Goal: Task Accomplishment & Management: Complete application form

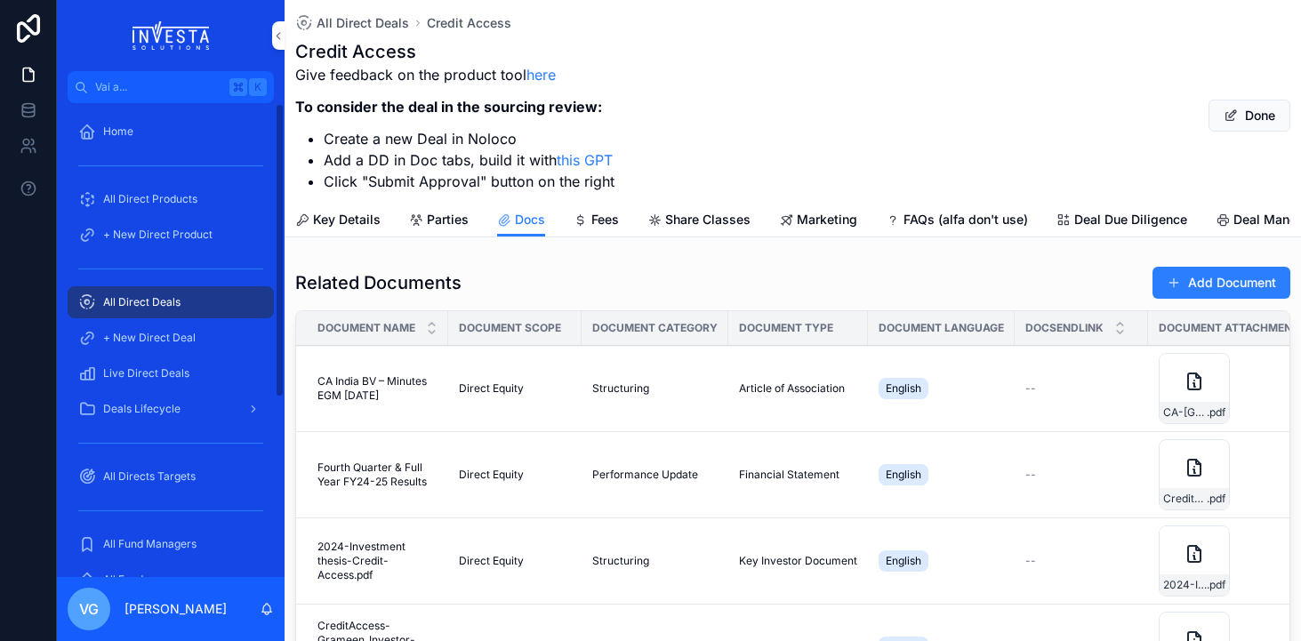
click at [176, 302] on span "All Direct Deals" at bounding box center [141, 302] width 77 height 14
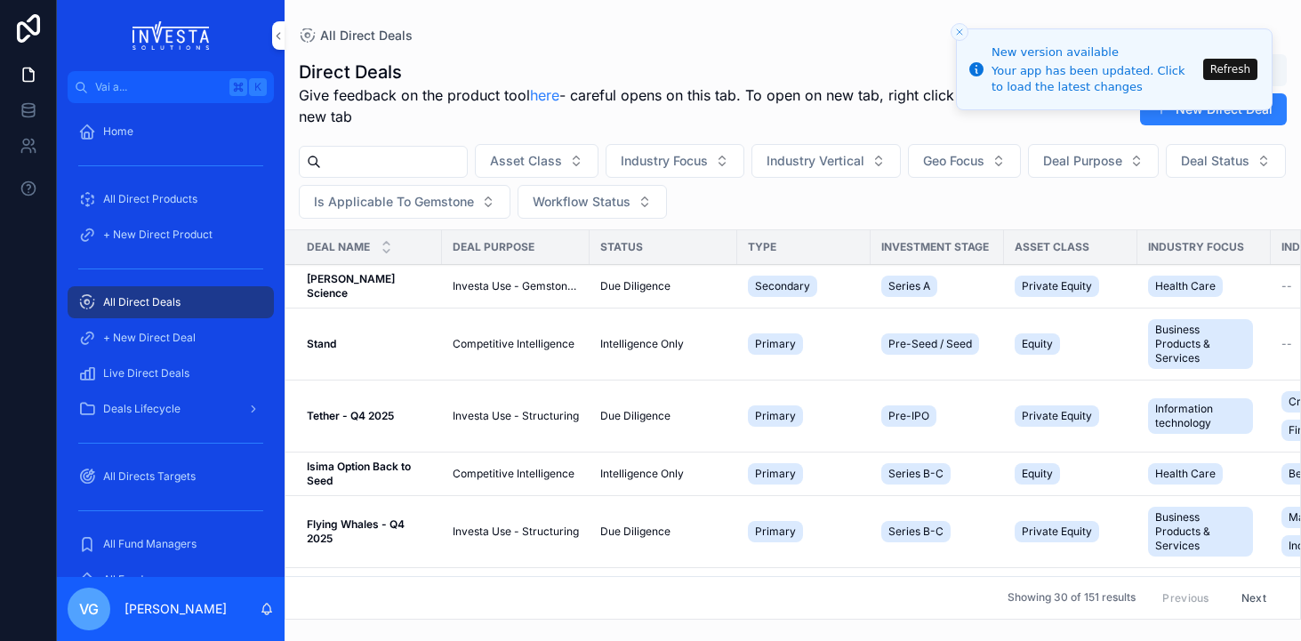
click at [404, 165] on input "contenuto scorrevole" at bounding box center [394, 161] width 146 height 25
click at [403, 153] on input "*********" at bounding box center [394, 161] width 146 height 25
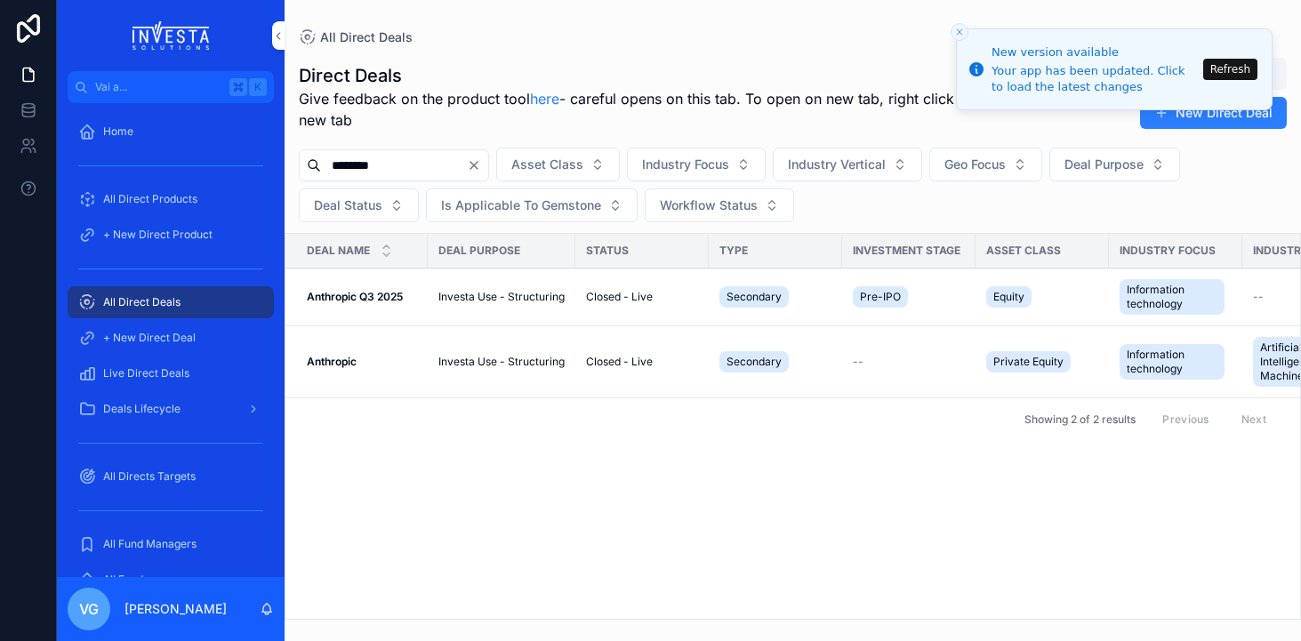
type input "********"
click at [958, 33] on icon "Close toast" at bounding box center [959, 32] width 11 height 11
click at [1211, 69] on button "Refresh" at bounding box center [1230, 69] width 54 height 21
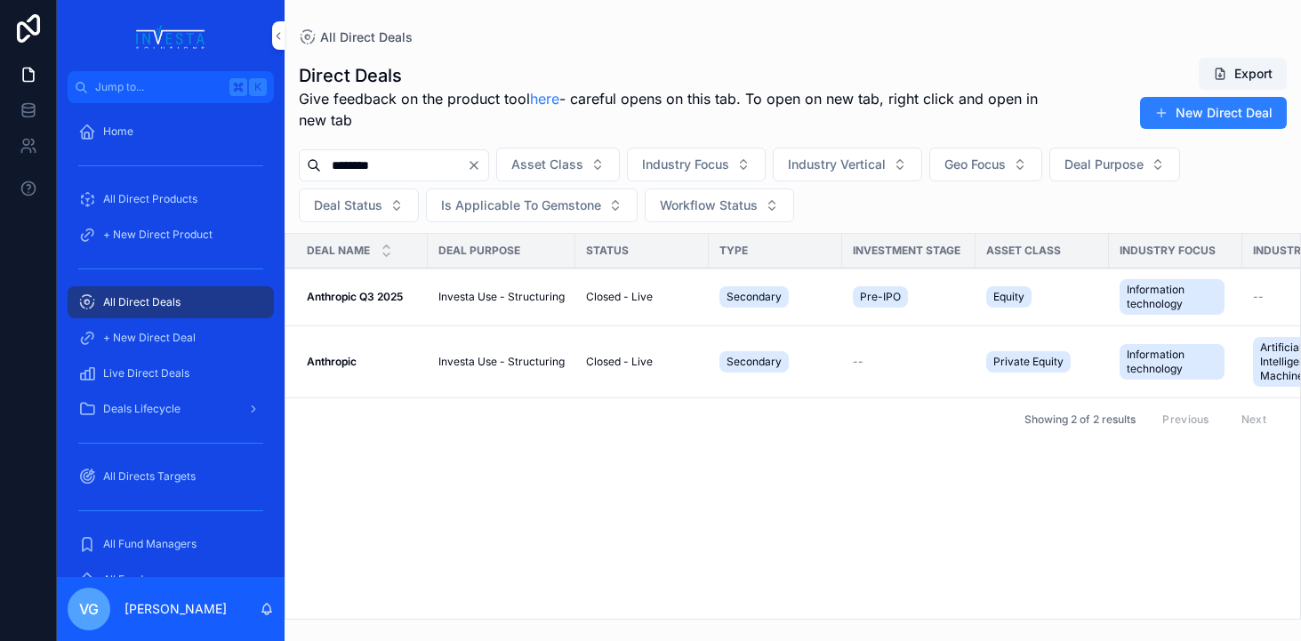
click at [341, 364] on strong "Anthropic" at bounding box center [332, 361] width 50 height 13
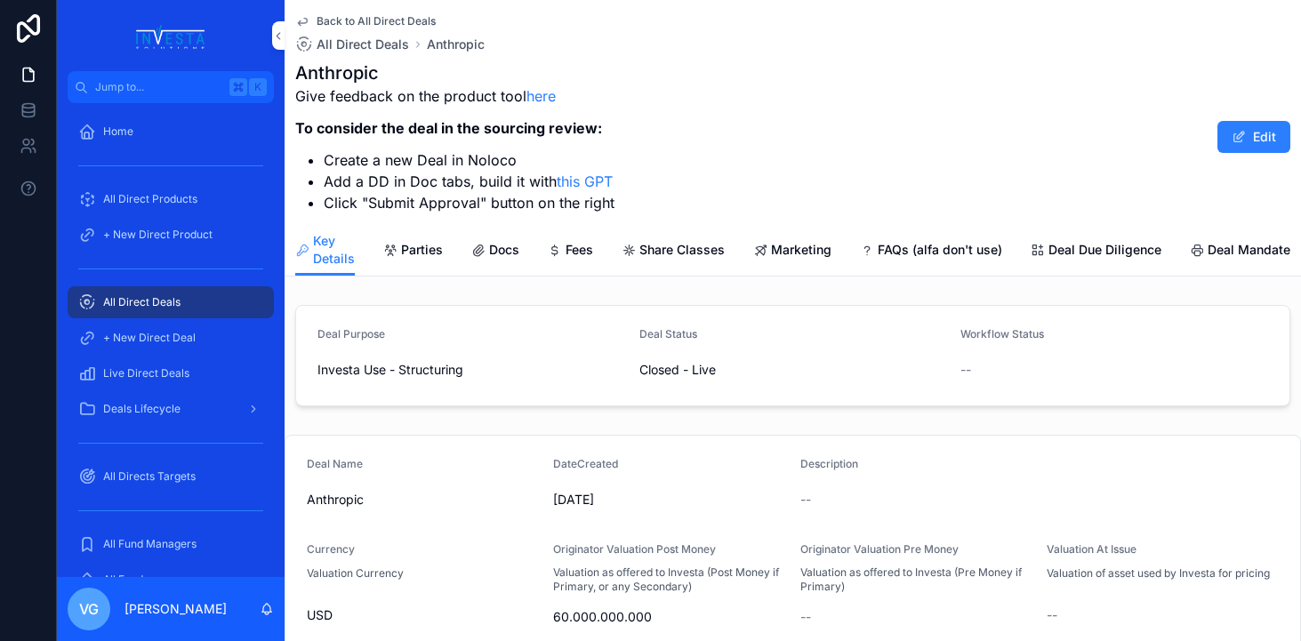
click at [505, 260] on link "Docs" at bounding box center [495, 252] width 48 height 36
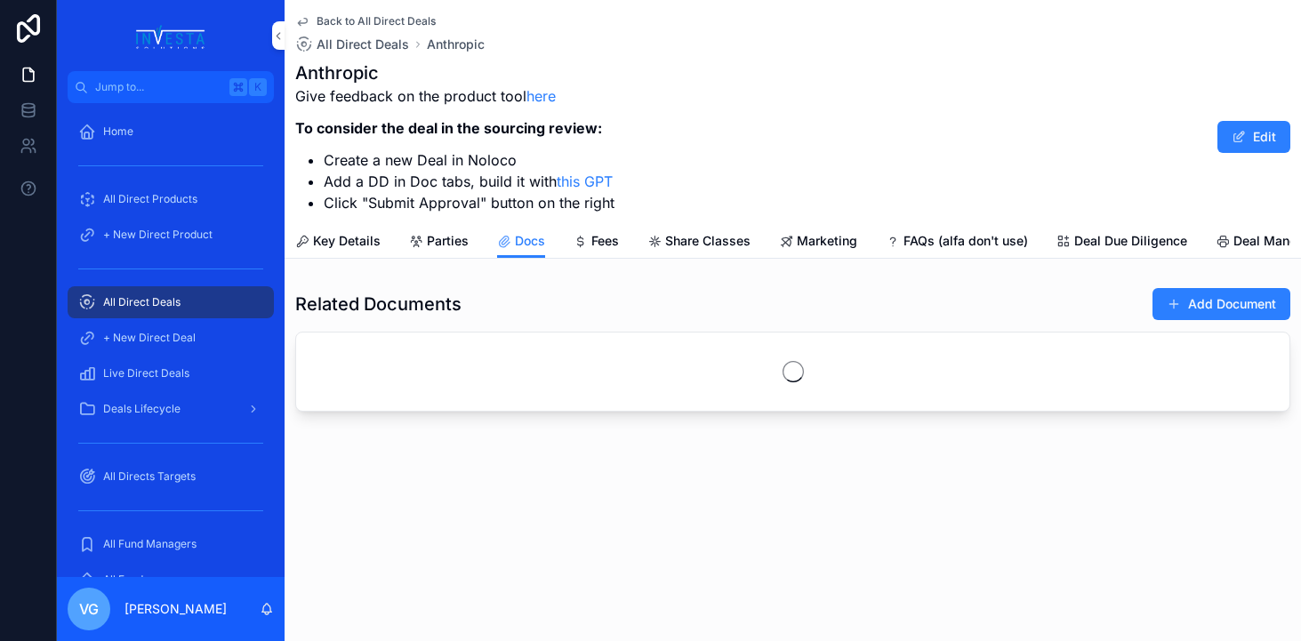
click at [1169, 298] on span "scrollable content" at bounding box center [1174, 304] width 14 height 14
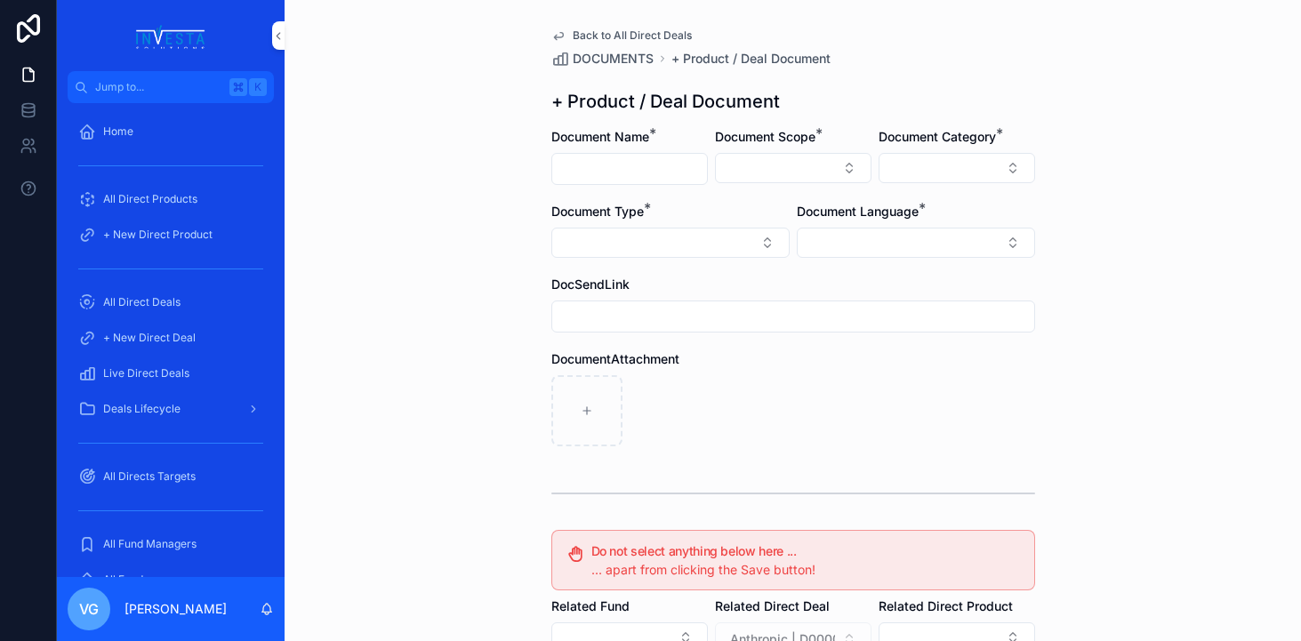
click at [746, 173] on button "Select Button" at bounding box center [793, 168] width 157 height 30
click at [750, 236] on span "Direct Equity" at bounding box center [714, 238] width 75 height 18
click at [910, 252] on button "Select Button" at bounding box center [916, 244] width 238 height 30
click at [885, 382] on div "English" at bounding box center [915, 371] width 247 height 28
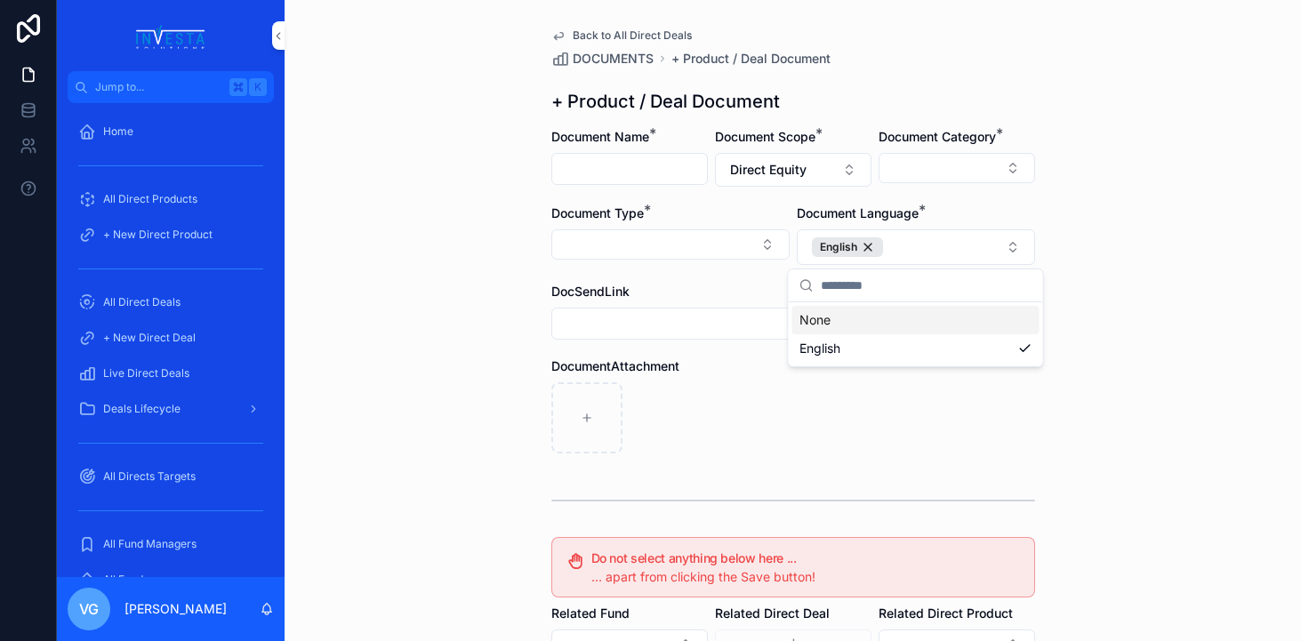
click at [1200, 309] on div "Back to All Direct Deals DOCUMENTS + Product / Deal Document + Product / Deal D…" at bounding box center [793, 320] width 1016 height 641
click at [696, 163] on input "scrollable content" at bounding box center [629, 169] width 155 height 25
paste input "**********"
drag, startPoint x: 696, startPoint y: 163, endPoint x: 540, endPoint y: 169, distance: 156.6
click at [539, 169] on div "**********" at bounding box center [793, 484] width 512 height 969
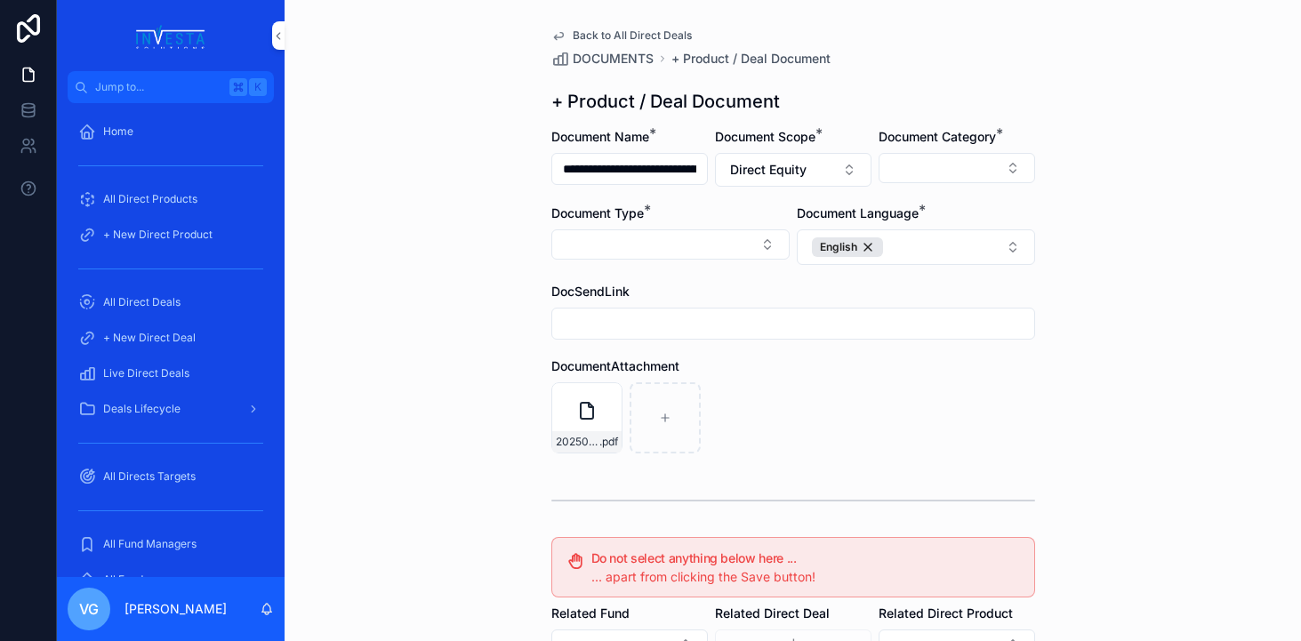
type input "**********"
click at [971, 176] on button "Select Button" at bounding box center [957, 168] width 157 height 30
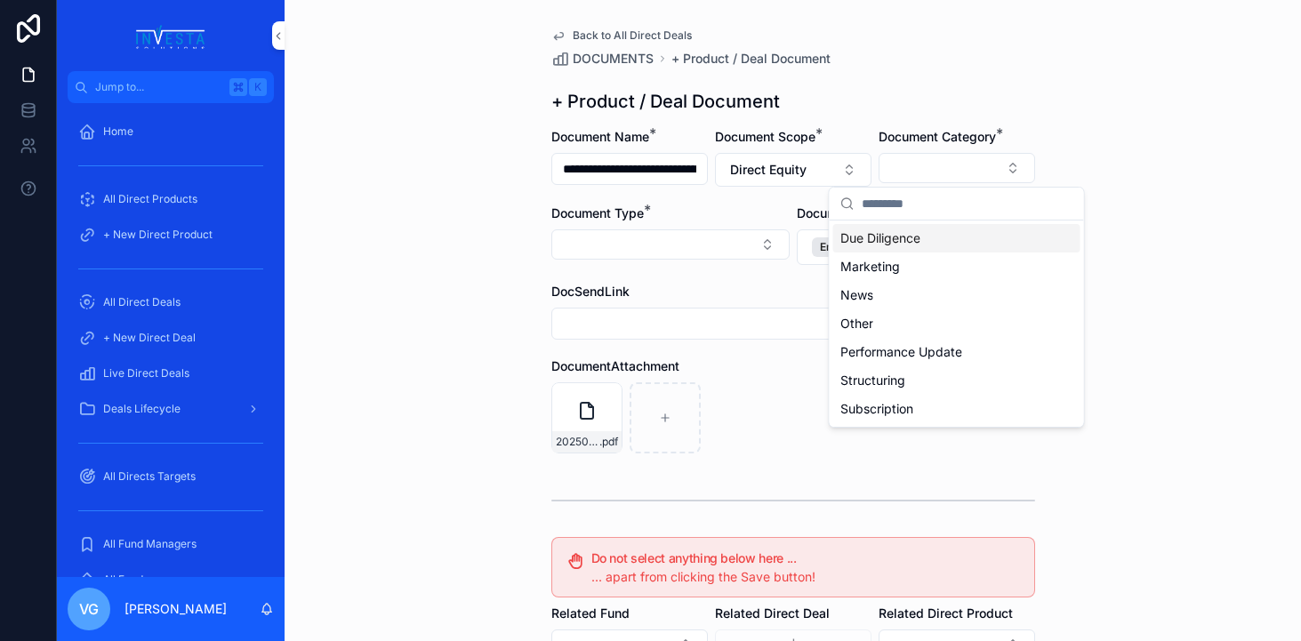
click at [934, 239] on div "Due Diligence" at bounding box center [956, 238] width 247 height 28
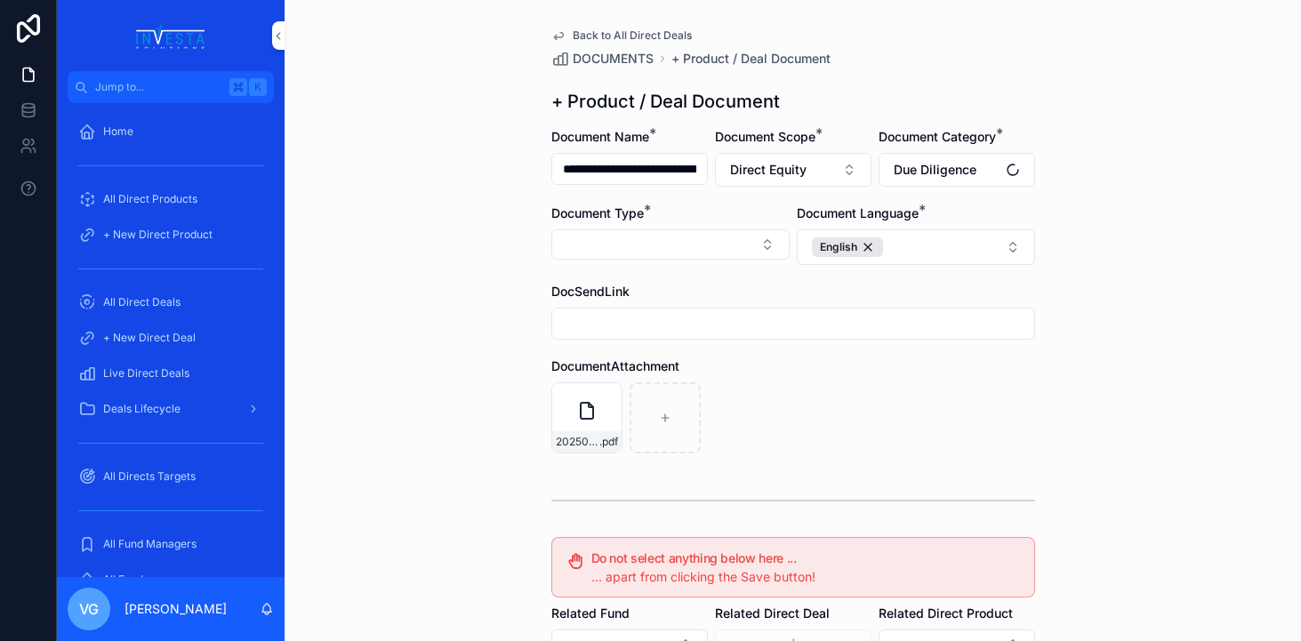
click at [780, 252] on button "Select Button" at bounding box center [670, 244] width 238 height 30
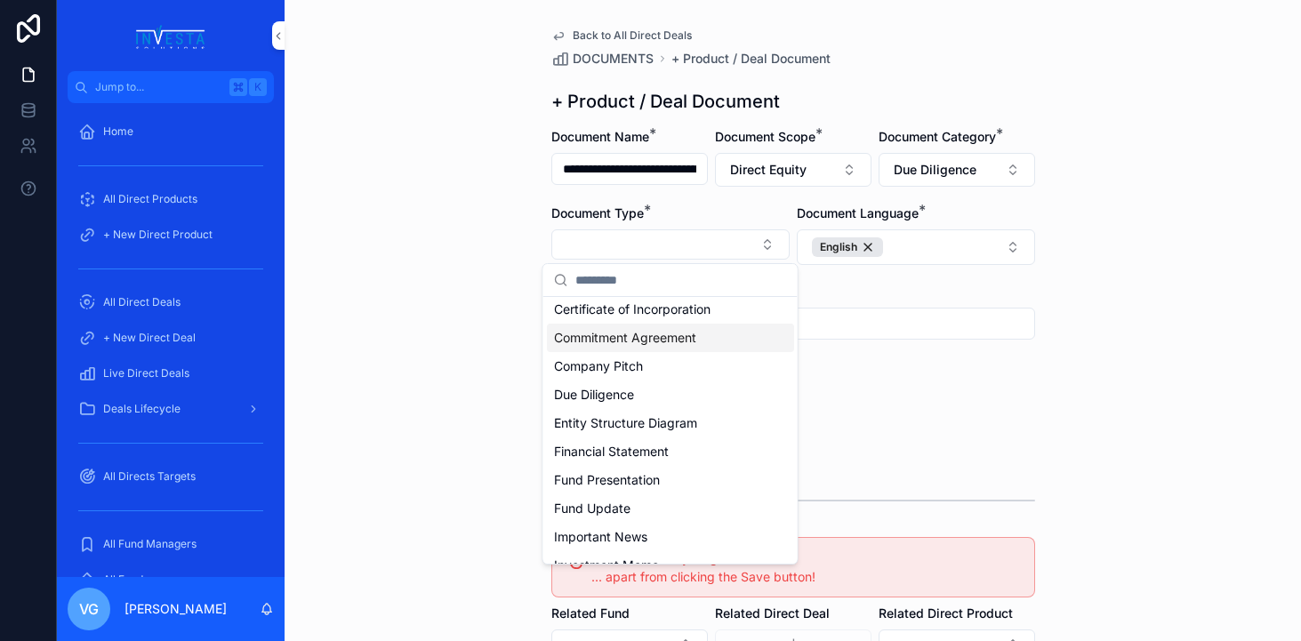
scroll to position [94, 0]
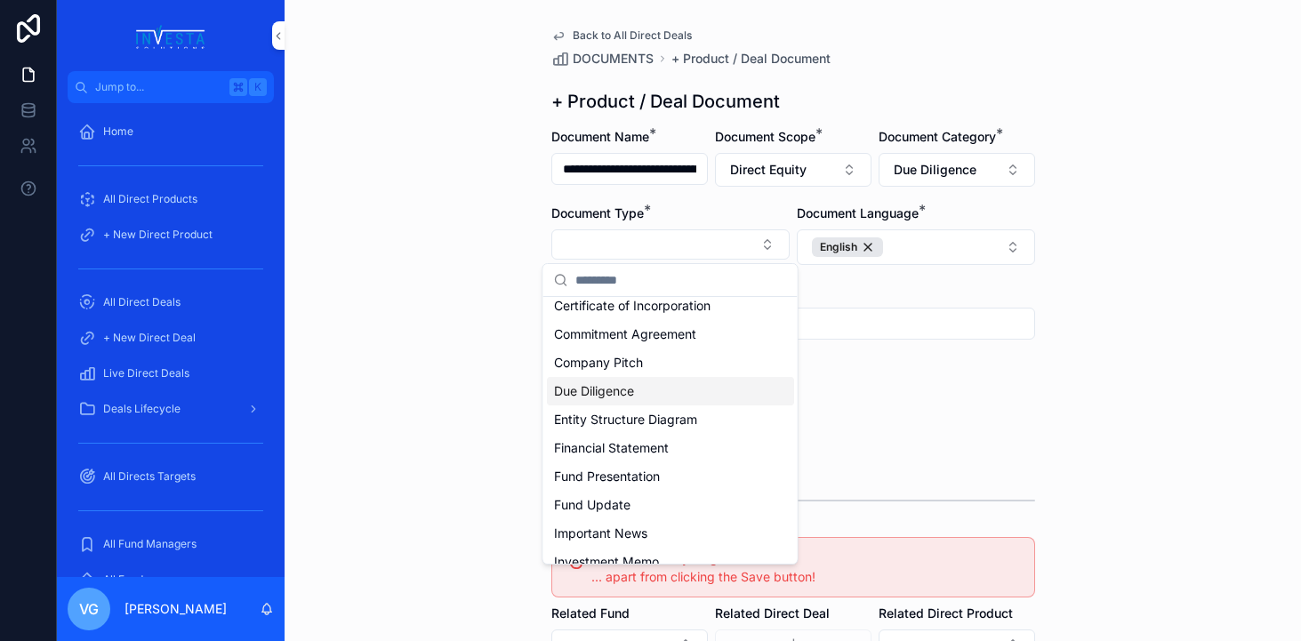
click at [652, 394] on div "Due Diligence" at bounding box center [670, 391] width 247 height 28
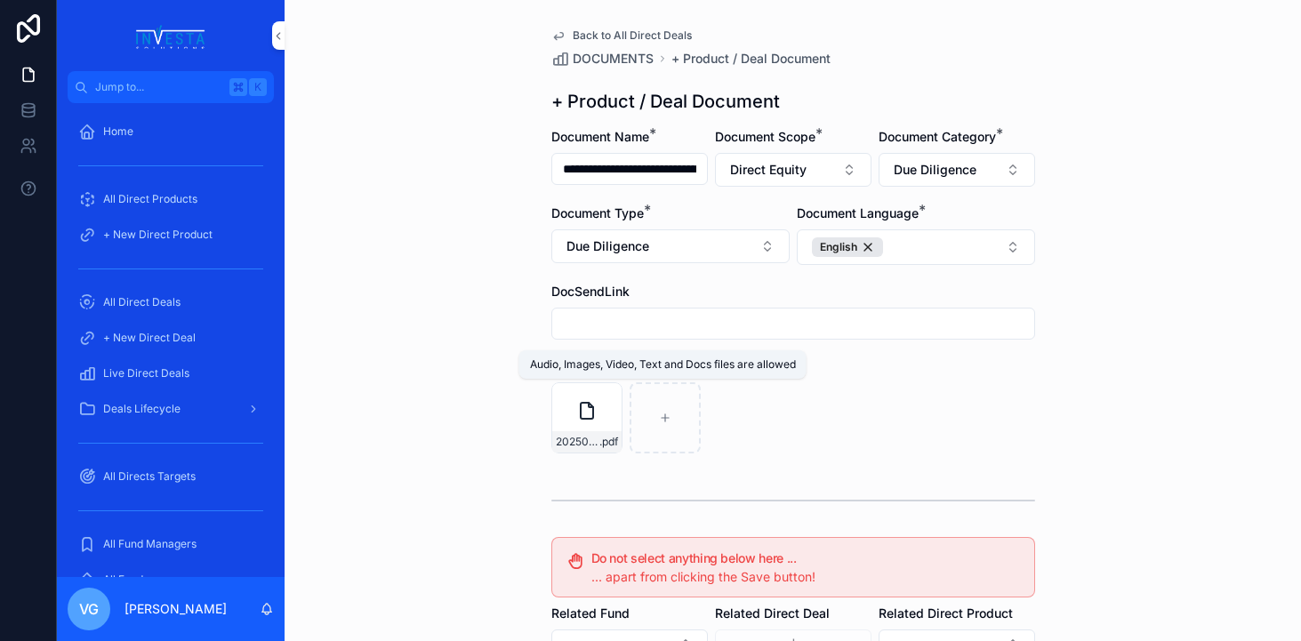
scroll to position [328, 0]
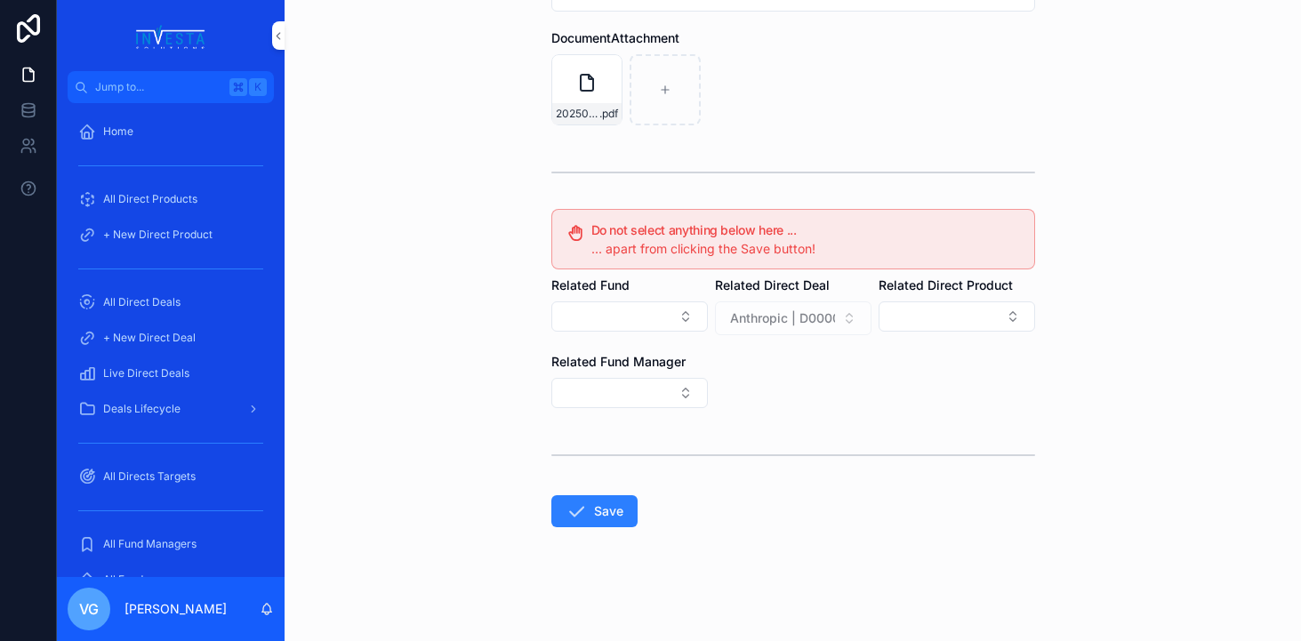
click at [604, 510] on button "Save" at bounding box center [594, 511] width 86 height 32
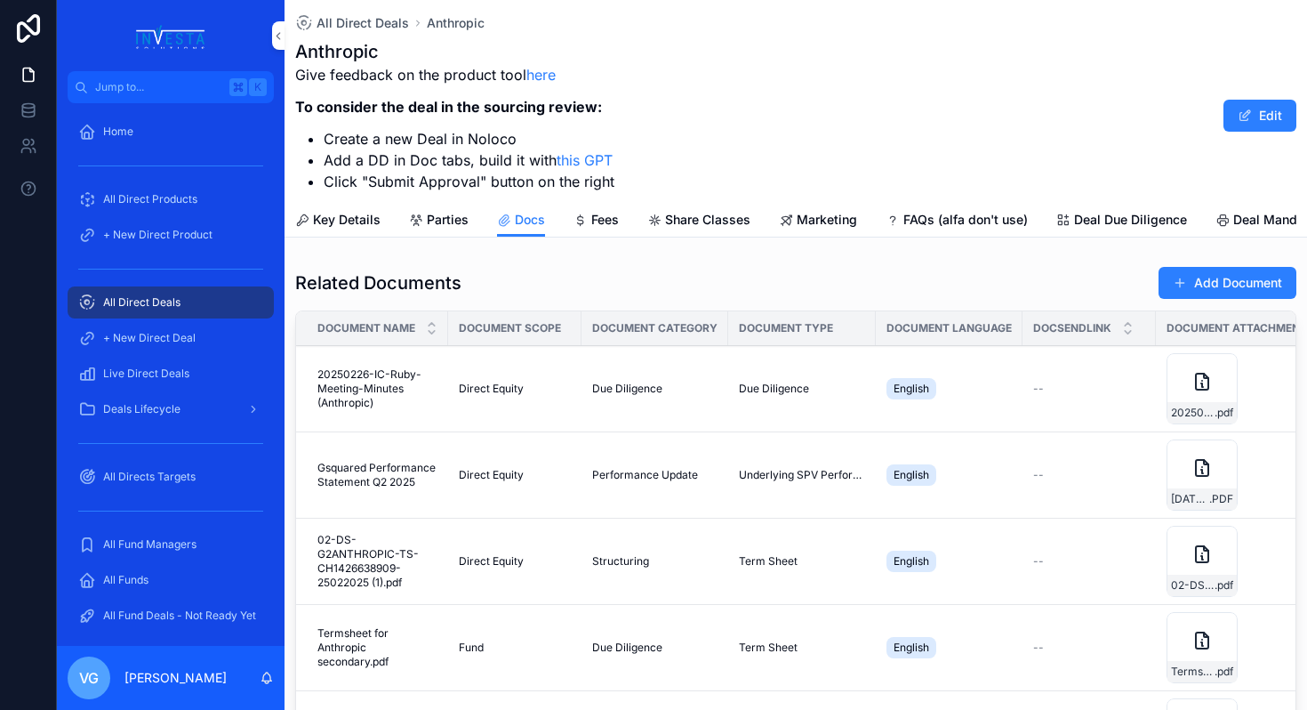
click at [1231, 285] on button "Add Document" at bounding box center [1228, 283] width 138 height 32
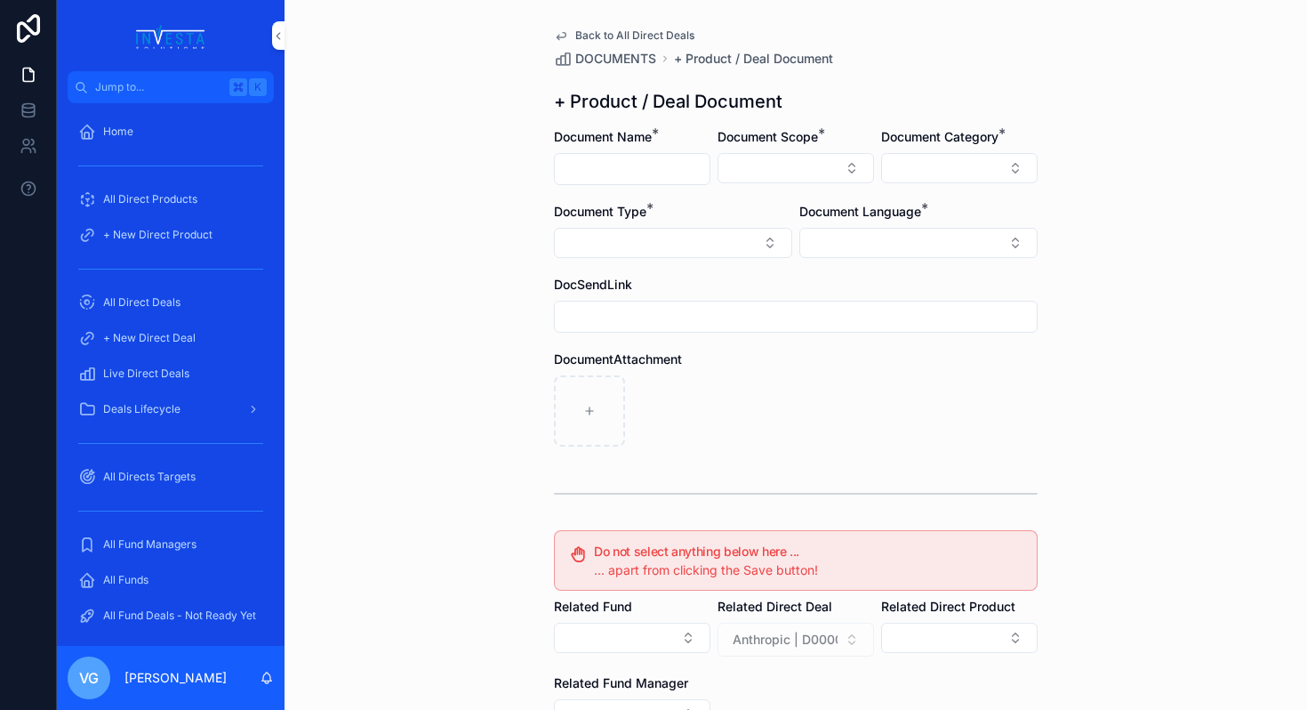
click at [640, 170] on input "scrollable content" at bounding box center [632, 169] width 155 height 25
paste input "**********"
type input "**********"
click at [758, 164] on button "Select Button" at bounding box center [796, 168] width 157 height 30
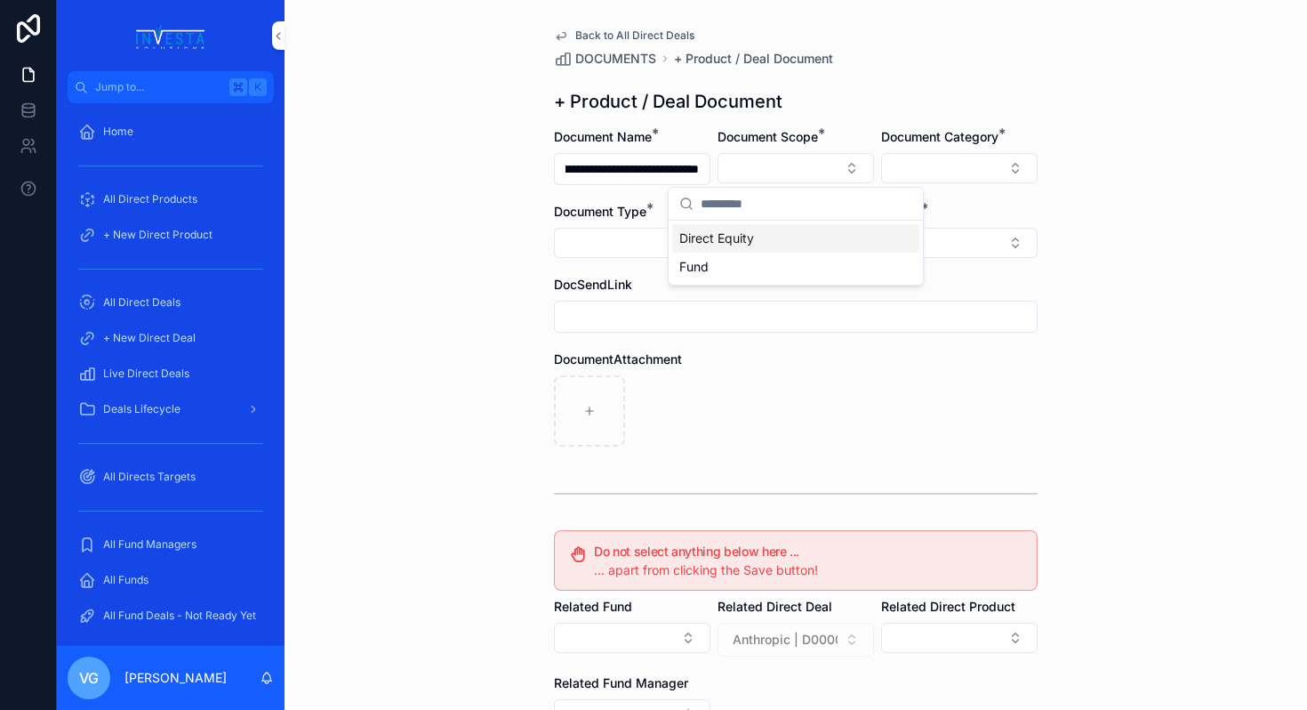
scroll to position [0, 0]
click at [747, 241] on span "Direct Equity" at bounding box center [716, 238] width 75 height 18
click at [1006, 167] on button "Select Button" at bounding box center [959, 168] width 157 height 30
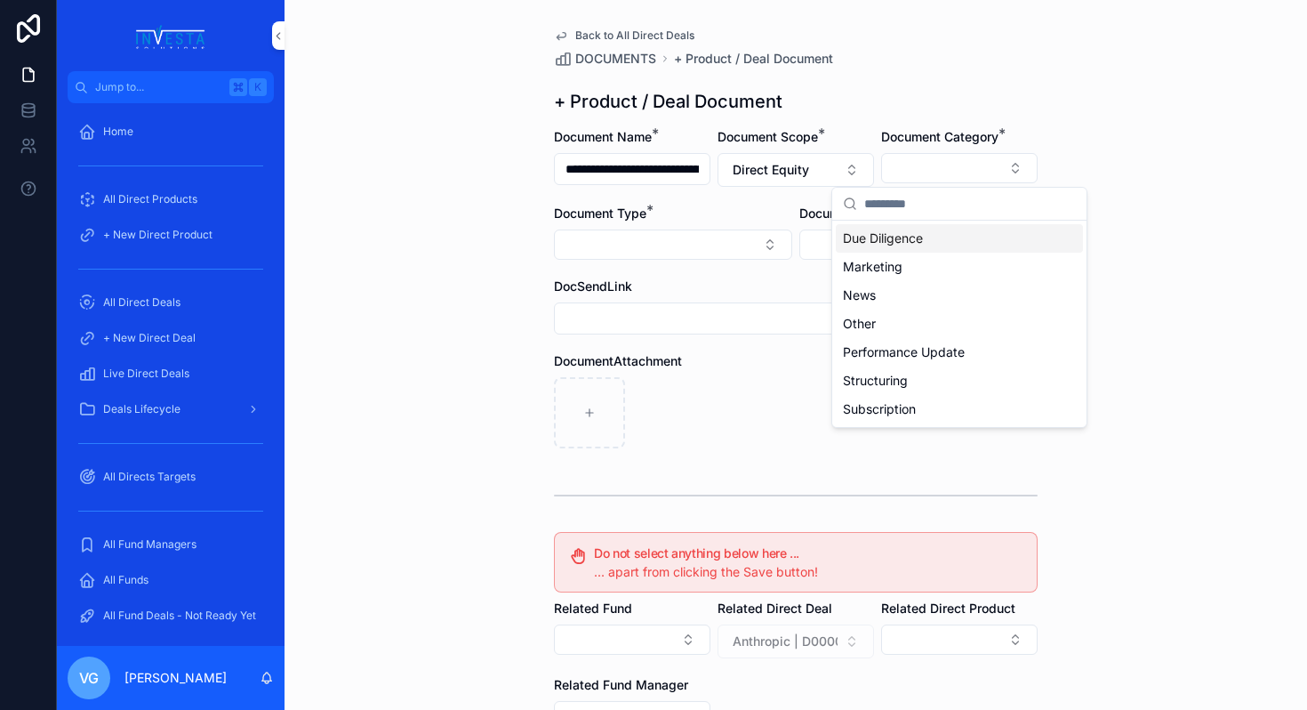
click at [1069, 68] on div "**********" at bounding box center [796, 355] width 1023 height 710
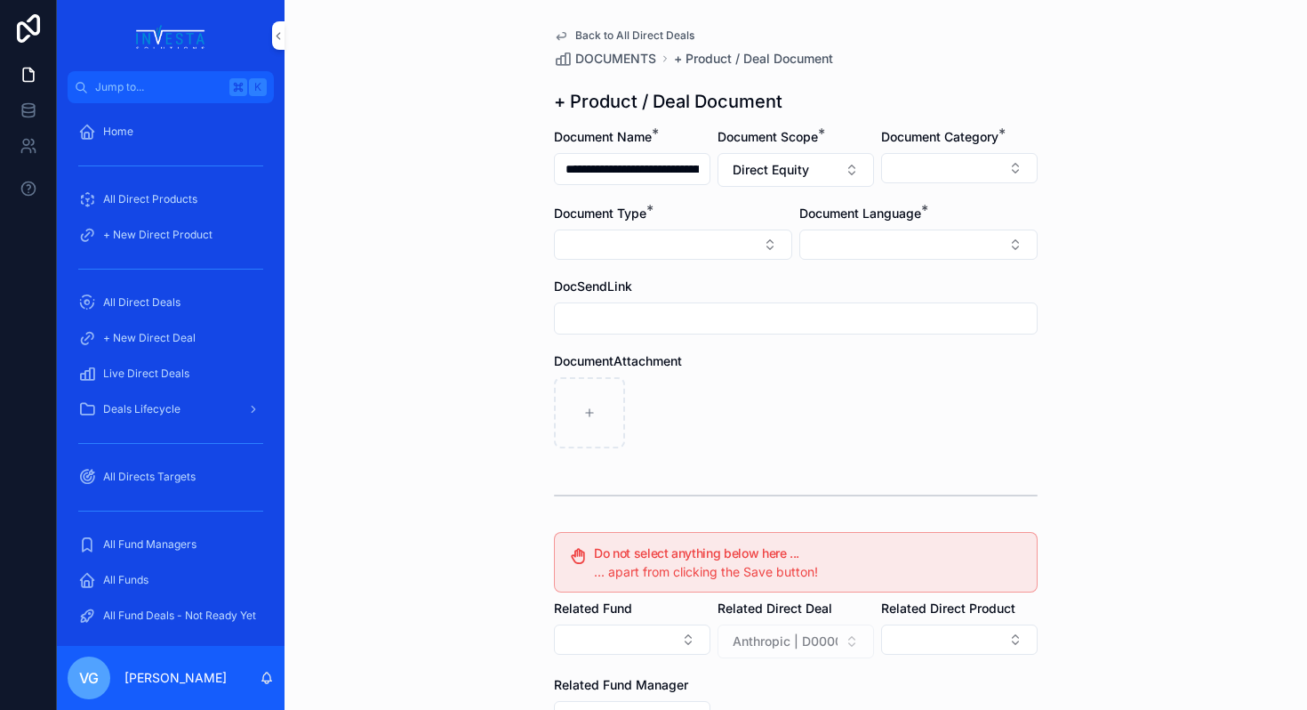
click at [868, 234] on button "Select Button" at bounding box center [918, 244] width 238 height 30
click at [836, 379] on span "English" at bounding box center [822, 372] width 41 height 18
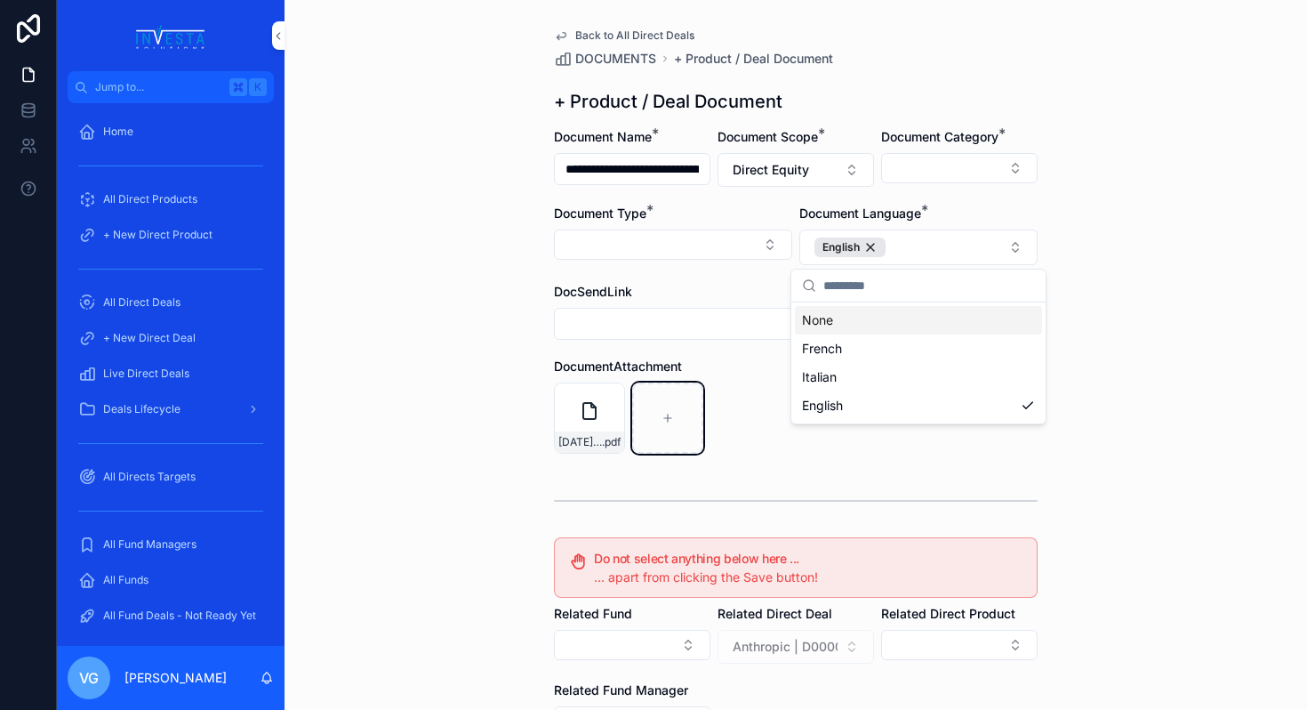
click at [637, 426] on div "scrollable content" at bounding box center [667, 417] width 71 height 71
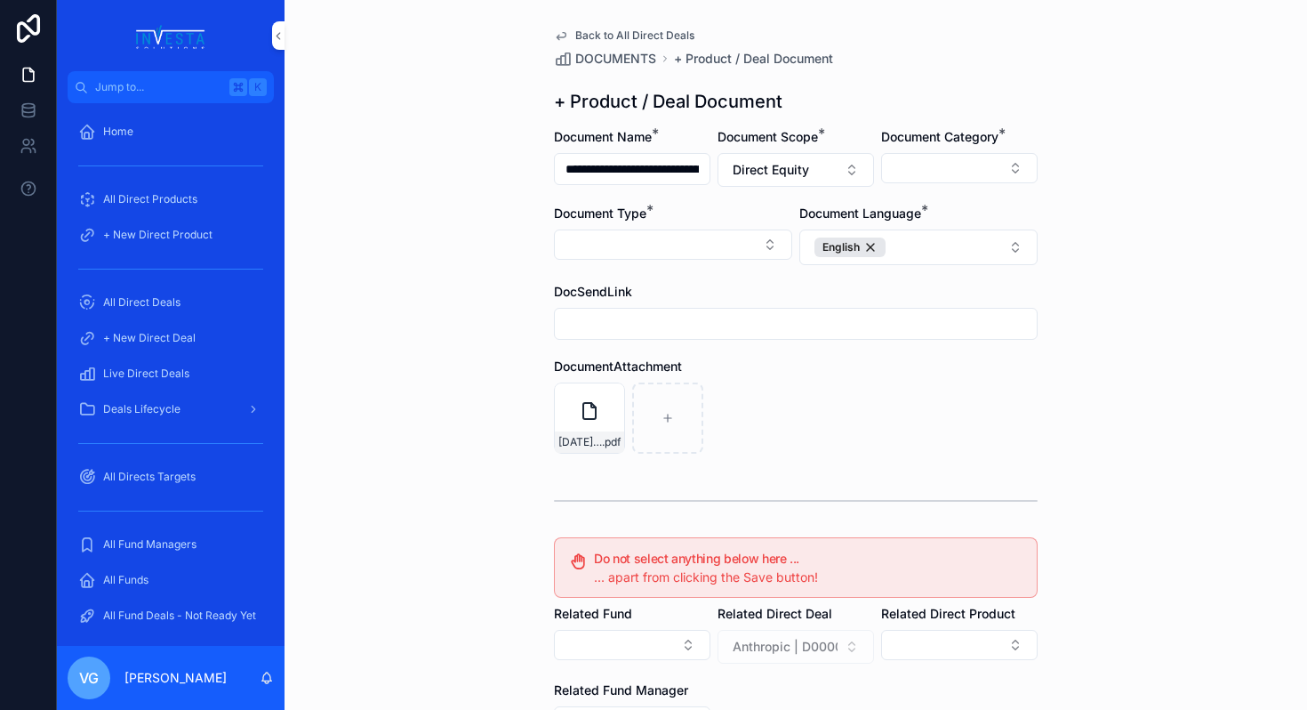
click at [986, 181] on button "Select Button" at bounding box center [959, 168] width 157 height 30
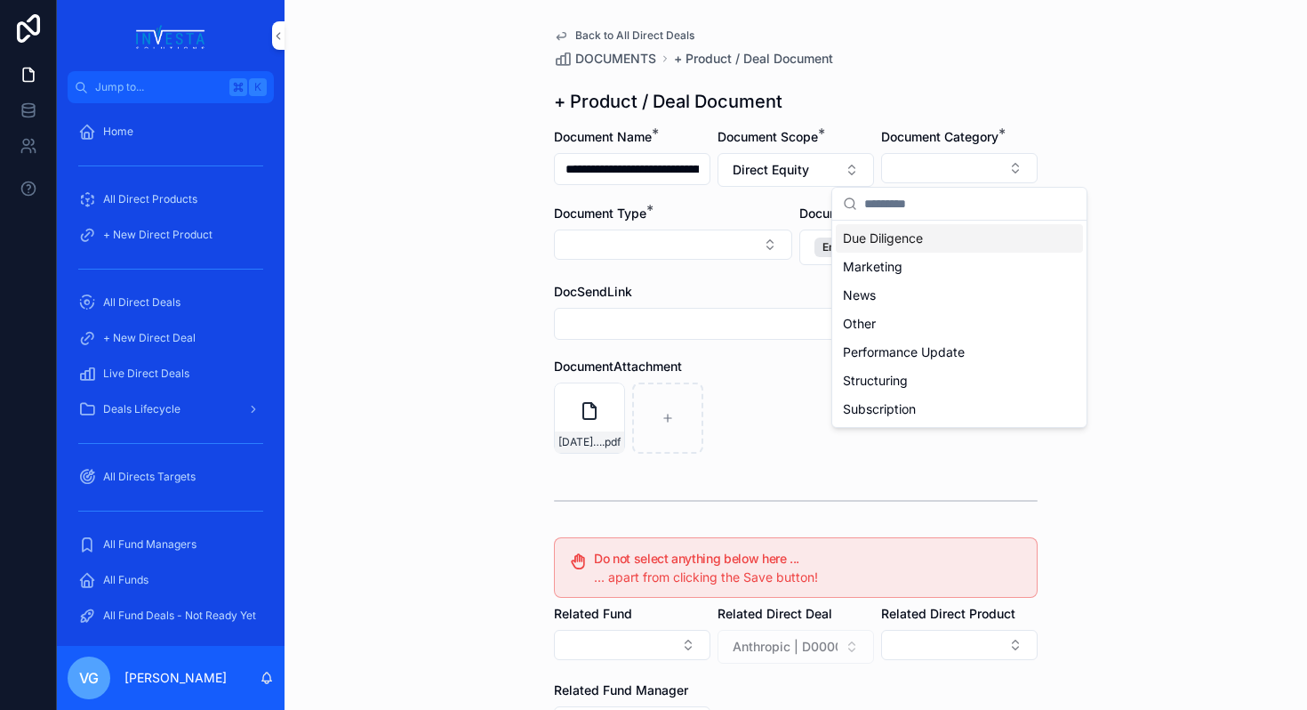
click at [943, 237] on div "Due Diligence" at bounding box center [959, 238] width 247 height 28
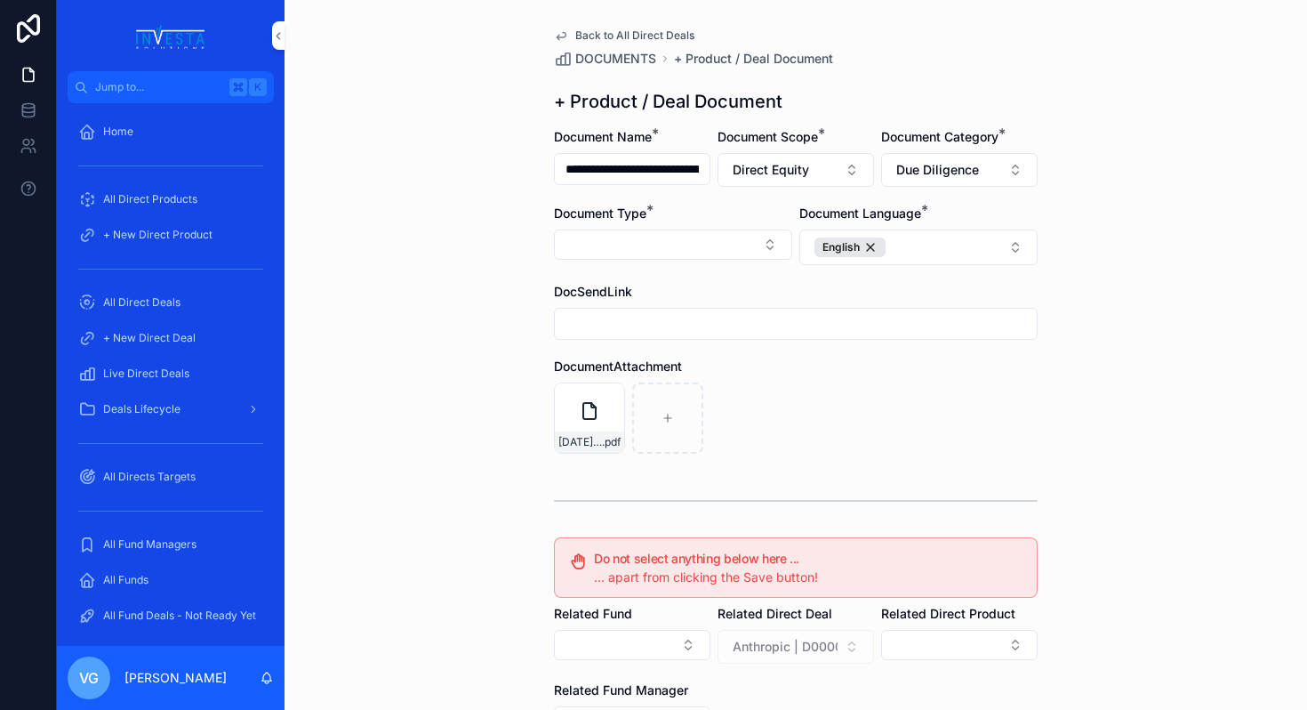
click at [763, 241] on button "Select Button" at bounding box center [673, 244] width 238 height 30
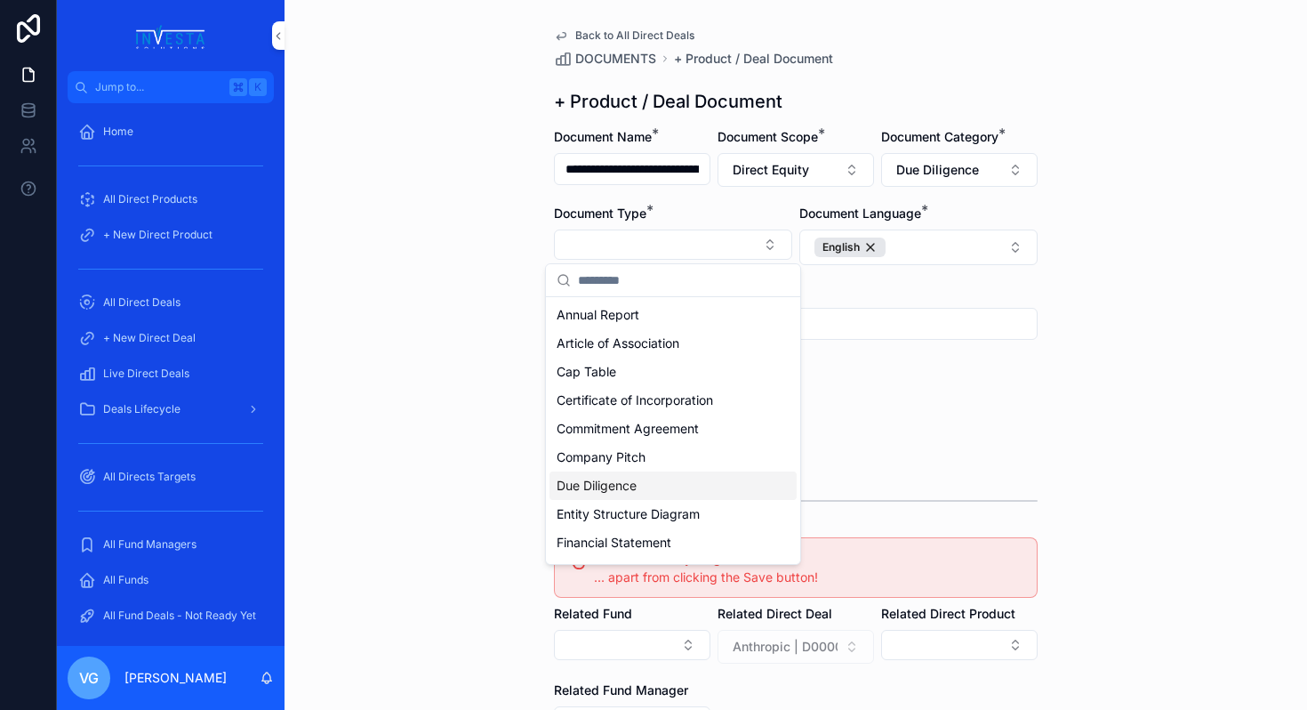
click at [661, 484] on div "Due Diligence" at bounding box center [673, 485] width 247 height 28
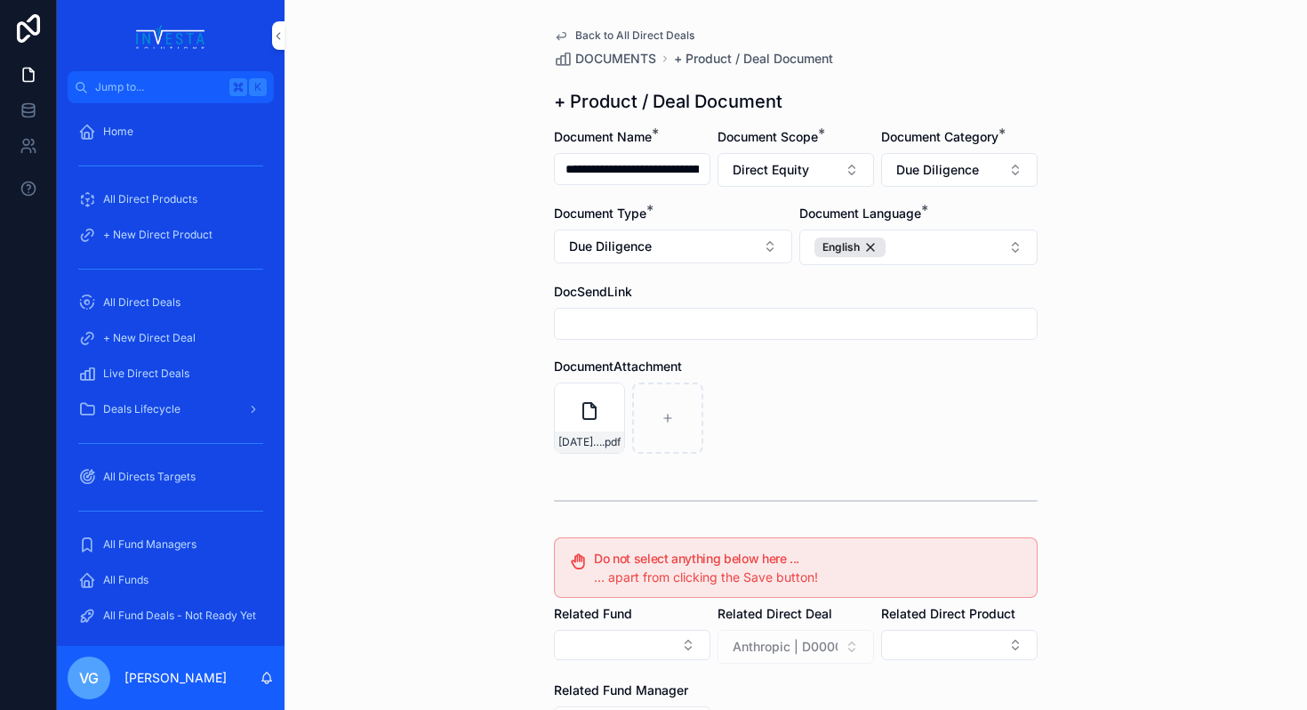
scroll to position [260, 0]
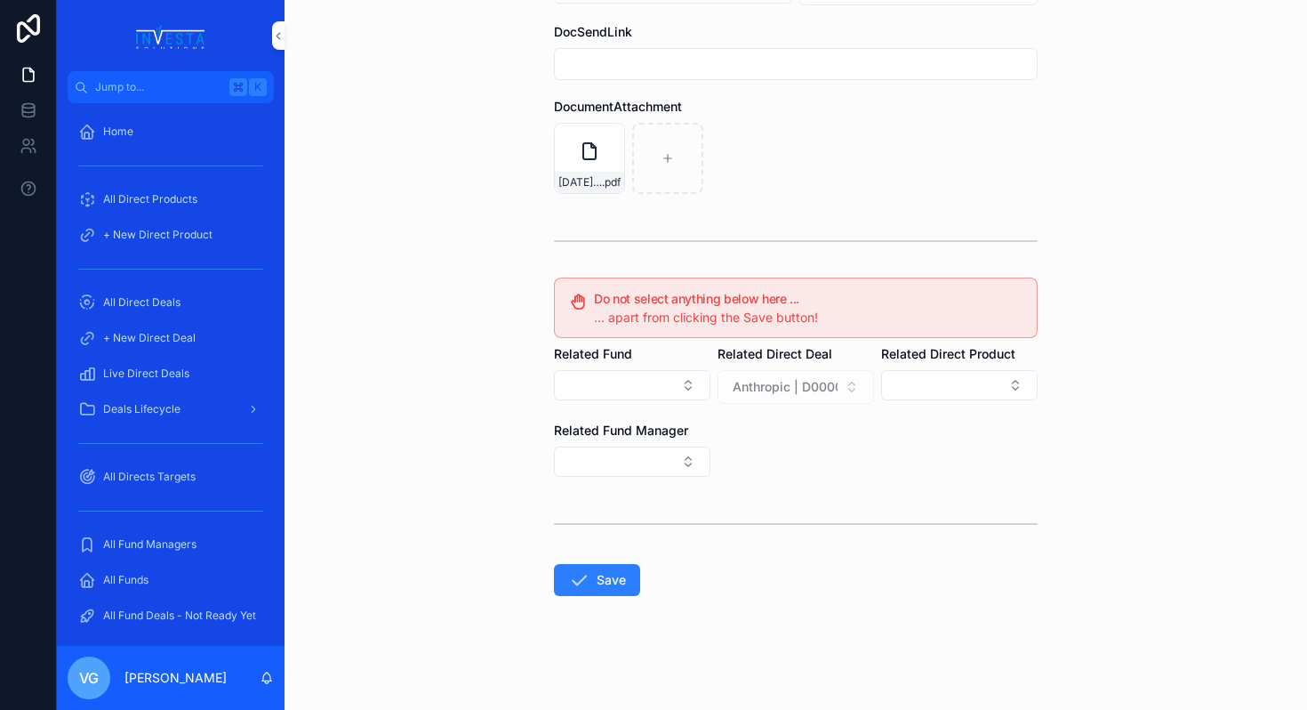
click at [591, 581] on button "Save" at bounding box center [597, 580] width 86 height 32
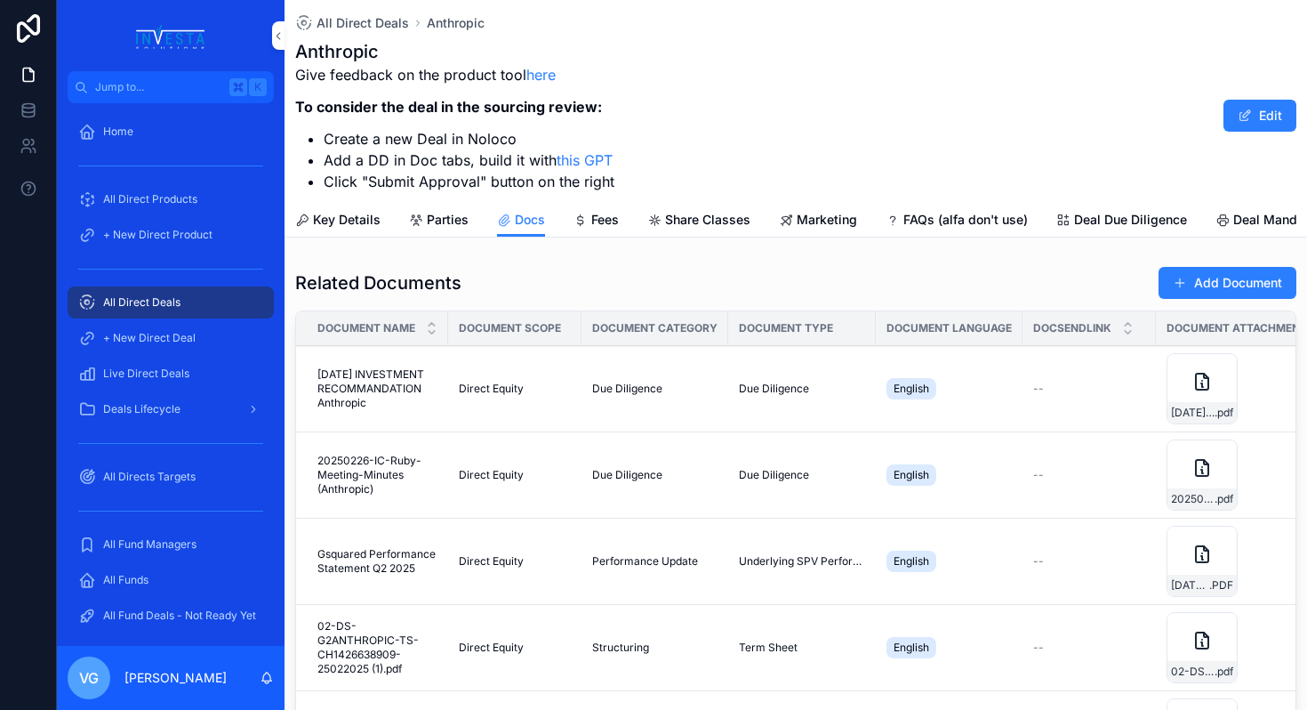
click at [368, 23] on span "All Direct Deals" at bounding box center [363, 23] width 92 height 18
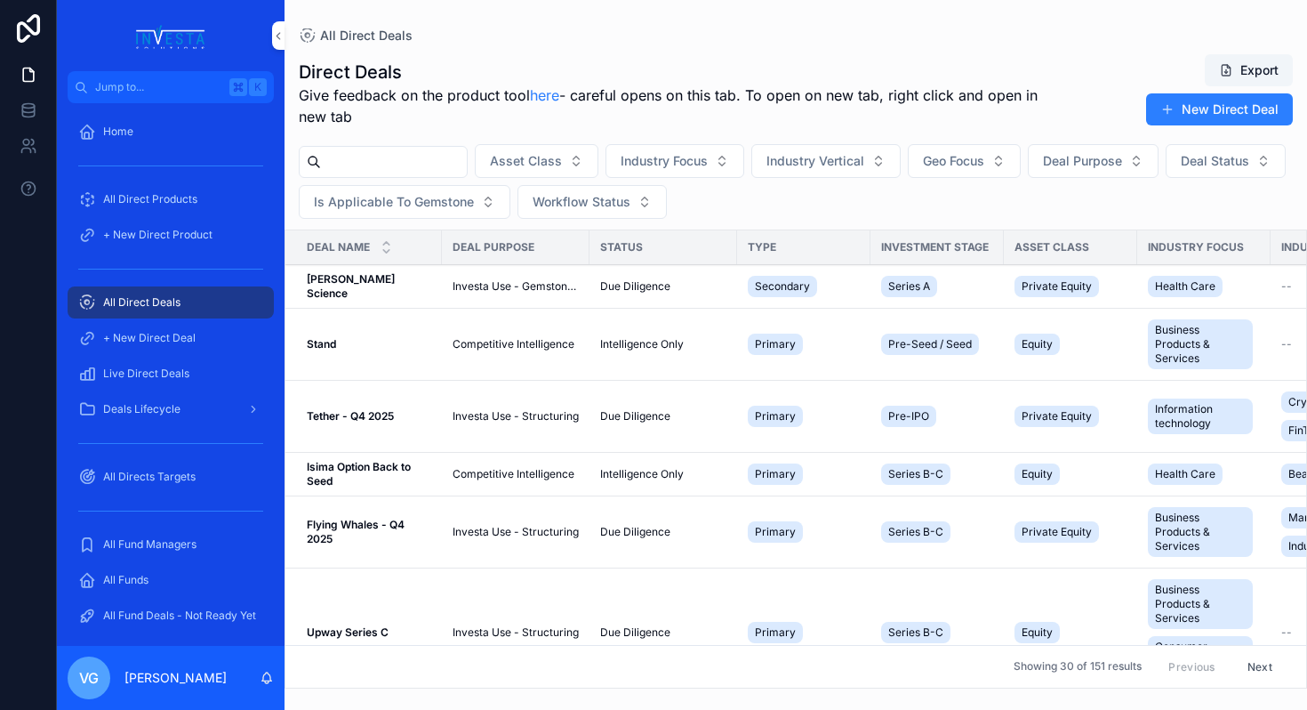
click at [365, 161] on input "scrollable content" at bounding box center [394, 161] width 146 height 25
type input "*********"
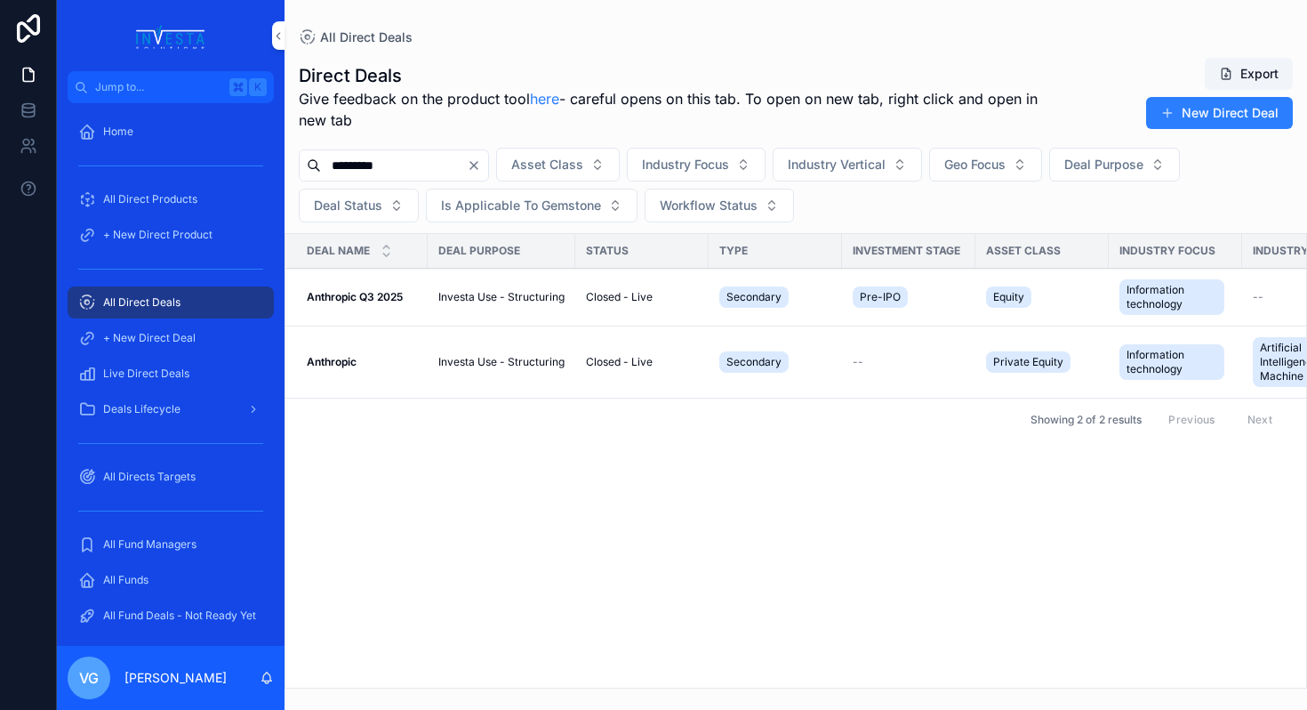
click at [359, 298] on strong "Anthropic Q3 2025" at bounding box center [355, 296] width 96 height 13
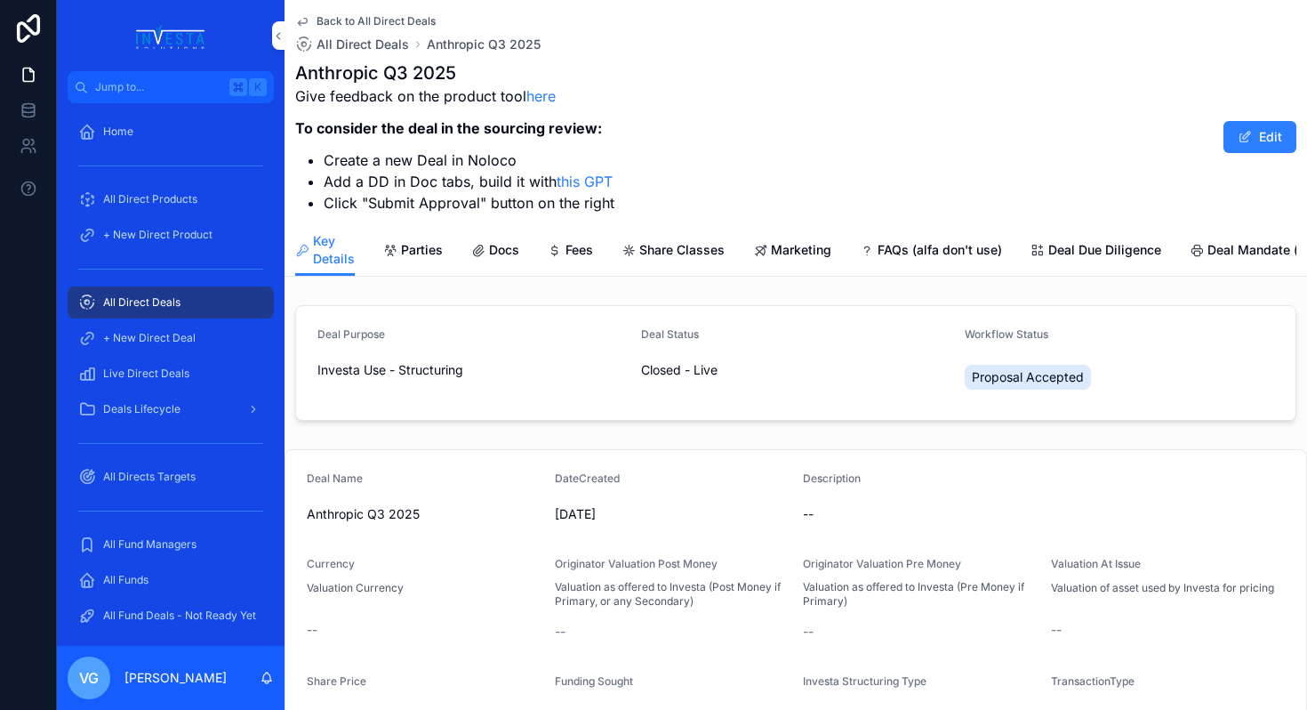
click at [496, 254] on span "Docs" at bounding box center [504, 250] width 30 height 18
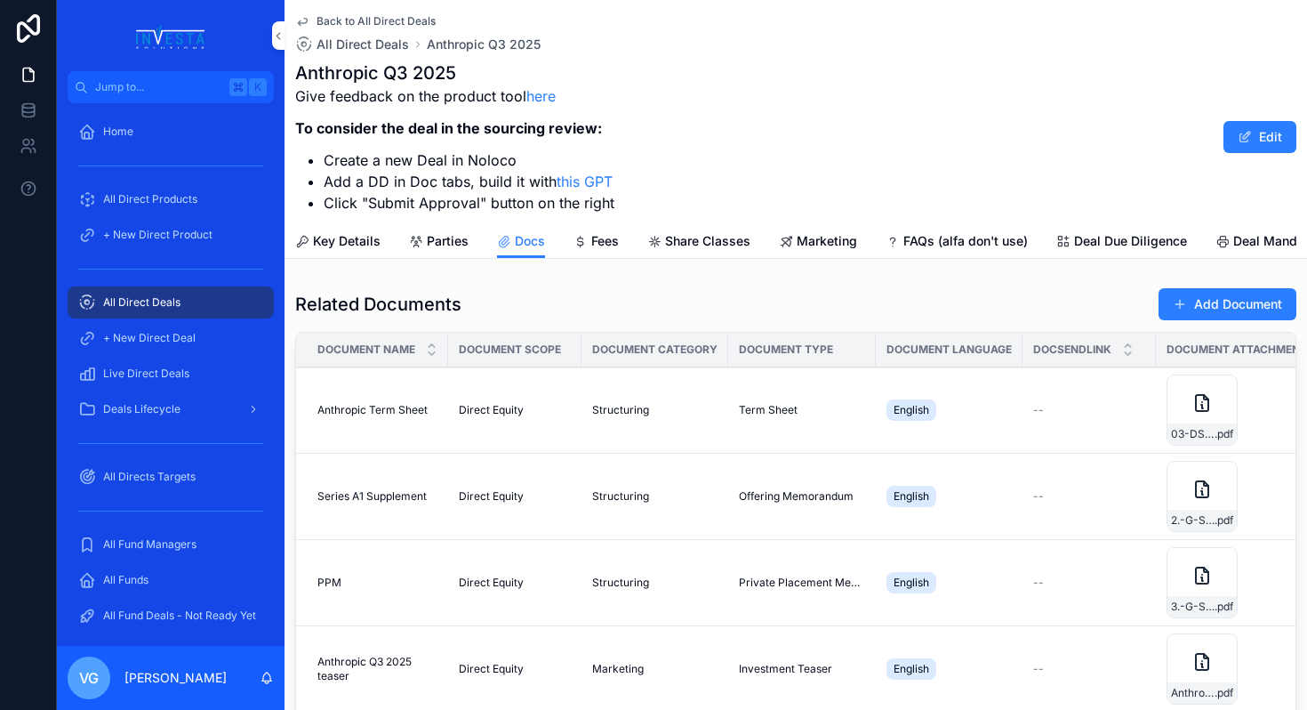
click at [1267, 299] on button "Add Document" at bounding box center [1228, 304] width 138 height 32
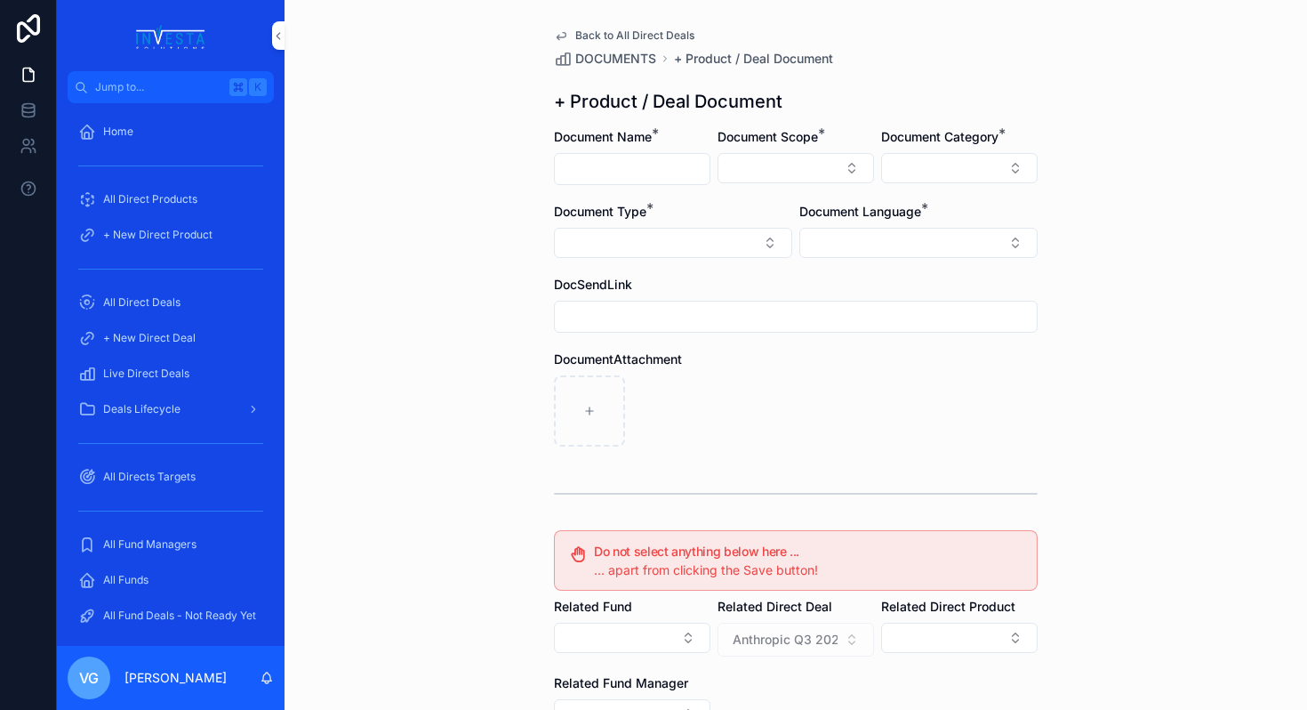
click at [621, 30] on span "Back to All Direct Deals" at bounding box center [634, 35] width 119 height 14
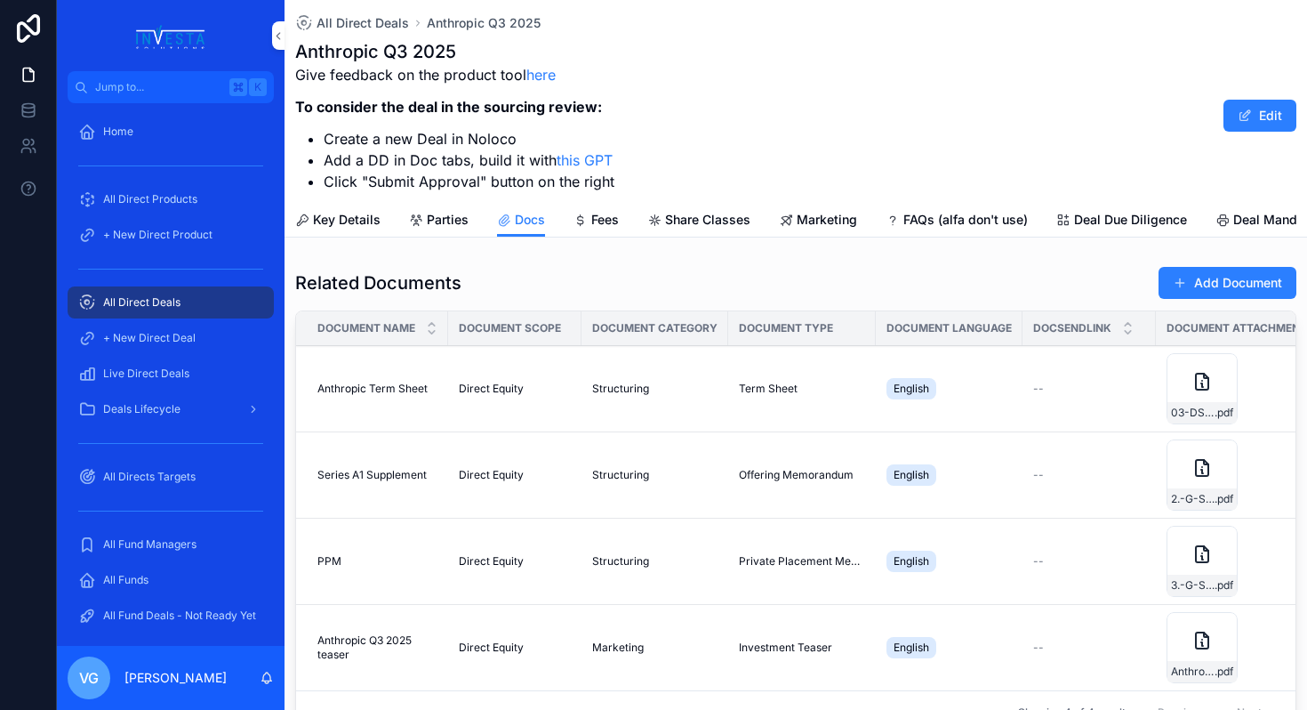
click at [1196, 640] on icon "scrollable content" at bounding box center [1202, 640] width 12 height 16
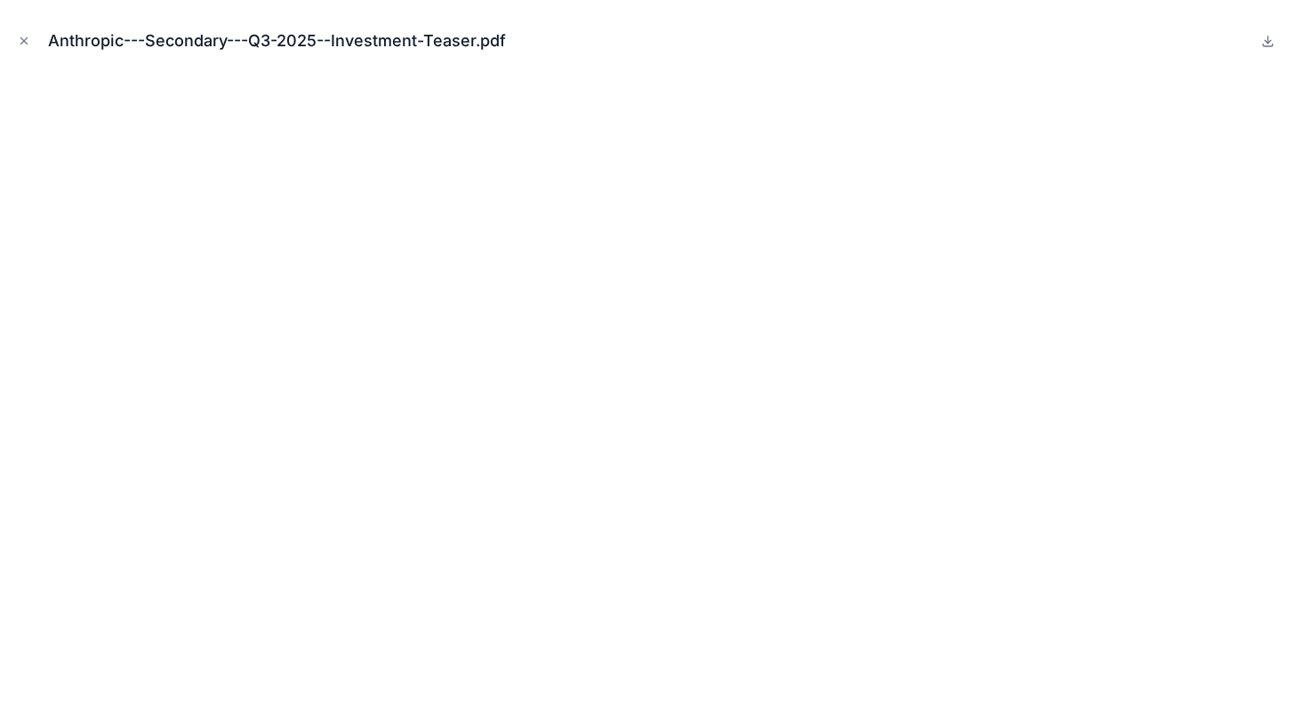
click at [17, 39] on button "Close modal" at bounding box center [24, 41] width 20 height 20
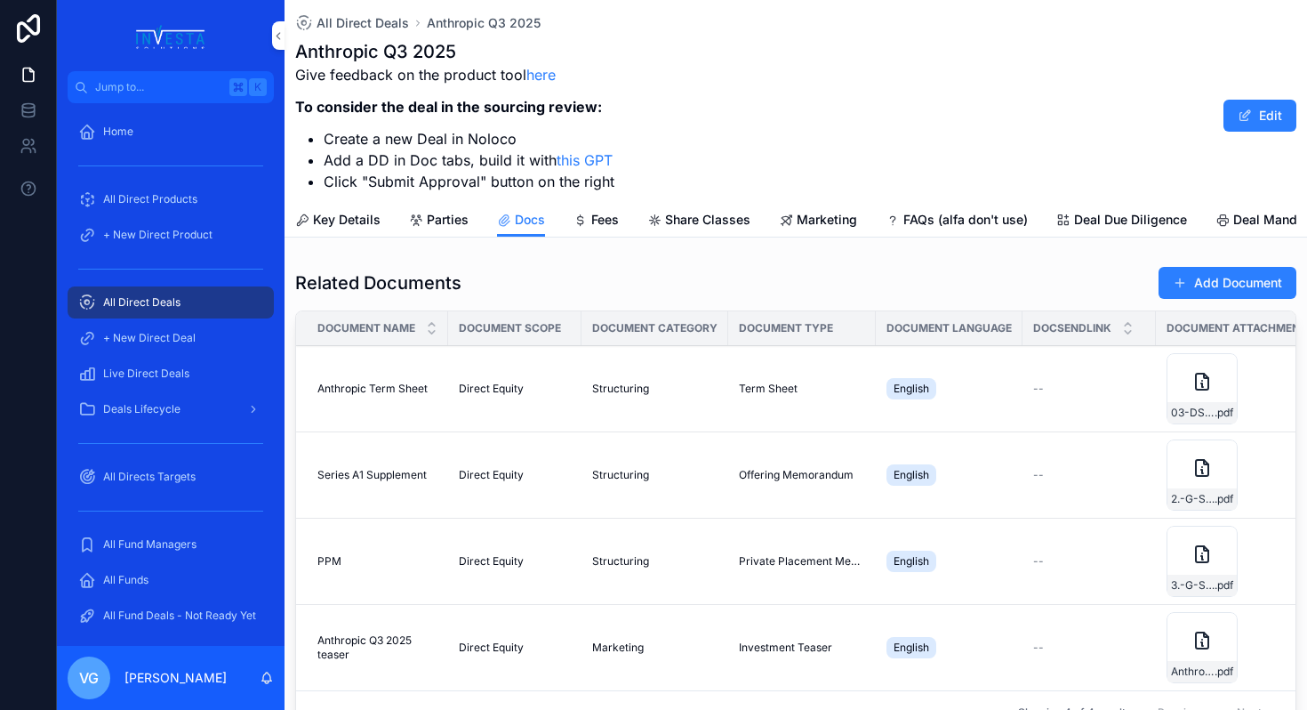
click at [1247, 270] on button "Add Document" at bounding box center [1228, 283] width 138 height 32
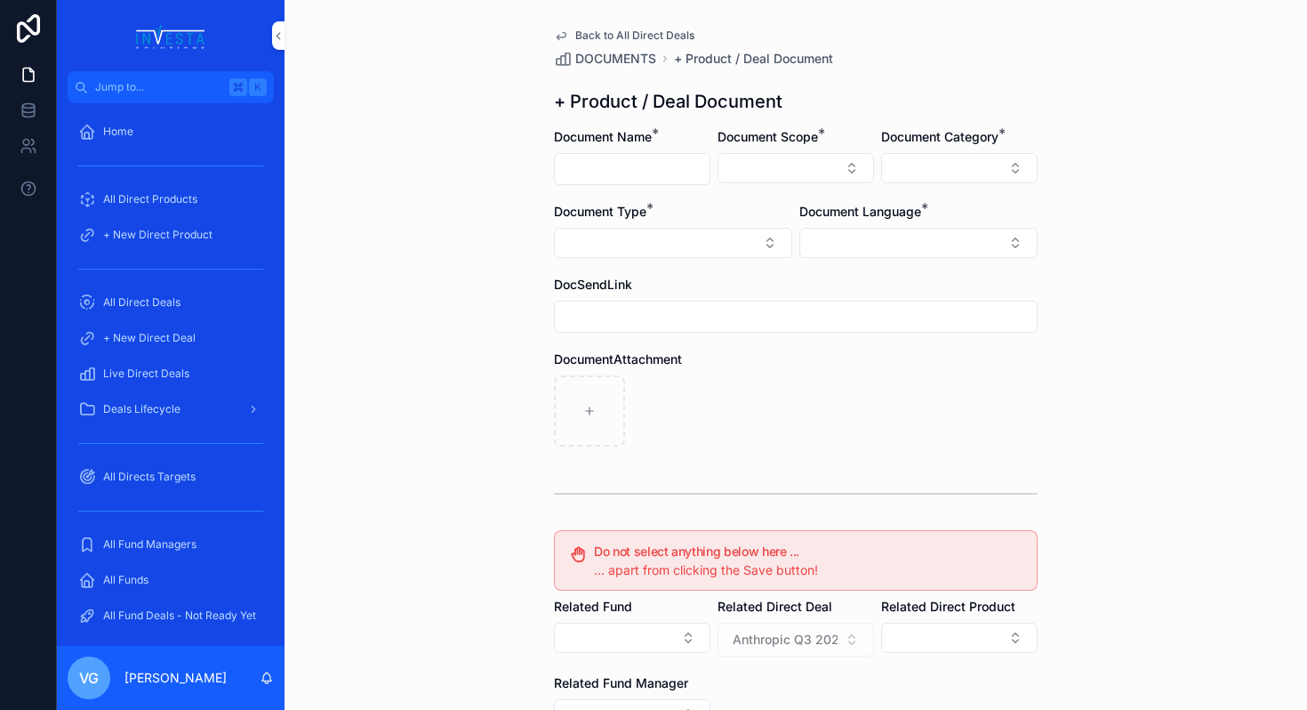
click at [629, 162] on input "scrollable content" at bounding box center [632, 169] width 155 height 25
type input "**********"
click at [783, 157] on button "Select Button" at bounding box center [796, 168] width 157 height 30
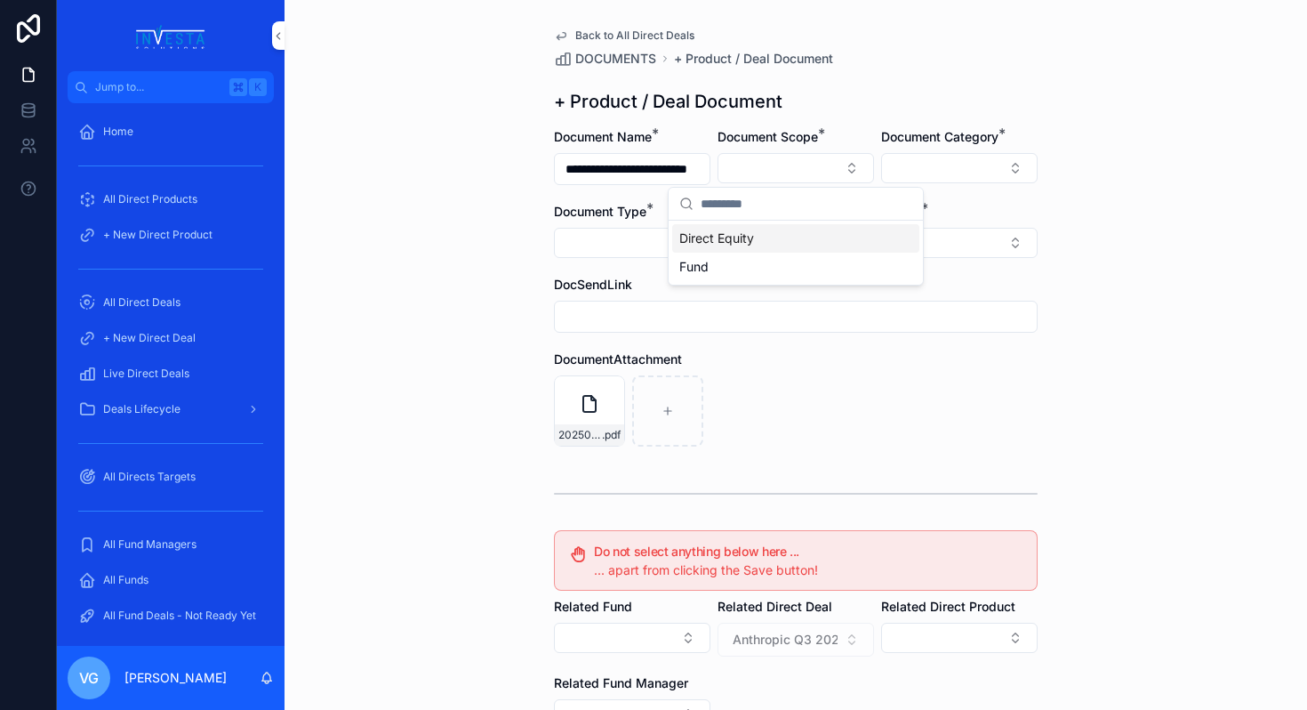
click at [765, 236] on div "Direct Equity" at bounding box center [795, 238] width 247 height 28
click at [951, 157] on button "Select Button" at bounding box center [959, 168] width 157 height 30
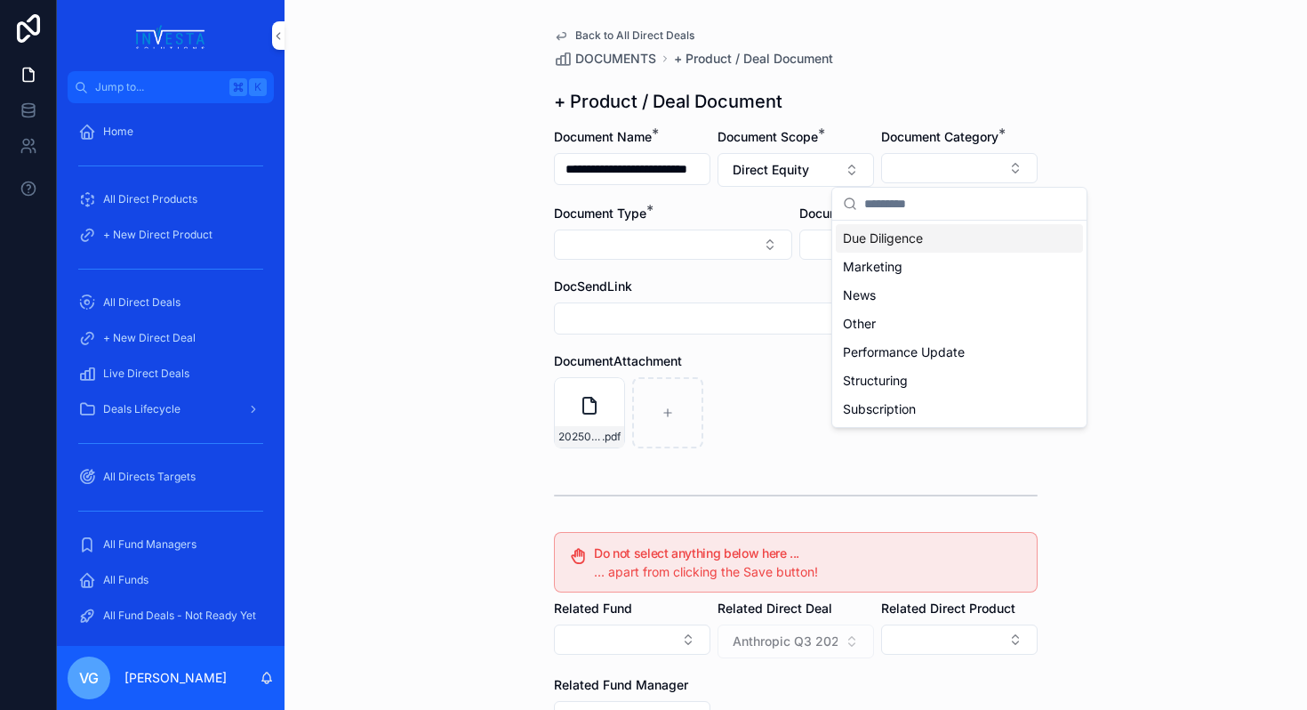
click at [915, 244] on span "Due Diligence" at bounding box center [883, 238] width 80 height 18
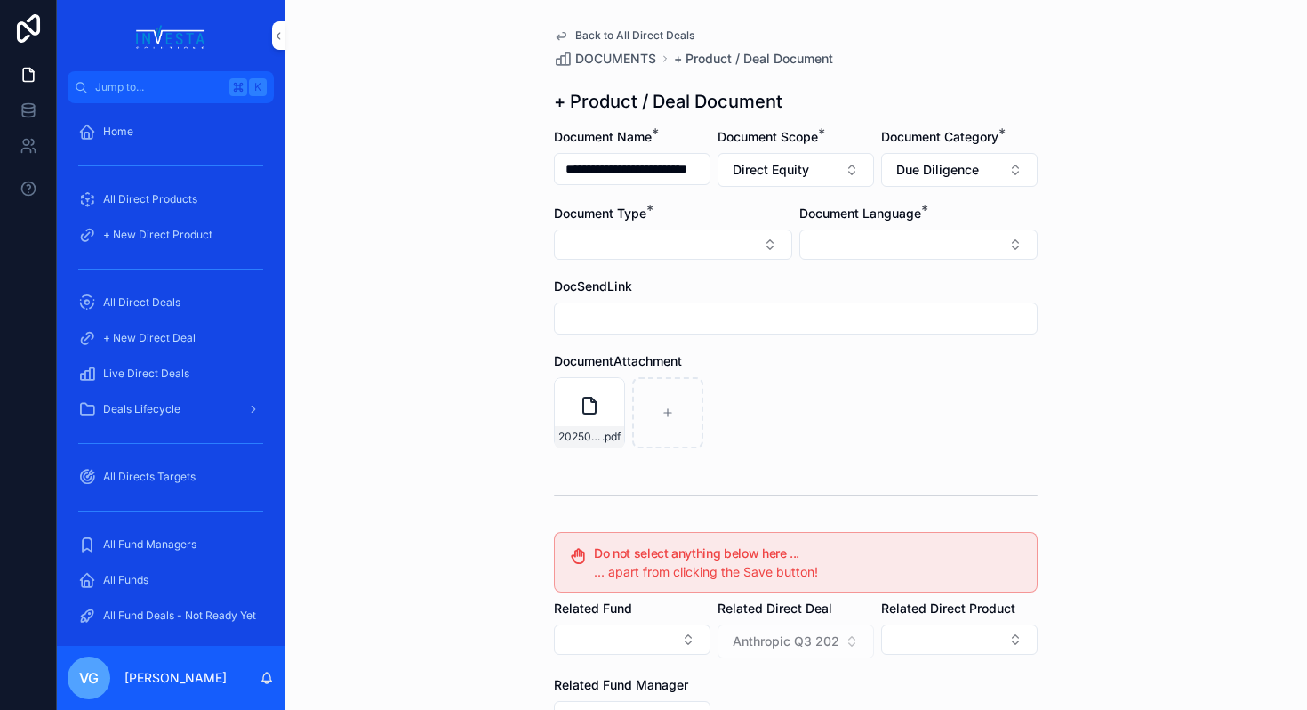
click at [739, 259] on button "Select Button" at bounding box center [673, 244] width 238 height 30
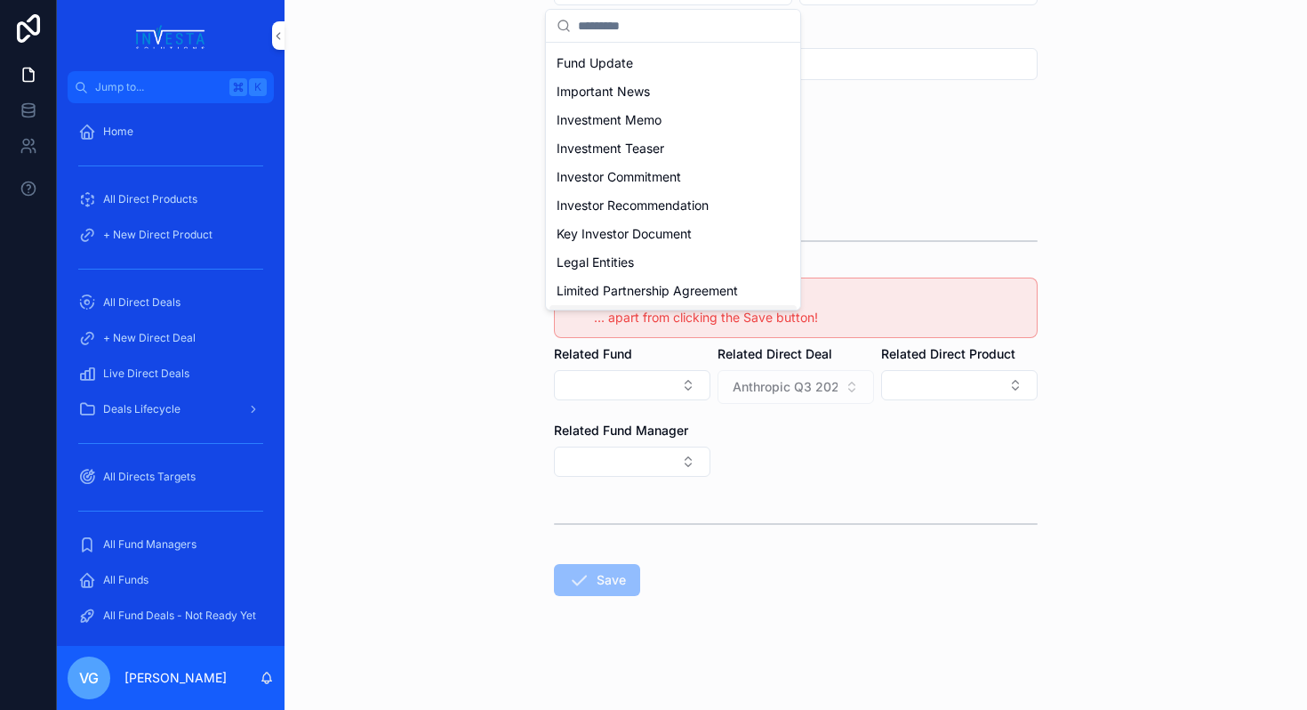
scroll to position [276, 0]
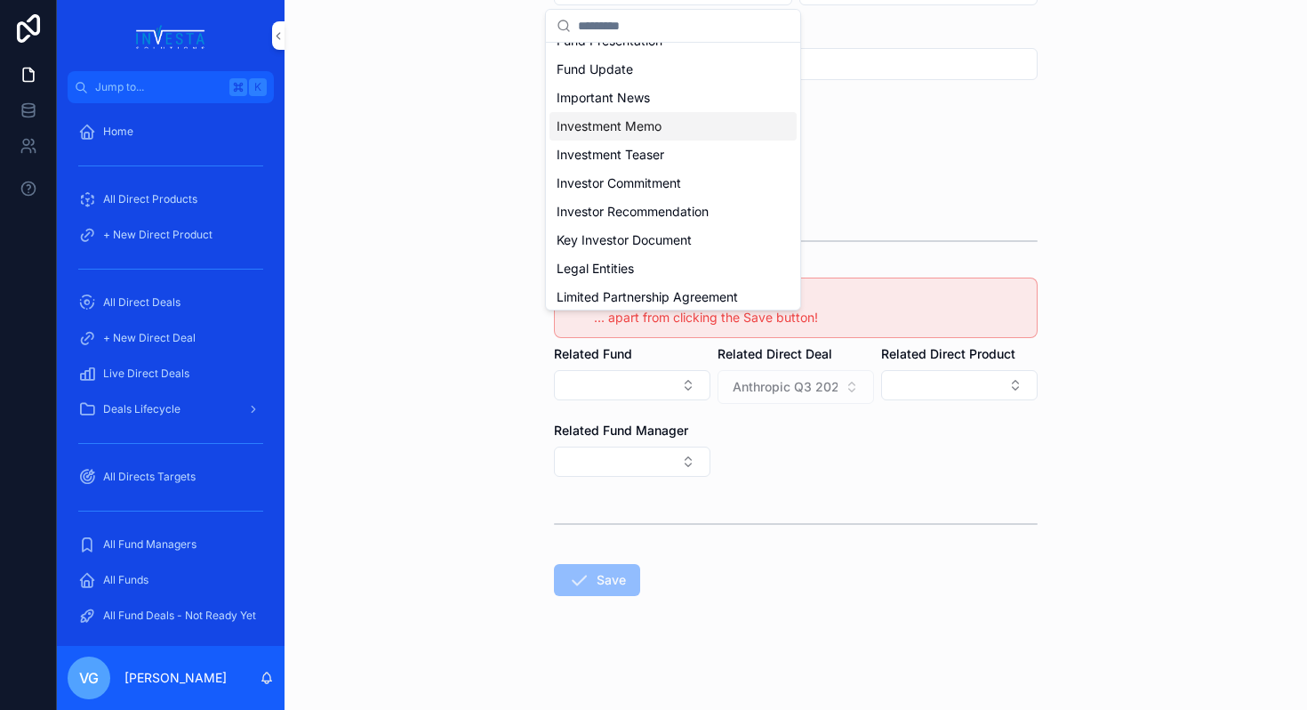
click at [674, 126] on div "Investment Memo" at bounding box center [673, 126] width 247 height 28
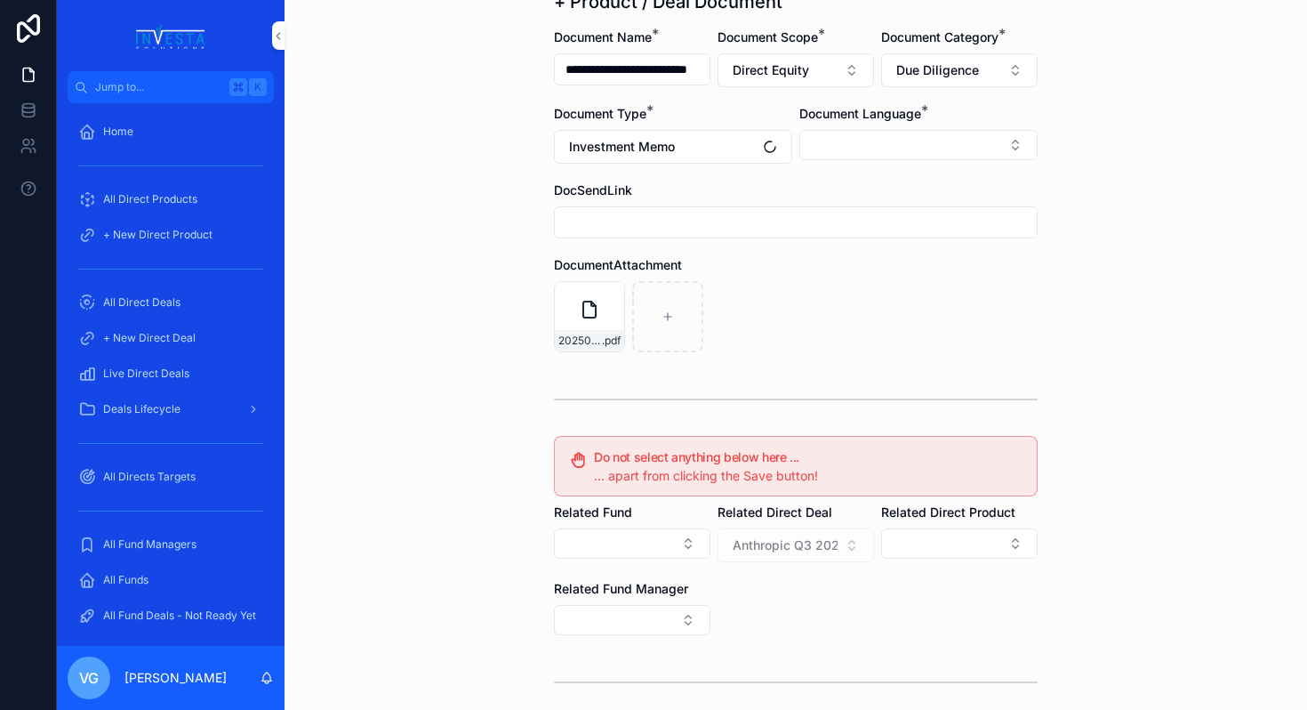
scroll to position [100, 0]
click at [919, 143] on button "Select Button" at bounding box center [918, 144] width 238 height 30
click at [853, 279] on div "English" at bounding box center [918, 271] width 247 height 28
click at [738, 289] on div "20250909-Anthropic-2-Investment Memo .pdf" at bounding box center [796, 317] width 484 height 71
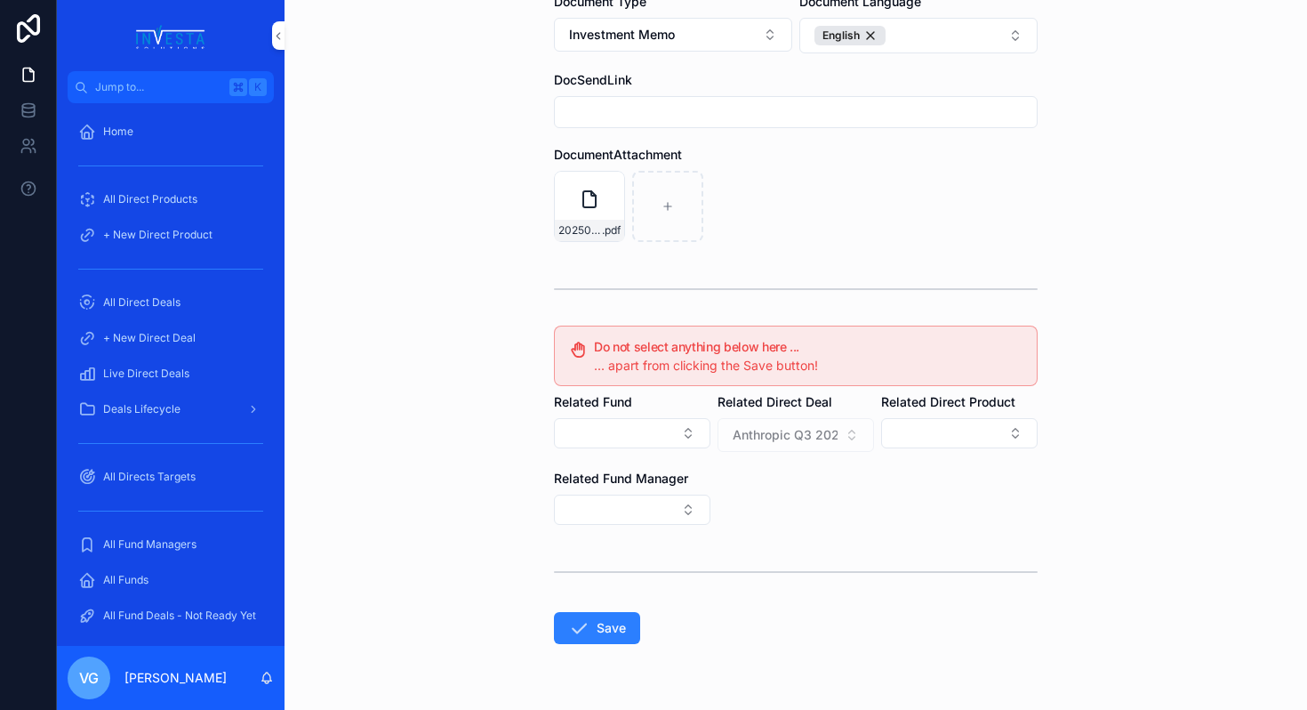
scroll to position [260, 0]
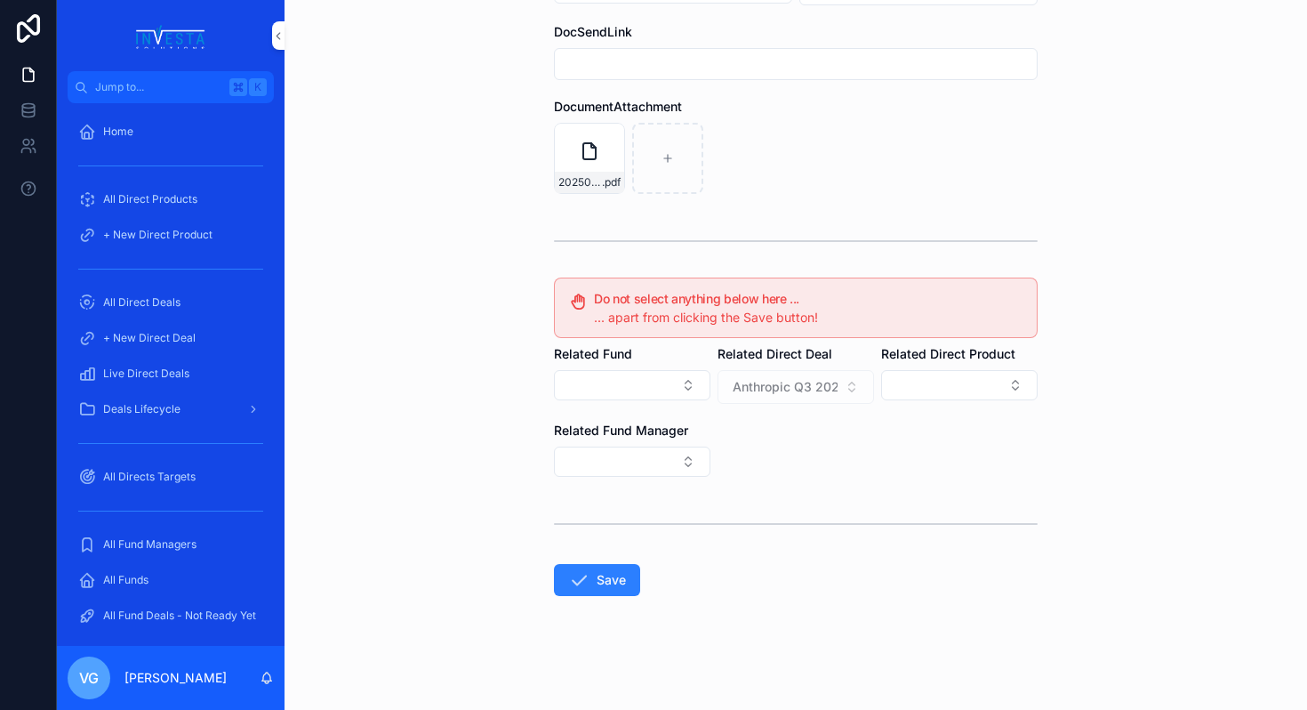
click at [624, 582] on button "Save" at bounding box center [597, 580] width 86 height 32
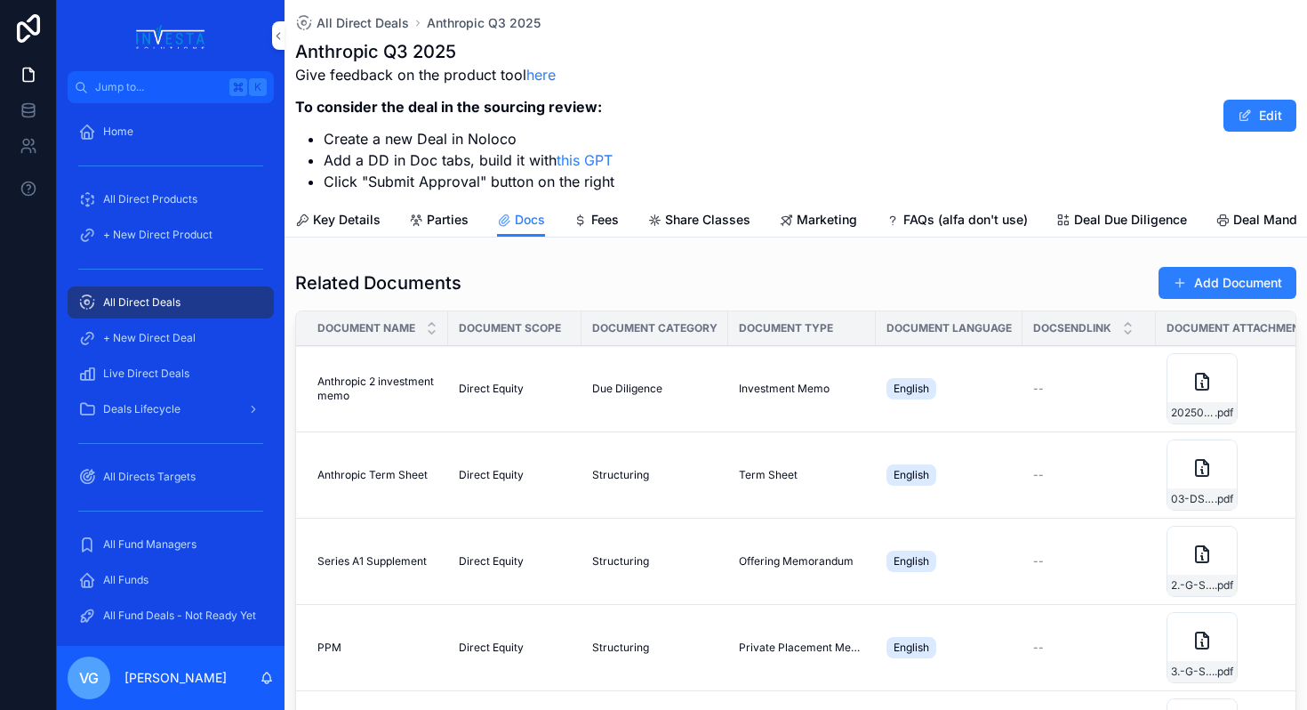
click at [1242, 291] on button "Add Document" at bounding box center [1228, 283] width 138 height 32
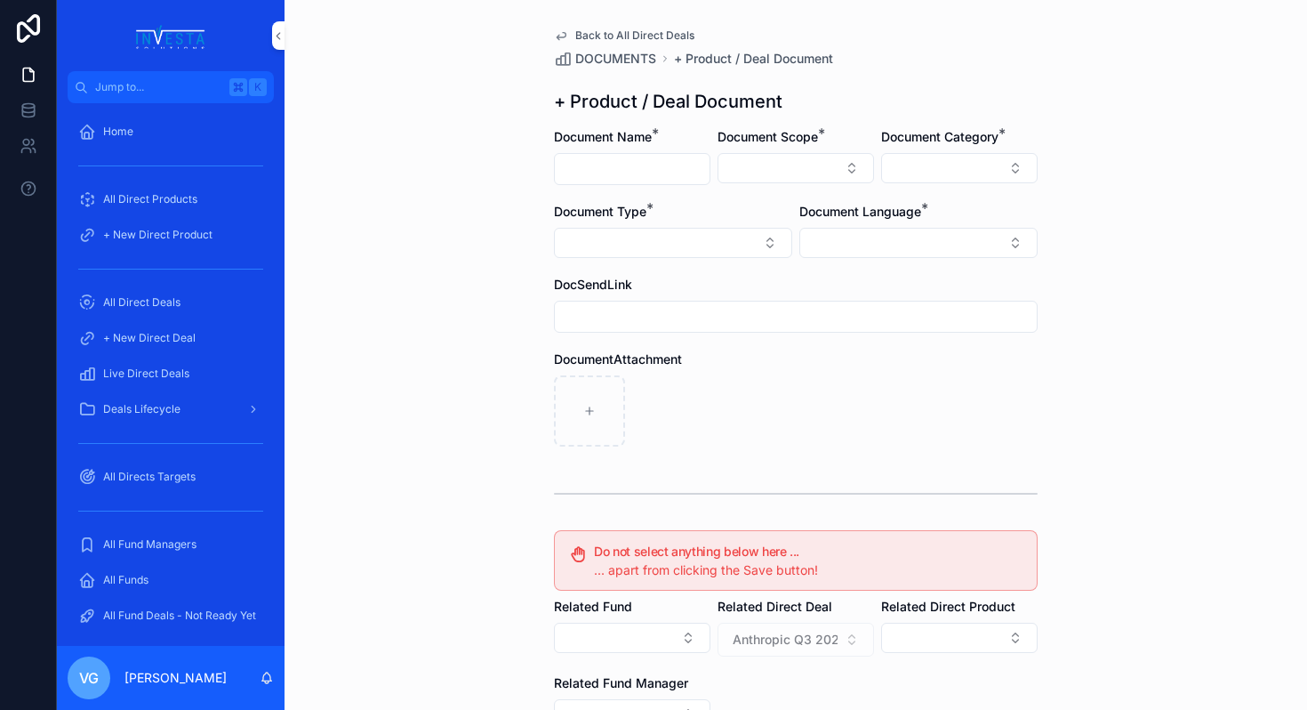
click at [616, 176] on input "scrollable content" at bounding box center [632, 169] width 155 height 25
type input "**********"
click at [776, 155] on button "Select Button" at bounding box center [796, 168] width 157 height 30
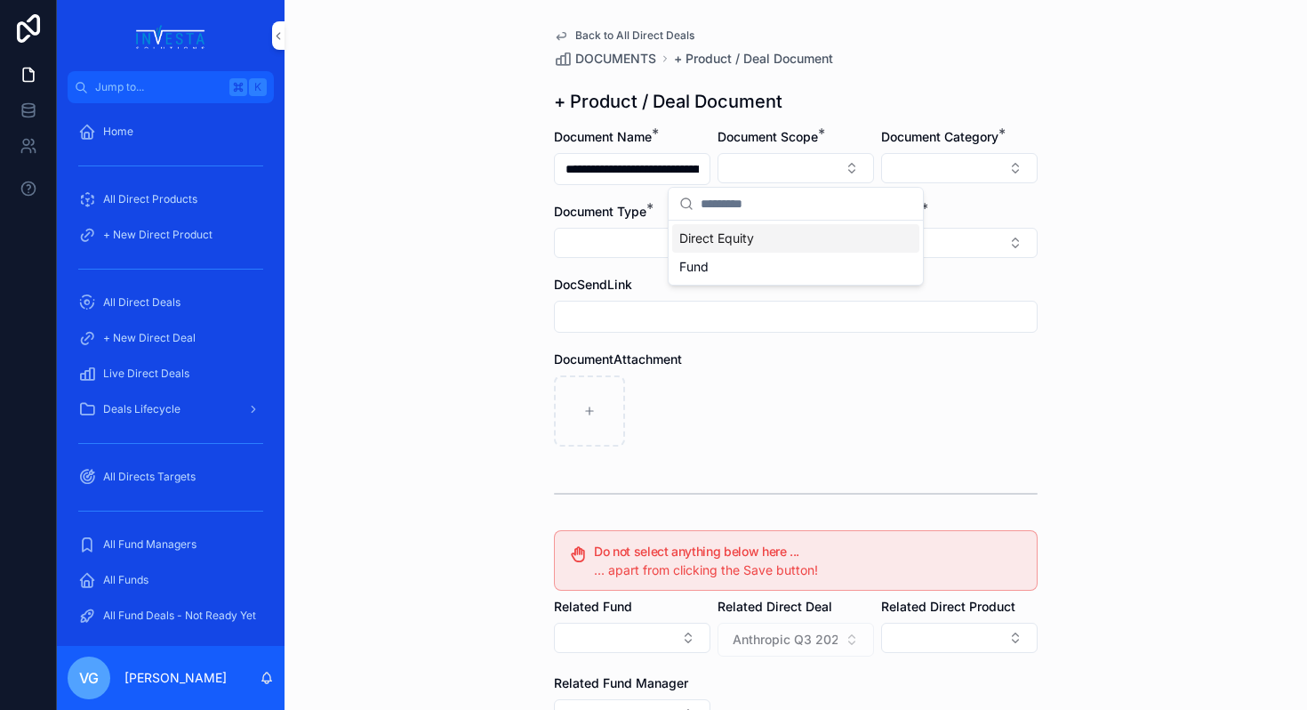
click at [748, 238] on span "Direct Equity" at bounding box center [716, 238] width 75 height 18
click at [991, 151] on div "Document Category *" at bounding box center [959, 157] width 157 height 59
click at [982, 168] on button "Select Button" at bounding box center [959, 168] width 157 height 30
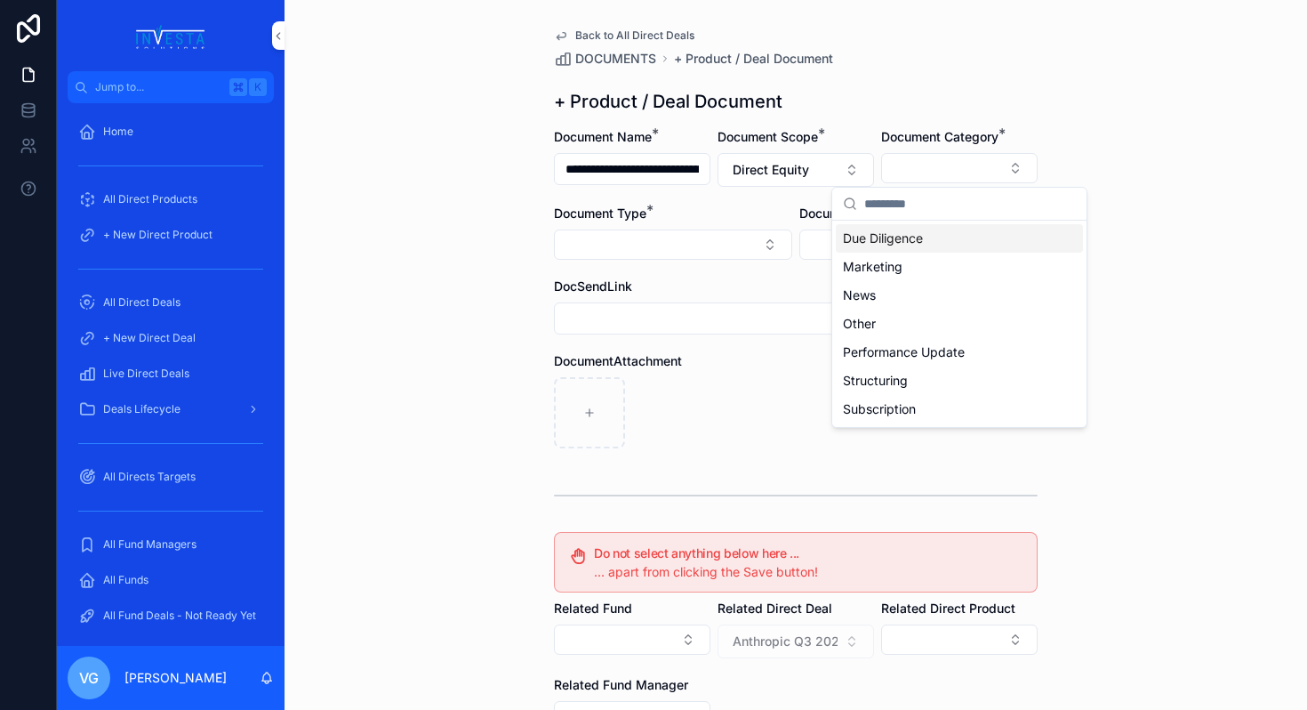
click at [930, 239] on div "Due Diligence" at bounding box center [959, 238] width 247 height 28
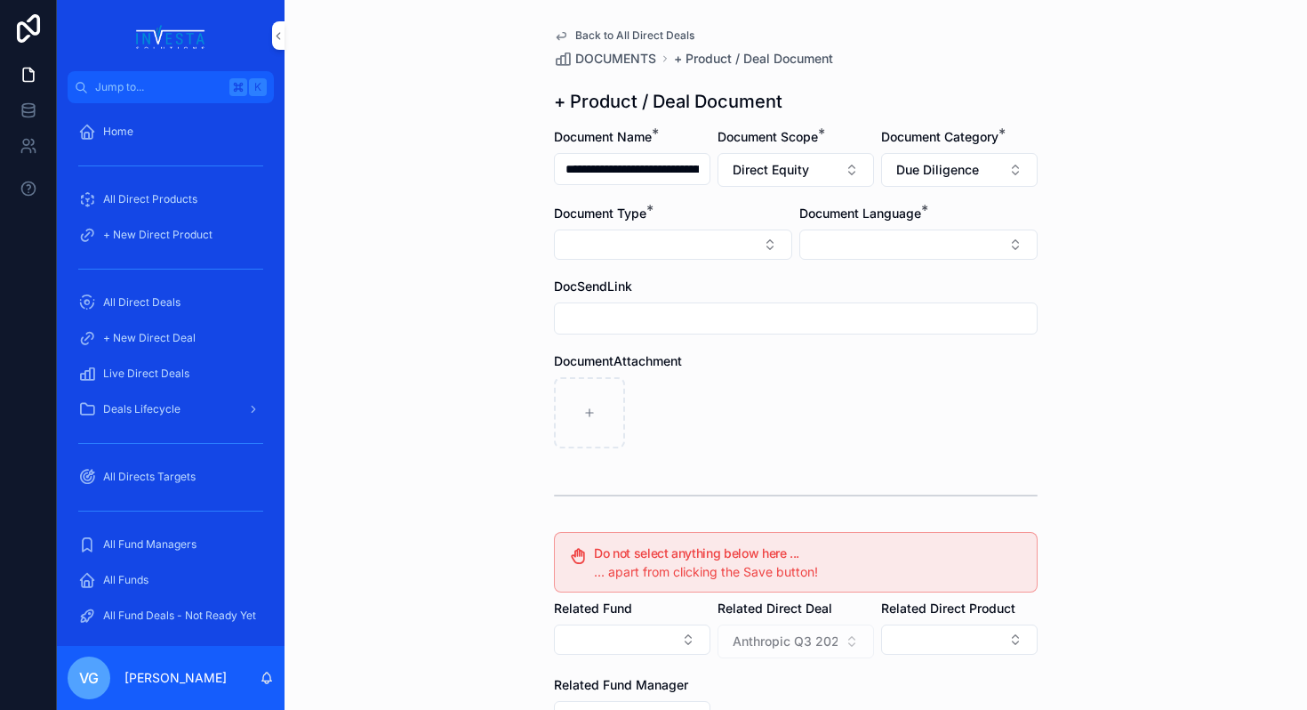
click at [690, 260] on form "**********" at bounding box center [796, 546] width 484 height 836
click at [694, 254] on button "Select Button" at bounding box center [673, 244] width 238 height 30
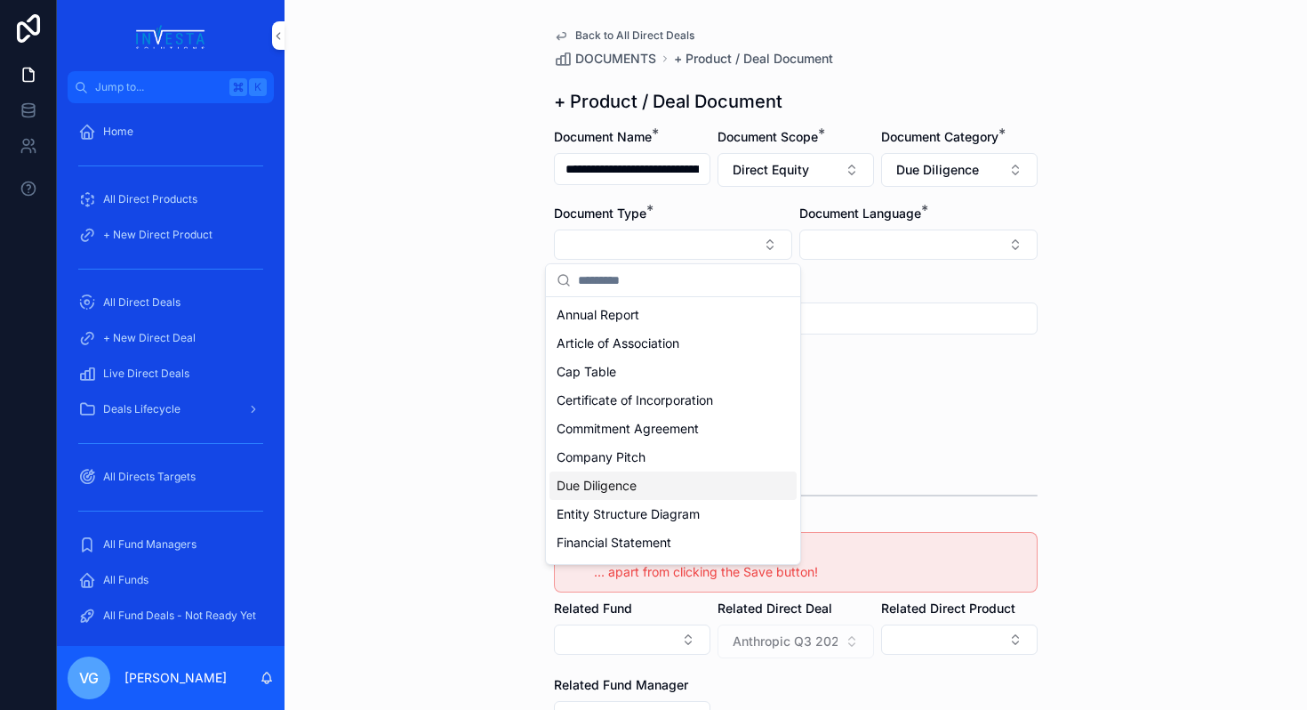
click at [622, 484] on span "Due Diligence" at bounding box center [597, 486] width 80 height 18
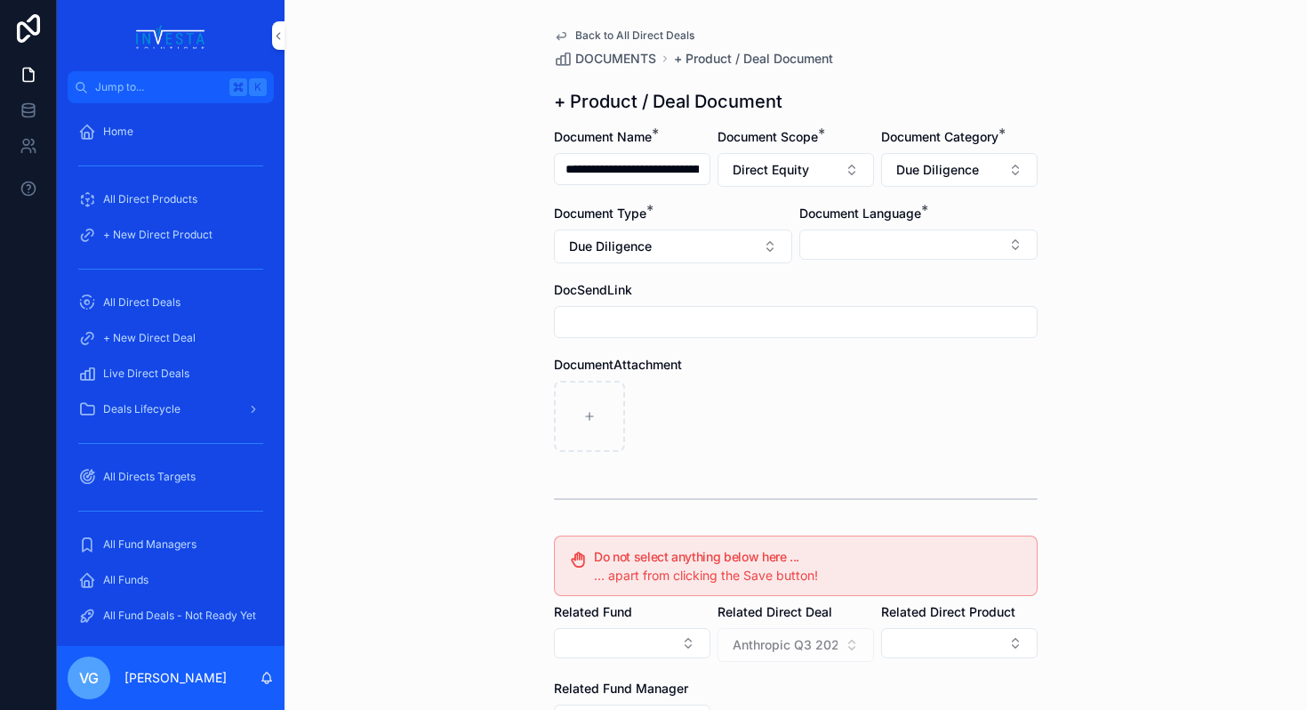
click at [999, 239] on button "Select Button" at bounding box center [918, 244] width 238 height 30
click at [872, 366] on div "English" at bounding box center [918, 371] width 247 height 28
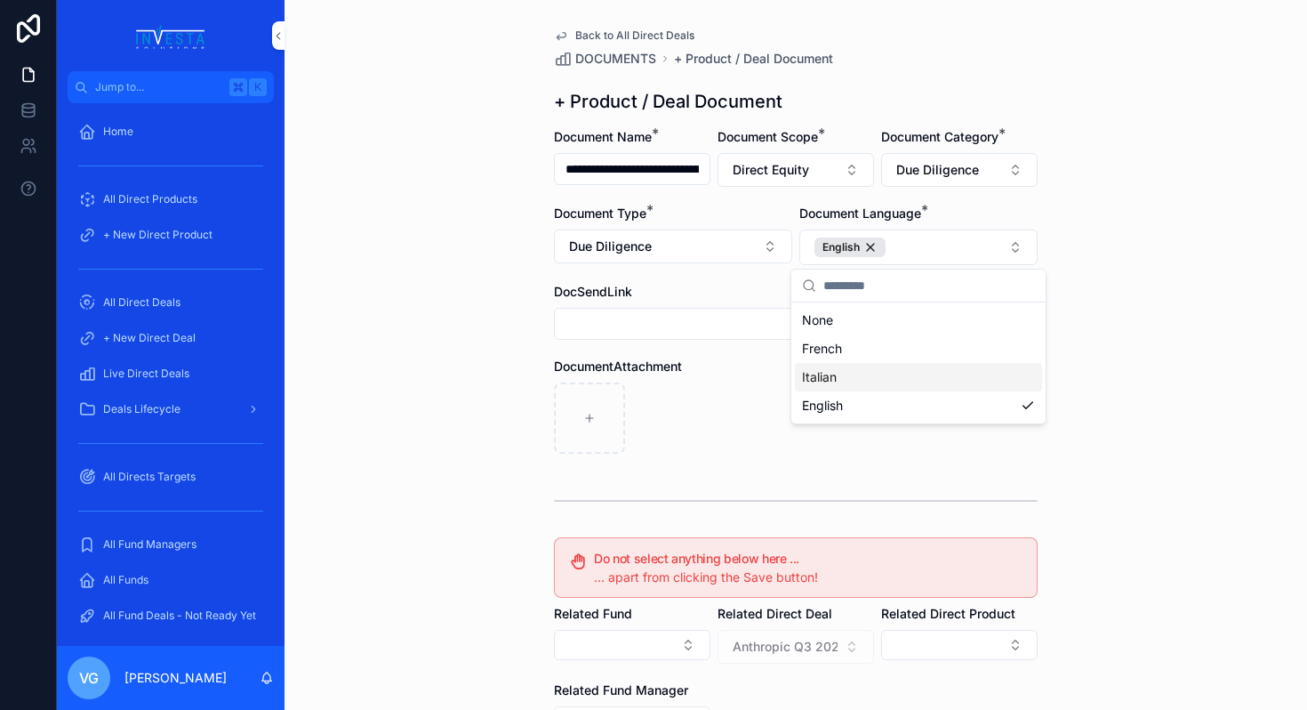
click at [716, 399] on div "scrollable content" at bounding box center [796, 417] width 484 height 71
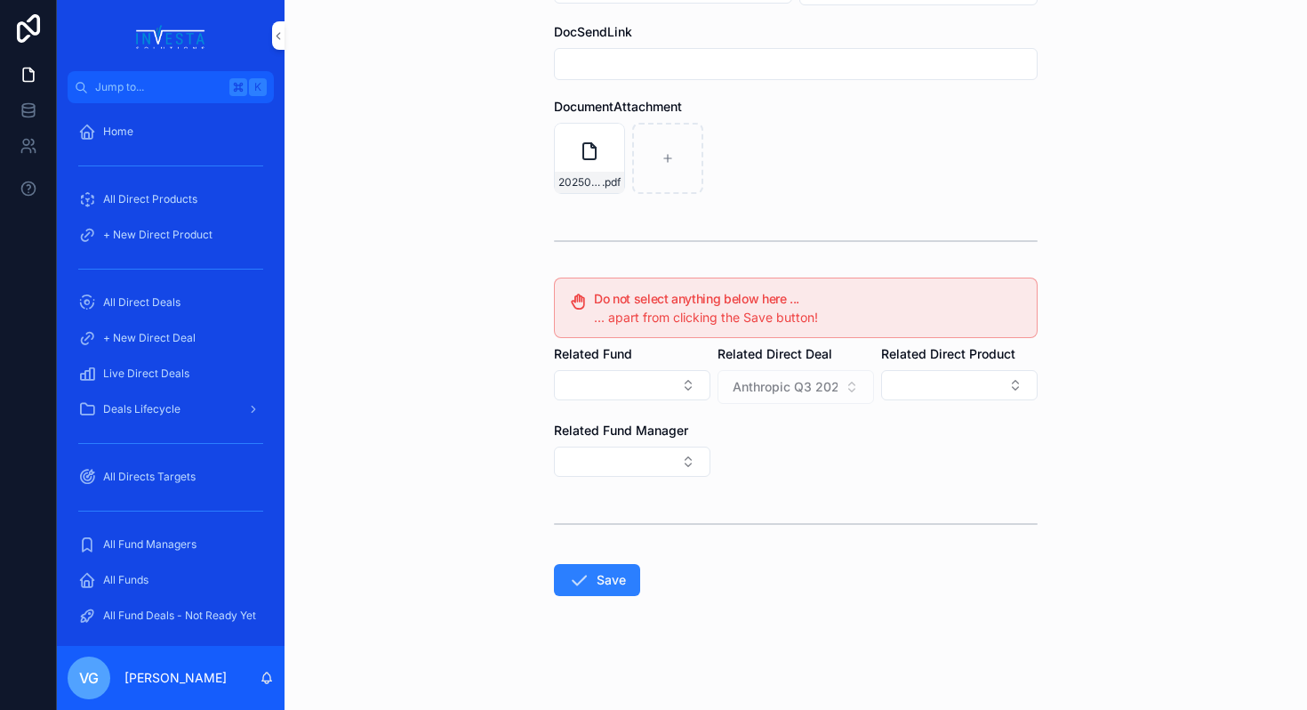
click at [583, 585] on icon "scrollable content" at bounding box center [578, 579] width 21 height 21
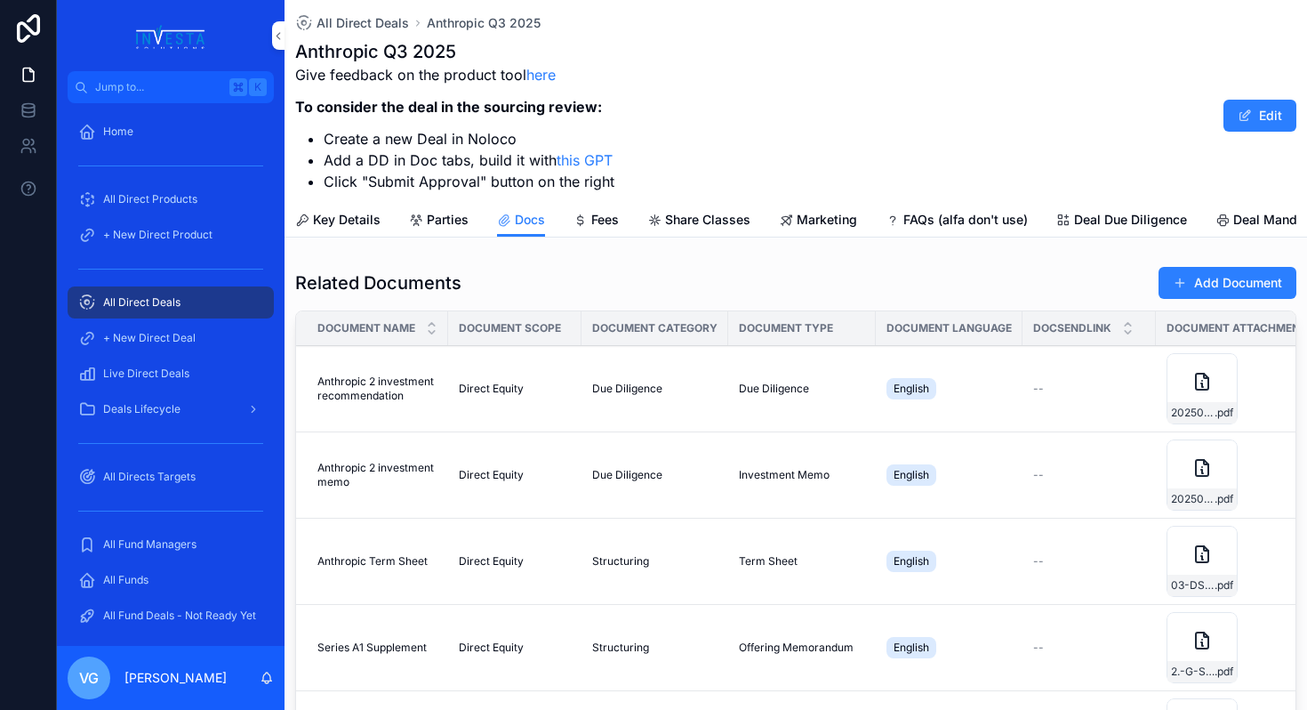
click at [1191, 289] on button "Add Document" at bounding box center [1228, 283] width 138 height 32
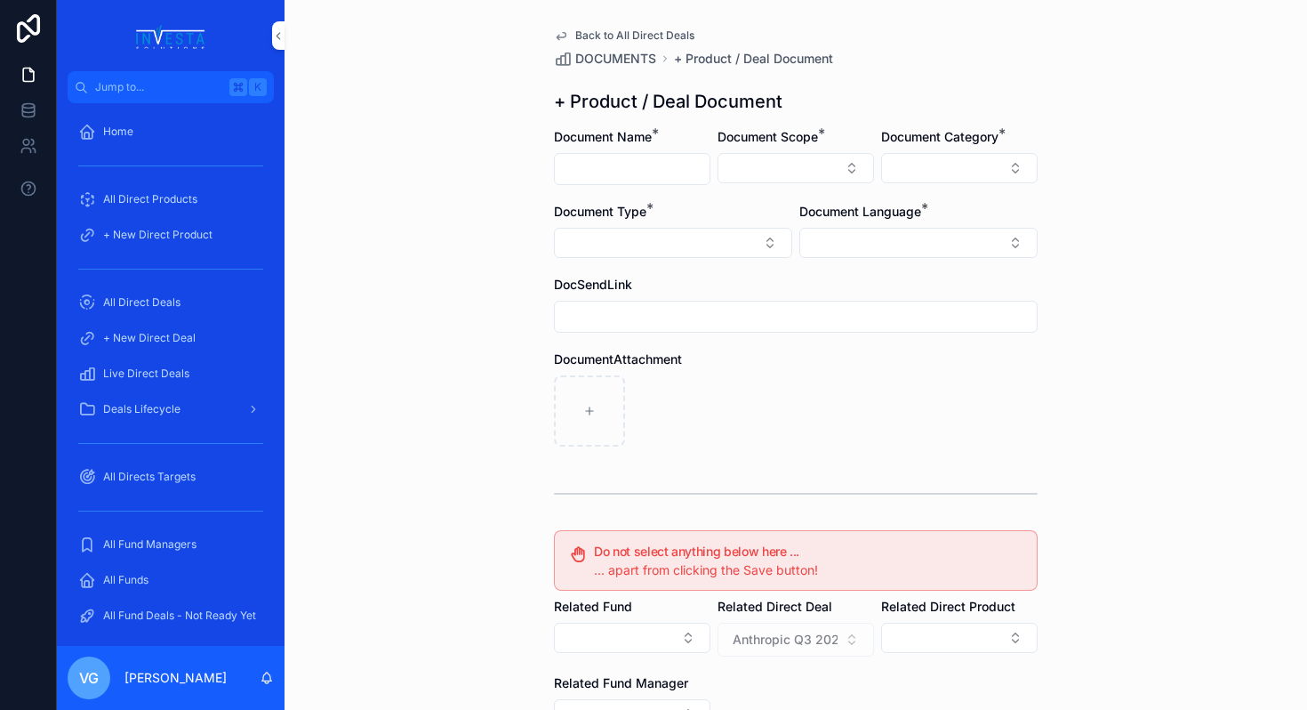
click at [634, 161] on input "scrollable content" at bounding box center [632, 169] width 155 height 25
paste input "**********"
type input "**********"
click at [835, 164] on button "Select Button" at bounding box center [796, 168] width 157 height 30
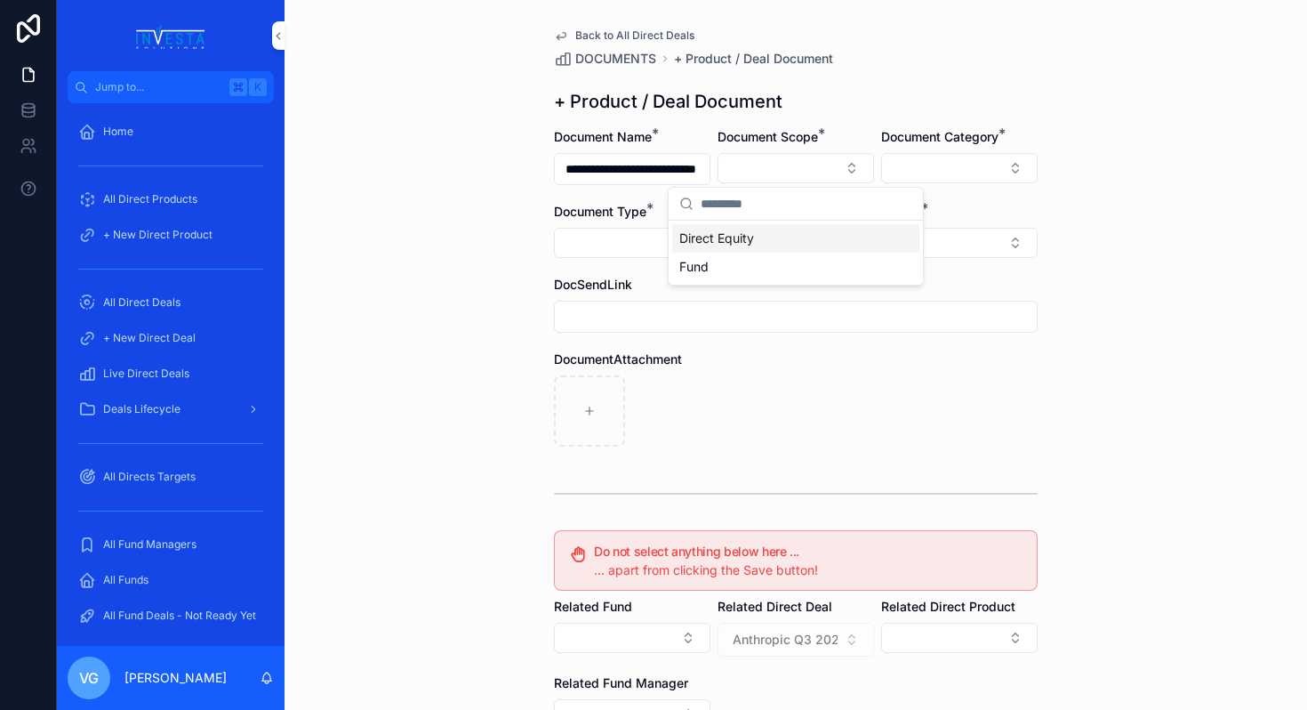
scroll to position [0, 0]
click at [775, 243] on div "Direct Equity" at bounding box center [795, 238] width 247 height 28
click at [914, 235] on button "Select Button" at bounding box center [918, 244] width 238 height 30
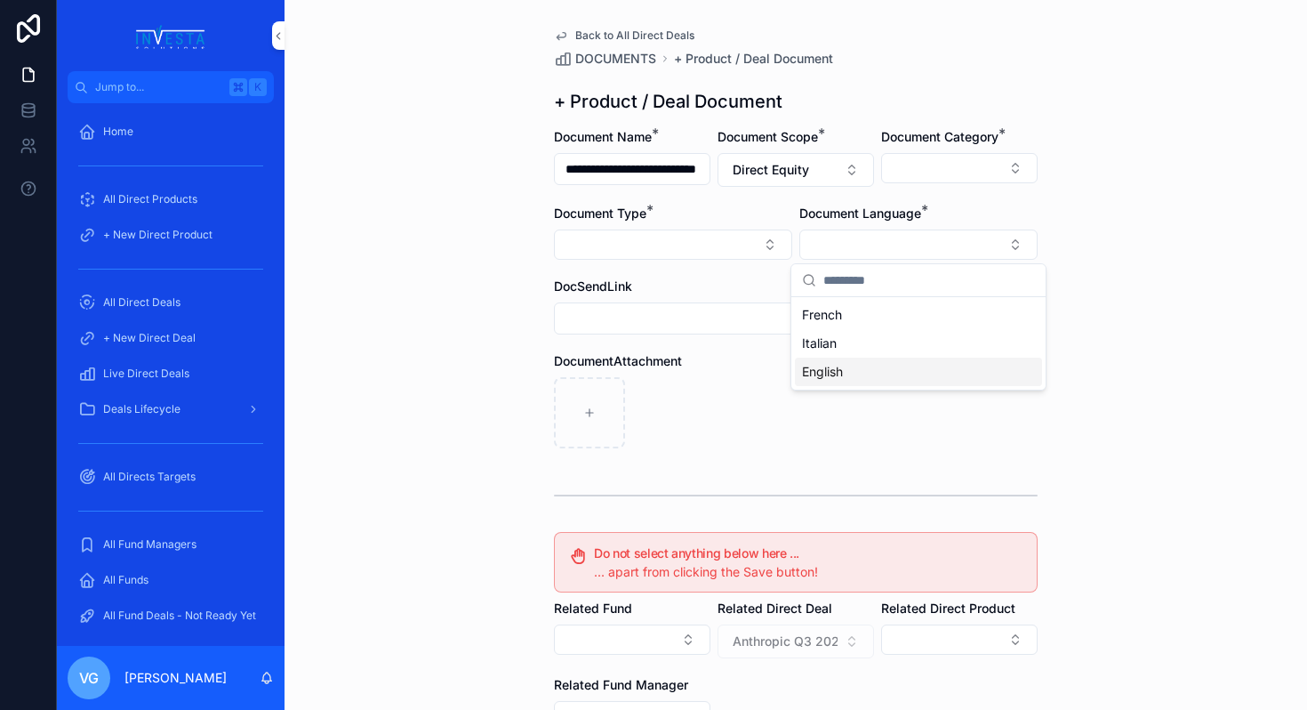
click at [831, 371] on span "English" at bounding box center [822, 372] width 41 height 18
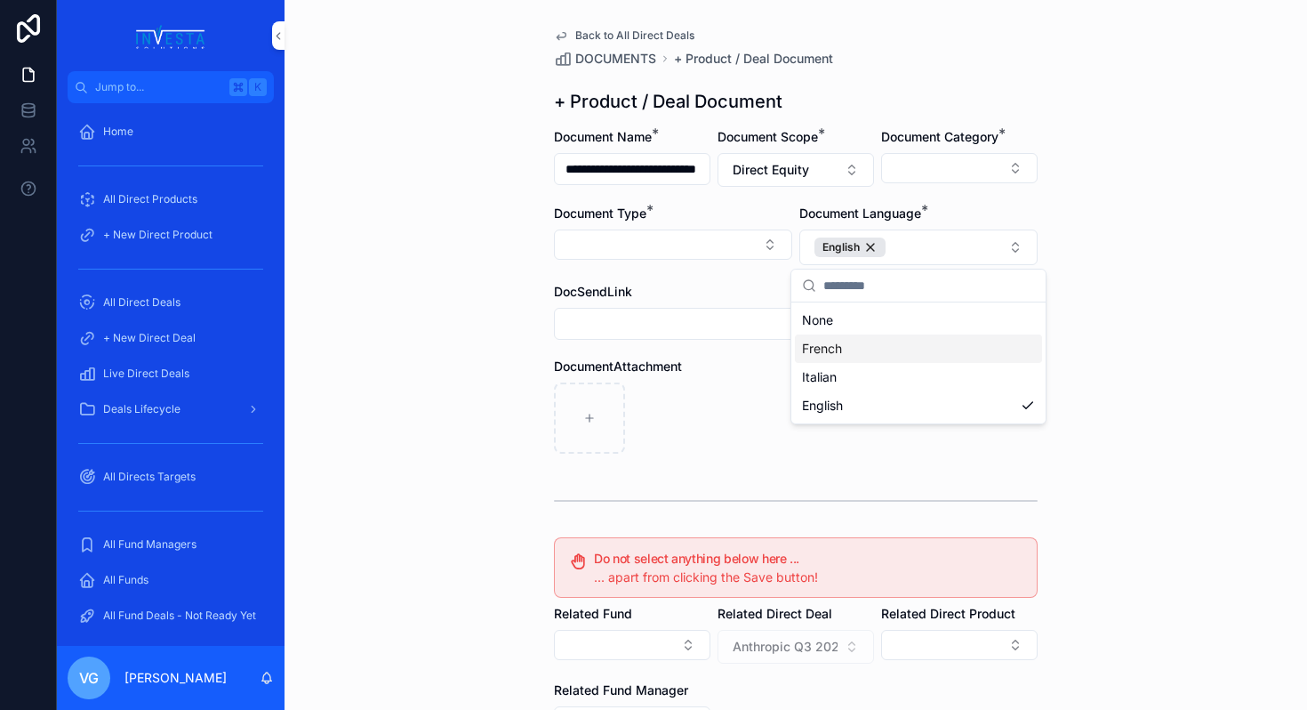
click at [1125, 199] on div "**********" at bounding box center [796, 355] width 1023 height 710
click at [992, 171] on button "Select Button" at bounding box center [959, 168] width 157 height 30
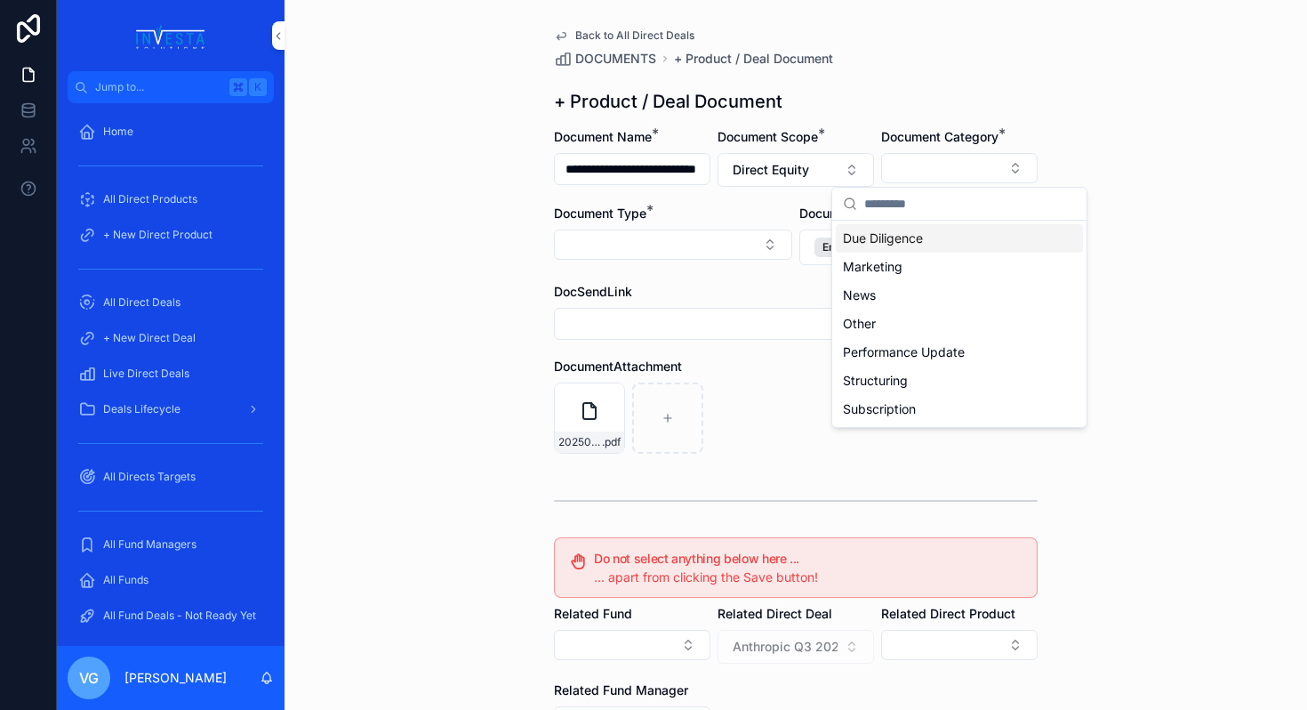
click at [907, 241] on span "Due Diligence" at bounding box center [883, 238] width 80 height 18
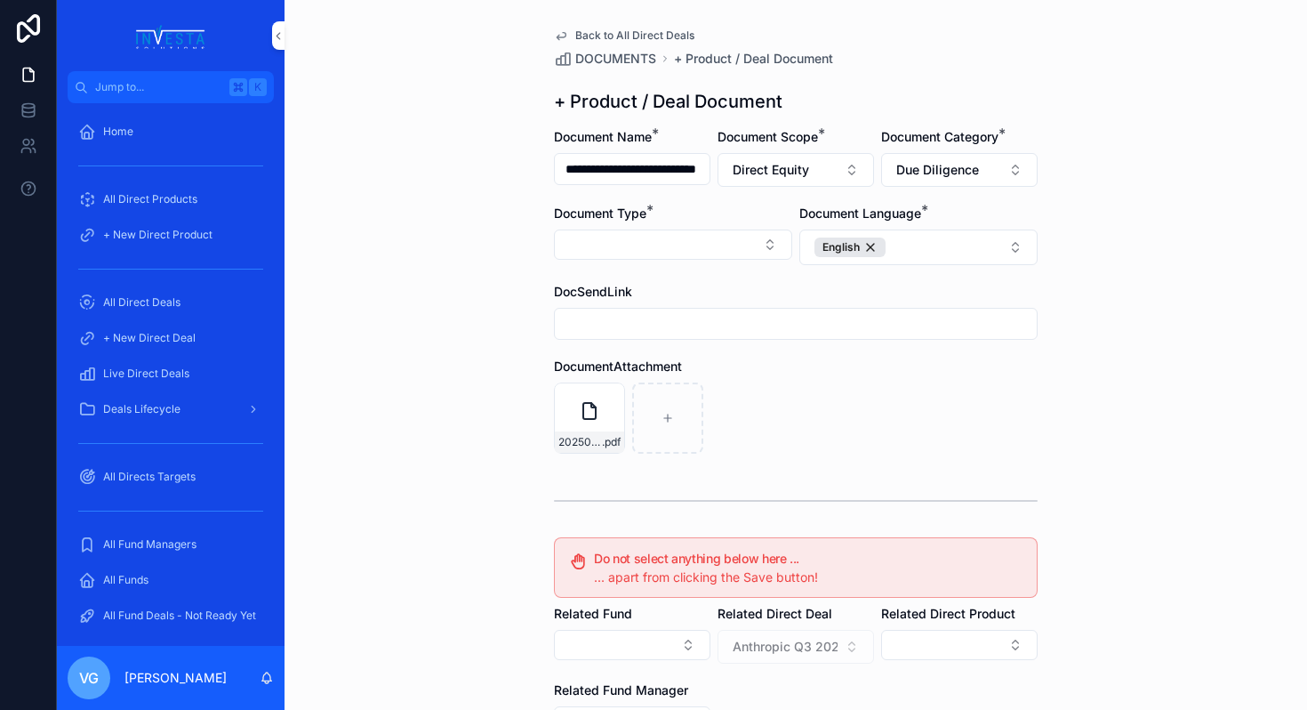
click at [733, 252] on button "Select Button" at bounding box center [673, 244] width 238 height 30
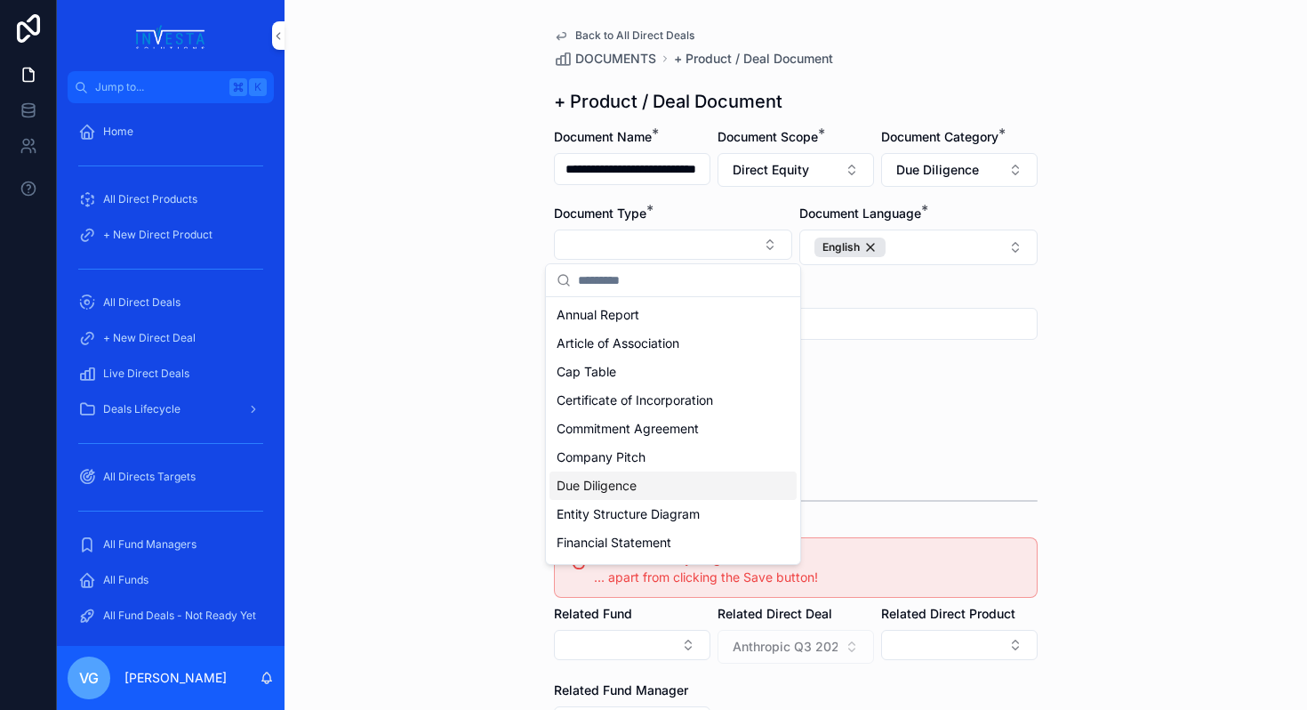
click at [597, 486] on span "Due Diligence" at bounding box center [597, 486] width 80 height 18
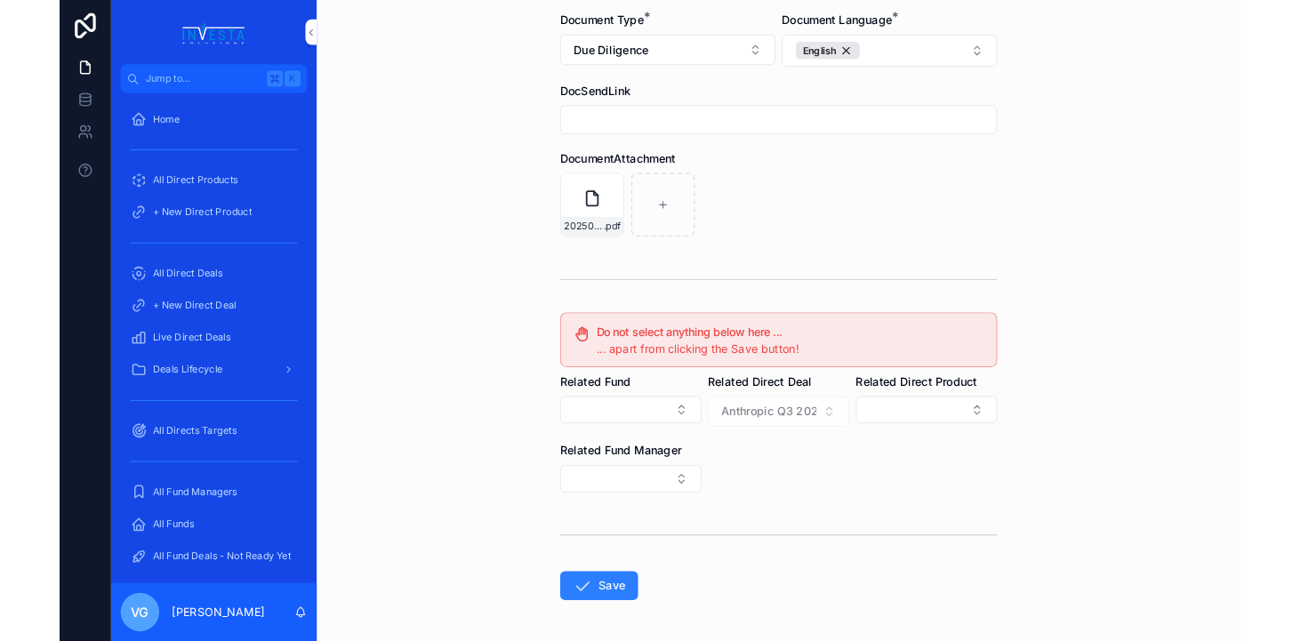
scroll to position [260, 0]
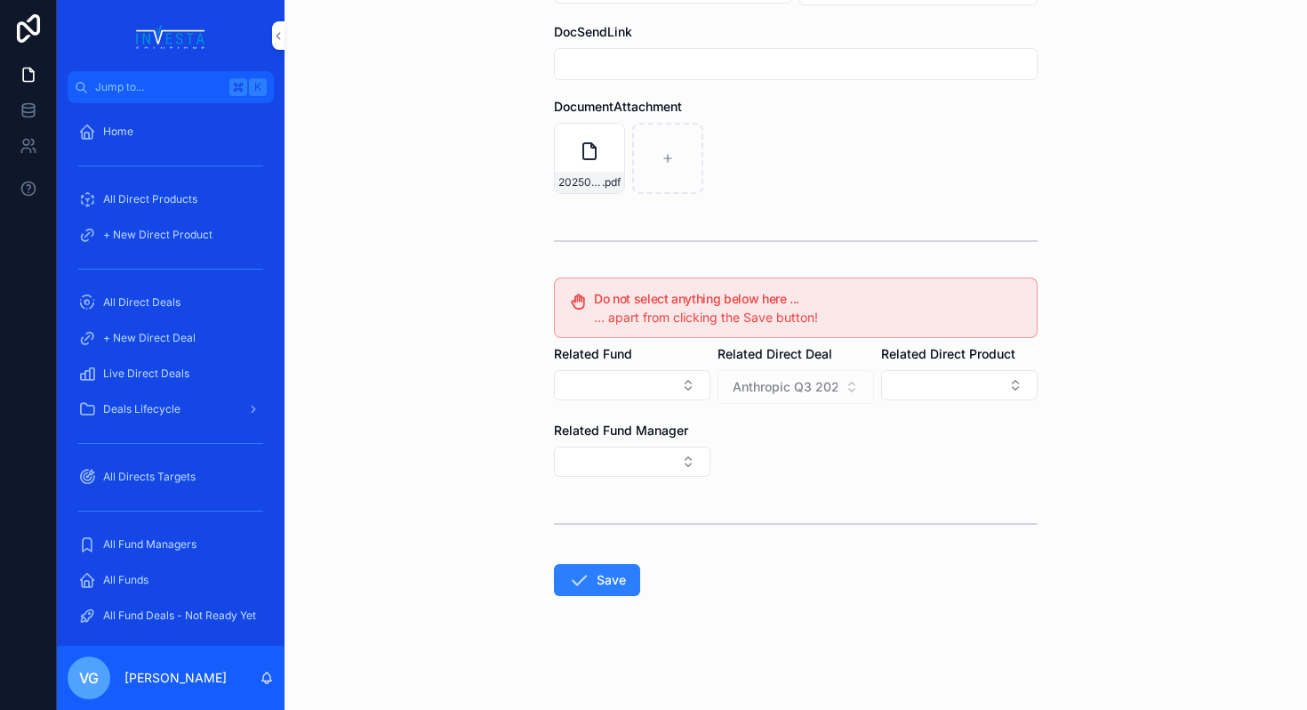
click at [591, 574] on button "Save" at bounding box center [597, 580] width 86 height 32
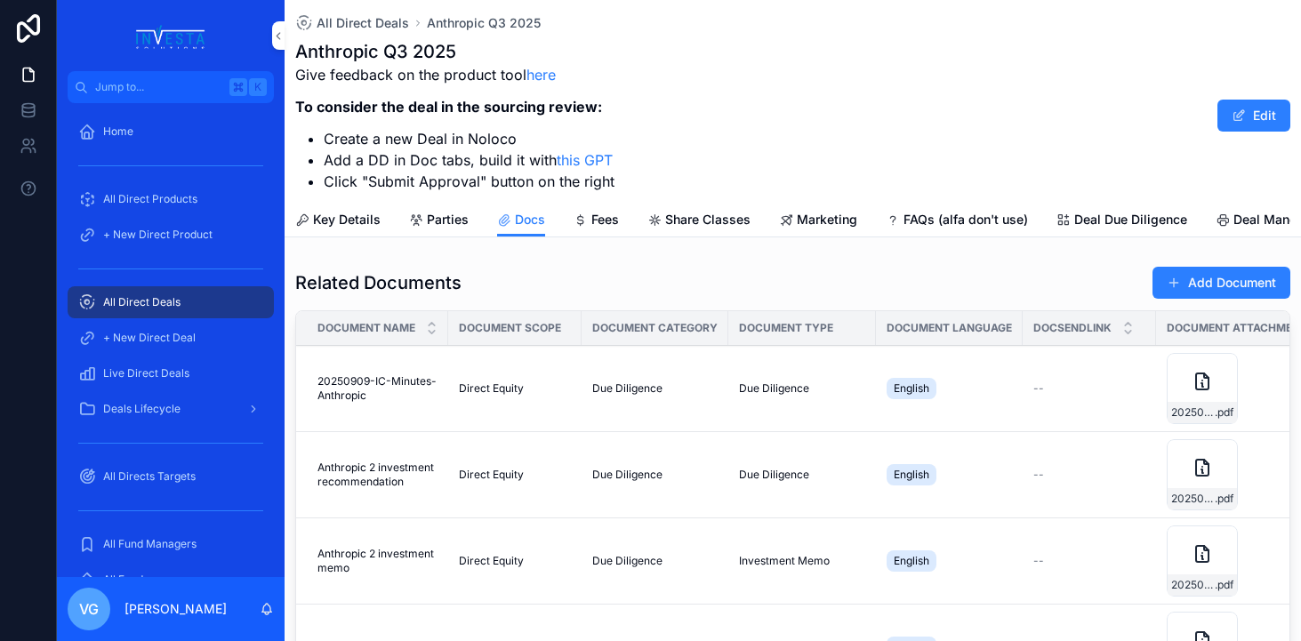
click at [1232, 271] on button "Add Document" at bounding box center [1221, 283] width 138 height 32
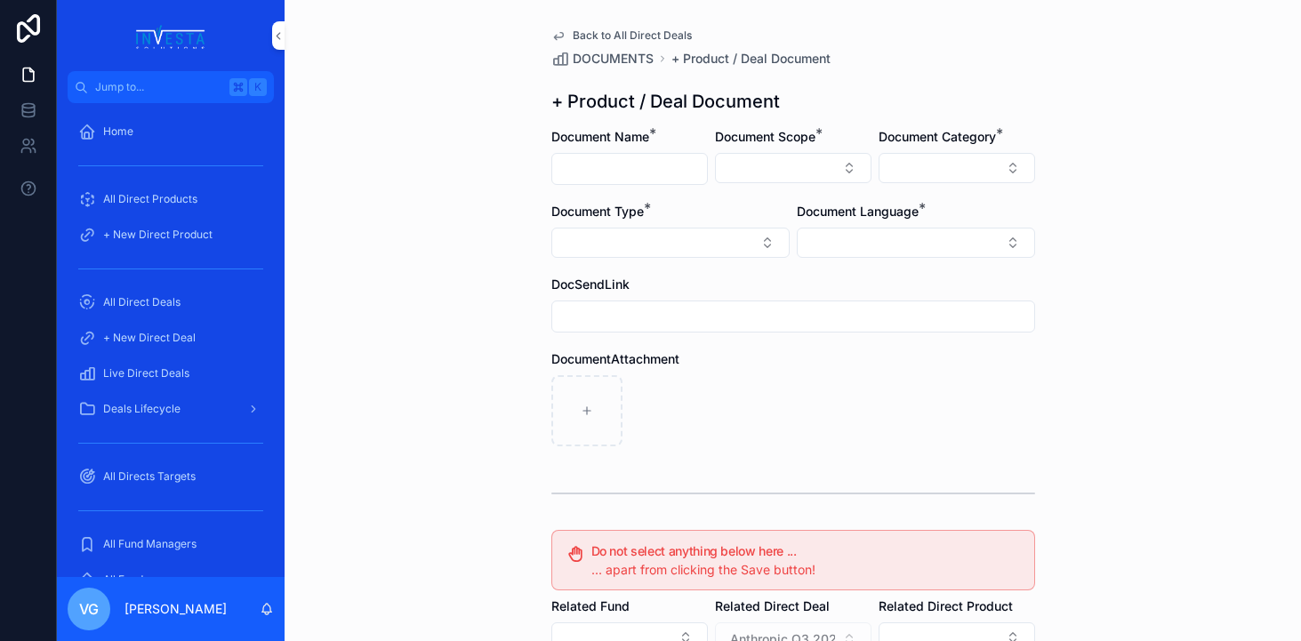
click at [658, 159] on input "scrollable content" at bounding box center [629, 169] width 155 height 25
paste input "**********"
type input "**********"
click at [819, 194] on form "**********" at bounding box center [793, 545] width 484 height 834
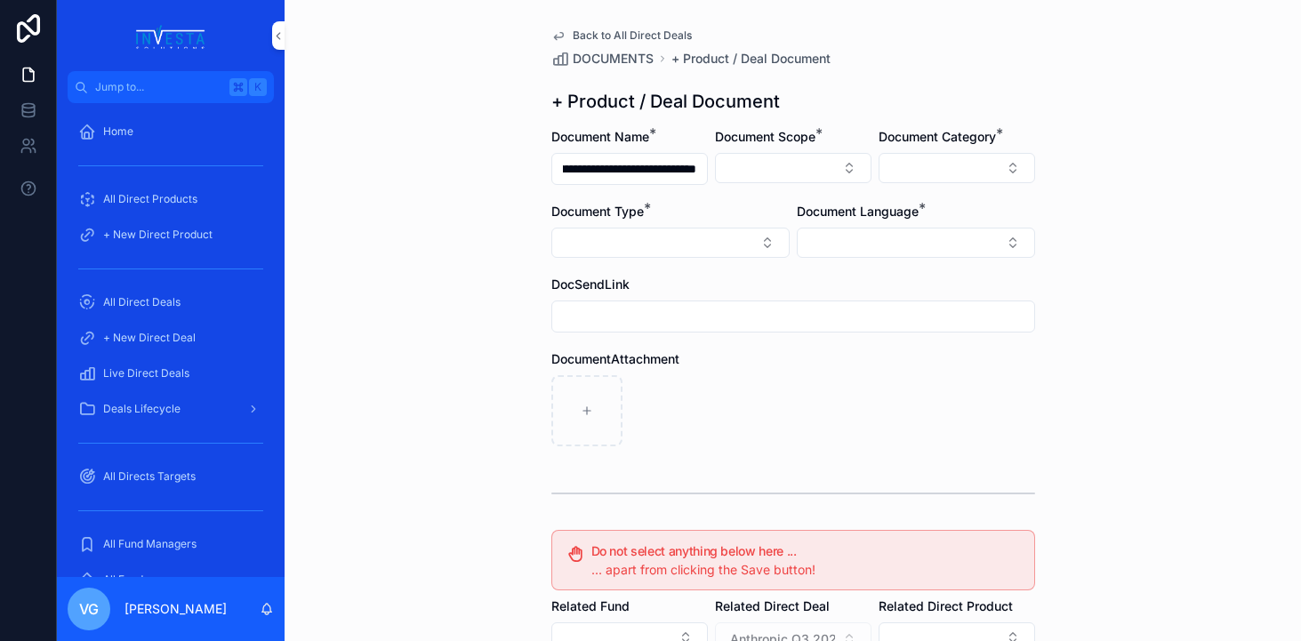
scroll to position [0, 0]
click at [819, 165] on button "Select Button" at bounding box center [793, 168] width 157 height 30
click at [769, 238] on div "Direct Equity" at bounding box center [793, 238] width 247 height 28
click at [928, 169] on button "Select Button" at bounding box center [957, 168] width 157 height 30
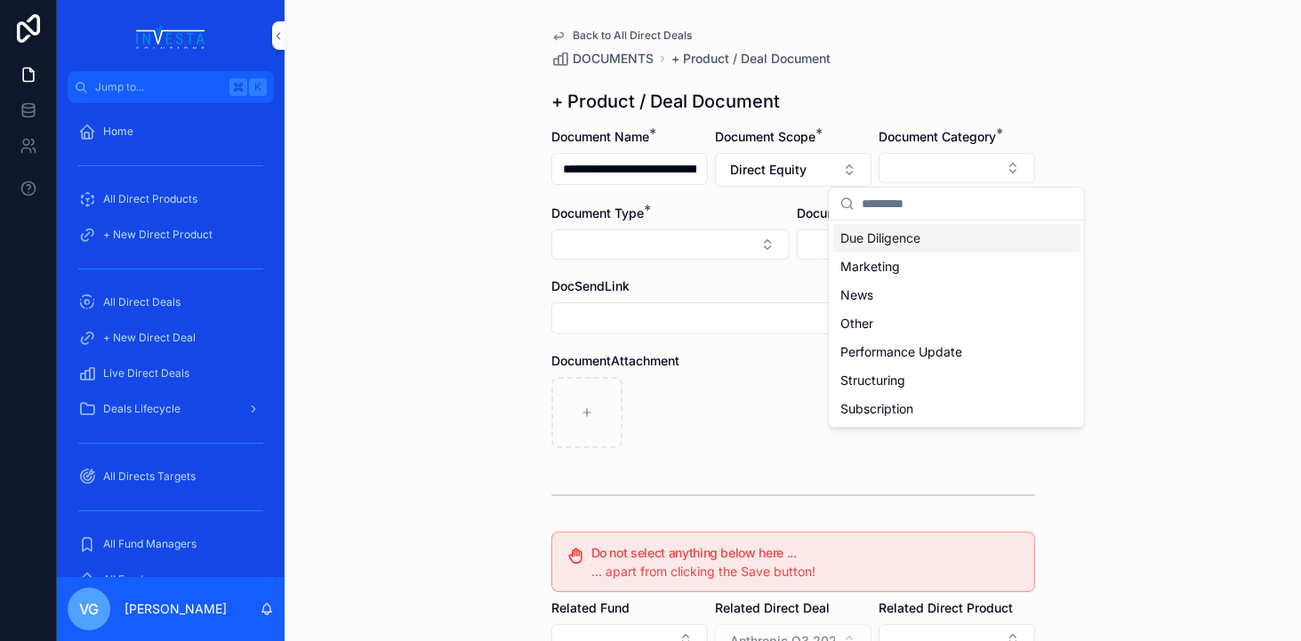
click at [903, 243] on span "Due Diligence" at bounding box center [880, 238] width 80 height 18
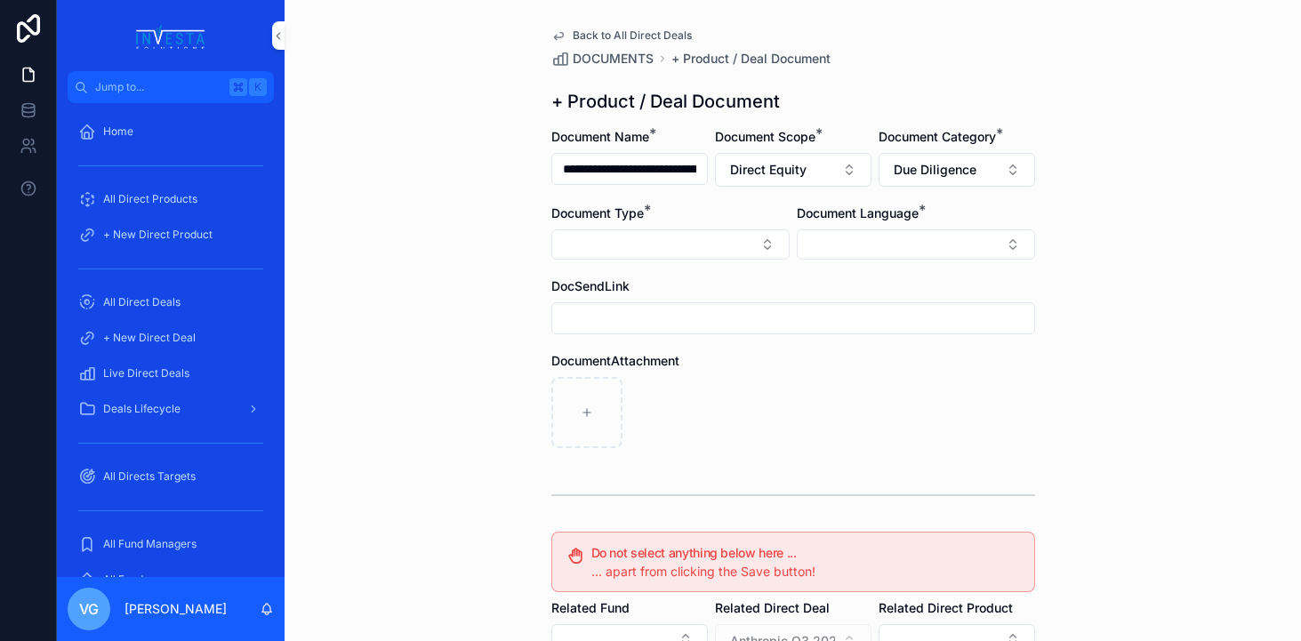
click at [715, 249] on button "Select Button" at bounding box center [670, 244] width 238 height 30
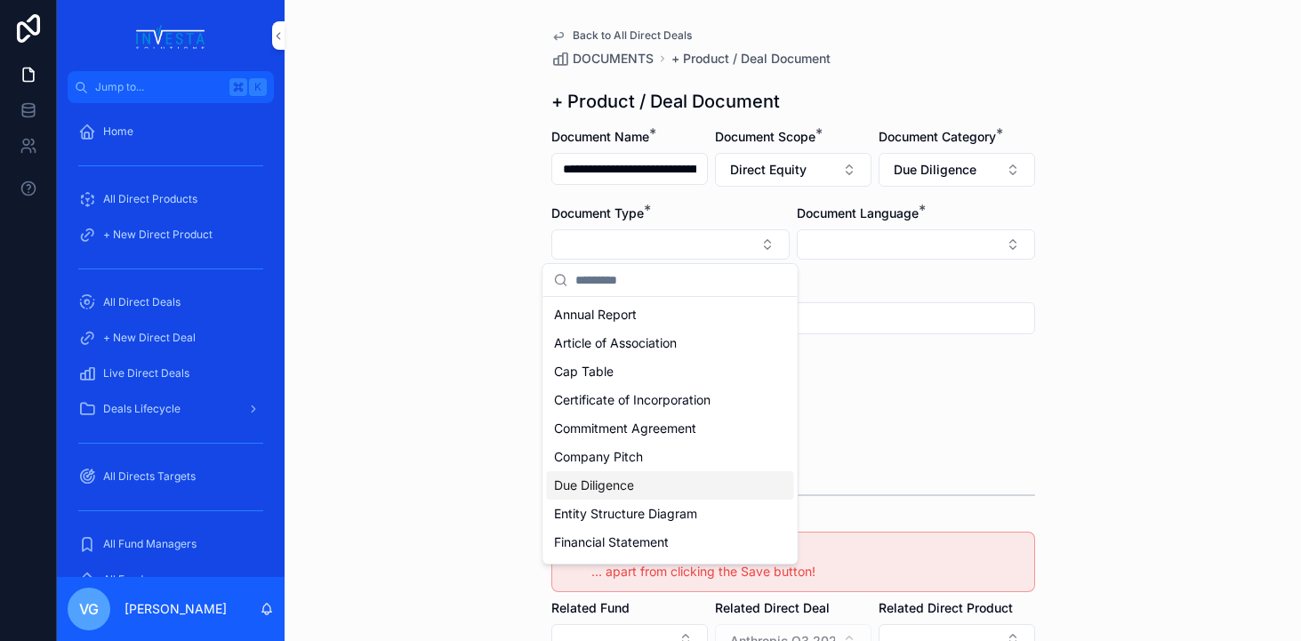
click at [638, 489] on div "Due Diligence" at bounding box center [670, 485] width 247 height 28
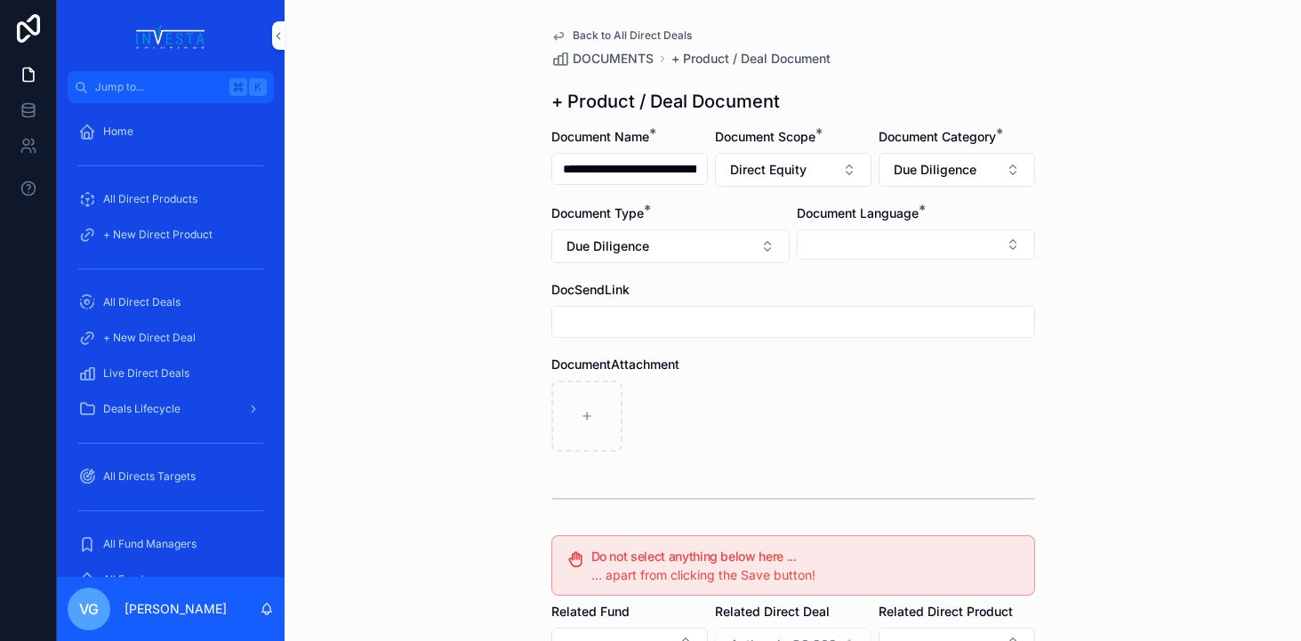
click at [940, 252] on button "Select Button" at bounding box center [916, 244] width 238 height 30
click at [853, 373] on div "English" at bounding box center [915, 371] width 247 height 28
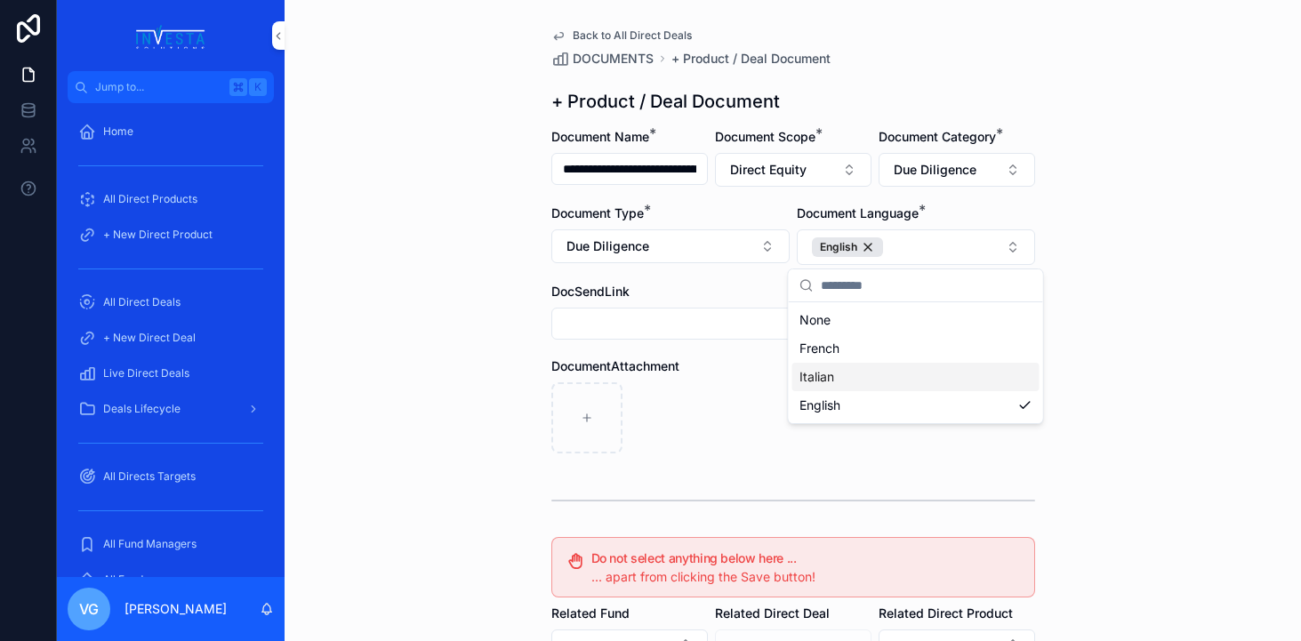
click at [654, 427] on div "scrollable content" at bounding box center [793, 417] width 484 height 71
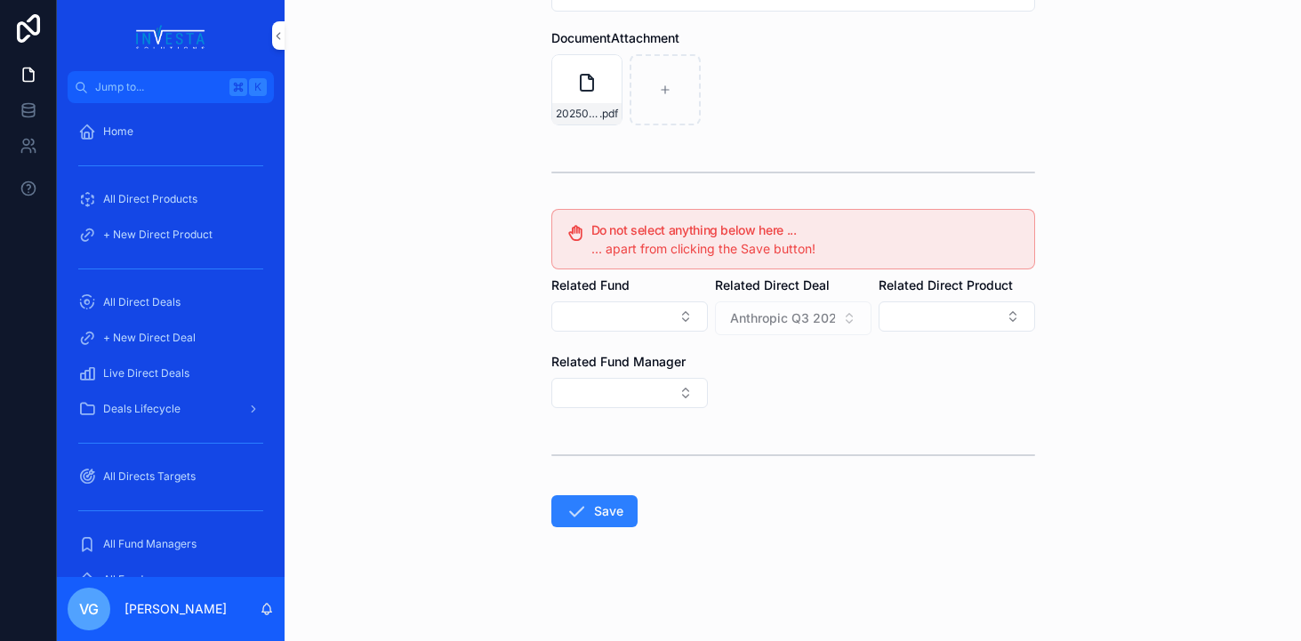
click at [579, 516] on icon "scrollable content" at bounding box center [576, 511] width 21 height 21
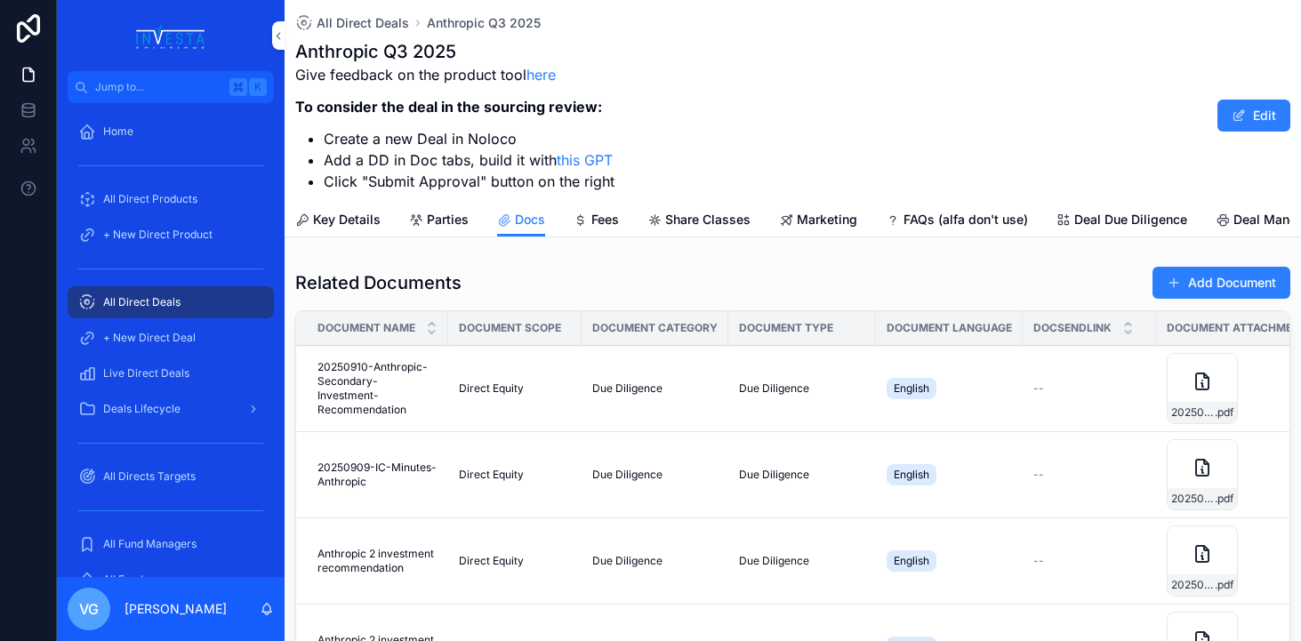
click at [1232, 286] on button "Add Document" at bounding box center [1221, 283] width 138 height 32
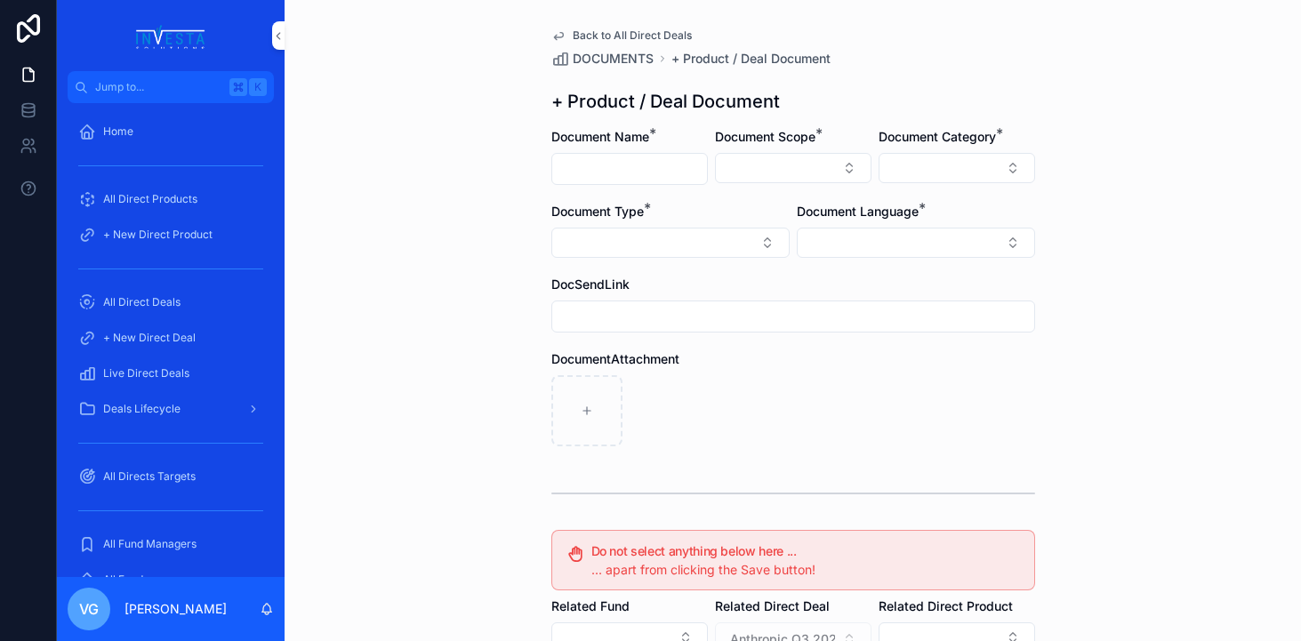
click at [624, 165] on input "scrollable content" at bounding box center [629, 169] width 155 height 25
paste input "**********"
type input "**********"
click at [825, 173] on button "Select Button" at bounding box center [793, 168] width 157 height 30
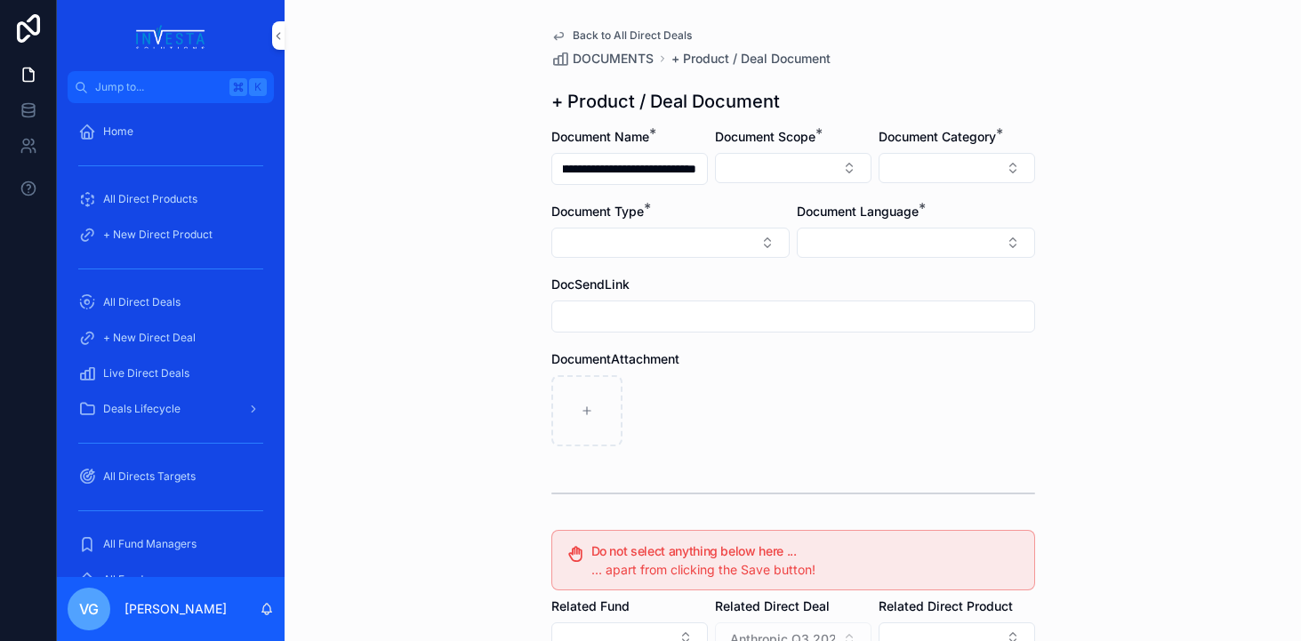
scroll to position [0, 0]
click at [787, 244] on div "Direct Equity" at bounding box center [793, 238] width 247 height 28
click at [888, 193] on form "**********" at bounding box center [793, 546] width 484 height 836
click at [901, 184] on div "Document Category *" at bounding box center [957, 157] width 157 height 59
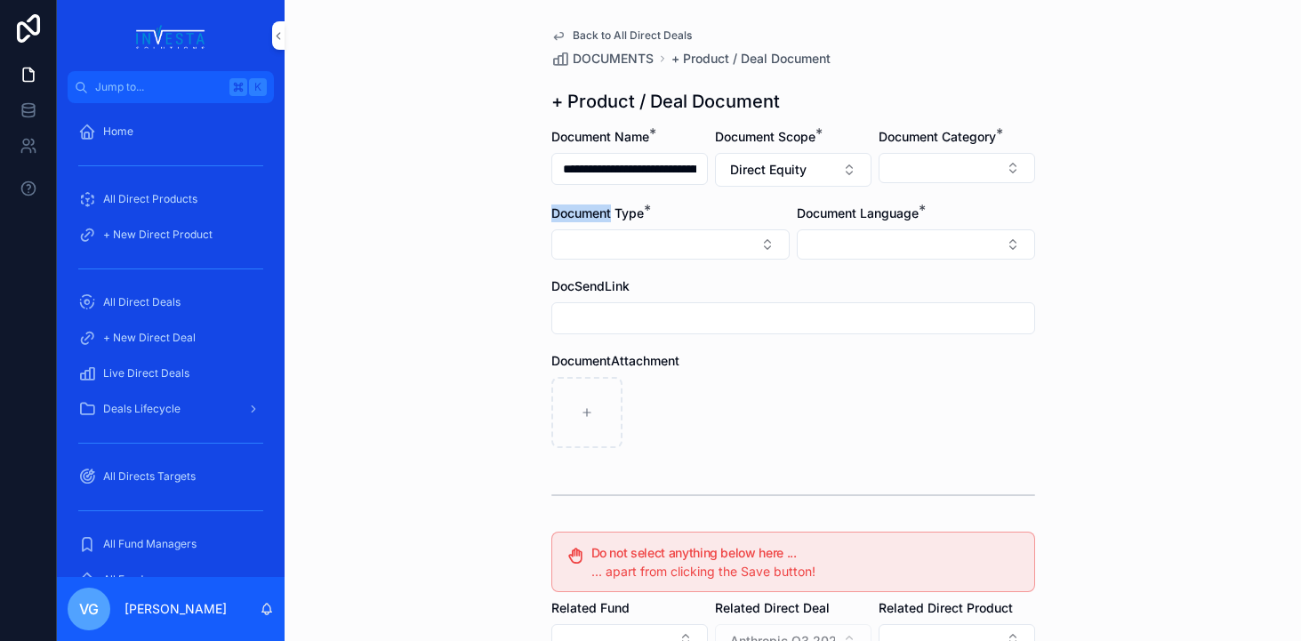
click at [919, 157] on button "Select Button" at bounding box center [957, 168] width 157 height 30
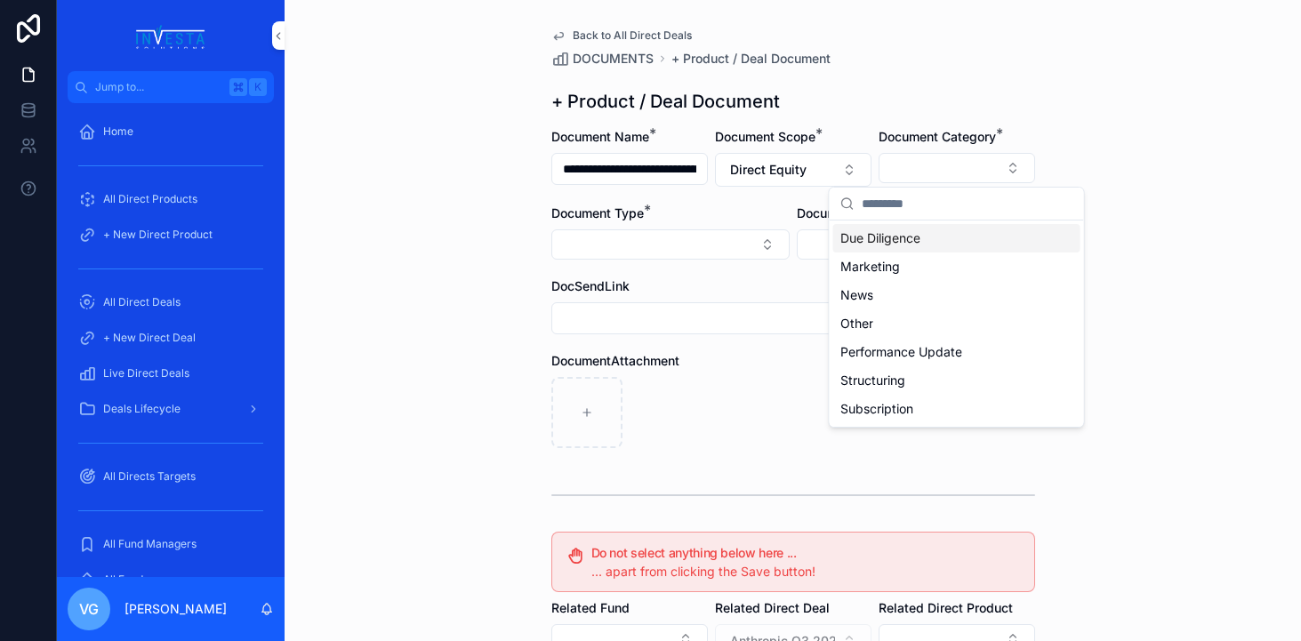
click at [883, 234] on span "Due Diligence" at bounding box center [880, 238] width 80 height 18
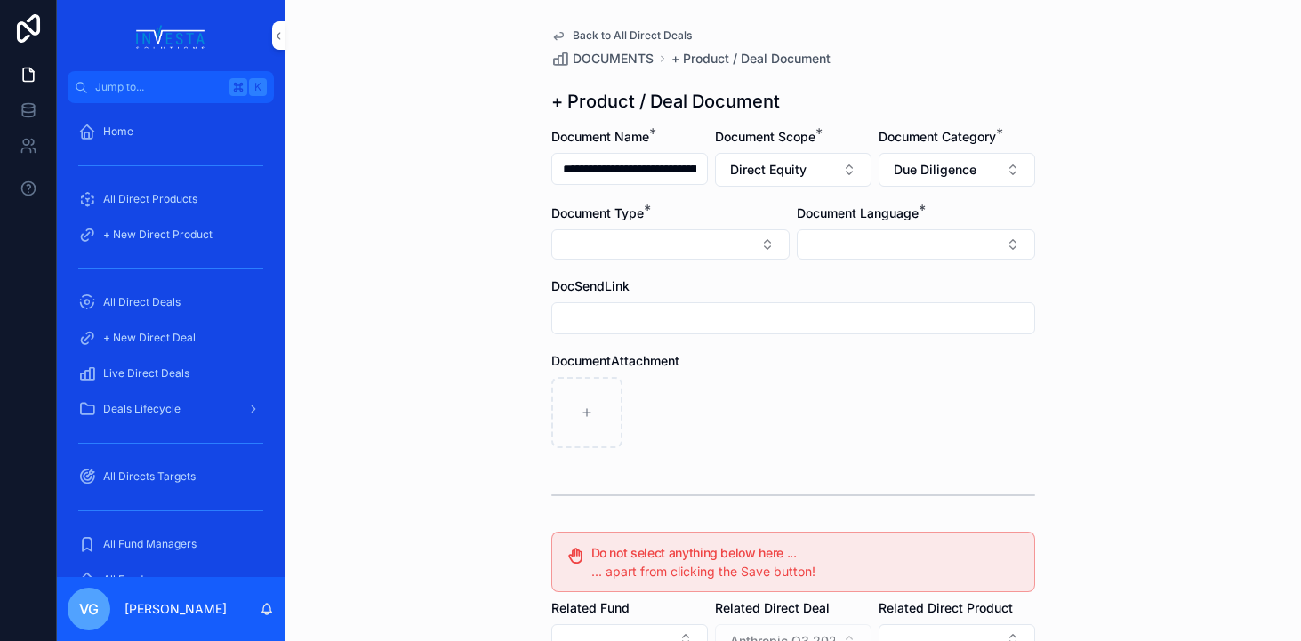
click at [697, 250] on button "Select Button" at bounding box center [670, 244] width 238 height 30
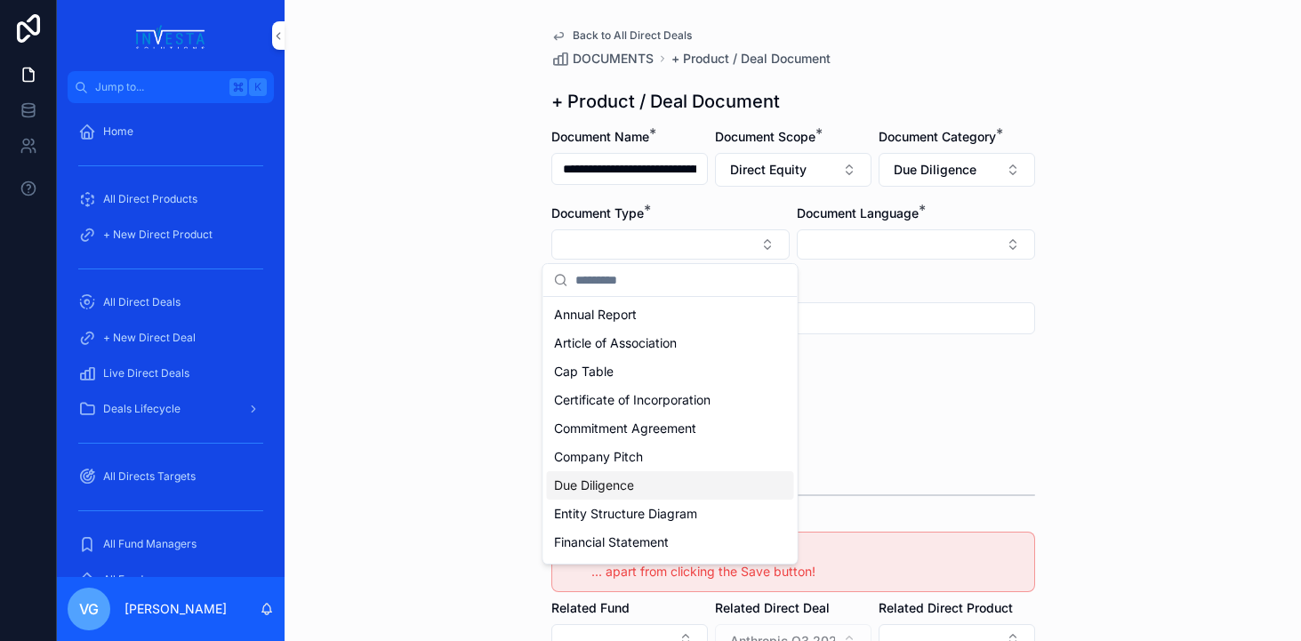
click at [625, 484] on span "Due Diligence" at bounding box center [594, 486] width 80 height 18
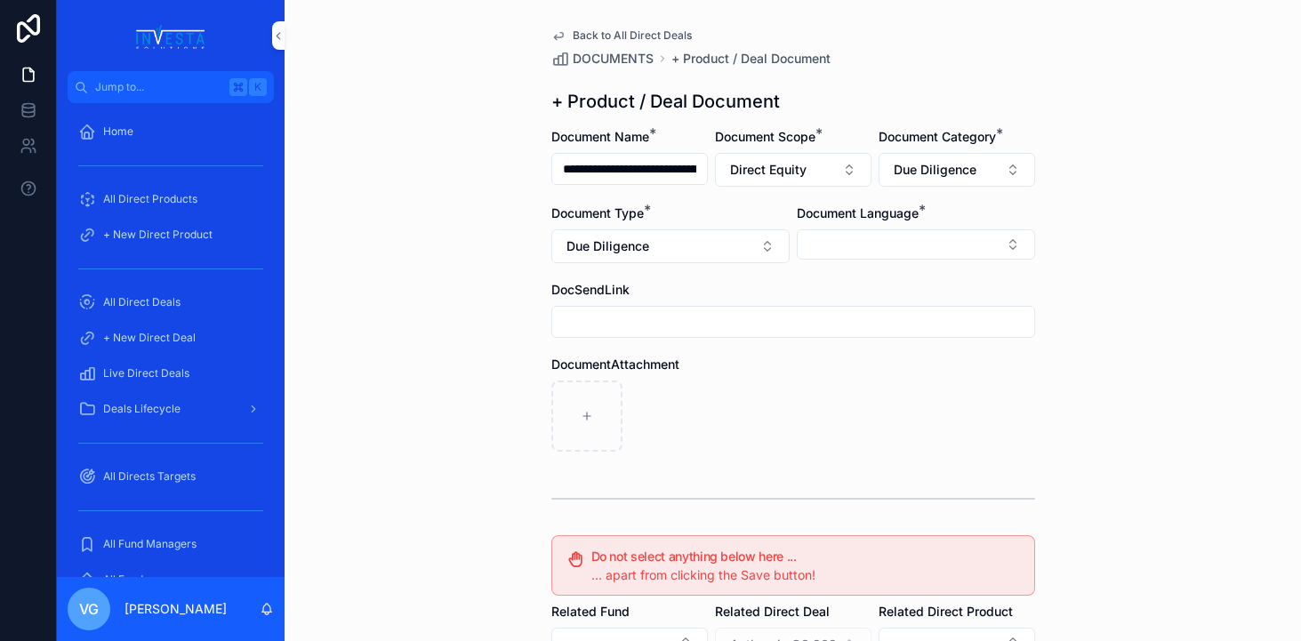
click at [902, 346] on form "**********" at bounding box center [793, 547] width 484 height 839
click at [896, 248] on button "Select Button" at bounding box center [916, 244] width 238 height 30
click at [840, 378] on span "English" at bounding box center [819, 372] width 41 height 18
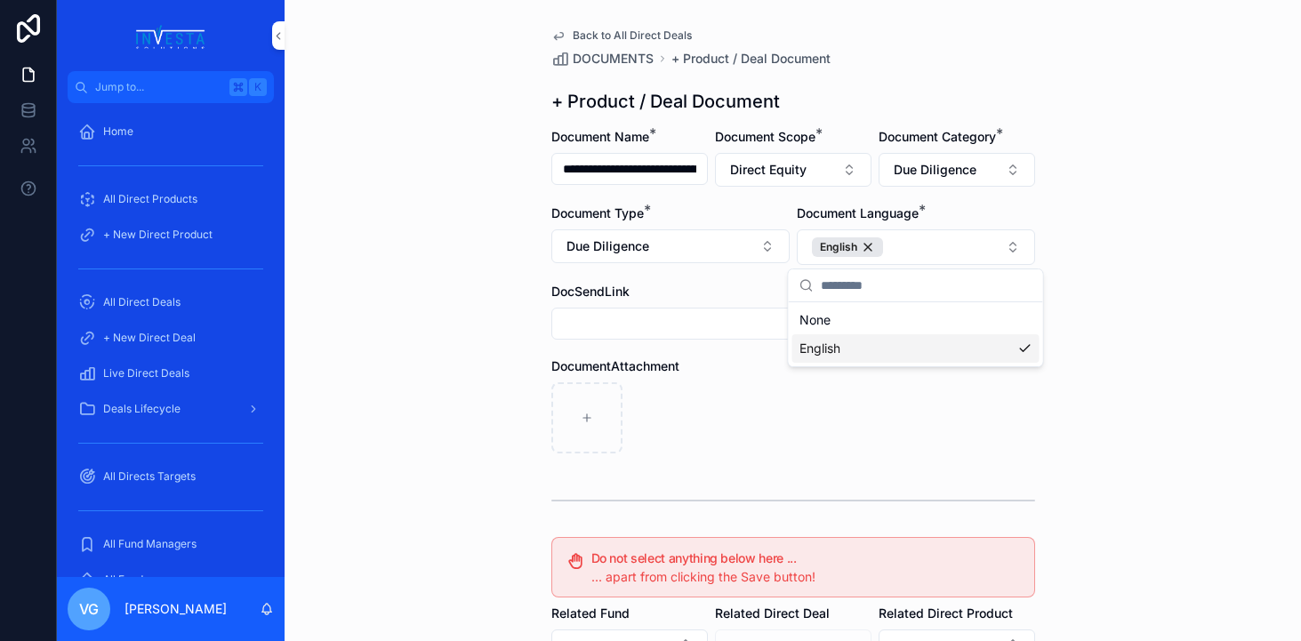
click at [745, 437] on div "scrollable content" at bounding box center [793, 417] width 484 height 71
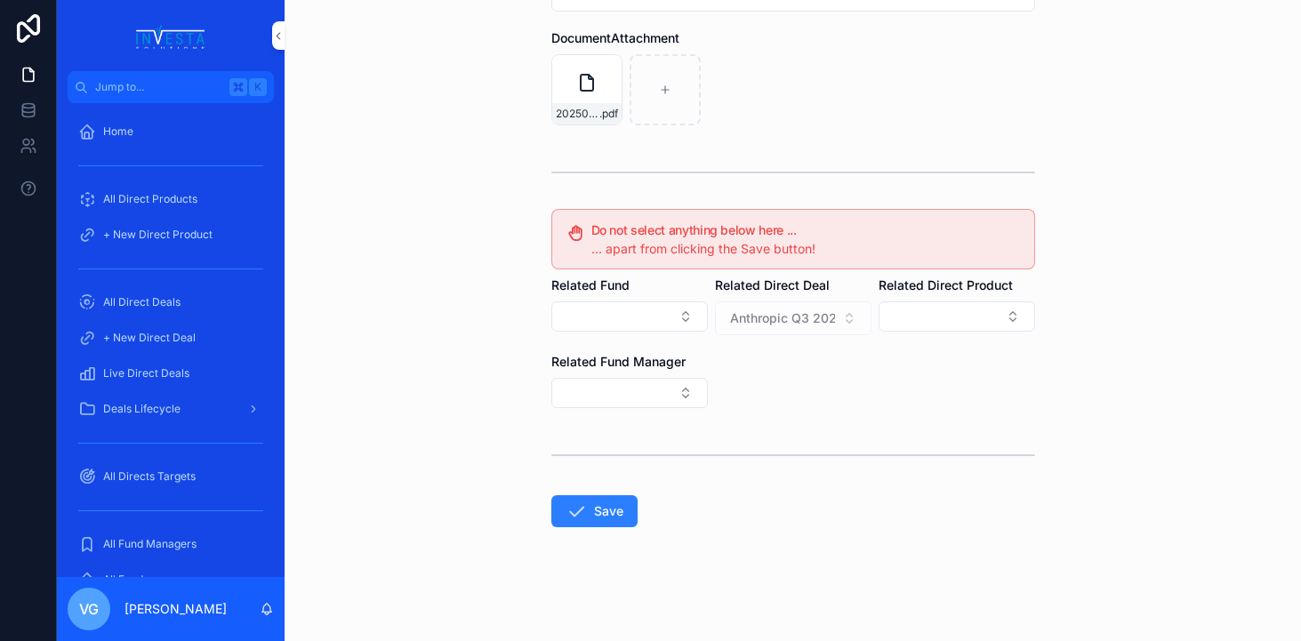
click at [594, 514] on button "Save" at bounding box center [594, 511] width 86 height 32
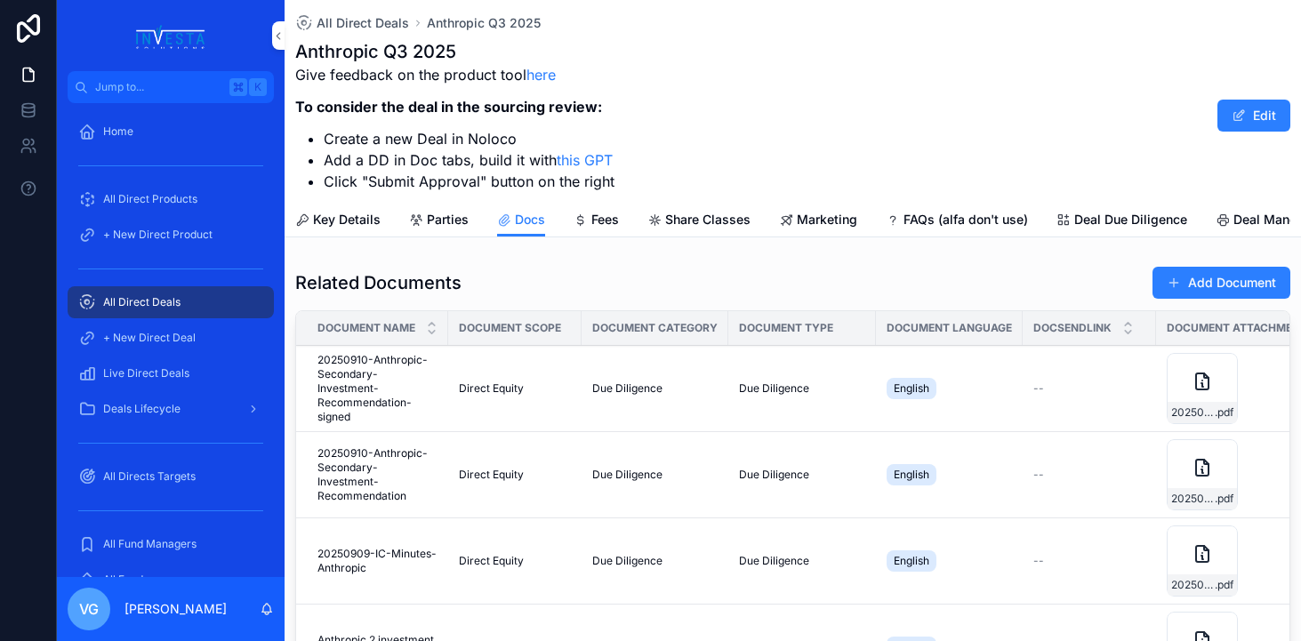
click at [1210, 292] on button "Add Document" at bounding box center [1221, 283] width 138 height 32
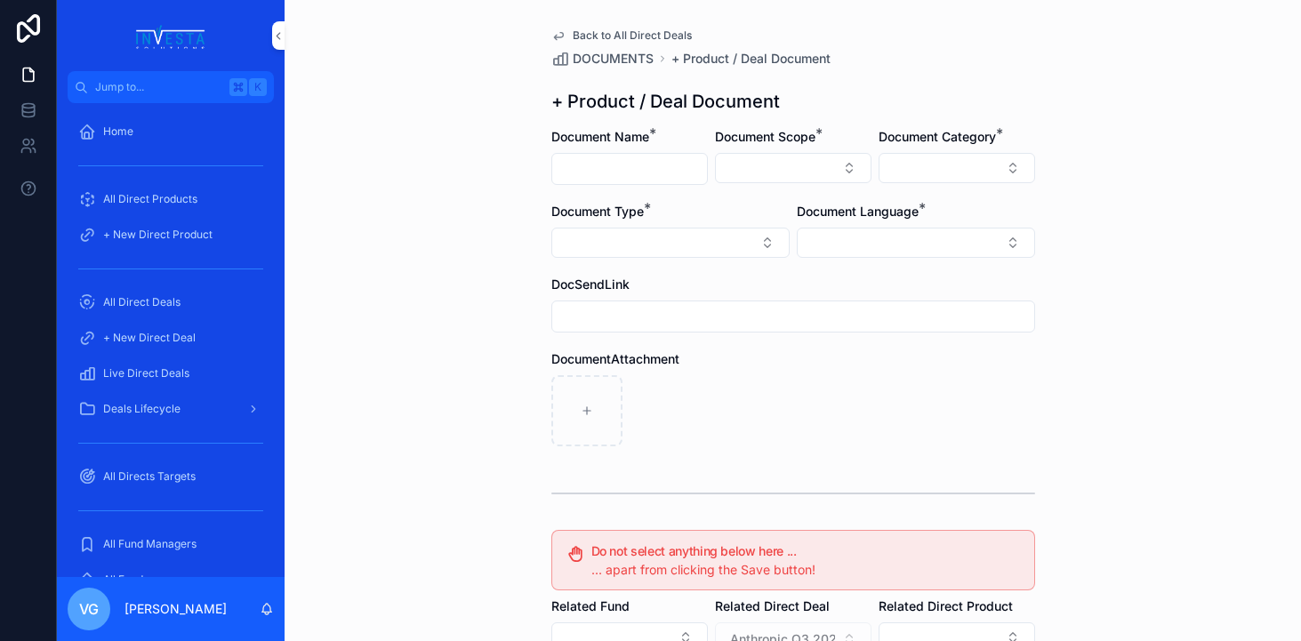
click at [621, 162] on input "scrollable content" at bounding box center [629, 169] width 155 height 25
paste input "**********"
type input "**********"
click at [780, 168] on button "Select Button" at bounding box center [793, 168] width 157 height 30
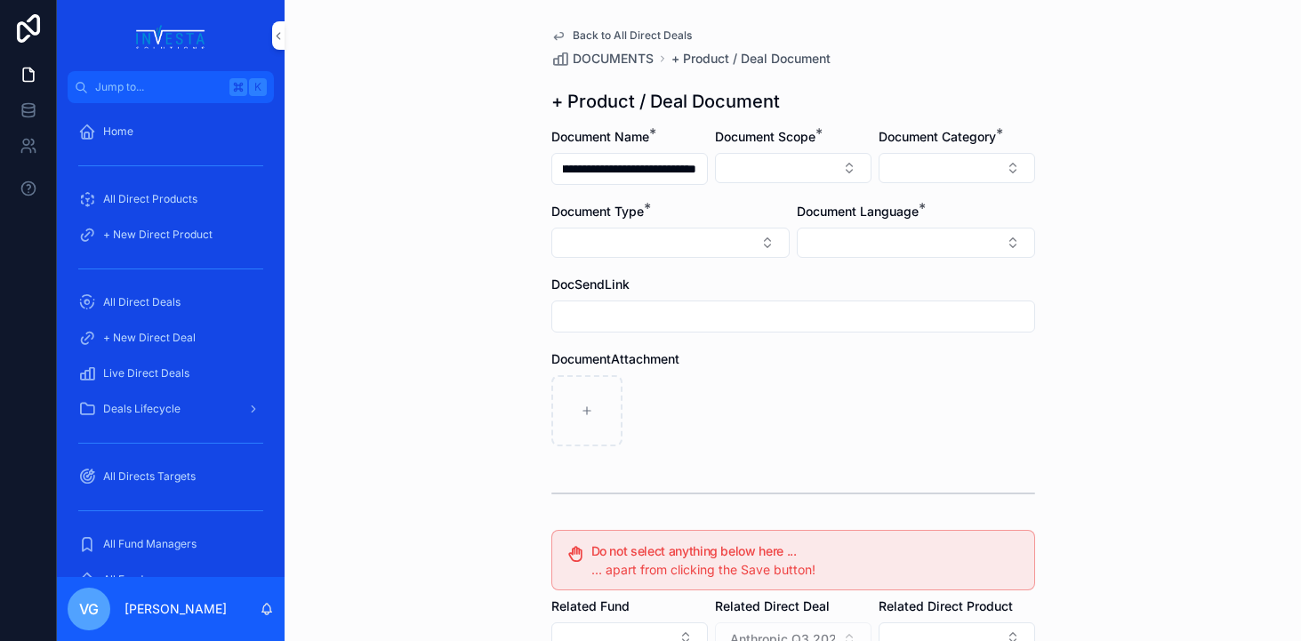
scroll to position [0, 0]
click at [758, 232] on div "Direct Equity" at bounding box center [793, 238] width 247 height 28
click at [952, 161] on button "Select Button" at bounding box center [957, 168] width 157 height 30
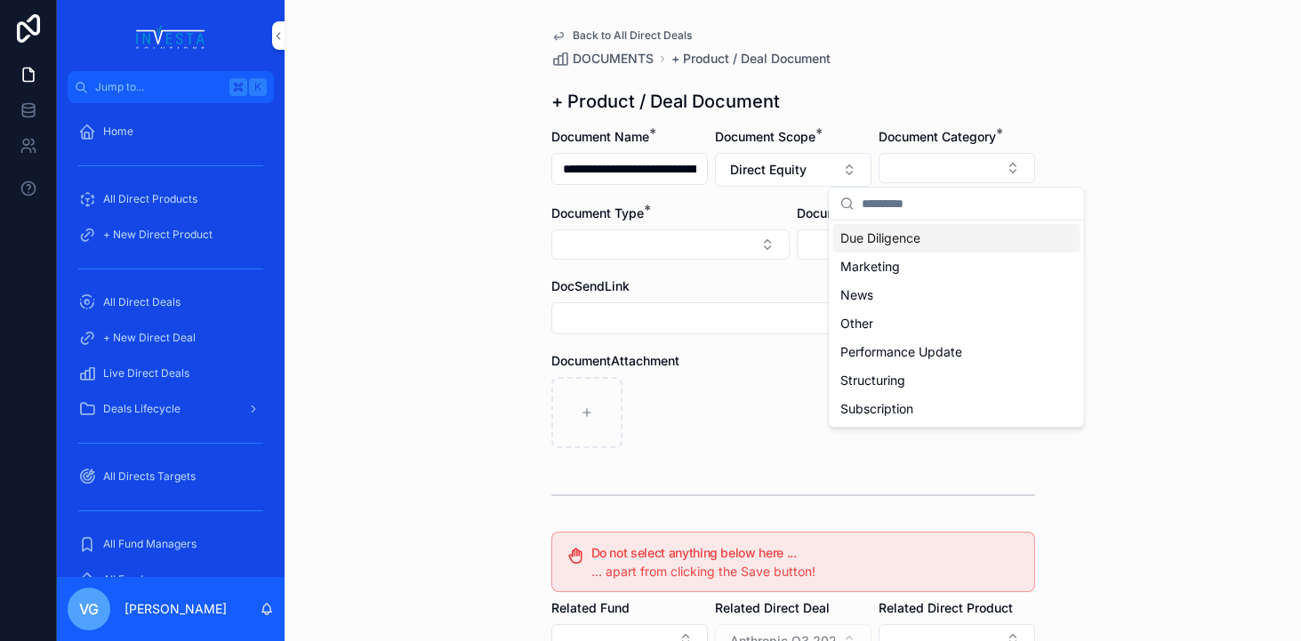
click at [884, 245] on span "Due Diligence" at bounding box center [880, 238] width 80 height 18
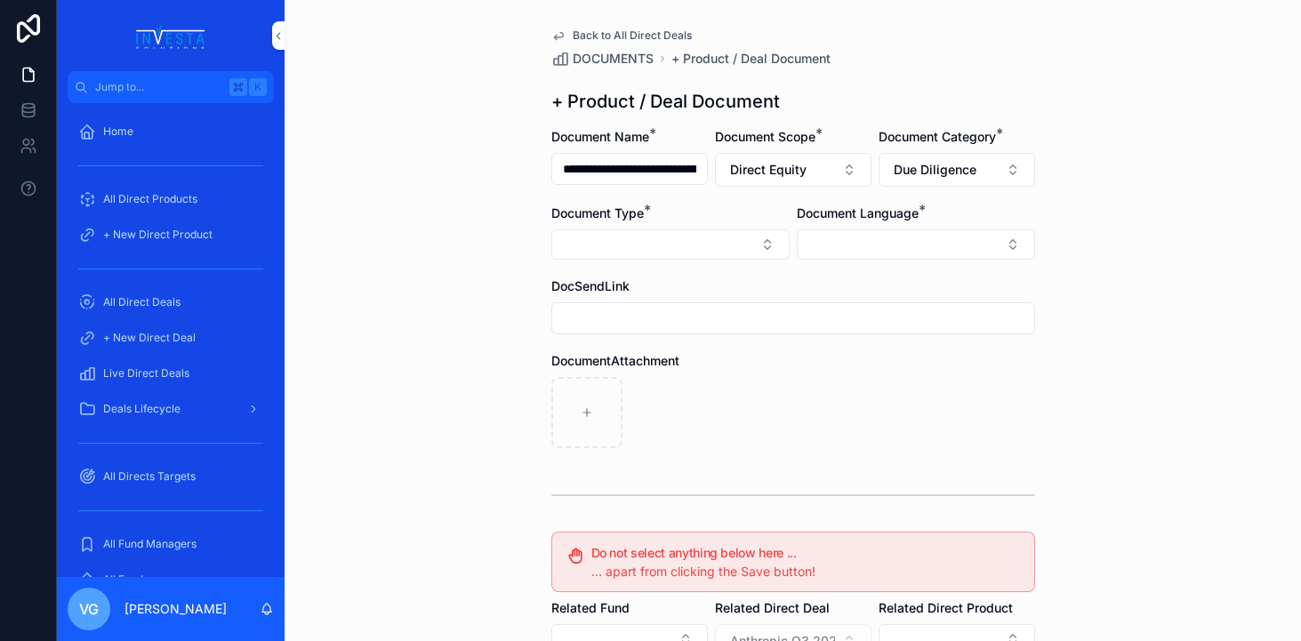
click at [758, 245] on button "Select Button" at bounding box center [670, 244] width 238 height 30
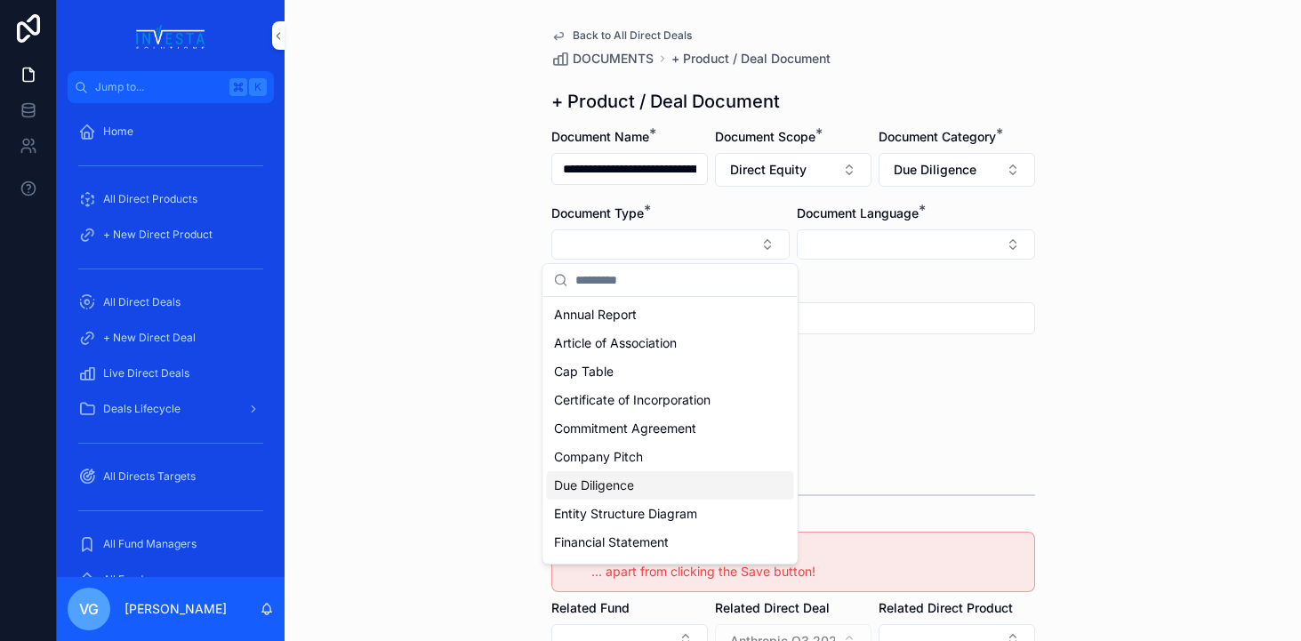
click at [612, 482] on span "Due Diligence" at bounding box center [594, 486] width 80 height 18
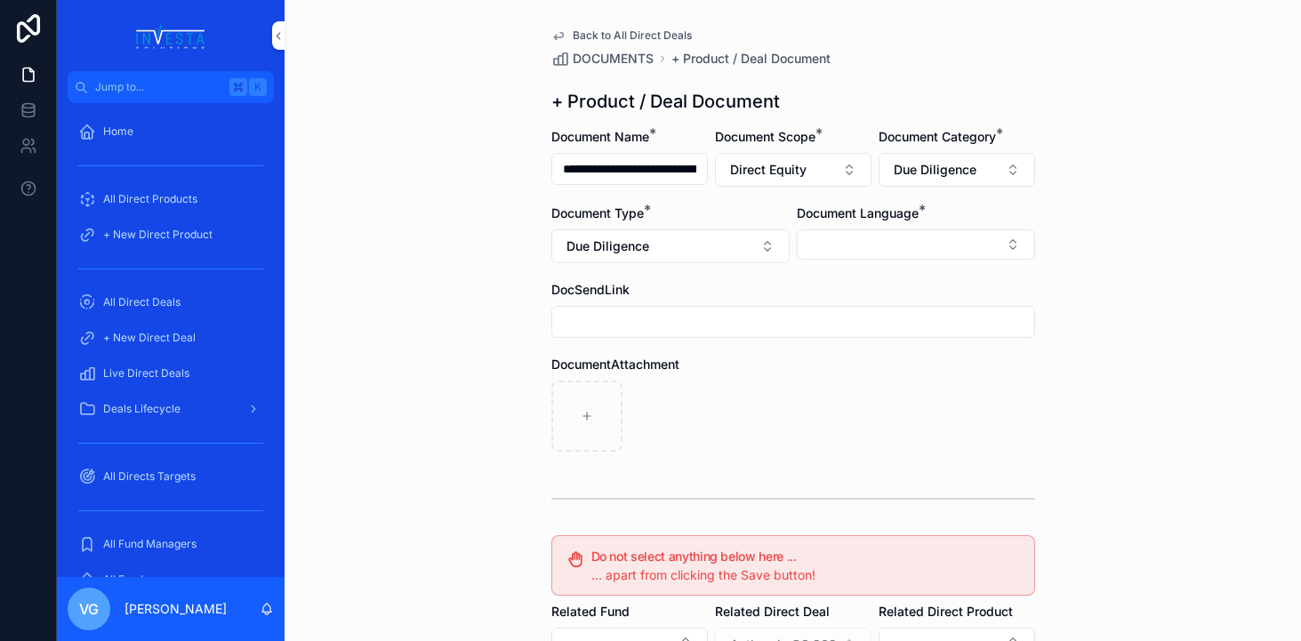
click at [946, 234] on button "Select Button" at bounding box center [916, 244] width 238 height 30
click at [887, 366] on div "English" at bounding box center [915, 371] width 247 height 28
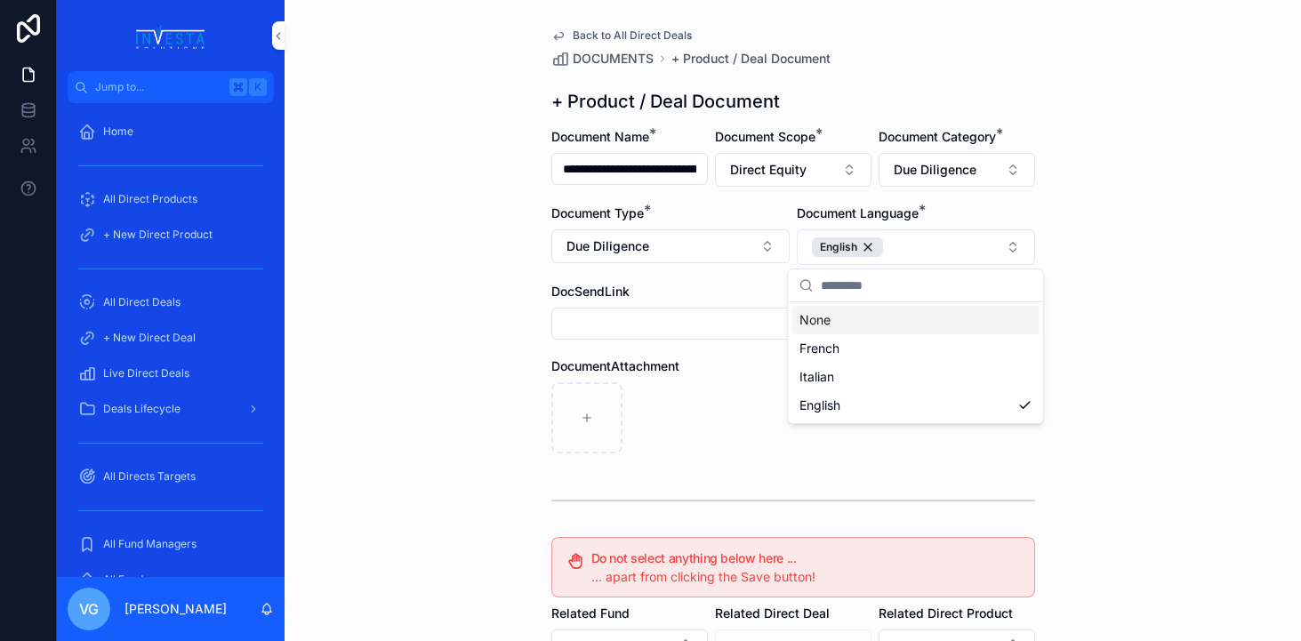
click at [1163, 37] on div "**********" at bounding box center [793, 320] width 1016 height 641
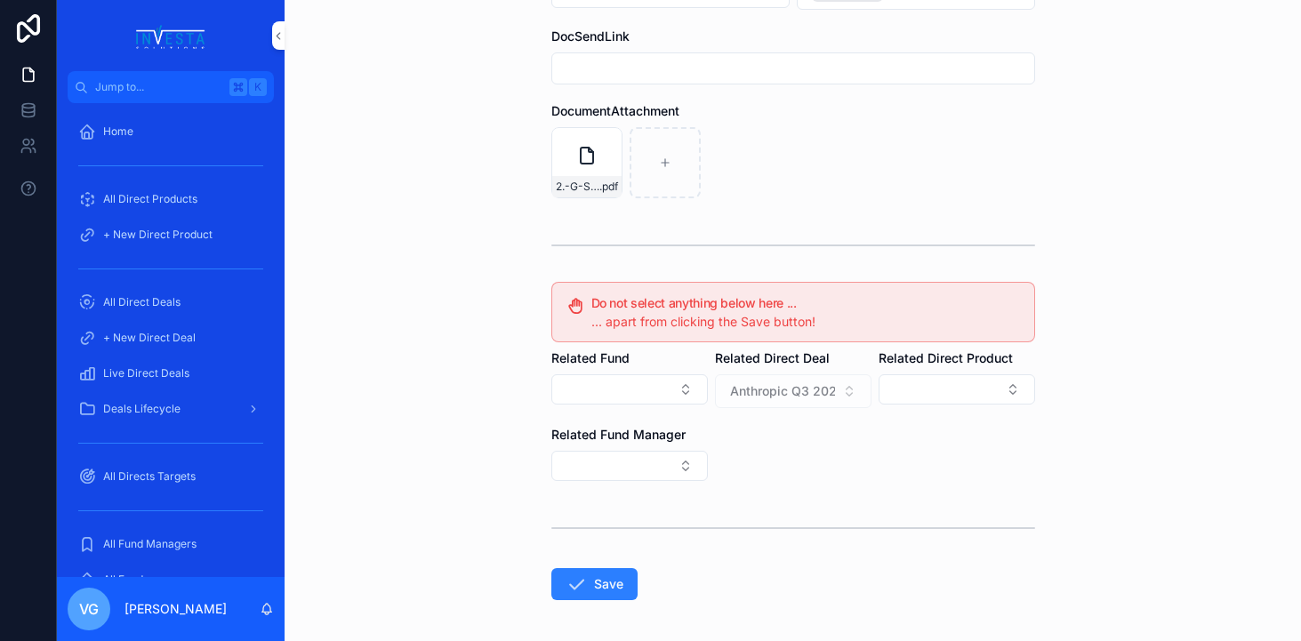
scroll to position [328, 0]
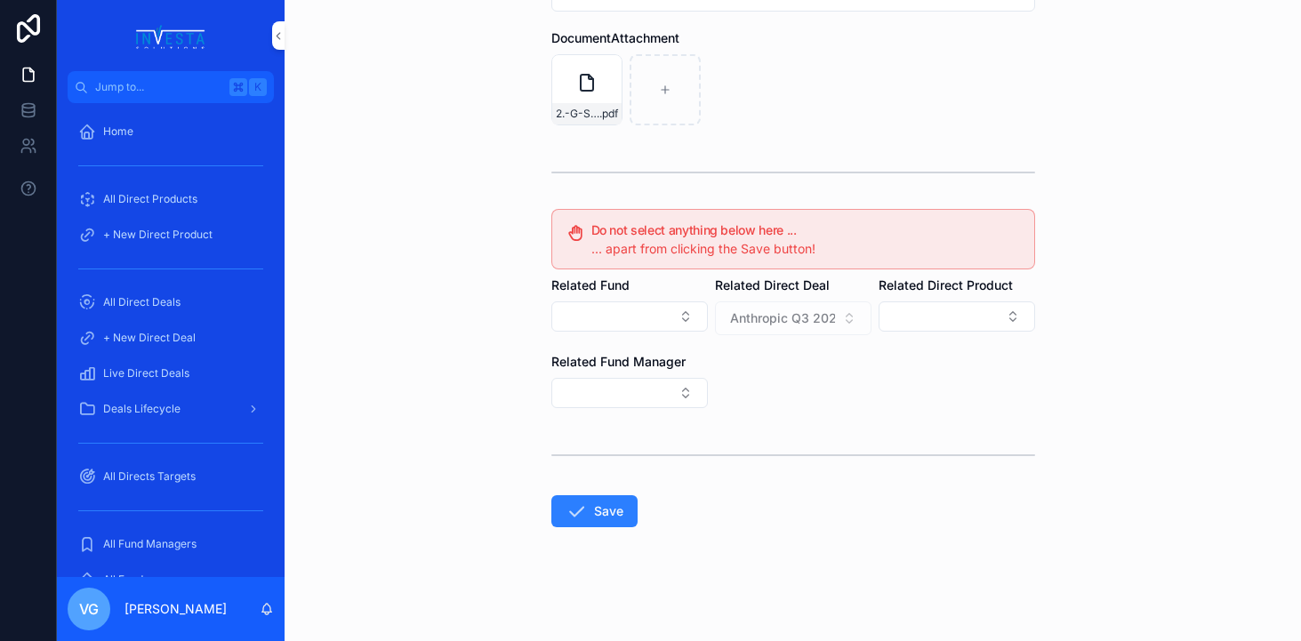
click at [592, 499] on button "Save" at bounding box center [594, 511] width 86 height 32
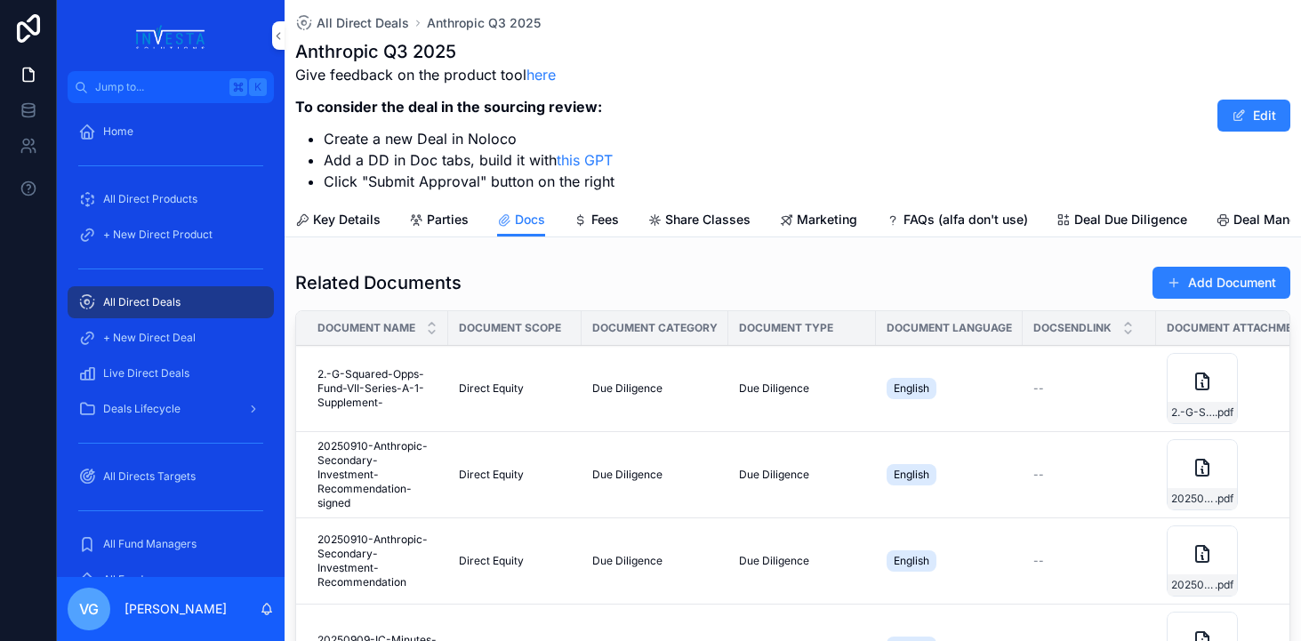
click at [1185, 269] on button "Add Document" at bounding box center [1221, 283] width 138 height 32
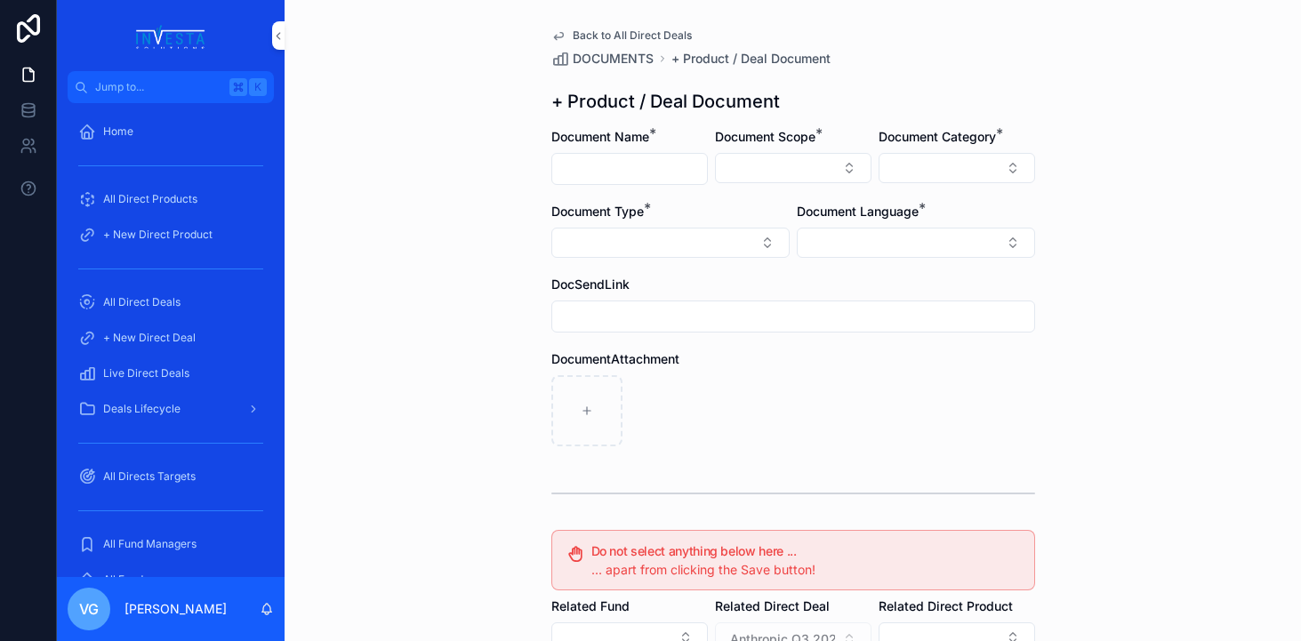
click at [662, 165] on input "scrollable content" at bounding box center [629, 169] width 155 height 25
paste input "**********"
type input "**********"
click at [720, 167] on button "Select Button" at bounding box center [793, 168] width 157 height 30
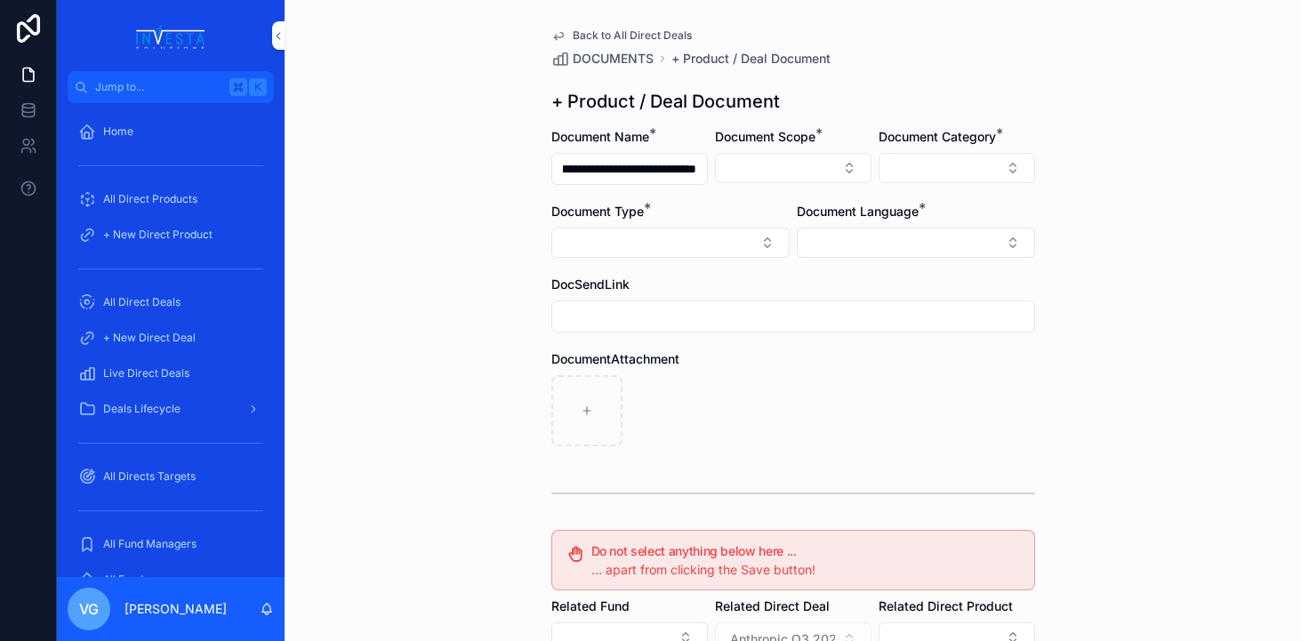
scroll to position [0, 0]
click at [741, 238] on span "Direct Equity" at bounding box center [714, 238] width 75 height 18
click at [966, 162] on button "Select Button" at bounding box center [957, 168] width 157 height 30
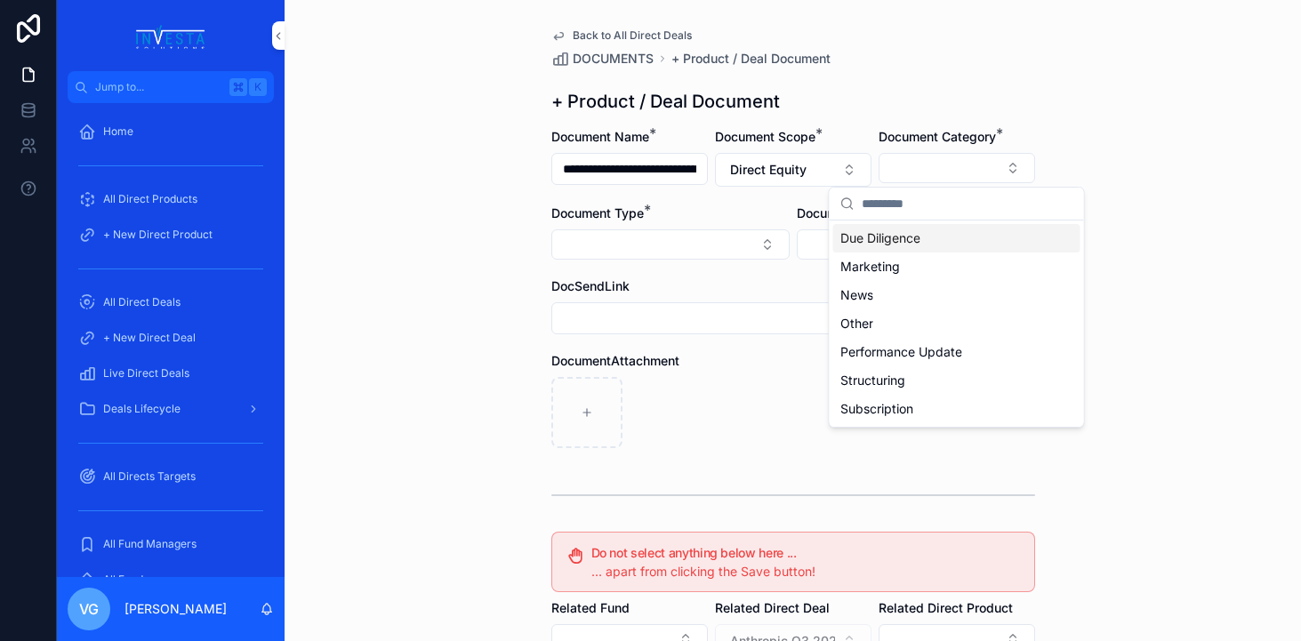
click at [909, 242] on span "Due Diligence" at bounding box center [880, 238] width 80 height 18
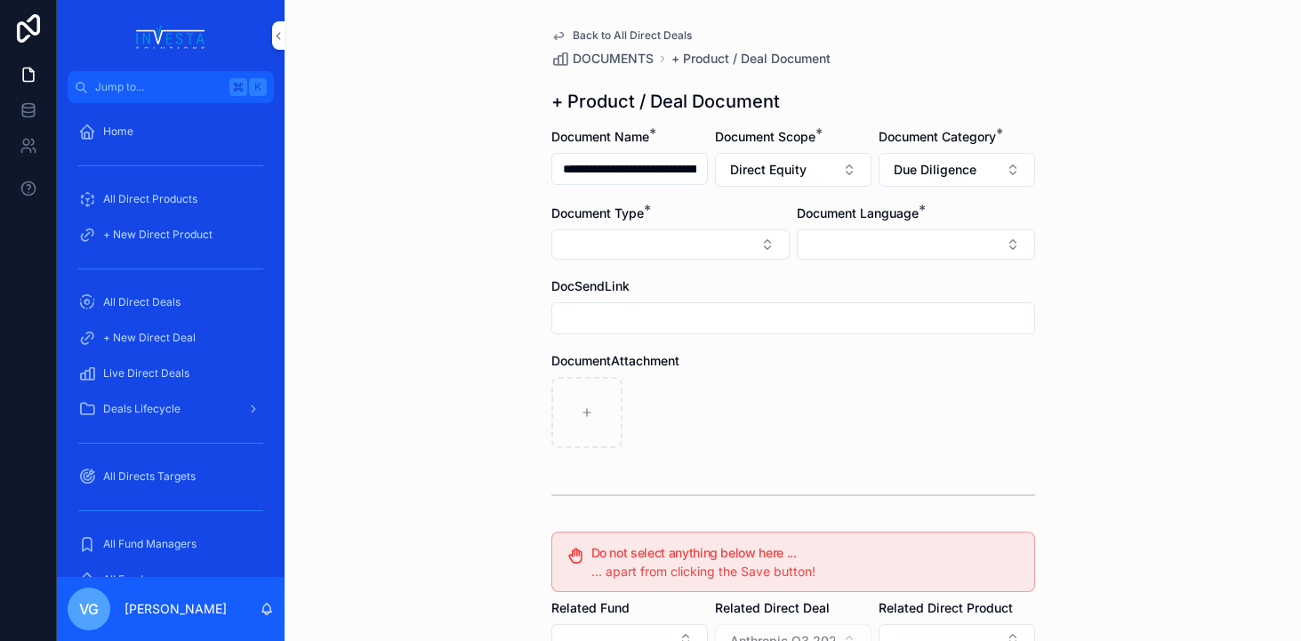
click at [747, 241] on button "Select Button" at bounding box center [670, 244] width 238 height 30
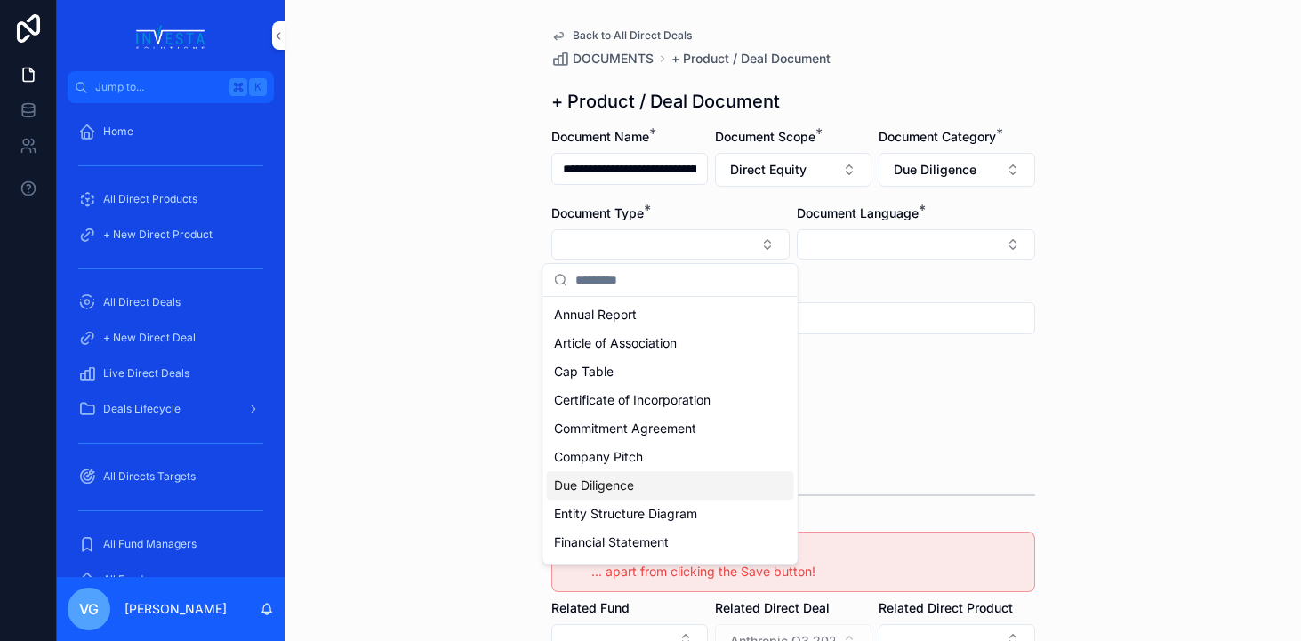
click at [658, 485] on div "Due Diligence" at bounding box center [670, 485] width 247 height 28
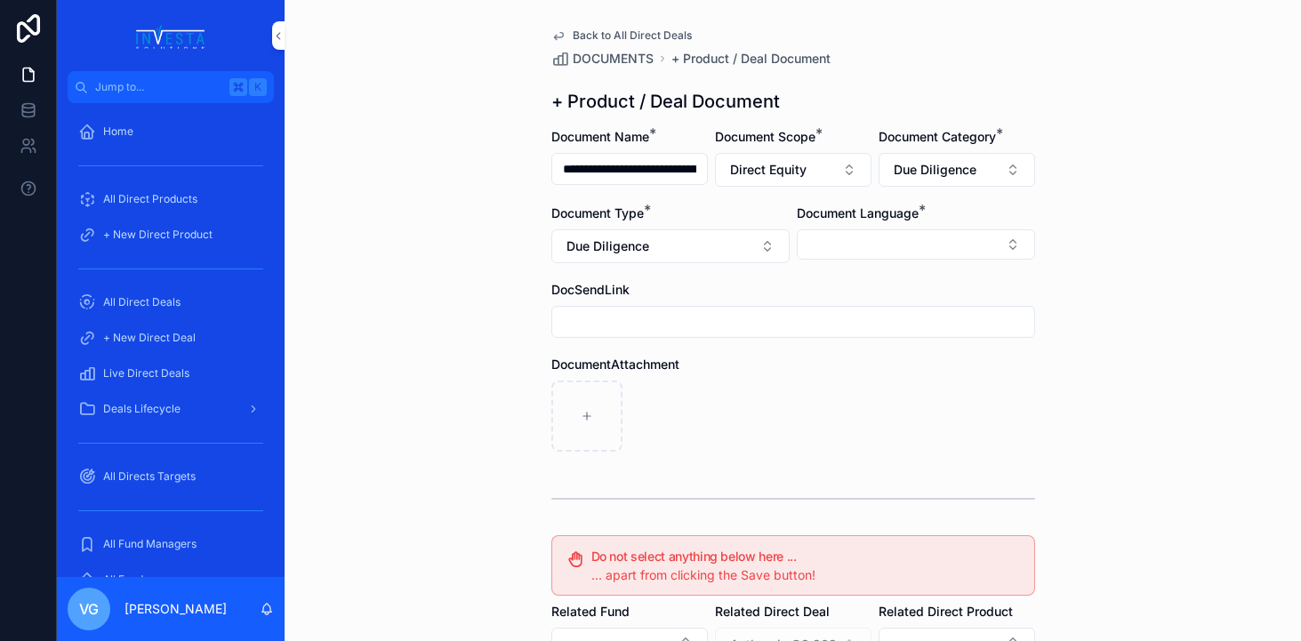
click at [976, 249] on button "Select Button" at bounding box center [916, 244] width 238 height 30
click at [913, 363] on div "English" at bounding box center [915, 371] width 247 height 28
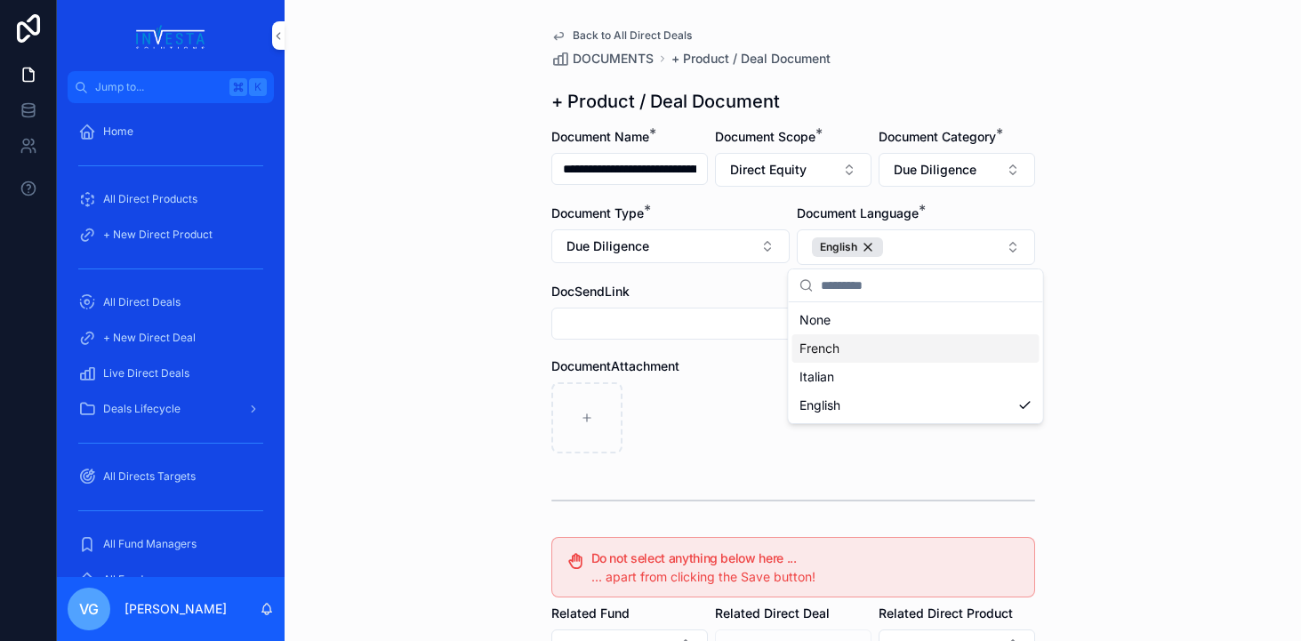
click at [1122, 339] on div "**********" at bounding box center [793, 320] width 1016 height 641
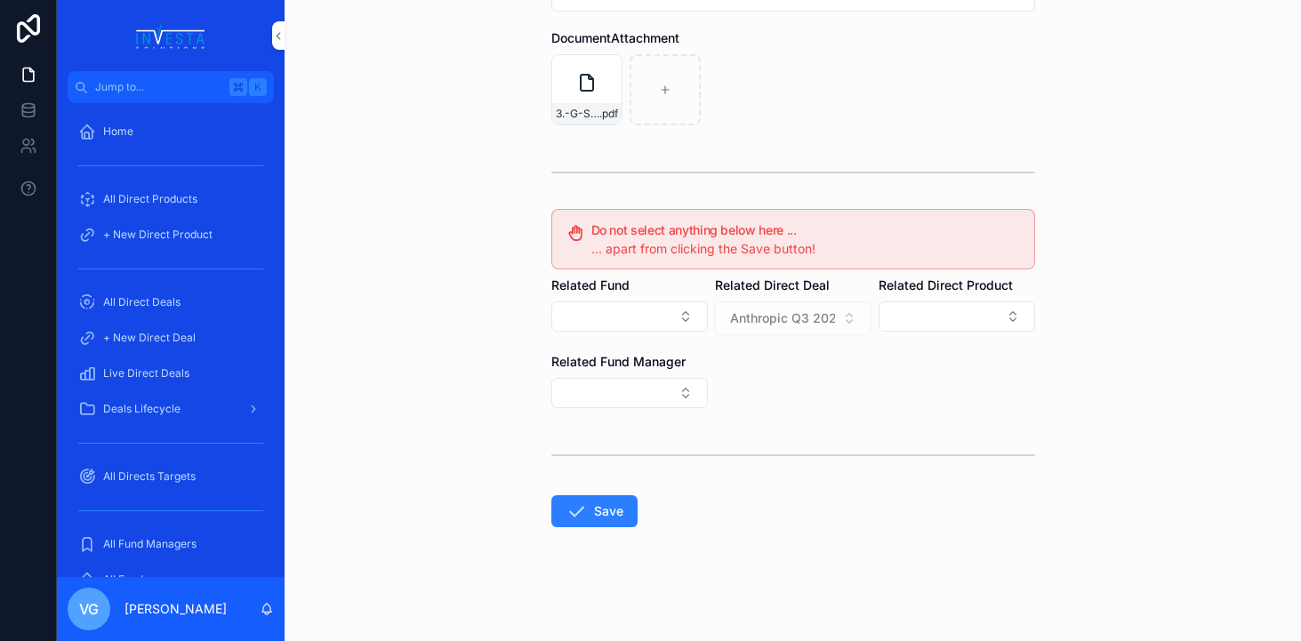
click at [612, 513] on button "Save" at bounding box center [594, 511] width 86 height 32
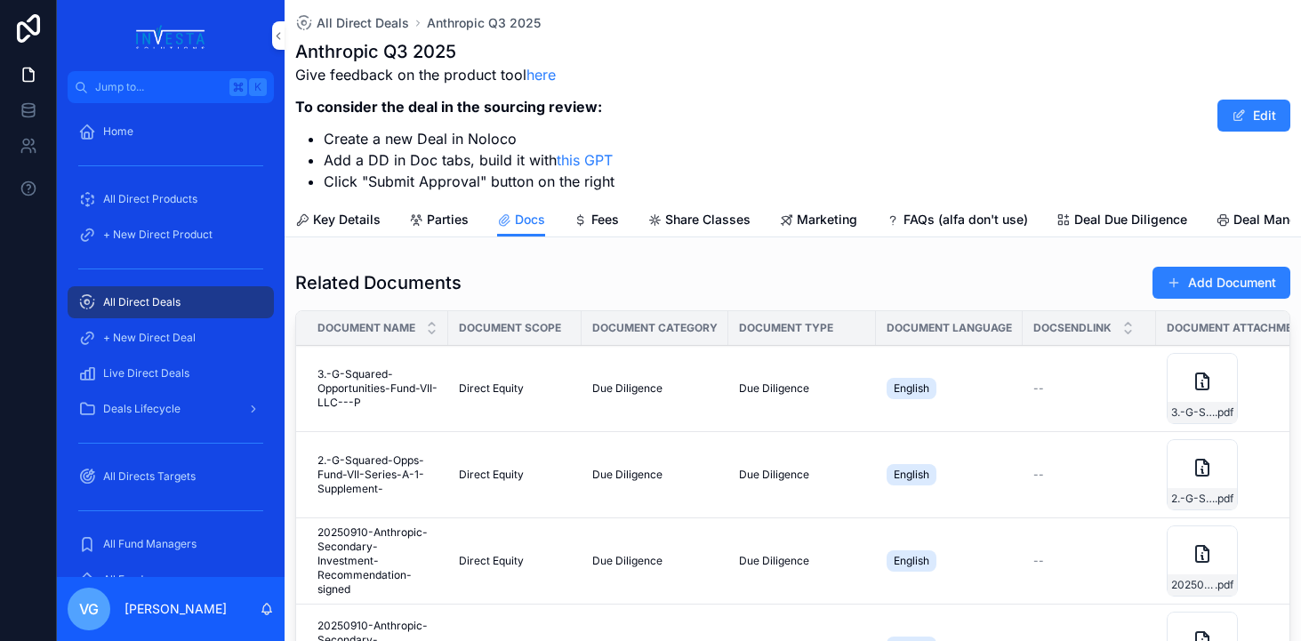
click at [1214, 286] on button "Add Document" at bounding box center [1221, 283] width 138 height 32
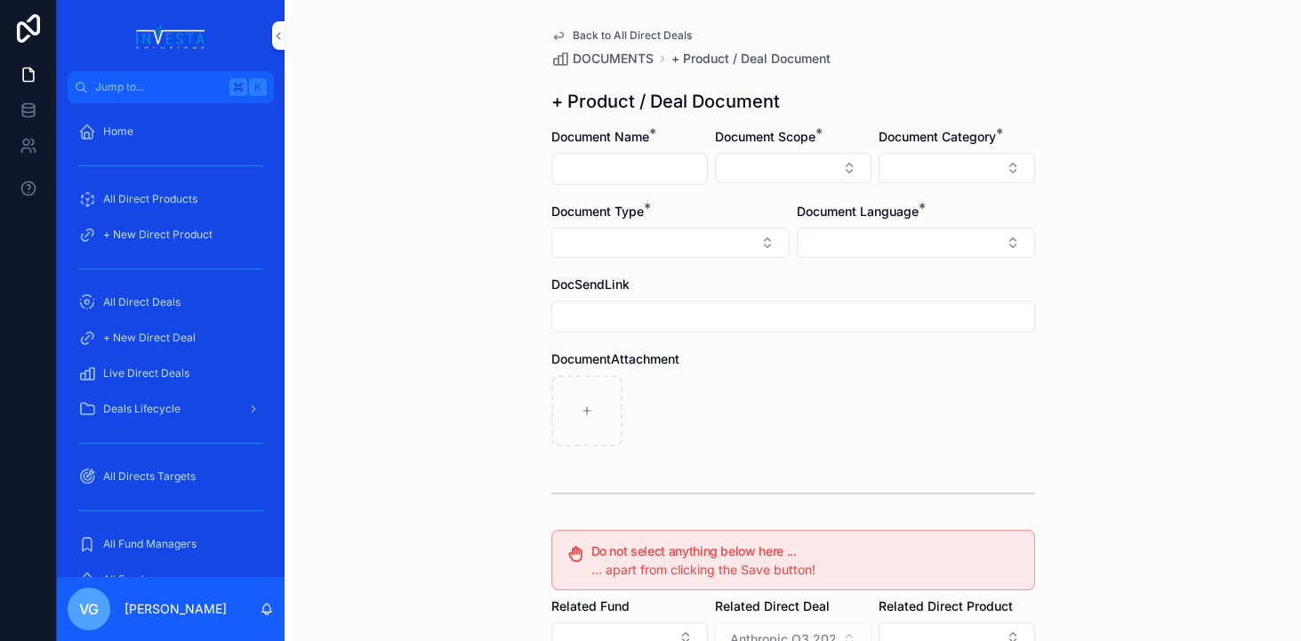
click at [619, 32] on span "Back to All Direct Deals" at bounding box center [632, 35] width 119 height 14
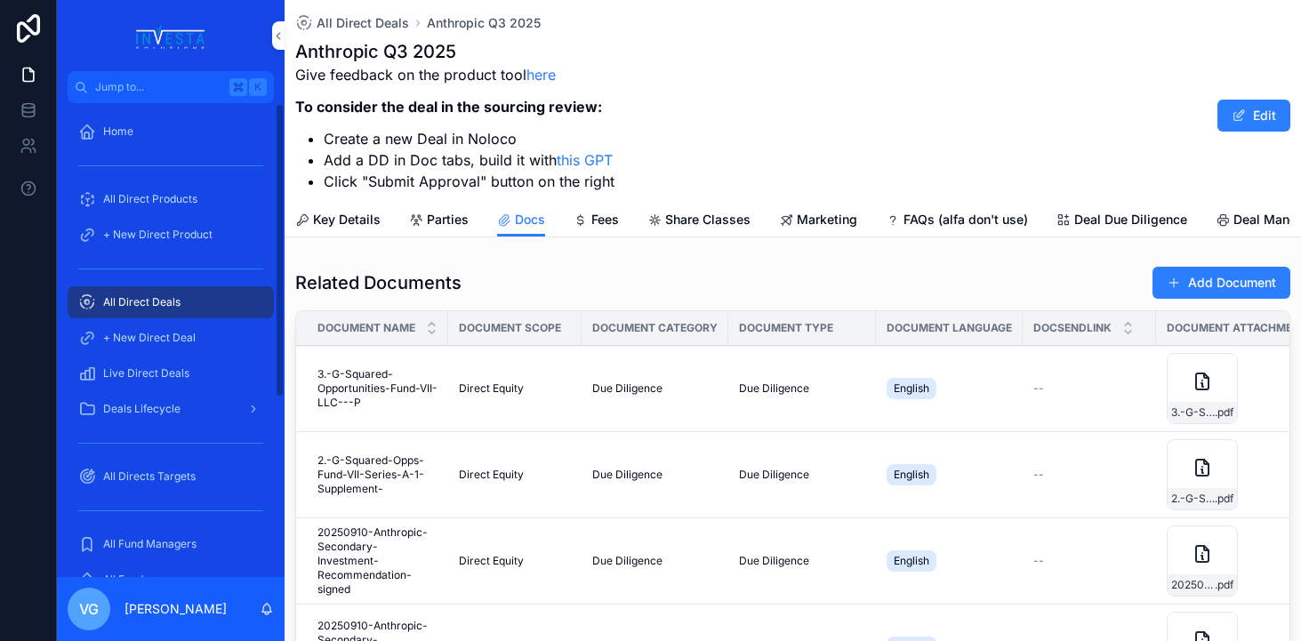
click at [191, 298] on div "All Direct Deals" at bounding box center [170, 302] width 185 height 28
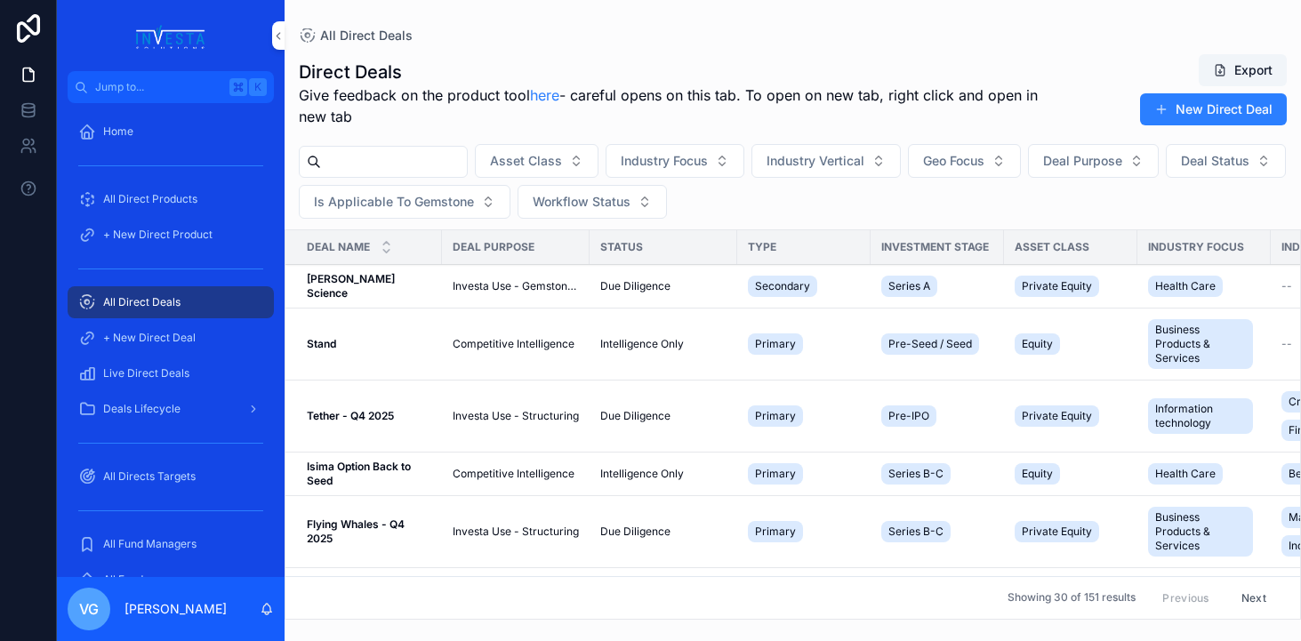
click at [395, 154] on input "scrollable content" at bounding box center [394, 161] width 146 height 25
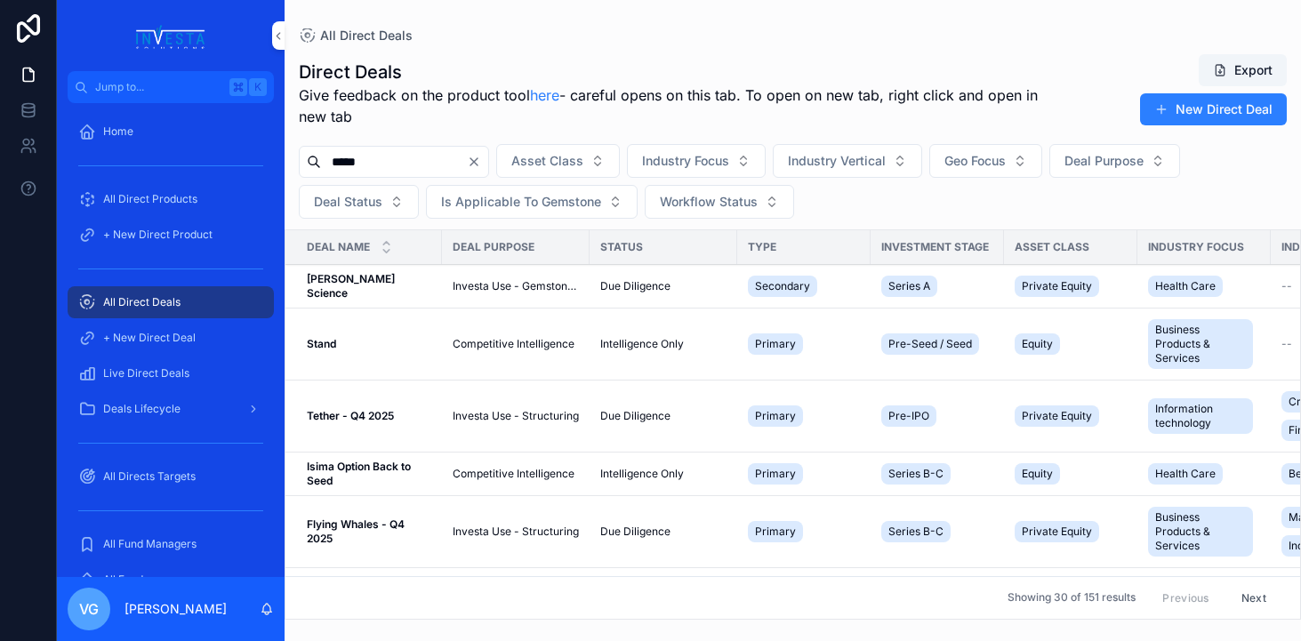
type input "*****"
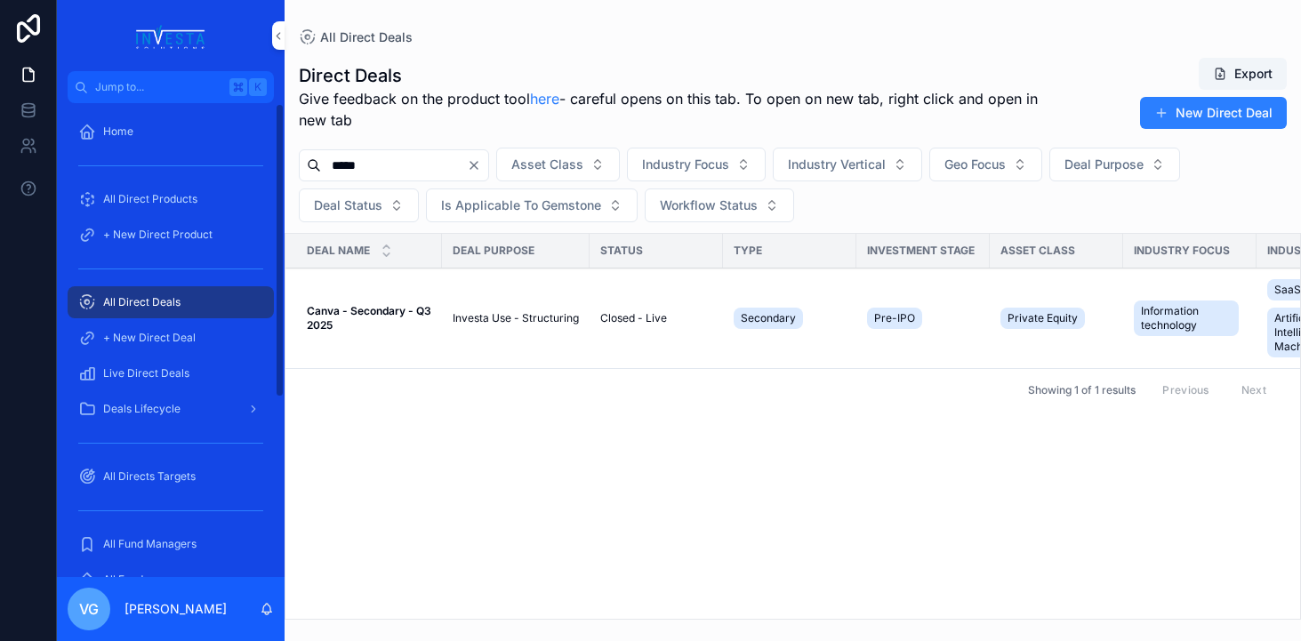
click at [350, 302] on td "Canva - Secondary - Q3 2025 Canva - Secondary - Q3 2025" at bounding box center [363, 319] width 157 height 100
click at [349, 314] on strong "Canva - Secondary - Q3 2025" at bounding box center [370, 318] width 127 height 28
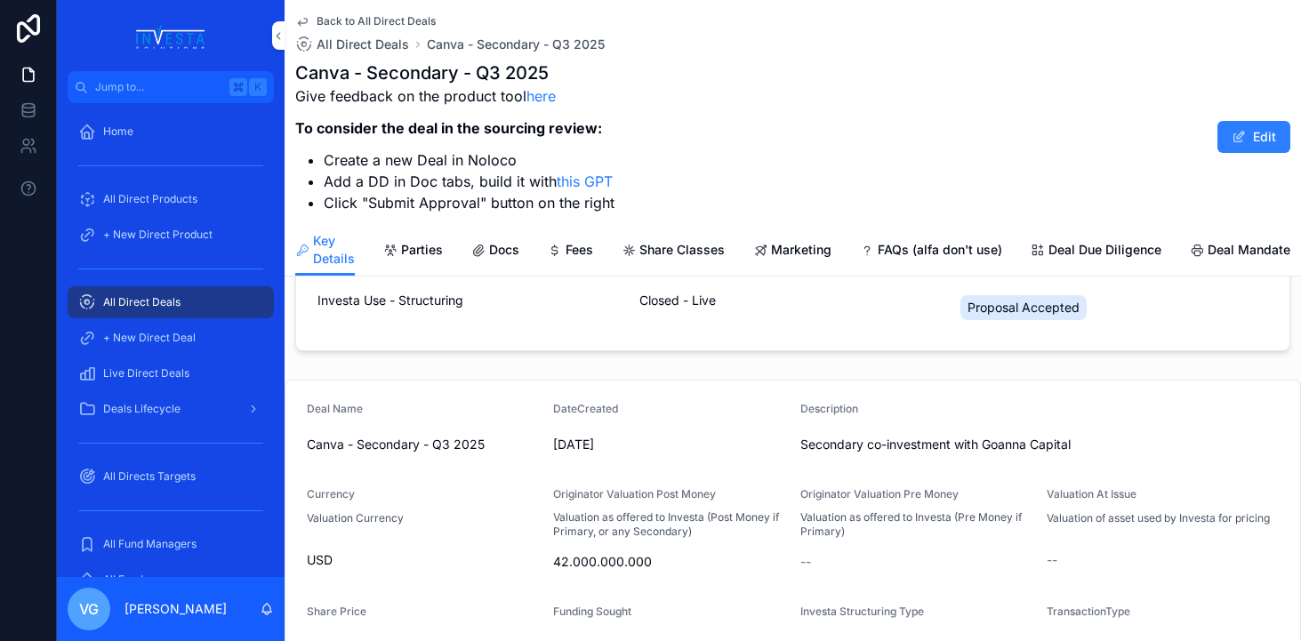
scroll to position [73, 0]
click at [499, 247] on span "Docs" at bounding box center [504, 250] width 30 height 18
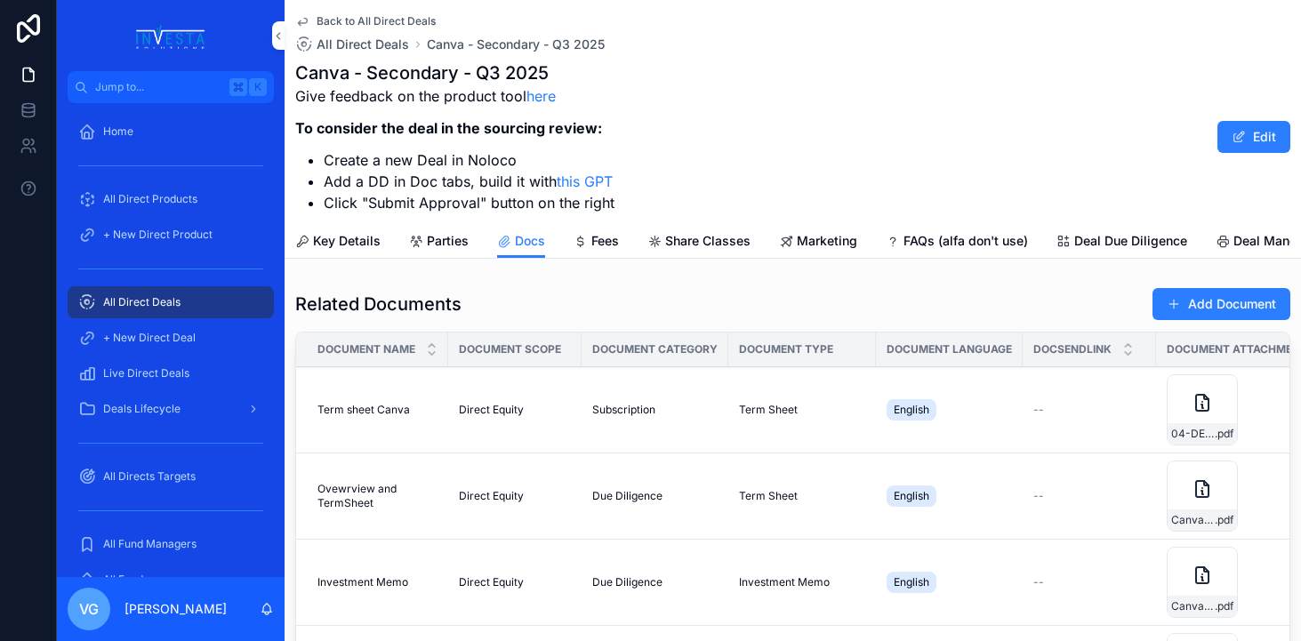
click at [1216, 288] on button "Add Document" at bounding box center [1221, 304] width 138 height 32
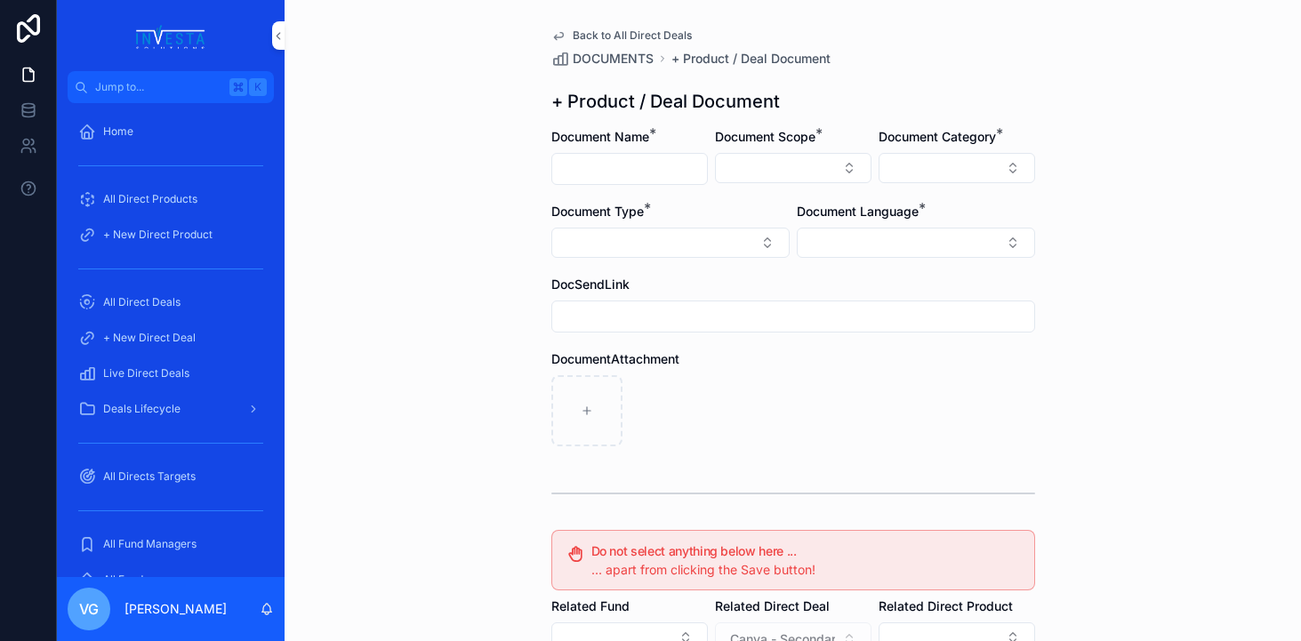
click at [644, 178] on input "scrollable content" at bounding box center [629, 169] width 155 height 25
paste input "**********"
type input "**********"
click at [816, 160] on button "Select Button" at bounding box center [793, 168] width 157 height 30
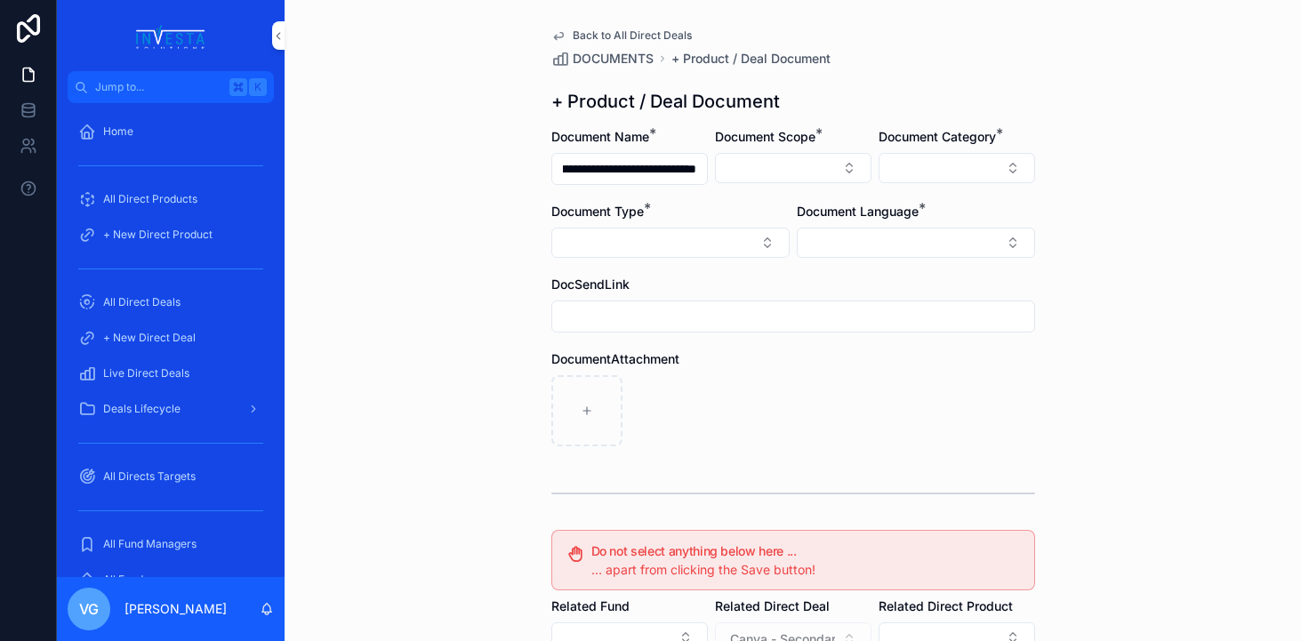
scroll to position [0, 0]
click at [774, 245] on div "Direct Equity" at bounding box center [793, 238] width 247 height 28
click at [896, 245] on button "Select Button" at bounding box center [916, 244] width 238 height 30
click at [847, 365] on div "English" at bounding box center [915, 371] width 247 height 28
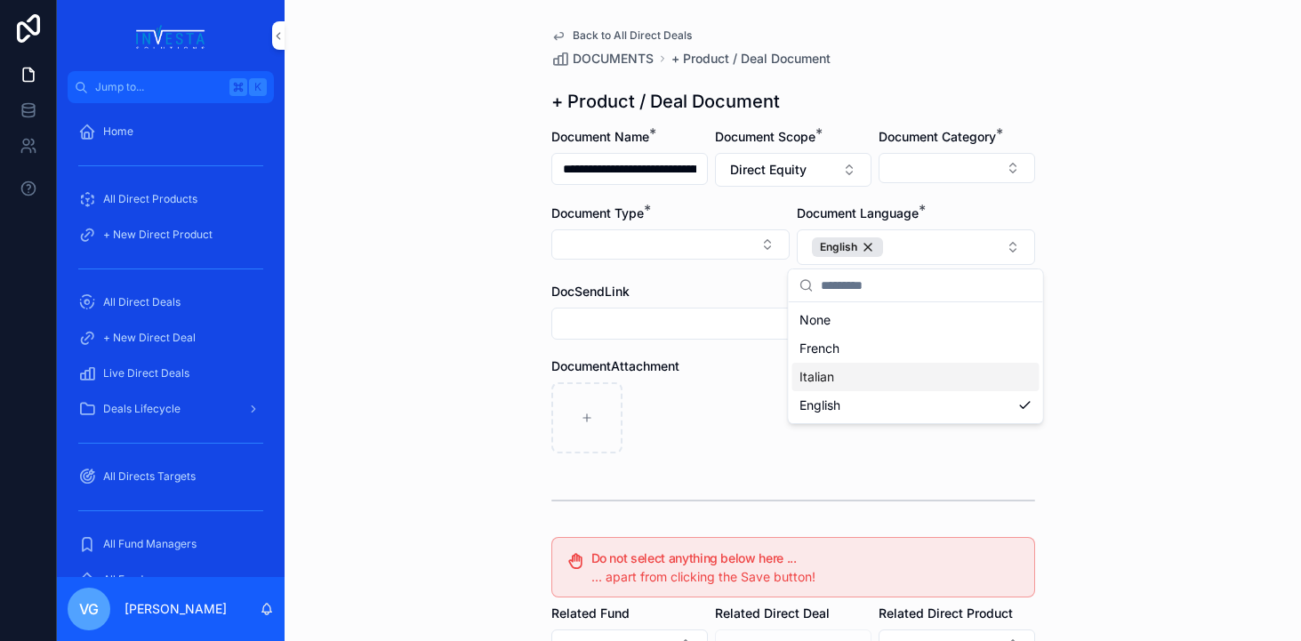
click at [683, 406] on div "scrollable content" at bounding box center [793, 417] width 484 height 71
click at [1011, 166] on button "Select Button" at bounding box center [957, 168] width 157 height 30
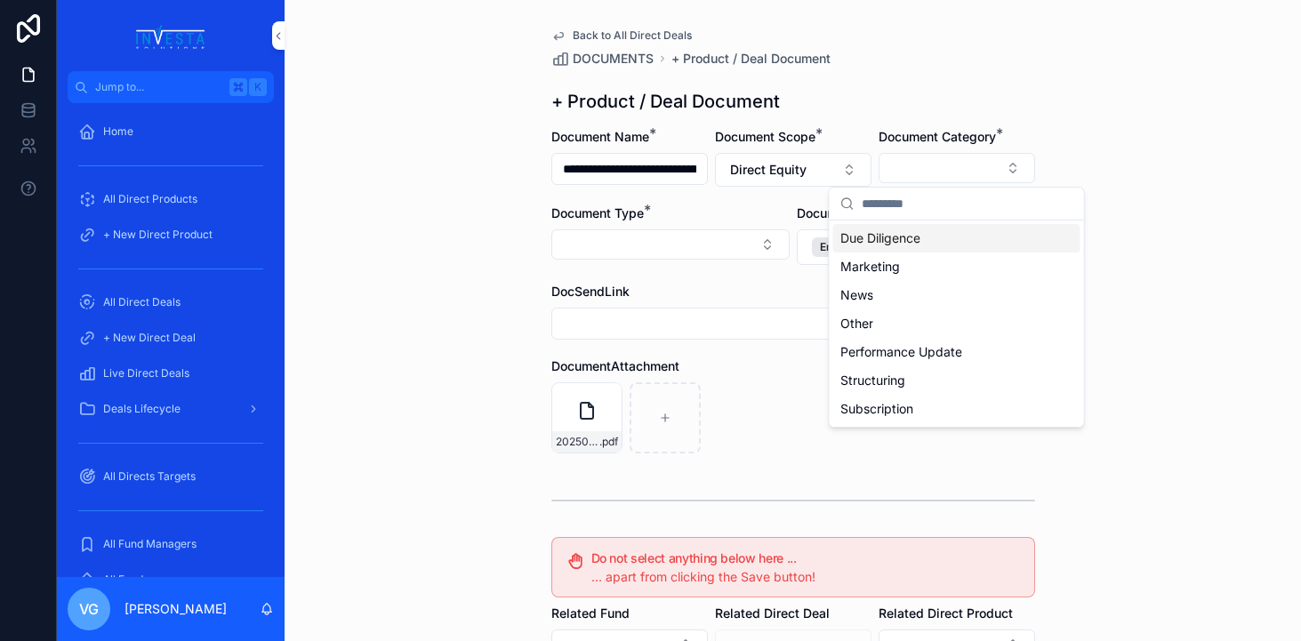
click at [917, 235] on span "Due Diligence" at bounding box center [880, 238] width 80 height 18
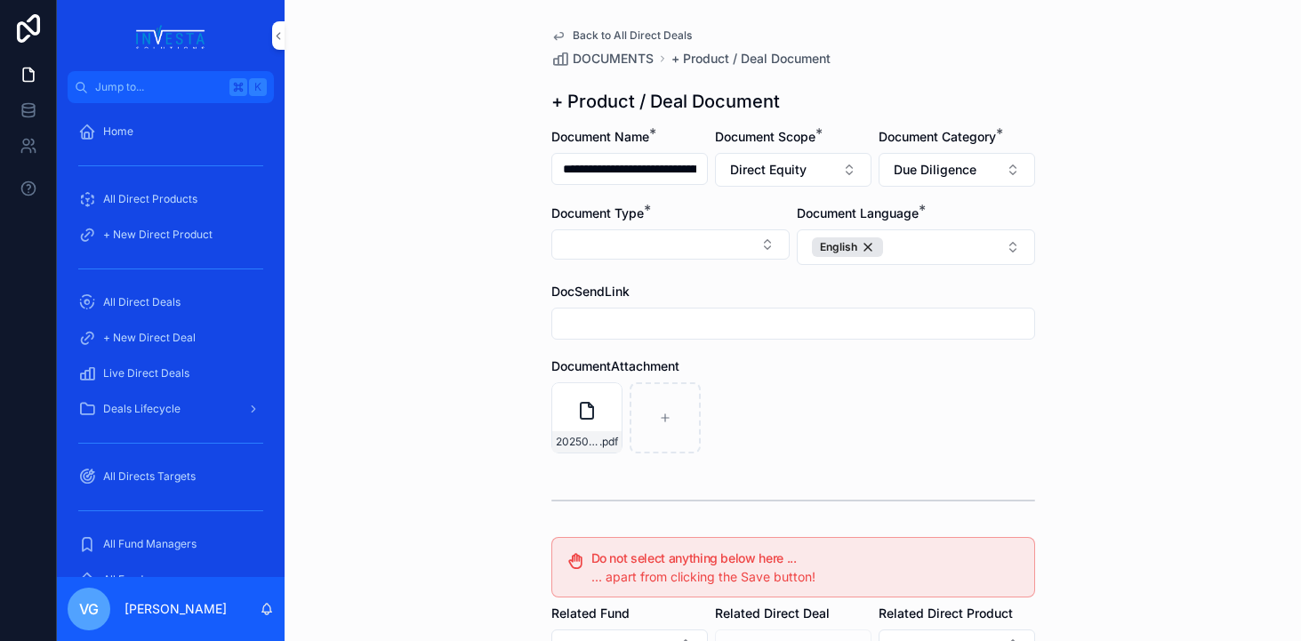
click at [724, 254] on button "Select Button" at bounding box center [670, 244] width 238 height 30
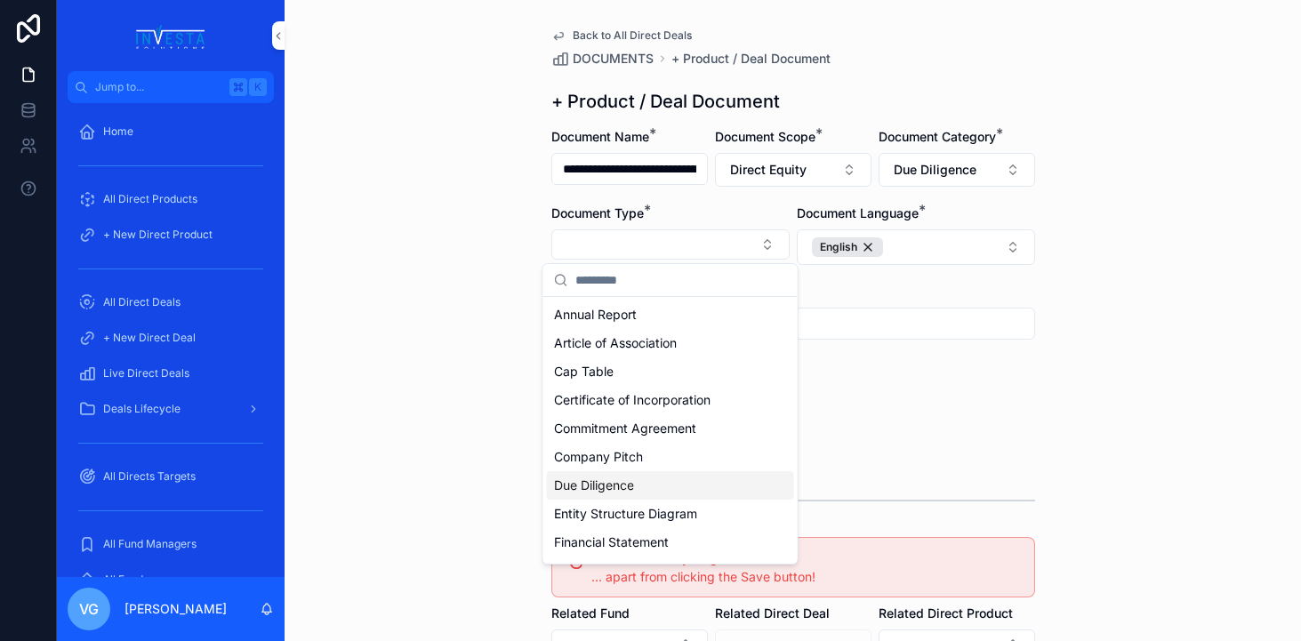
click at [633, 486] on span "Due Diligence" at bounding box center [594, 486] width 80 height 18
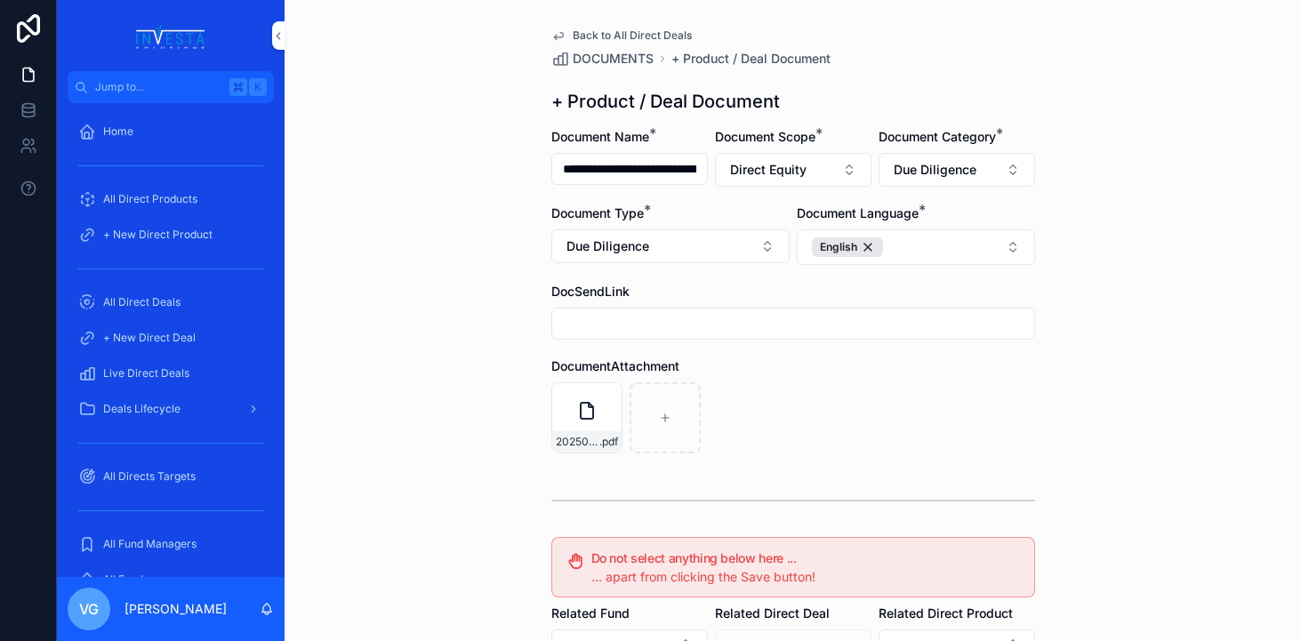
click at [970, 365] on div "DocumentAttachment" at bounding box center [793, 366] width 484 height 18
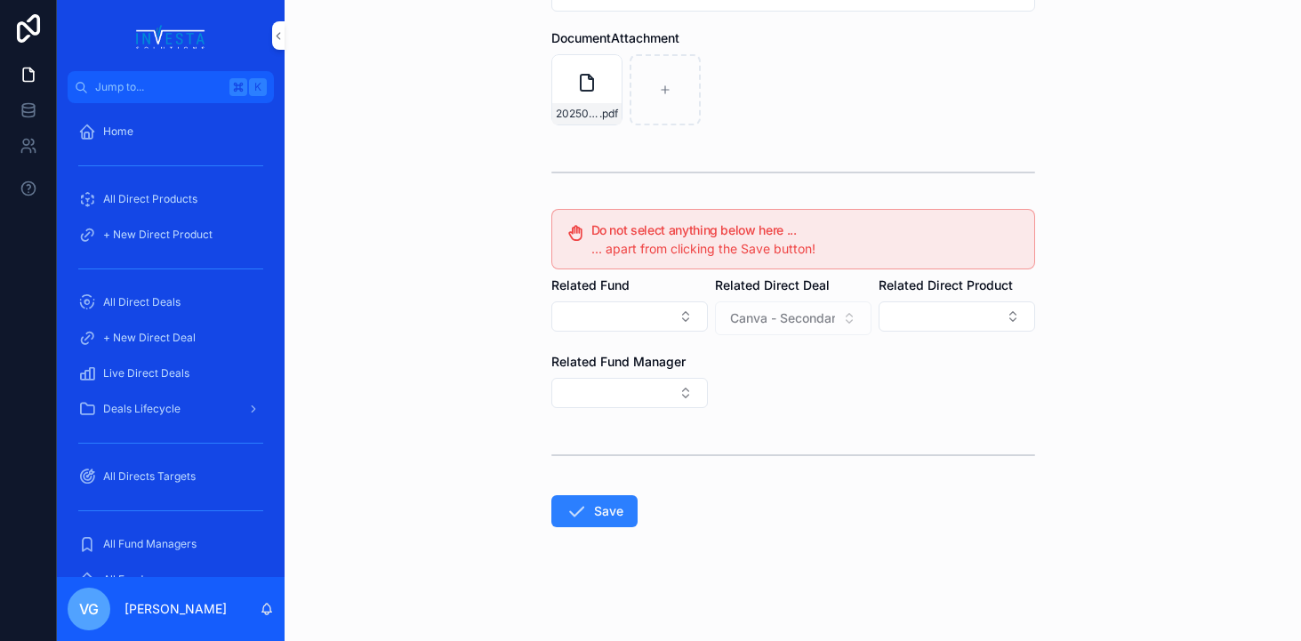
click at [607, 516] on button "Save" at bounding box center [594, 511] width 86 height 32
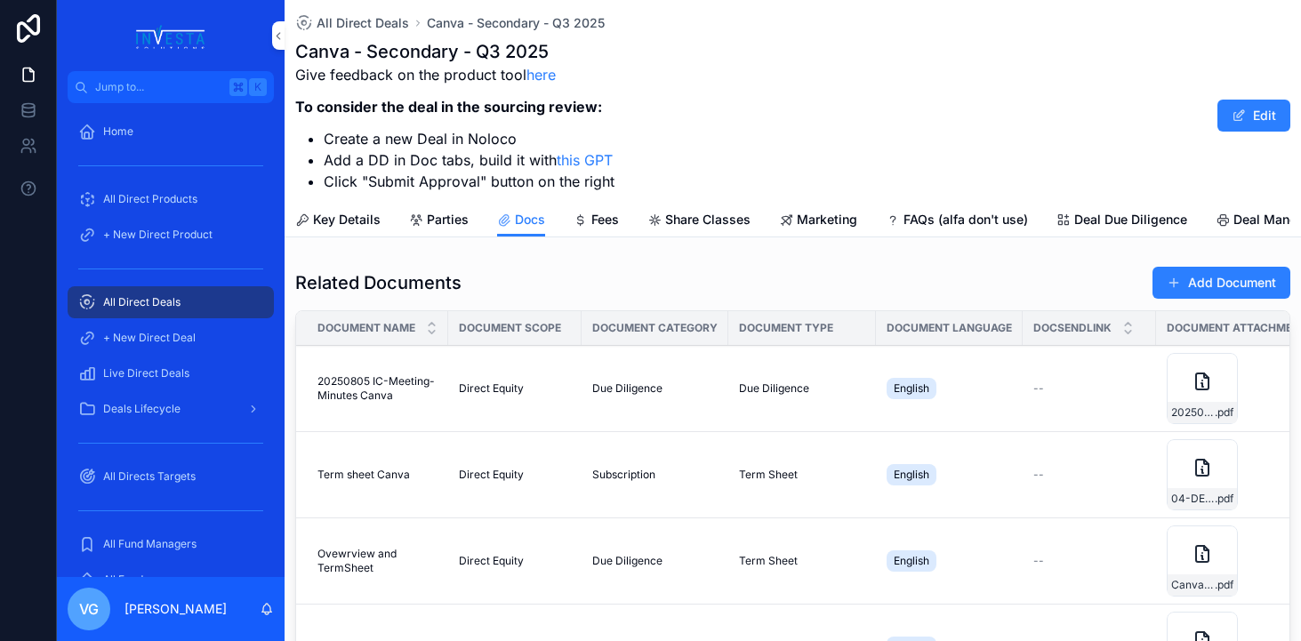
click at [1208, 287] on button "Add Document" at bounding box center [1221, 283] width 138 height 32
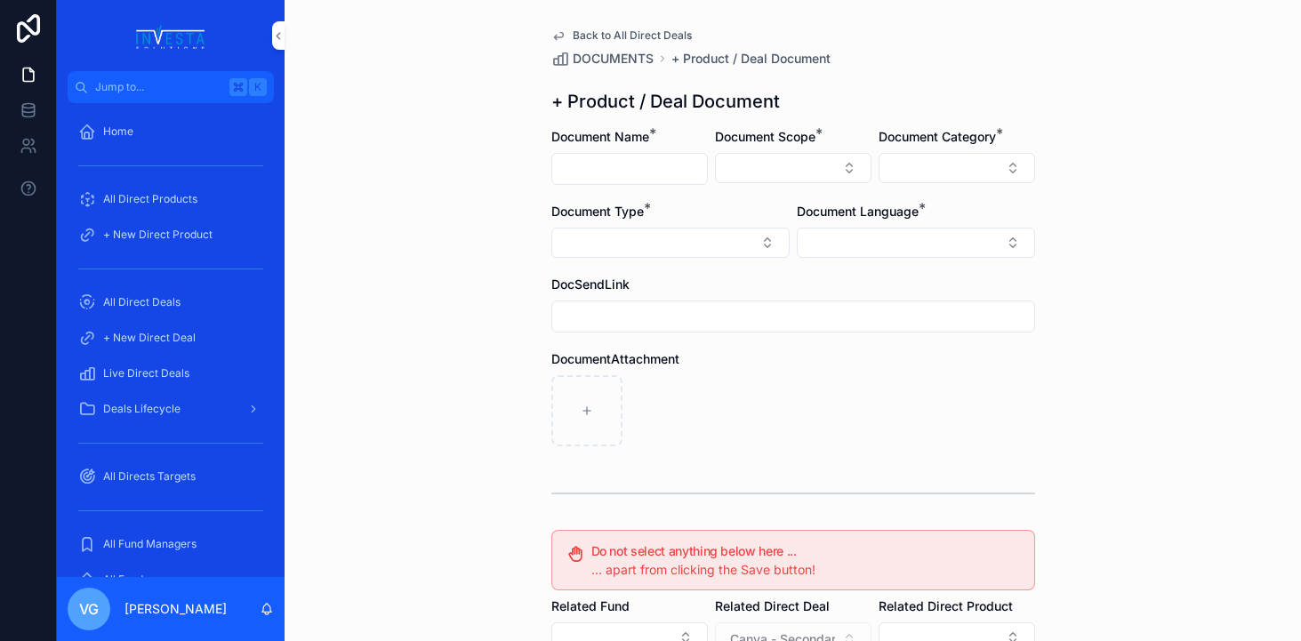
click at [594, 170] on input "scrollable content" at bounding box center [629, 169] width 155 height 25
paste input "**********"
click at [786, 165] on button "Select Button" at bounding box center [793, 168] width 157 height 30
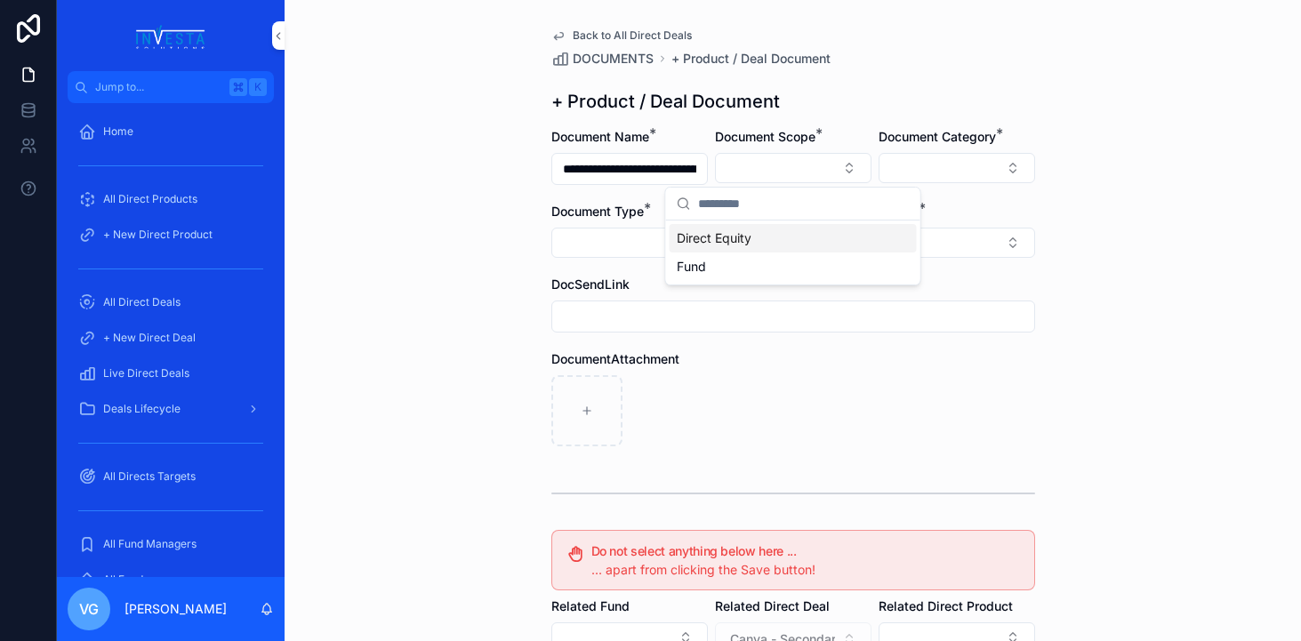
click at [779, 235] on div "Direct Equity" at bounding box center [793, 238] width 247 height 28
drag, startPoint x: 562, startPoint y: 165, endPoint x: 852, endPoint y: 165, distance: 289.9
click at [852, 165] on form "**********" at bounding box center [793, 546] width 484 height 836
paste input "*******"
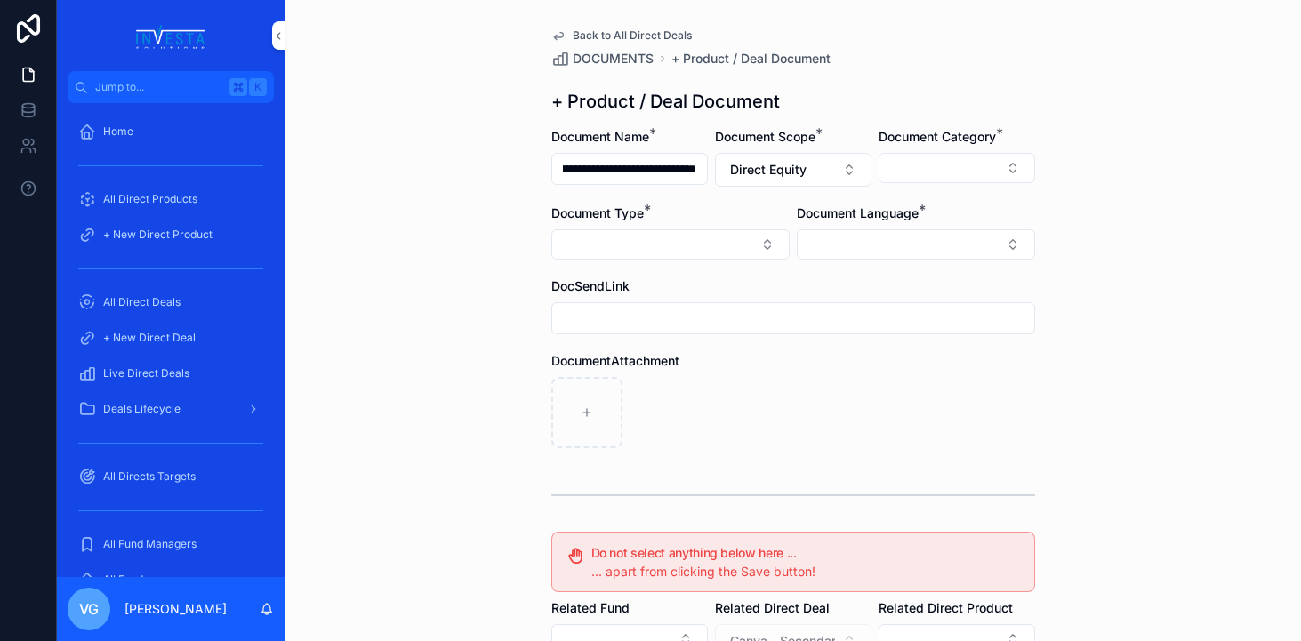
type input "**********"
click at [940, 153] on button "Select Button" at bounding box center [957, 168] width 157 height 30
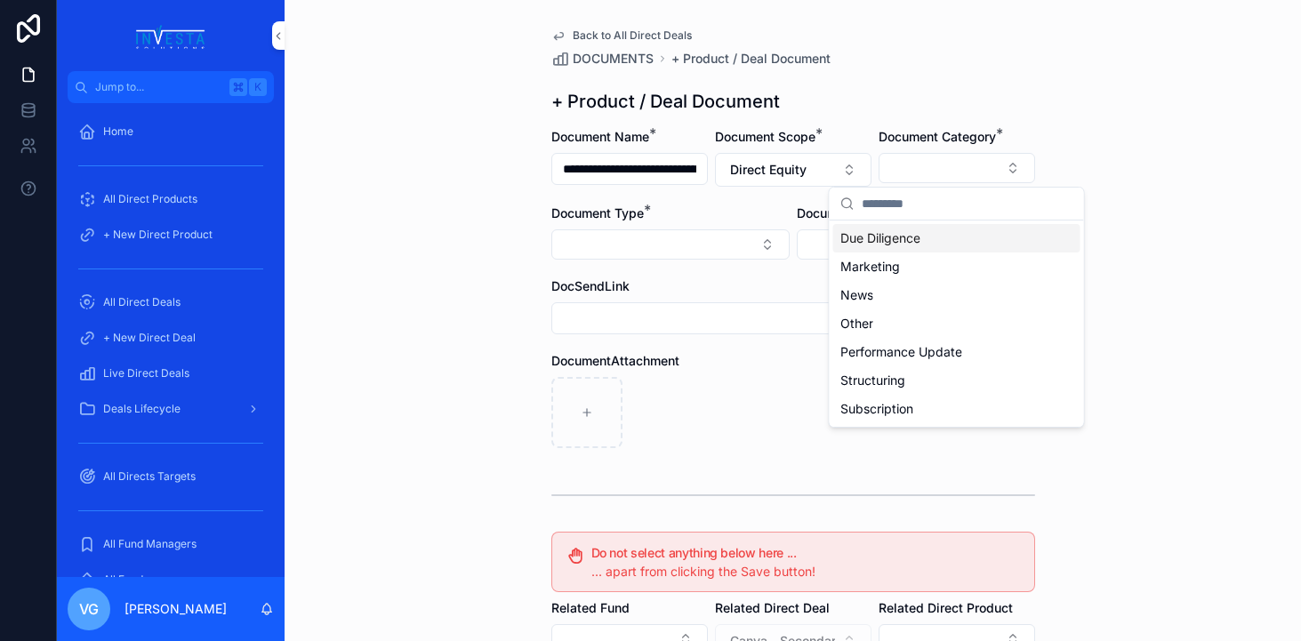
click at [921, 100] on div "+ Product / Deal Document" at bounding box center [793, 101] width 484 height 25
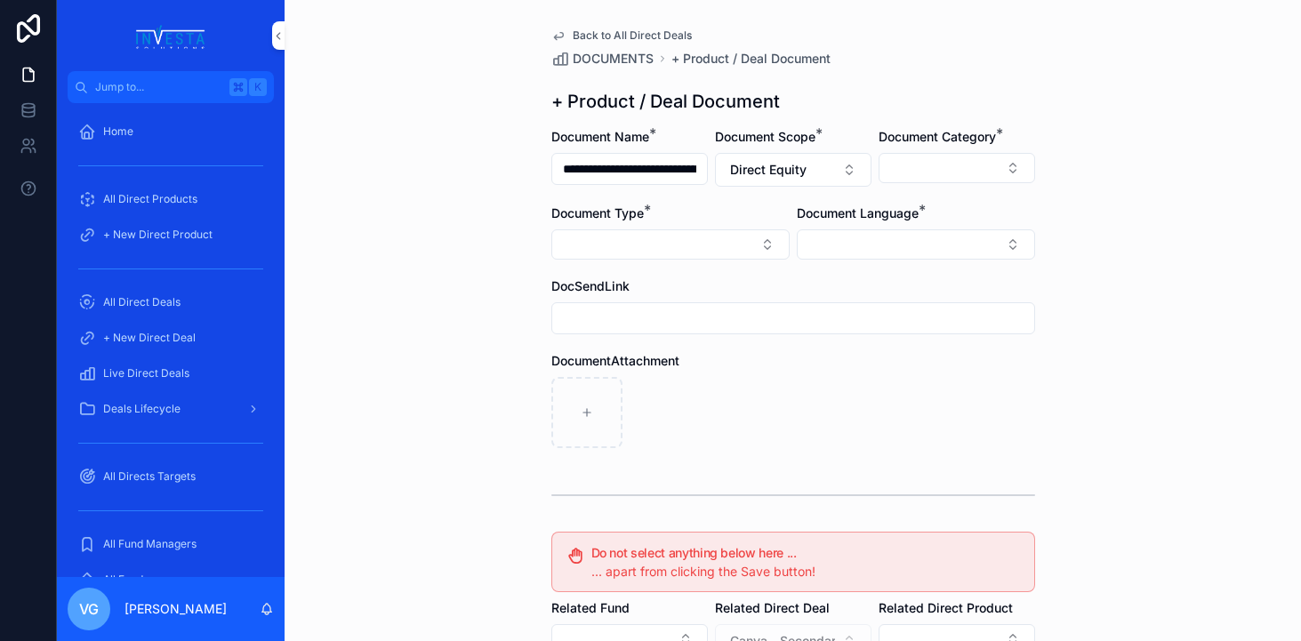
click at [915, 241] on button "Select Button" at bounding box center [916, 244] width 238 height 30
click at [850, 373] on div "English" at bounding box center [915, 371] width 247 height 28
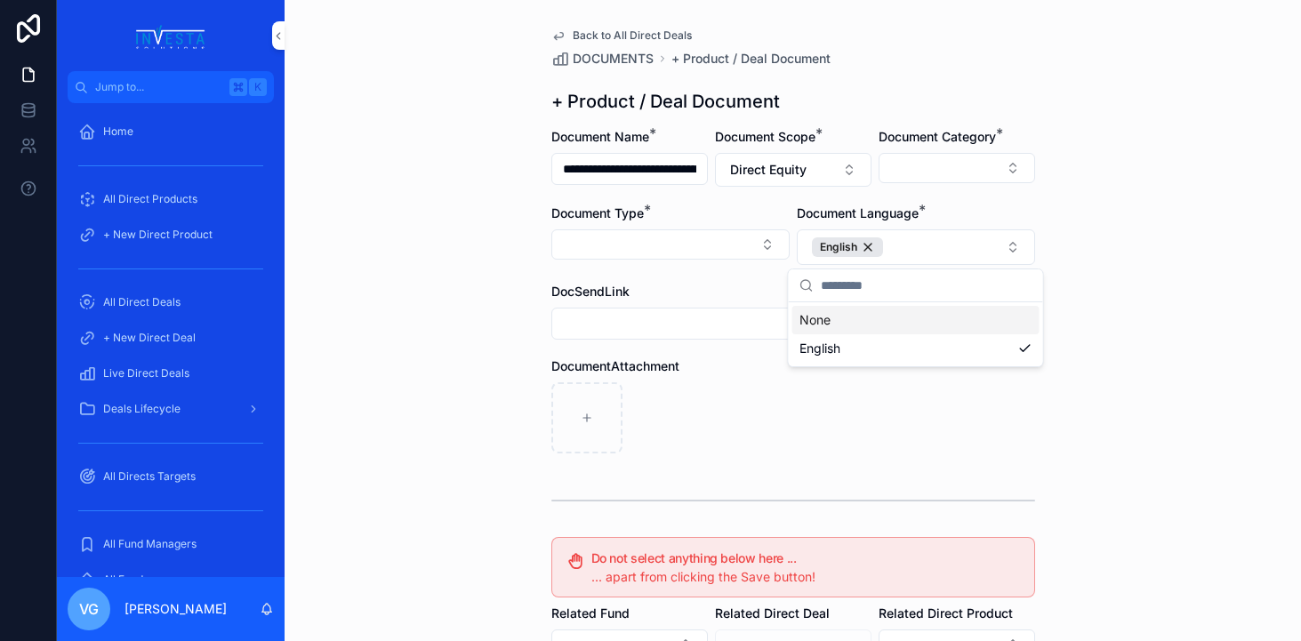
click at [1107, 36] on div "**********" at bounding box center [793, 320] width 1016 height 641
click at [1004, 160] on button "Select Button" at bounding box center [957, 168] width 157 height 30
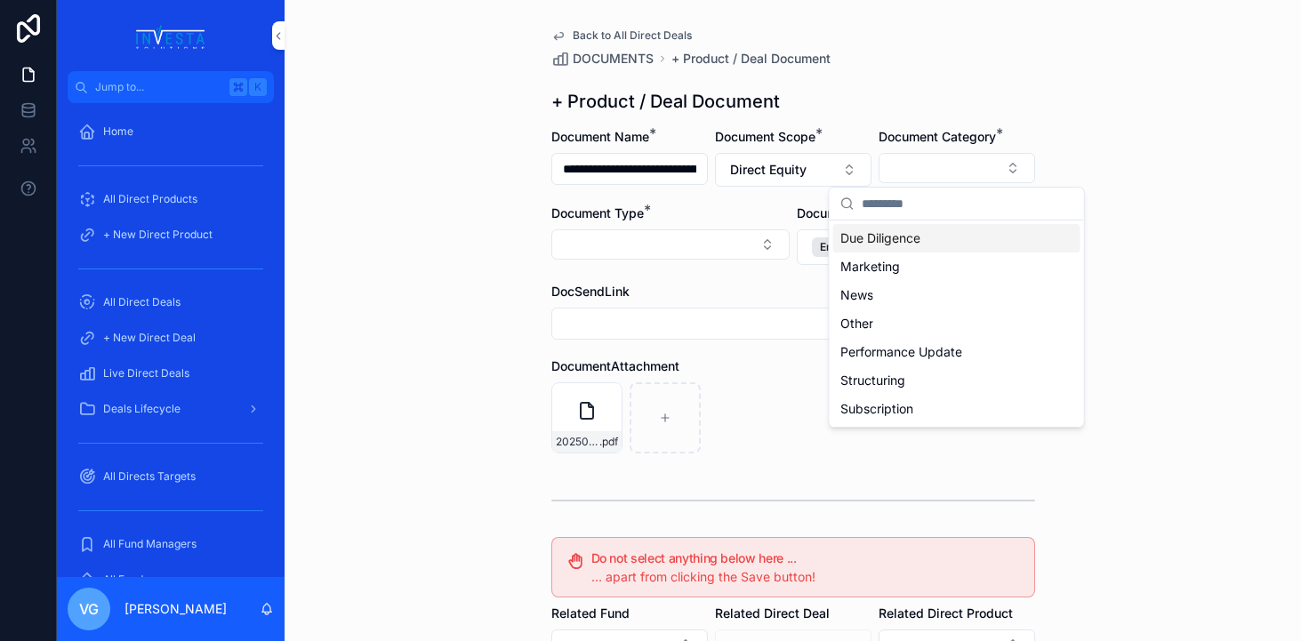
click at [911, 237] on span "Due Diligence" at bounding box center [880, 238] width 80 height 18
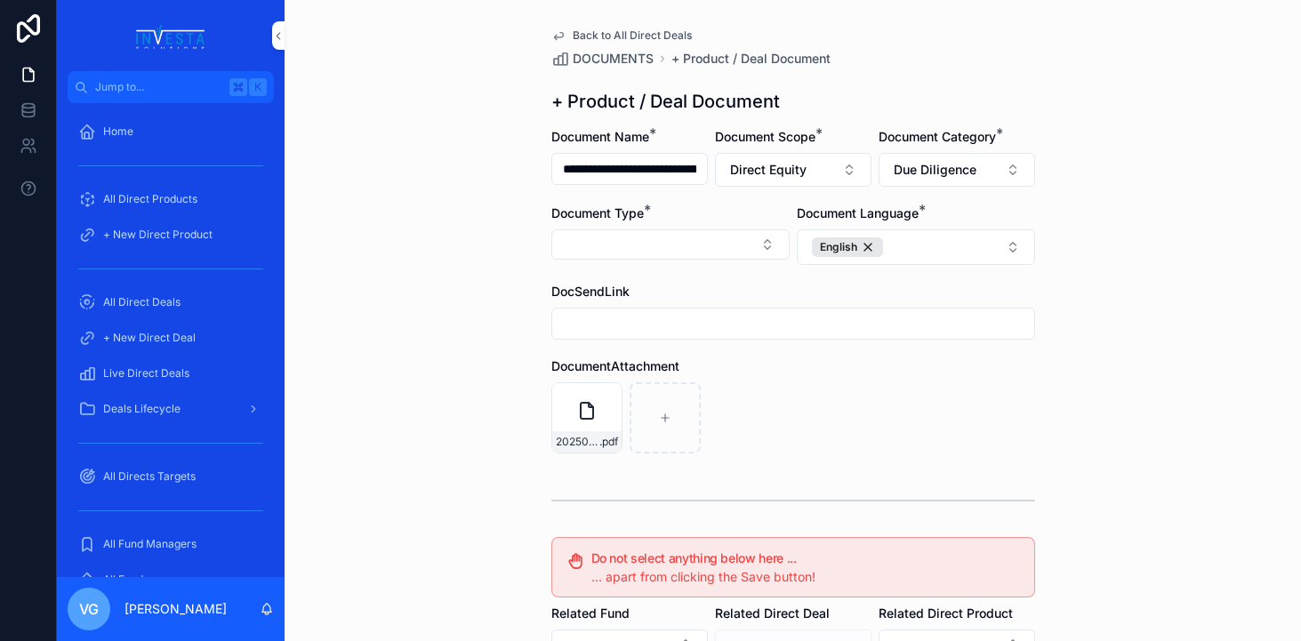
click at [704, 248] on button "Select Button" at bounding box center [670, 244] width 238 height 30
type input "*"
type input "***"
click at [694, 315] on input "scrollable content" at bounding box center [793, 323] width 482 height 25
click at [654, 234] on button "Select Button" at bounding box center [670, 244] width 238 height 30
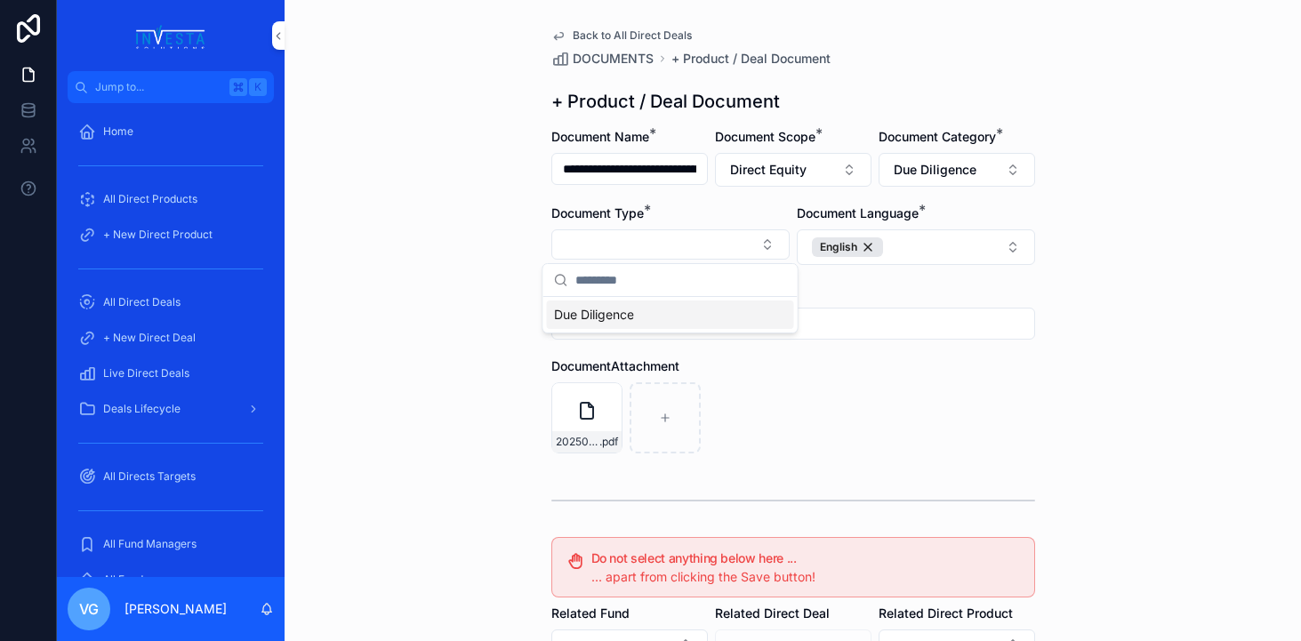
click at [629, 315] on span "Due Diligence" at bounding box center [594, 315] width 80 height 18
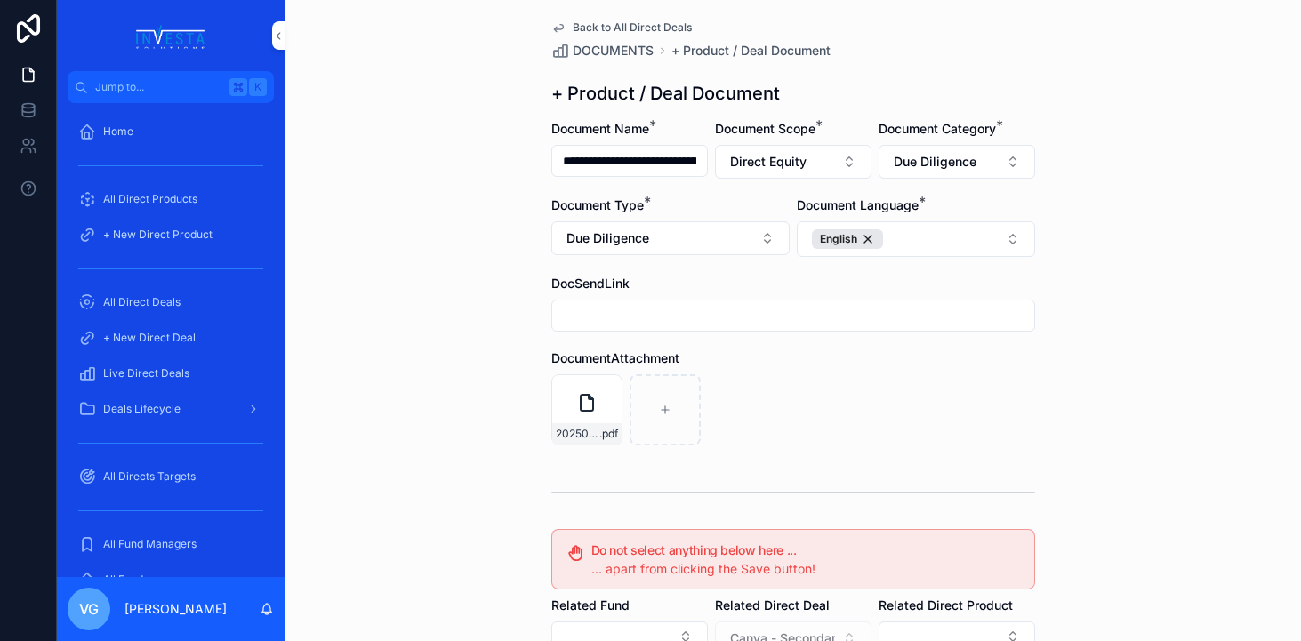
click at [662, 252] on button "Due Diligence" at bounding box center [670, 238] width 238 height 34
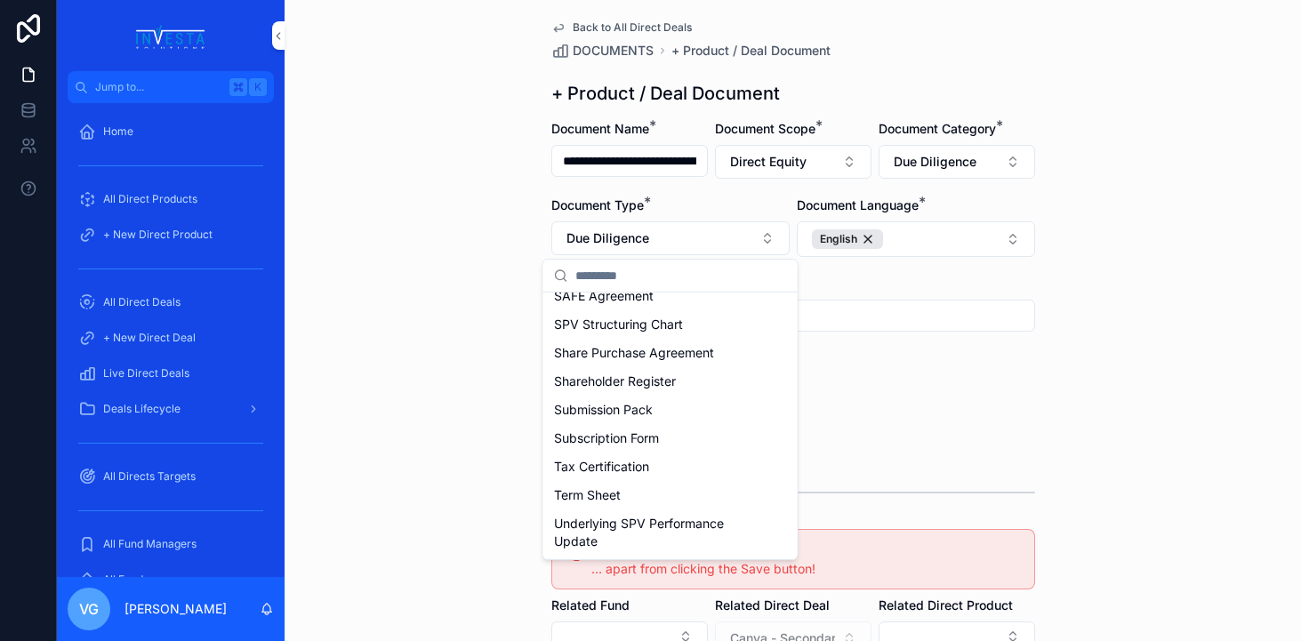
scroll to position [0, 0]
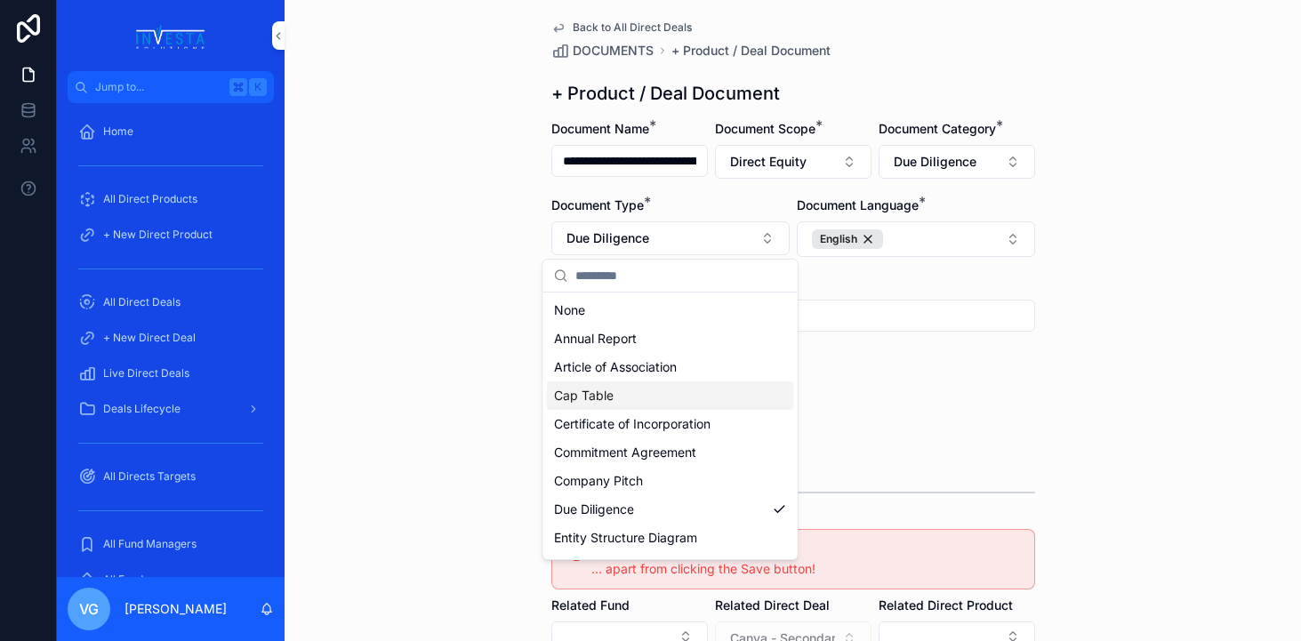
click at [983, 388] on div "20250812 Canva-INVESTMENT RECOMMENDATION .pdf" at bounding box center [793, 409] width 484 height 71
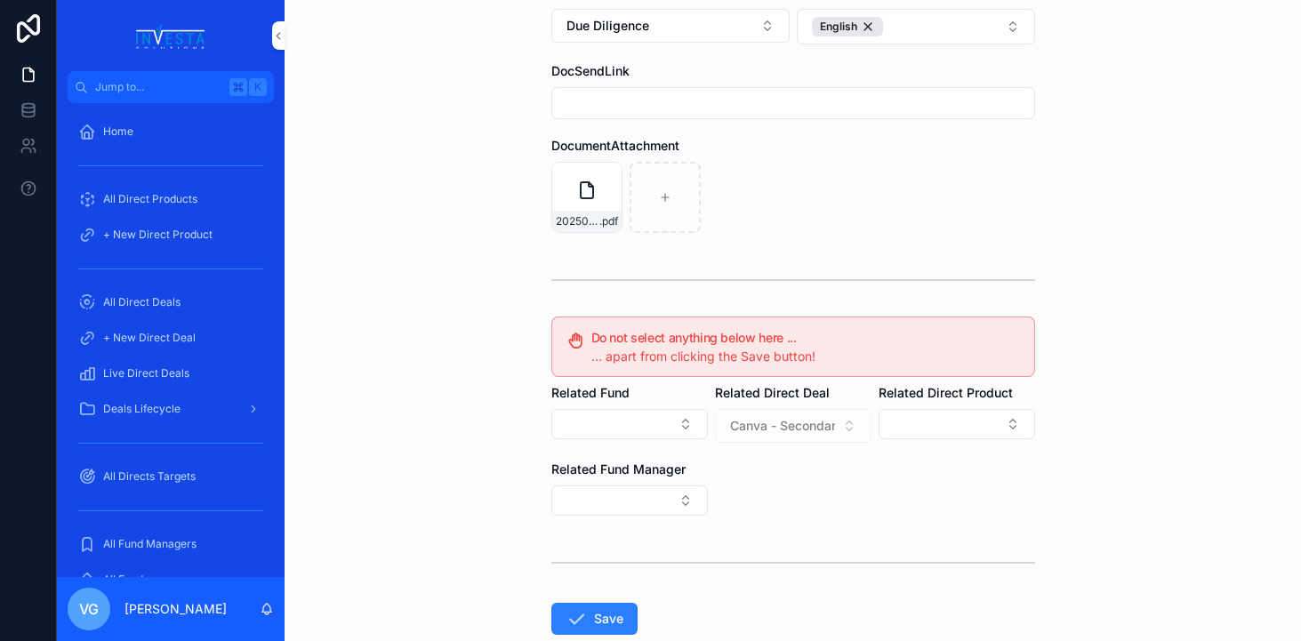
scroll to position [223, 0]
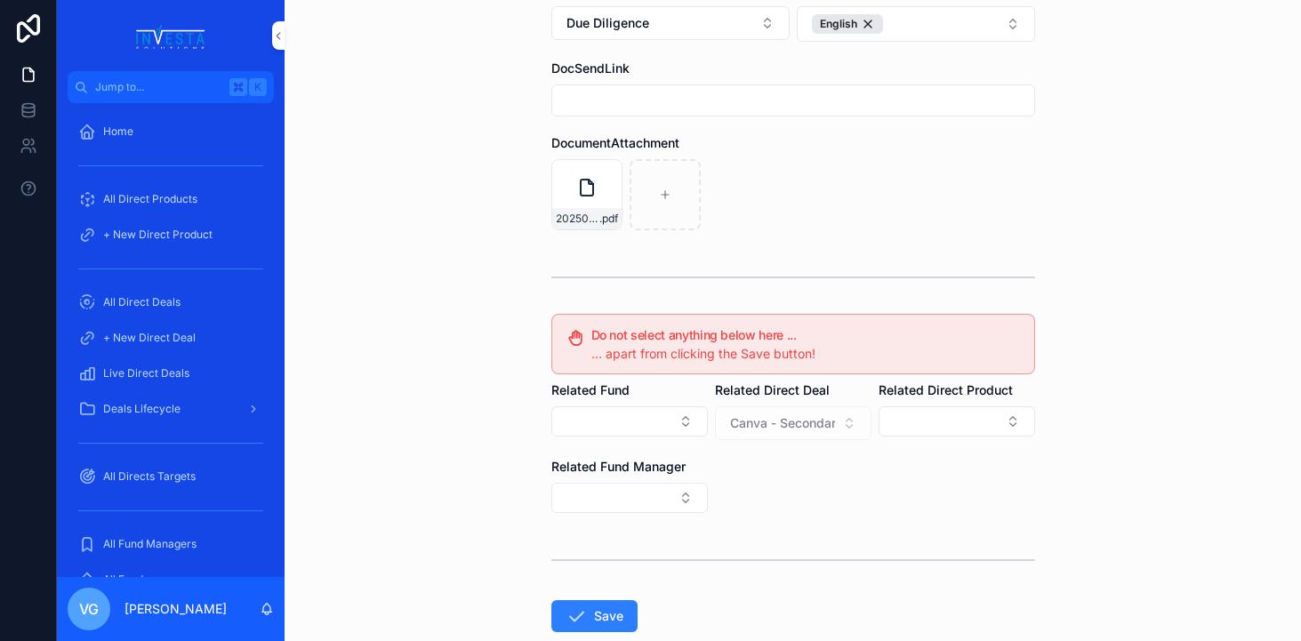
click at [583, 620] on icon "scrollable content" at bounding box center [576, 616] width 21 height 21
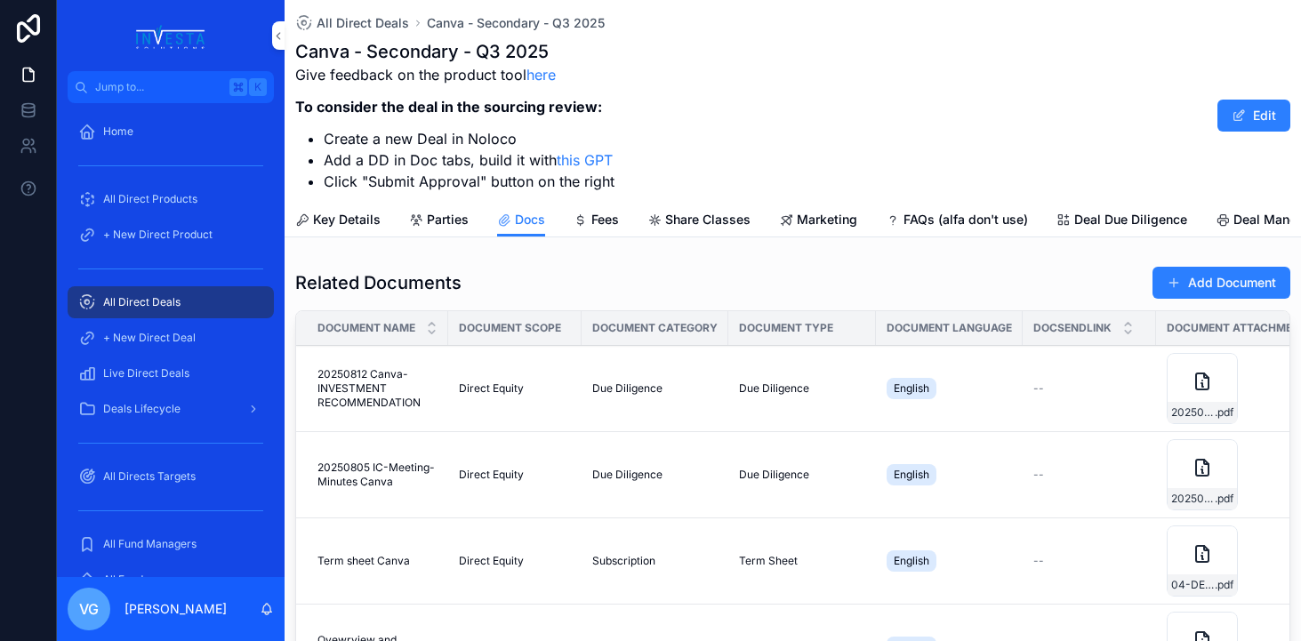
click at [1238, 288] on button "Add Document" at bounding box center [1221, 283] width 138 height 32
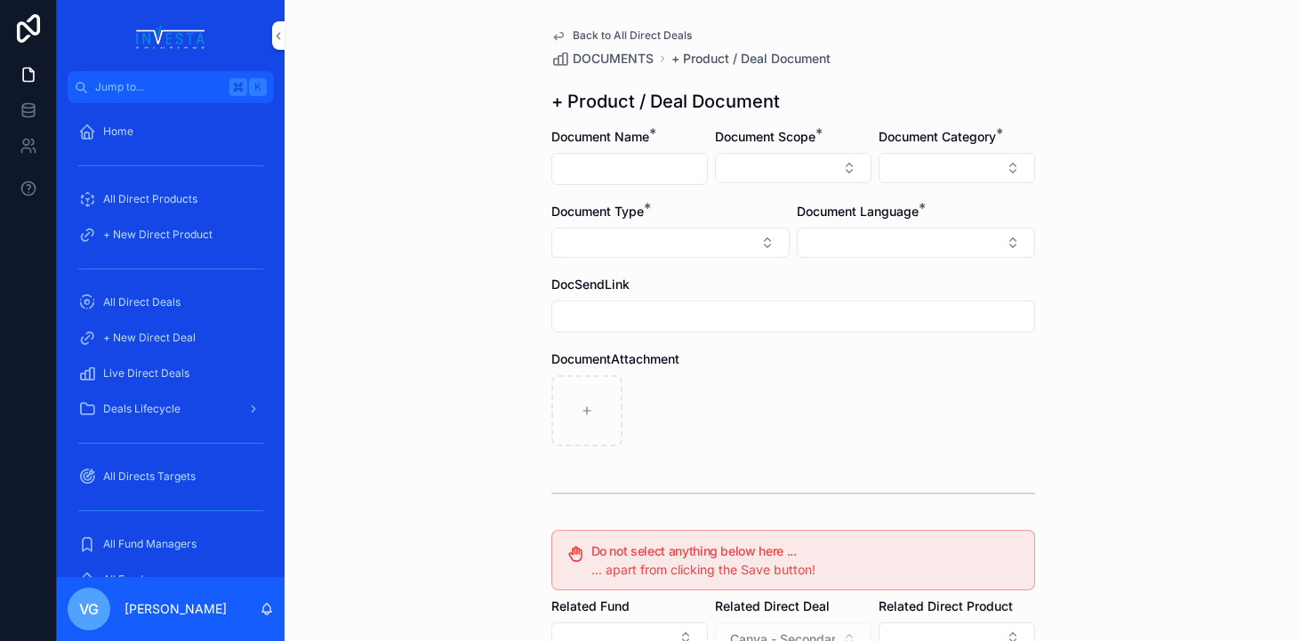
click at [629, 163] on input "scrollable content" at bounding box center [629, 169] width 155 height 25
paste input "**********"
drag, startPoint x: 695, startPoint y: 164, endPoint x: 478, endPoint y: 174, distance: 217.2
click at [478, 174] on div "**********" at bounding box center [793, 320] width 1016 height 641
type input "**********"
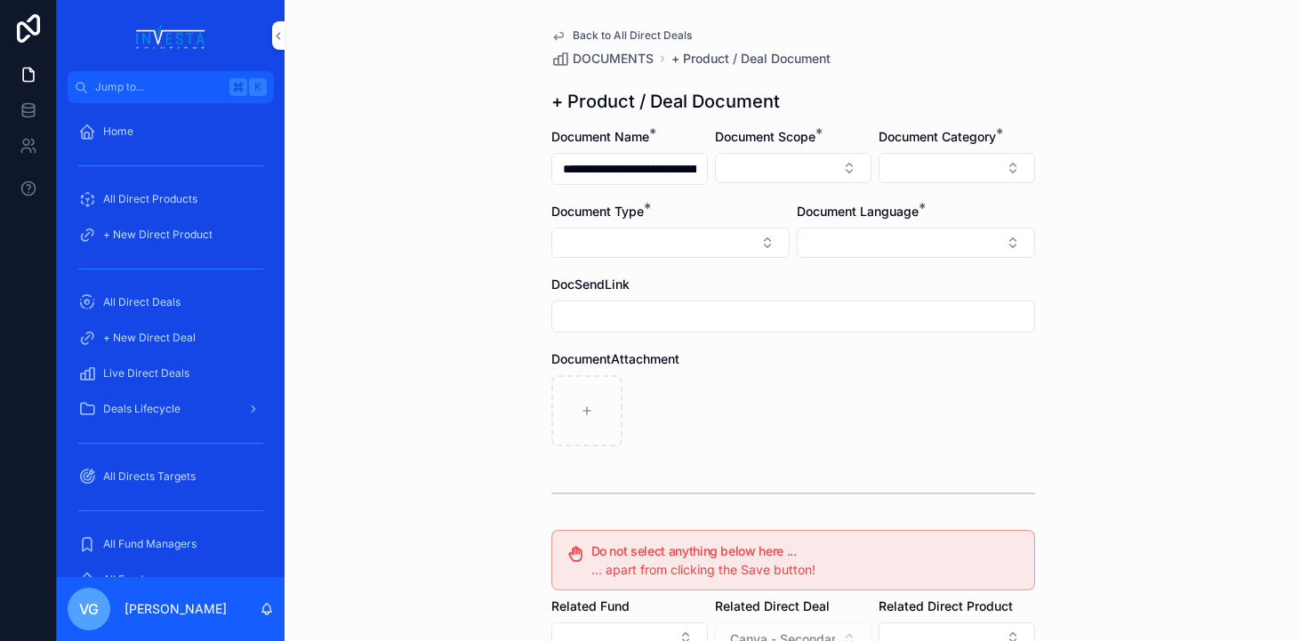
click at [484, 155] on div "**********" at bounding box center [793, 320] width 1016 height 641
click at [776, 173] on button "Select Button" at bounding box center [793, 168] width 157 height 30
click at [778, 229] on div "Direct Equity" at bounding box center [793, 238] width 247 height 28
click at [961, 176] on button "Select Button" at bounding box center [957, 168] width 157 height 30
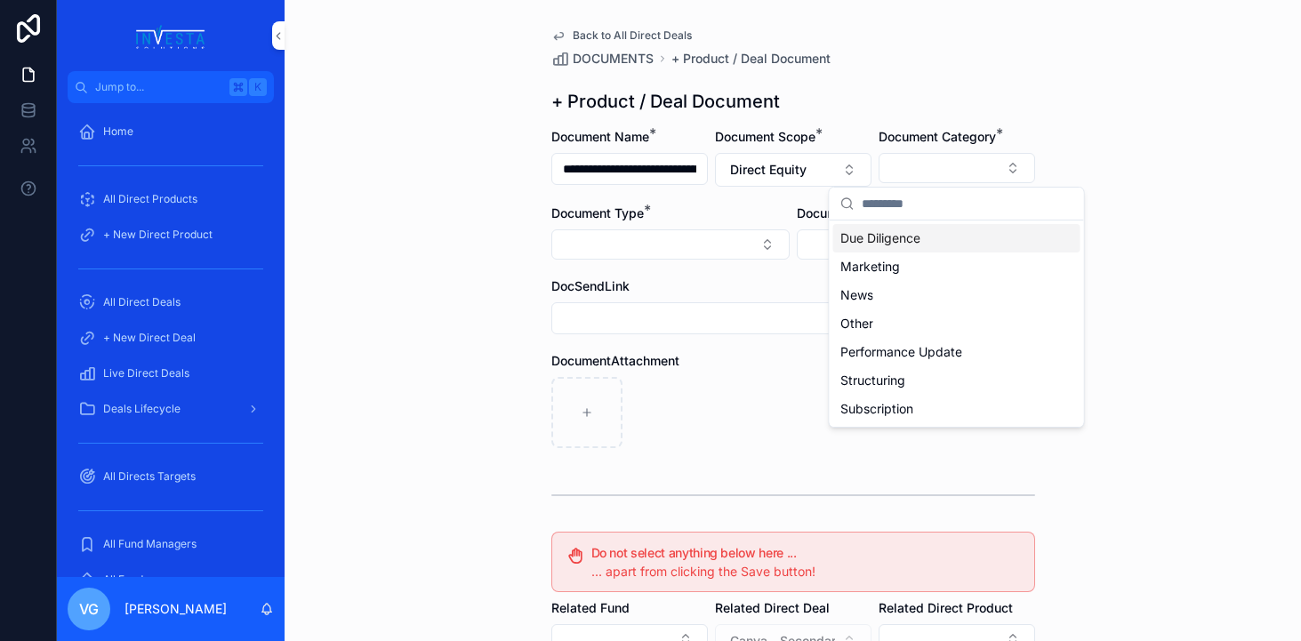
click at [918, 235] on span "Due Diligence" at bounding box center [880, 238] width 80 height 18
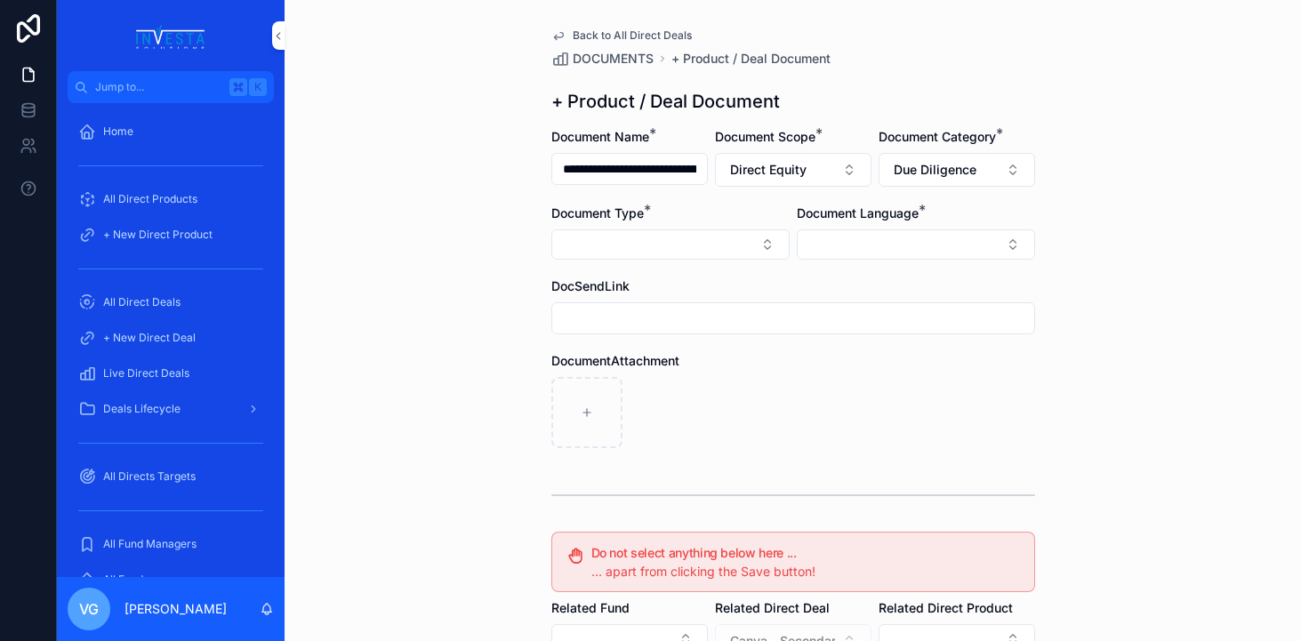
click at [716, 236] on button "Select Button" at bounding box center [670, 244] width 238 height 30
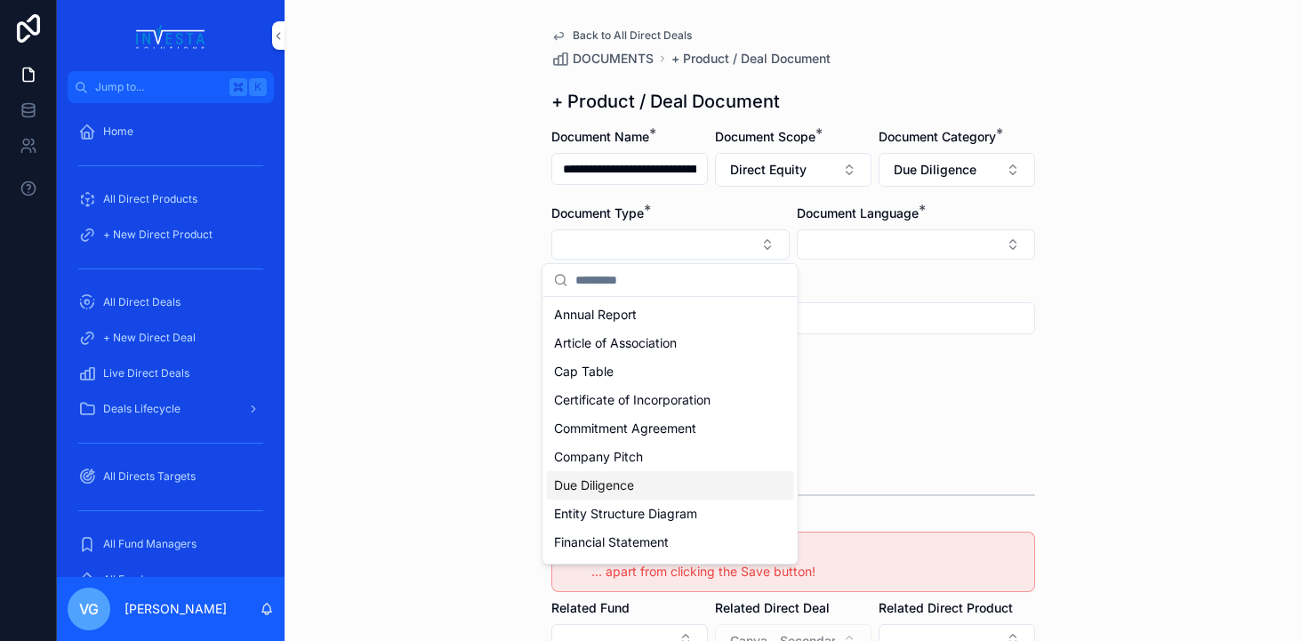
click at [624, 495] on div "Due Diligence" at bounding box center [670, 485] width 247 height 28
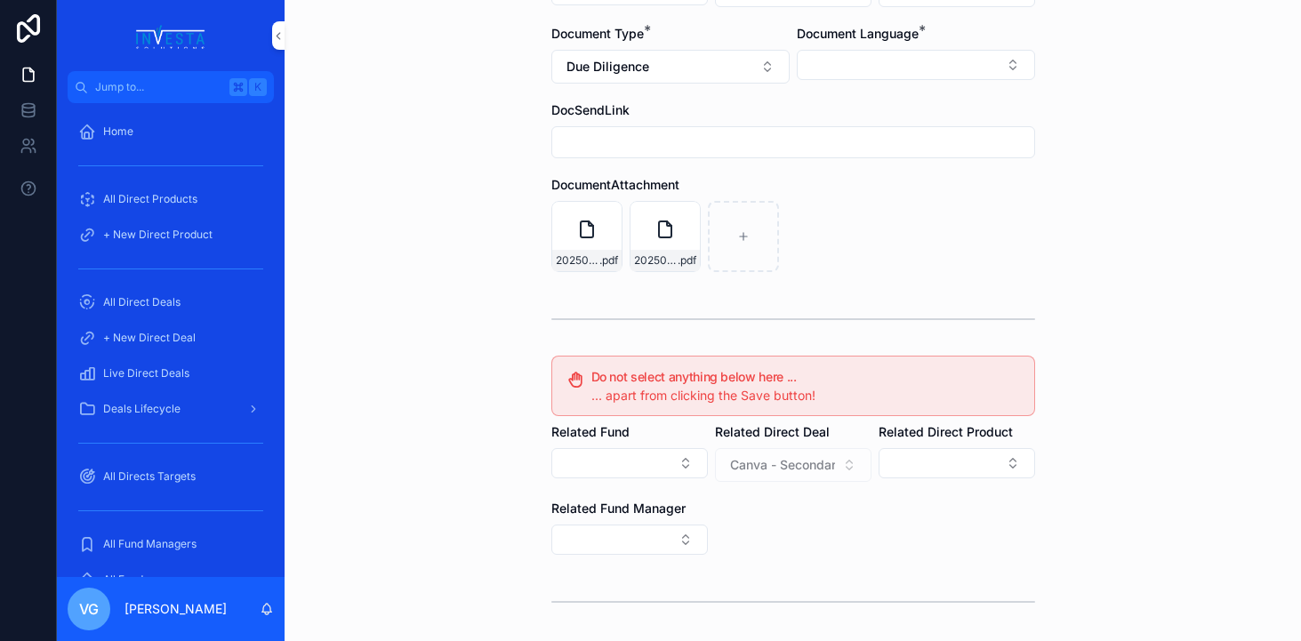
scroll to position [39, 0]
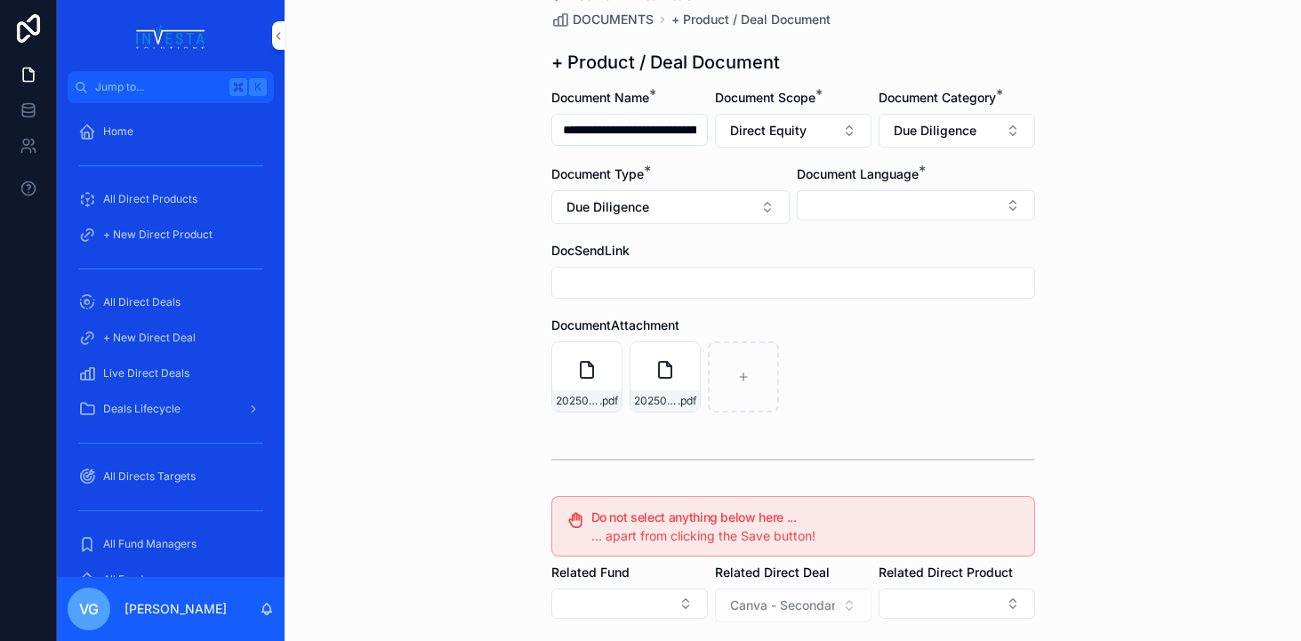
click at [892, 199] on button "Select Button" at bounding box center [916, 205] width 238 height 30
click at [843, 326] on div "English" at bounding box center [915, 332] width 247 height 28
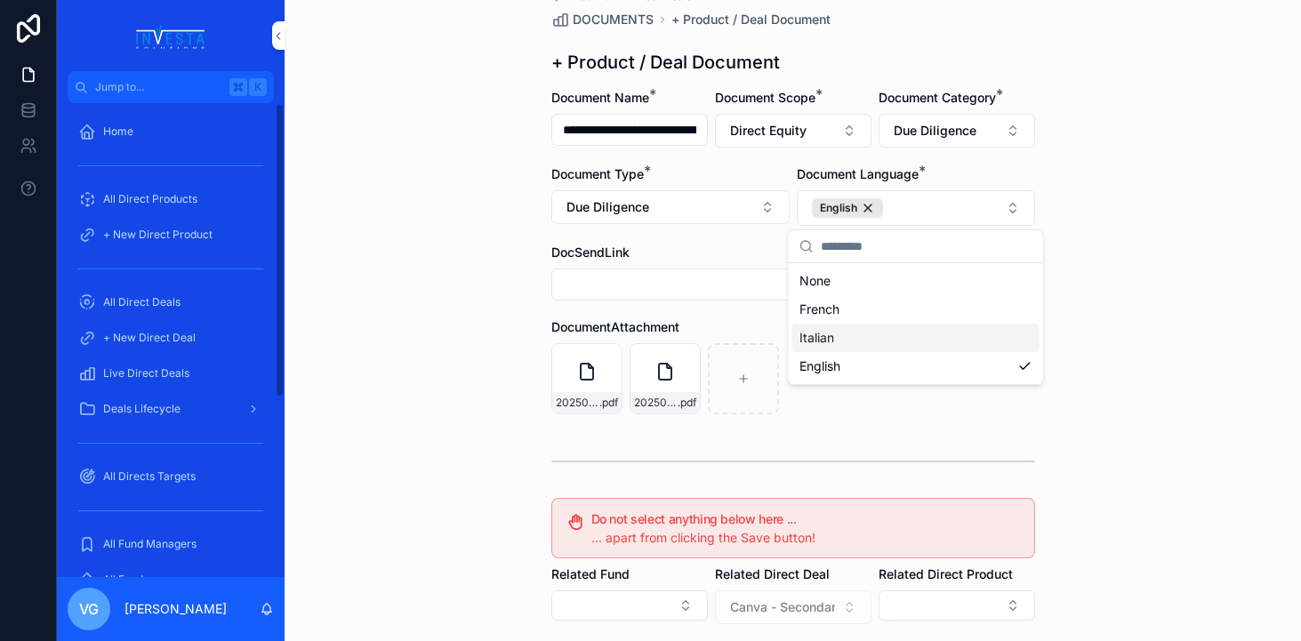
click at [258, 360] on div "Live Direct Deals" at bounding box center [170, 373] width 185 height 28
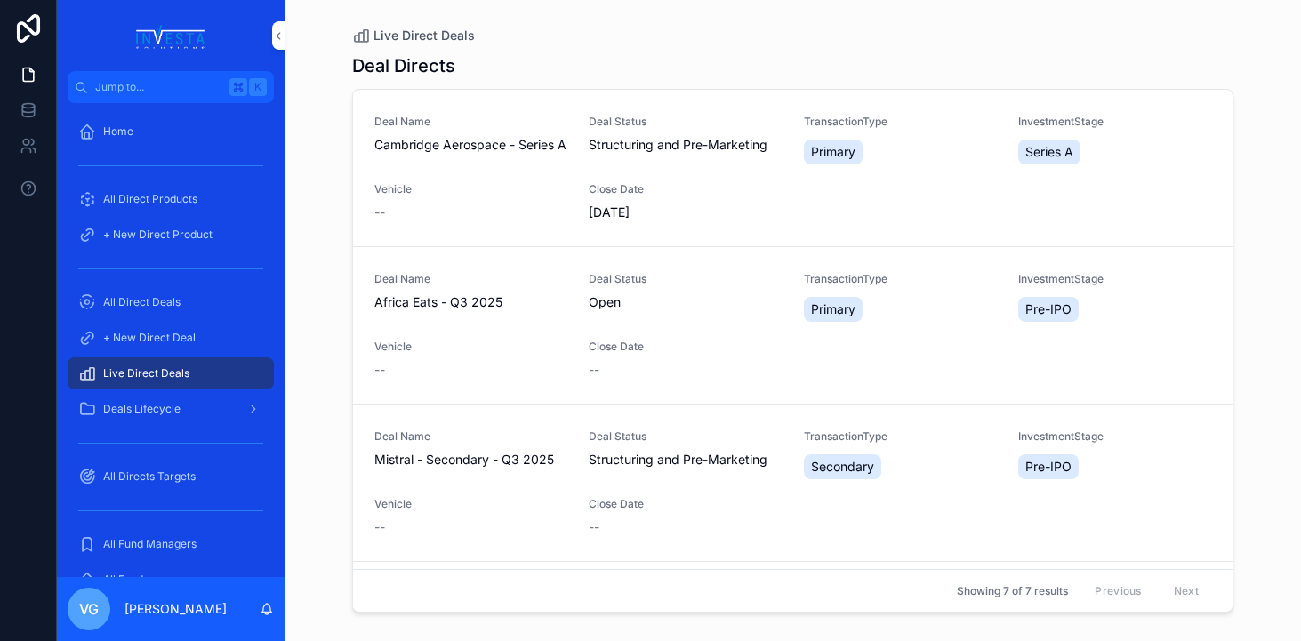
click at [217, 304] on div "All Direct Deals" at bounding box center [170, 302] width 185 height 28
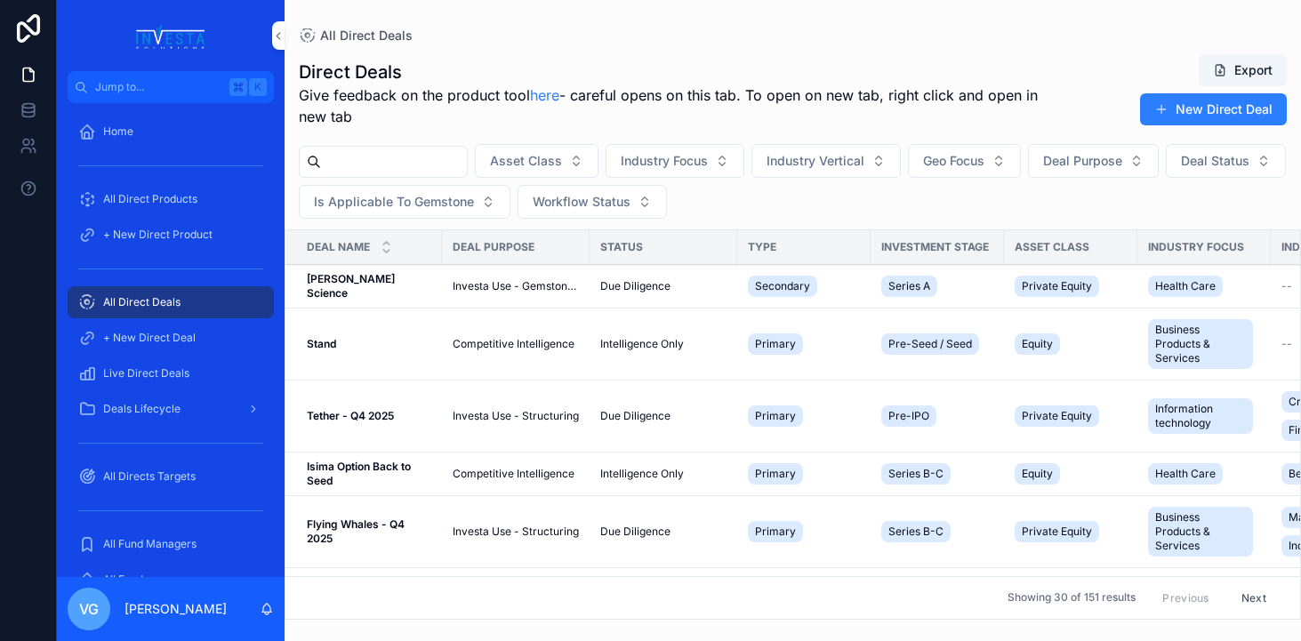
click at [169, 135] on div "Home" at bounding box center [170, 131] width 185 height 28
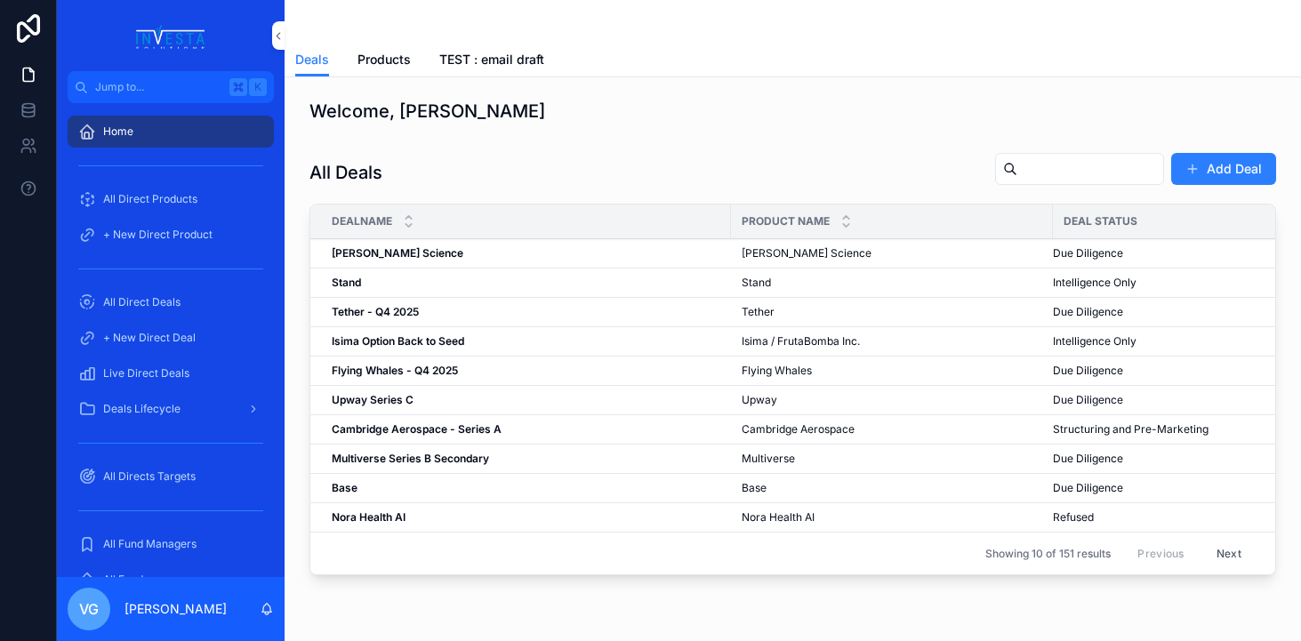
click at [186, 483] on div "All Directs Targets" at bounding box center [170, 476] width 185 height 28
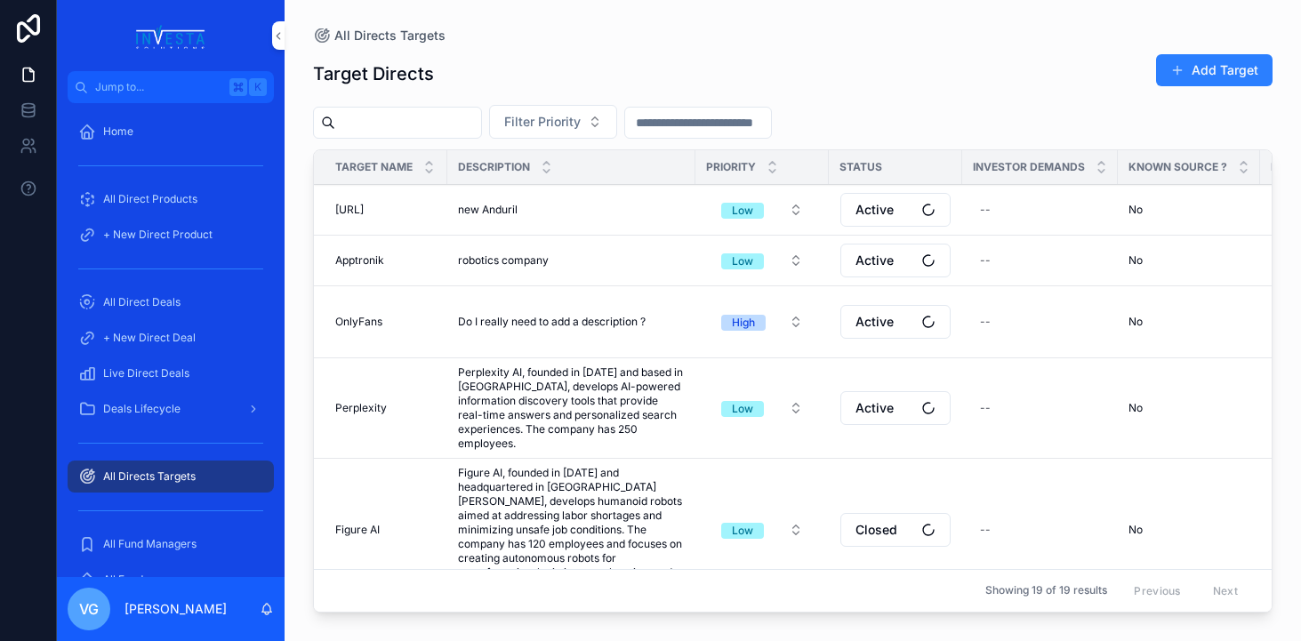
click at [156, 304] on span "All Direct Deals" at bounding box center [141, 302] width 77 height 14
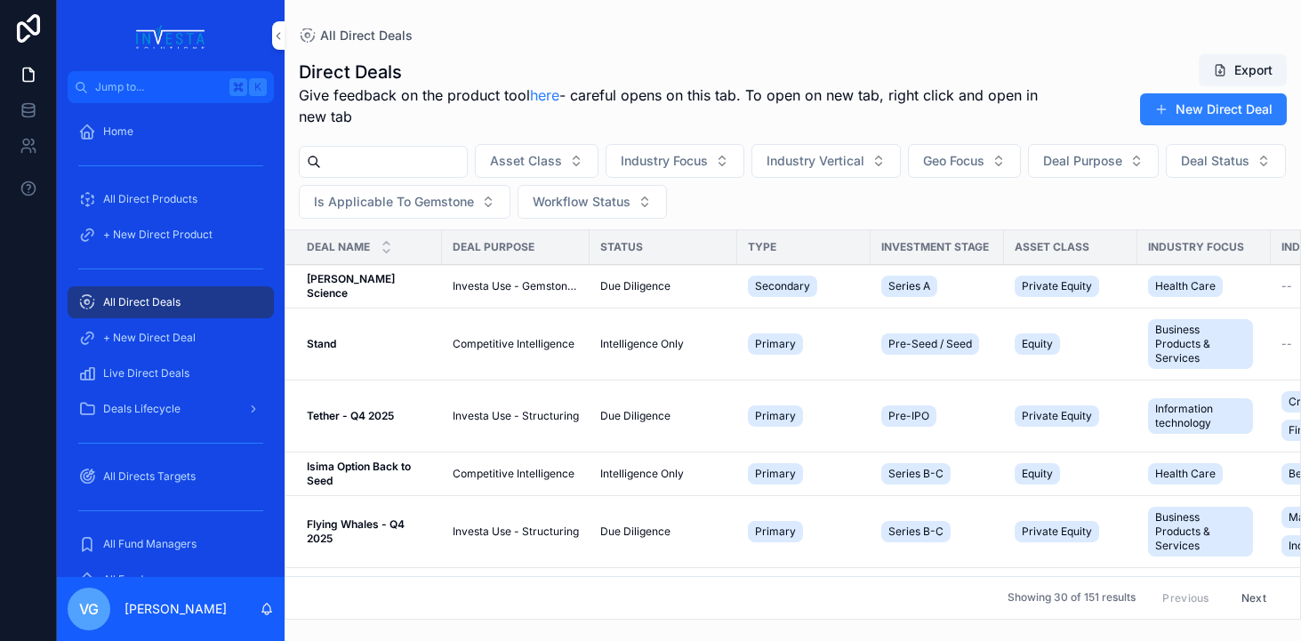
click at [155, 370] on span "Live Direct Deals" at bounding box center [146, 373] width 86 height 14
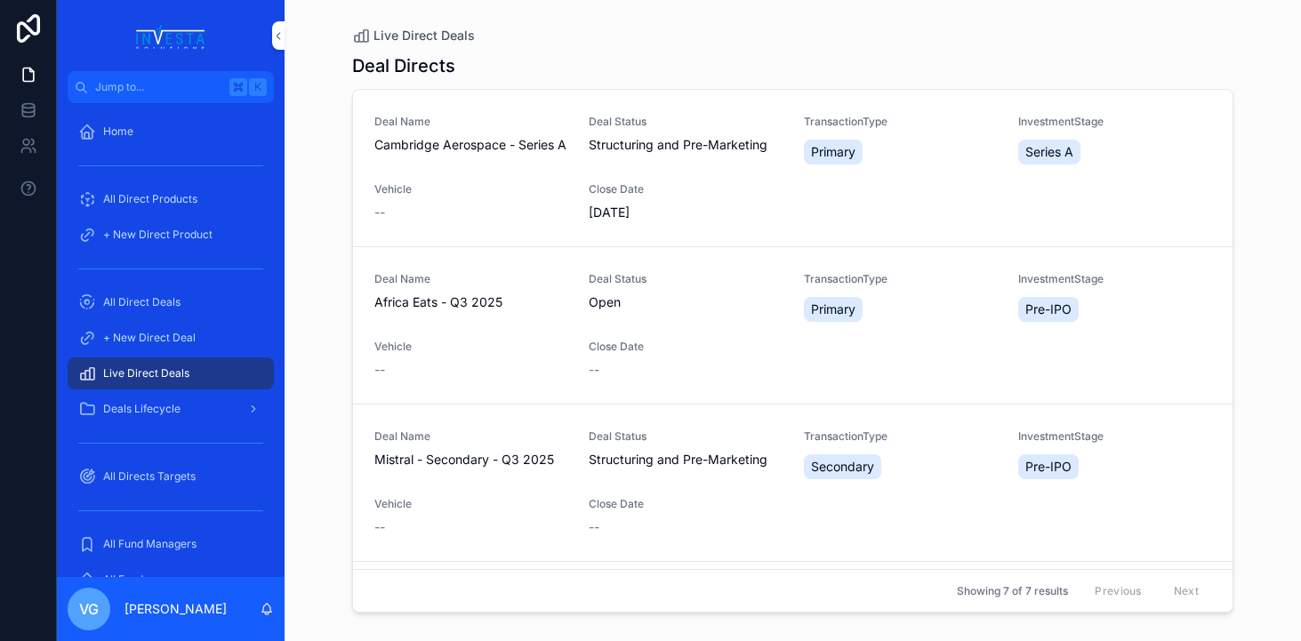
click at [159, 349] on div "+ New Direct Deal" at bounding box center [170, 338] width 185 height 28
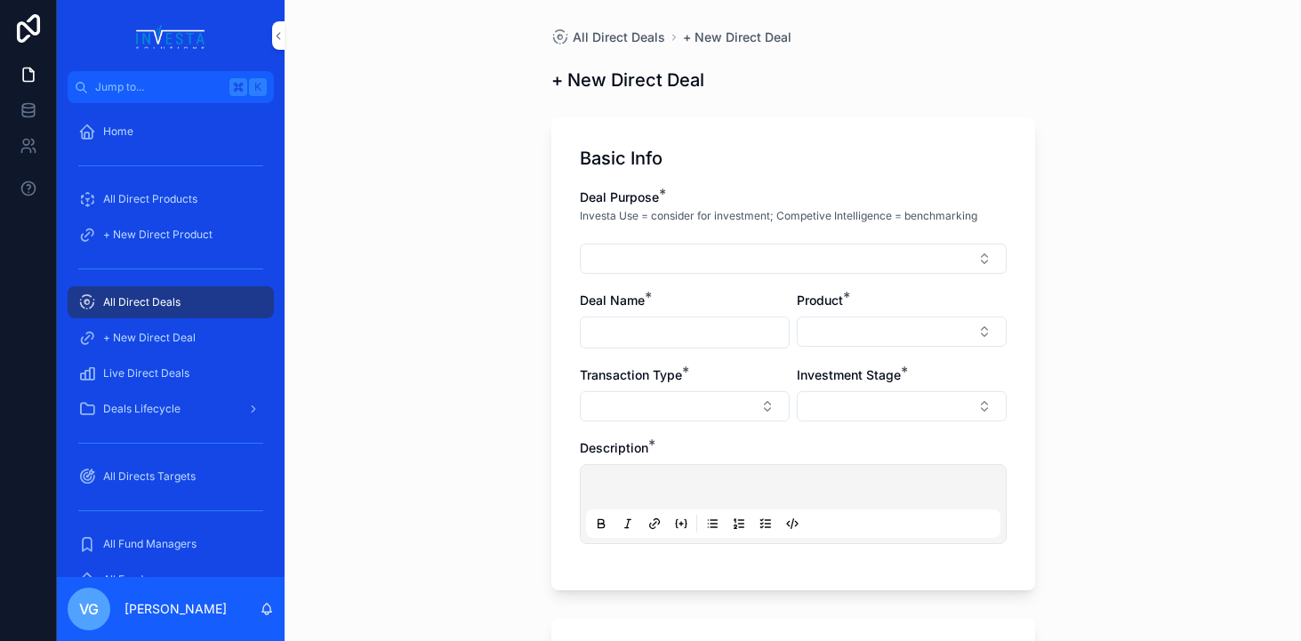
click at [189, 300] on div "All Direct Deals" at bounding box center [170, 302] width 185 height 28
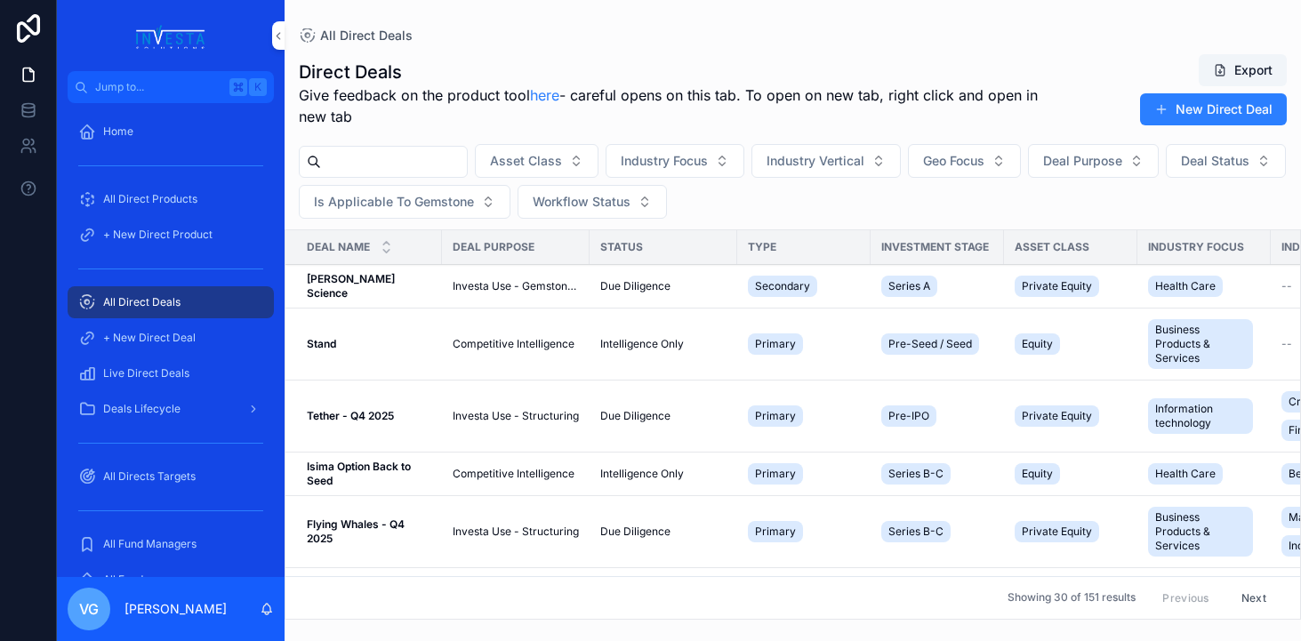
click at [376, 158] on input "scrollable content" at bounding box center [394, 161] width 146 height 25
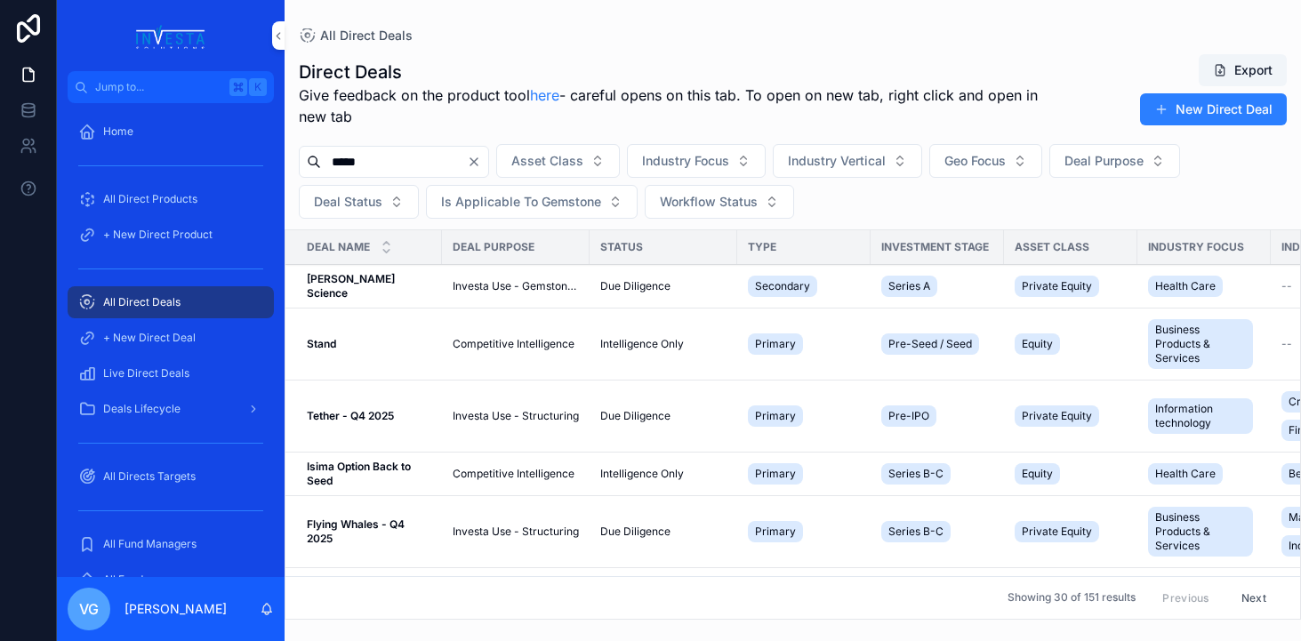
type input "*****"
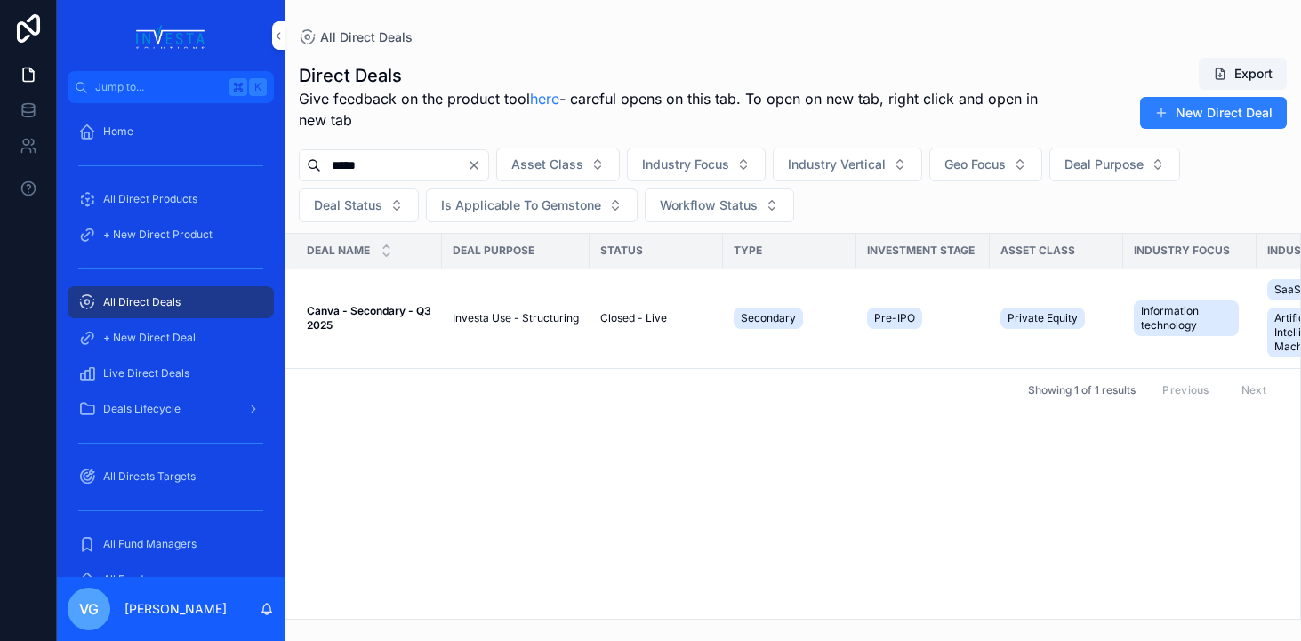
click at [341, 309] on strong "Canva - Secondary - Q3 2025" at bounding box center [370, 318] width 127 height 28
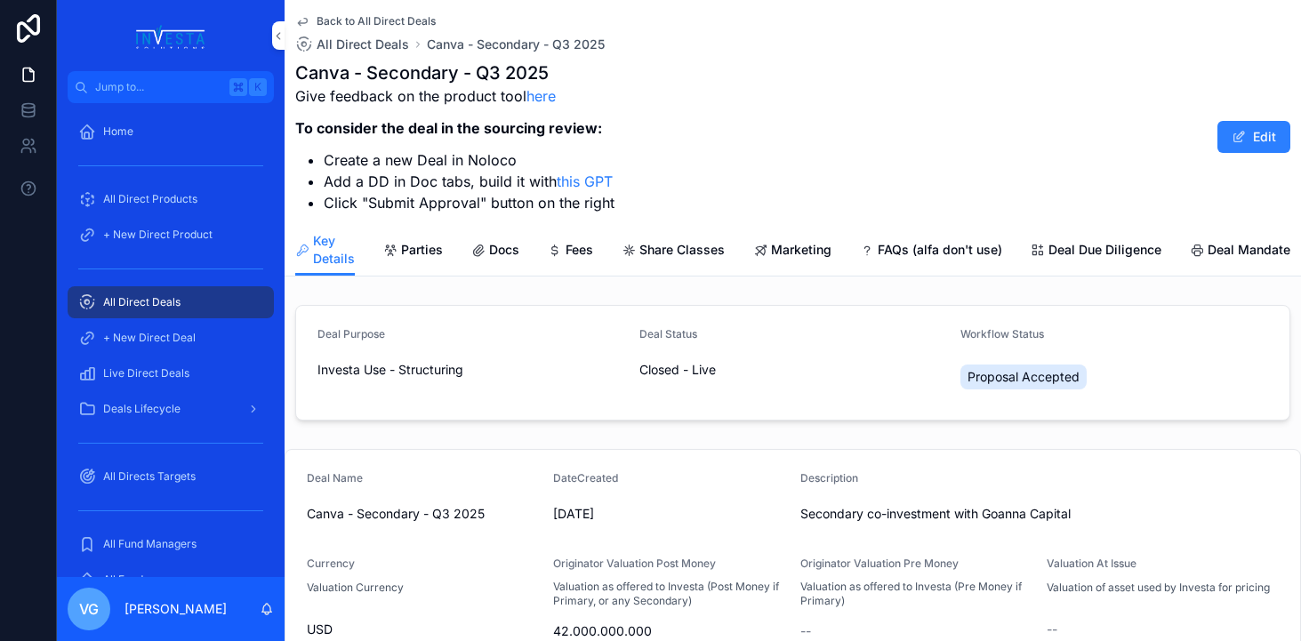
click at [510, 251] on span "Docs" at bounding box center [504, 250] width 30 height 18
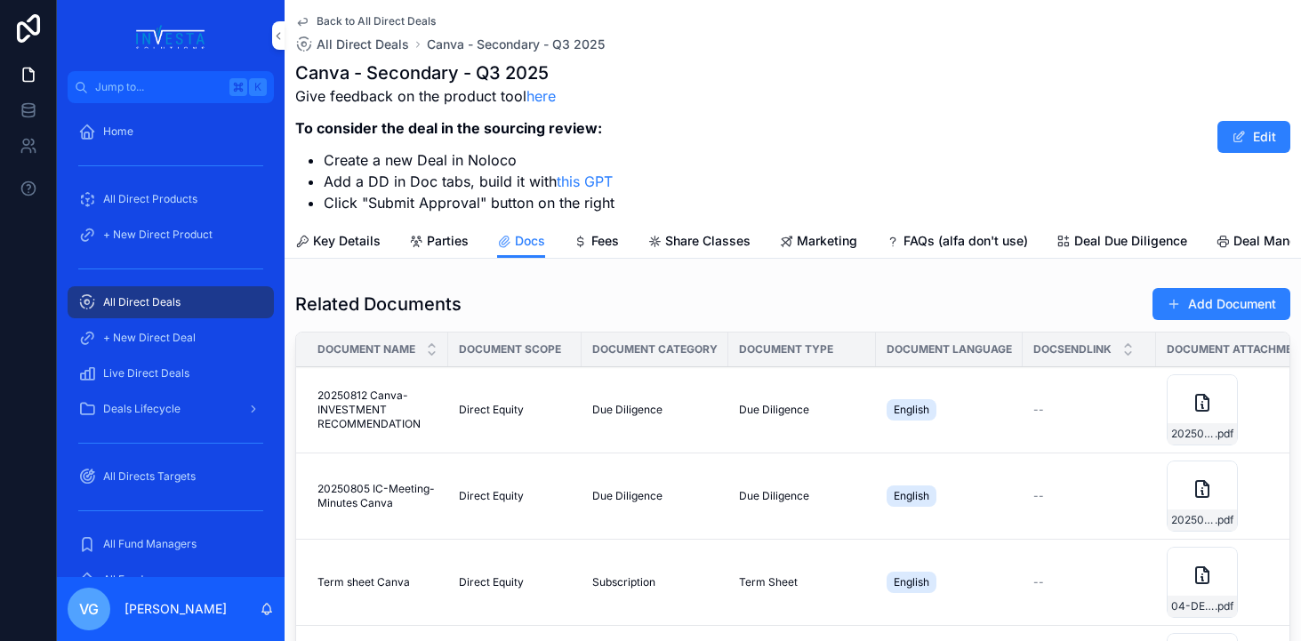
click at [1170, 313] on button "Add Document" at bounding box center [1221, 304] width 138 height 32
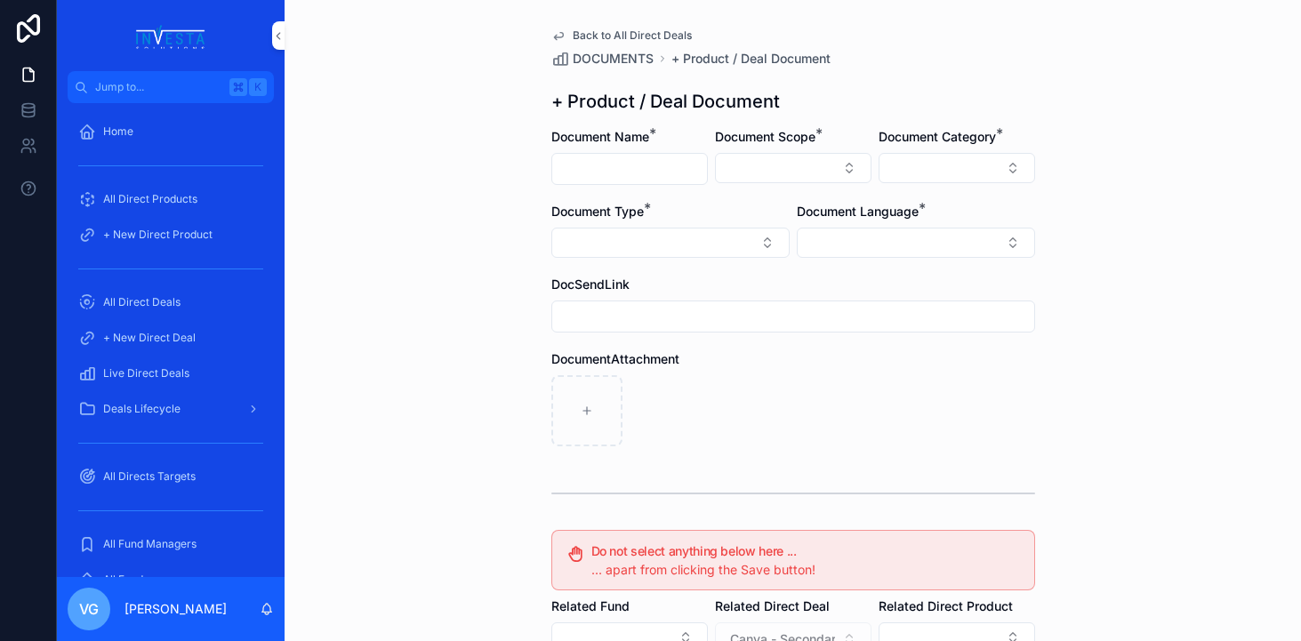
click at [678, 173] on input "scrollable content" at bounding box center [629, 169] width 155 height 25
paste input "**********"
type input "**********"
click at [831, 177] on button "Select Button" at bounding box center [793, 168] width 157 height 30
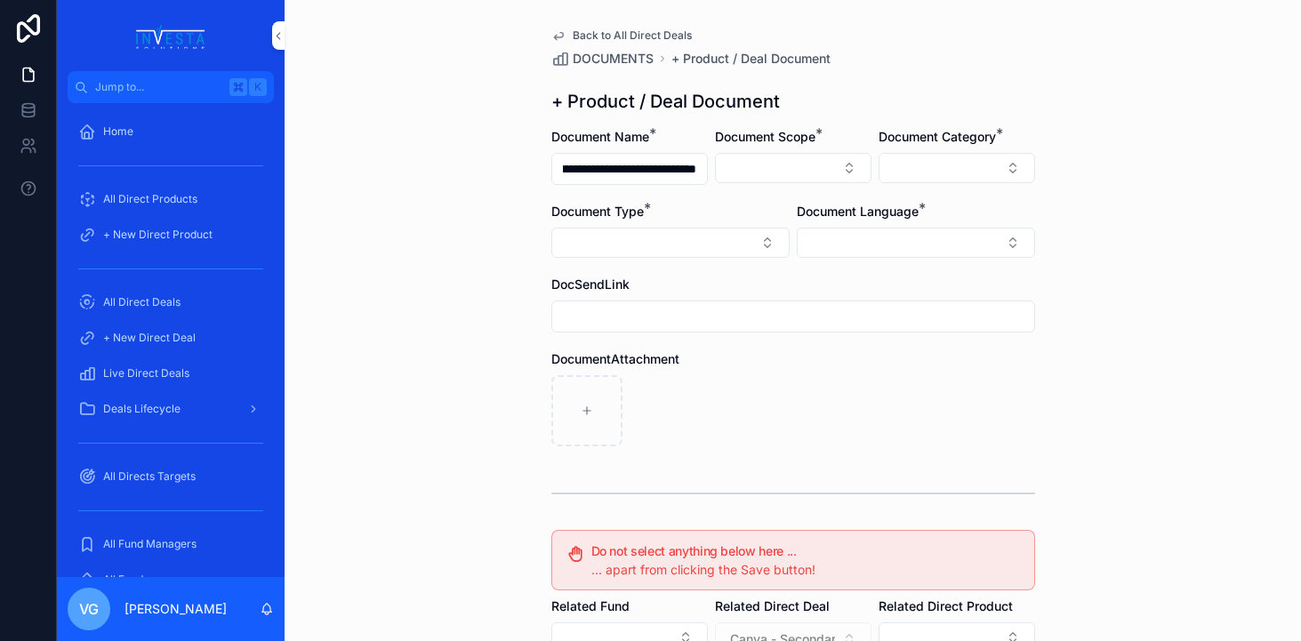
scroll to position [0, 0]
click at [806, 236] on div "Direct Equity" at bounding box center [793, 238] width 247 height 28
click at [928, 178] on button "Select Button" at bounding box center [957, 168] width 157 height 30
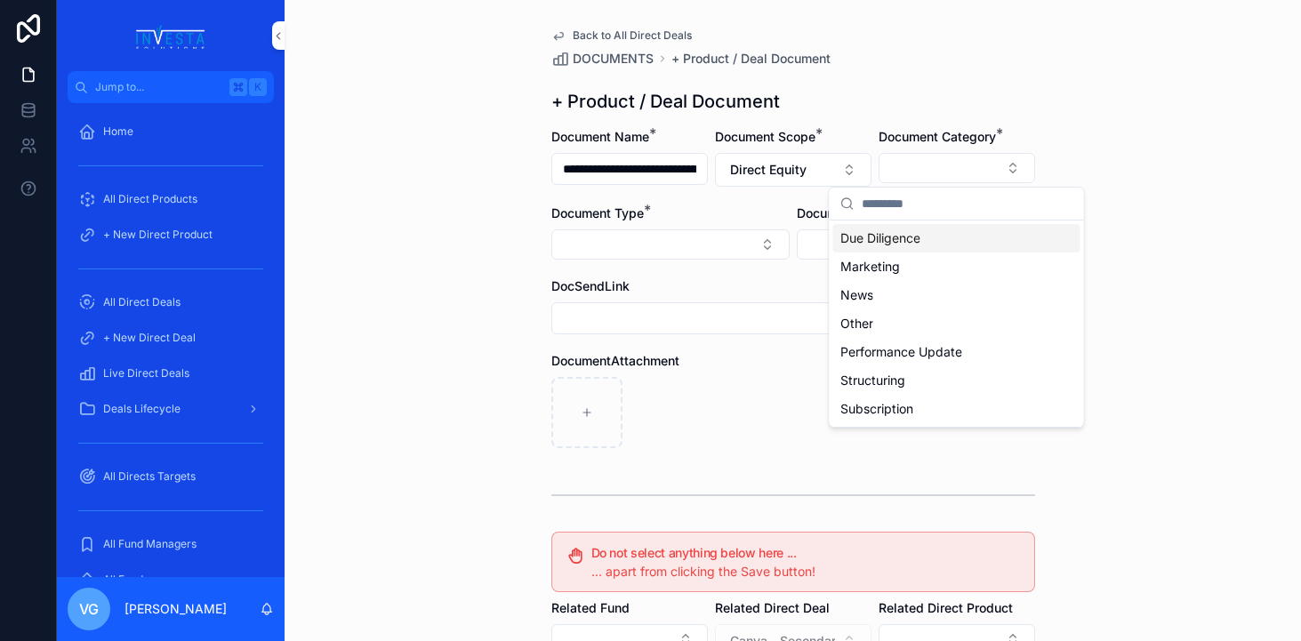
click at [916, 242] on span "Due Diligence" at bounding box center [880, 238] width 80 height 18
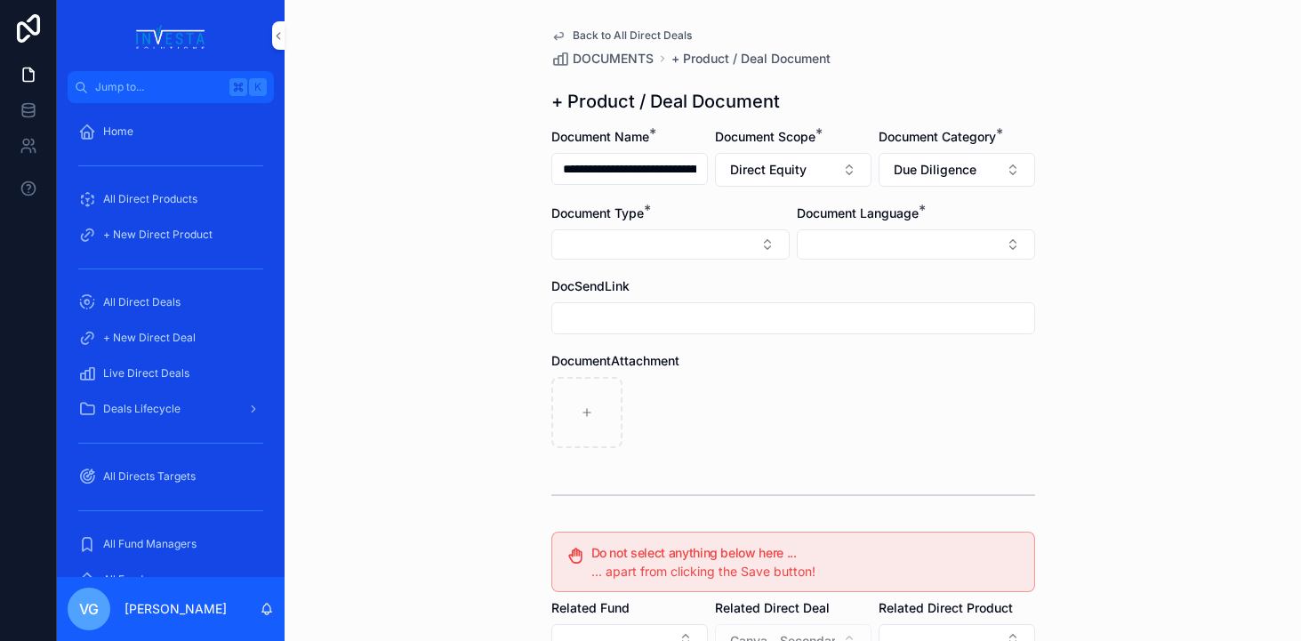
click at [750, 250] on button "Select Button" at bounding box center [670, 244] width 238 height 30
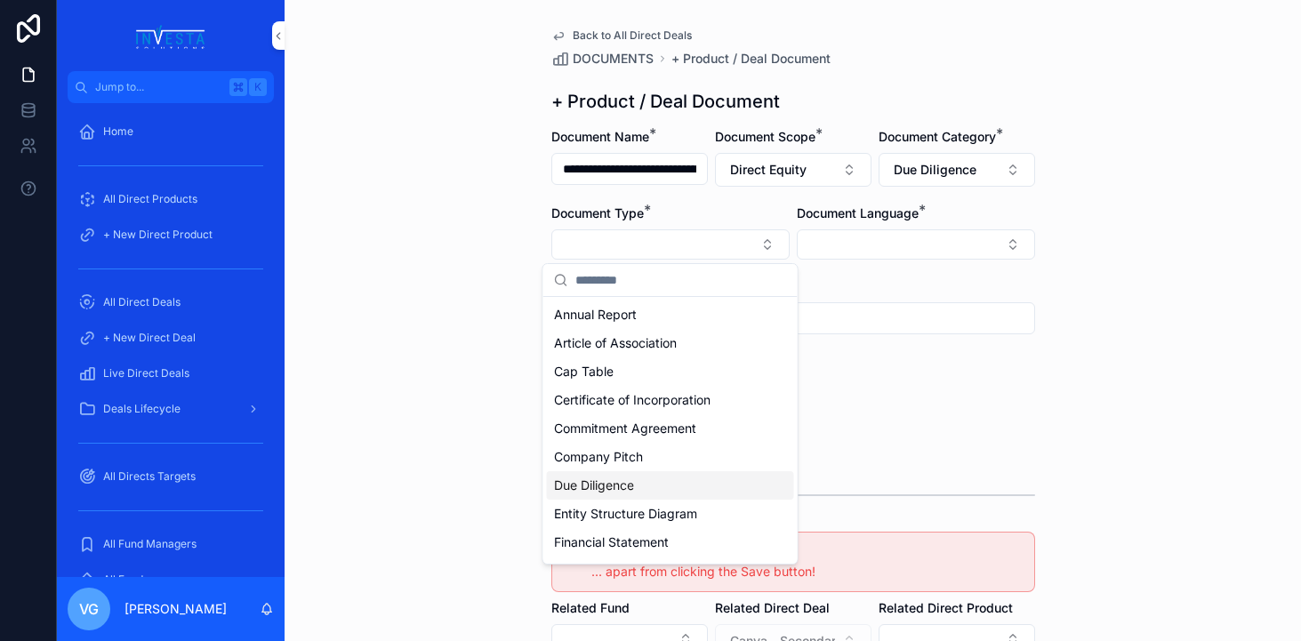
click at [653, 493] on div "Due Diligence" at bounding box center [670, 485] width 247 height 28
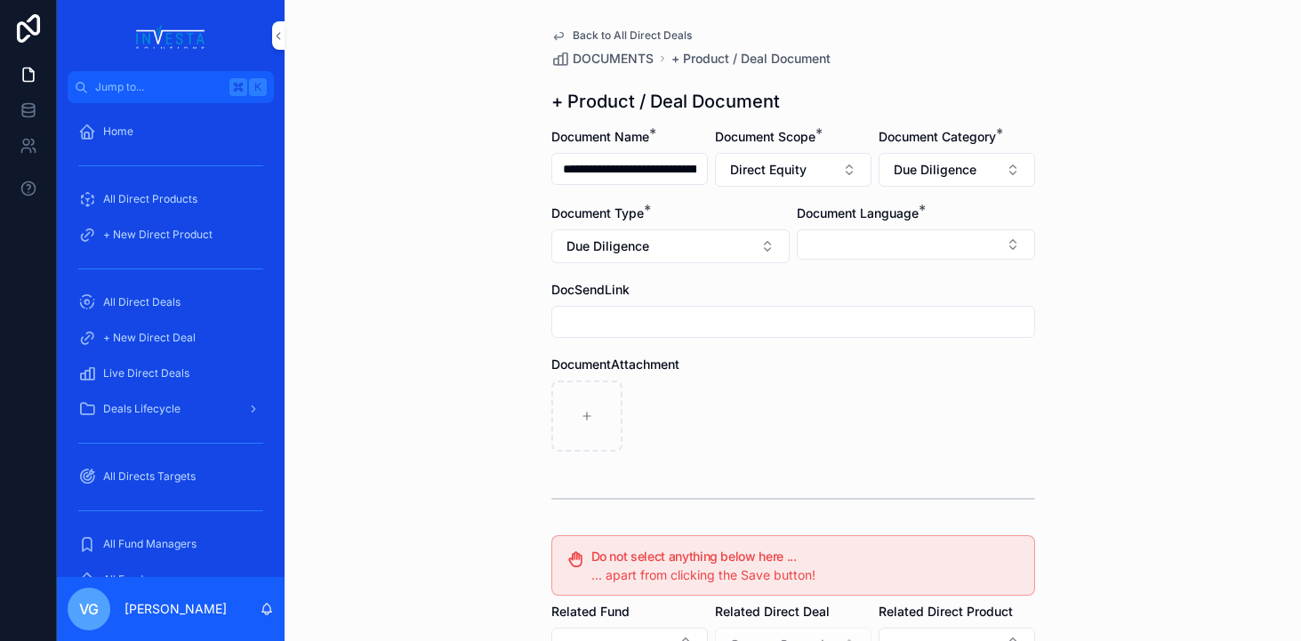
click at [965, 216] on div "Document Language *" at bounding box center [916, 214] width 238 height 18
click at [965, 241] on button "Select Button" at bounding box center [916, 244] width 238 height 30
click at [877, 365] on div "English" at bounding box center [915, 371] width 247 height 28
click at [1131, 293] on div "**********" at bounding box center [793, 320] width 1016 height 641
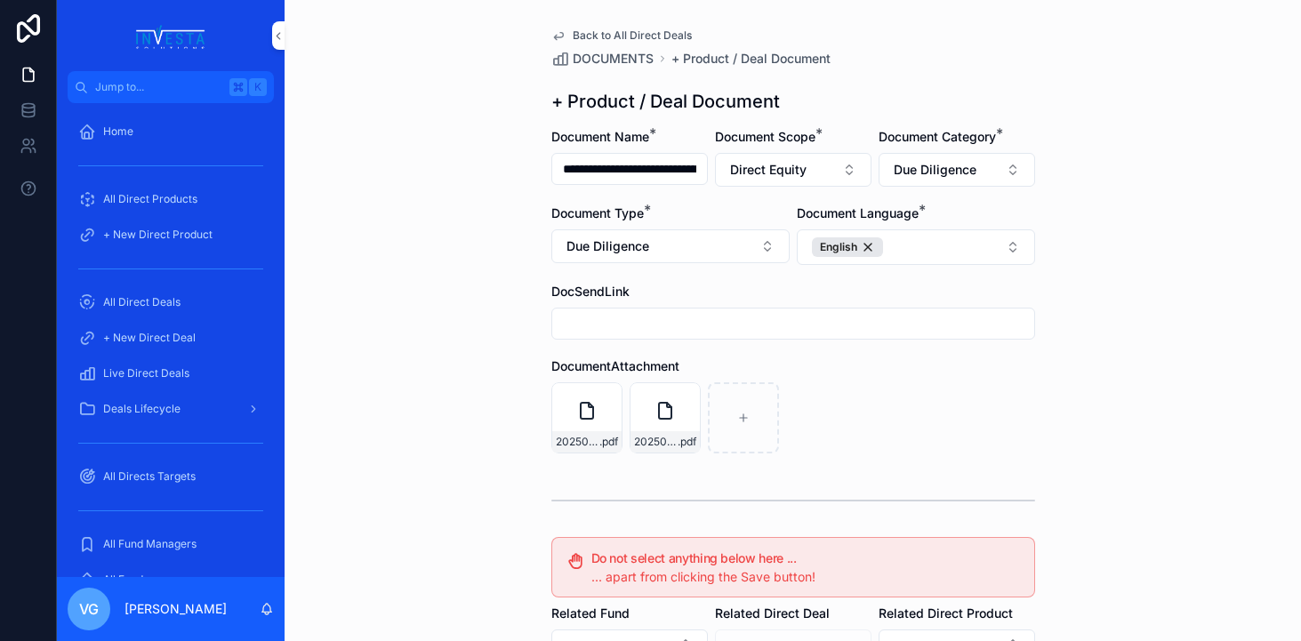
scroll to position [328, 0]
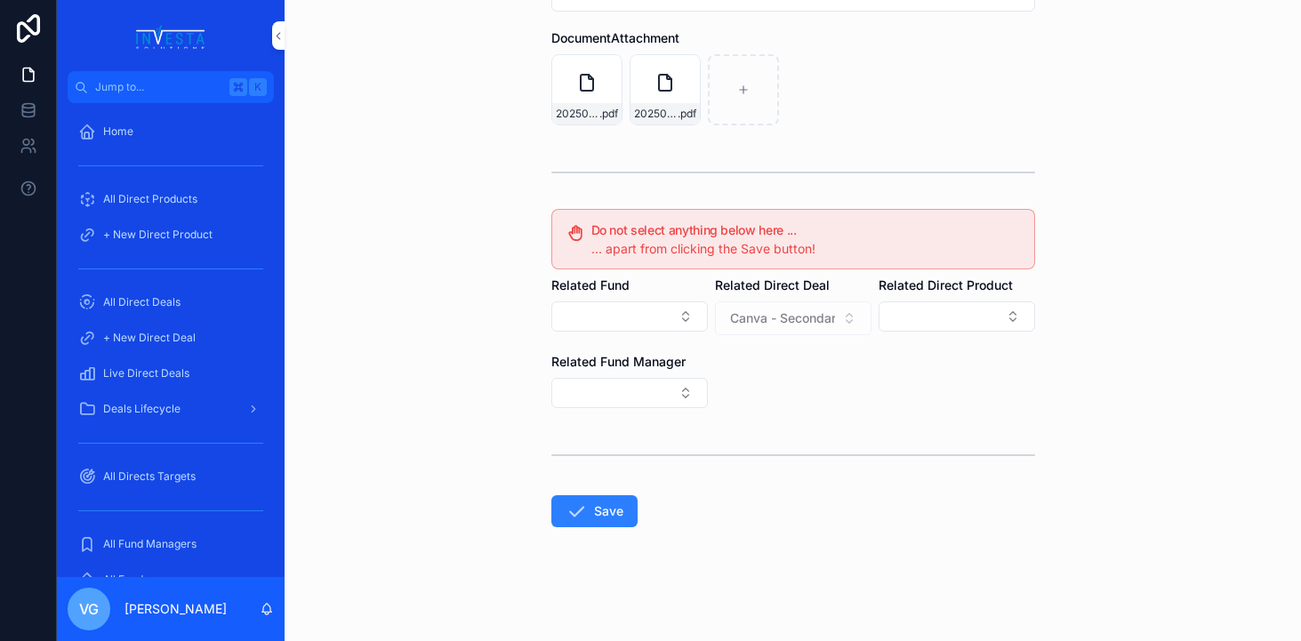
click at [589, 525] on button "Save" at bounding box center [594, 511] width 86 height 32
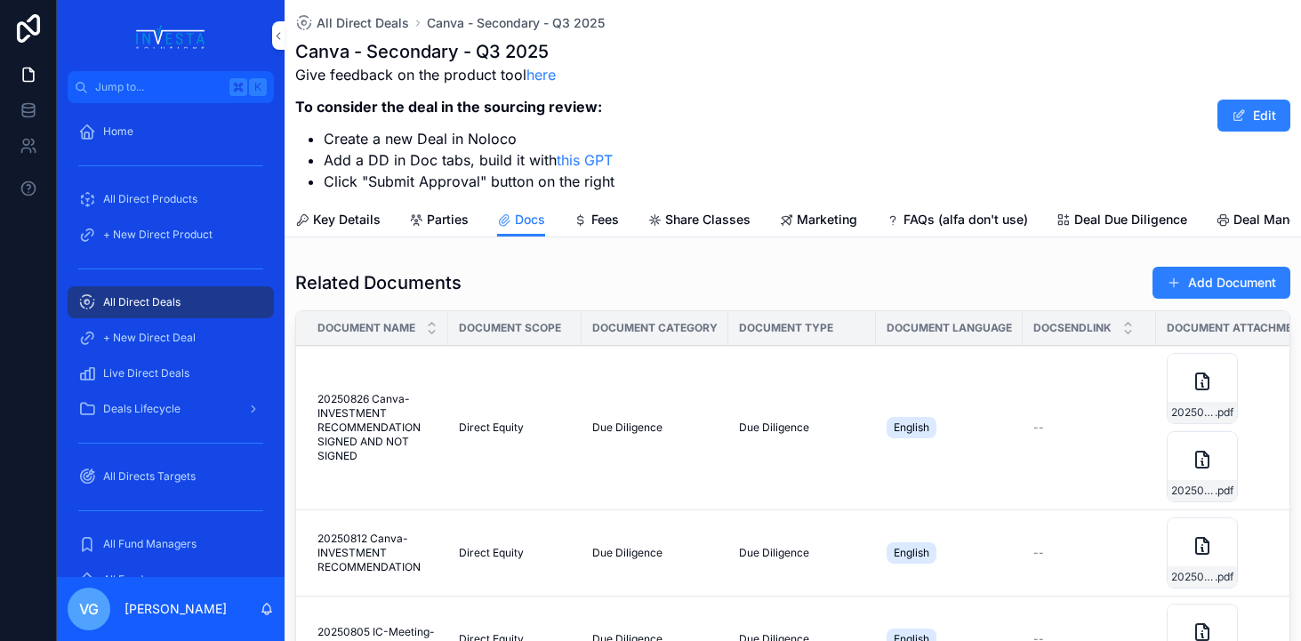
click at [1176, 287] on span "scrollable content" at bounding box center [1174, 283] width 14 height 14
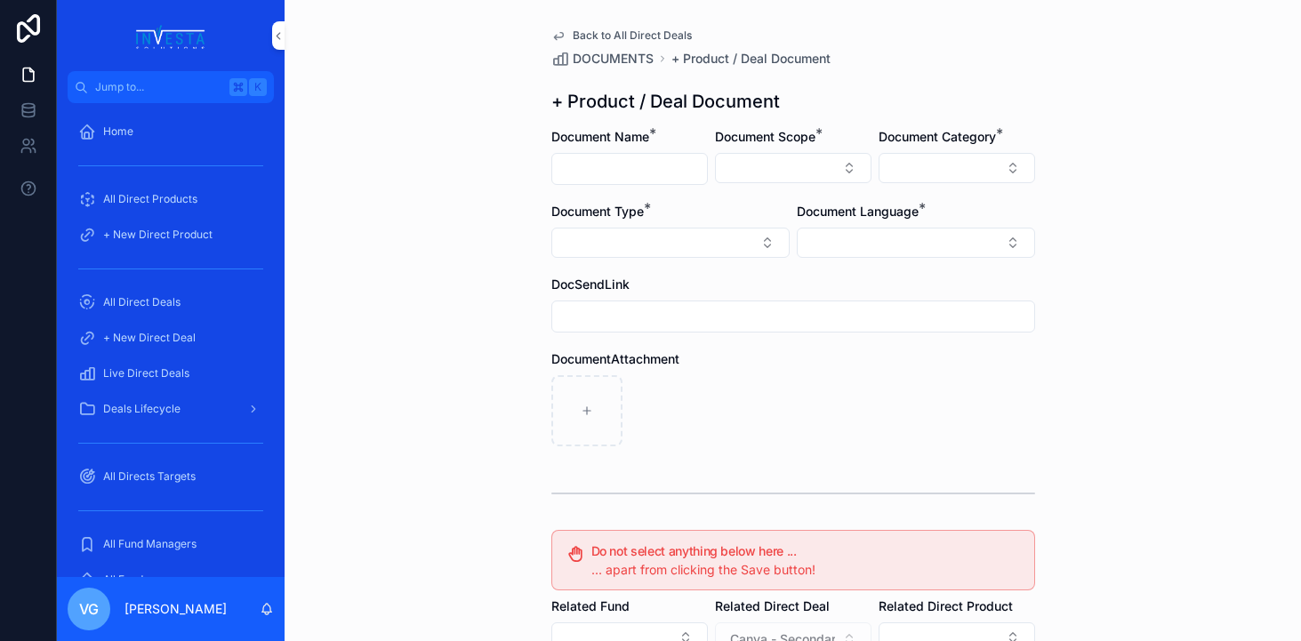
click at [663, 175] on input "scrollable content" at bounding box center [629, 169] width 155 height 25
paste input "**********"
type input "**********"
click at [811, 181] on button "Select Button" at bounding box center [793, 168] width 157 height 30
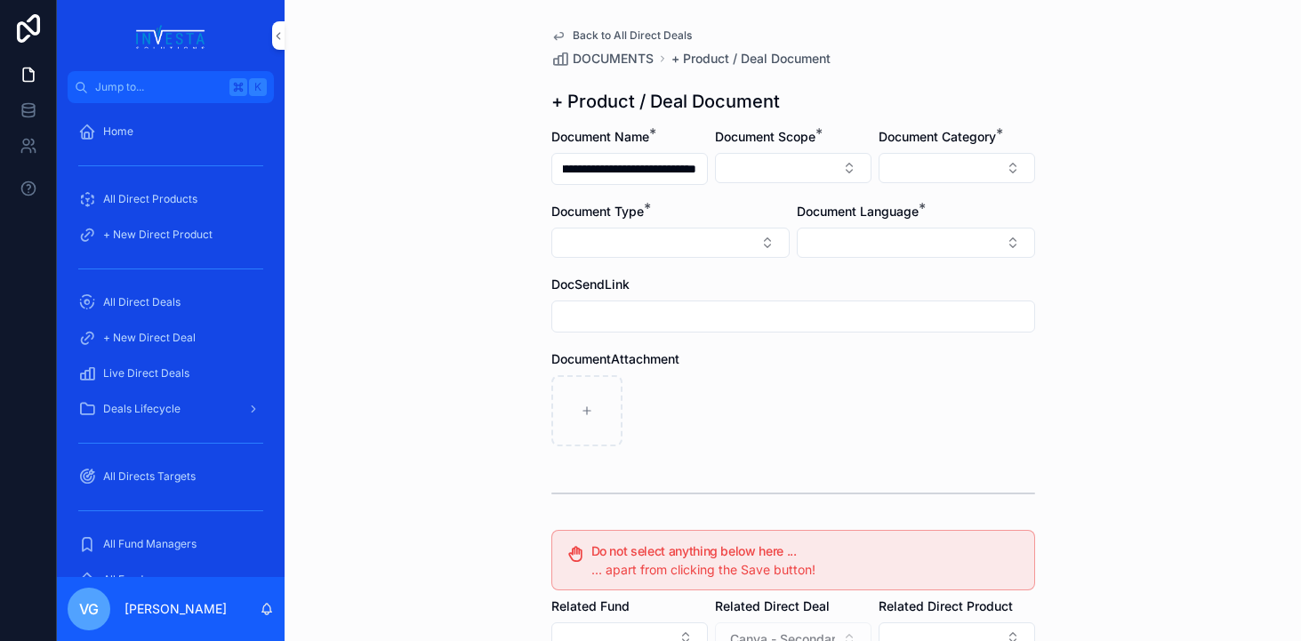
scroll to position [0, 0]
click at [775, 235] on div "Direct Equity" at bounding box center [793, 238] width 247 height 28
click at [917, 190] on form "**********" at bounding box center [793, 546] width 484 height 836
click at [929, 175] on button "Select Button" at bounding box center [957, 168] width 157 height 30
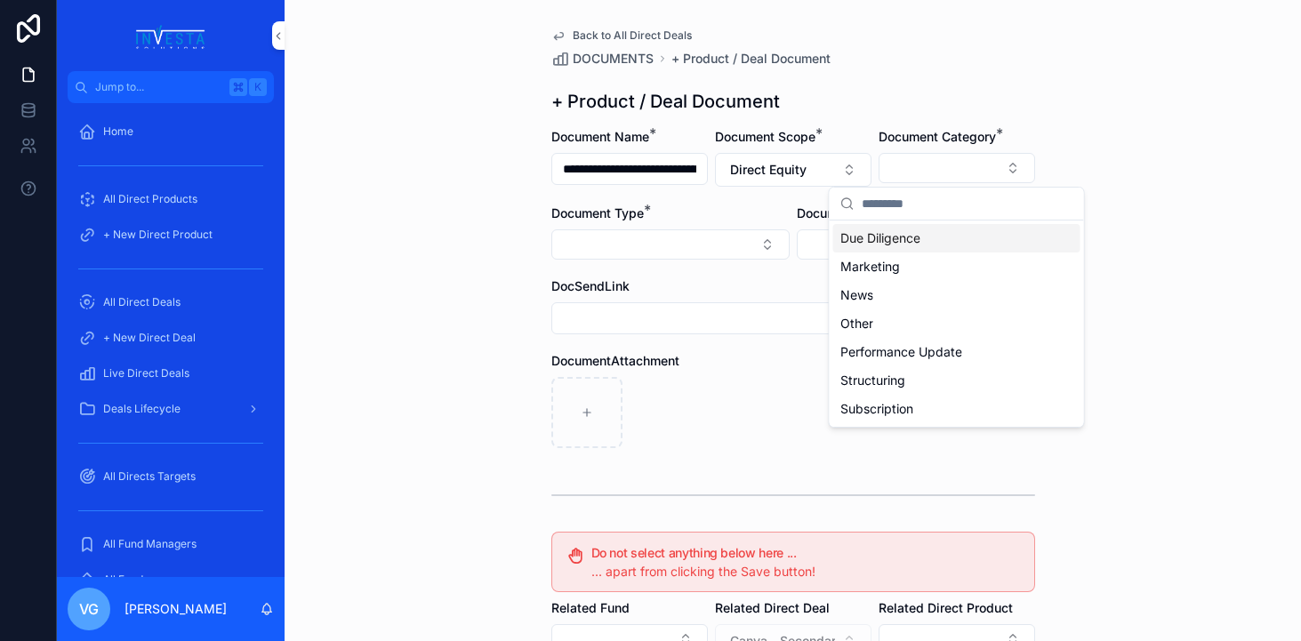
click at [890, 242] on span "Due Diligence" at bounding box center [880, 238] width 80 height 18
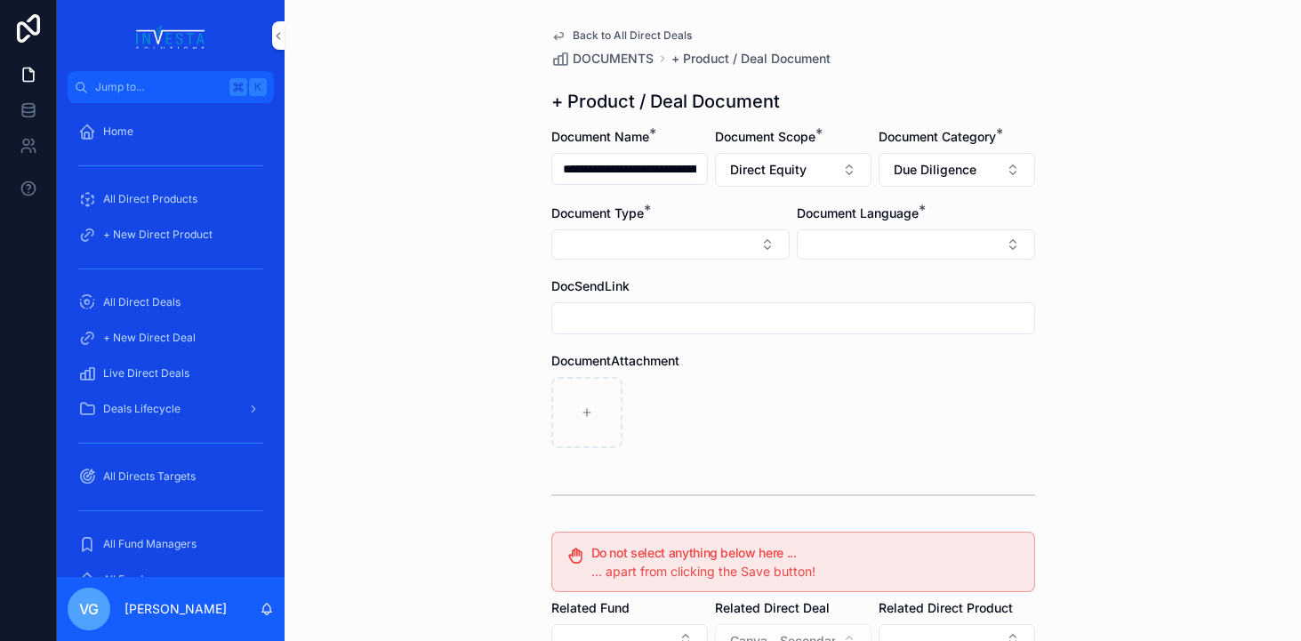
click at [705, 238] on button "Select Button" at bounding box center [670, 244] width 238 height 30
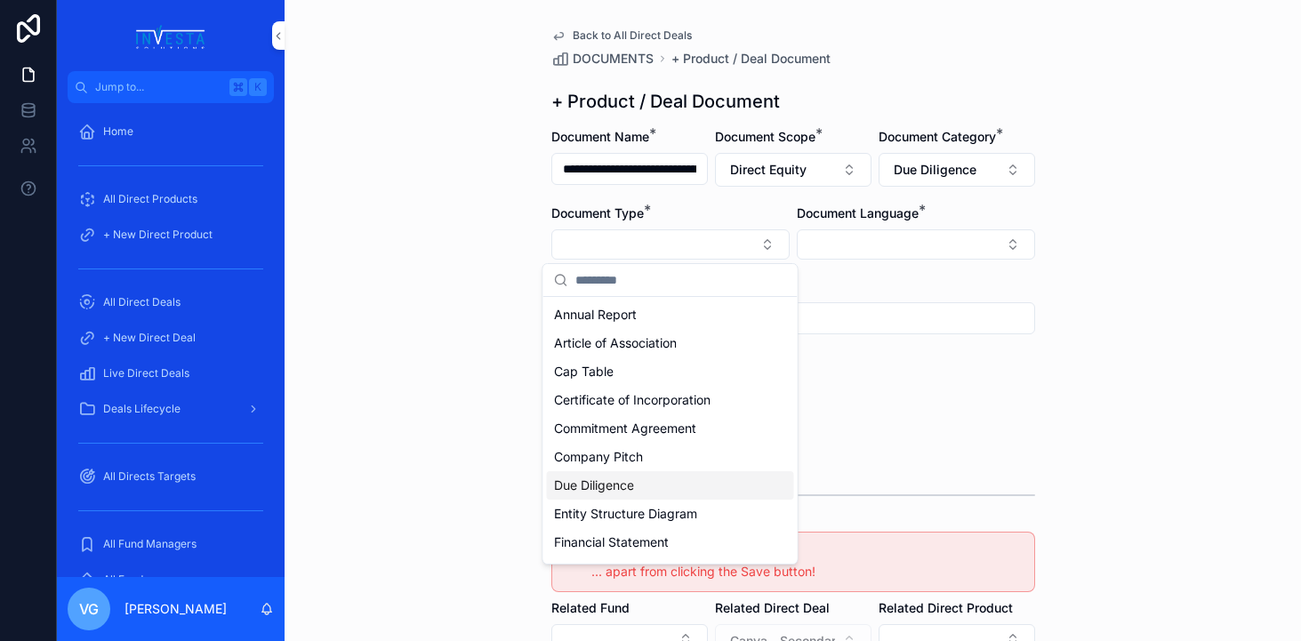
click at [630, 484] on span "Due Diligence" at bounding box center [594, 486] width 80 height 18
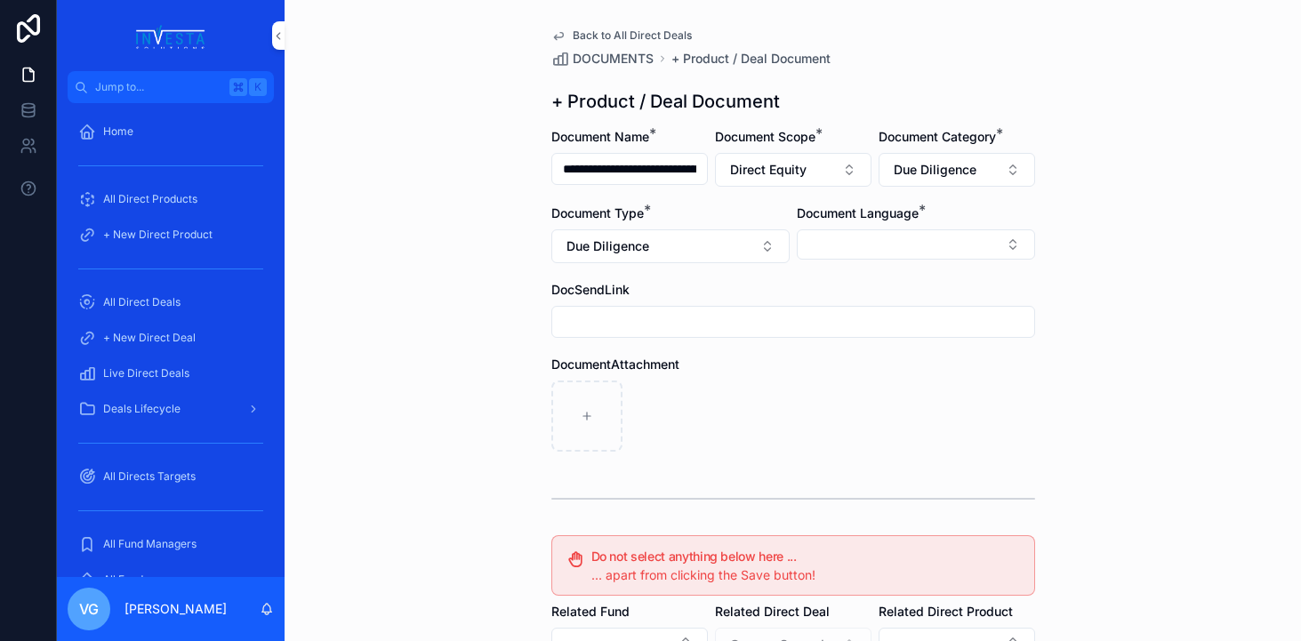
click at [955, 250] on button "Select Button" at bounding box center [916, 244] width 238 height 30
click at [863, 375] on div "English" at bounding box center [915, 371] width 247 height 28
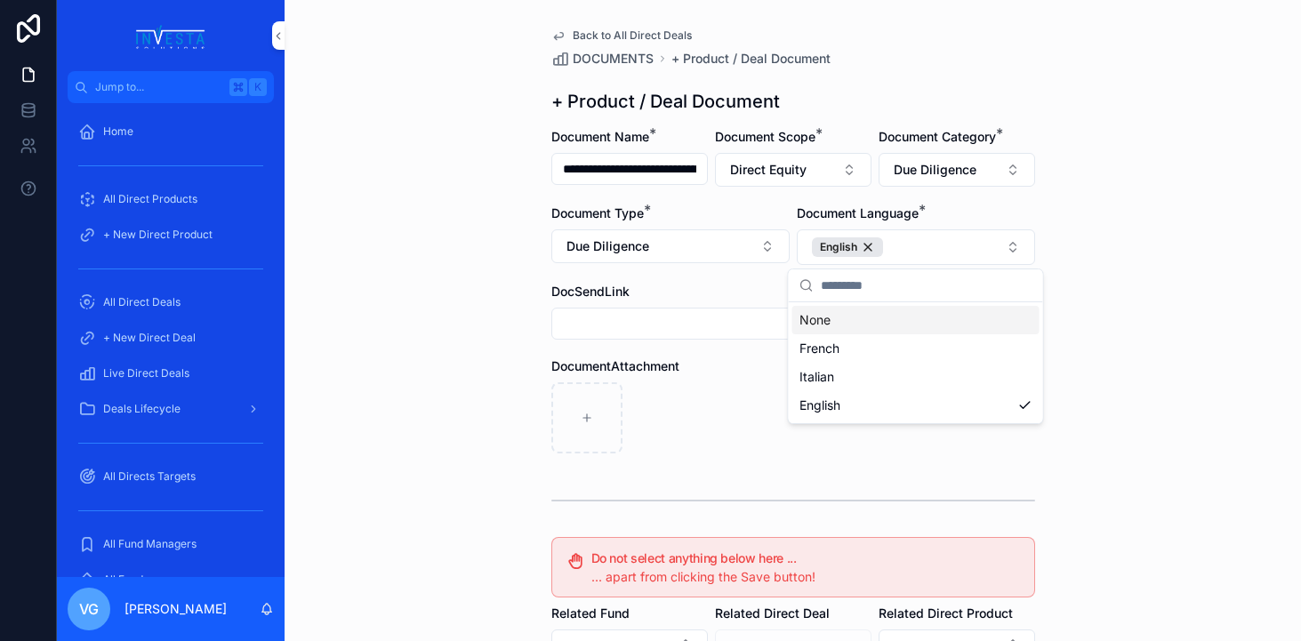
click at [1173, 100] on div "**********" at bounding box center [793, 320] width 1016 height 641
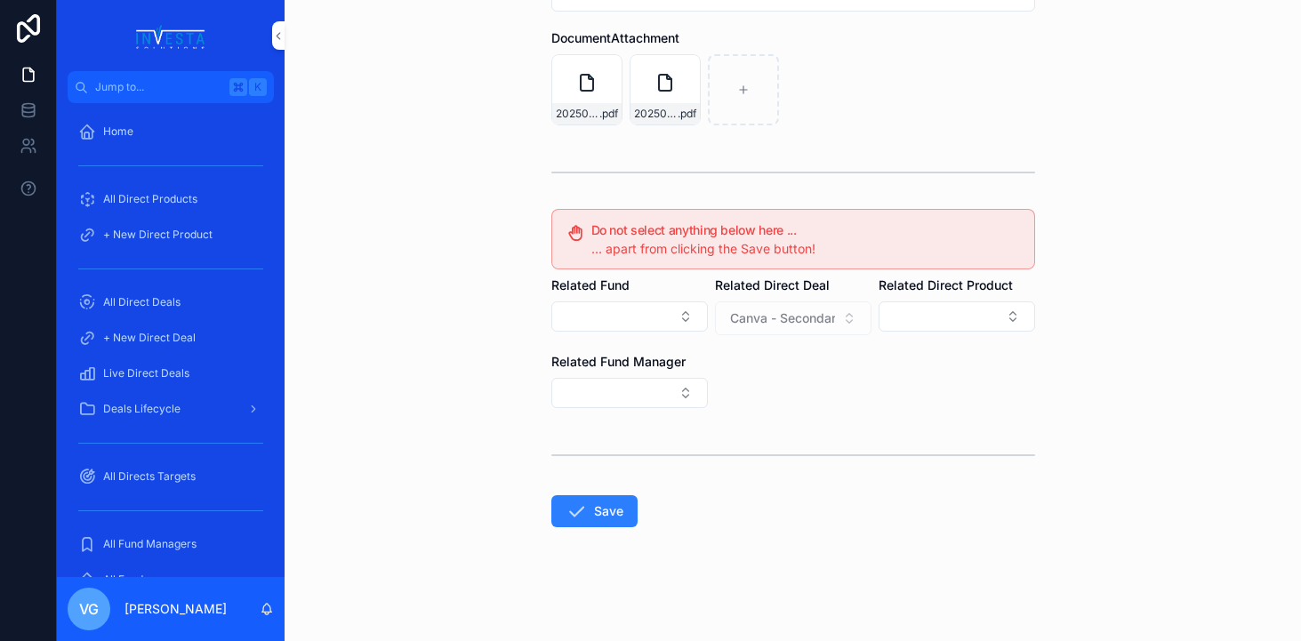
click at [577, 511] on icon "scrollable content" at bounding box center [576, 511] width 21 height 21
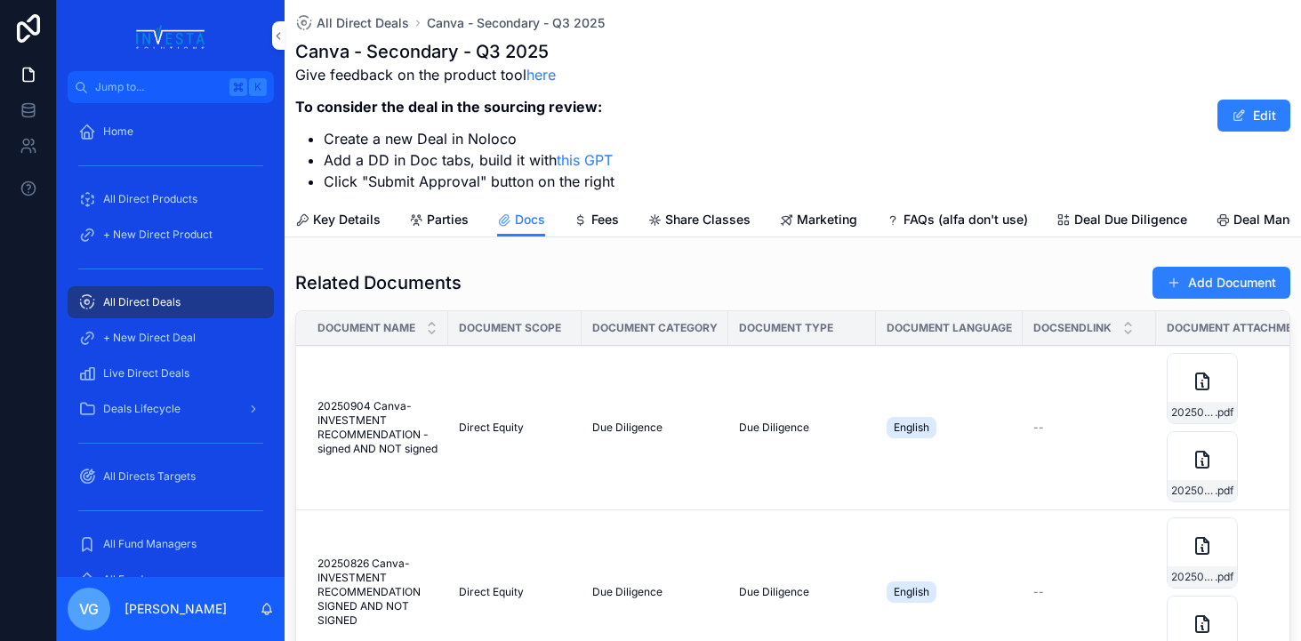
click at [1210, 281] on button "Add Document" at bounding box center [1221, 283] width 138 height 32
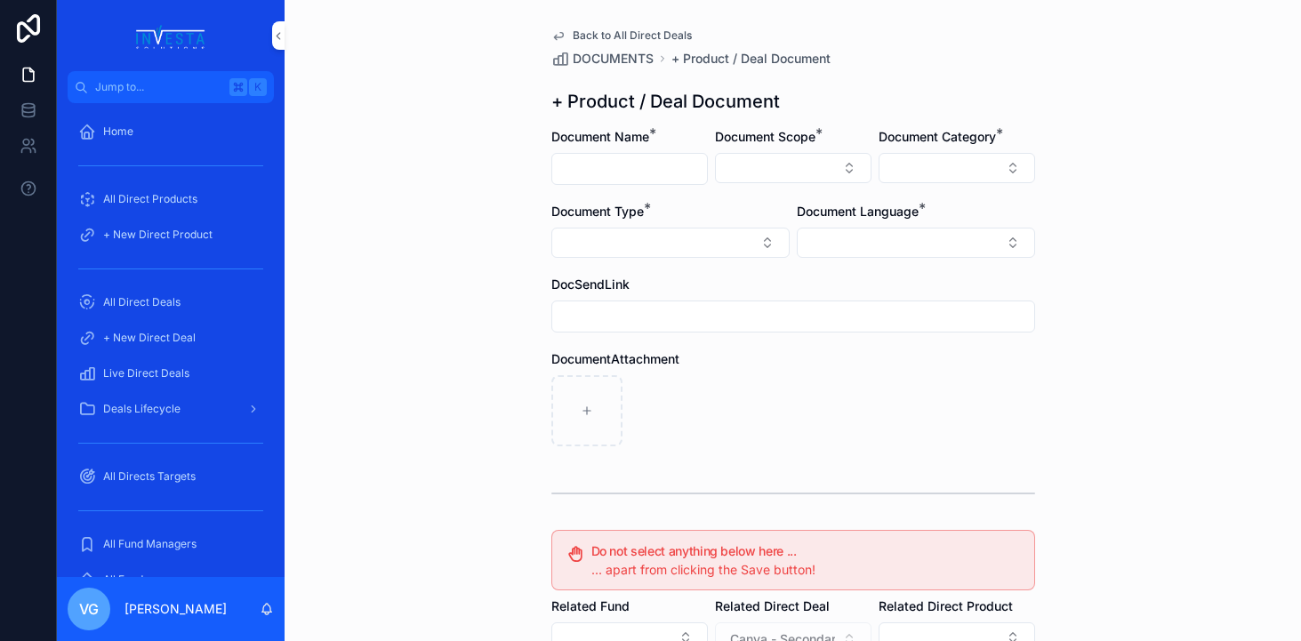
click at [601, 164] on input "scrollable content" at bounding box center [629, 169] width 155 height 25
paste input "**********"
type input "**********"
click at [786, 155] on button "Select Button" at bounding box center [793, 168] width 157 height 30
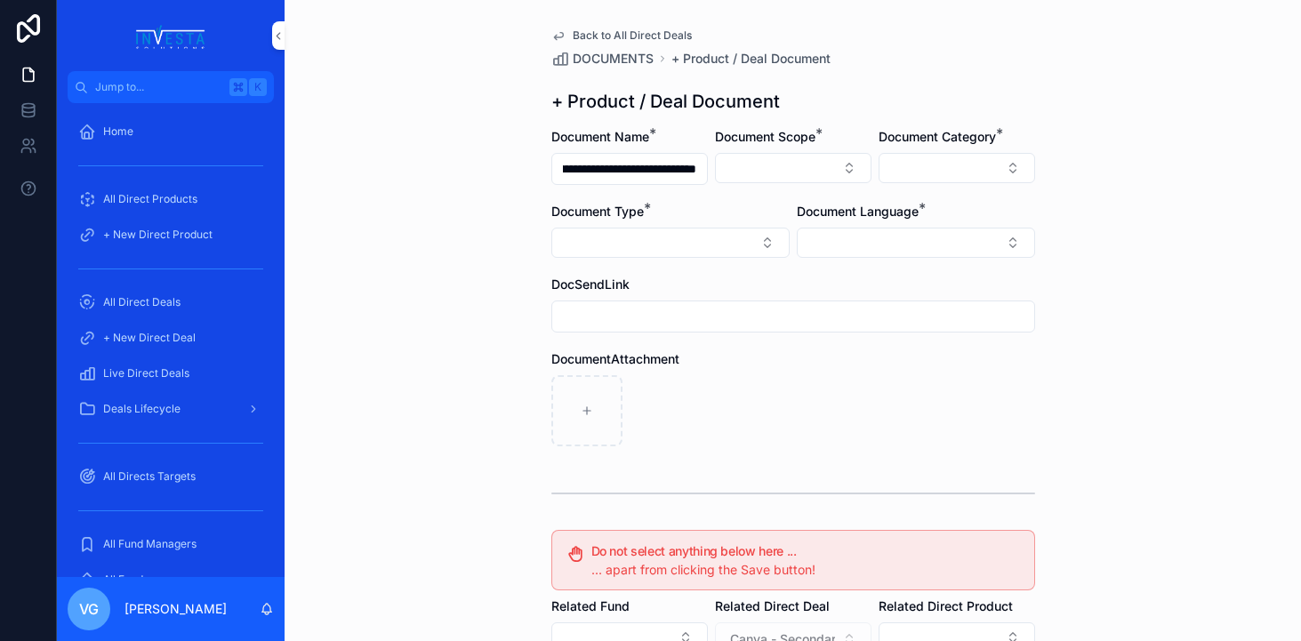
scroll to position [0, 0]
click at [756, 237] on div "Direct Equity" at bounding box center [793, 238] width 247 height 28
click at [934, 180] on button "Select Button" at bounding box center [957, 168] width 157 height 30
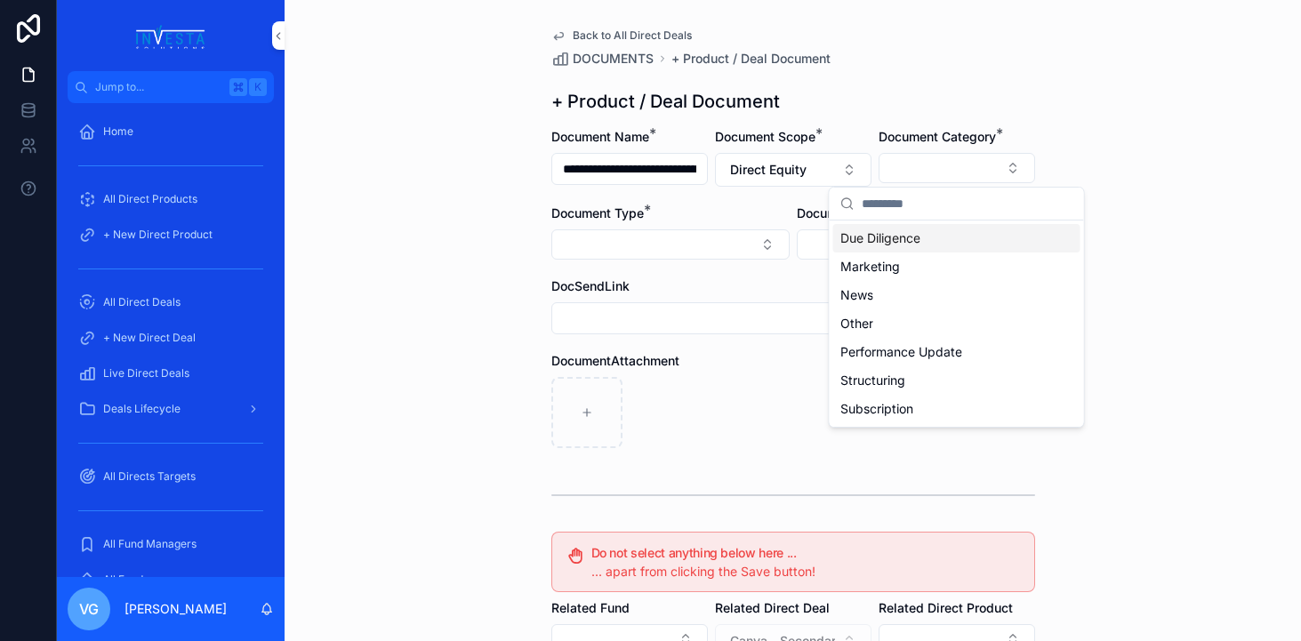
click at [895, 229] on div "Due Diligence" at bounding box center [956, 238] width 247 height 28
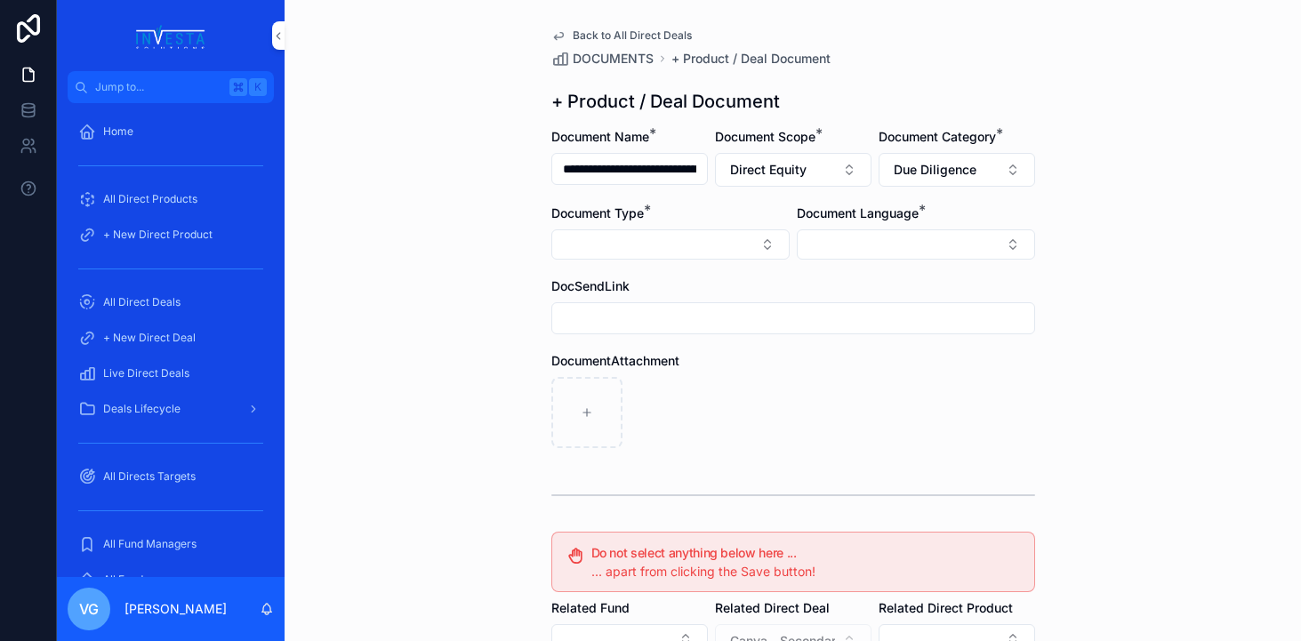
click at [741, 242] on button "Select Button" at bounding box center [670, 244] width 238 height 30
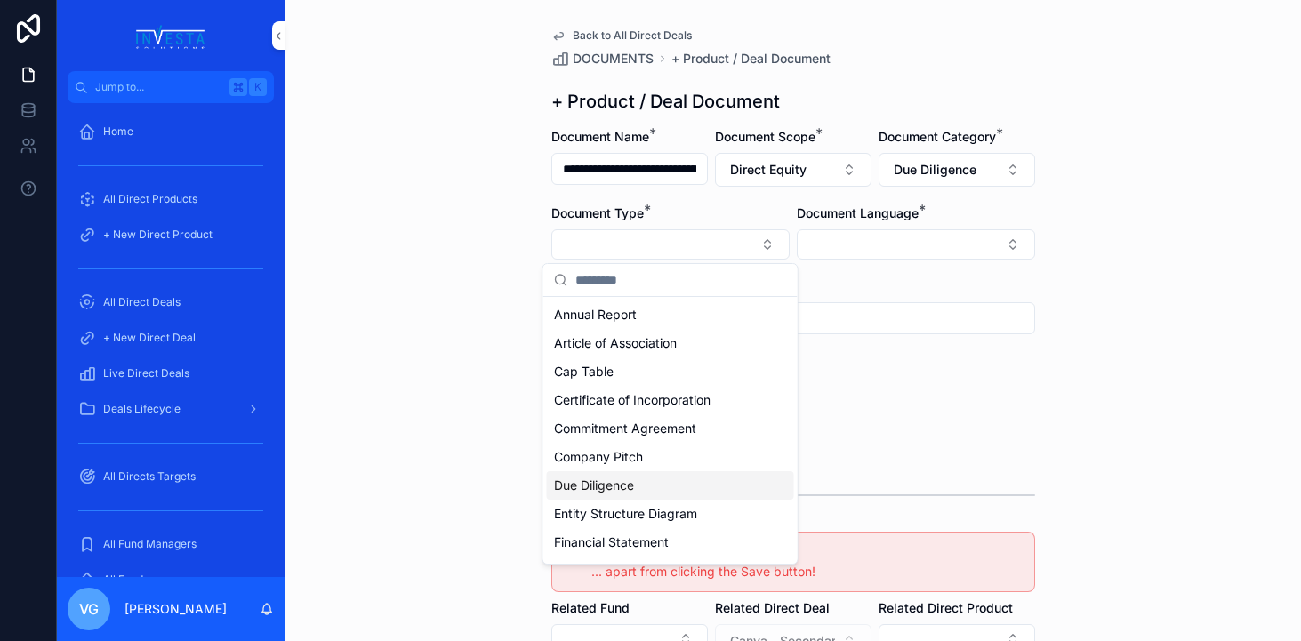
click at [674, 484] on div "Due Diligence" at bounding box center [670, 485] width 247 height 28
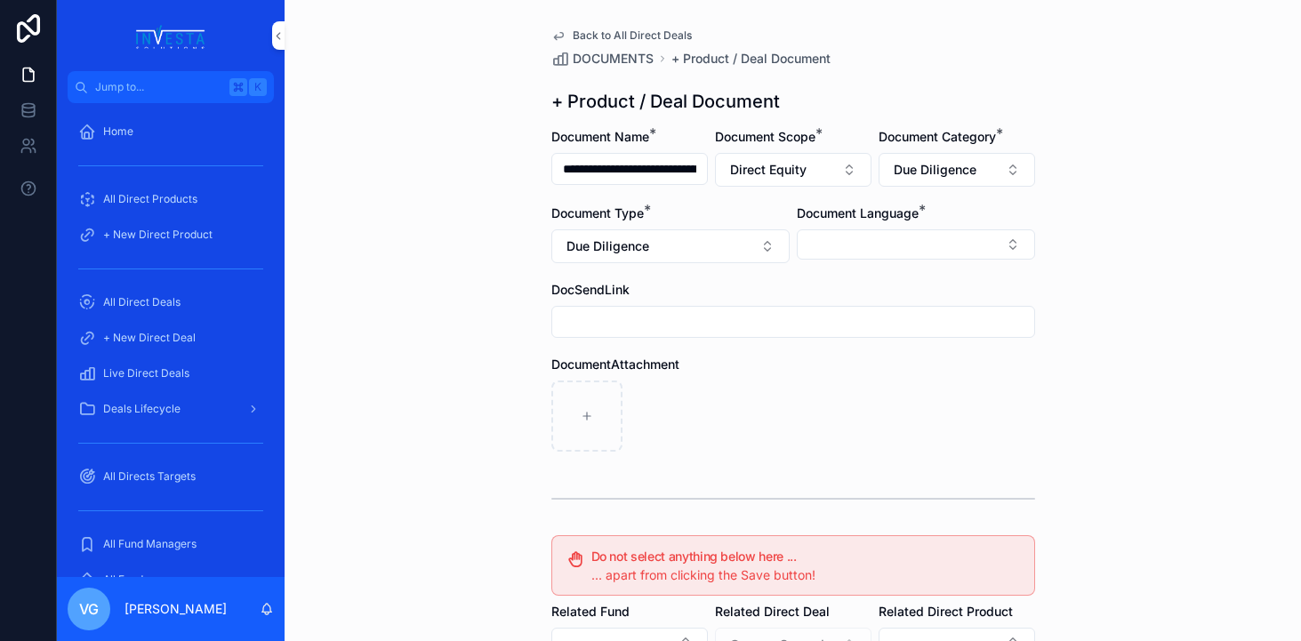
click at [939, 235] on button "Select Button" at bounding box center [916, 244] width 238 height 30
click at [864, 371] on div "English" at bounding box center [915, 371] width 247 height 28
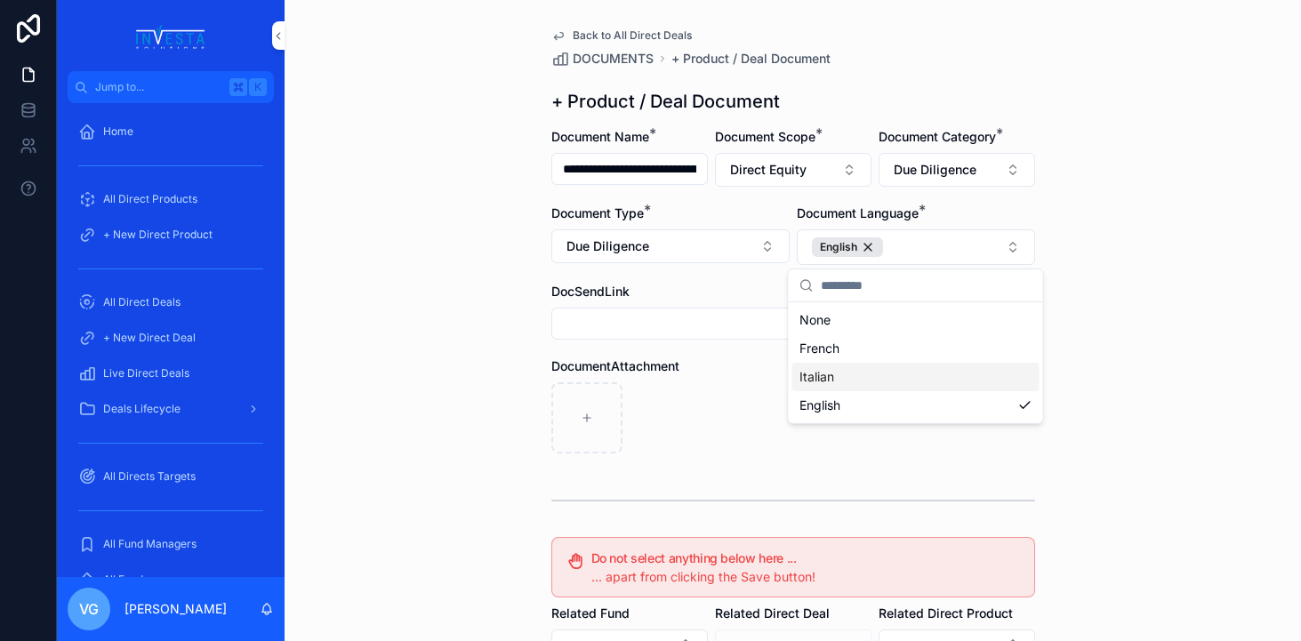
click at [700, 410] on div "scrollable content" at bounding box center [793, 417] width 484 height 71
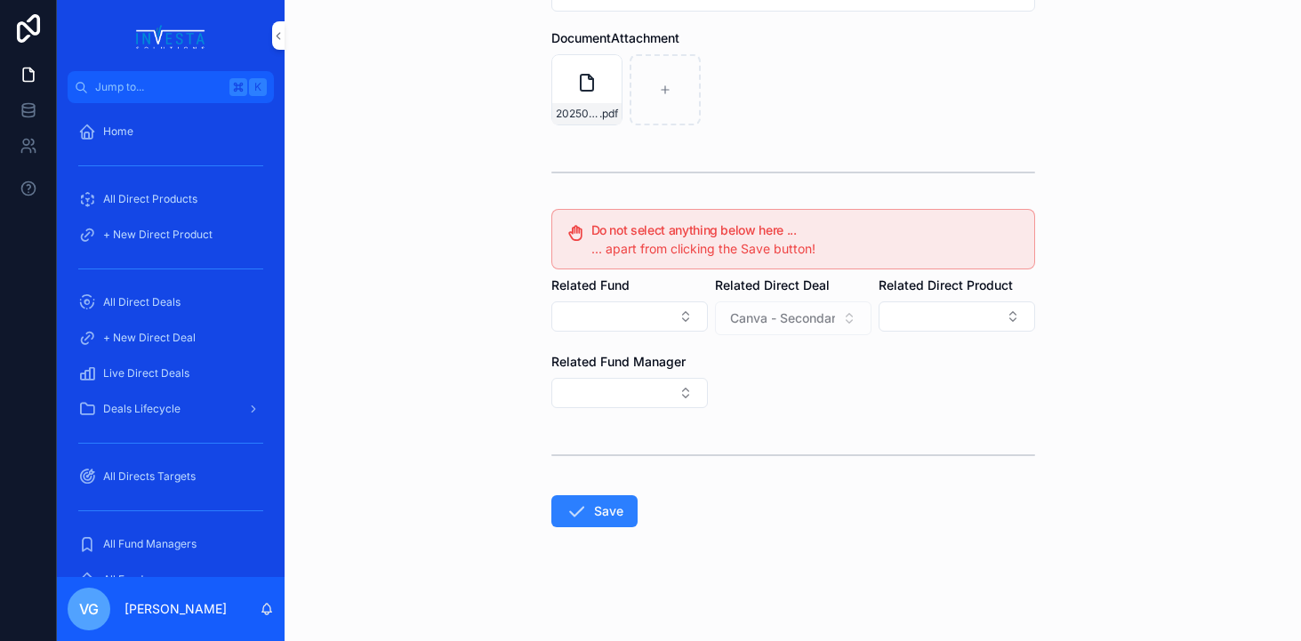
click at [598, 511] on button "Save" at bounding box center [594, 511] width 86 height 32
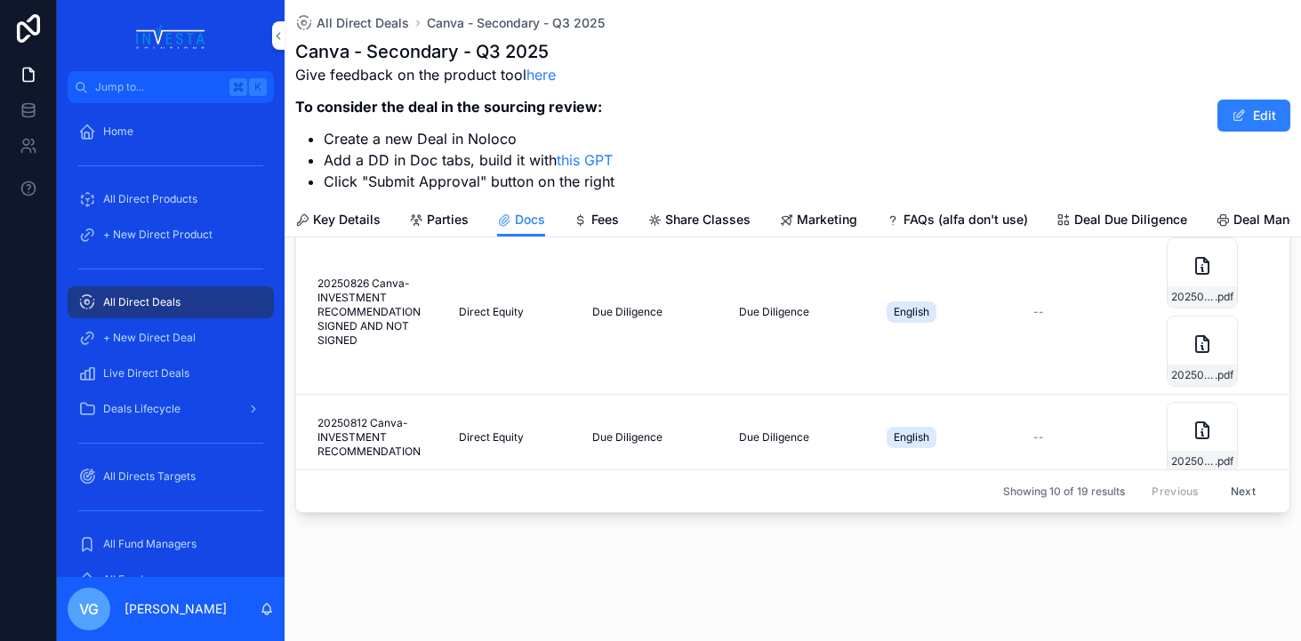
scroll to position [280, 0]
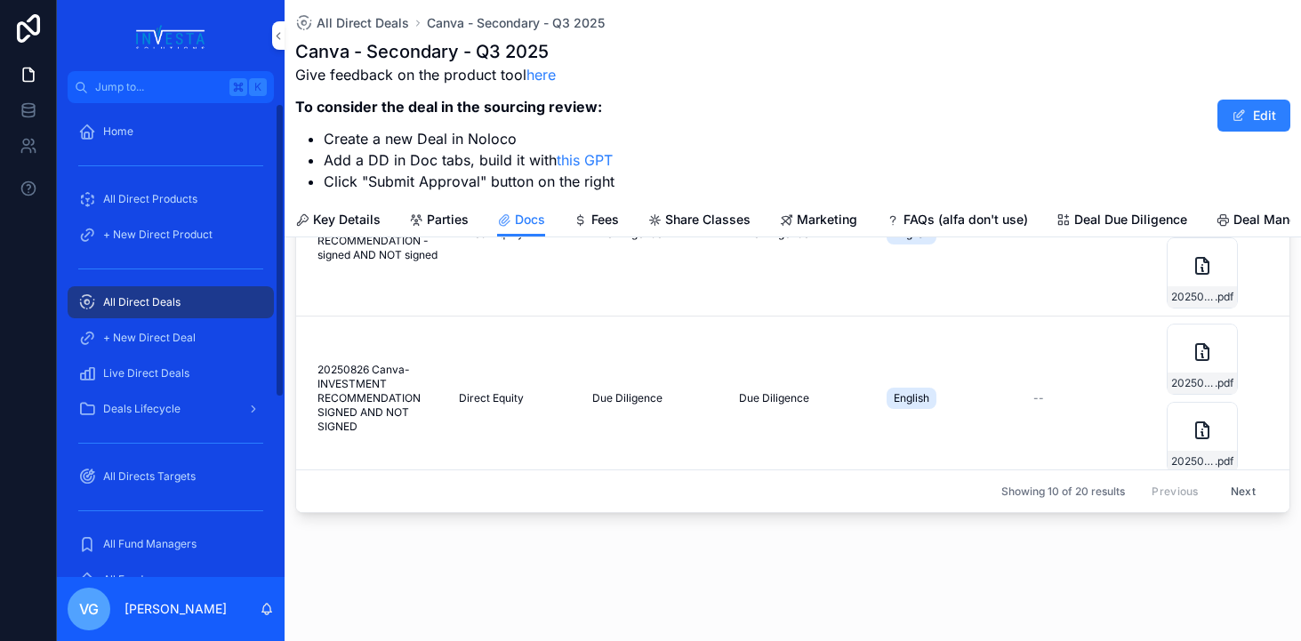
click at [224, 306] on div "All Direct Deals" at bounding box center [170, 302] width 185 height 28
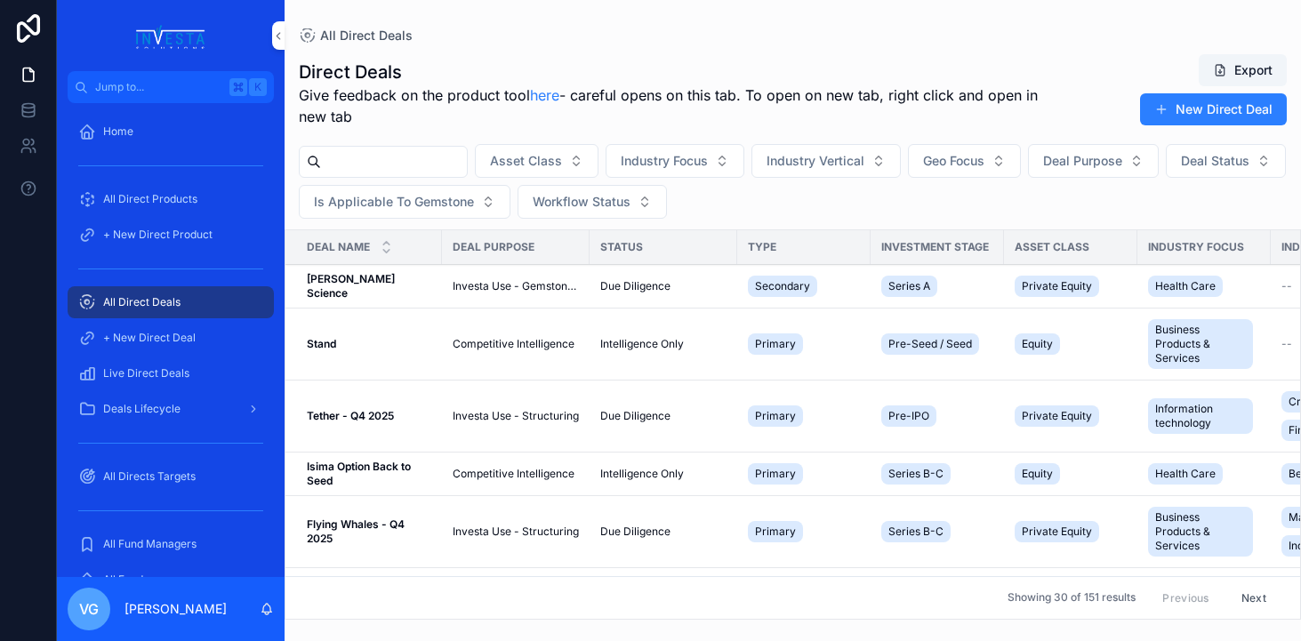
click at [437, 153] on input "scrollable content" at bounding box center [394, 161] width 146 height 25
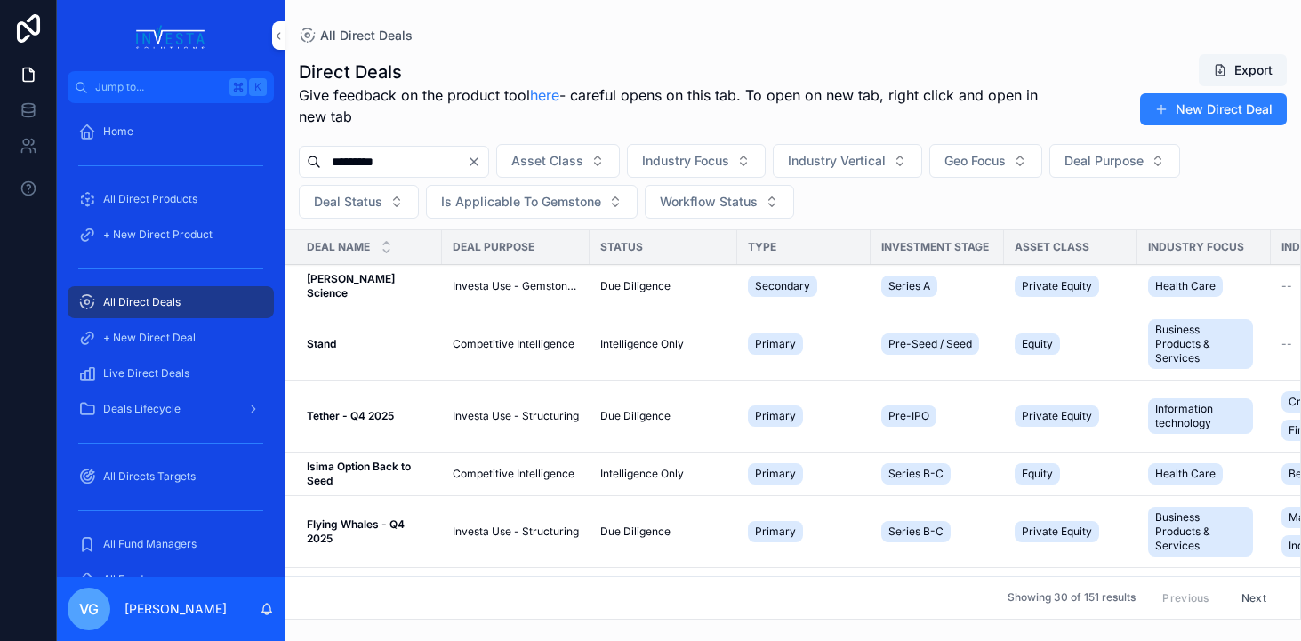
type input "*********"
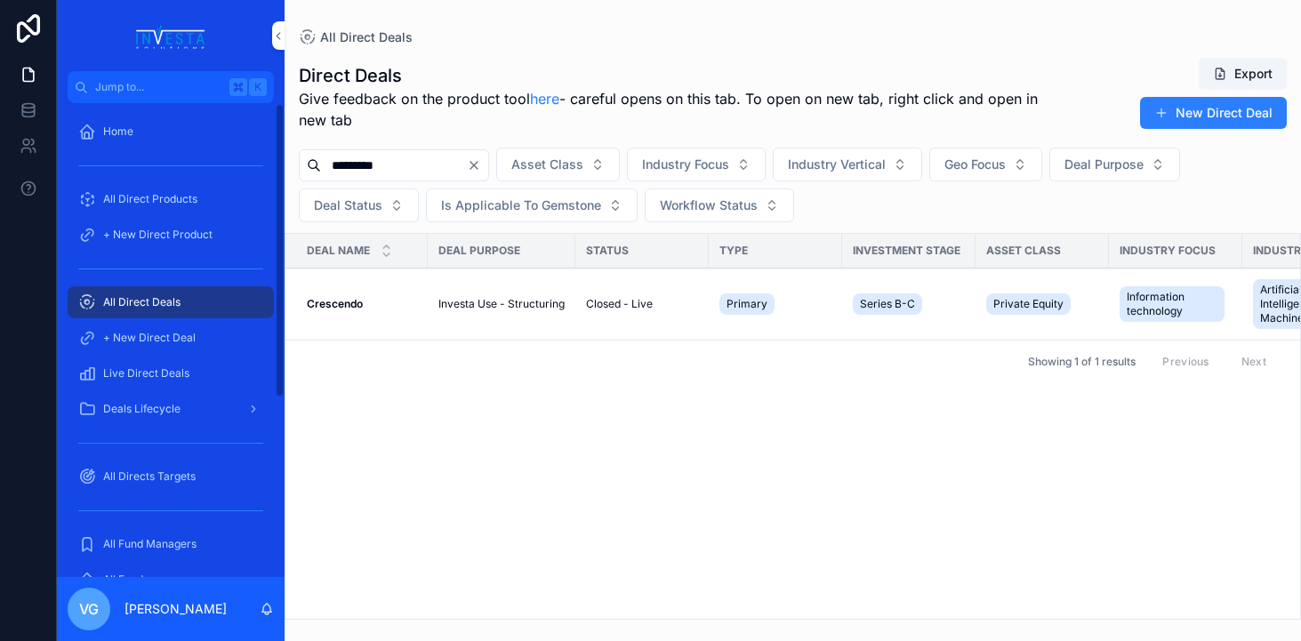
click at [376, 305] on div "Crescendo Crescendo" at bounding box center [362, 304] width 110 height 14
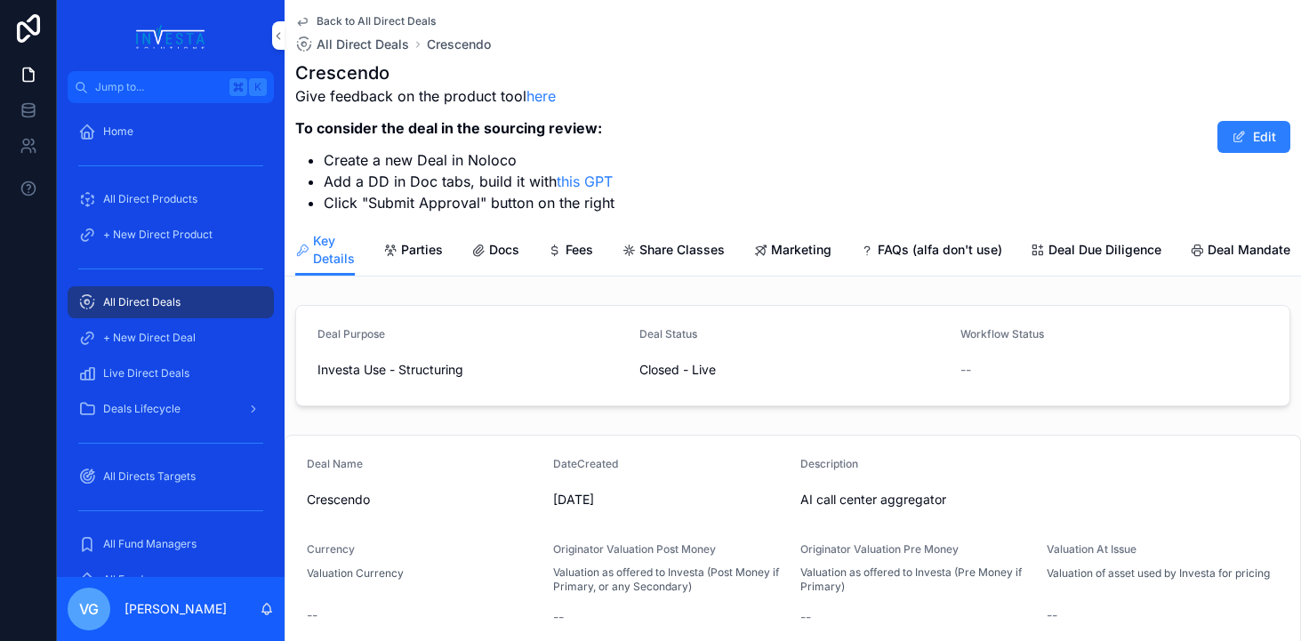
click at [495, 259] on link "Docs" at bounding box center [495, 252] width 48 height 36
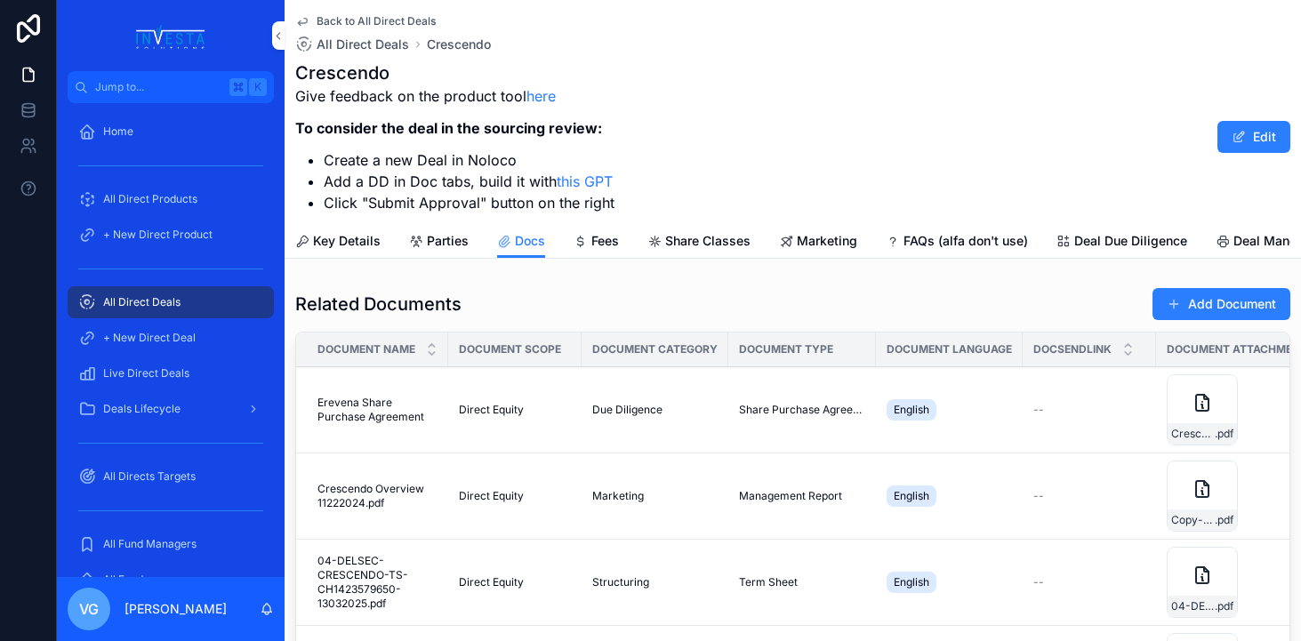
click at [1262, 305] on button "Add Document" at bounding box center [1221, 304] width 138 height 32
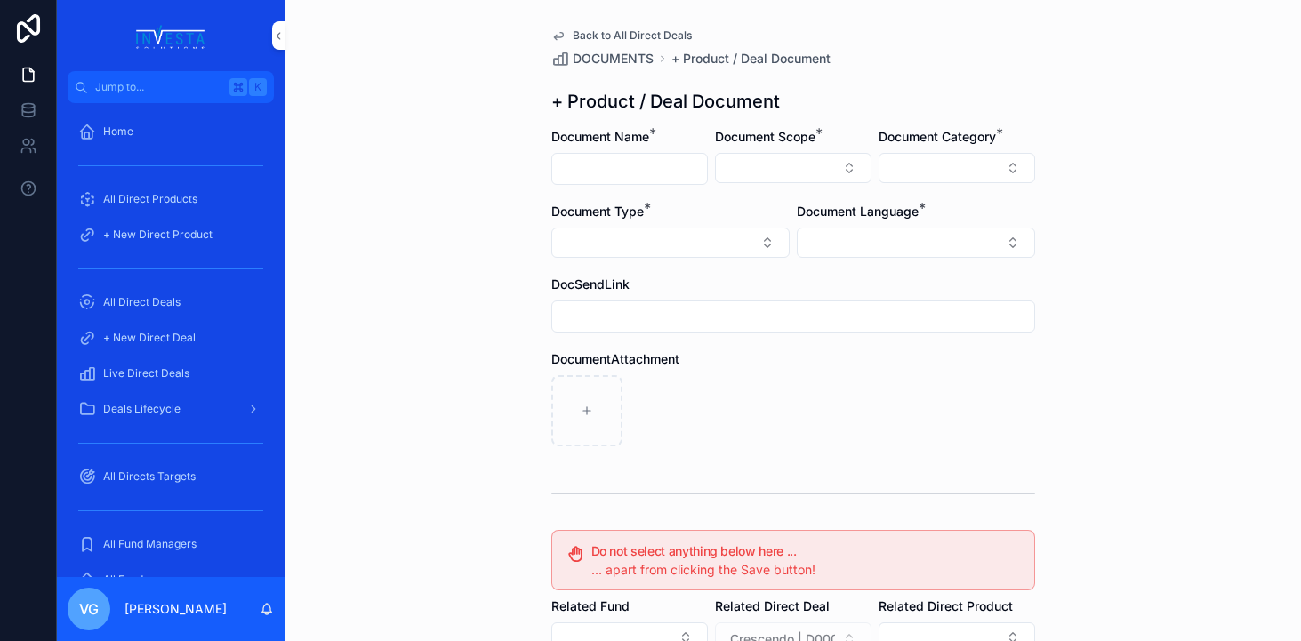
click at [619, 179] on input "scrollable content" at bounding box center [629, 169] width 155 height 25
paste input "**********"
type input "**********"
click at [790, 169] on button "Select Button" at bounding box center [793, 168] width 157 height 30
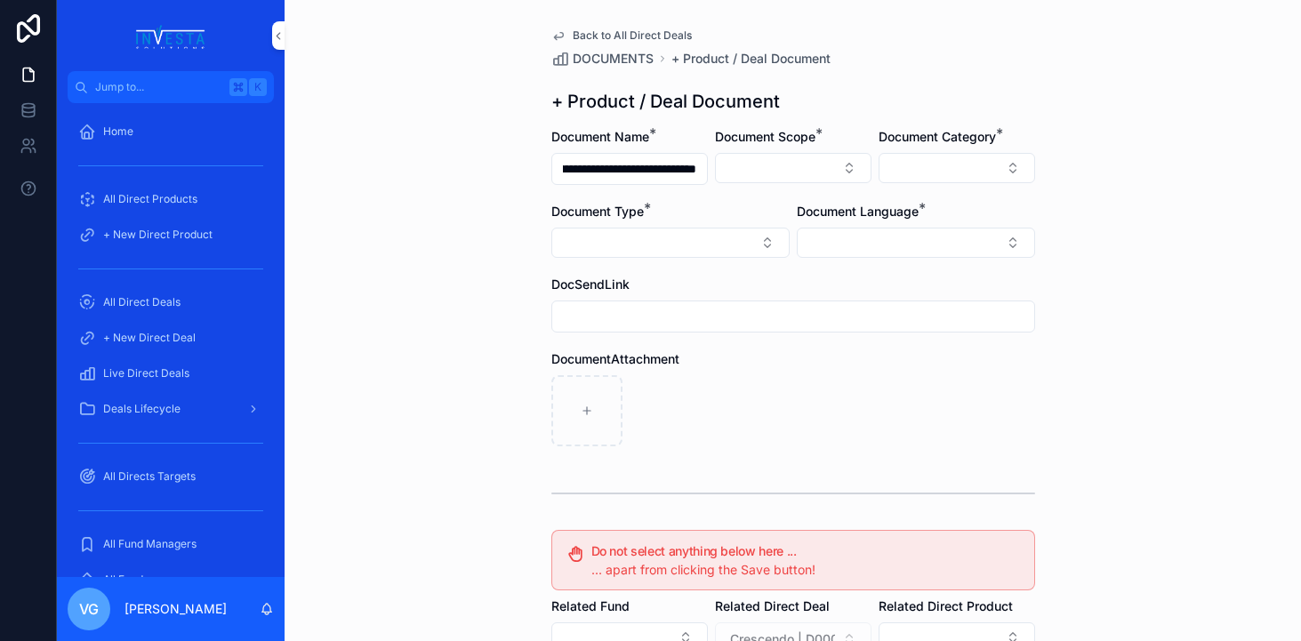
scroll to position [0, 0]
click at [769, 239] on div "Direct Equity" at bounding box center [793, 238] width 247 height 28
click at [923, 174] on button "Select Button" at bounding box center [957, 168] width 157 height 30
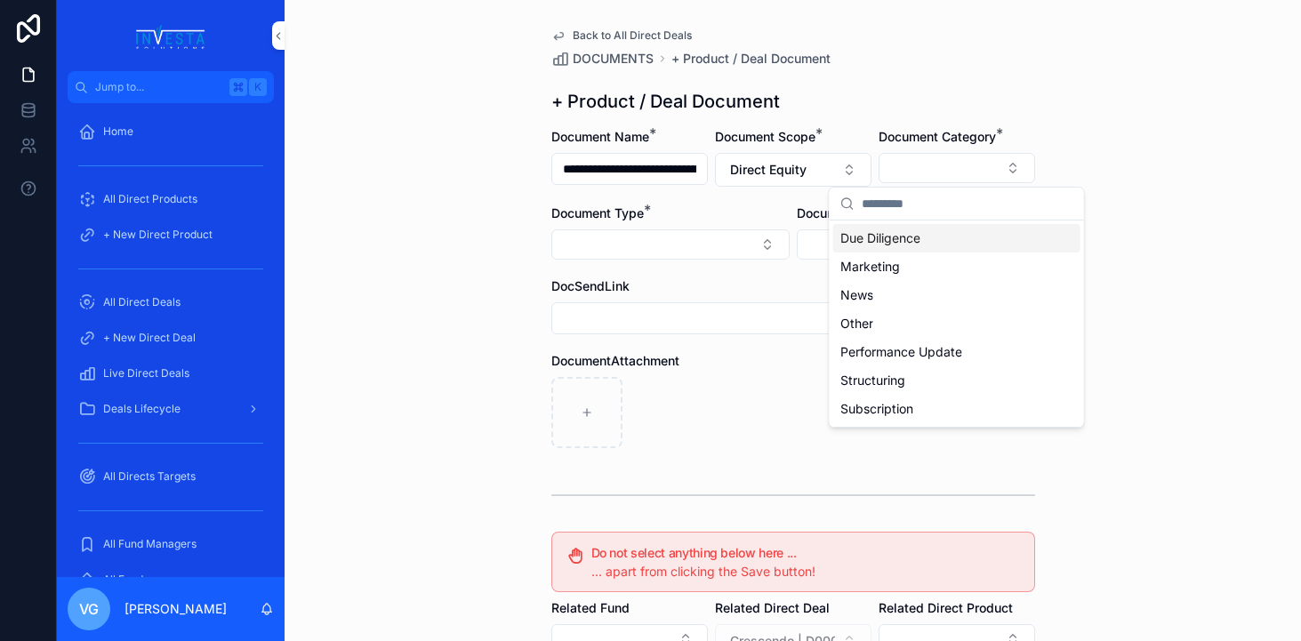
click at [898, 229] on span "Due Diligence" at bounding box center [880, 238] width 80 height 18
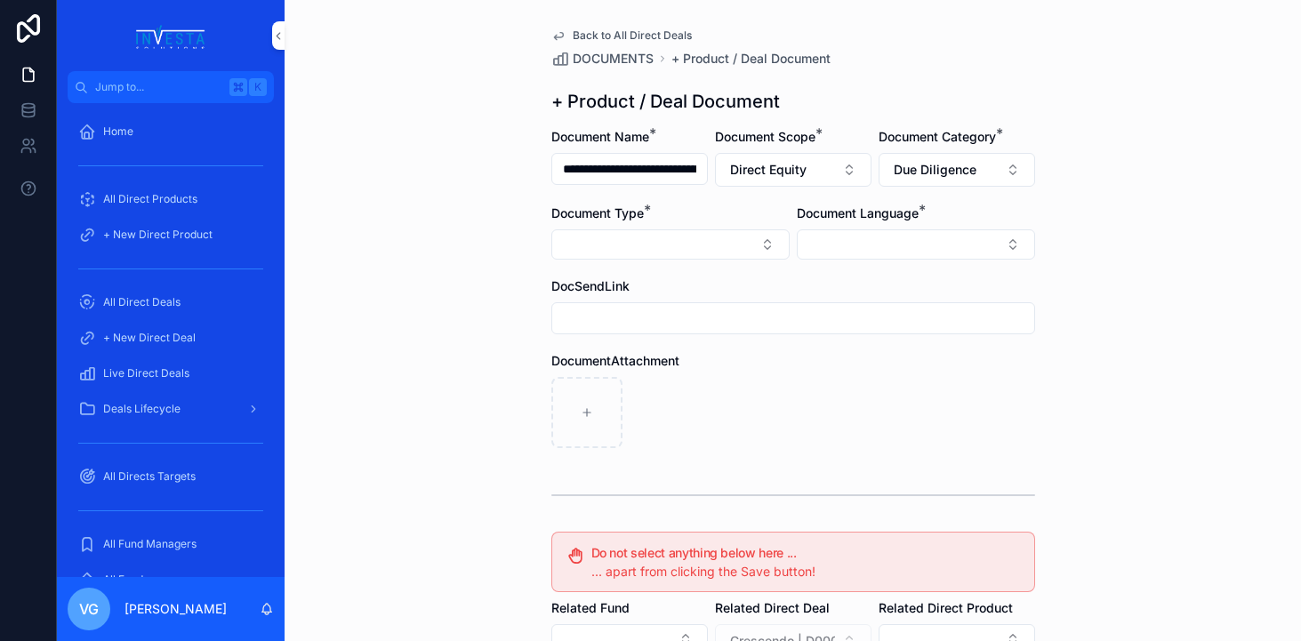
click at [743, 246] on button "Select Button" at bounding box center [670, 244] width 238 height 30
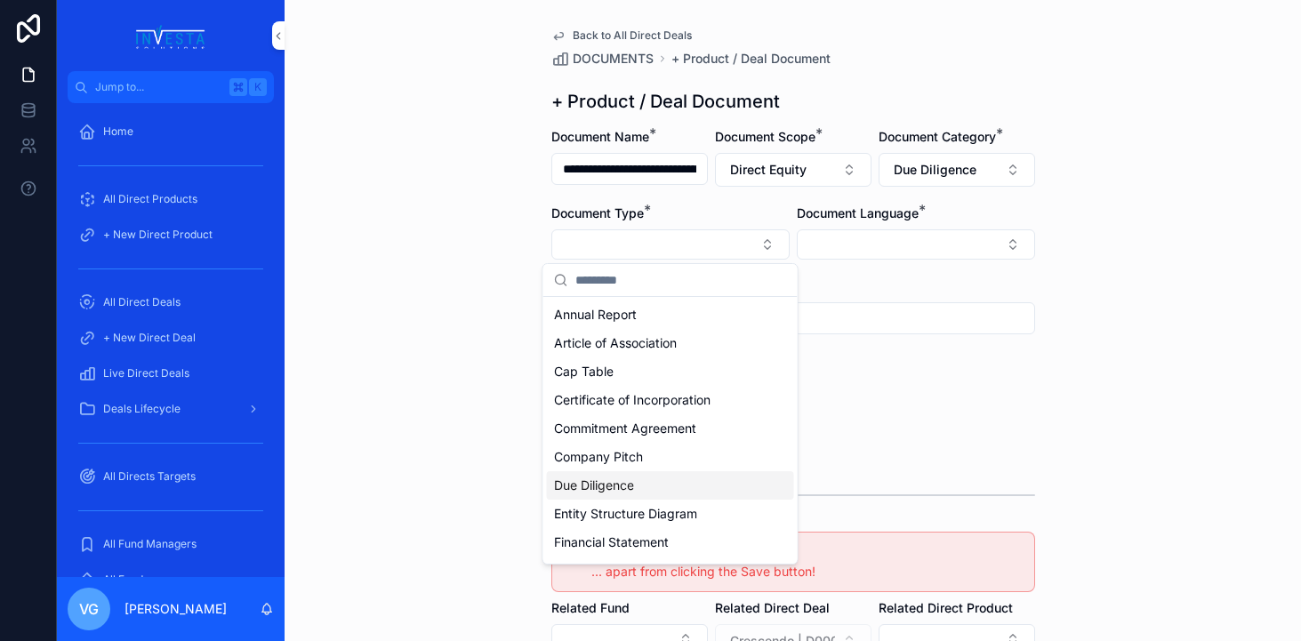
click at [648, 483] on div "Due Diligence" at bounding box center [670, 485] width 247 height 28
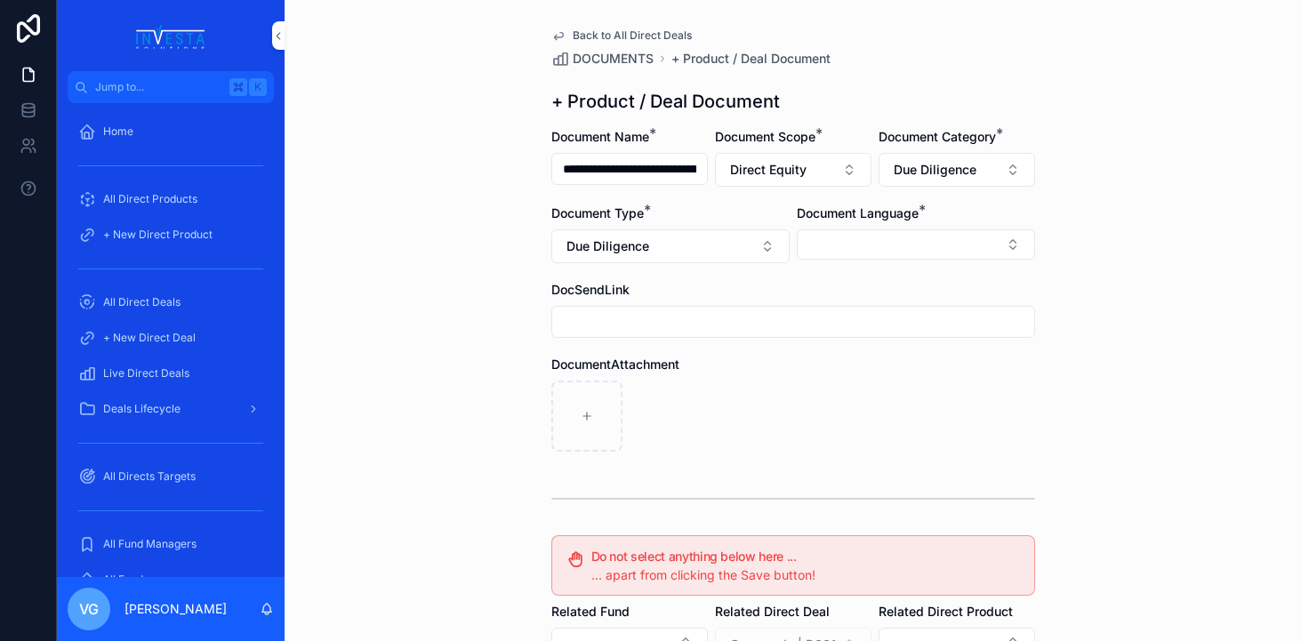
click at [931, 252] on button "Select Button" at bounding box center [916, 244] width 238 height 30
click at [867, 362] on div "English" at bounding box center [915, 371] width 247 height 28
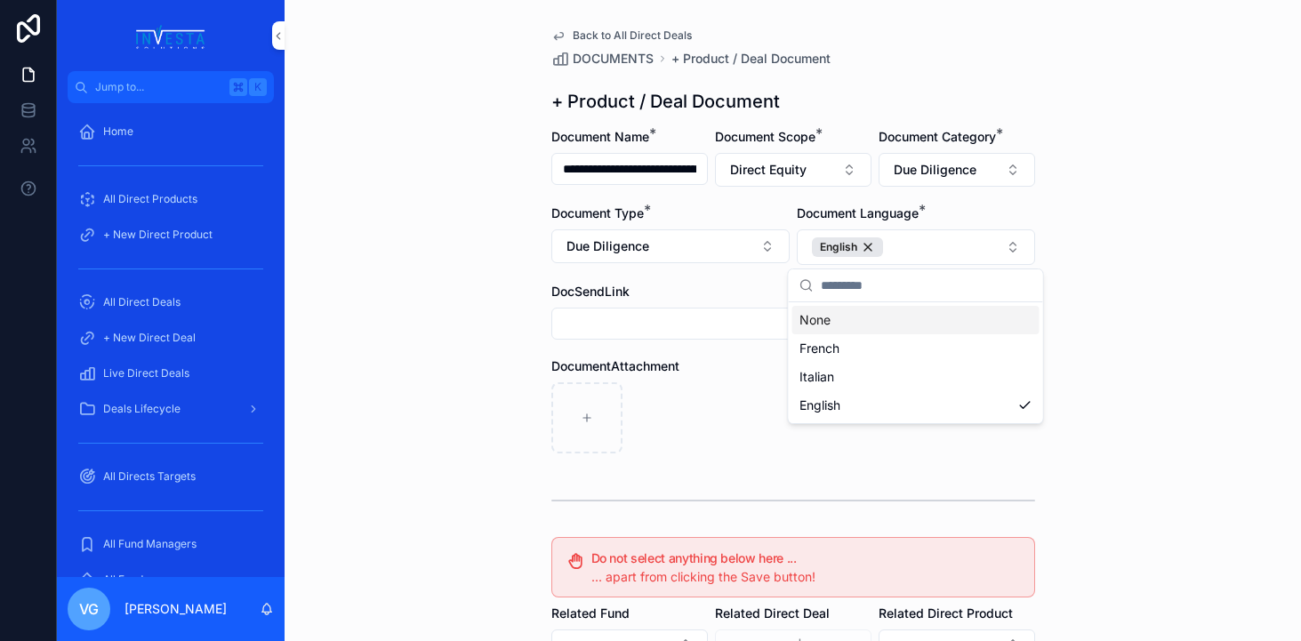
click at [1160, 169] on div "**********" at bounding box center [793, 320] width 1016 height 641
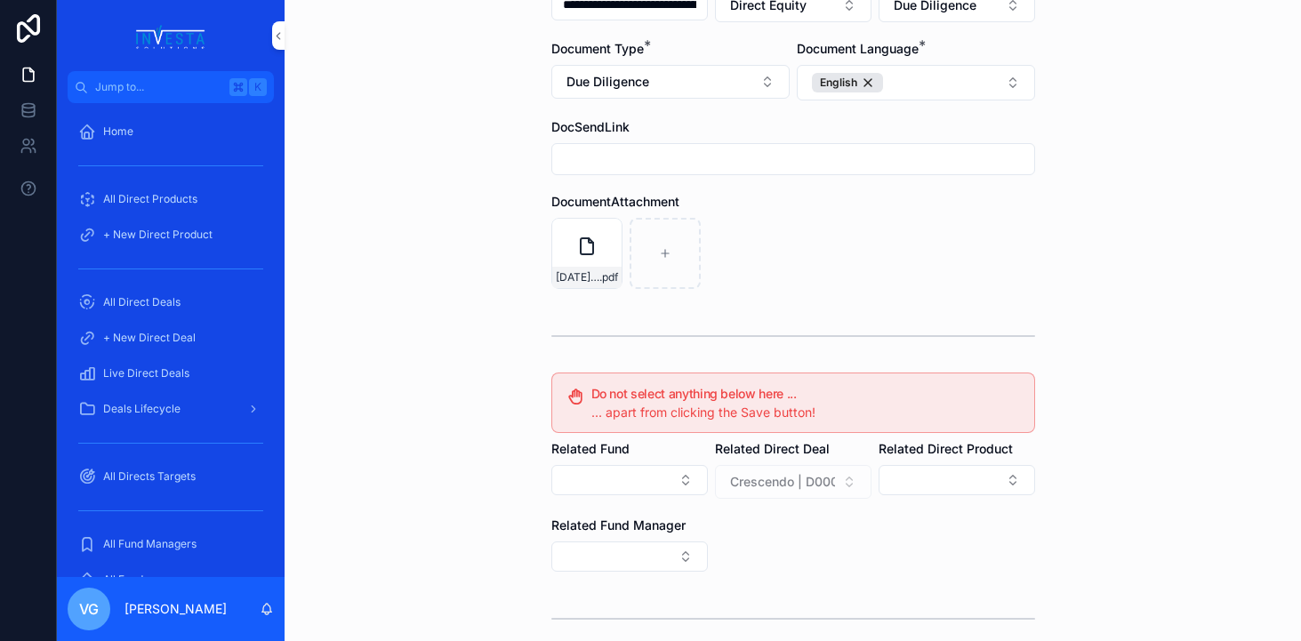
scroll to position [328, 0]
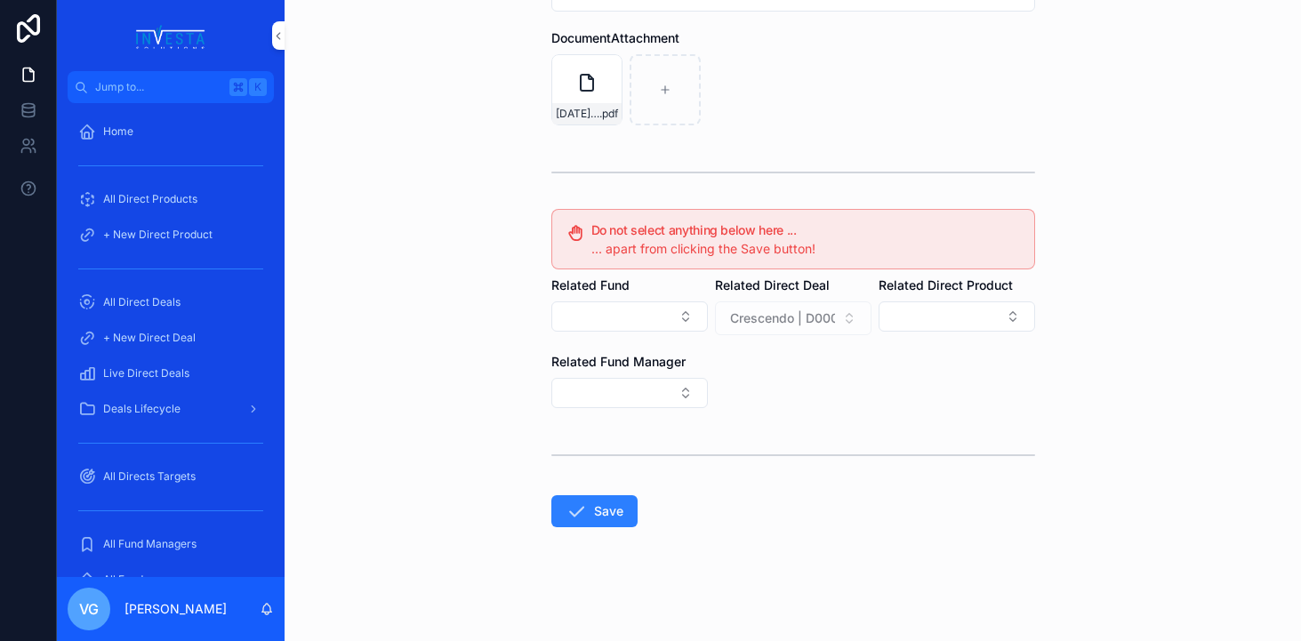
click at [592, 513] on button "Save" at bounding box center [594, 511] width 86 height 32
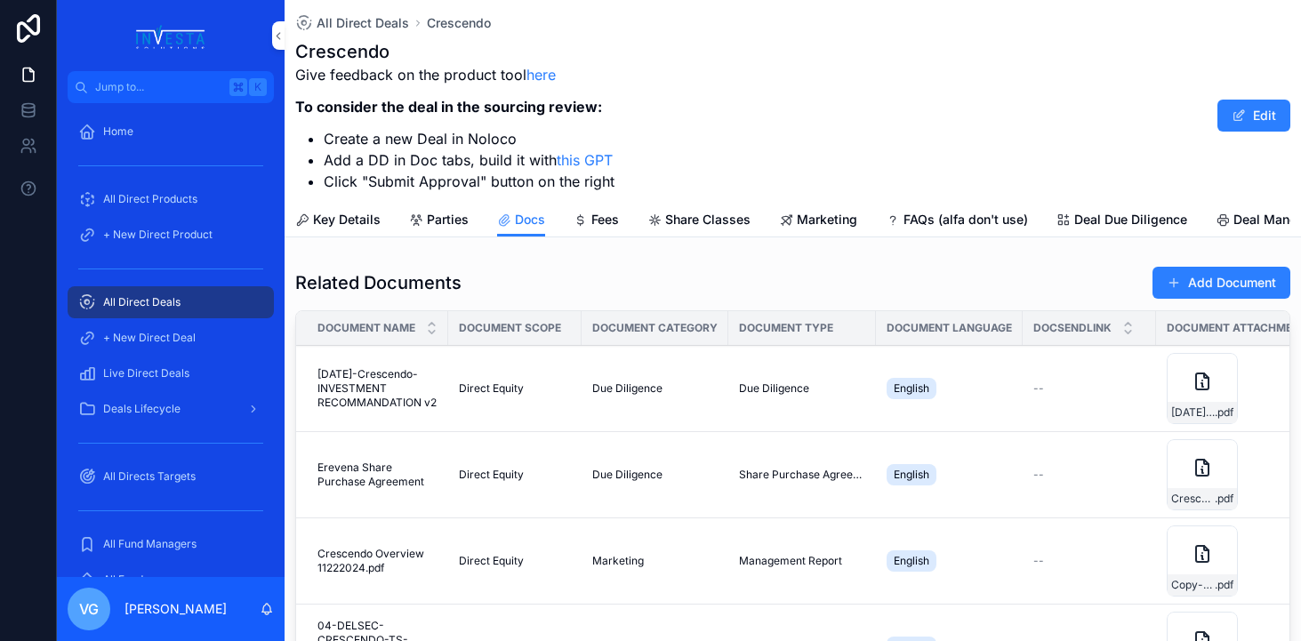
click at [1242, 269] on button "Add Document" at bounding box center [1221, 283] width 138 height 32
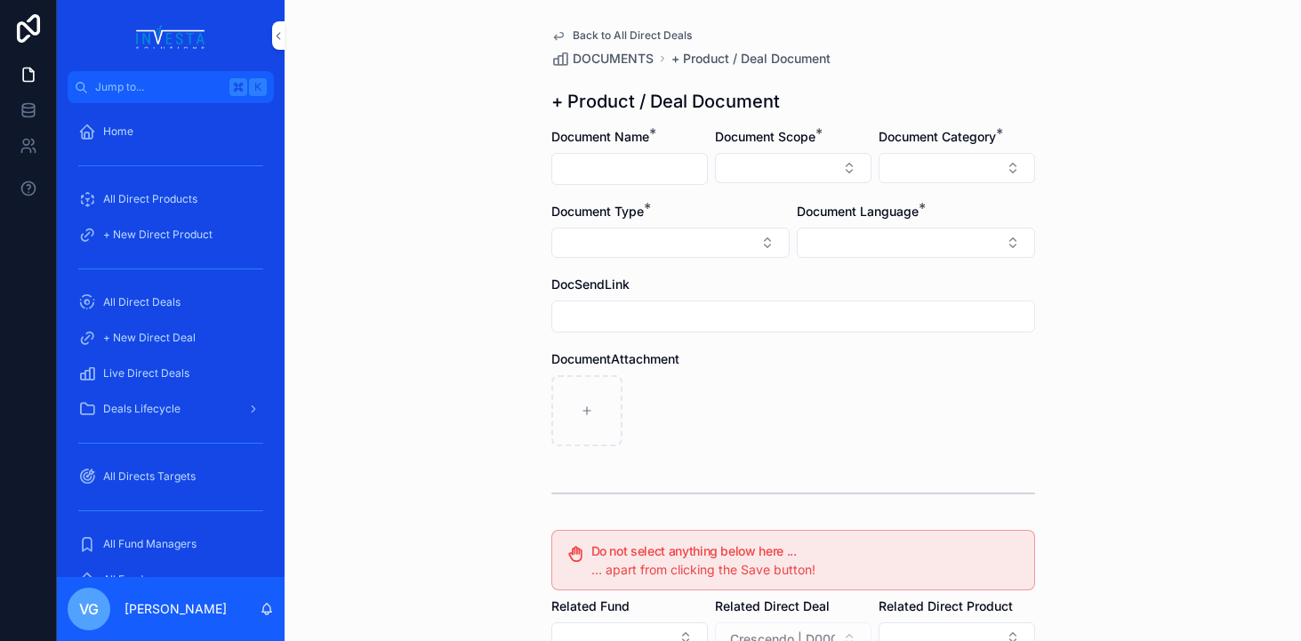
click at [631, 176] on input "scrollable content" at bounding box center [629, 169] width 155 height 25
paste input "**********"
type input "**********"
click at [777, 169] on button "Select Button" at bounding box center [793, 168] width 157 height 30
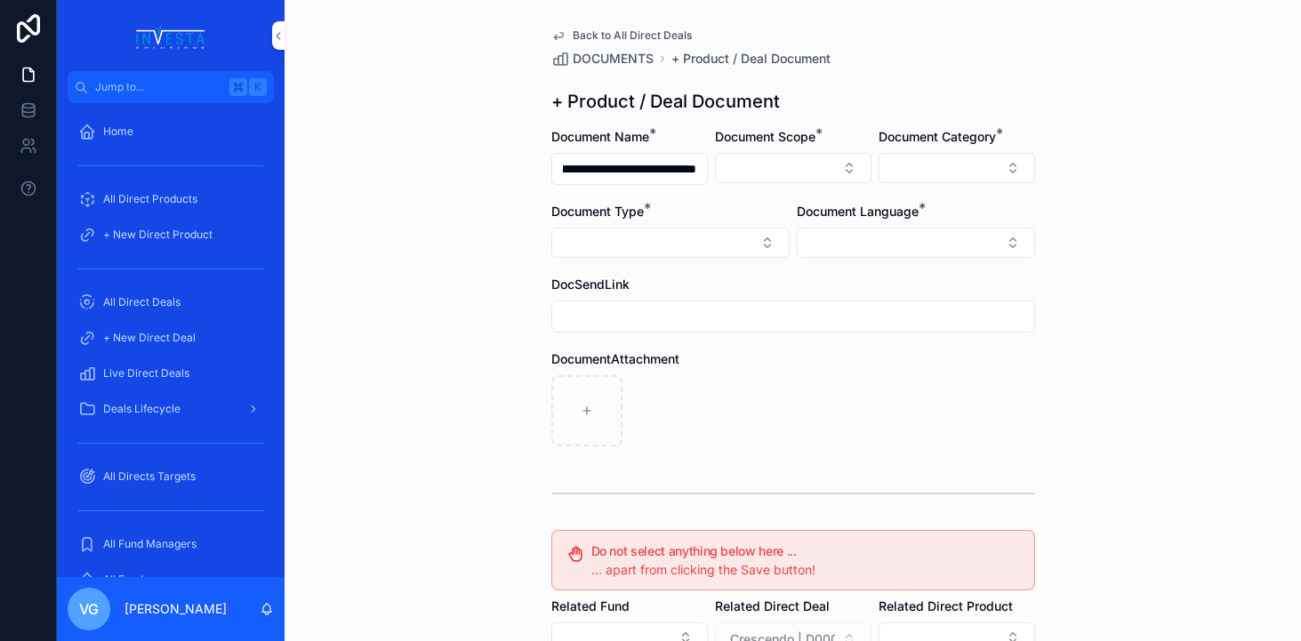
scroll to position [0, 0]
click at [754, 234] on div "Direct Equity" at bounding box center [793, 238] width 247 height 28
click at [929, 159] on button "Select Button" at bounding box center [957, 168] width 157 height 30
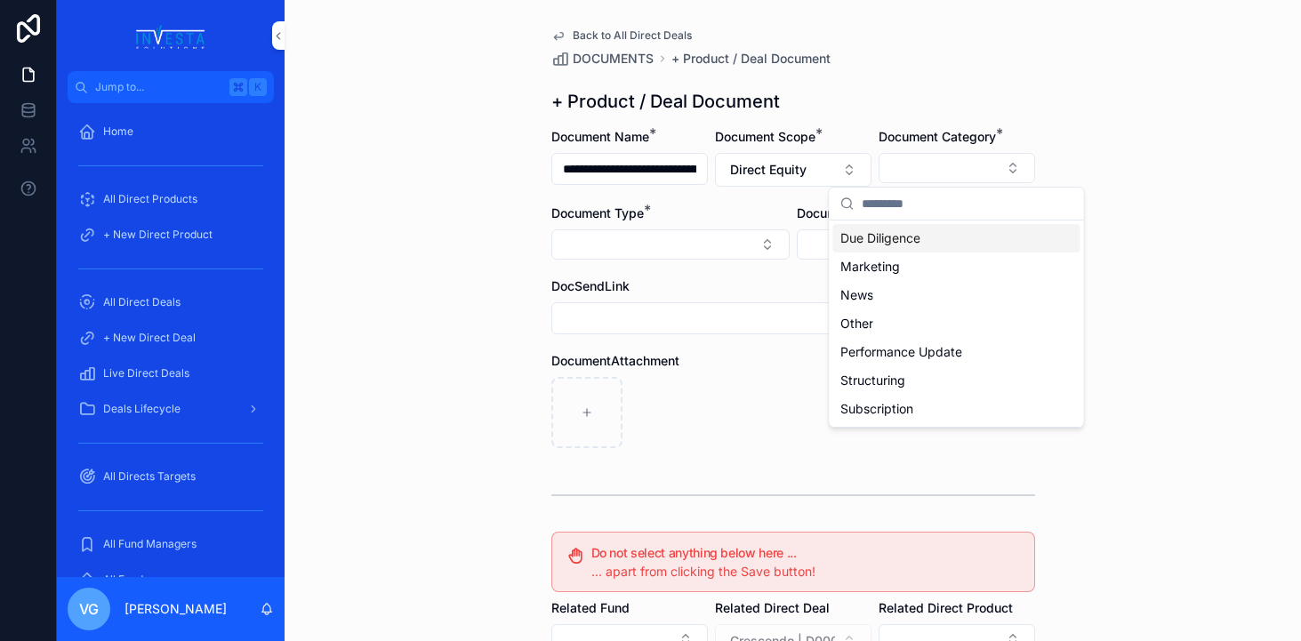
click at [907, 235] on span "Due Diligence" at bounding box center [880, 238] width 80 height 18
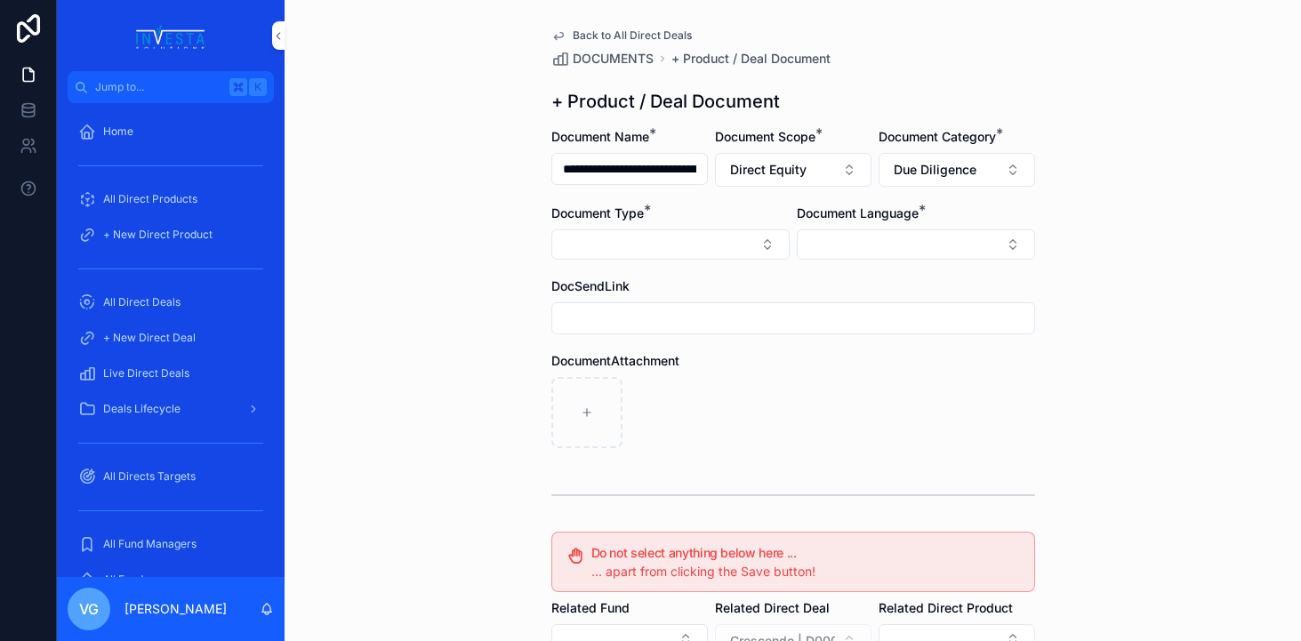
click at [649, 253] on button "Select Button" at bounding box center [670, 244] width 238 height 30
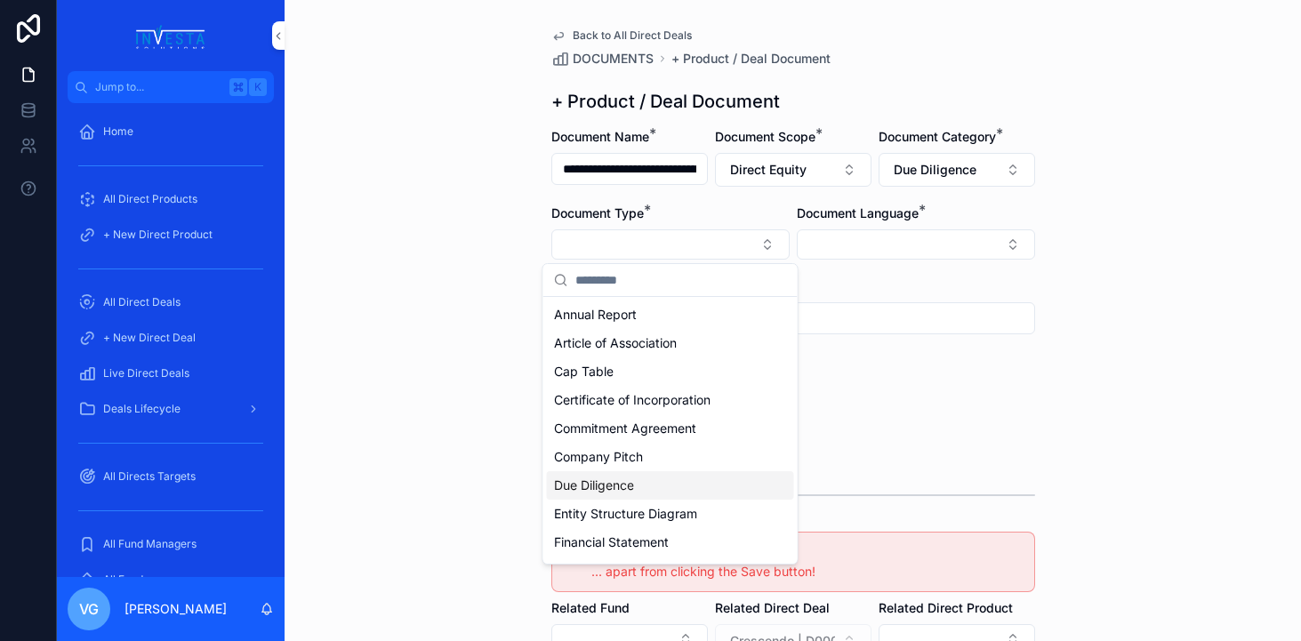
click at [602, 491] on span "Due Diligence" at bounding box center [594, 486] width 80 height 18
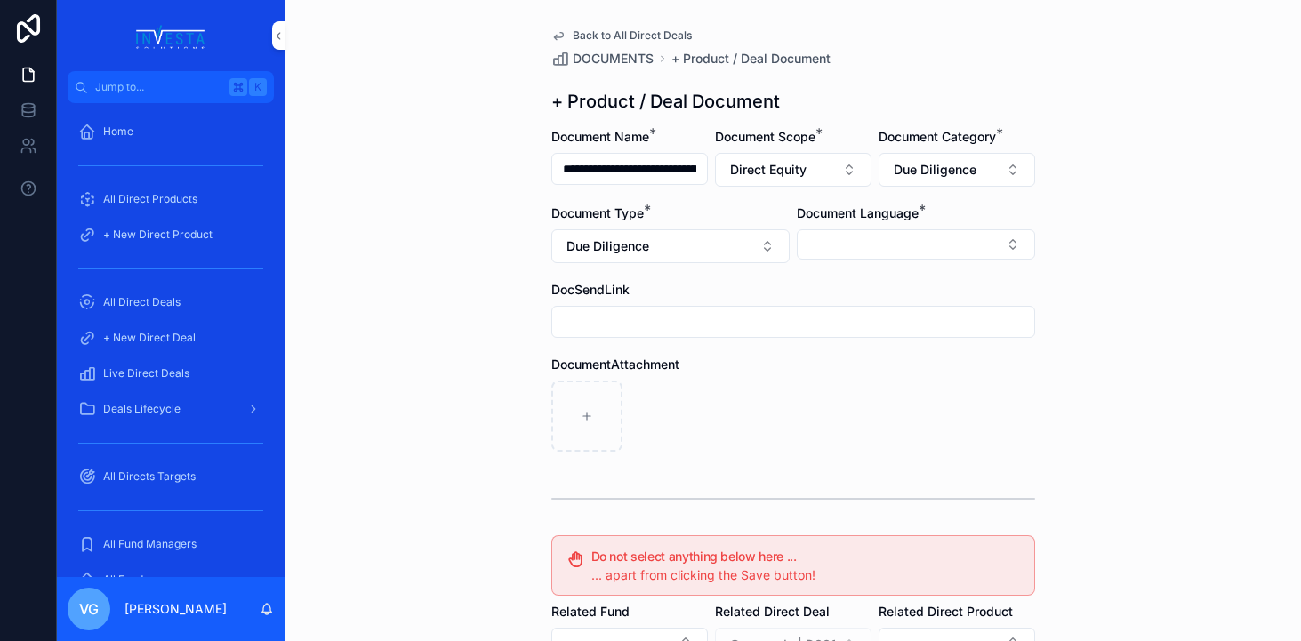
click at [913, 235] on button "Select Button" at bounding box center [916, 244] width 238 height 30
click at [854, 371] on div "English" at bounding box center [915, 371] width 247 height 28
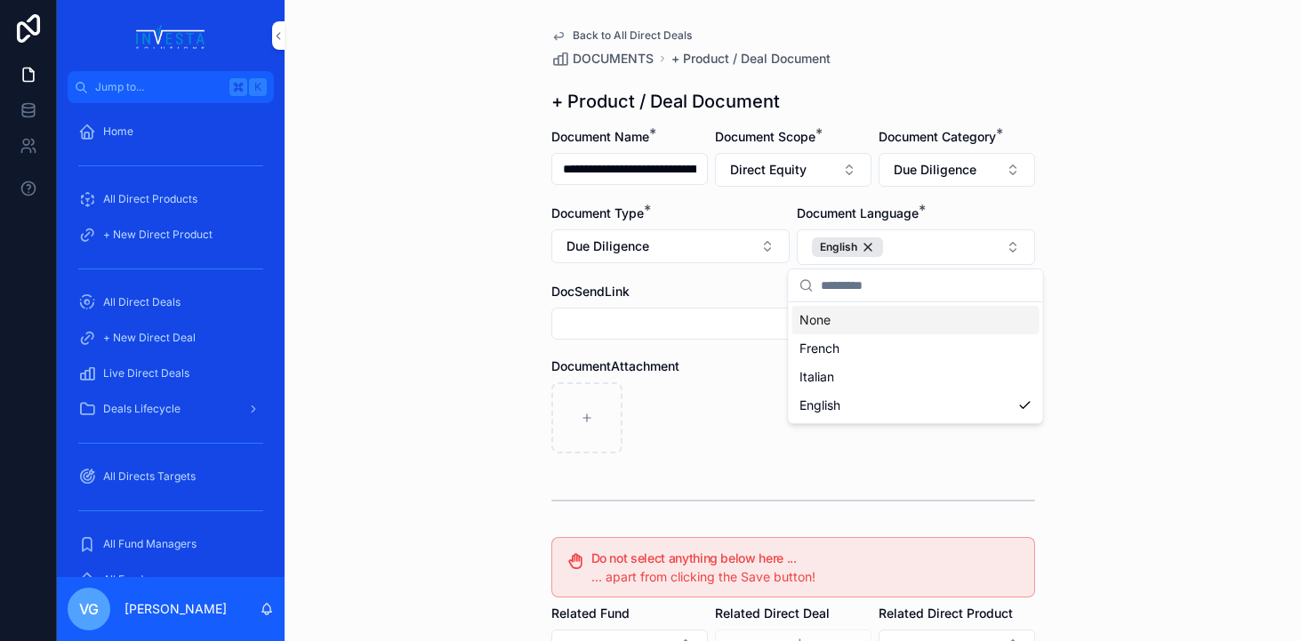
click at [1072, 75] on div "**********" at bounding box center [793, 320] width 1016 height 641
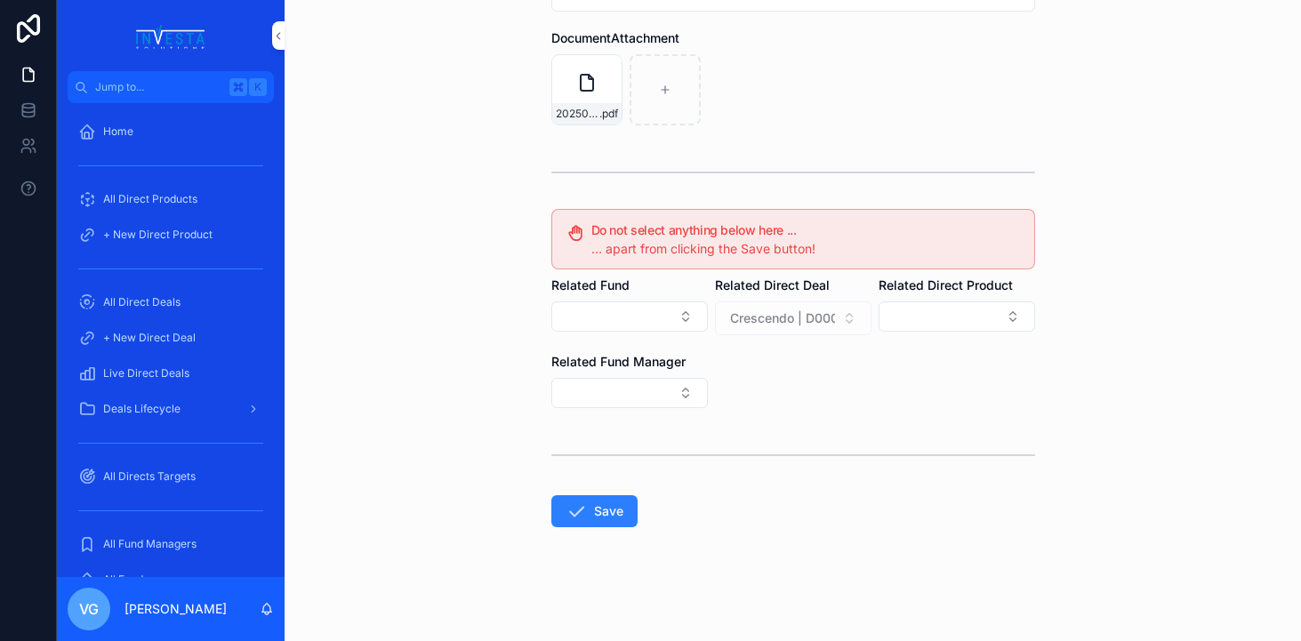
click at [578, 502] on icon "scrollable content" at bounding box center [576, 511] width 21 height 21
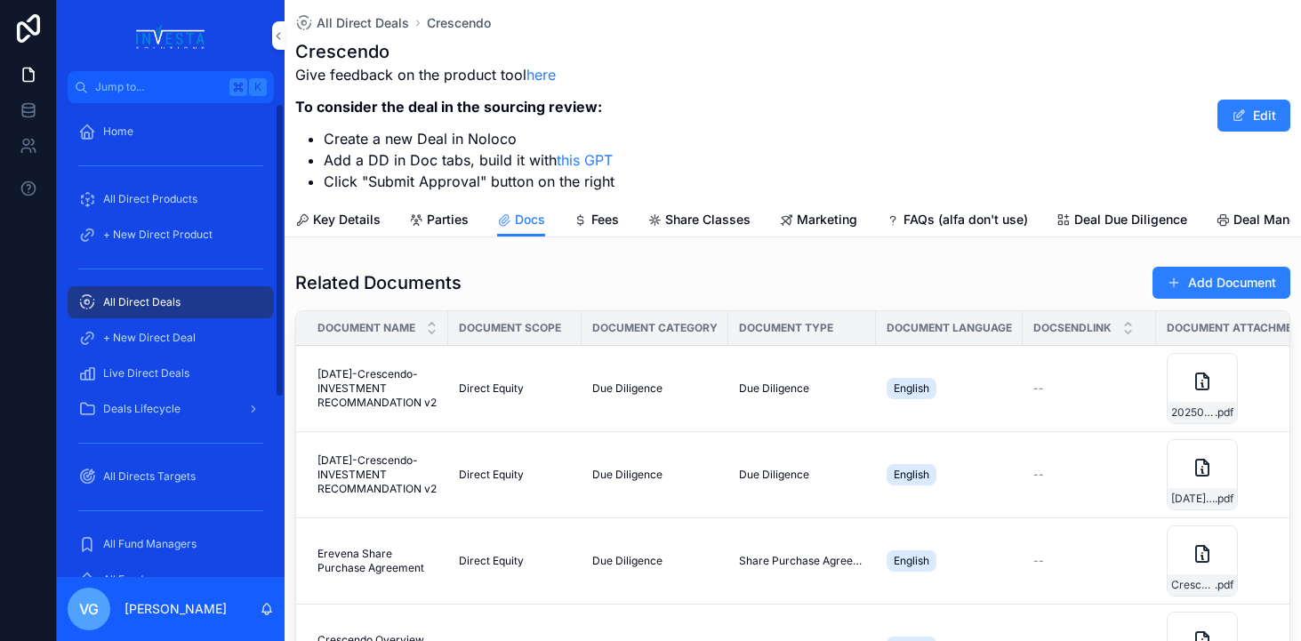
click at [224, 311] on div "All Direct Deals" at bounding box center [170, 302] width 185 height 28
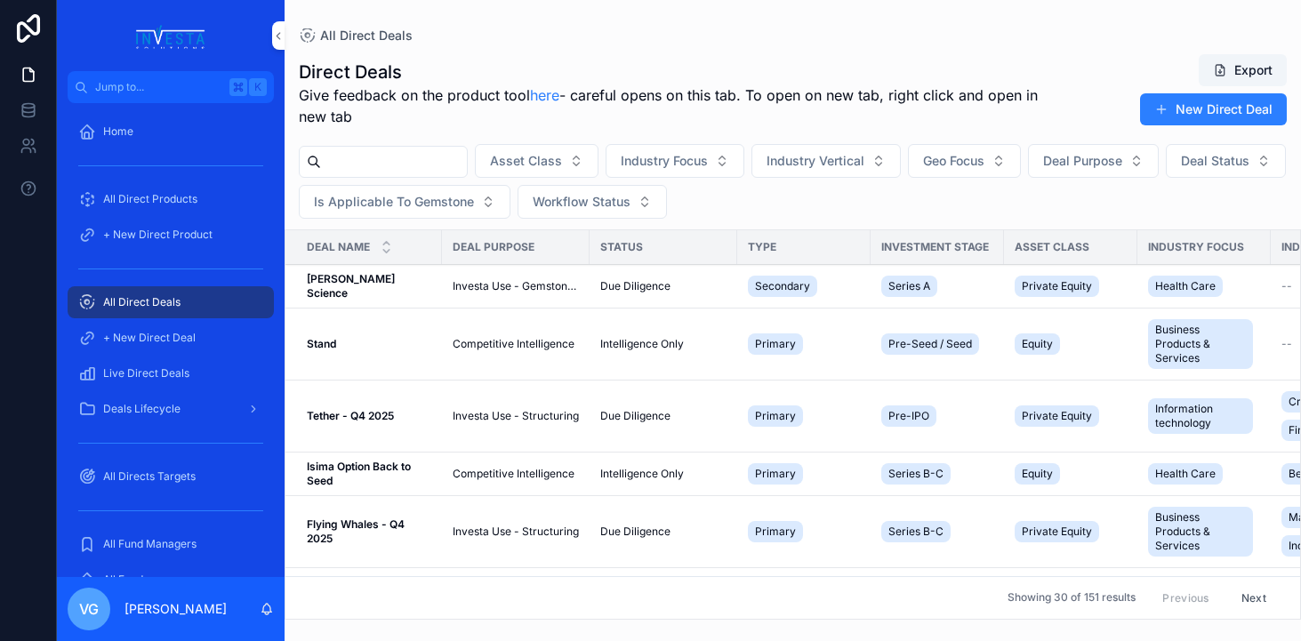
click at [397, 144] on div "Asset Class Industry Focus Industry Vertical Geo Focus Deal Purpose Deal Status…" at bounding box center [793, 181] width 1016 height 75
click at [397, 153] on input "scrollable content" at bounding box center [394, 161] width 146 height 25
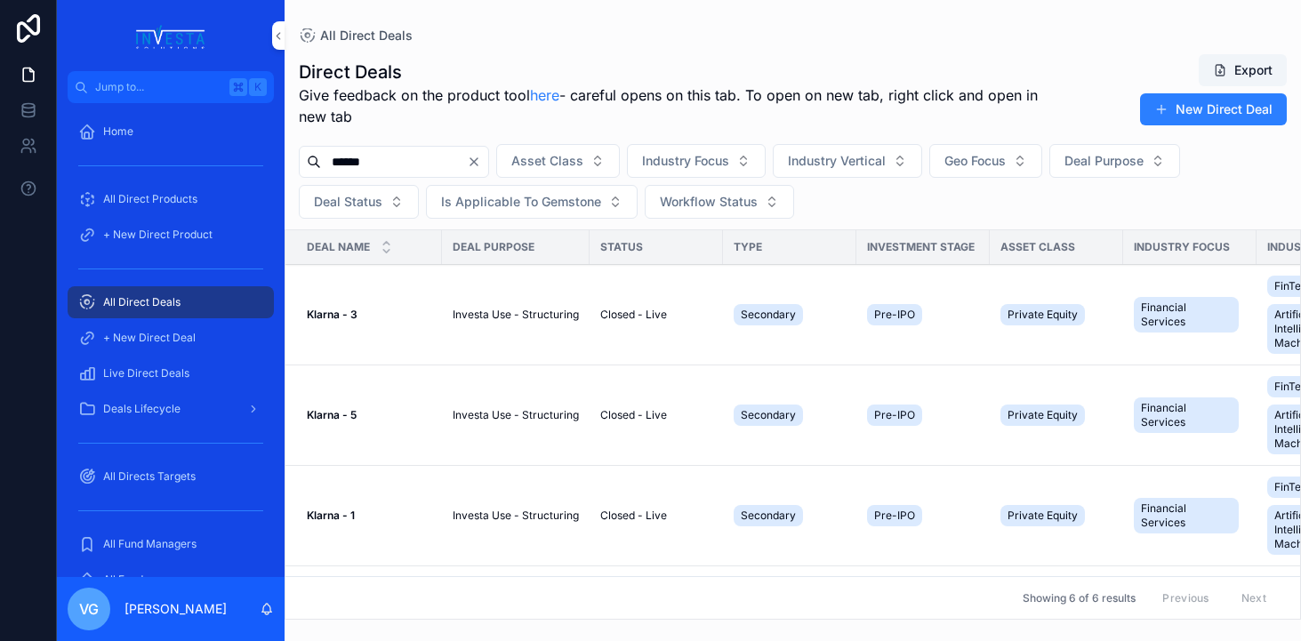
type input "******"
click at [481, 163] on icon "Clear" at bounding box center [474, 162] width 14 height 14
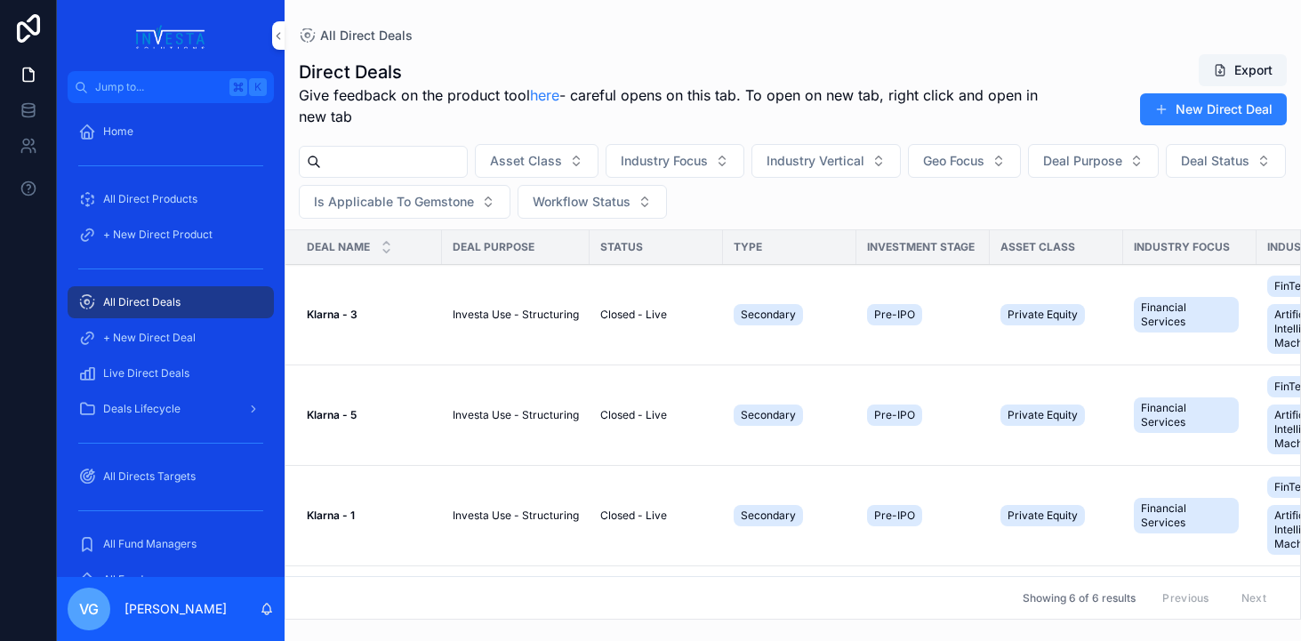
click at [446, 157] on input "scrollable content" at bounding box center [394, 161] width 146 height 25
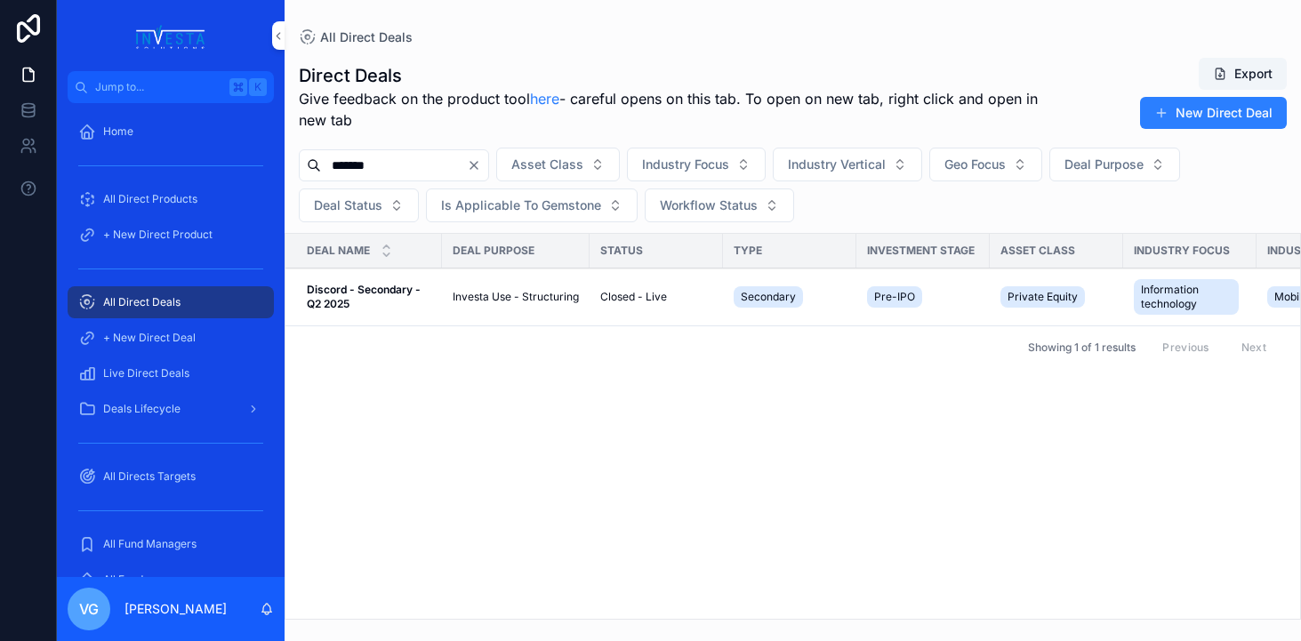
type input "*******"
click at [326, 297] on strong "Discord - Secondary - Q2 2025" at bounding box center [365, 297] width 116 height 28
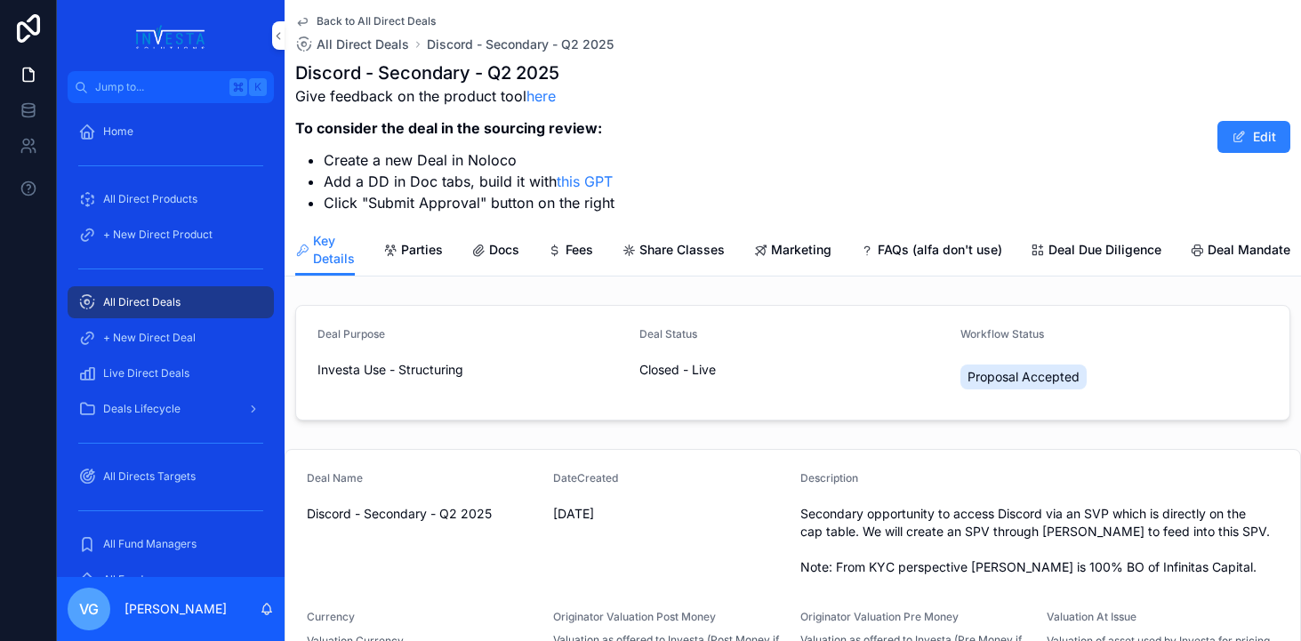
click at [510, 237] on link "Docs" at bounding box center [495, 252] width 48 height 36
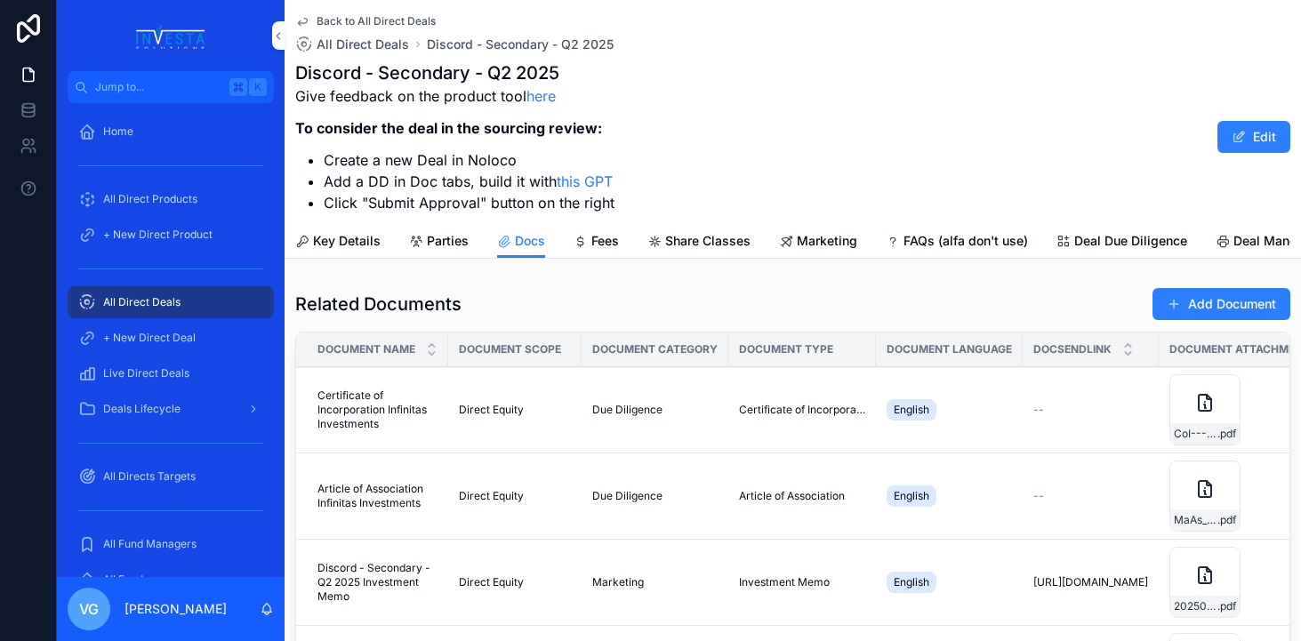
click at [1210, 288] on button "Add Document" at bounding box center [1221, 304] width 138 height 32
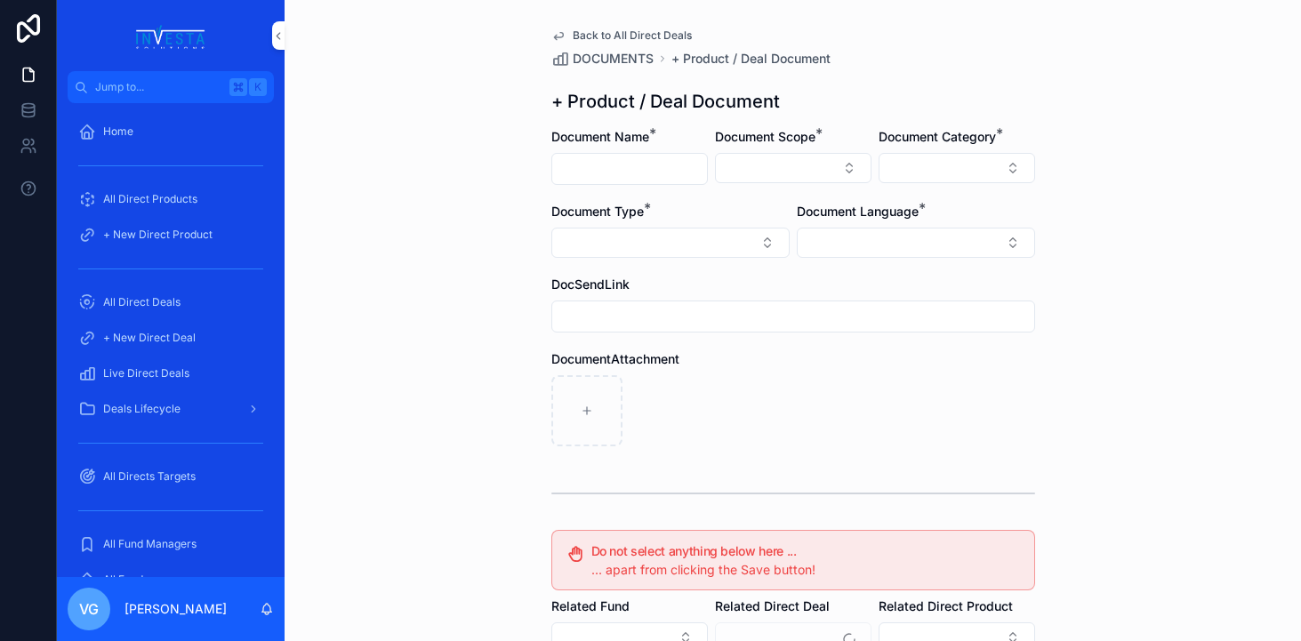
click at [613, 179] on input "scrollable content" at bounding box center [629, 169] width 155 height 25
type input "**"
click at [764, 176] on button "Select Button" at bounding box center [793, 168] width 157 height 30
click at [755, 235] on div "Direct Equity" at bounding box center [793, 238] width 247 height 28
click at [984, 123] on div "Back to All Direct Deals DOCUMENTS + Product / Deal Document + Product / Deal D…" at bounding box center [793, 482] width 512 height 964
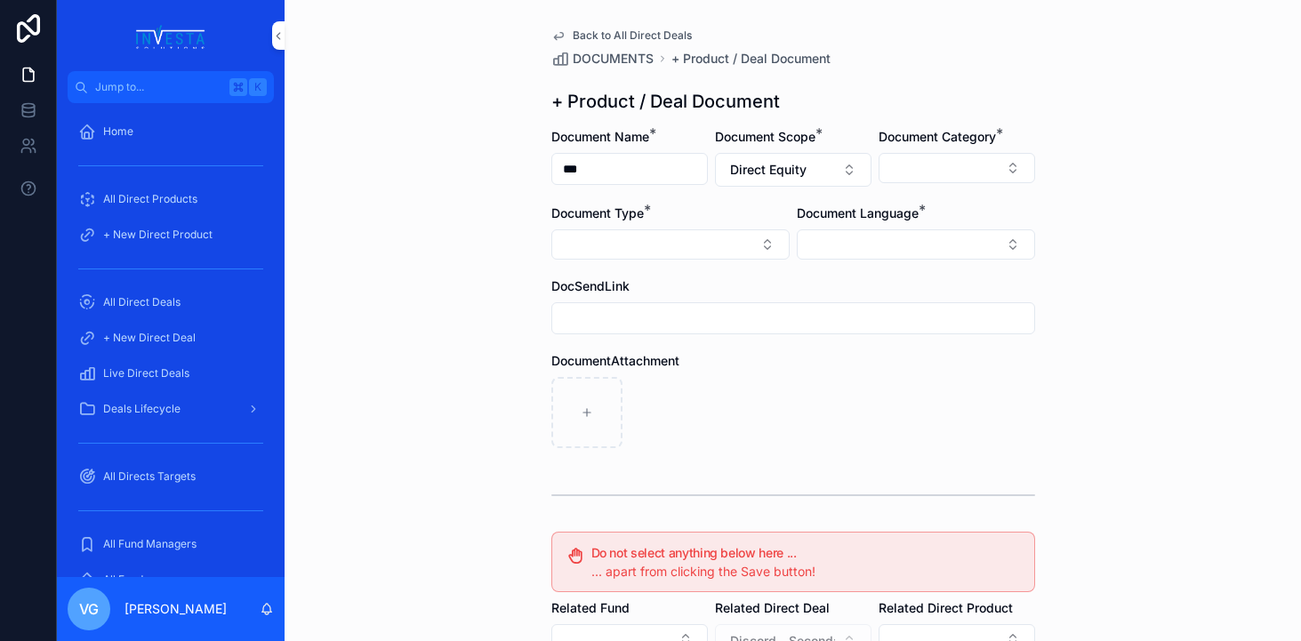
click at [969, 157] on button "Select Button" at bounding box center [957, 168] width 157 height 30
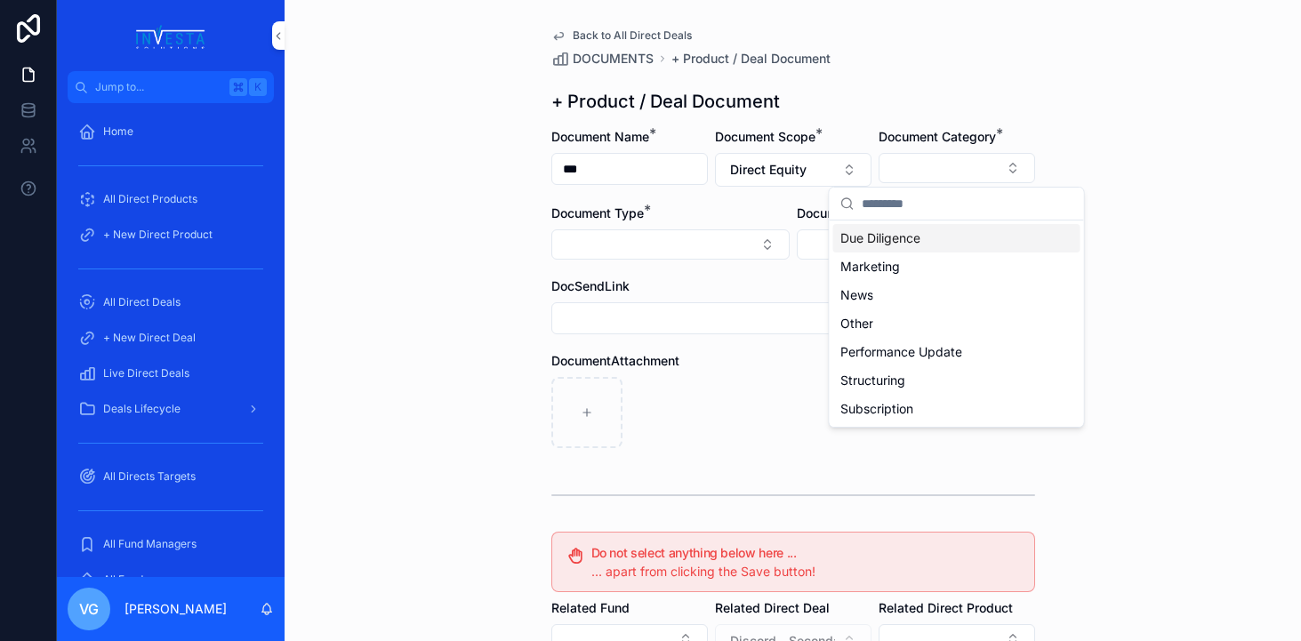
click at [901, 245] on span "Due Diligence" at bounding box center [880, 238] width 80 height 18
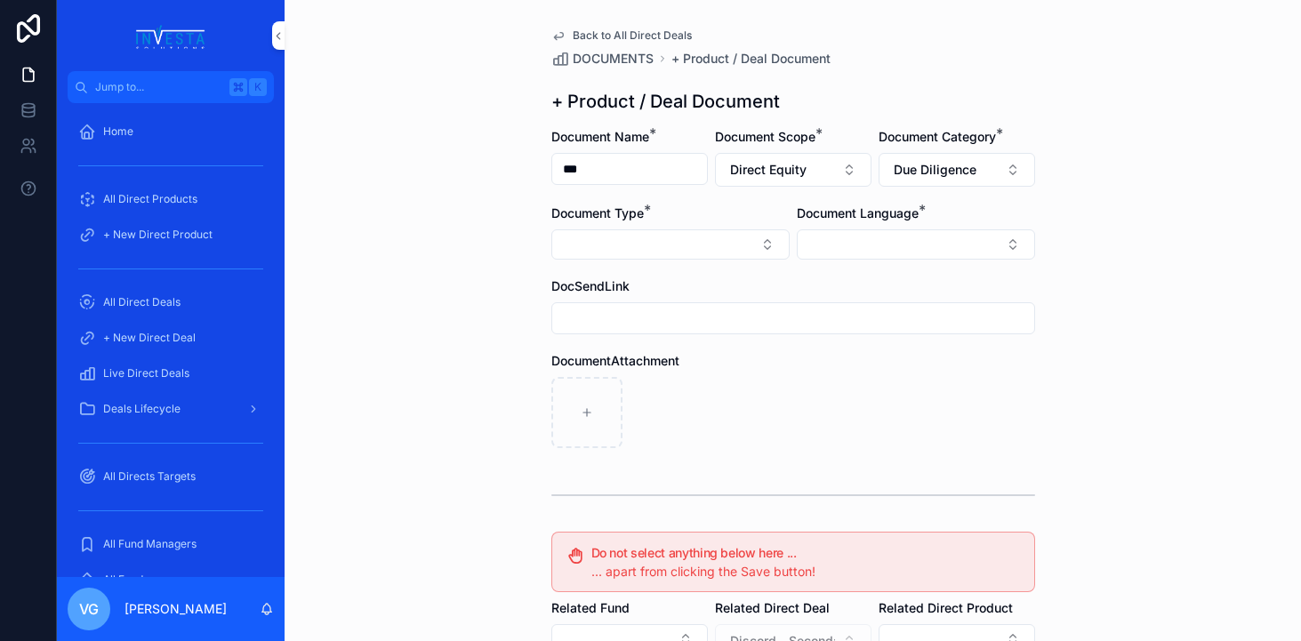
click at [726, 259] on button "Select Button" at bounding box center [670, 244] width 238 height 30
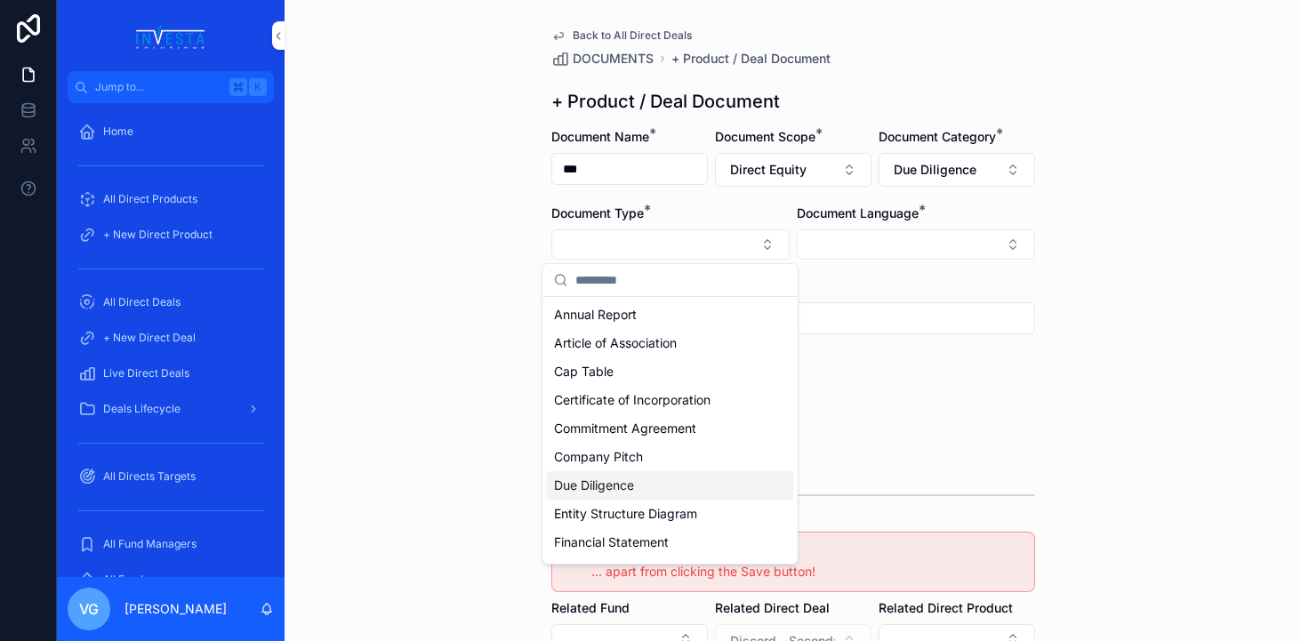
click at [638, 489] on div "Due Diligence" at bounding box center [670, 485] width 247 height 28
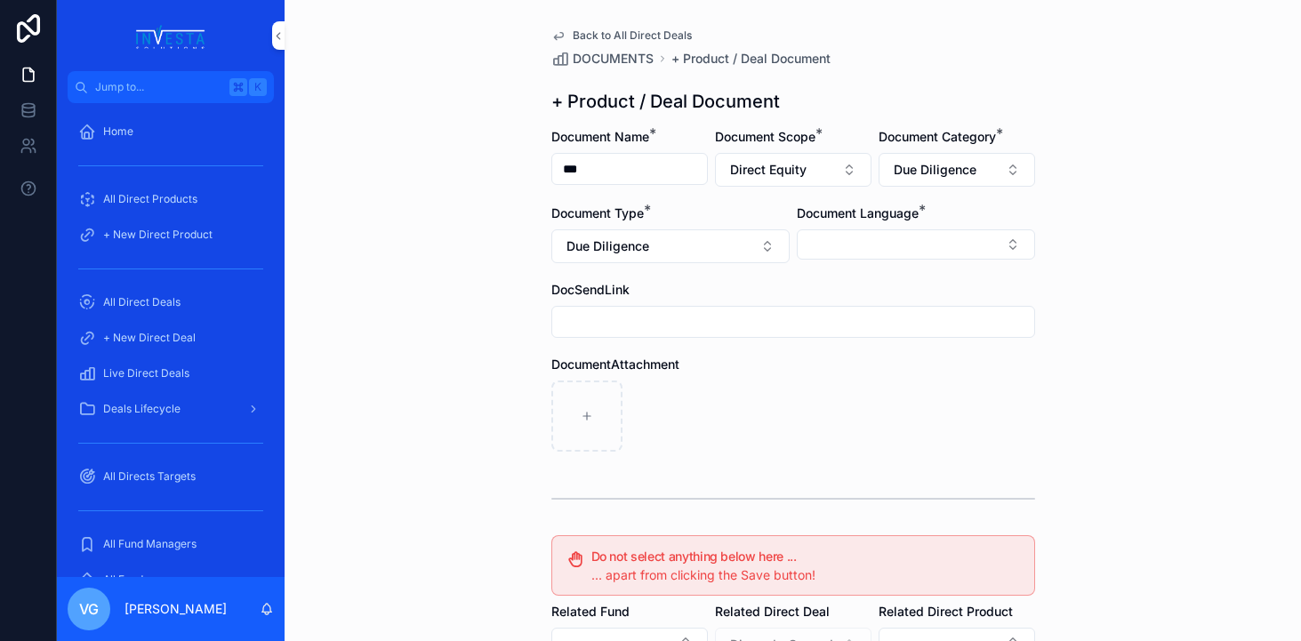
click at [893, 247] on button "Select Button" at bounding box center [916, 244] width 238 height 30
click at [842, 376] on div "English" at bounding box center [915, 371] width 247 height 28
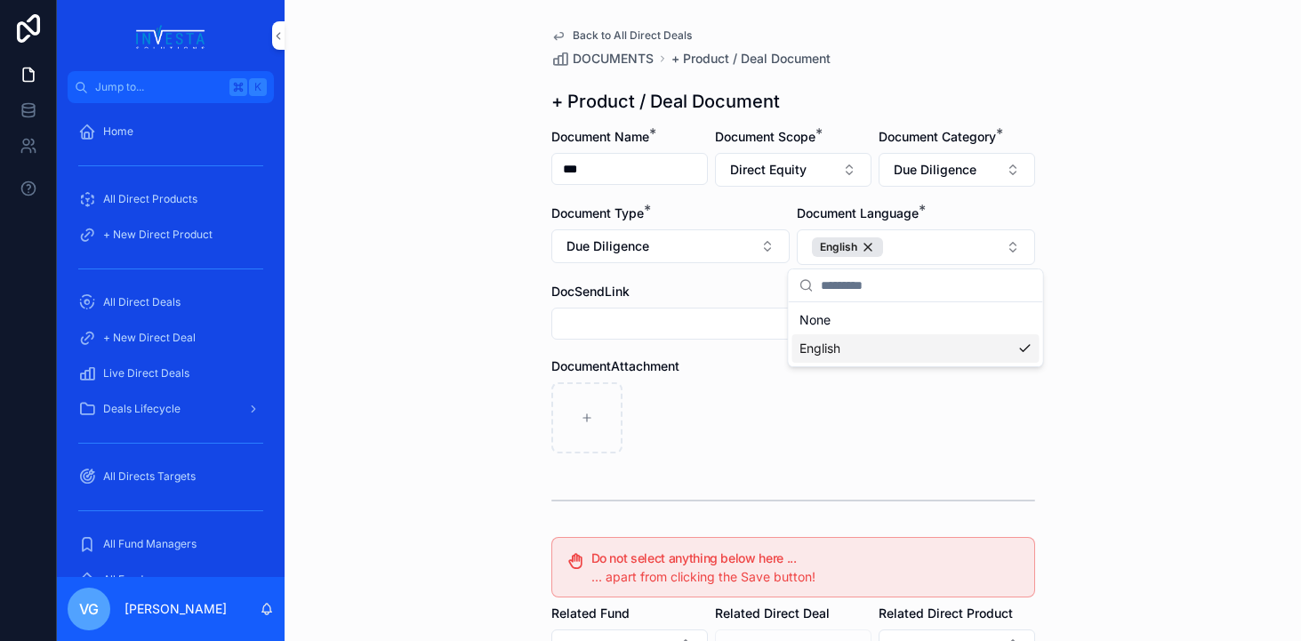
click at [742, 406] on div "scrollable content" at bounding box center [793, 417] width 484 height 71
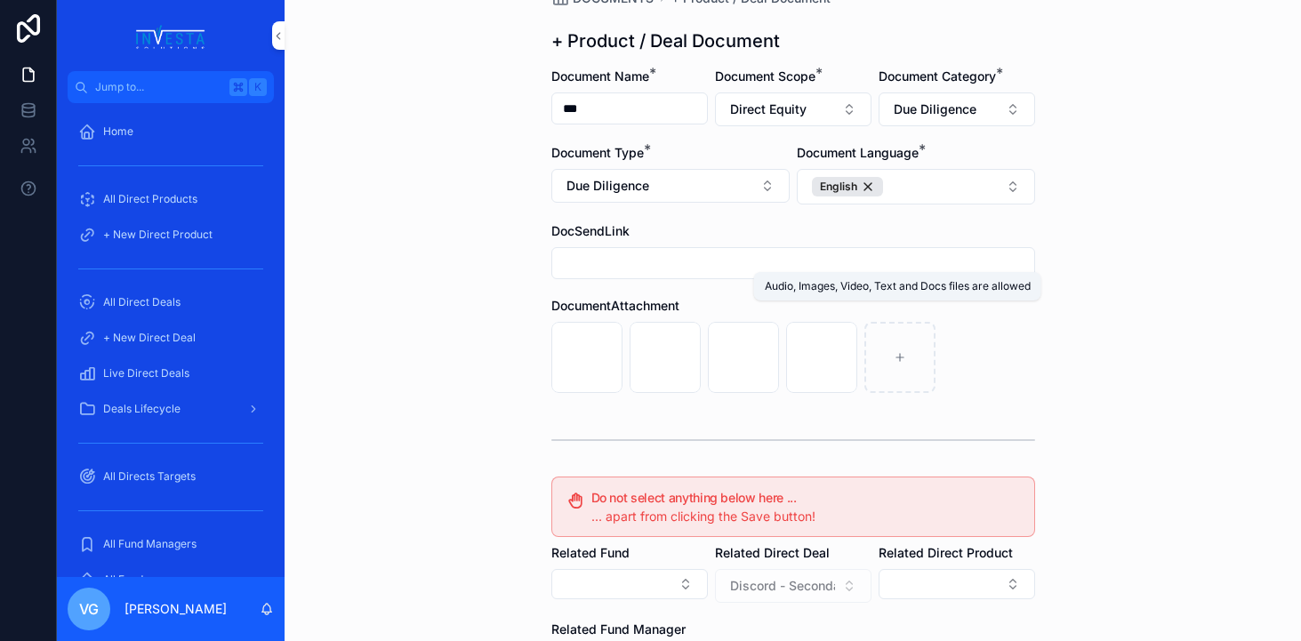
scroll to position [328, 0]
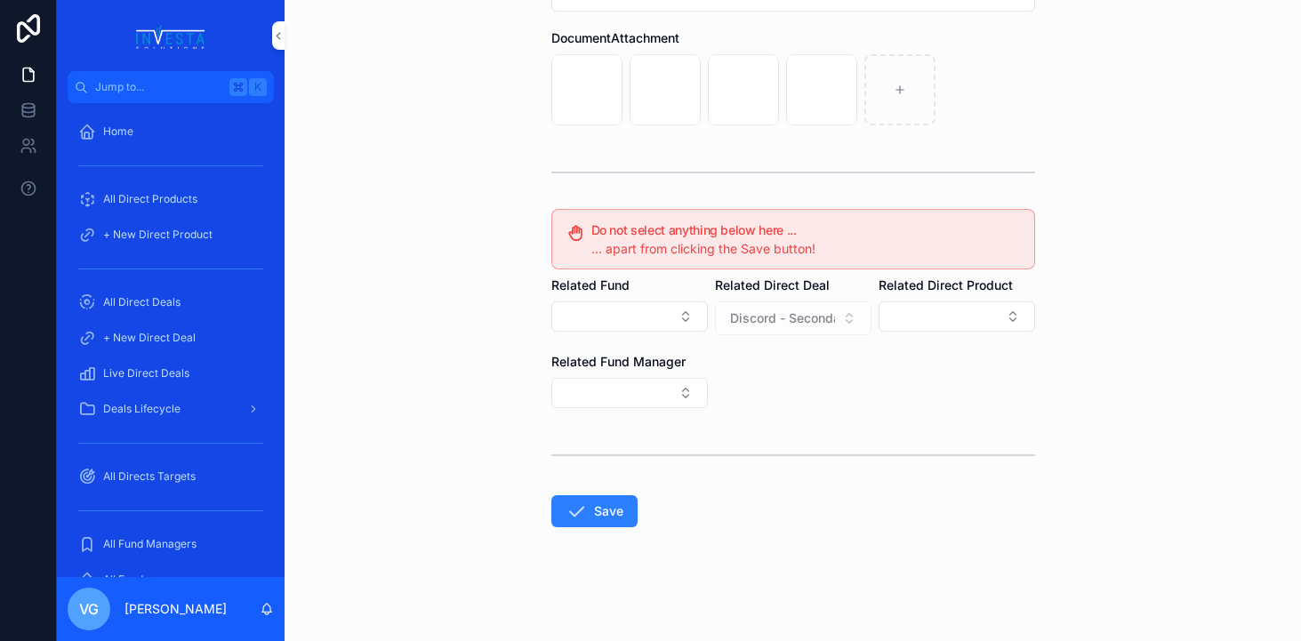
click at [587, 511] on button "Save" at bounding box center [594, 511] width 86 height 32
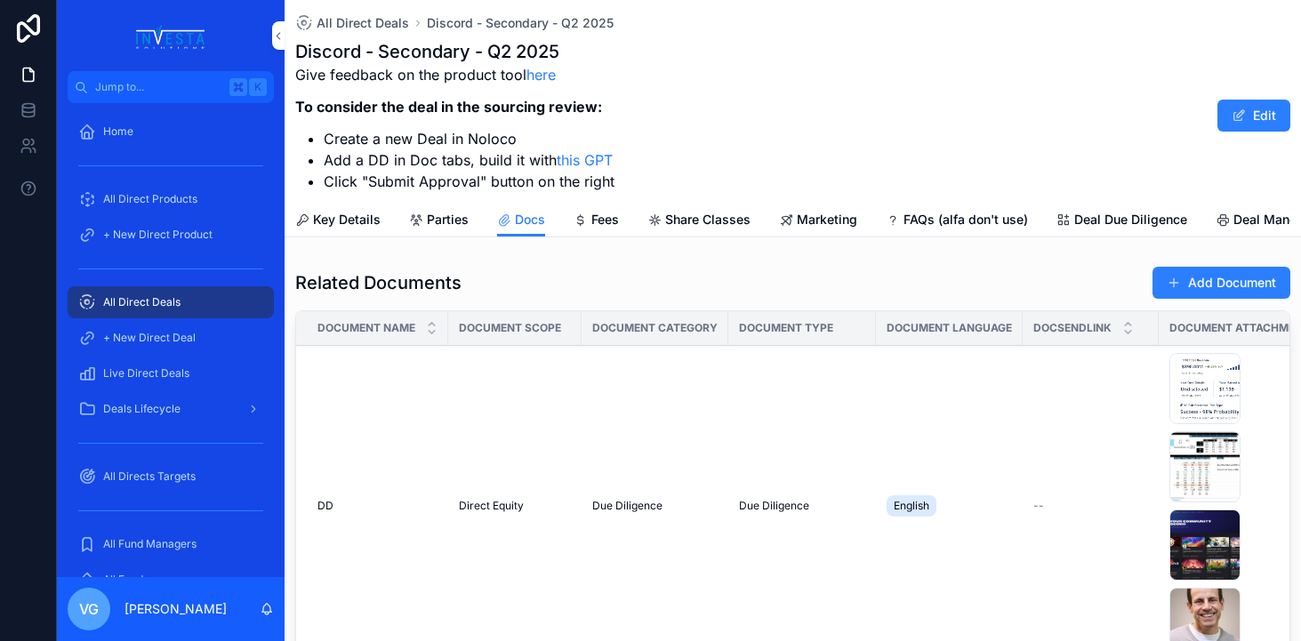
click at [1248, 287] on button "Add Document" at bounding box center [1221, 283] width 138 height 32
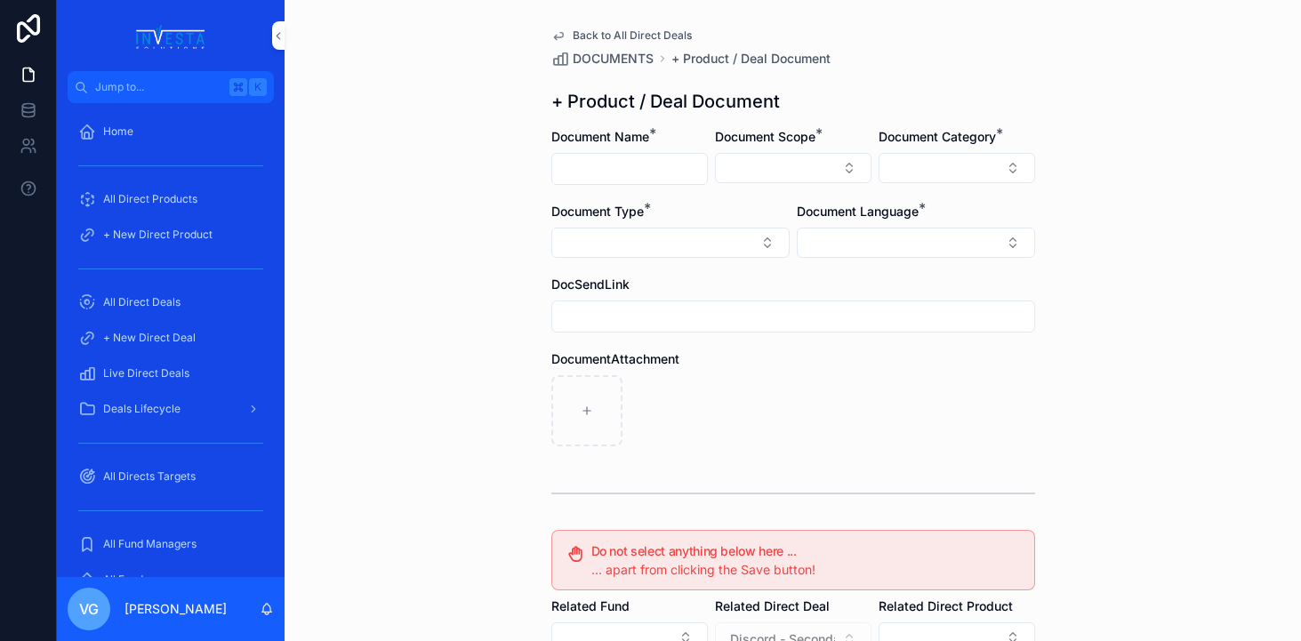
click at [686, 161] on input "scrollable content" at bounding box center [629, 169] width 155 height 25
type input "**********"
click at [788, 192] on form "**********" at bounding box center [793, 545] width 484 height 834
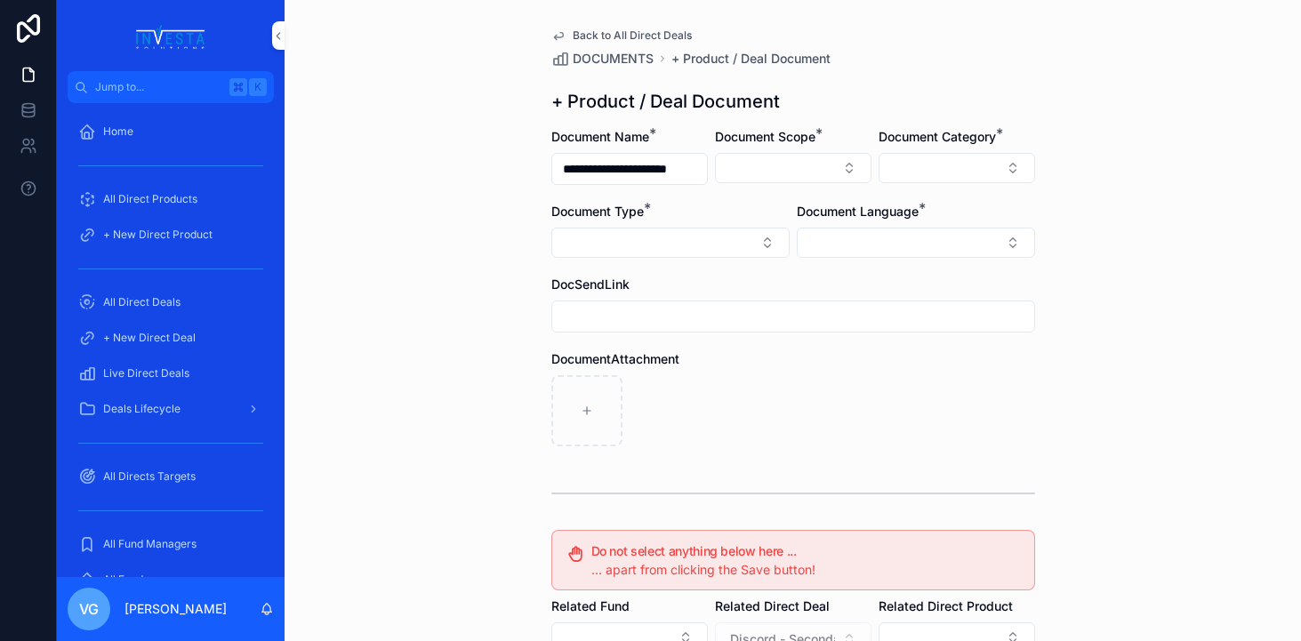
click at [789, 170] on button "Select Button" at bounding box center [793, 168] width 157 height 30
click at [770, 228] on div "Direct Equity" at bounding box center [793, 238] width 247 height 28
click at [931, 164] on button "Select Button" at bounding box center [957, 168] width 157 height 30
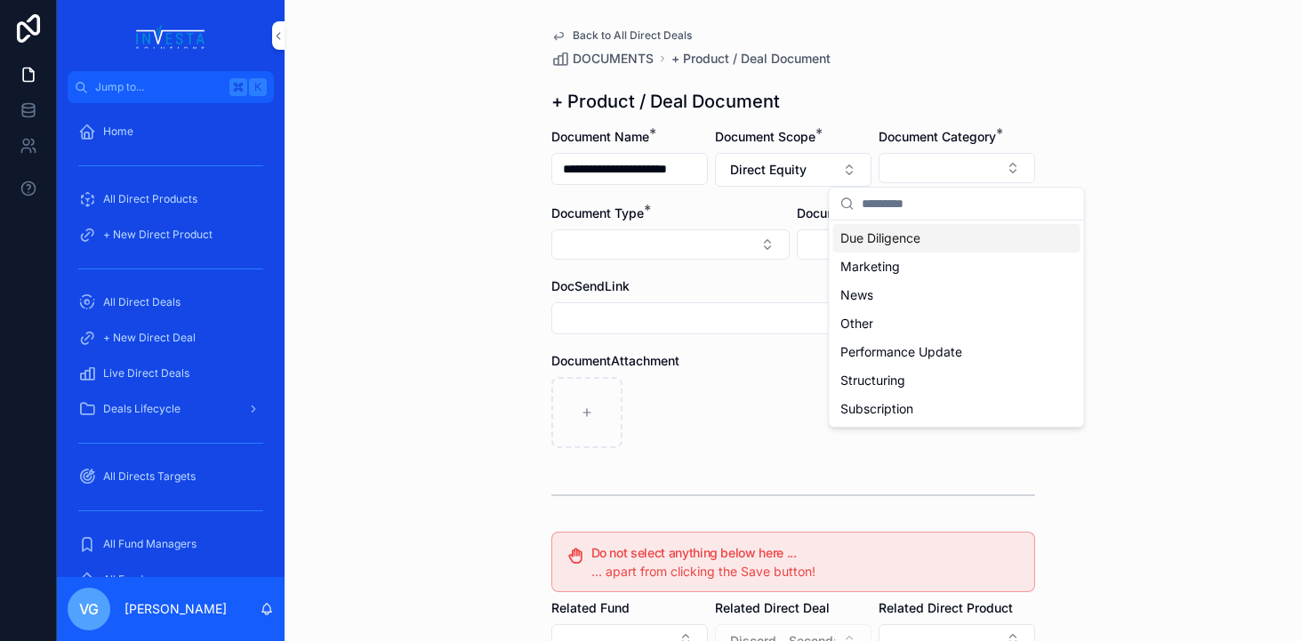
click at [919, 241] on span "Due Diligence" at bounding box center [880, 238] width 80 height 18
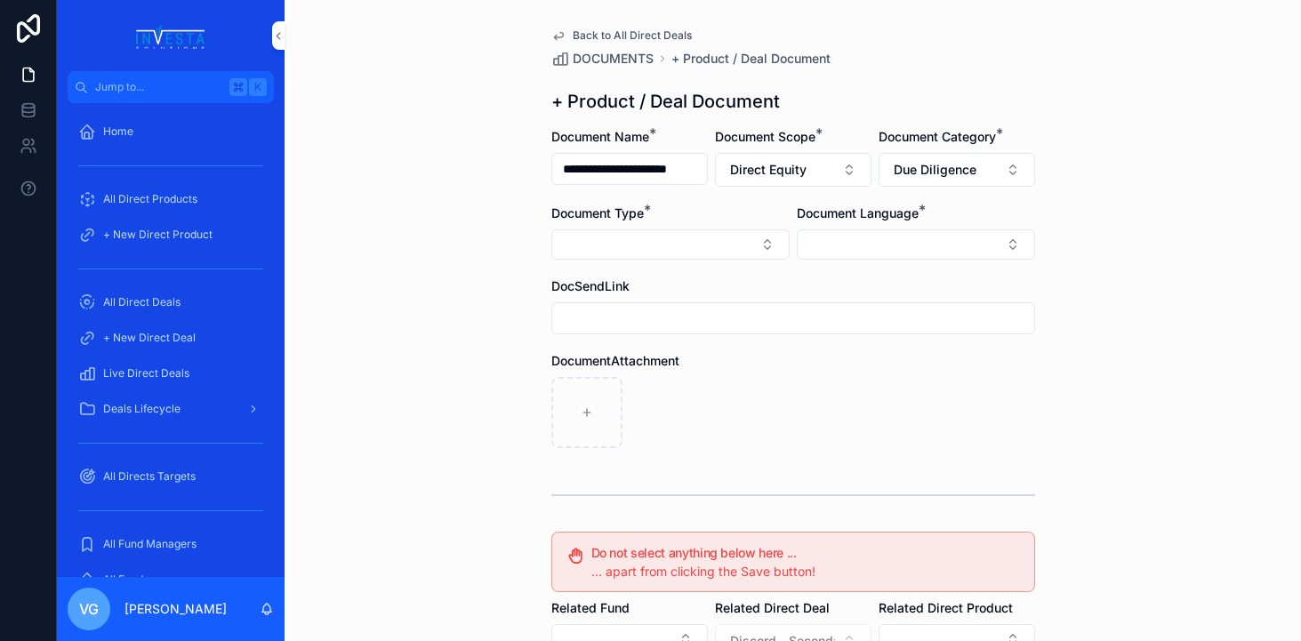
click at [703, 252] on button "Select Button" at bounding box center [670, 244] width 238 height 30
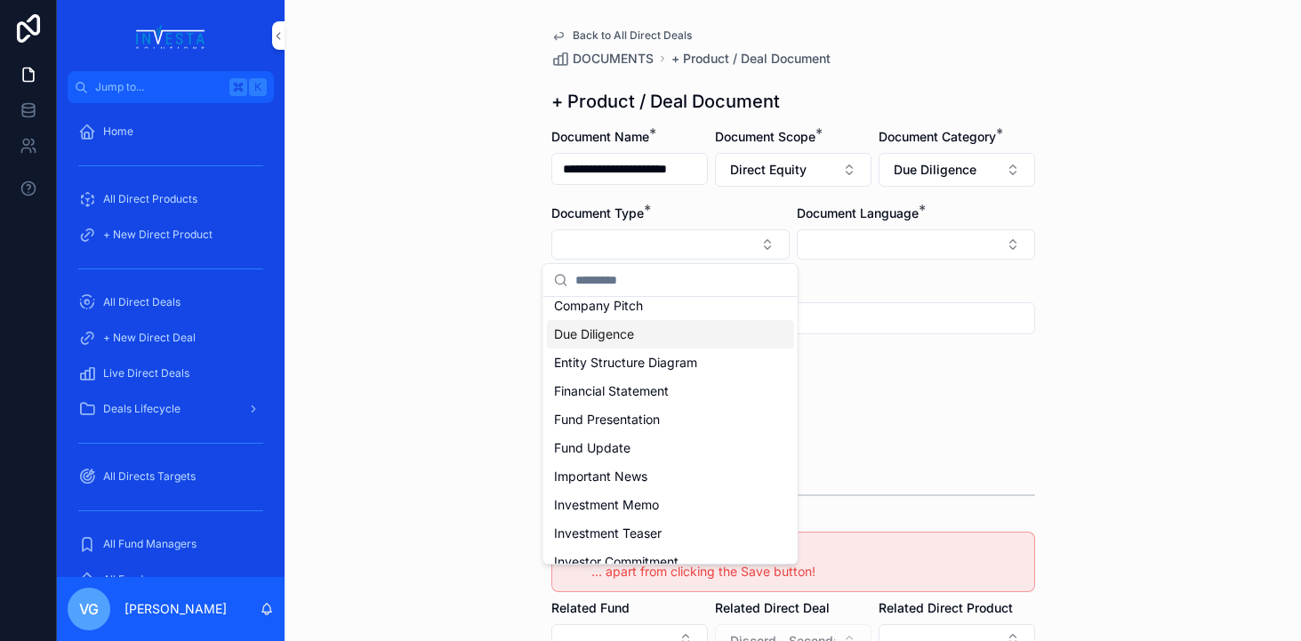
scroll to position [180, 0]
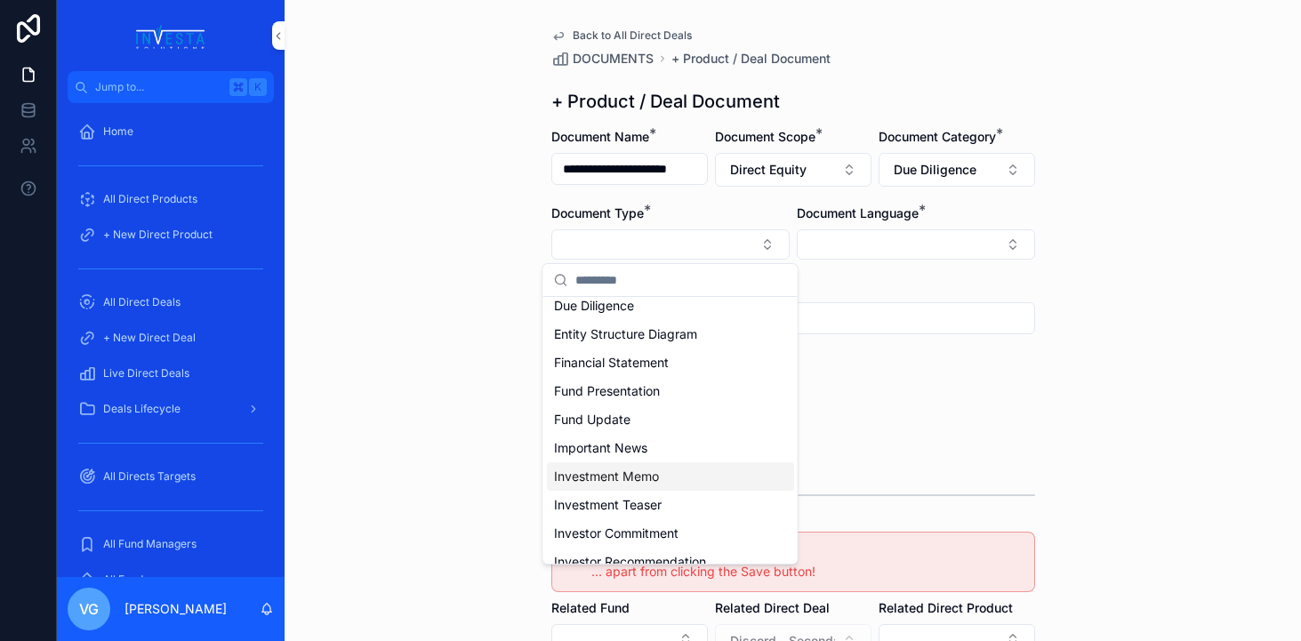
click at [617, 478] on span "Investment Memo" at bounding box center [606, 477] width 105 height 18
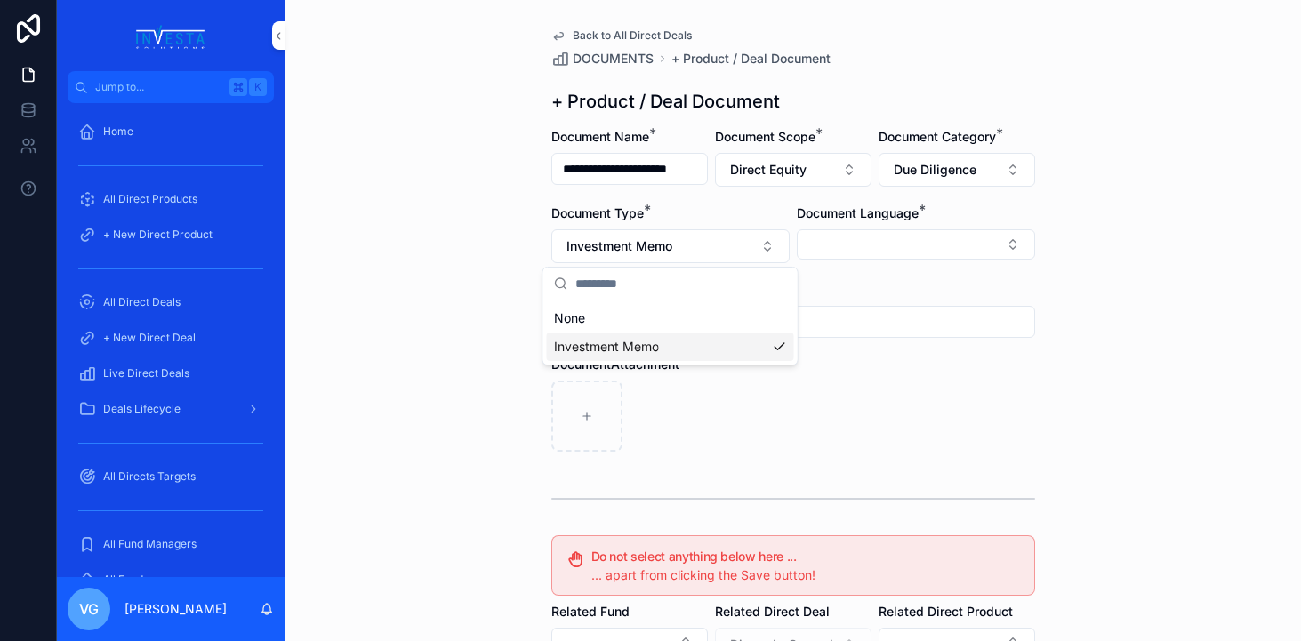
scroll to position [0, 0]
click at [922, 227] on div "Document Language *" at bounding box center [916, 234] width 238 height 59
click at [915, 252] on button "Select Button" at bounding box center [916, 244] width 238 height 30
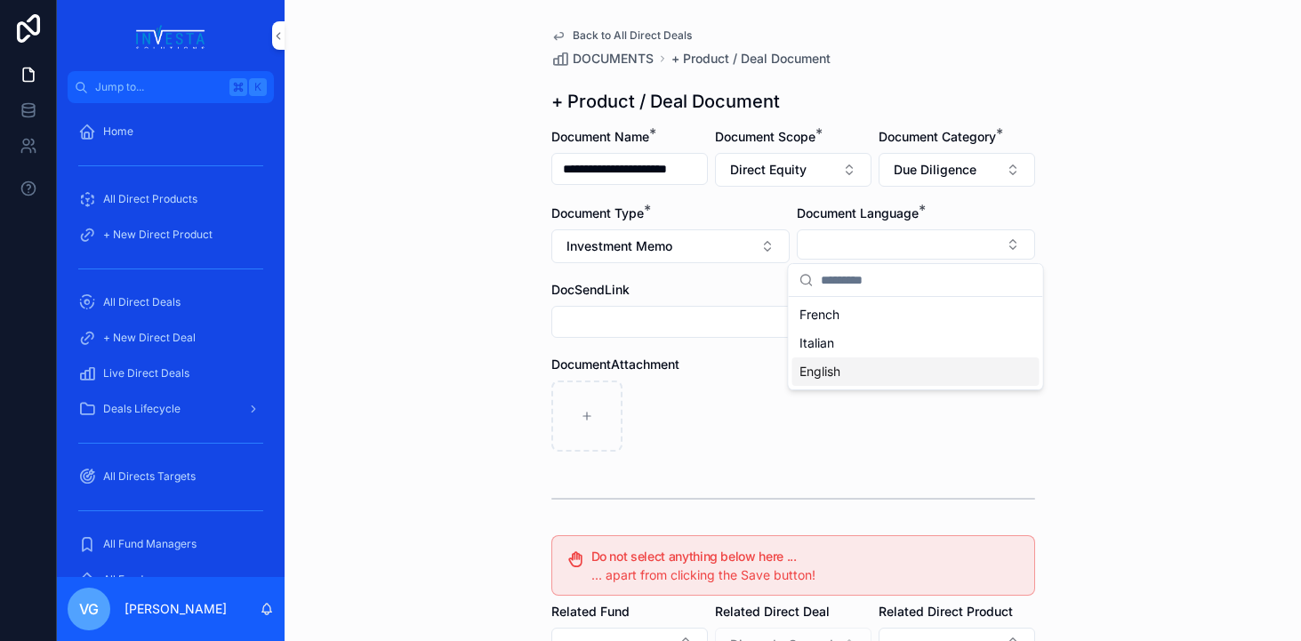
click at [851, 368] on div "English" at bounding box center [915, 371] width 247 height 28
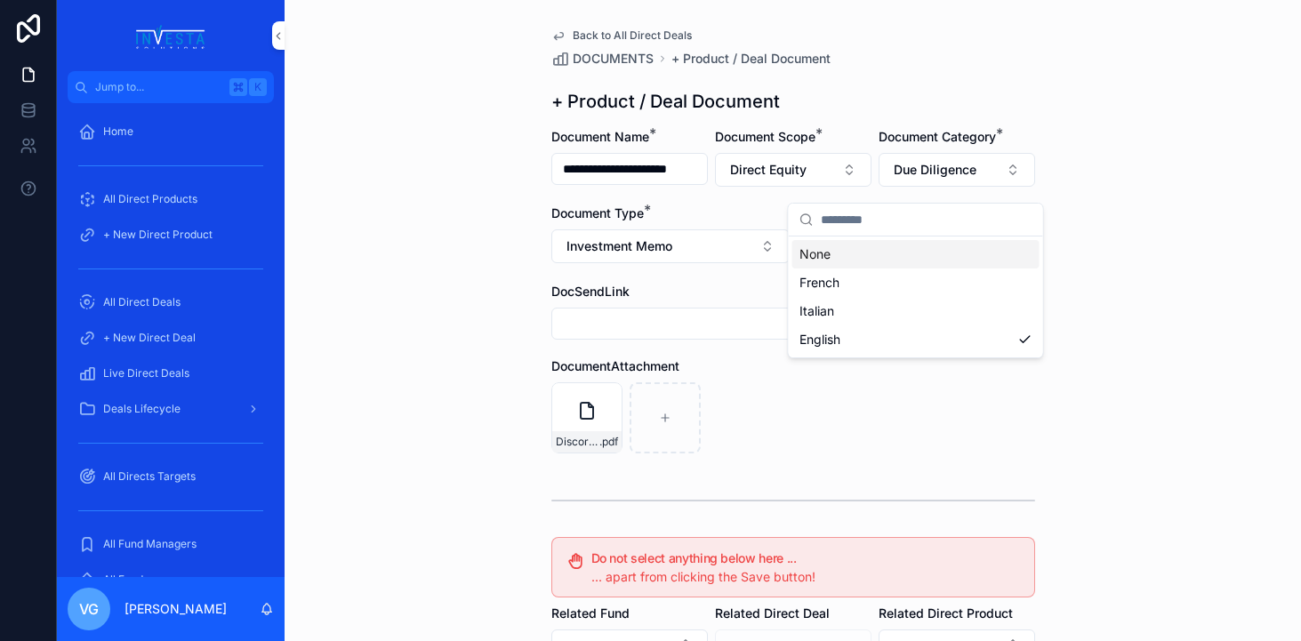
scroll to position [328, 0]
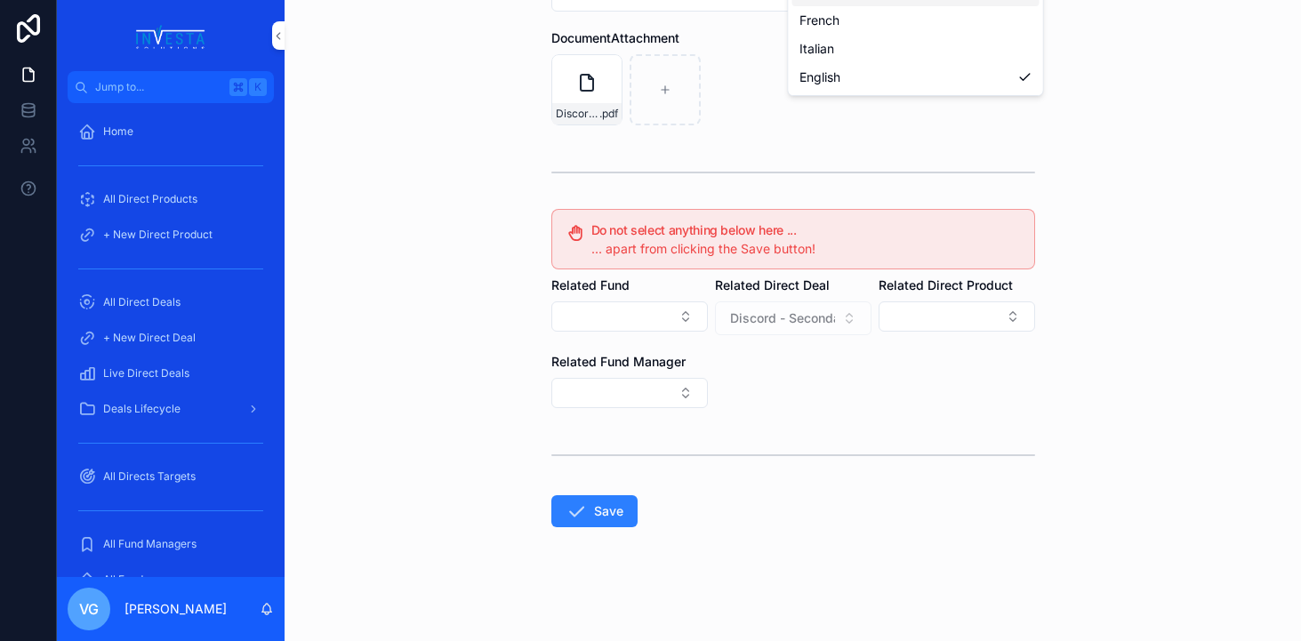
click at [590, 518] on button "Save" at bounding box center [594, 511] width 86 height 32
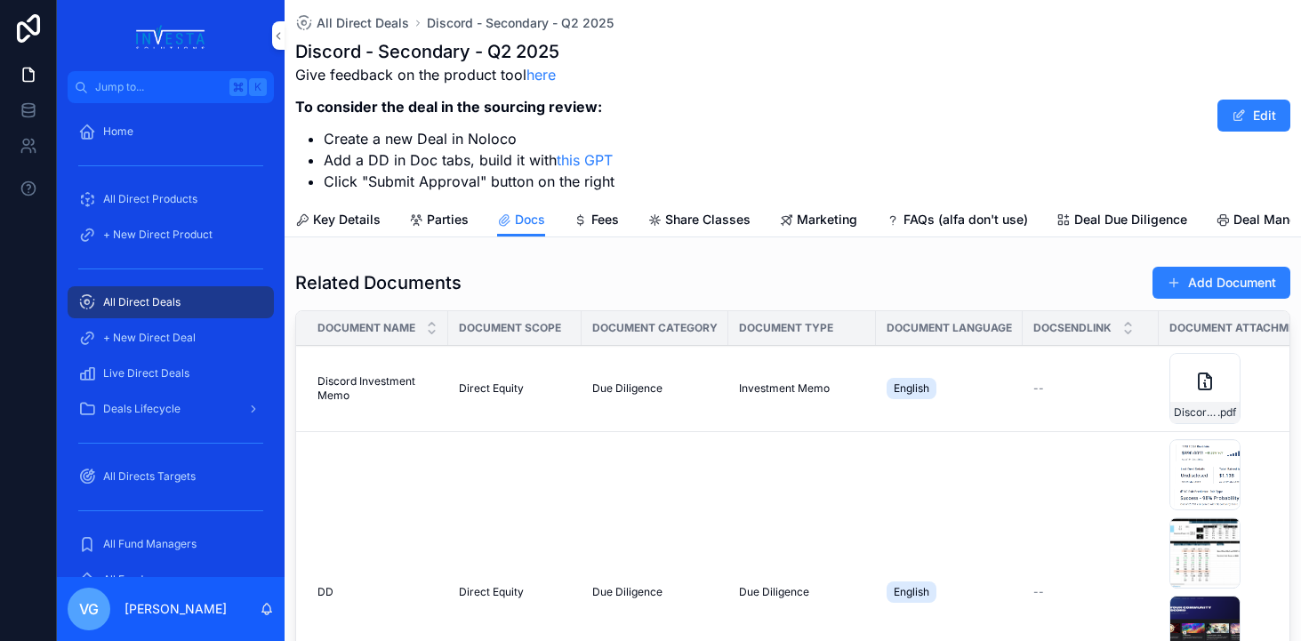
click at [1216, 270] on button "Add Document" at bounding box center [1221, 283] width 138 height 32
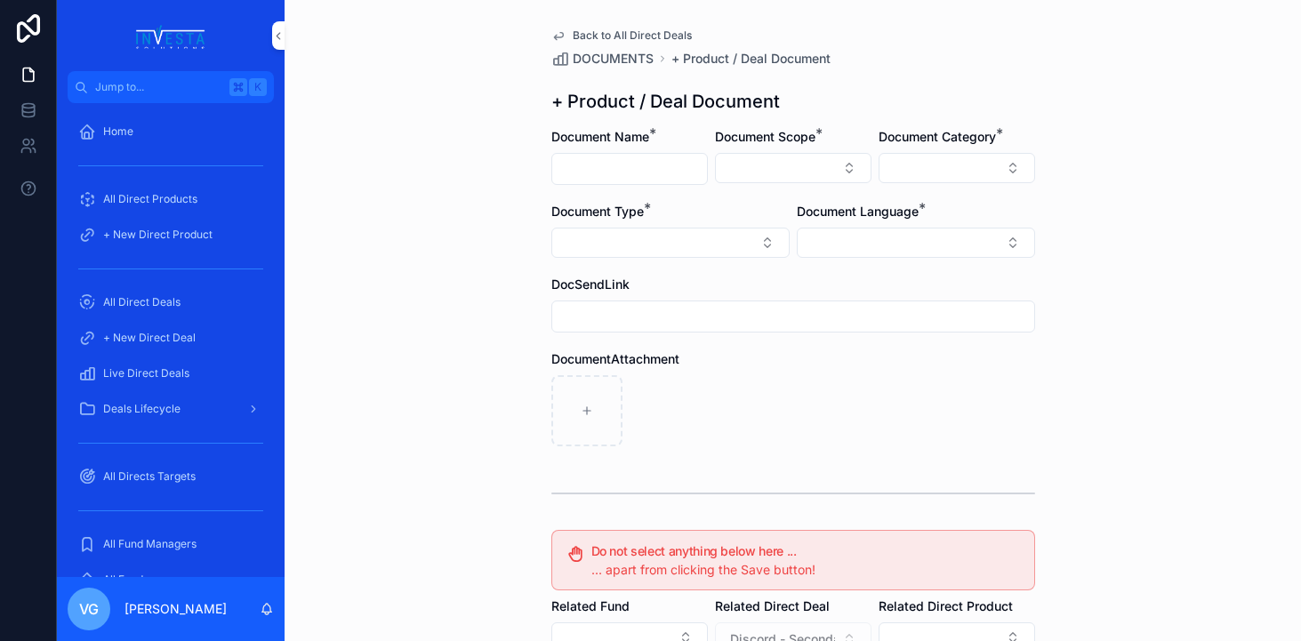
click at [689, 176] on input "scrollable content" at bounding box center [629, 169] width 155 height 25
type input "*"
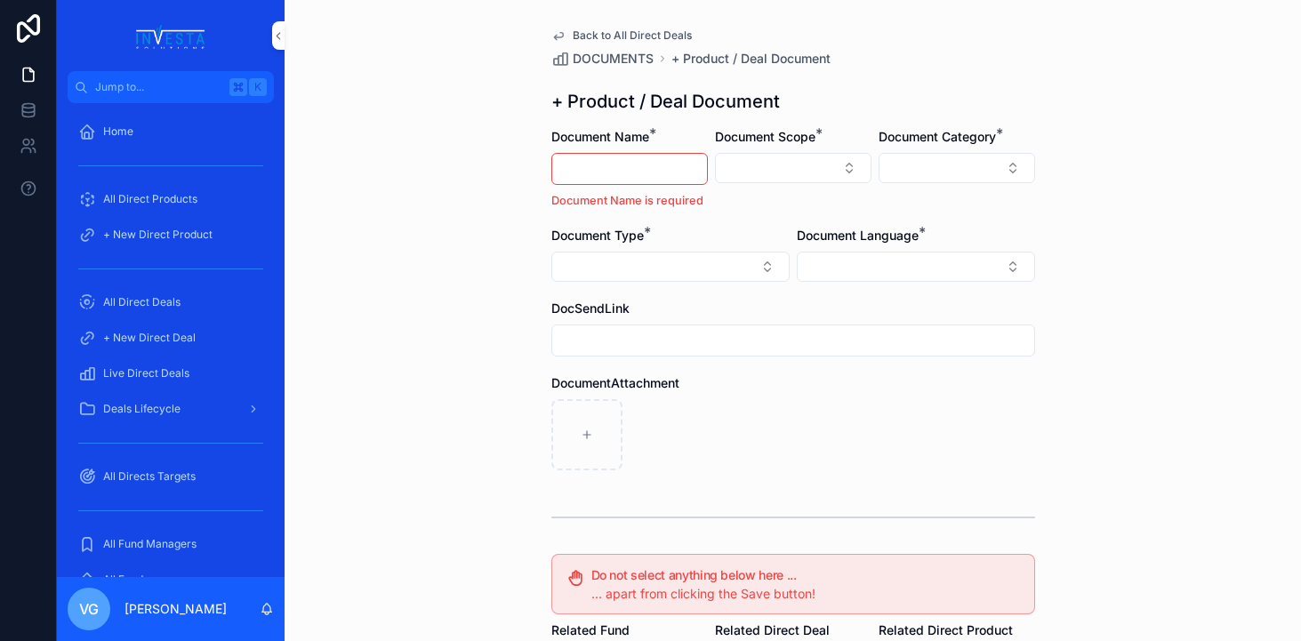
paste input "**********"
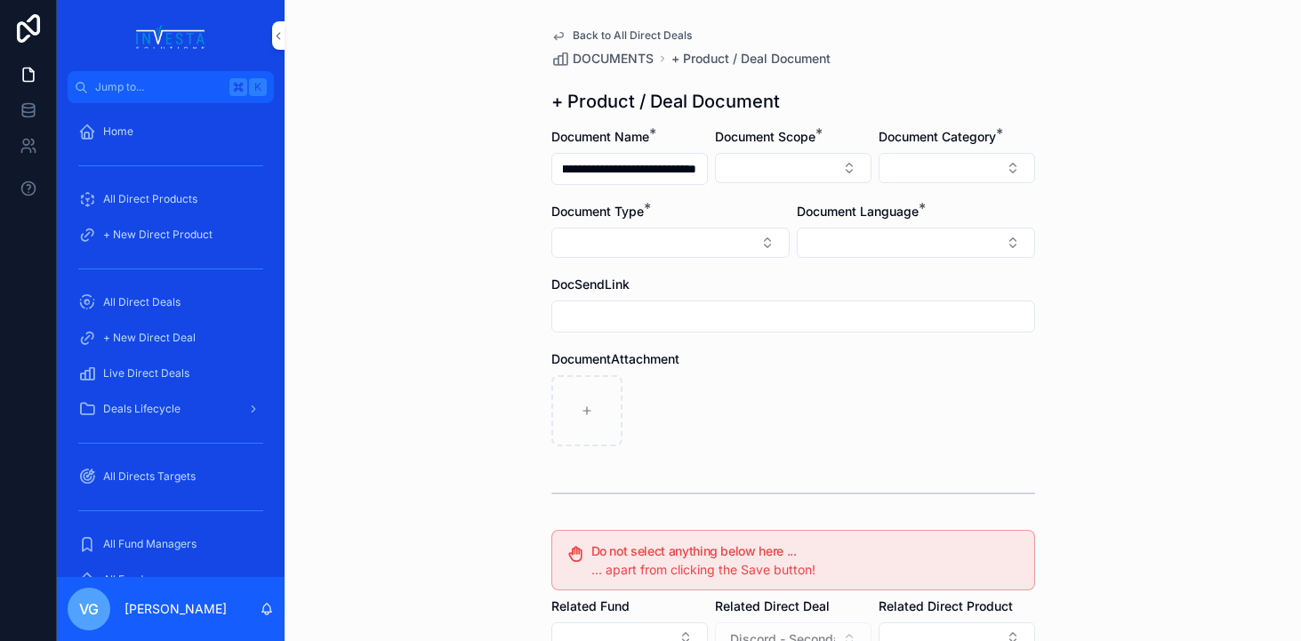
scroll to position [0, 300]
type input "**********"
click at [835, 162] on button "Select Button" at bounding box center [793, 168] width 157 height 30
click at [781, 244] on div "Direct Equity" at bounding box center [793, 238] width 247 height 28
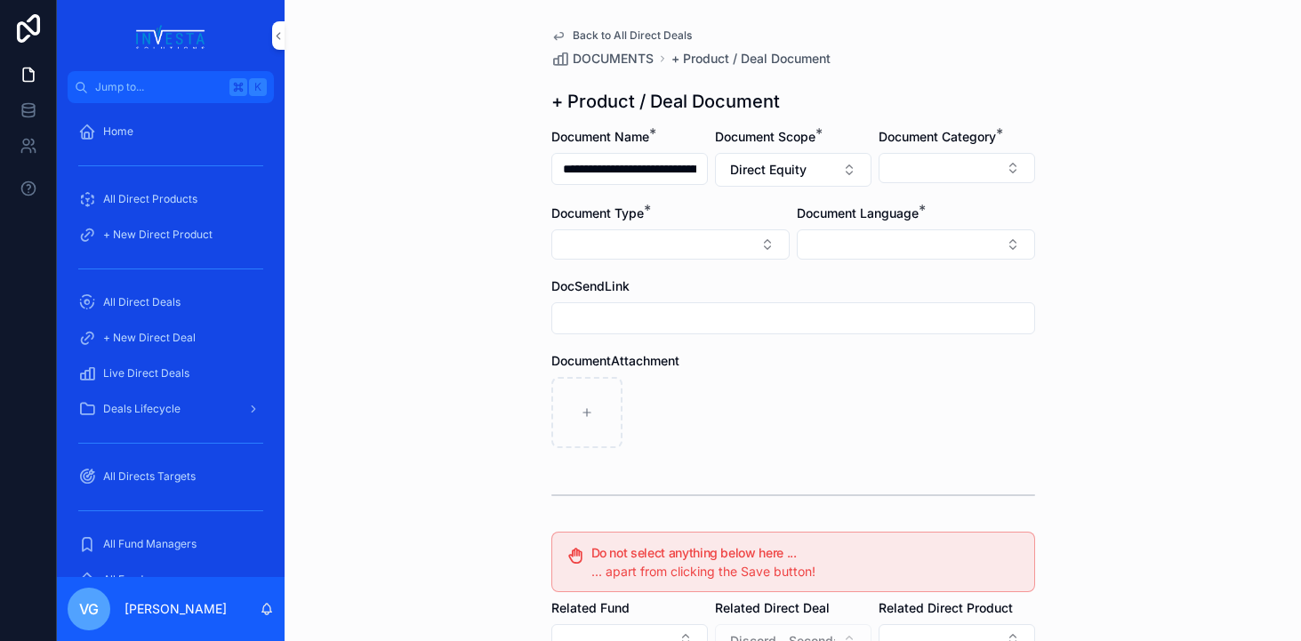
click at [948, 167] on button "Select Button" at bounding box center [957, 168] width 157 height 30
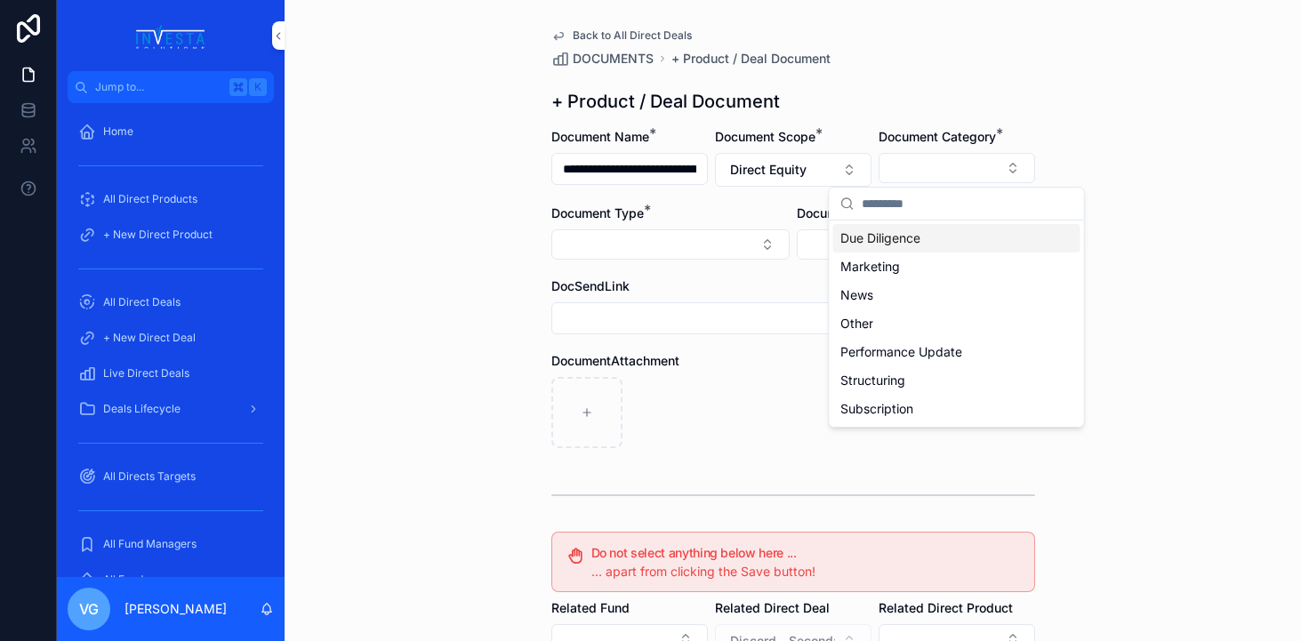
click at [905, 243] on span "Due Diligence" at bounding box center [880, 238] width 80 height 18
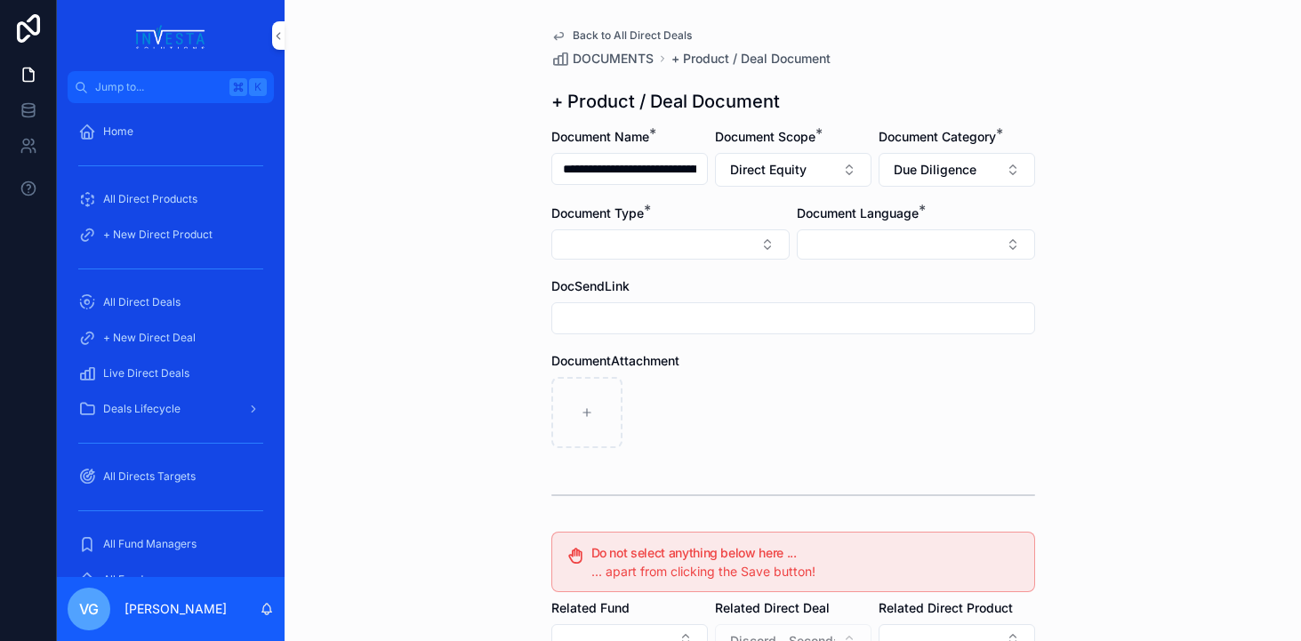
click at [734, 247] on button "Select Button" at bounding box center [670, 244] width 238 height 30
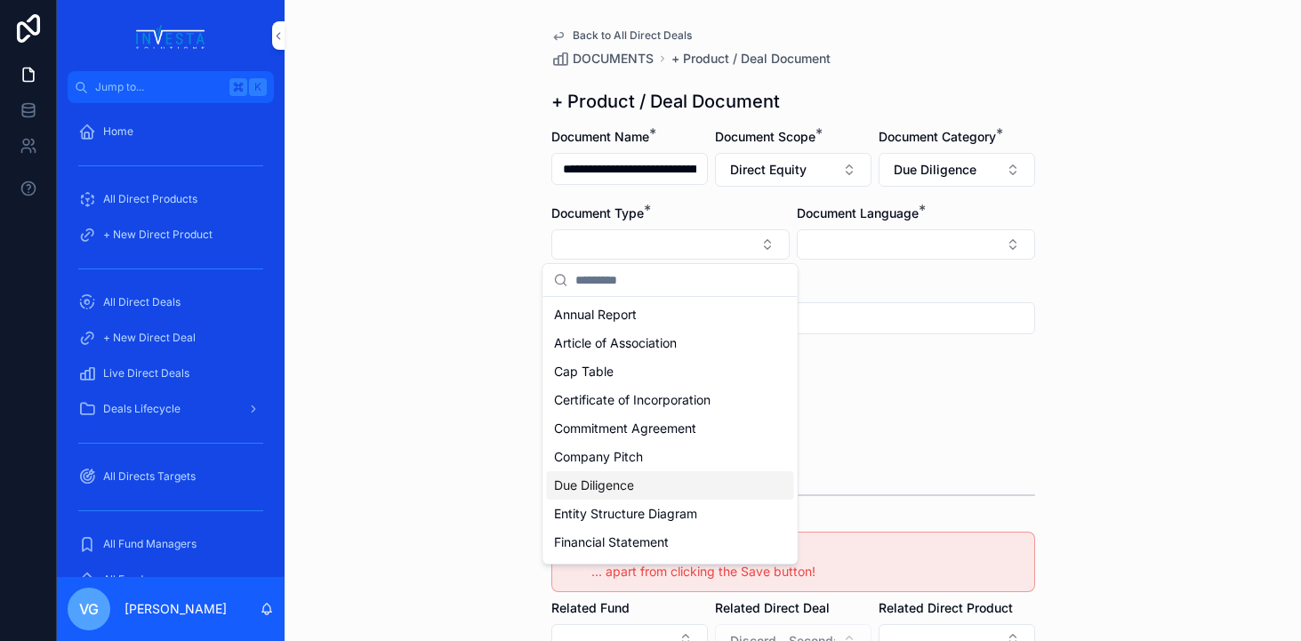
click at [662, 486] on div "Due Diligence" at bounding box center [670, 485] width 247 height 28
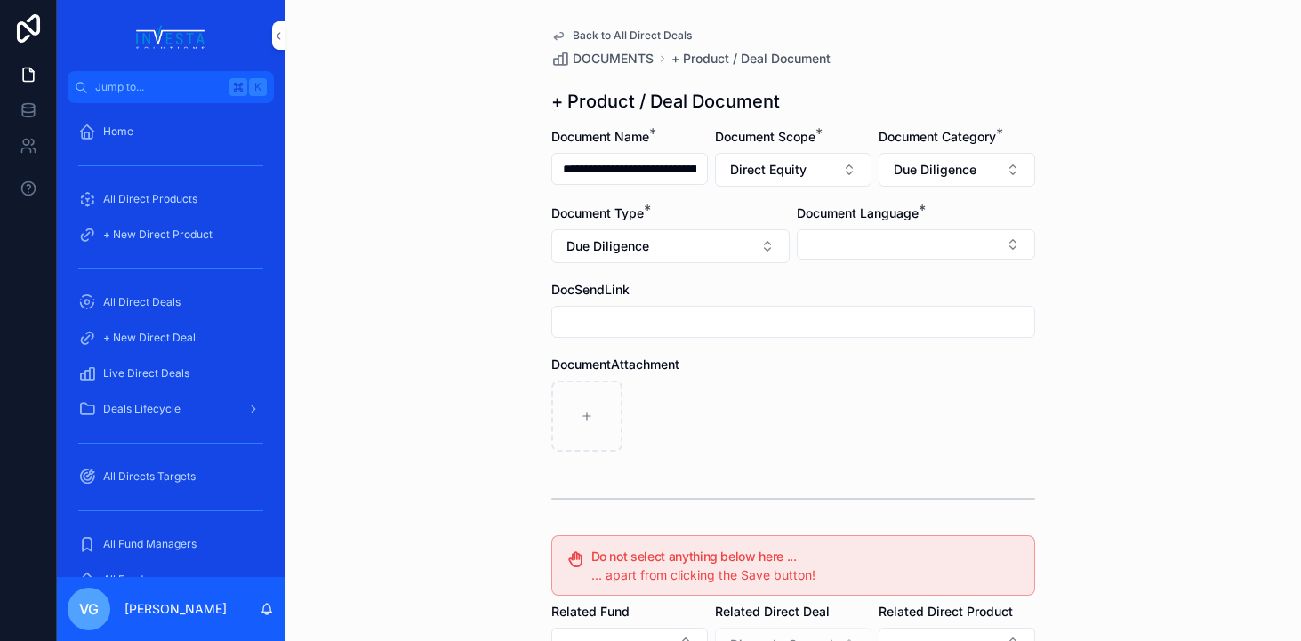
click at [880, 254] on button "Select Button" at bounding box center [916, 244] width 238 height 30
click at [845, 366] on div "English" at bounding box center [915, 371] width 247 height 28
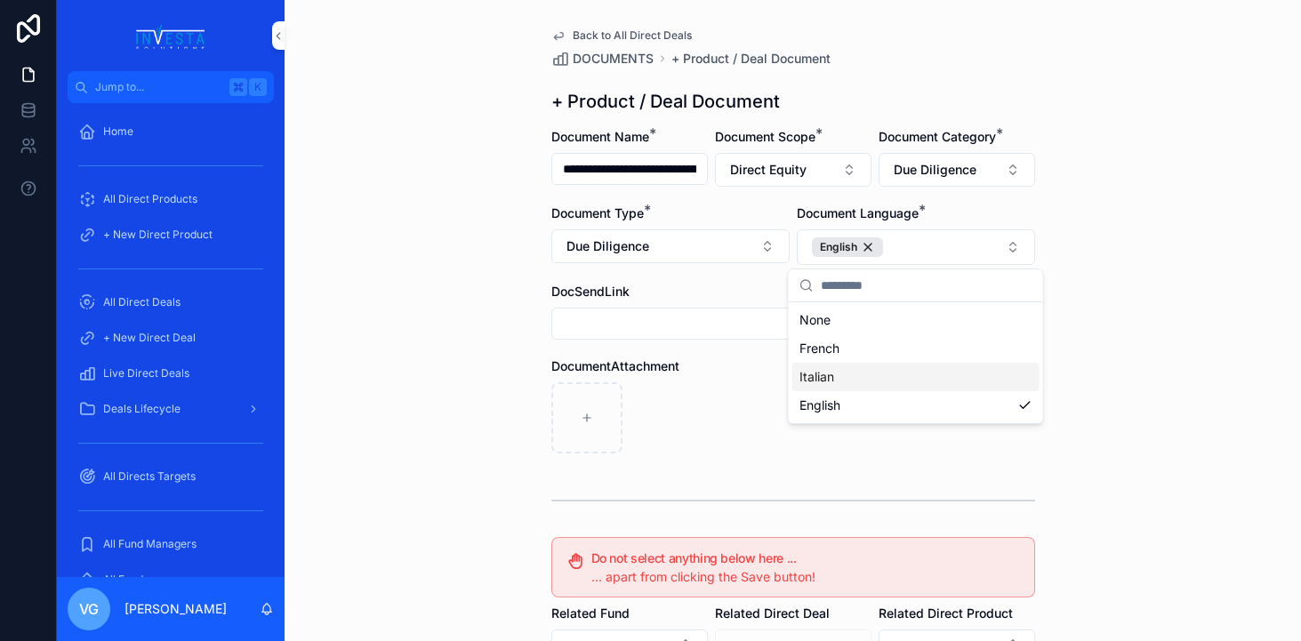
click at [703, 396] on div "scrollable content" at bounding box center [793, 417] width 484 height 71
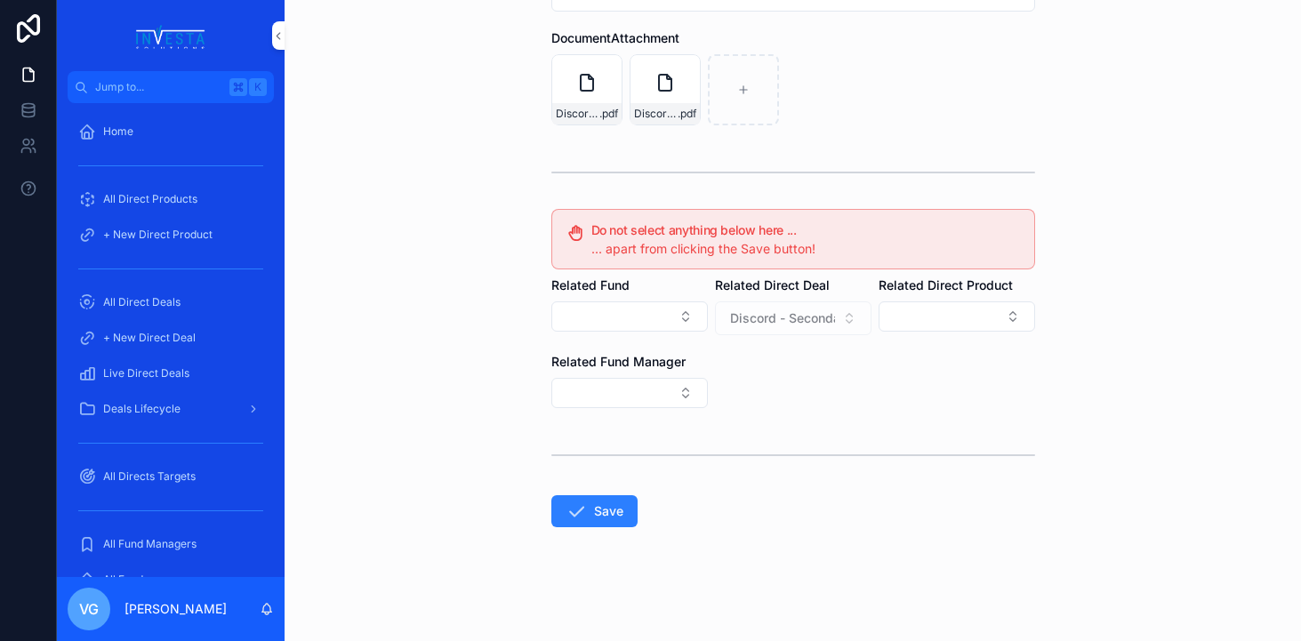
click at [592, 507] on button "Save" at bounding box center [594, 511] width 86 height 32
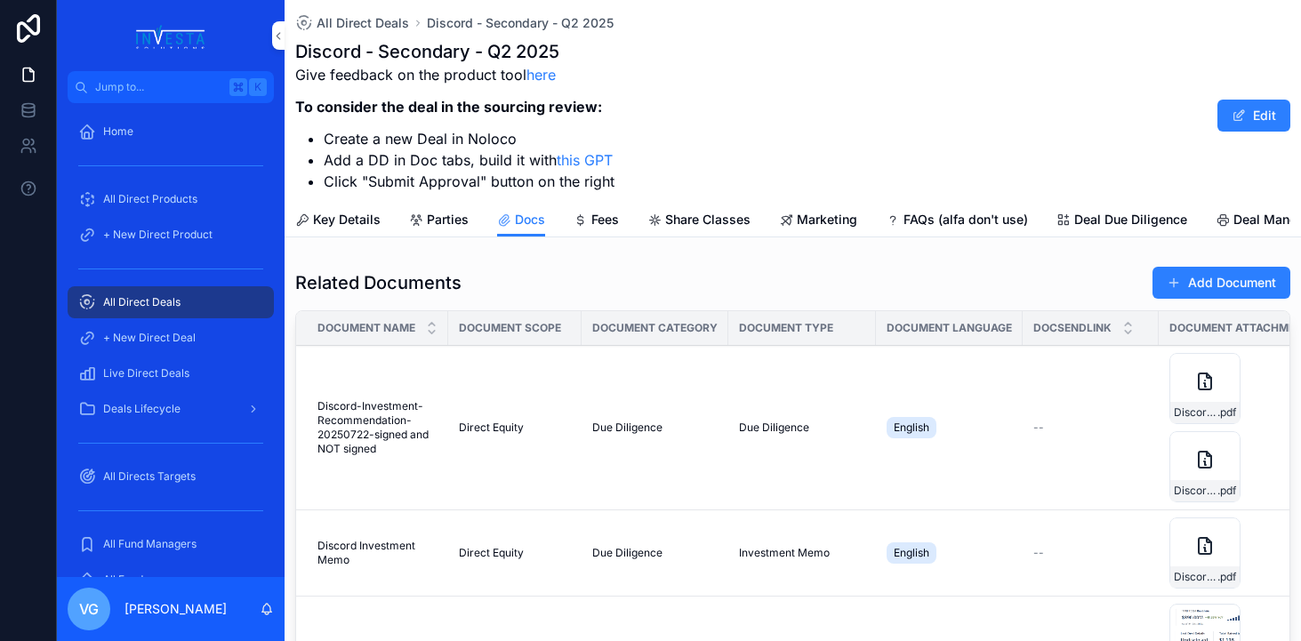
click at [1256, 285] on button "Add Document" at bounding box center [1221, 283] width 138 height 32
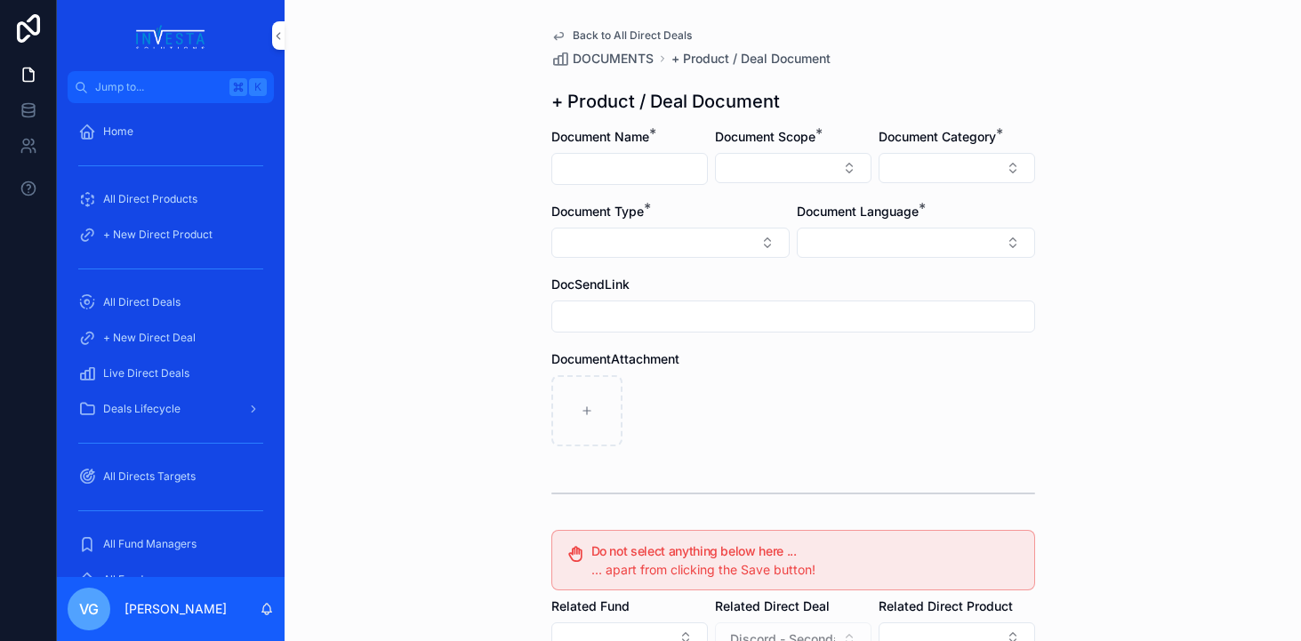
click at [656, 179] on input "scrollable content" at bounding box center [629, 169] width 155 height 25
paste input "**********"
type input "**********"
click at [786, 168] on button "Select Button" at bounding box center [793, 168] width 157 height 30
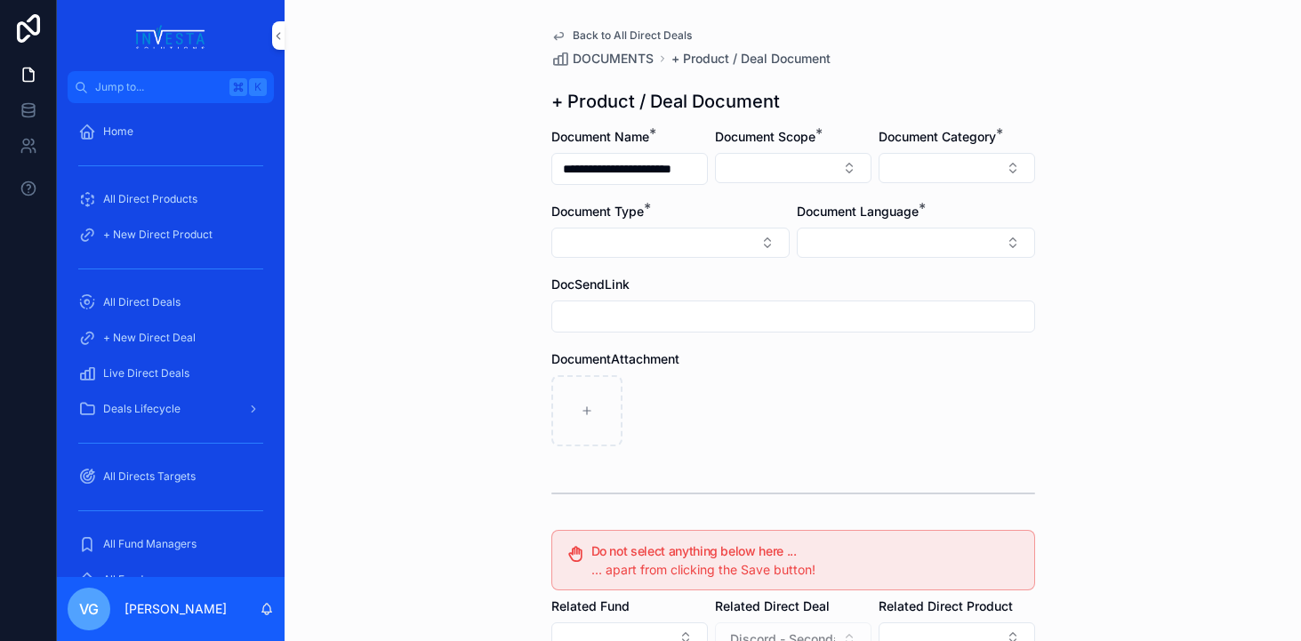
scroll to position [0, 0]
click at [775, 237] on div "Direct Equity" at bounding box center [793, 238] width 247 height 28
click at [927, 144] on label "Document Category *" at bounding box center [937, 137] width 117 height 18
click at [927, 166] on button "Select Button" at bounding box center [957, 168] width 157 height 30
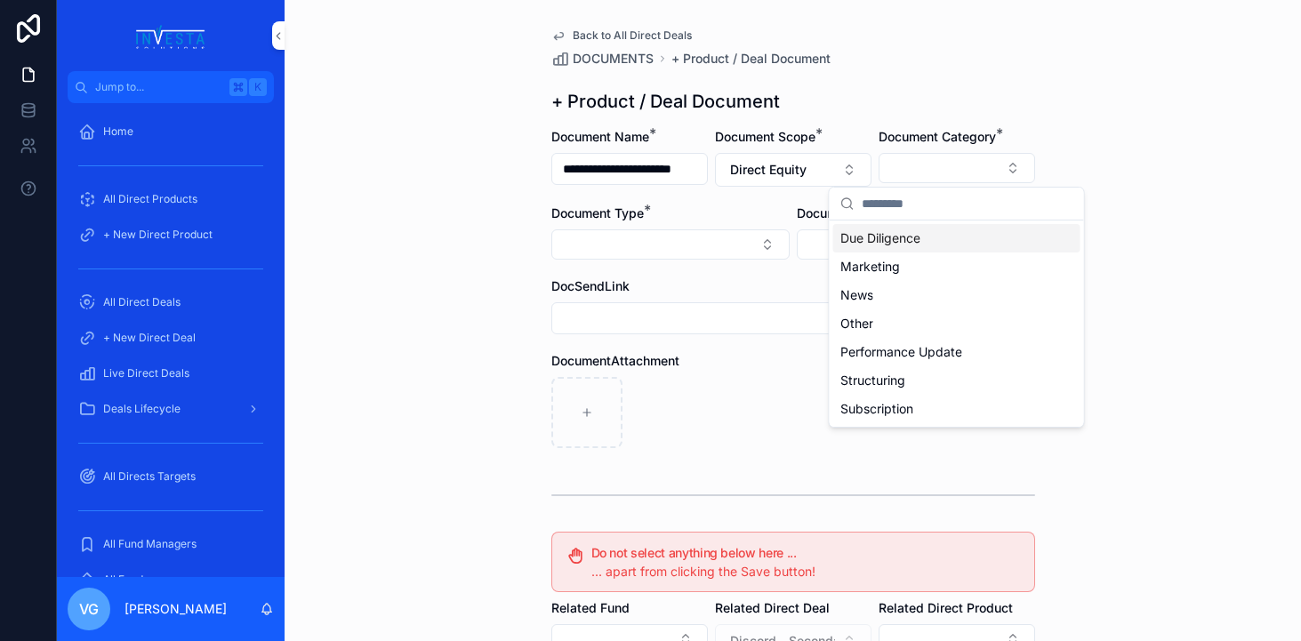
click at [911, 244] on span "Due Diligence" at bounding box center [880, 238] width 80 height 18
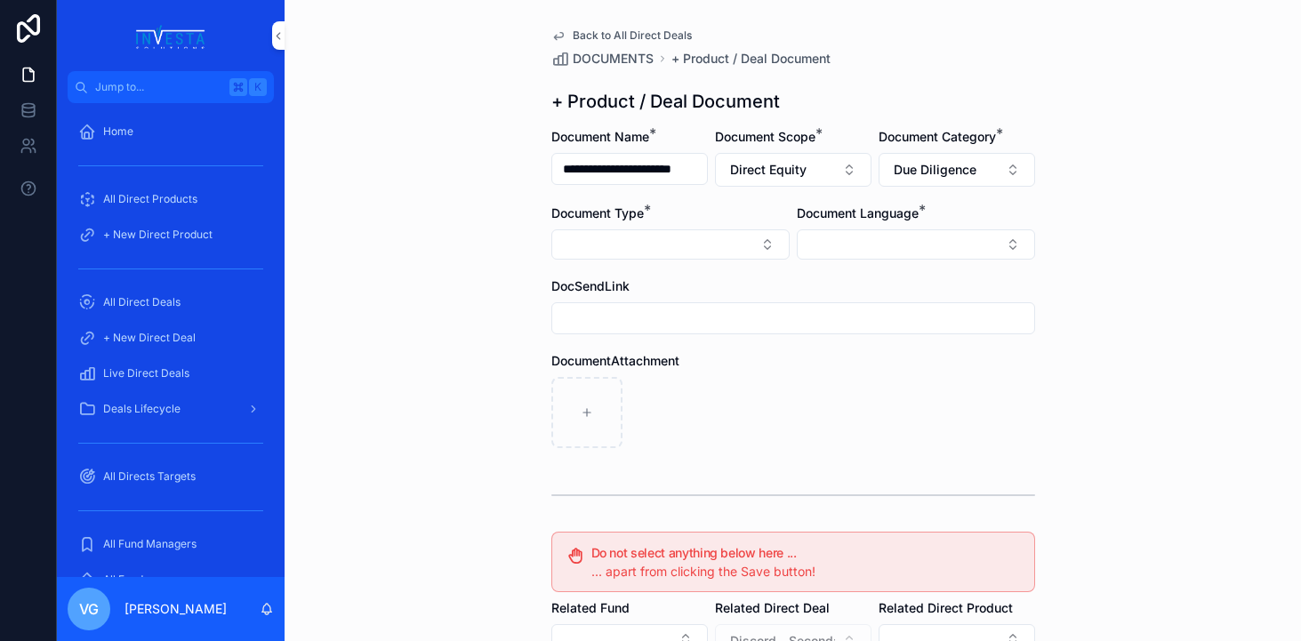
click at [756, 237] on button "Select Button" at bounding box center [670, 244] width 238 height 30
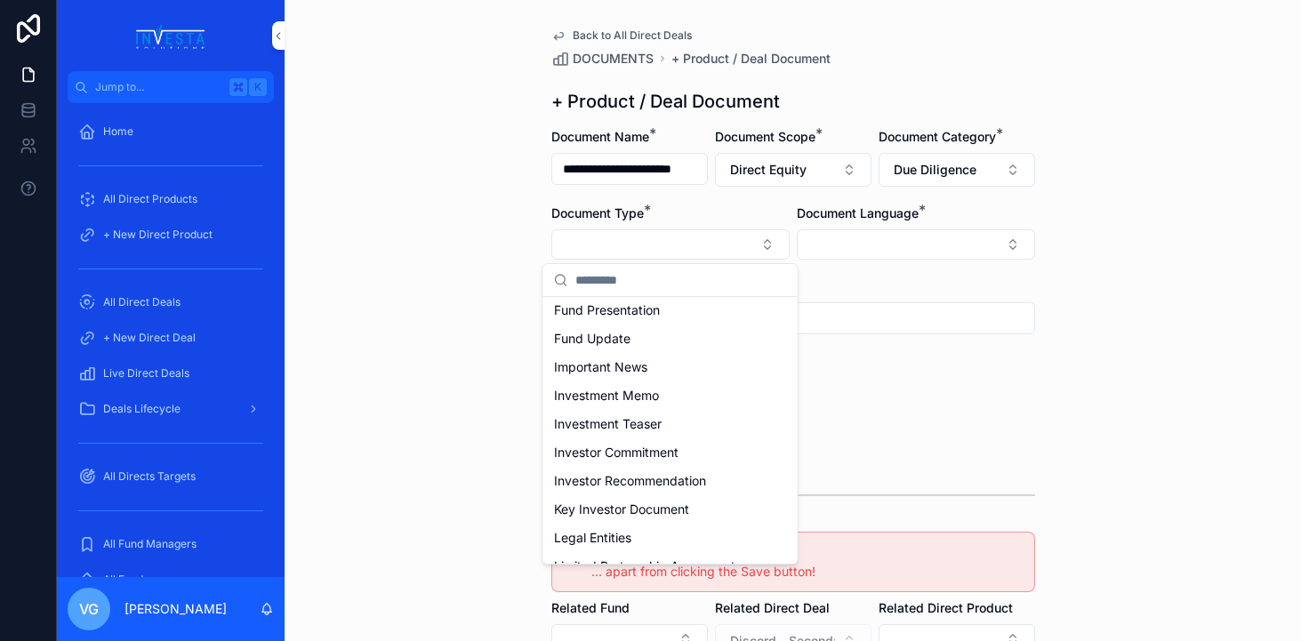
scroll to position [260, 0]
click at [662, 407] on div "Investment Memo" at bounding box center [670, 396] width 247 height 28
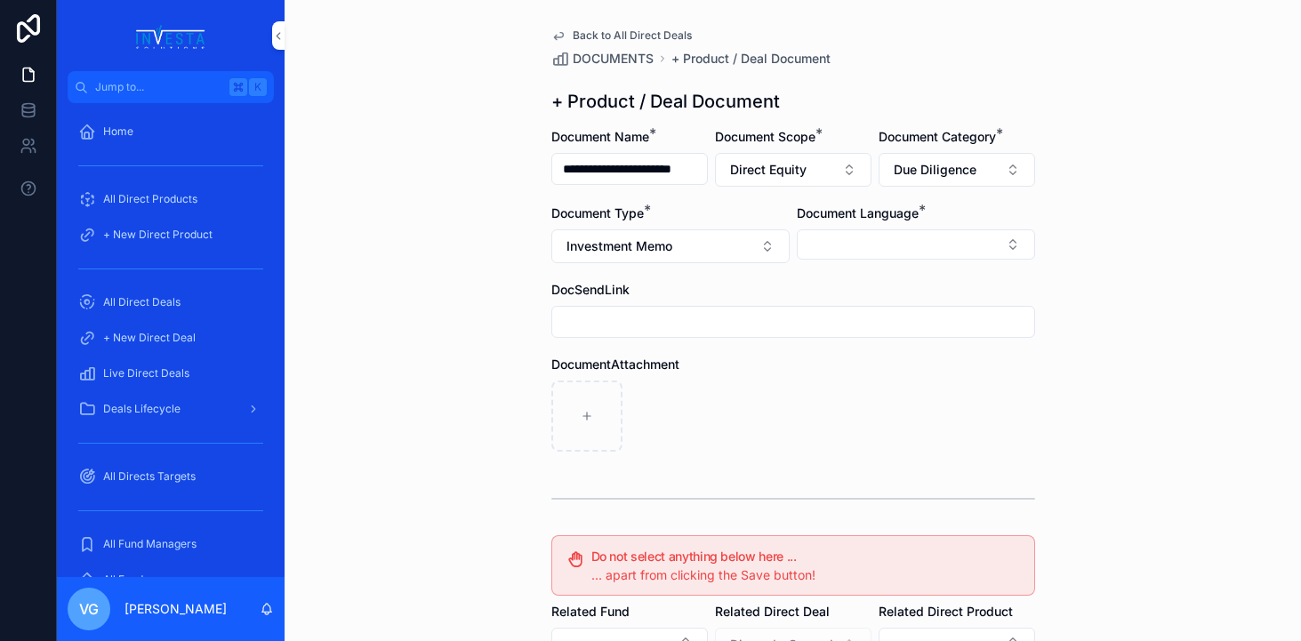
click at [980, 382] on div "scrollable content" at bounding box center [793, 416] width 484 height 71
click at [969, 251] on button "Select Button" at bounding box center [916, 244] width 238 height 30
click at [908, 367] on div "English" at bounding box center [915, 371] width 247 height 28
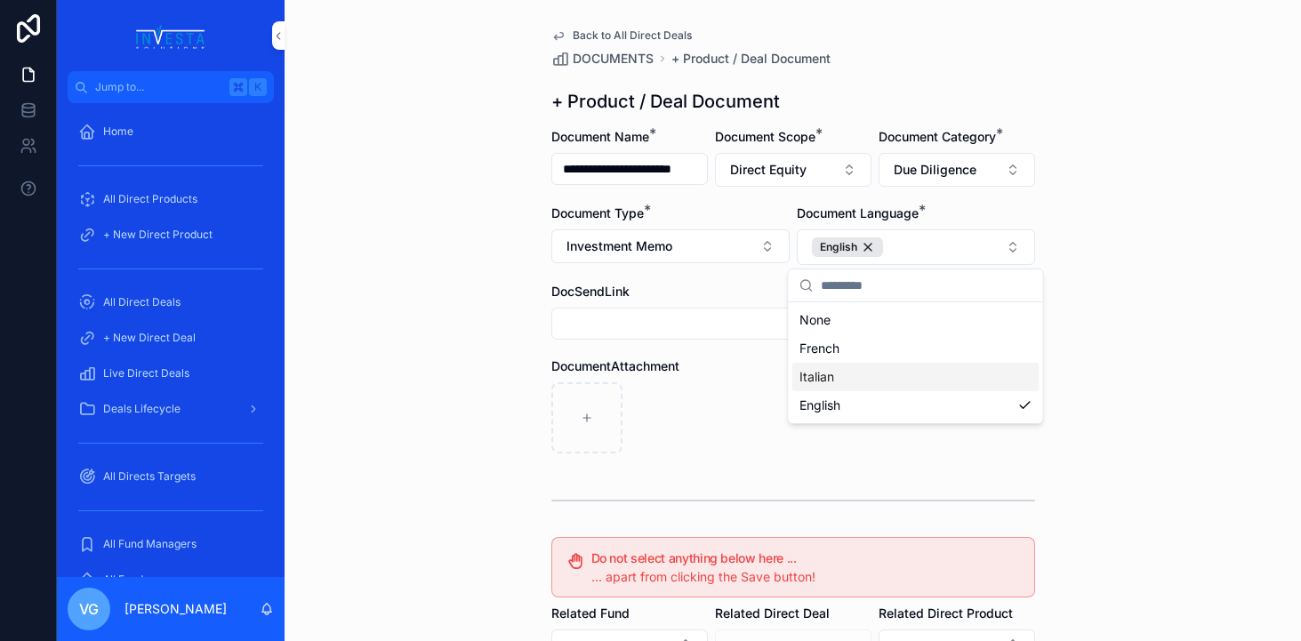
click at [657, 237] on button "Investment Memo" at bounding box center [670, 246] width 238 height 34
click at [963, 500] on hr "scrollable content" at bounding box center [793, 501] width 484 height 2
click at [718, 255] on button "Investment Memo" at bounding box center [670, 246] width 238 height 34
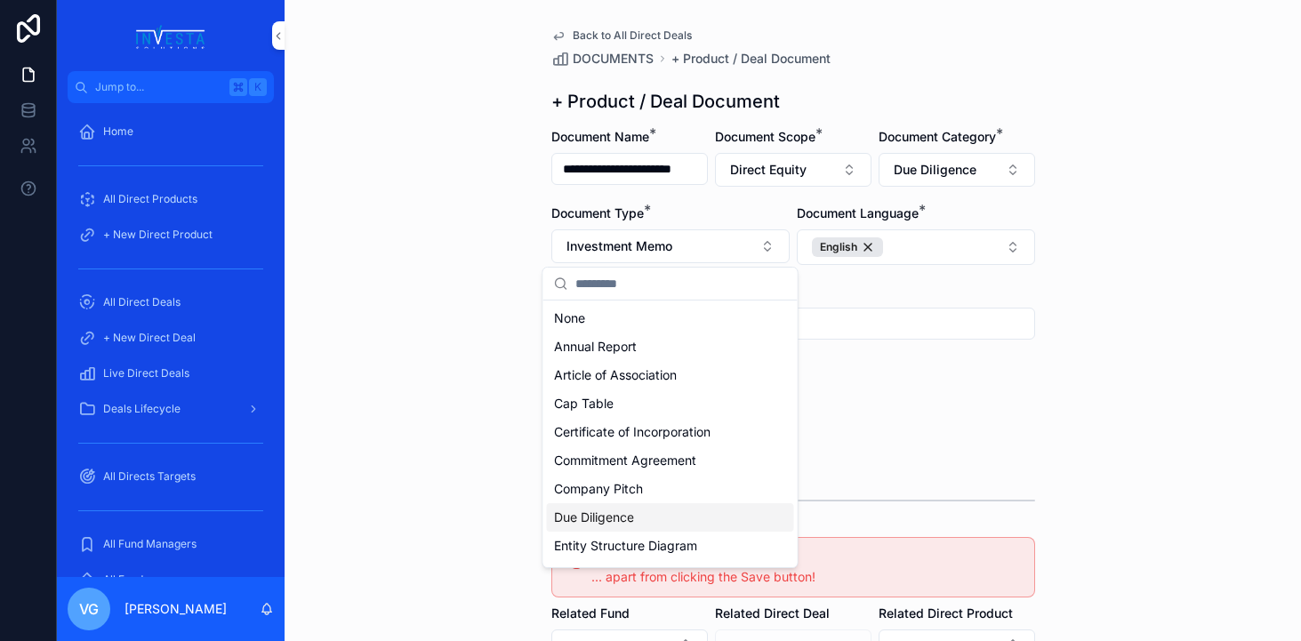
click at [658, 512] on div "Due Diligence" at bounding box center [670, 517] width 247 height 28
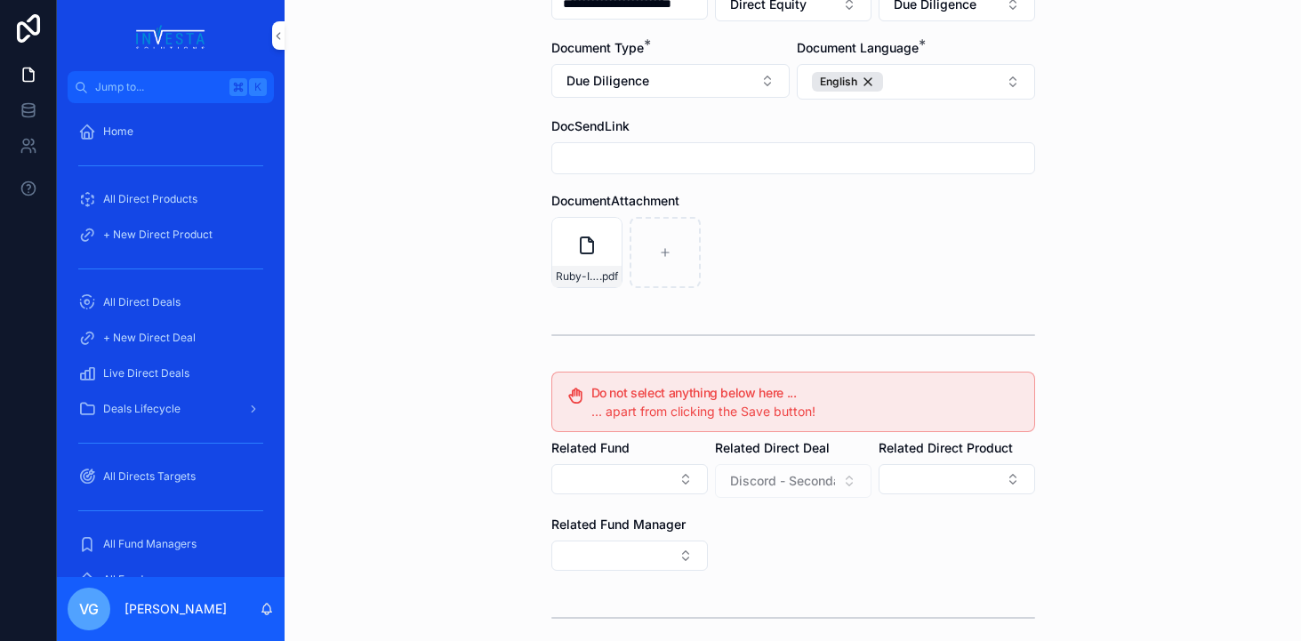
scroll to position [328, 0]
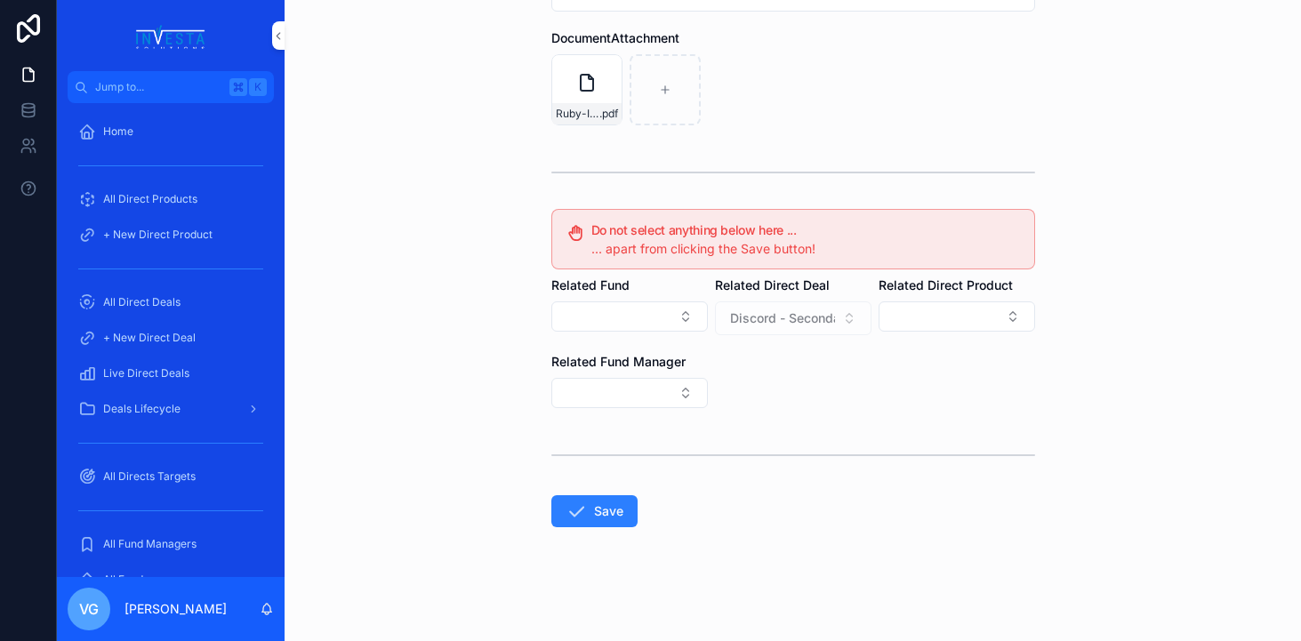
click at [614, 516] on button "Save" at bounding box center [594, 511] width 86 height 32
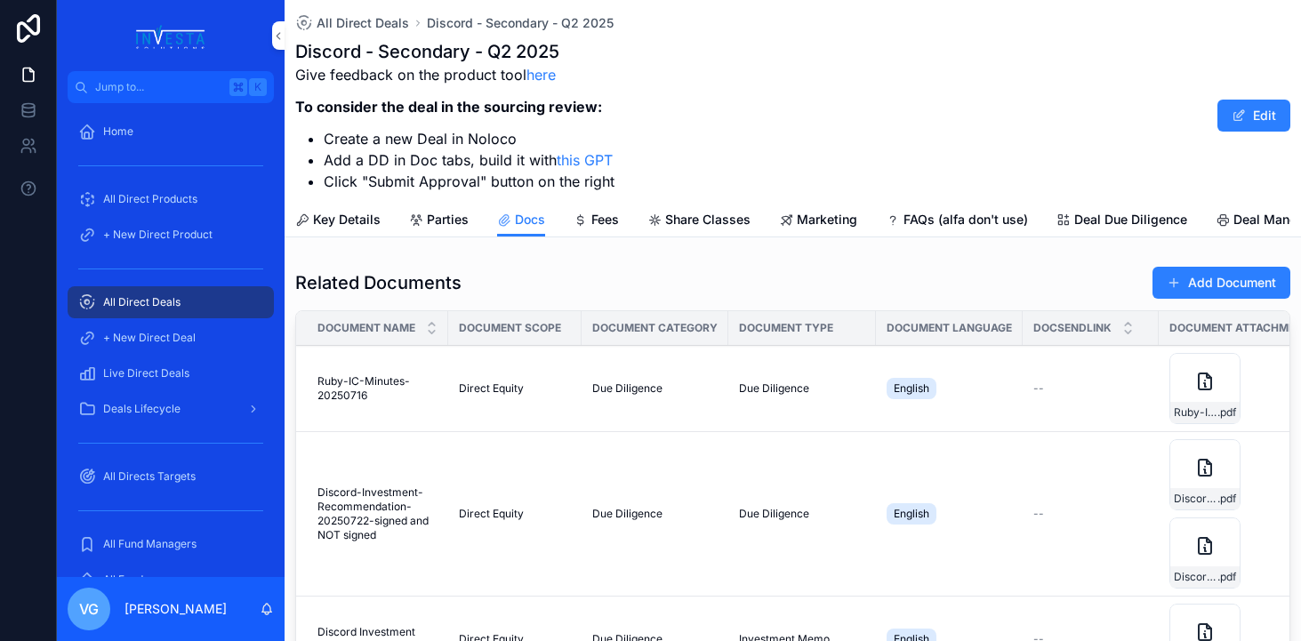
click at [1211, 281] on button "Add Document" at bounding box center [1221, 283] width 138 height 32
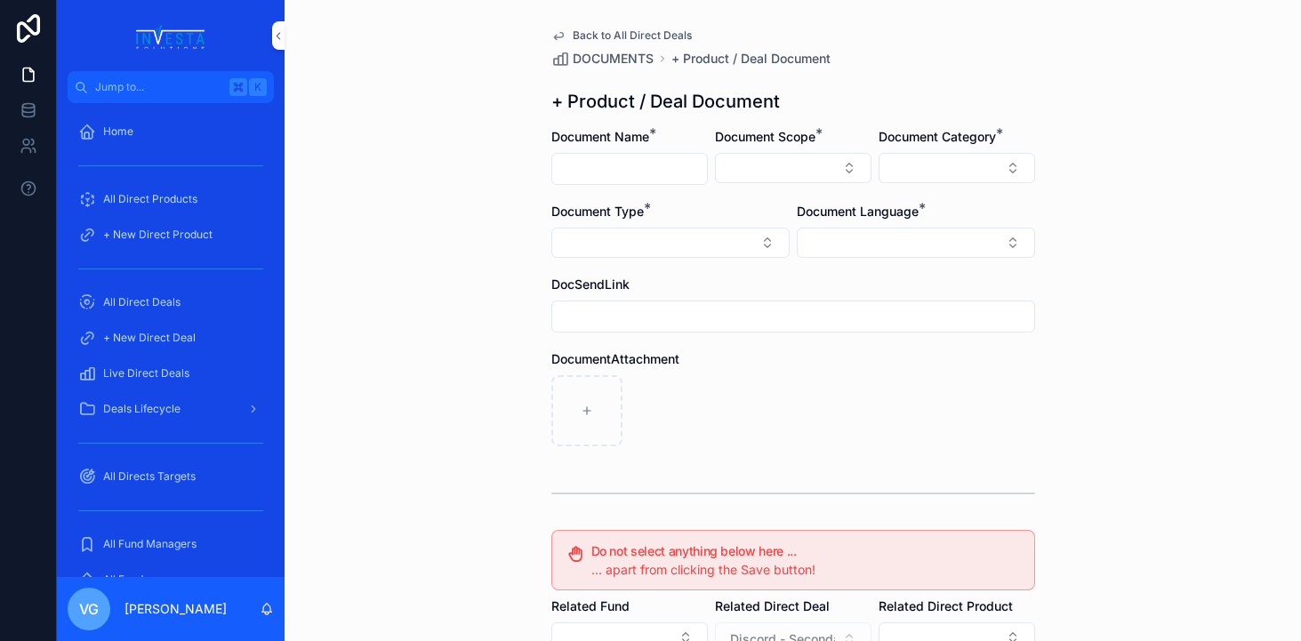
click at [667, 169] on input "scrollable content" at bounding box center [629, 169] width 155 height 25
paste input "**********"
type input "**********"
click at [789, 158] on button "Select Button" at bounding box center [793, 168] width 157 height 30
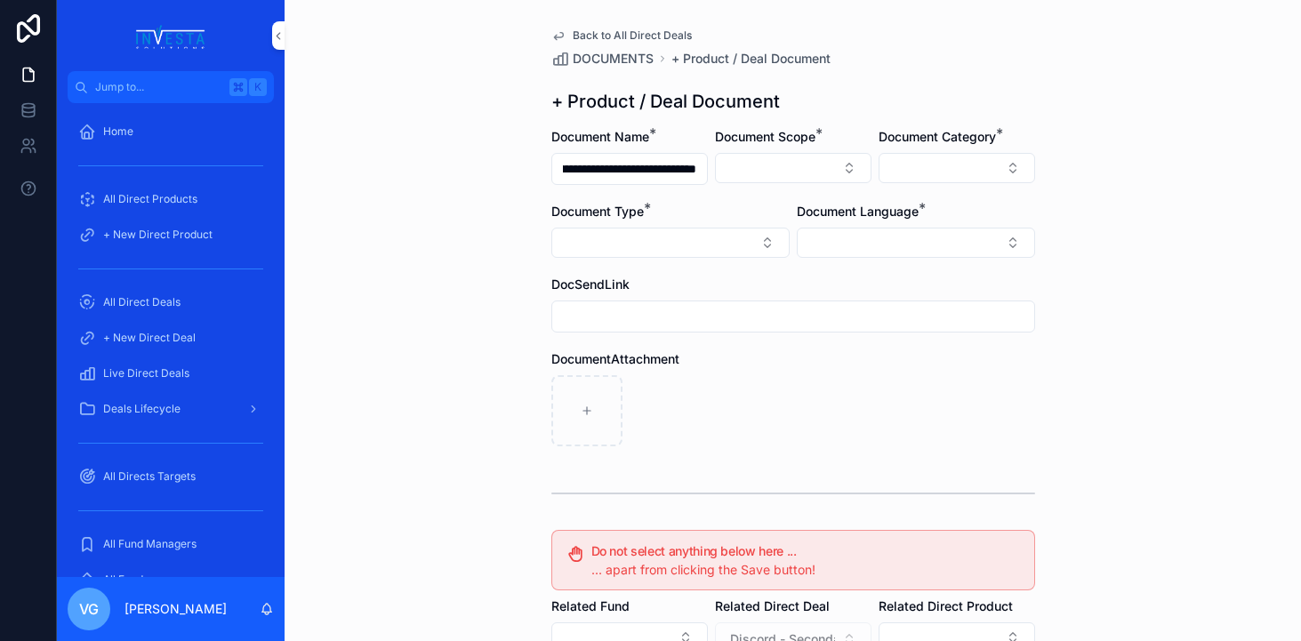
scroll to position [0, 0]
click at [772, 242] on div "Direct Equity" at bounding box center [793, 238] width 247 height 28
click at [903, 148] on div "Document Category *" at bounding box center [957, 157] width 157 height 59
click at [906, 171] on button "Select Button" at bounding box center [957, 168] width 157 height 30
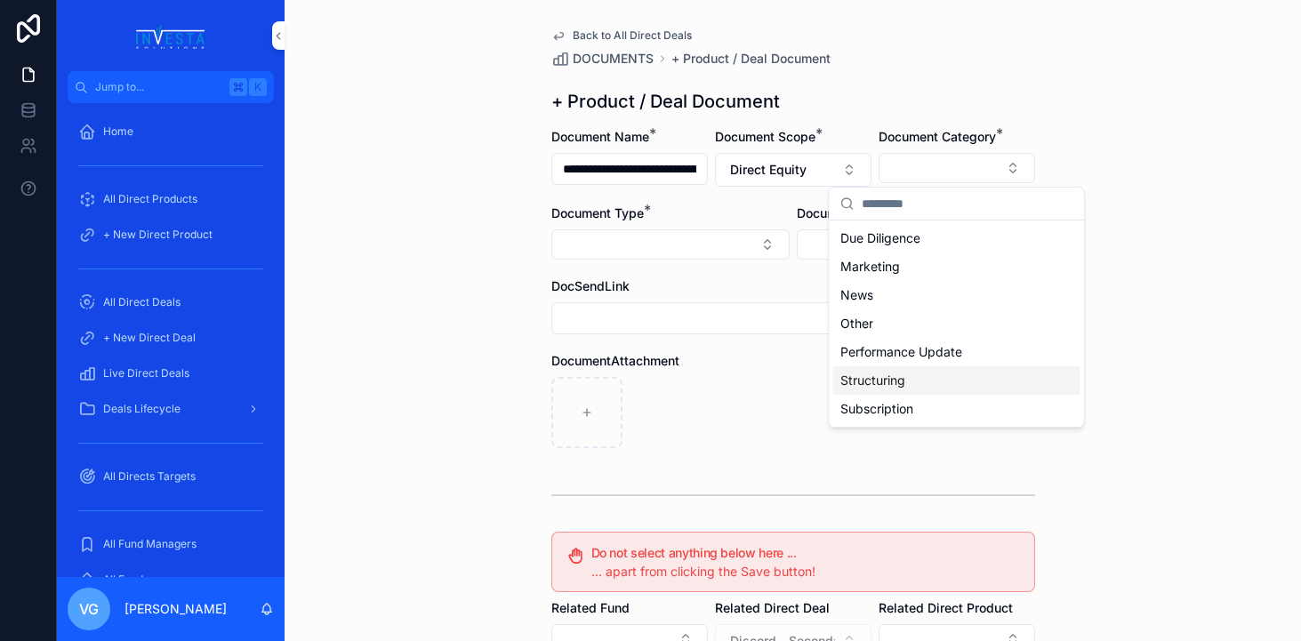
click at [906, 376] on div "Structuring" at bounding box center [956, 380] width 247 height 28
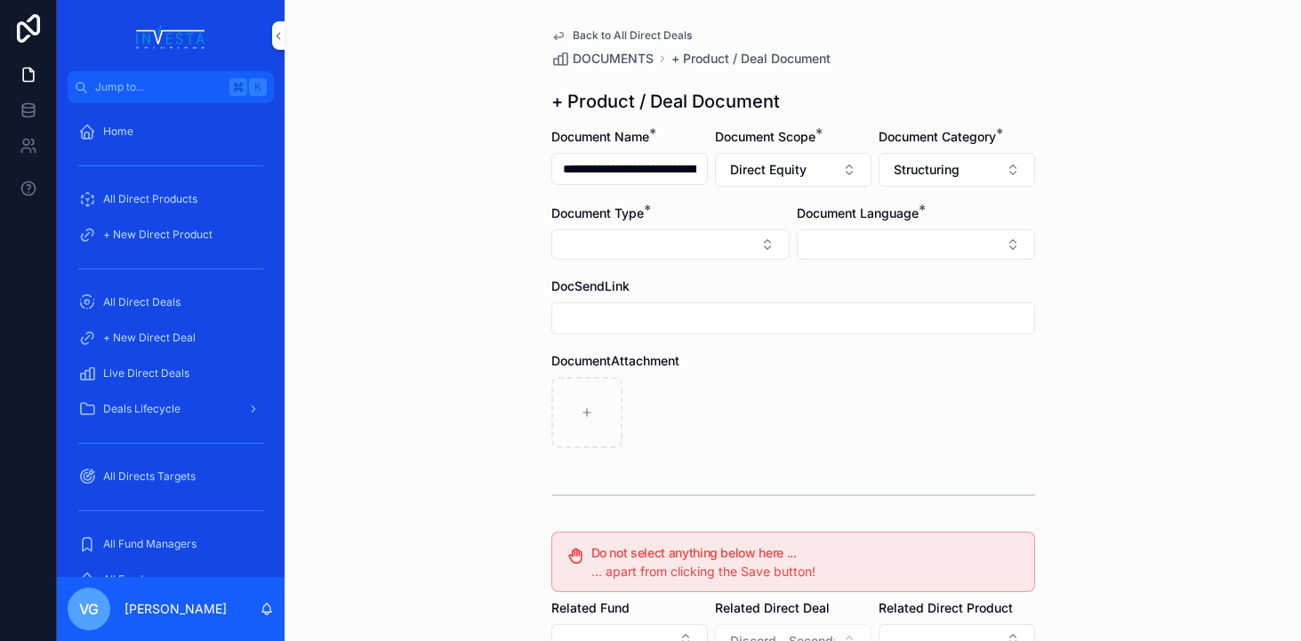
click at [732, 240] on button "Select Button" at bounding box center [670, 244] width 238 height 30
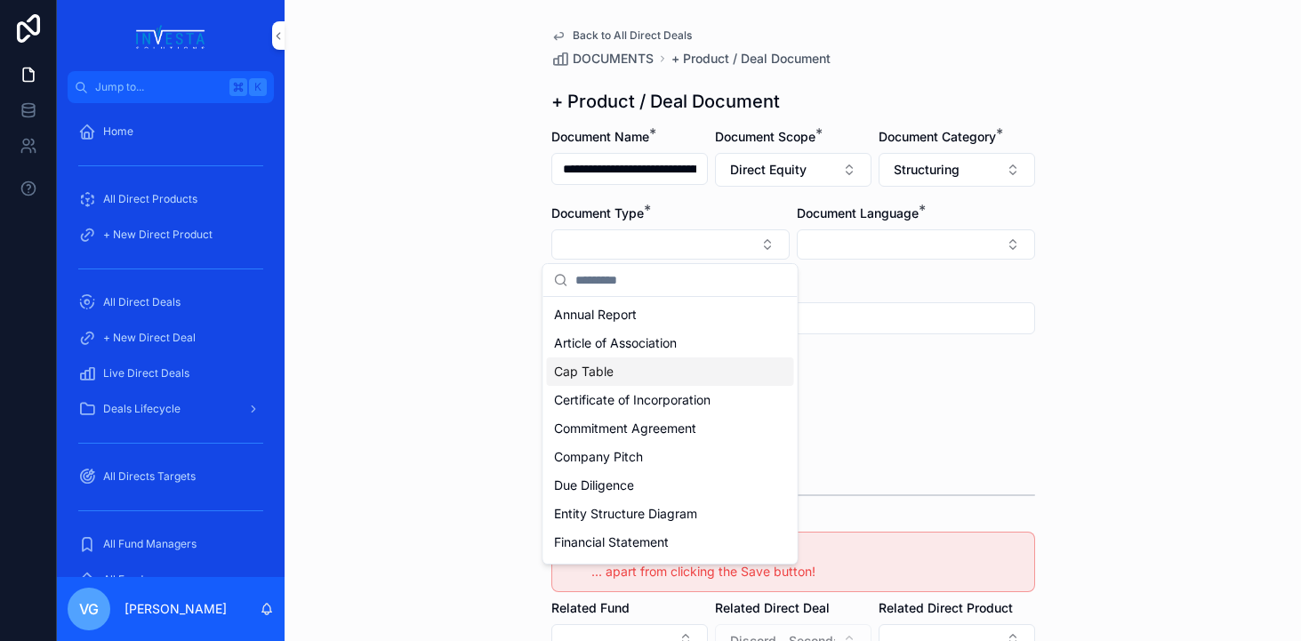
click at [669, 355] on div "Article of Association" at bounding box center [670, 343] width 247 height 28
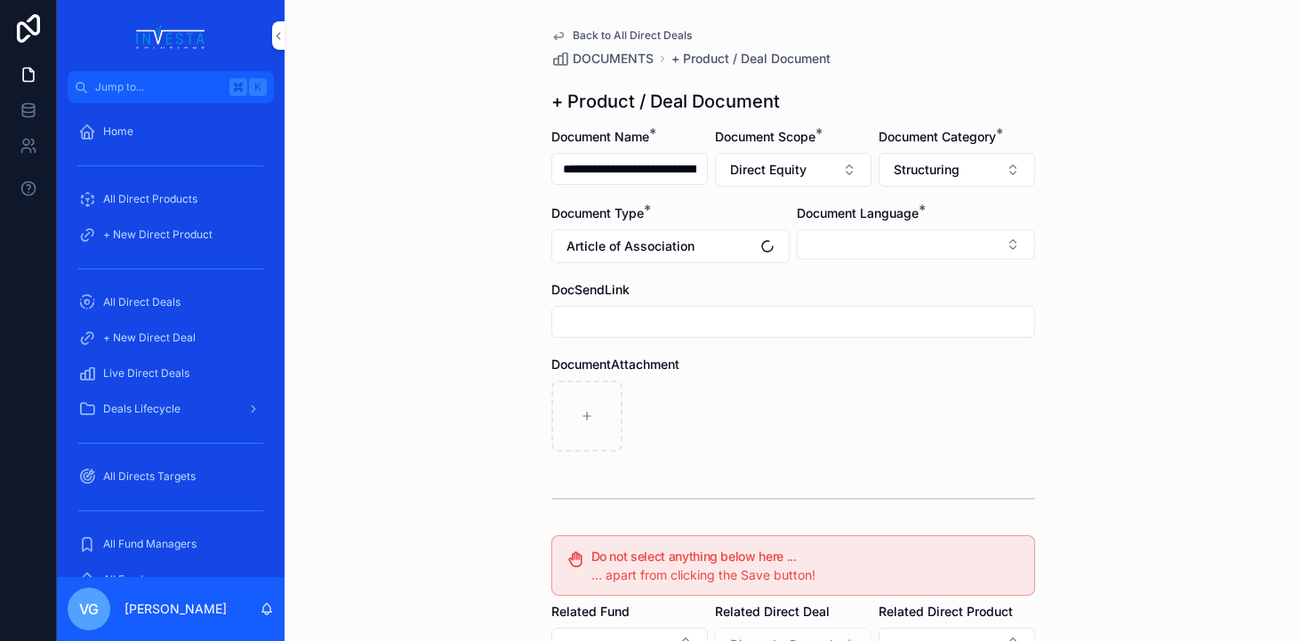
click at [909, 246] on button "Select Button" at bounding box center [916, 244] width 238 height 30
click at [877, 374] on div "English" at bounding box center [915, 371] width 247 height 28
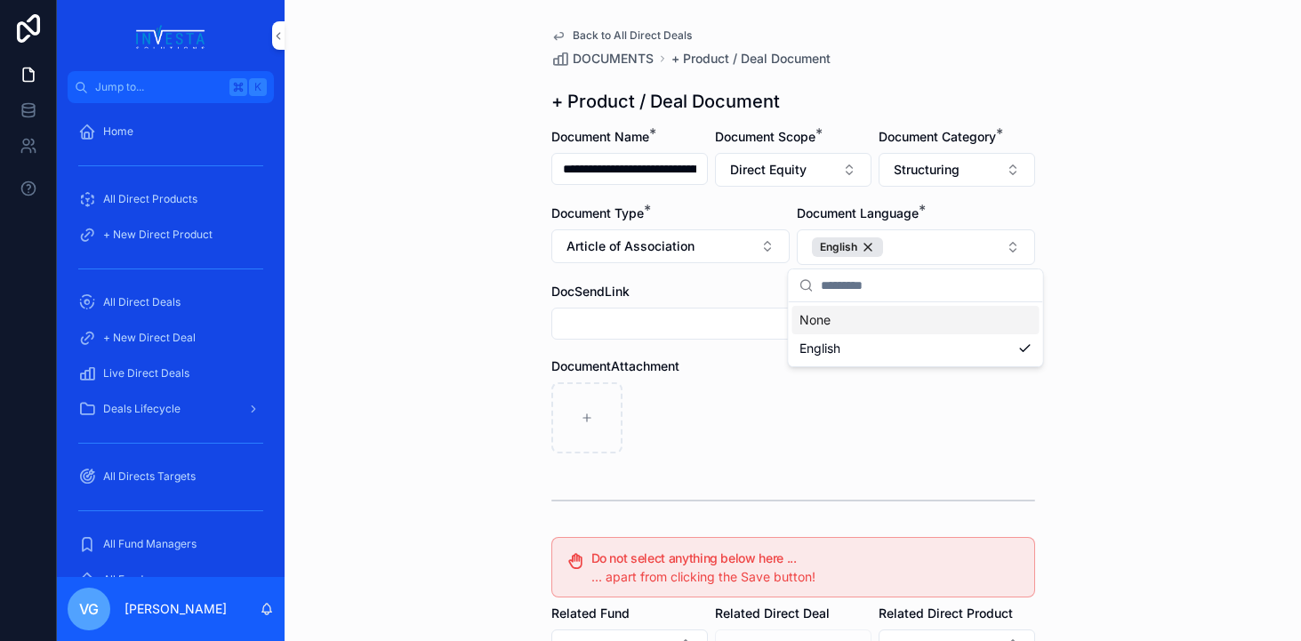
click at [665, 412] on div "scrollable content" at bounding box center [793, 417] width 484 height 71
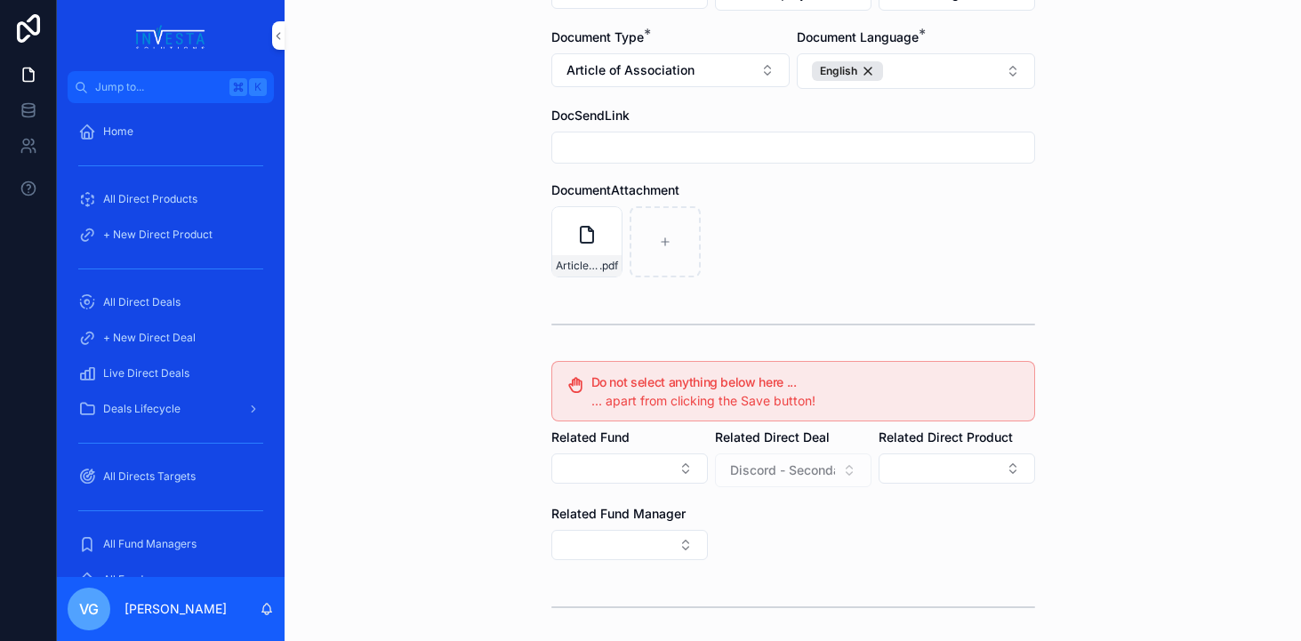
scroll to position [328, 0]
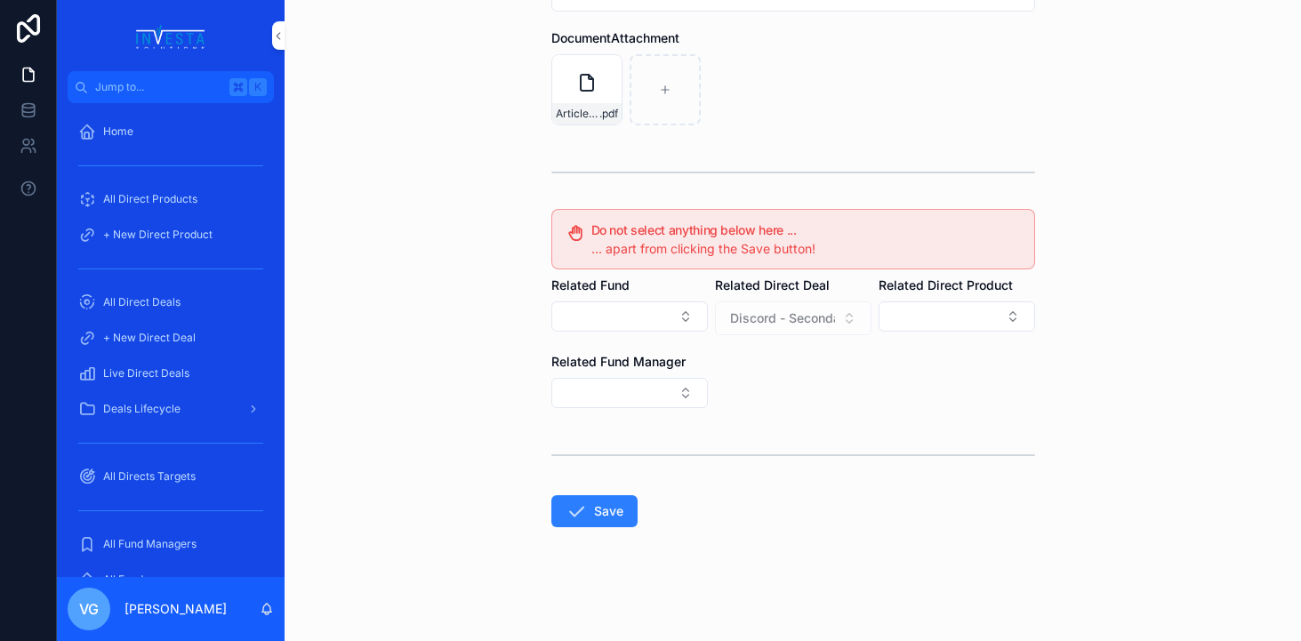
click at [593, 518] on button "Save" at bounding box center [594, 511] width 86 height 32
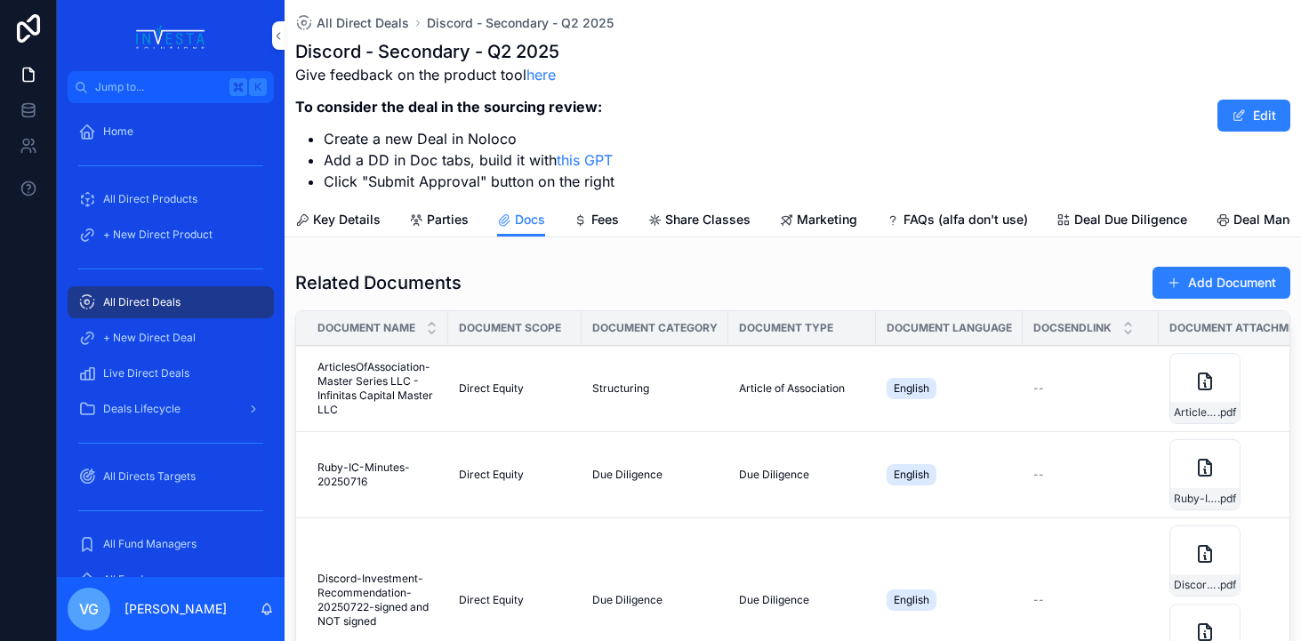
click at [1232, 275] on button "Add Document" at bounding box center [1221, 283] width 138 height 32
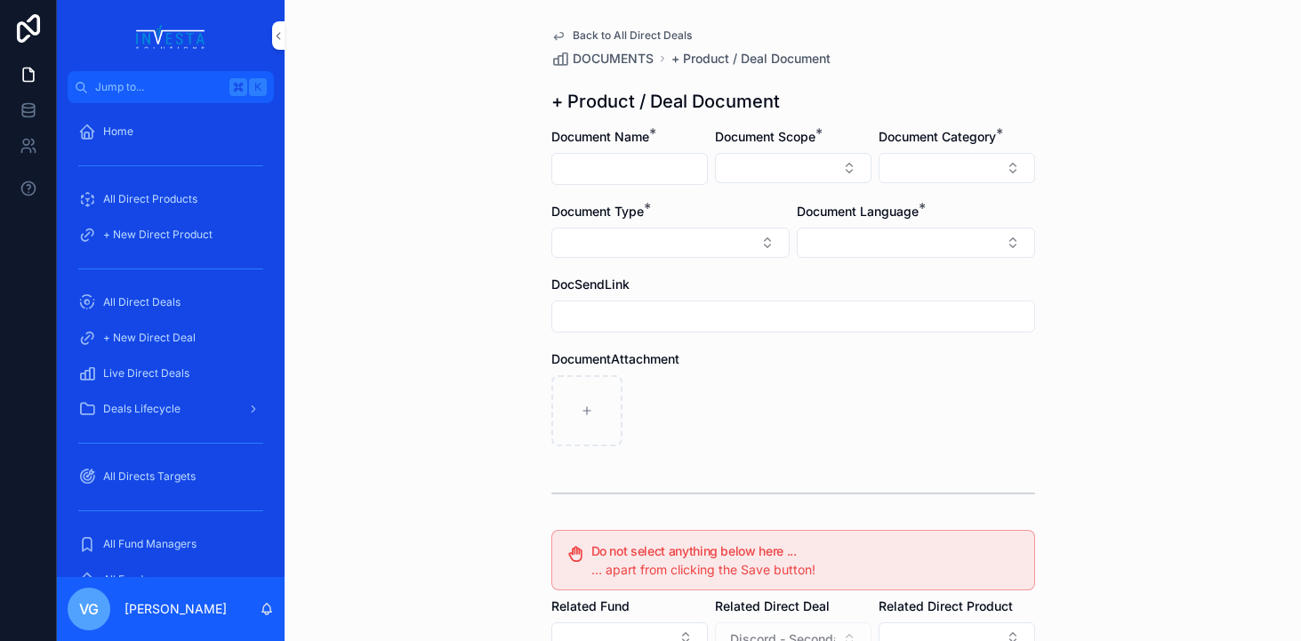
click at [639, 153] on div "scrollable content" at bounding box center [629, 169] width 157 height 32
click at [640, 164] on input "scrollable content" at bounding box center [629, 169] width 155 height 25
paste input "**********"
type input "**********"
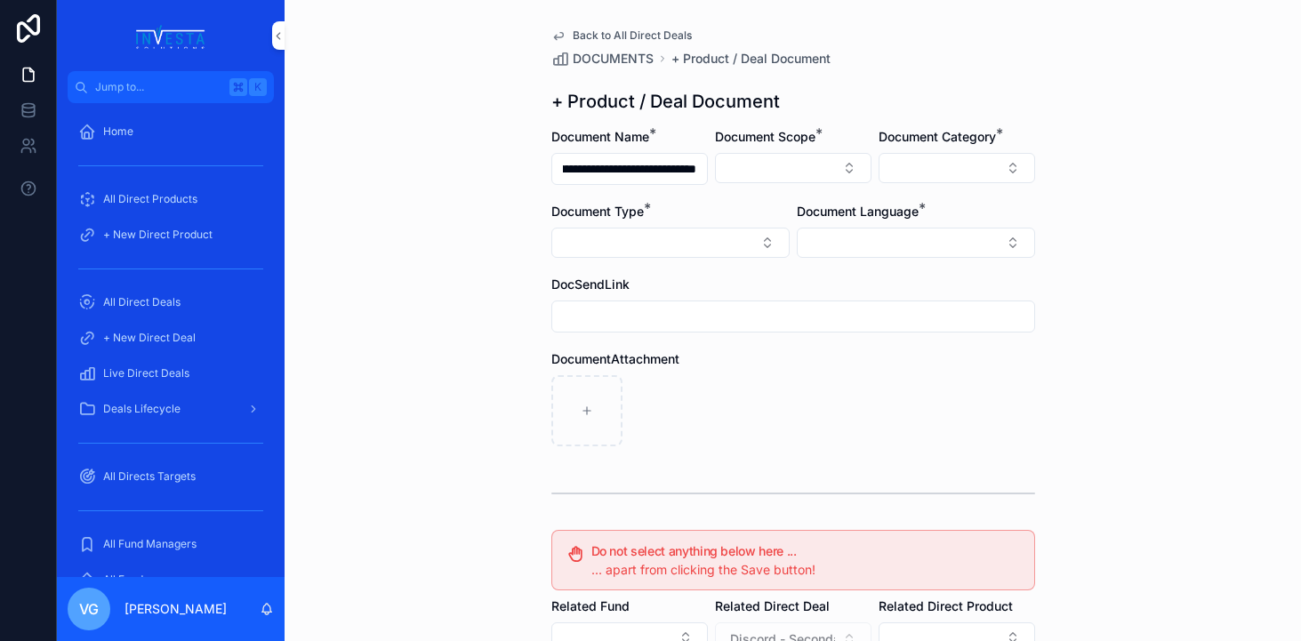
click at [750, 183] on div "Document Scope *" at bounding box center [793, 156] width 157 height 57
click at [758, 169] on button "Select Button" at bounding box center [793, 168] width 157 height 30
click at [760, 241] on div "Direct Equity" at bounding box center [793, 238] width 247 height 28
click at [875, 237] on button "Select Button" at bounding box center [916, 244] width 238 height 30
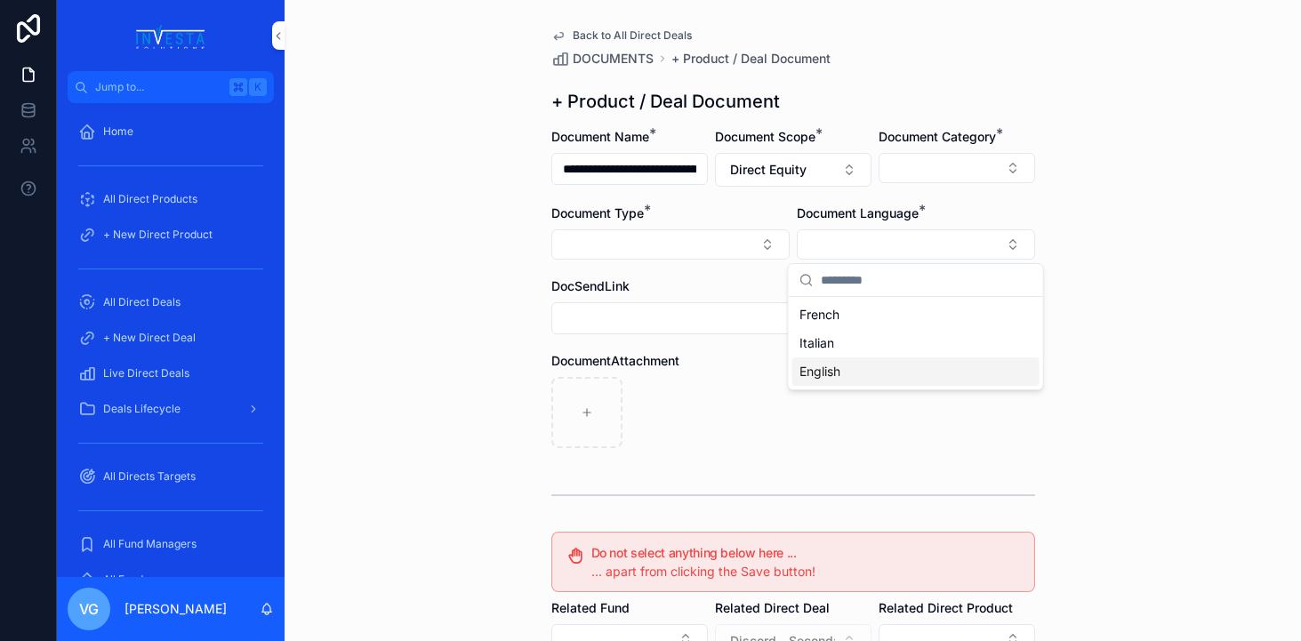
click at [855, 376] on div "English" at bounding box center [915, 371] width 247 height 28
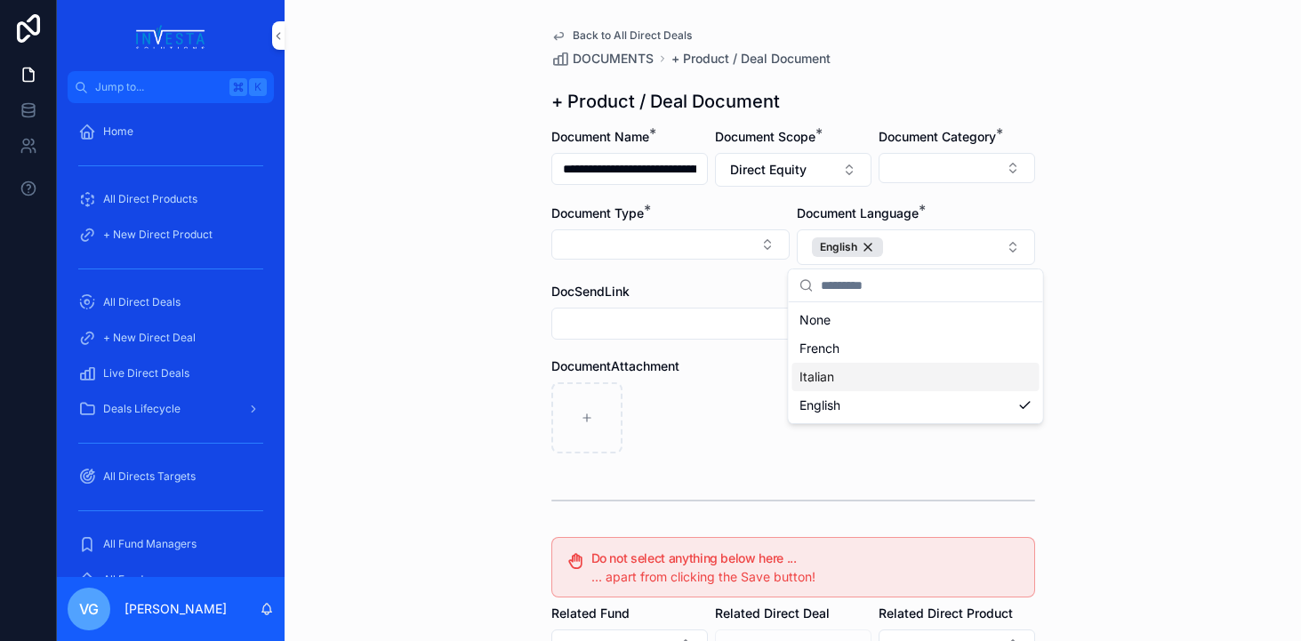
click at [728, 399] on div "scrollable content" at bounding box center [793, 417] width 484 height 71
click at [974, 162] on button "Select Button" at bounding box center [957, 168] width 157 height 30
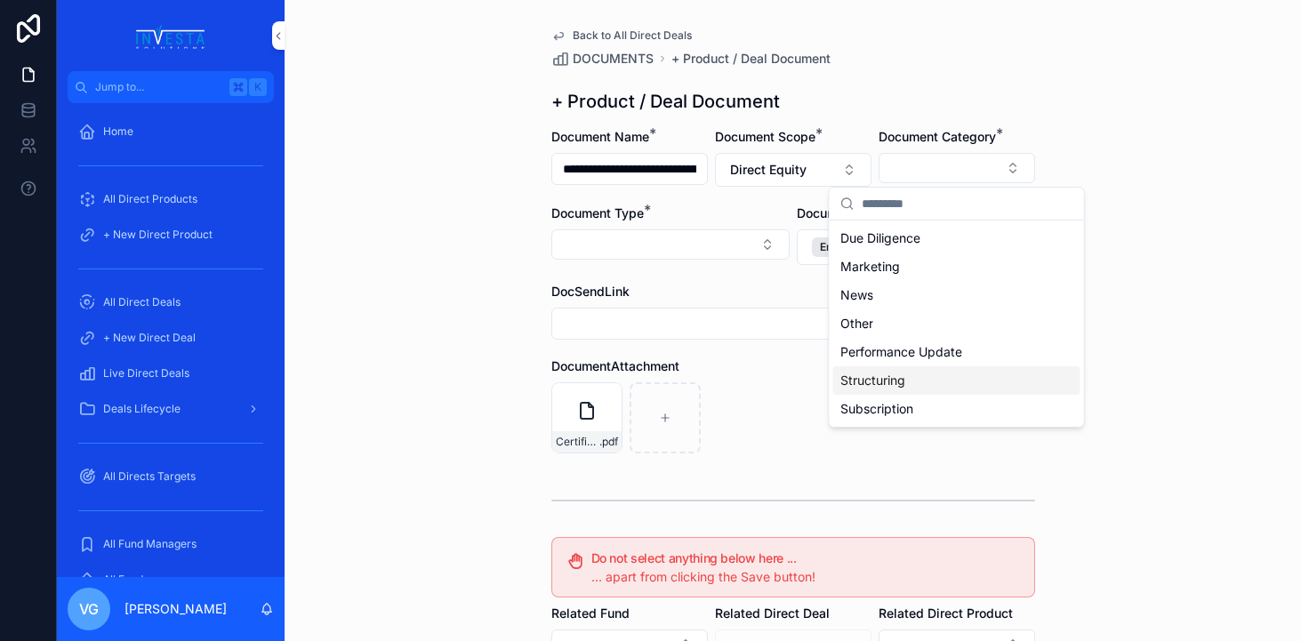
click at [895, 375] on span "Structuring" at bounding box center [872, 381] width 65 height 18
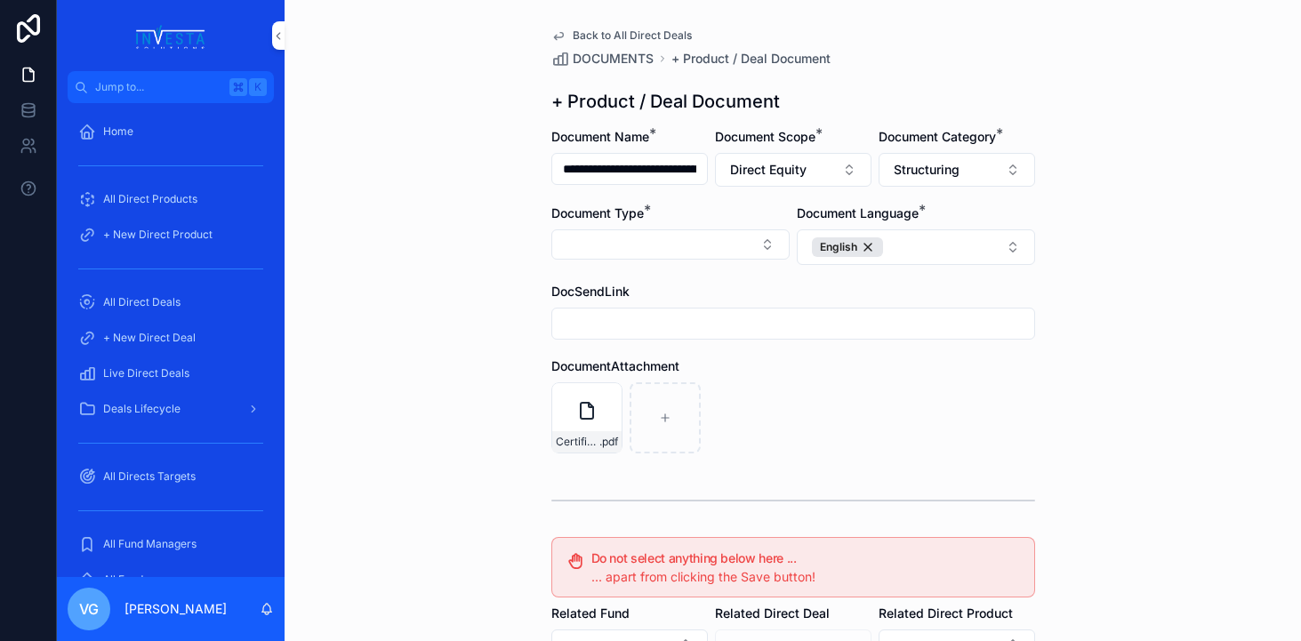
click at [681, 250] on button "Select Button" at bounding box center [670, 244] width 238 height 30
type input "****"
click at [626, 316] on span "Legal Entities" at bounding box center [592, 315] width 77 height 18
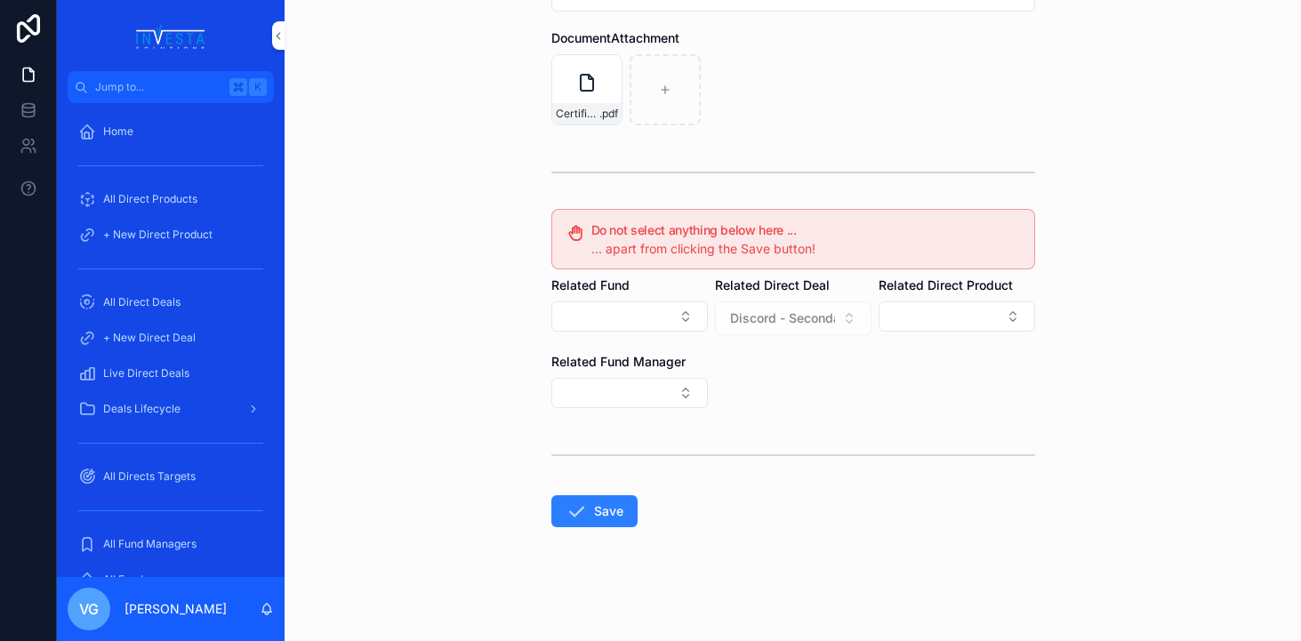
click at [616, 504] on button "Save" at bounding box center [594, 511] width 86 height 32
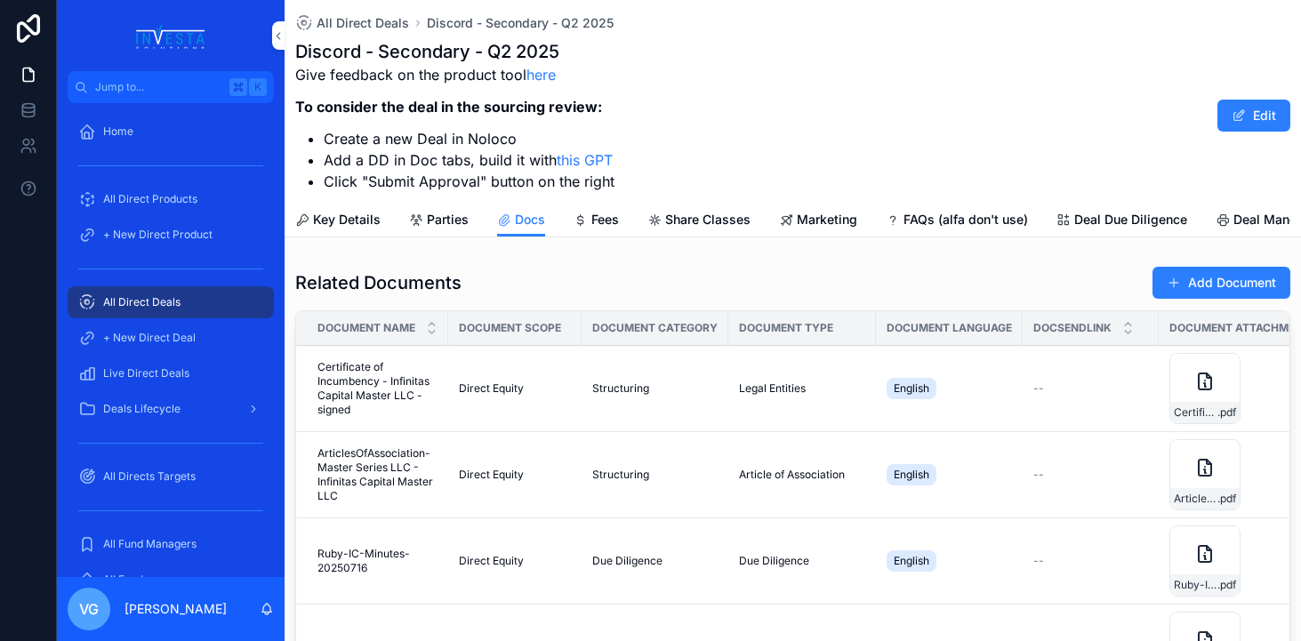
click at [1213, 268] on button "Add Document" at bounding box center [1221, 283] width 138 height 32
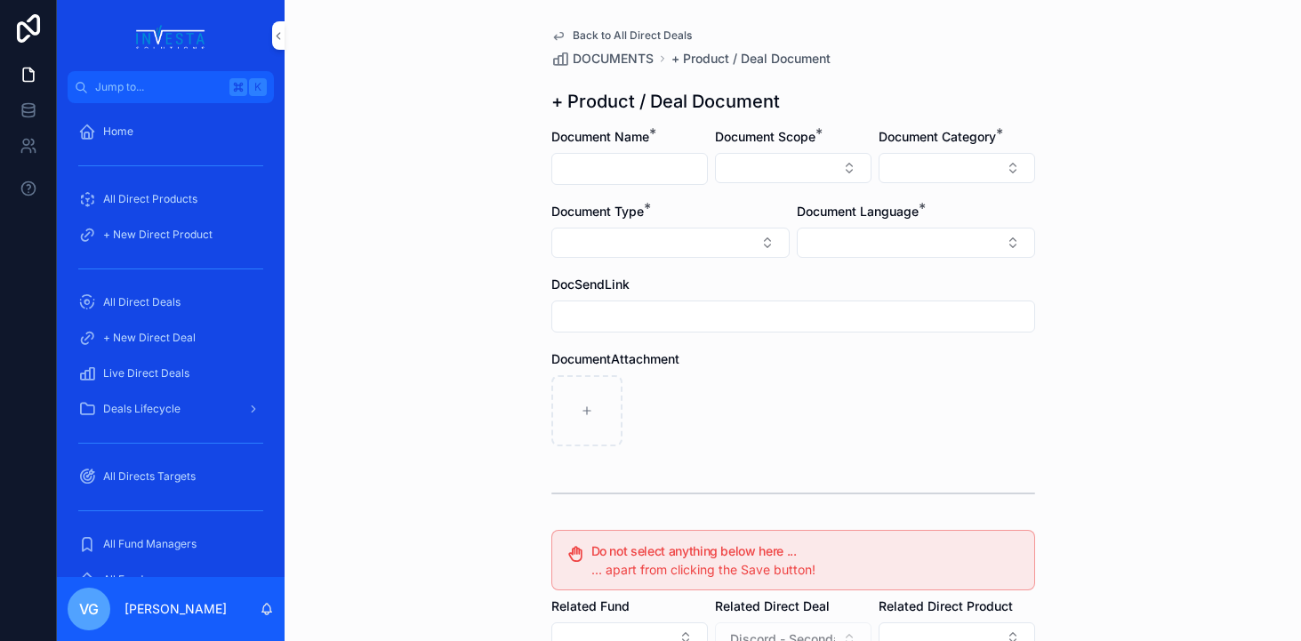
click at [657, 174] on input "scrollable content" at bounding box center [629, 169] width 155 height 25
paste input "**********"
type input "**********"
click at [793, 162] on button "Select Button" at bounding box center [793, 168] width 157 height 30
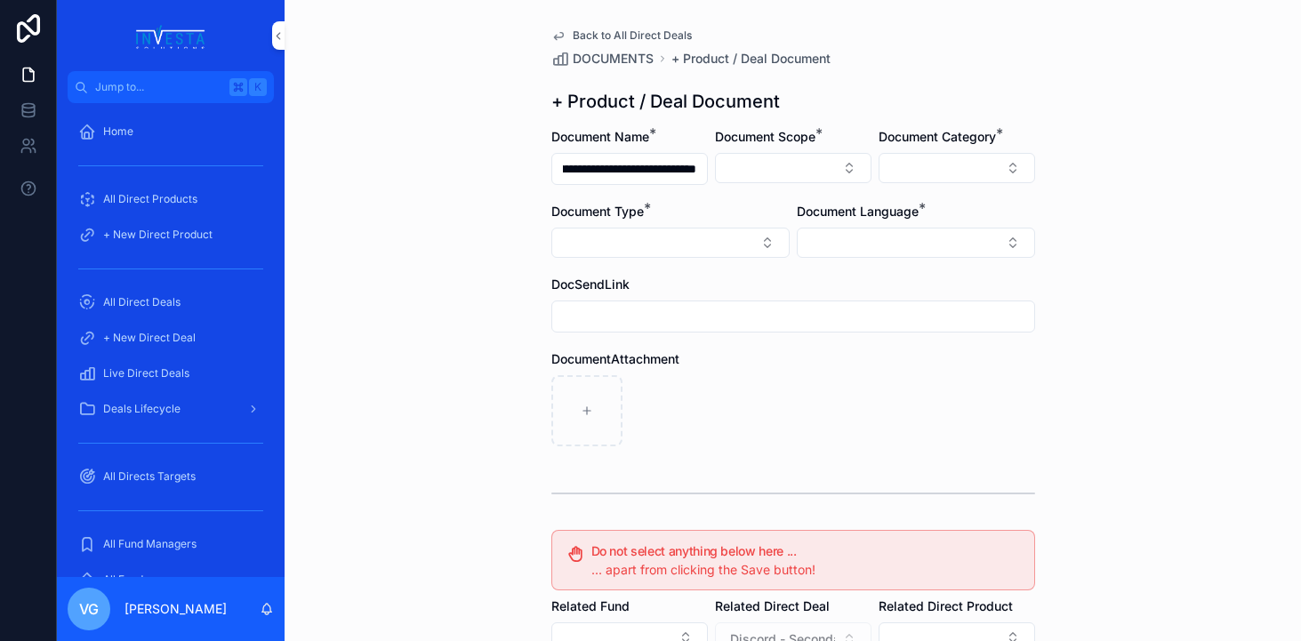
scroll to position [0, 0]
click at [758, 235] on div "Direct Equity" at bounding box center [793, 238] width 247 height 28
click at [933, 160] on button "Select Button" at bounding box center [957, 168] width 157 height 30
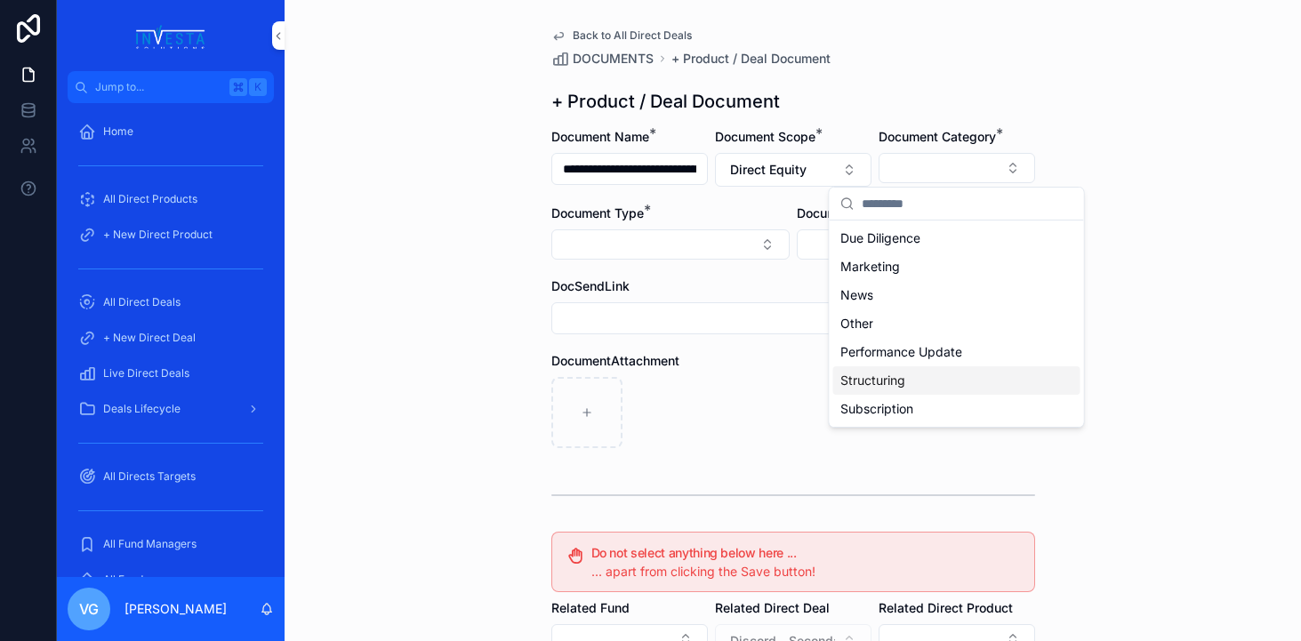
click at [898, 377] on span "Structuring" at bounding box center [872, 381] width 65 height 18
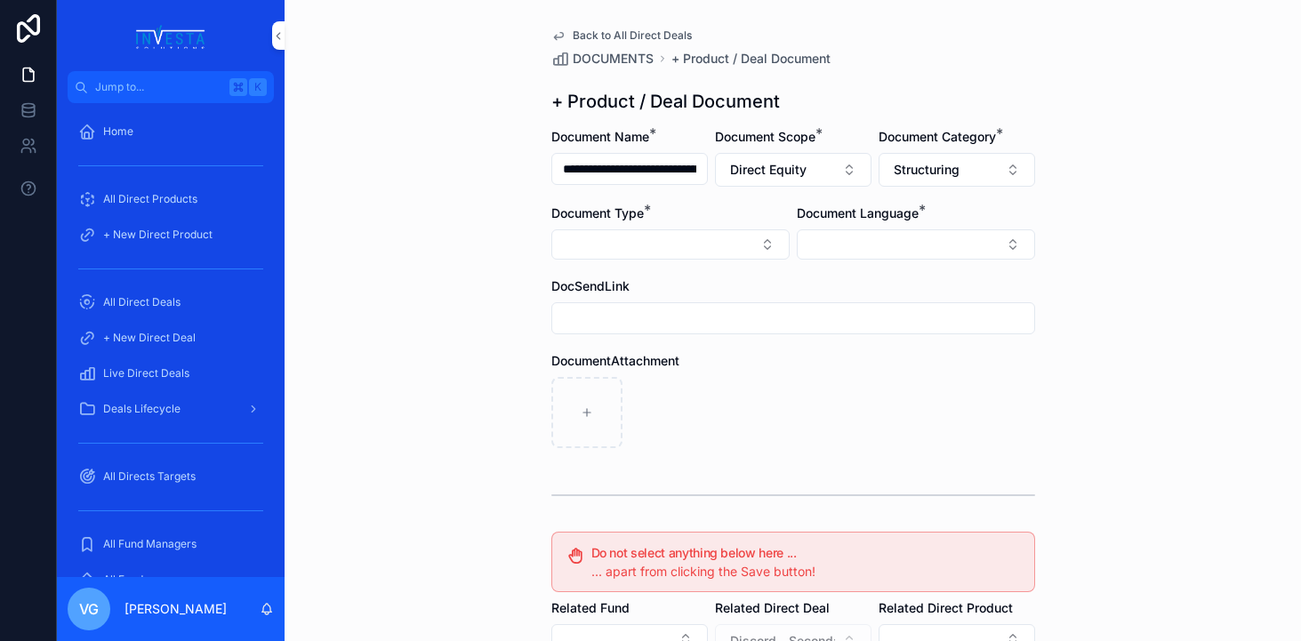
click at [750, 245] on button "Select Button" at bounding box center [670, 244] width 238 height 30
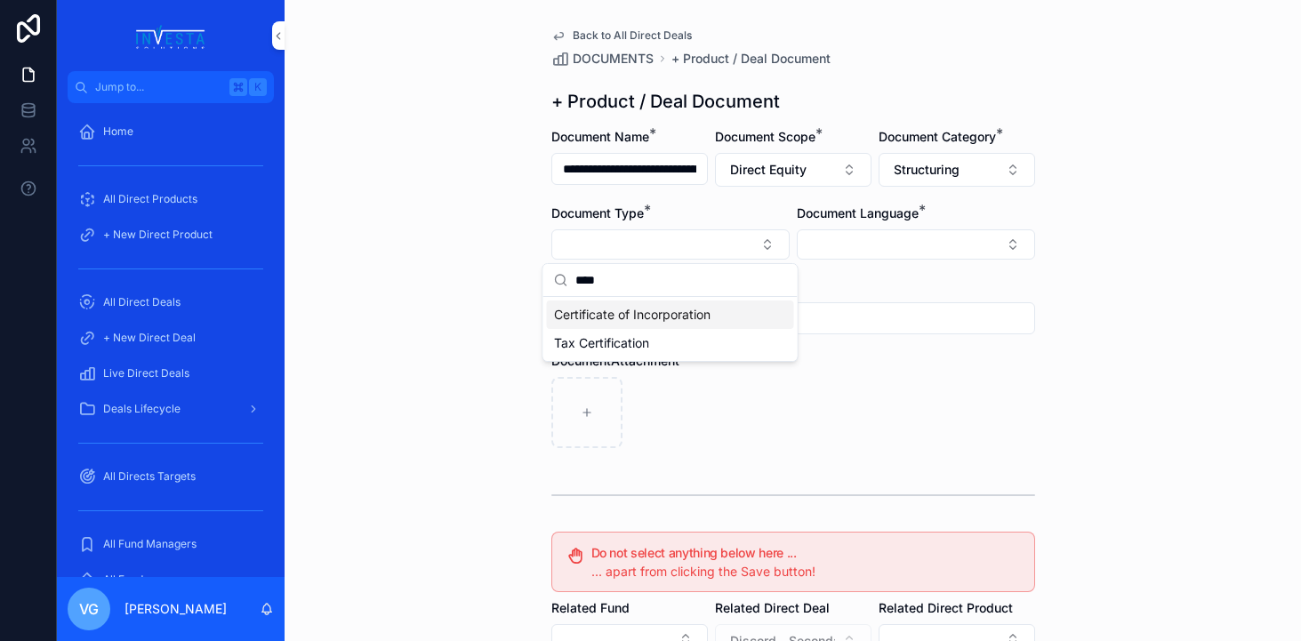
type input "****"
click at [695, 312] on span "Certificate of Incorporation" at bounding box center [632, 315] width 157 height 18
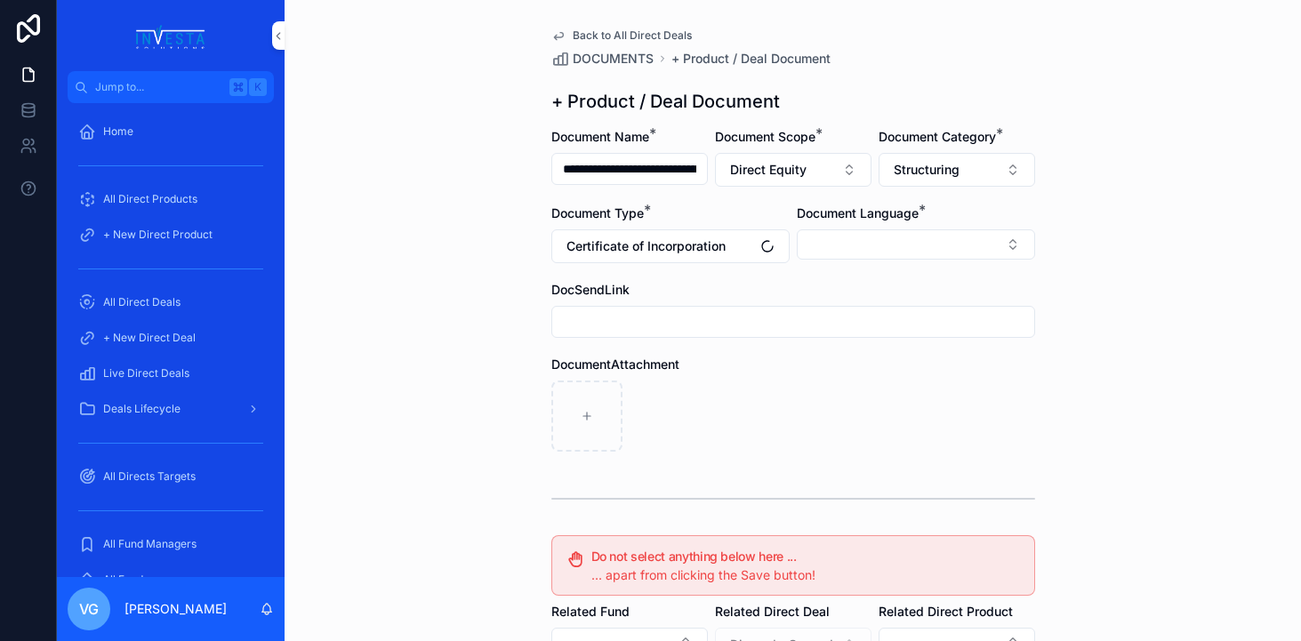
click at [848, 253] on button "Select Button" at bounding box center [916, 244] width 238 height 30
click at [822, 370] on span "English" at bounding box center [819, 372] width 41 height 18
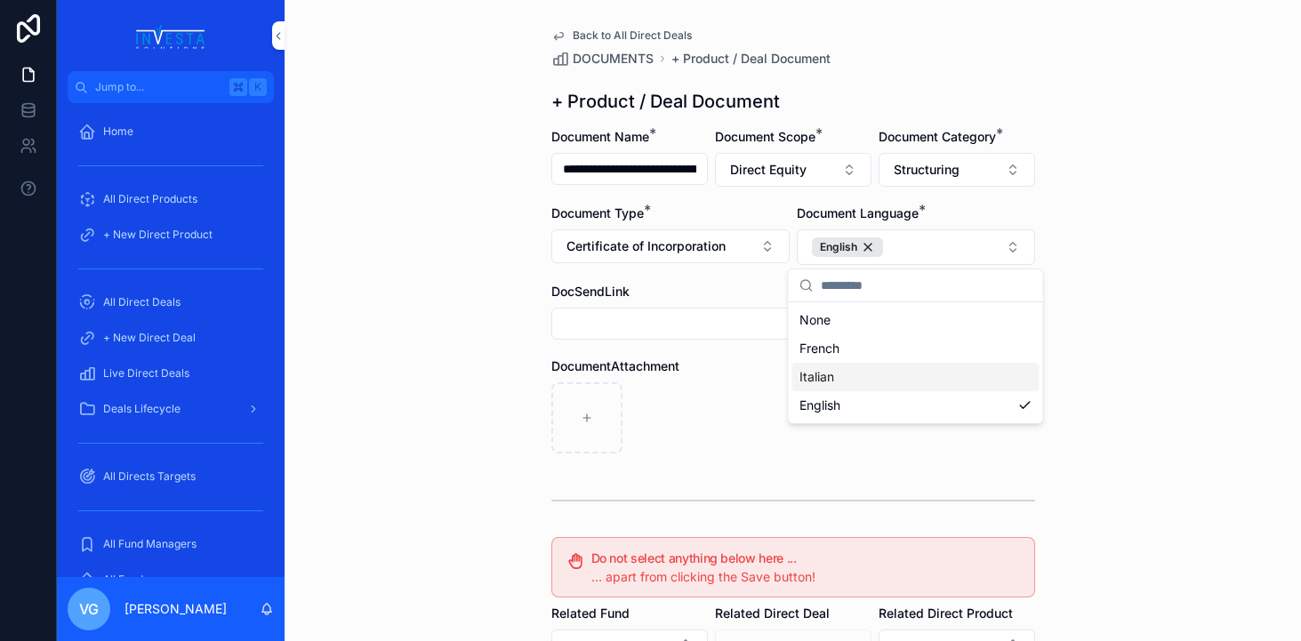
click at [739, 370] on div "DocumentAttachment" at bounding box center [793, 366] width 484 height 18
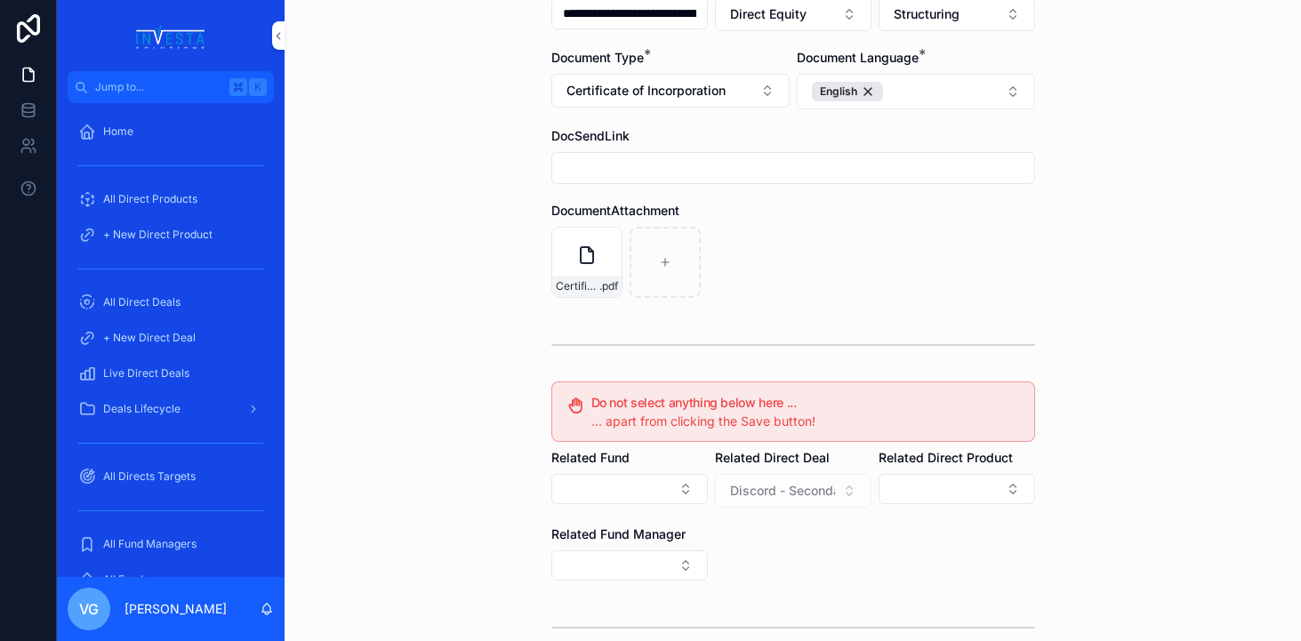
scroll to position [328, 0]
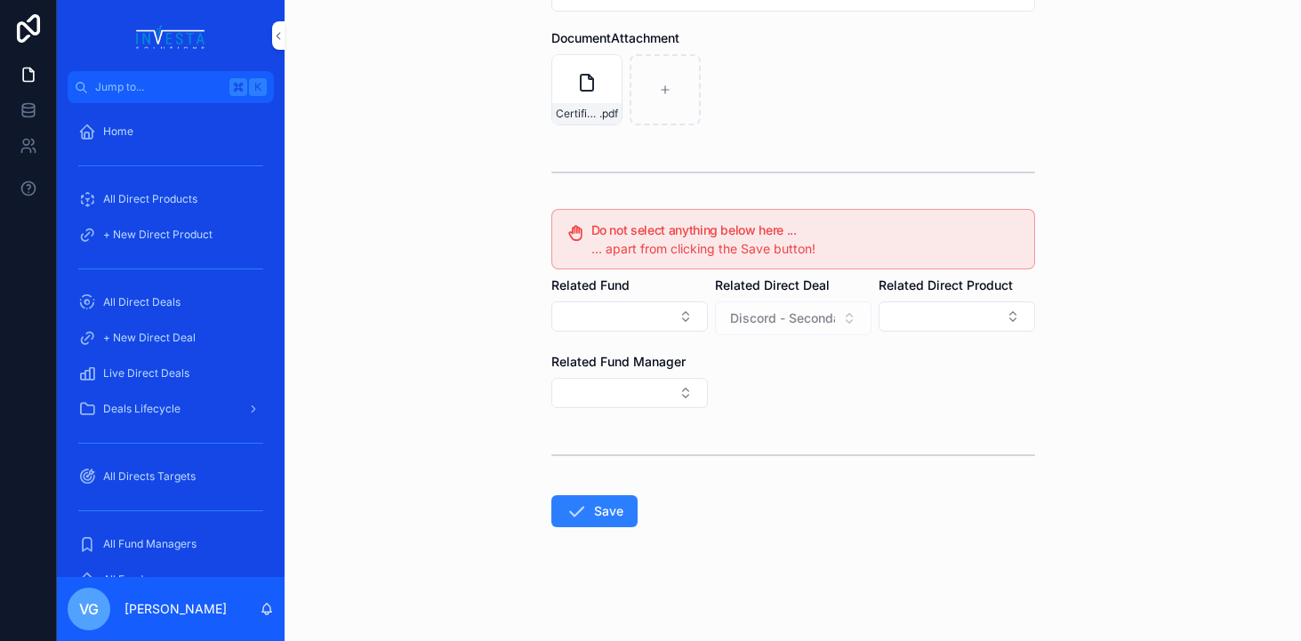
click at [589, 485] on form "**********" at bounding box center [793, 220] width 484 height 841
click at [589, 496] on button "Save" at bounding box center [594, 511] width 86 height 32
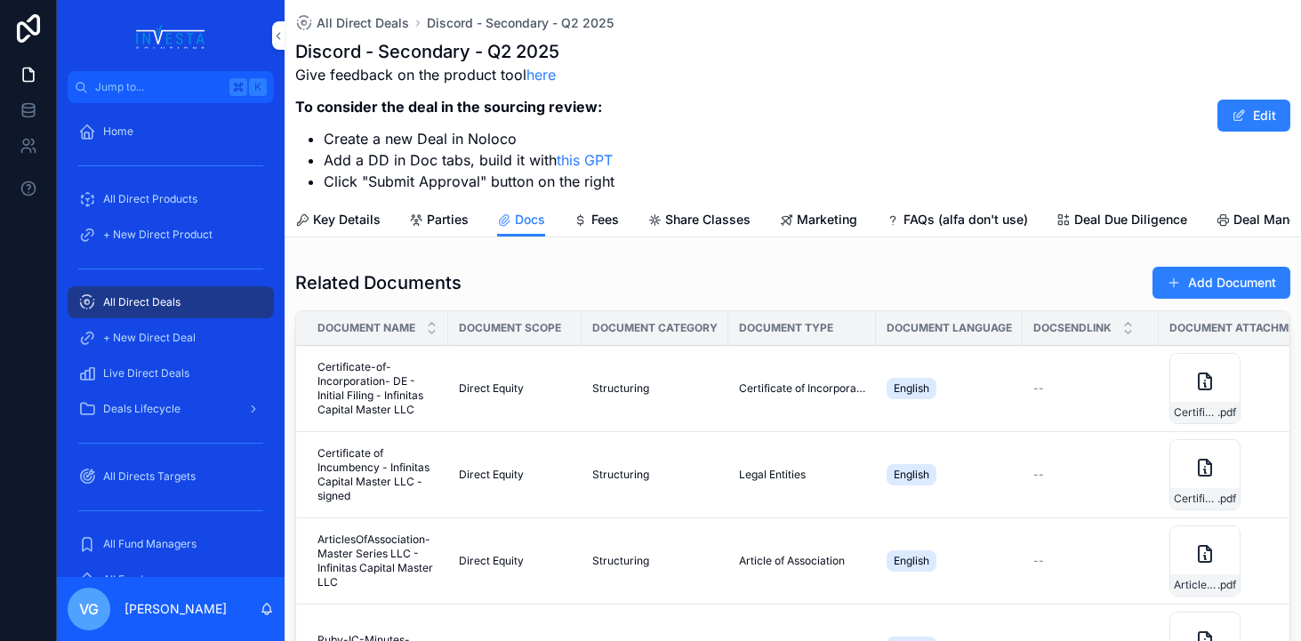
click at [1259, 269] on button "Add Document" at bounding box center [1221, 283] width 138 height 32
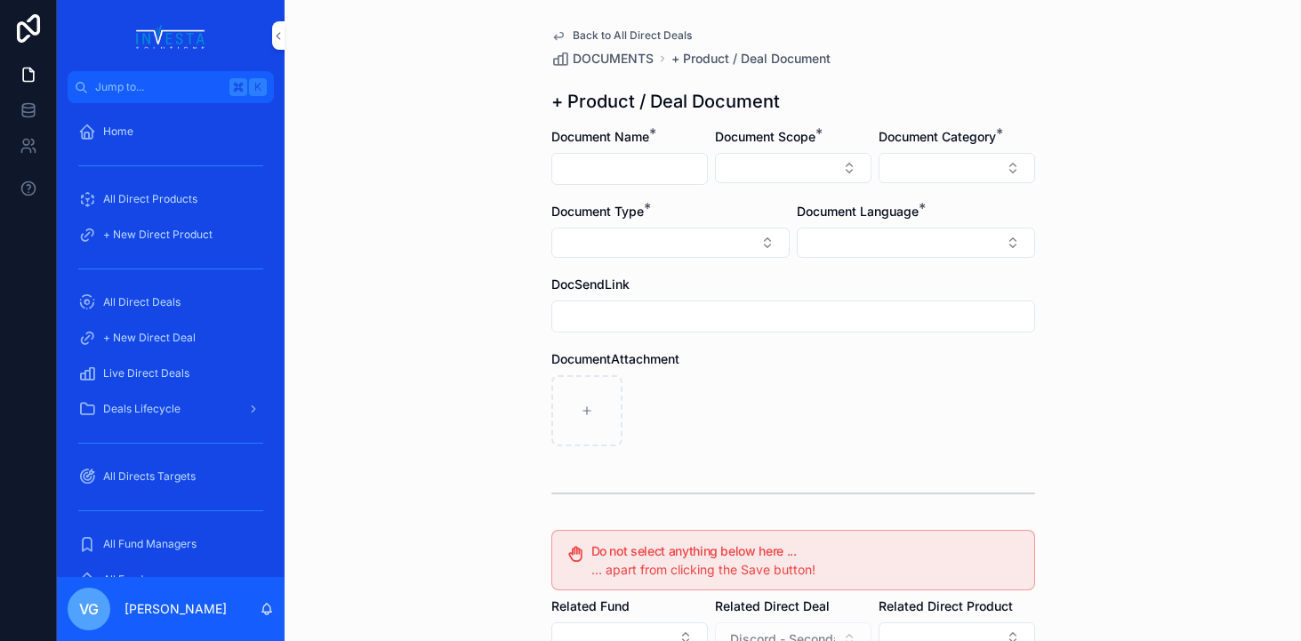
click at [582, 167] on input "scrollable content" at bounding box center [629, 169] width 155 height 25
paste input "**********"
type input "**********"
click at [781, 166] on button "Select Button" at bounding box center [793, 168] width 157 height 30
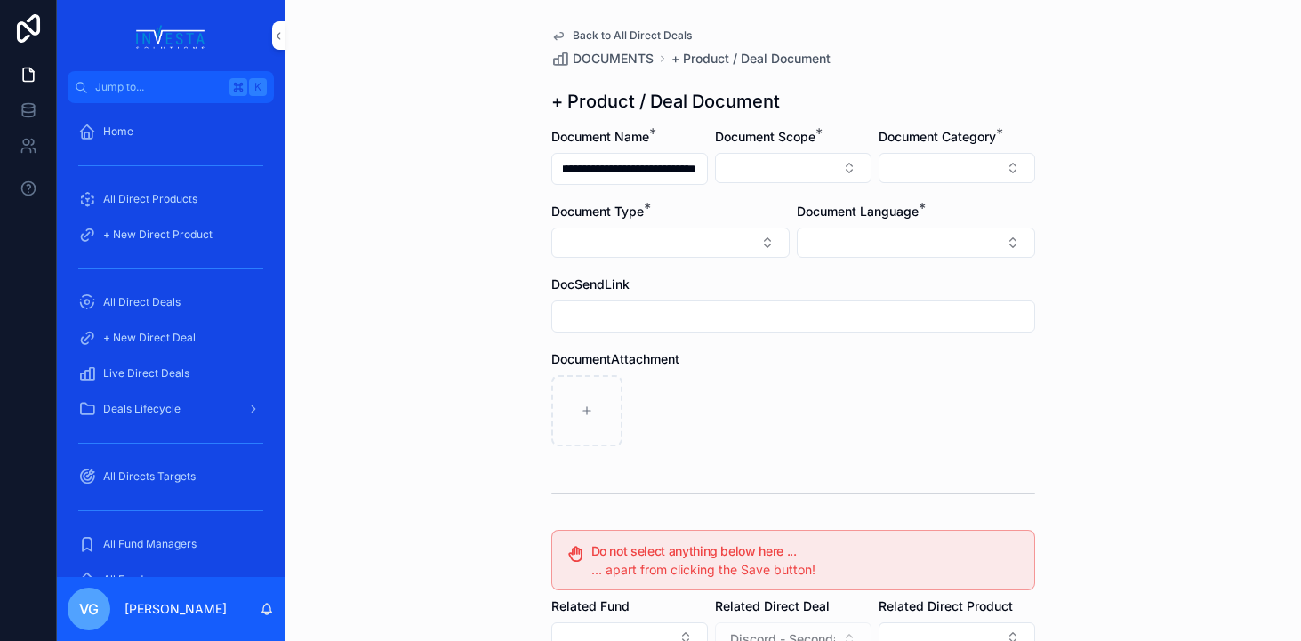
scroll to position [0, 0]
click at [774, 237] on div "Direct Equity" at bounding box center [793, 238] width 247 height 28
click at [1013, 168] on button "Select Button" at bounding box center [957, 168] width 157 height 30
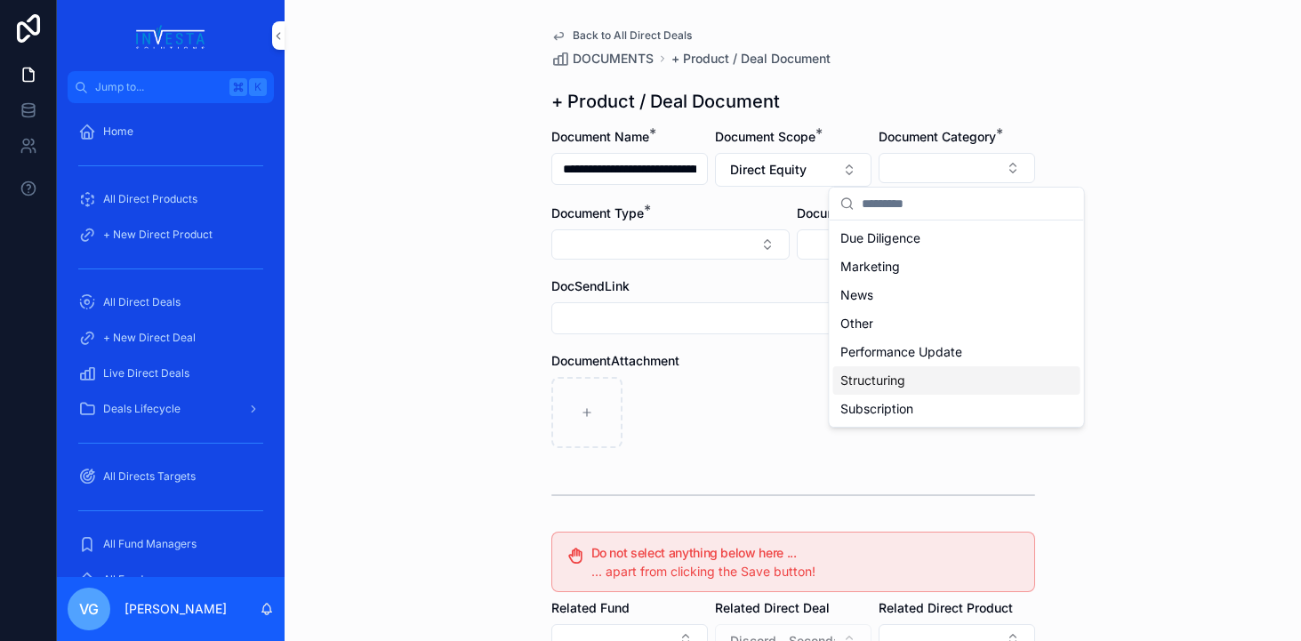
click at [911, 378] on div "Structuring" at bounding box center [956, 380] width 247 height 28
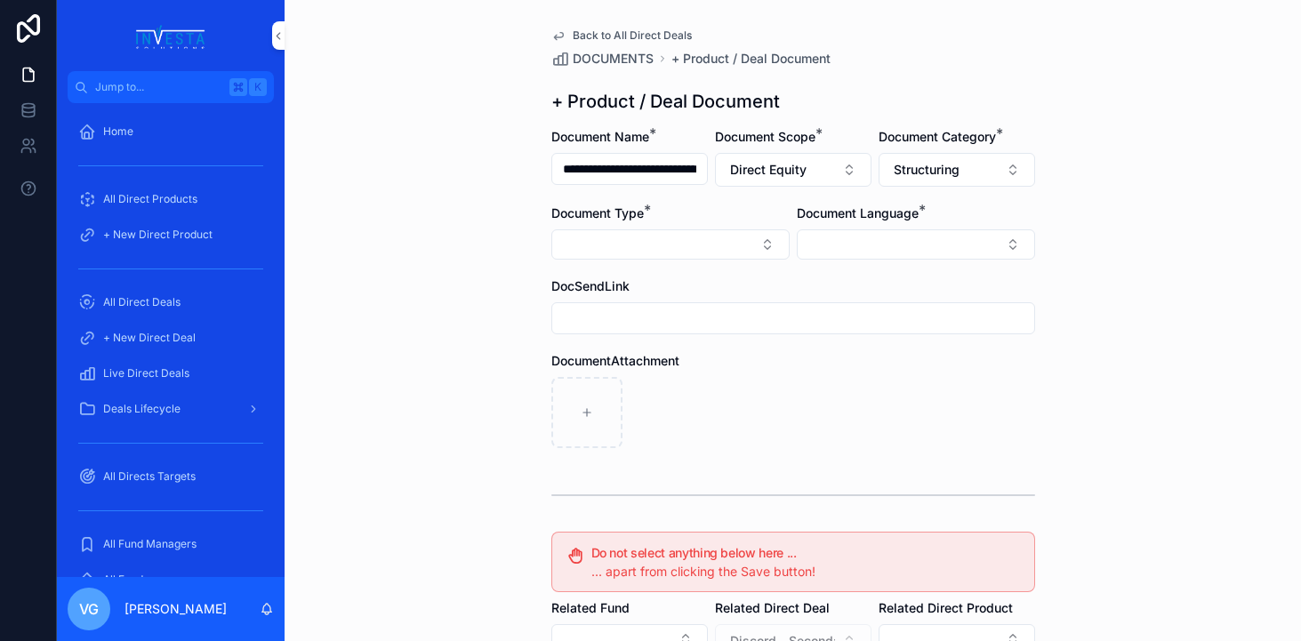
click at [735, 246] on button "Select Button" at bounding box center [670, 244] width 238 height 30
type input "*"
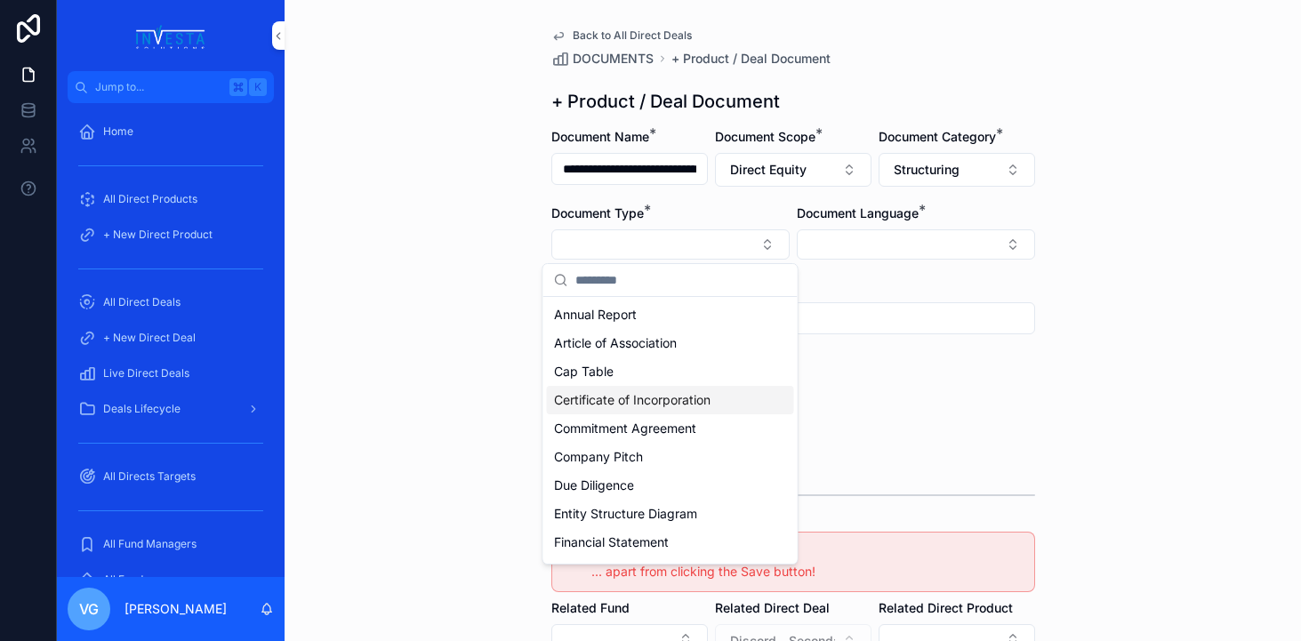
click at [1039, 81] on div "**********" at bounding box center [793, 482] width 512 height 964
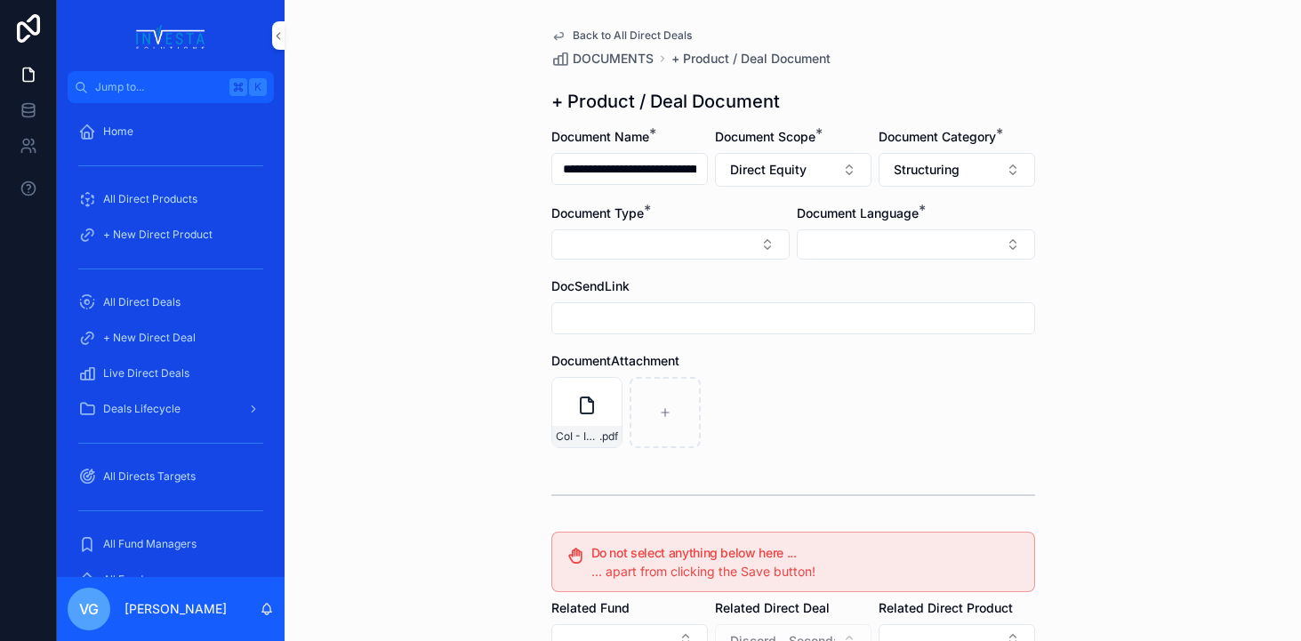
click at [631, 244] on button "Select Button" at bounding box center [670, 244] width 238 height 30
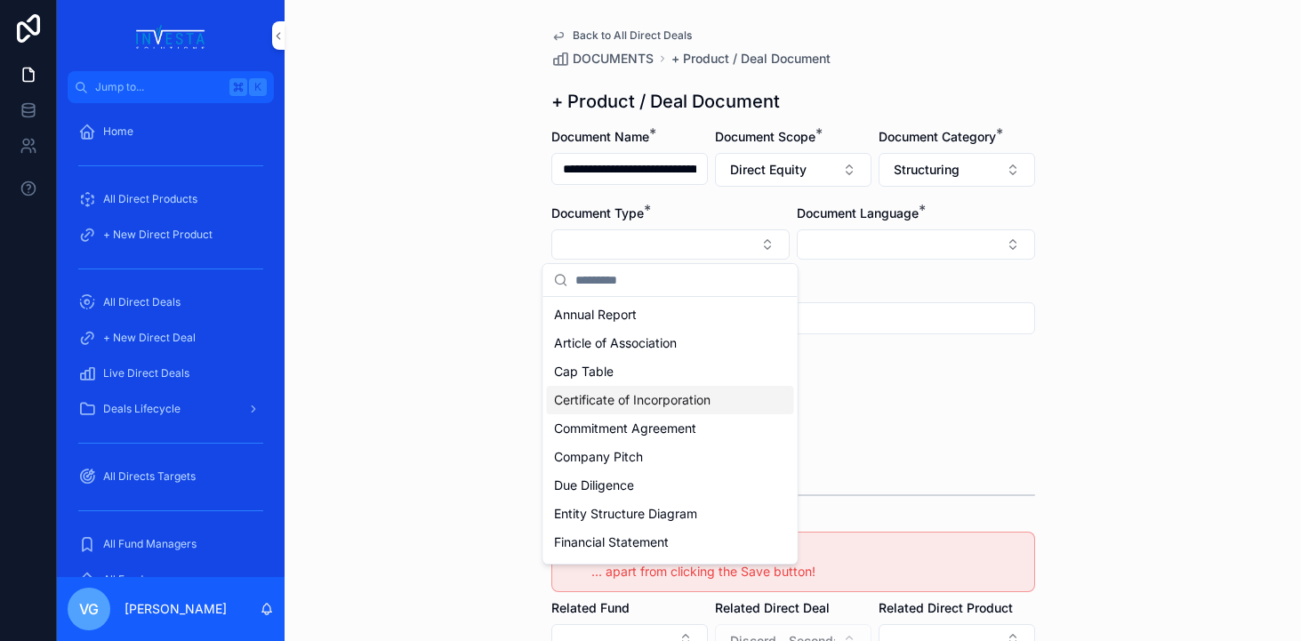
click at [644, 402] on span "Certificate of Incorporation" at bounding box center [632, 400] width 157 height 18
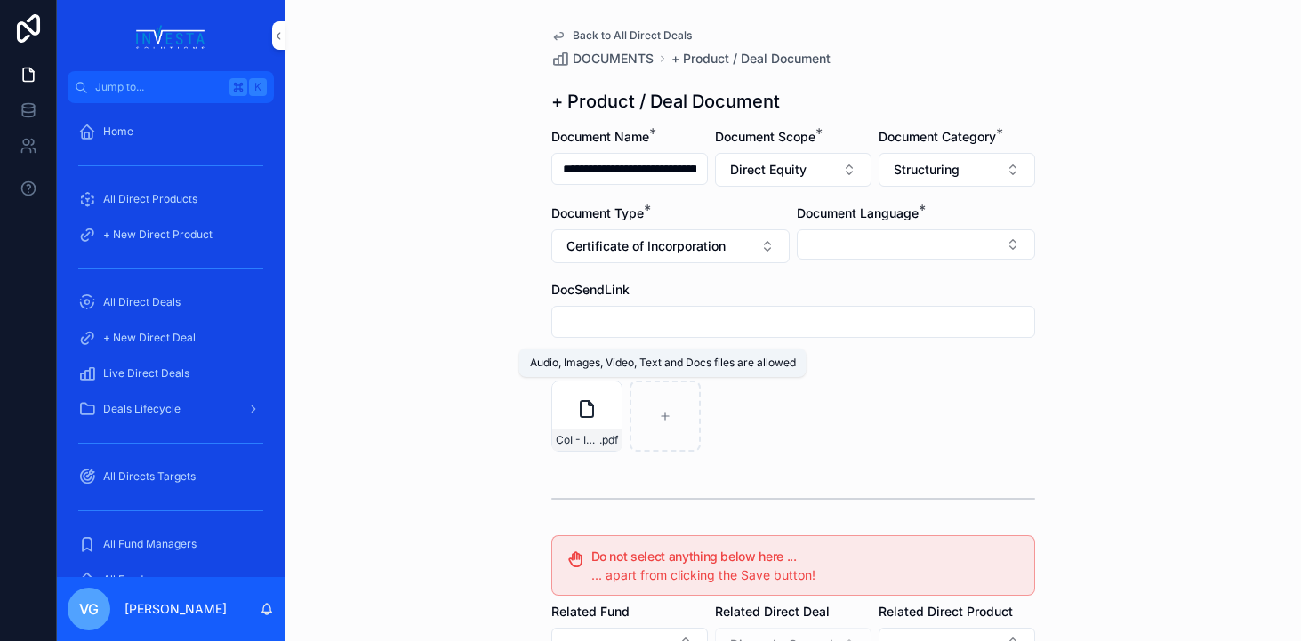
click at [841, 381] on div "CoI - Infinitas Investments Ltd .pdf" at bounding box center [793, 416] width 484 height 71
click at [882, 233] on button "Select Button" at bounding box center [916, 244] width 238 height 30
click at [848, 370] on div "English" at bounding box center [915, 371] width 247 height 28
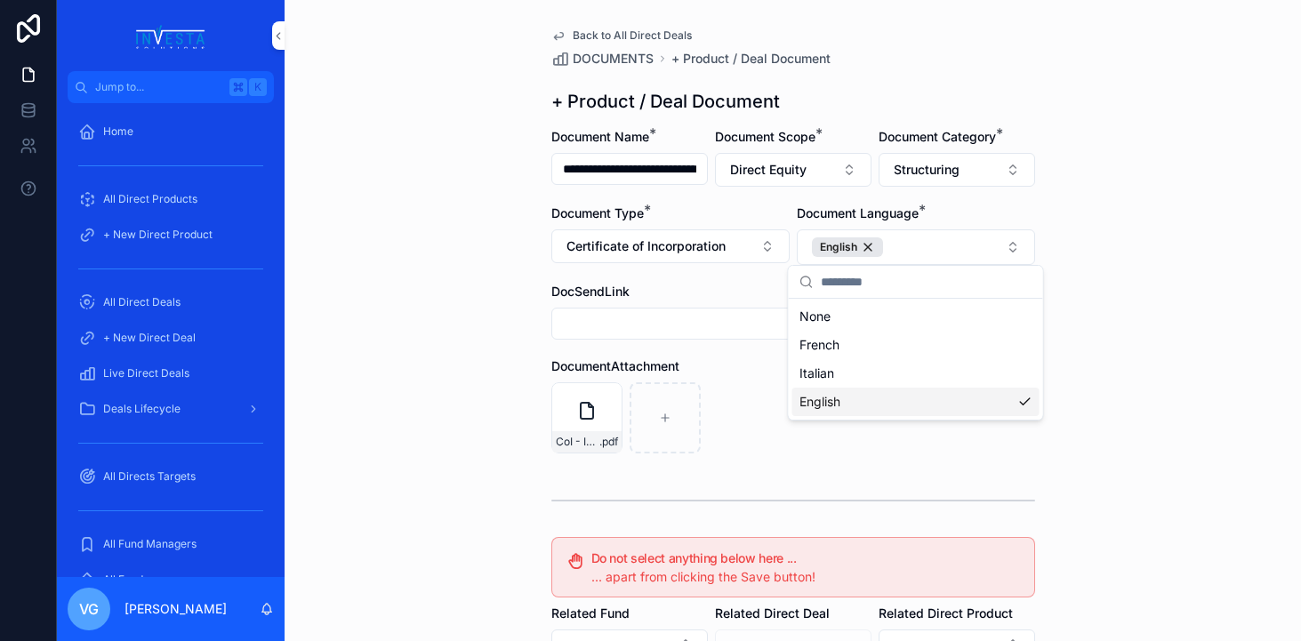
scroll to position [328, 0]
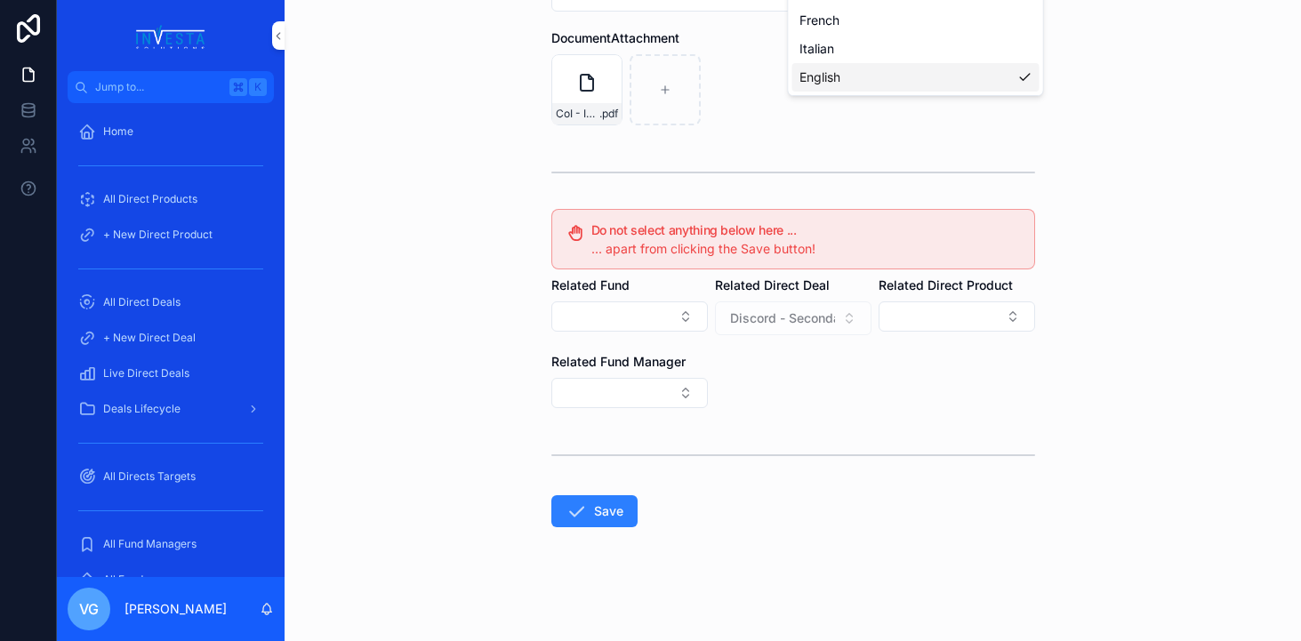
click at [616, 523] on button "Save" at bounding box center [594, 511] width 86 height 32
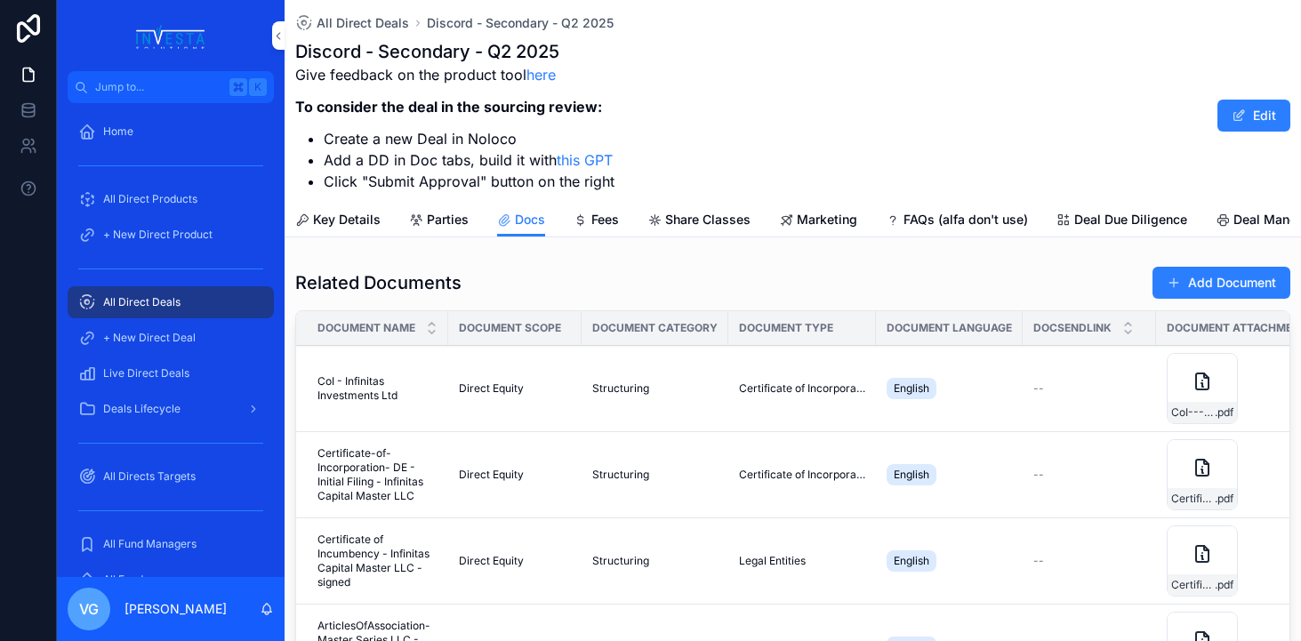
click at [1168, 285] on span "scrollable content" at bounding box center [1174, 283] width 14 height 14
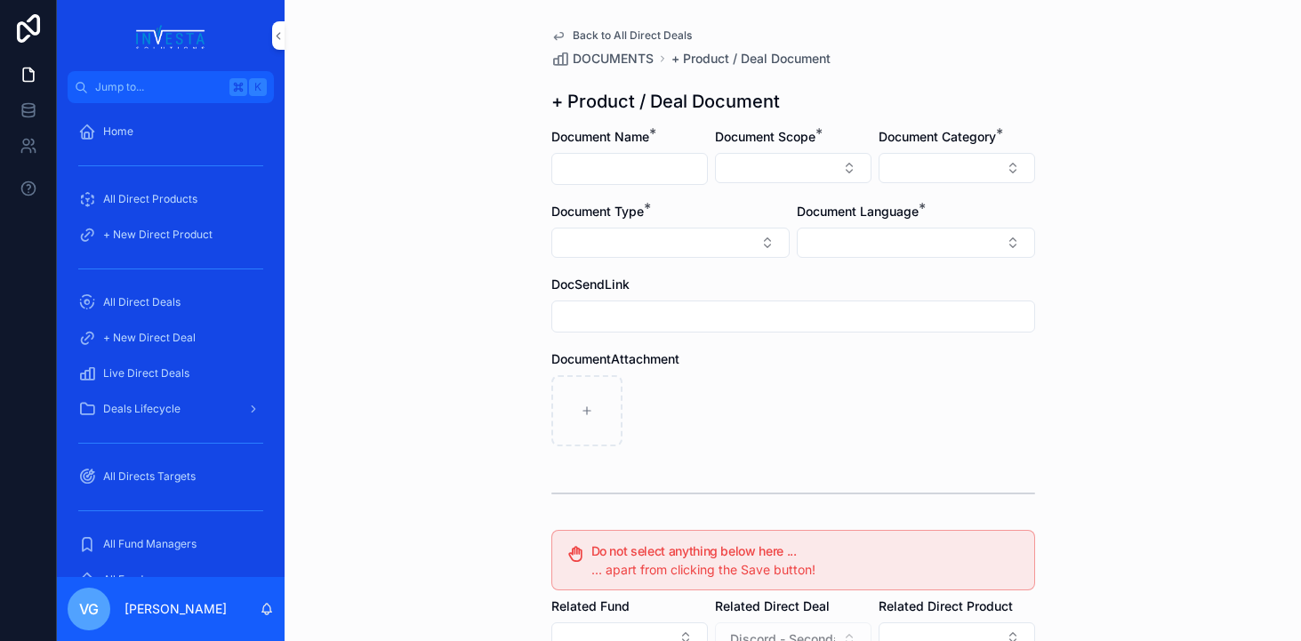
click at [621, 172] on input "scrollable content" at bounding box center [629, 169] width 155 height 25
paste input "**********"
type input "**********"
click at [783, 189] on form "**********" at bounding box center [793, 545] width 484 height 834
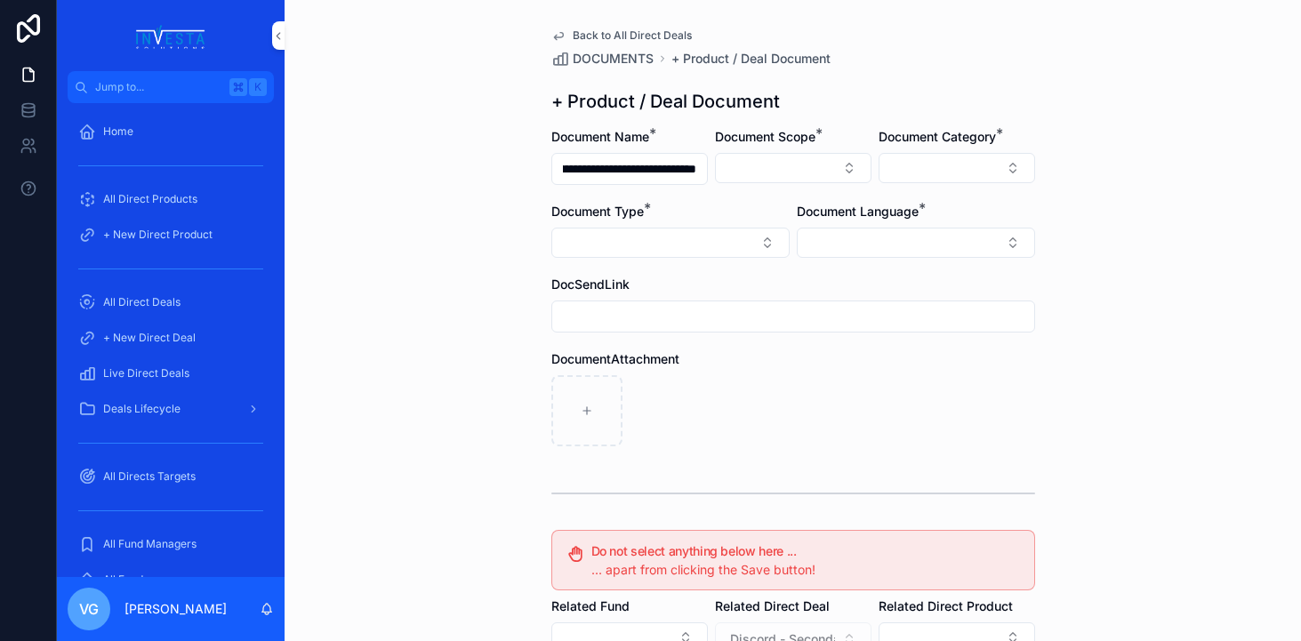
scroll to position [0, 0]
click at [783, 167] on button "Select Button" at bounding box center [793, 168] width 157 height 30
click at [760, 231] on div "Direct Equity" at bounding box center [793, 238] width 247 height 28
click at [908, 165] on button "Select Button" at bounding box center [957, 168] width 157 height 30
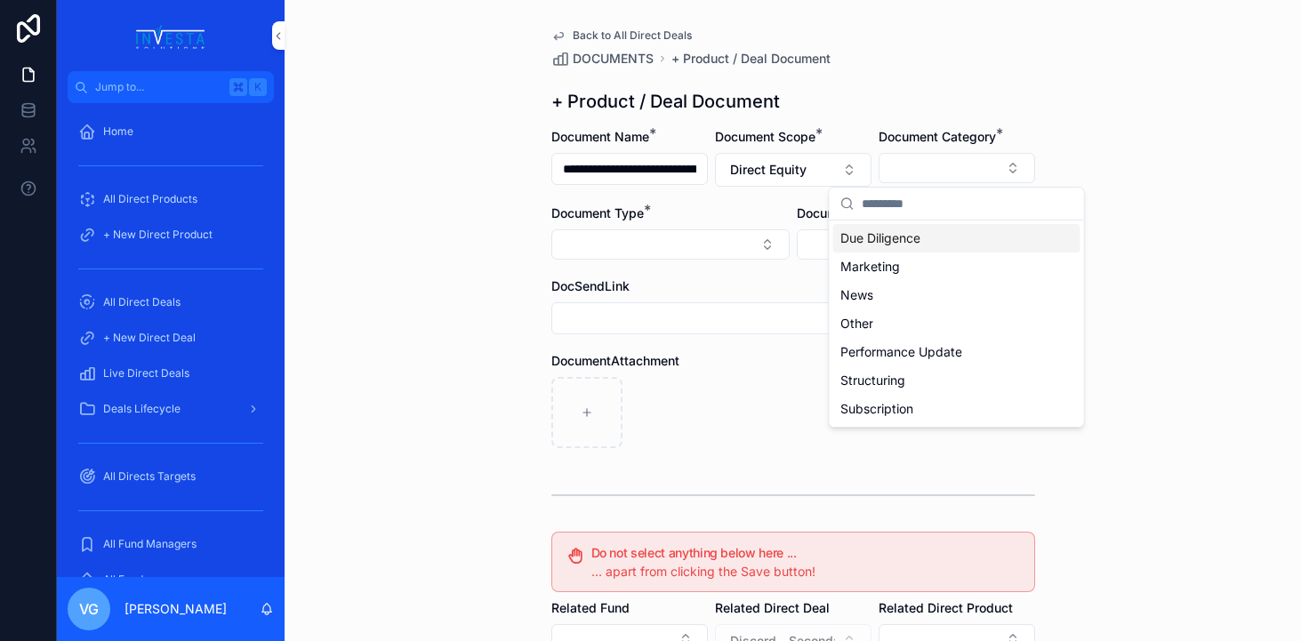
click at [891, 237] on span "Due Diligence" at bounding box center [880, 238] width 80 height 18
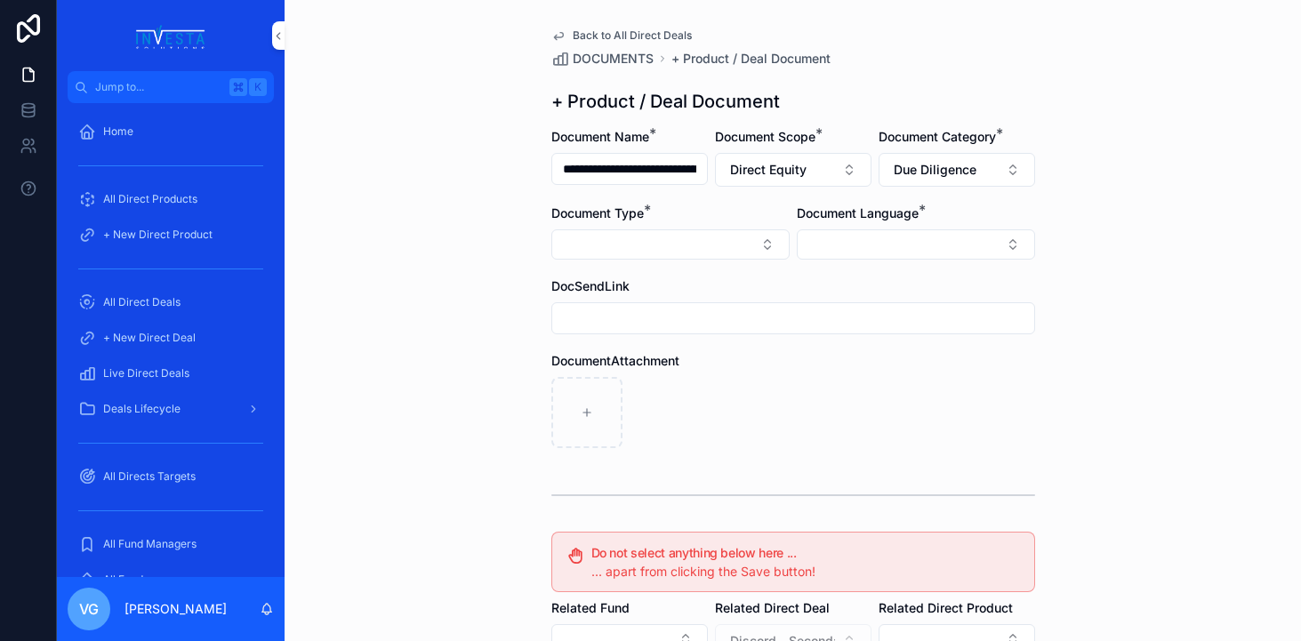
click at [944, 179] on button "Due Diligence" at bounding box center [957, 170] width 157 height 34
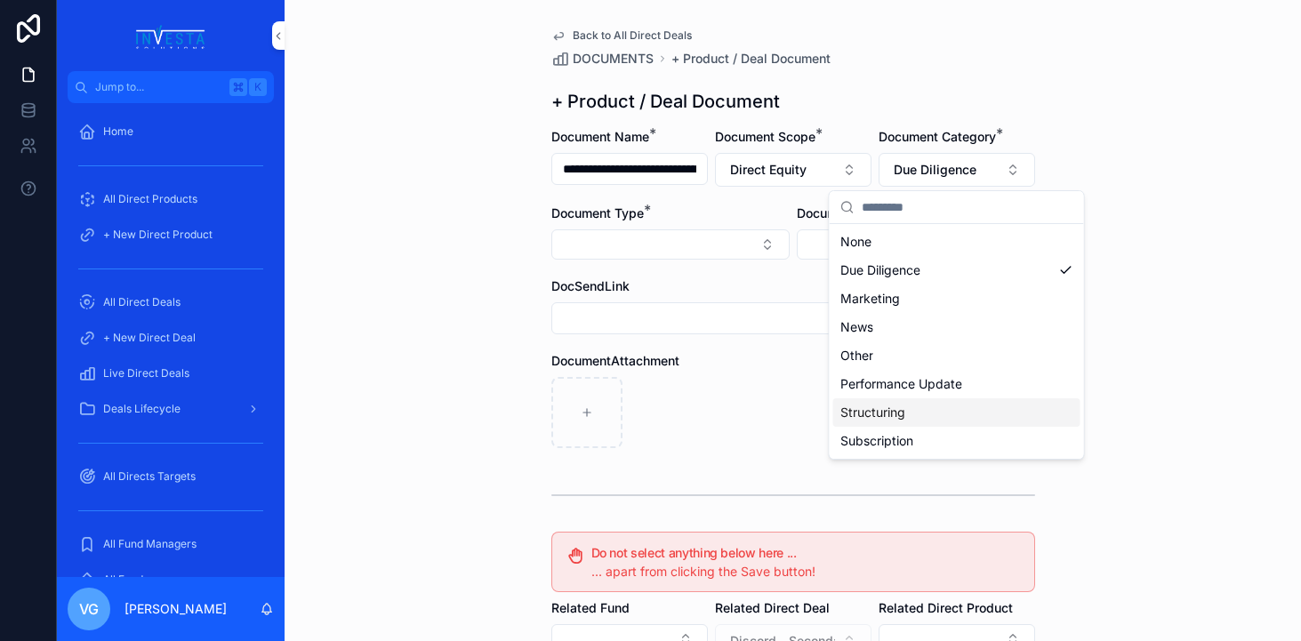
click at [909, 411] on div "Structuring" at bounding box center [956, 412] width 247 height 28
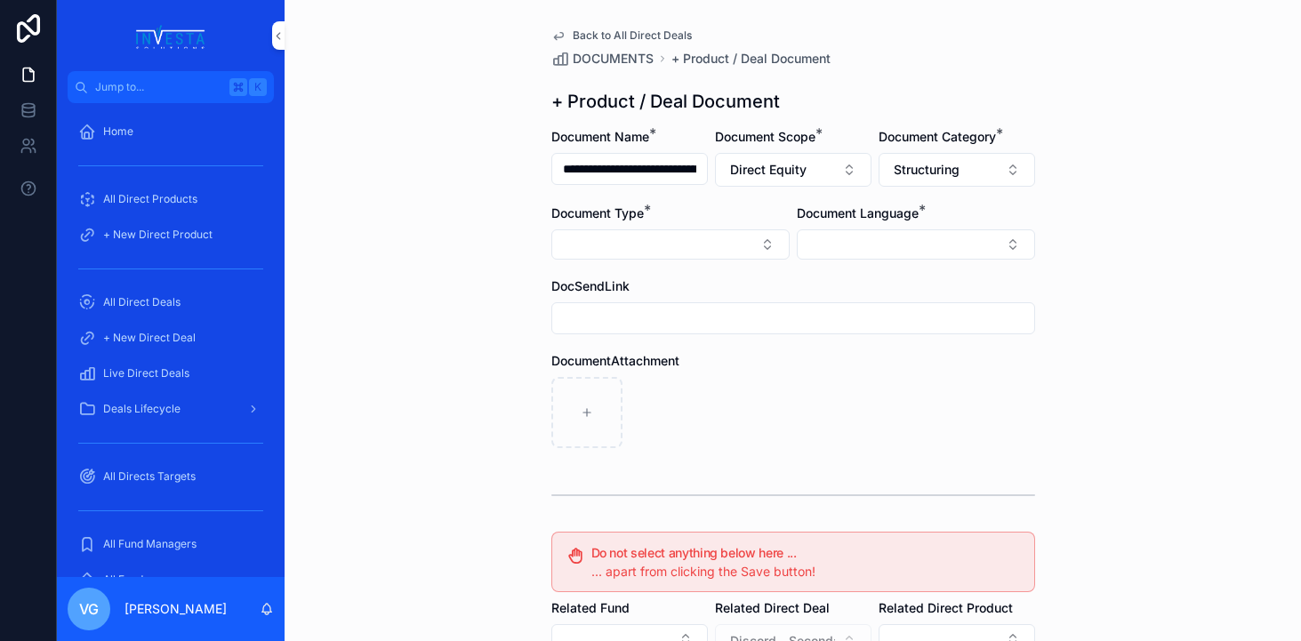
click at [744, 251] on button "Select Button" at bounding box center [670, 244] width 238 height 30
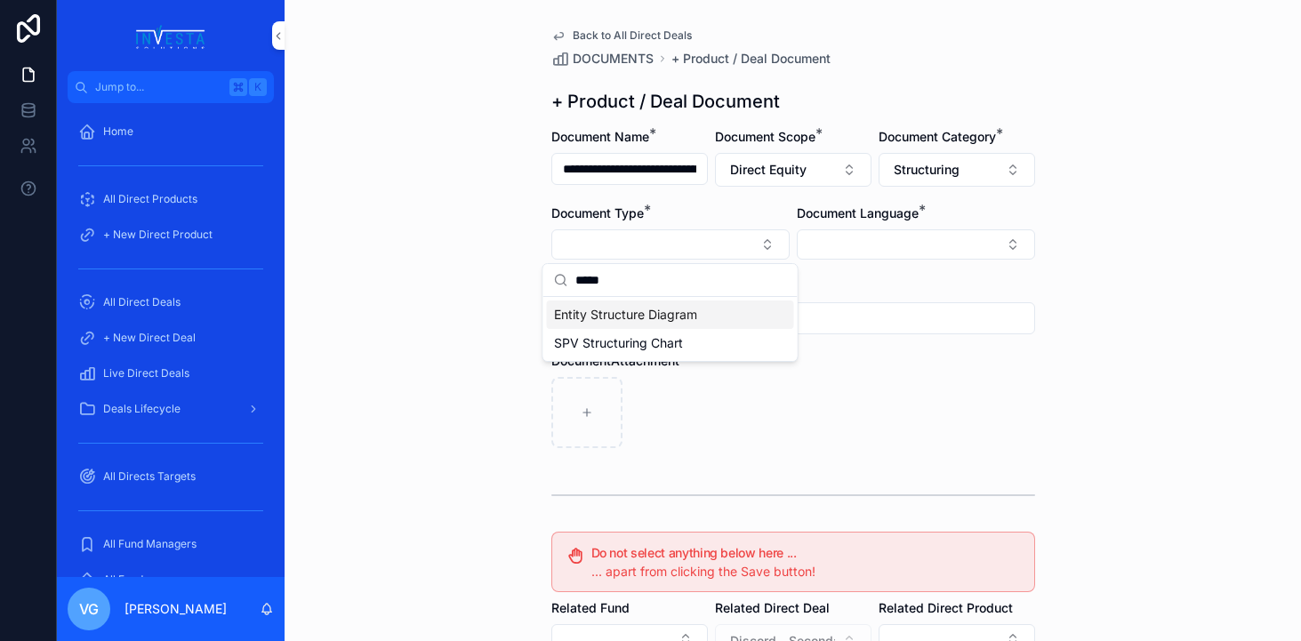
type input "*****"
click at [691, 312] on span "Entity Structure Diagram" at bounding box center [625, 315] width 143 height 18
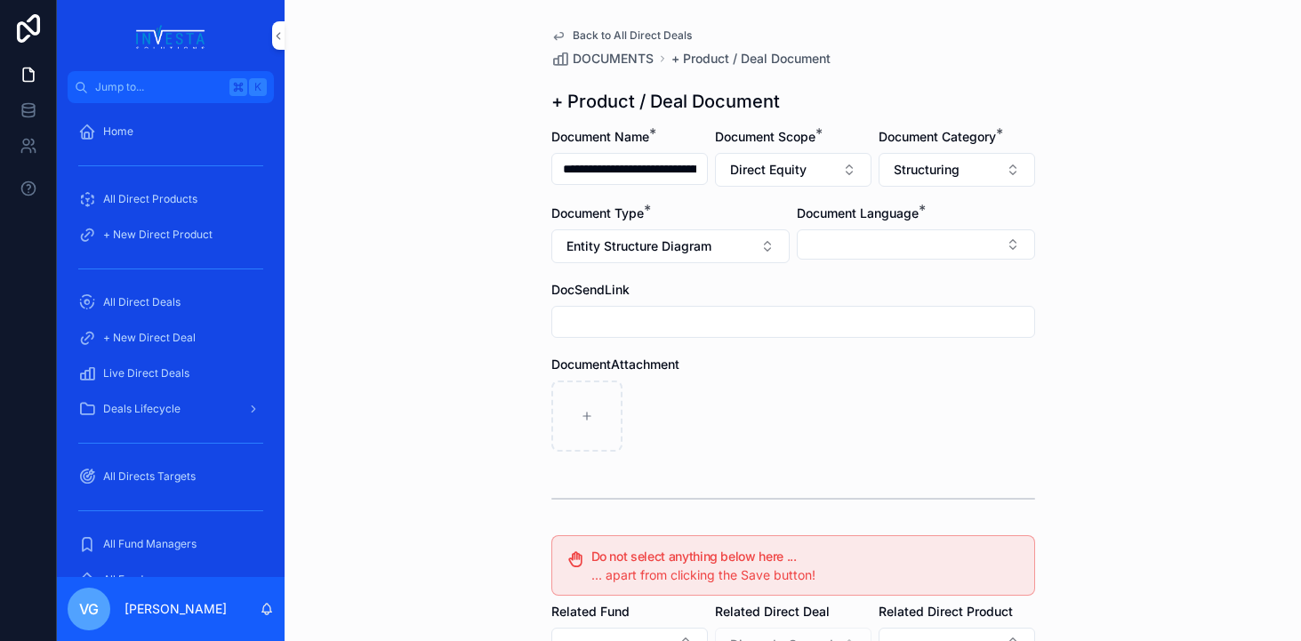
click at [930, 235] on button "Select Button" at bounding box center [916, 244] width 238 height 30
click at [850, 373] on div "English" at bounding box center [915, 371] width 247 height 28
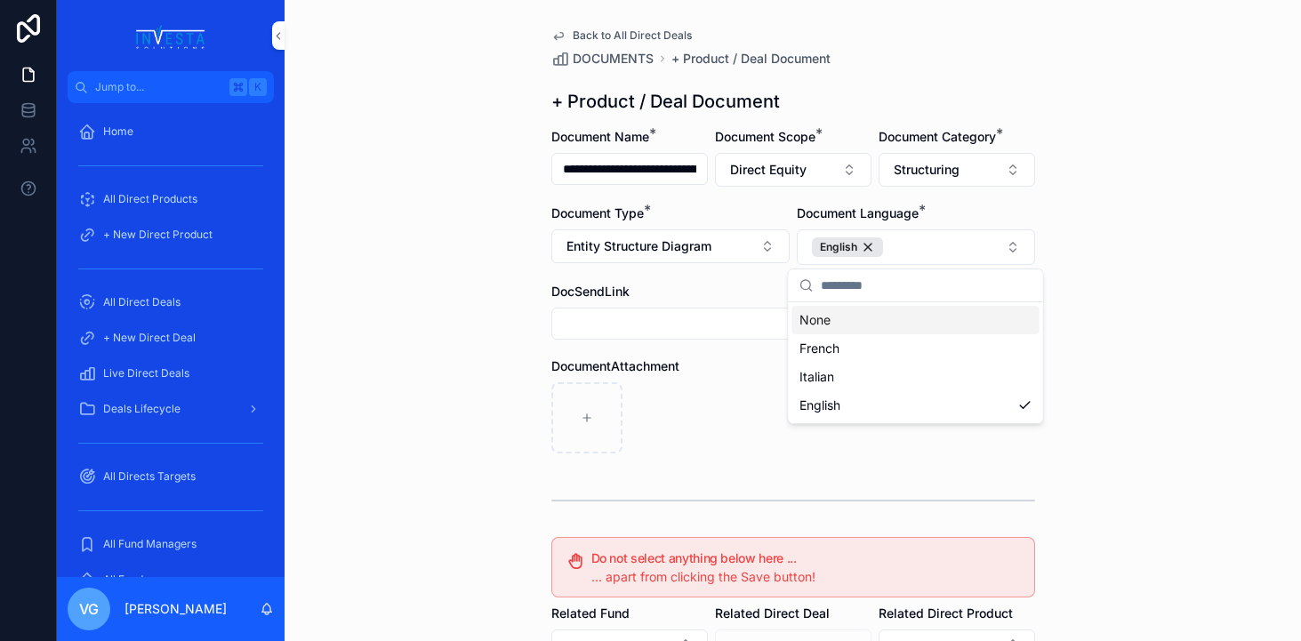
click at [1165, 276] on div "**********" at bounding box center [793, 320] width 1016 height 641
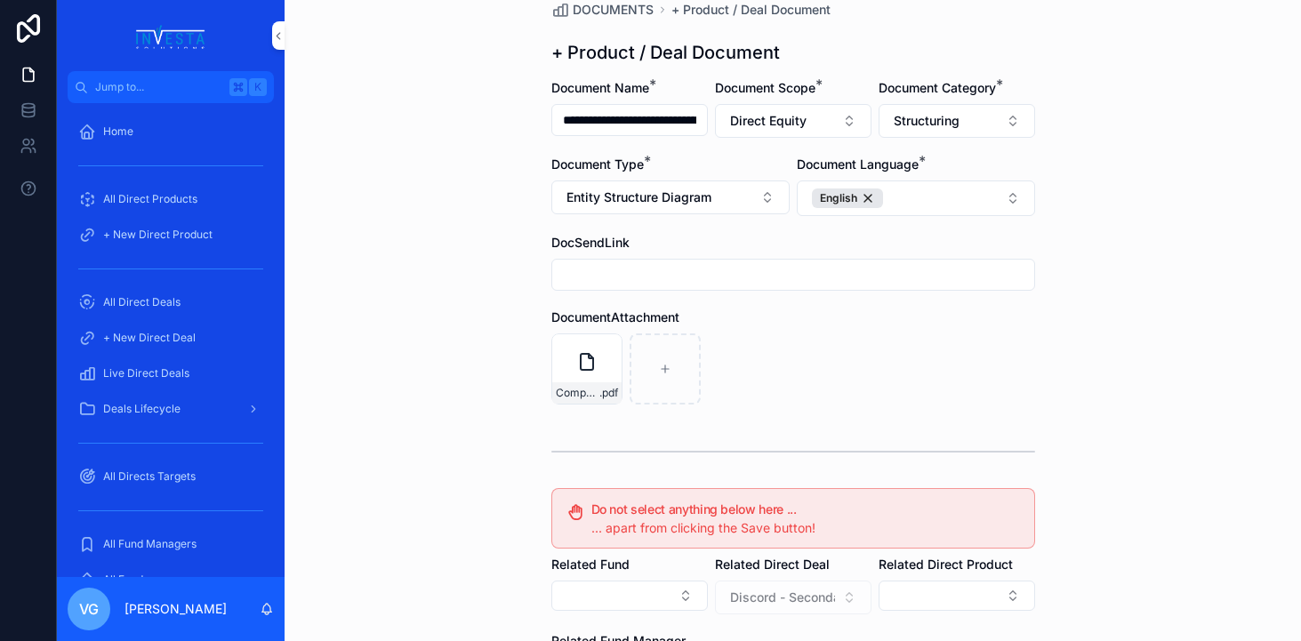
scroll to position [328, 0]
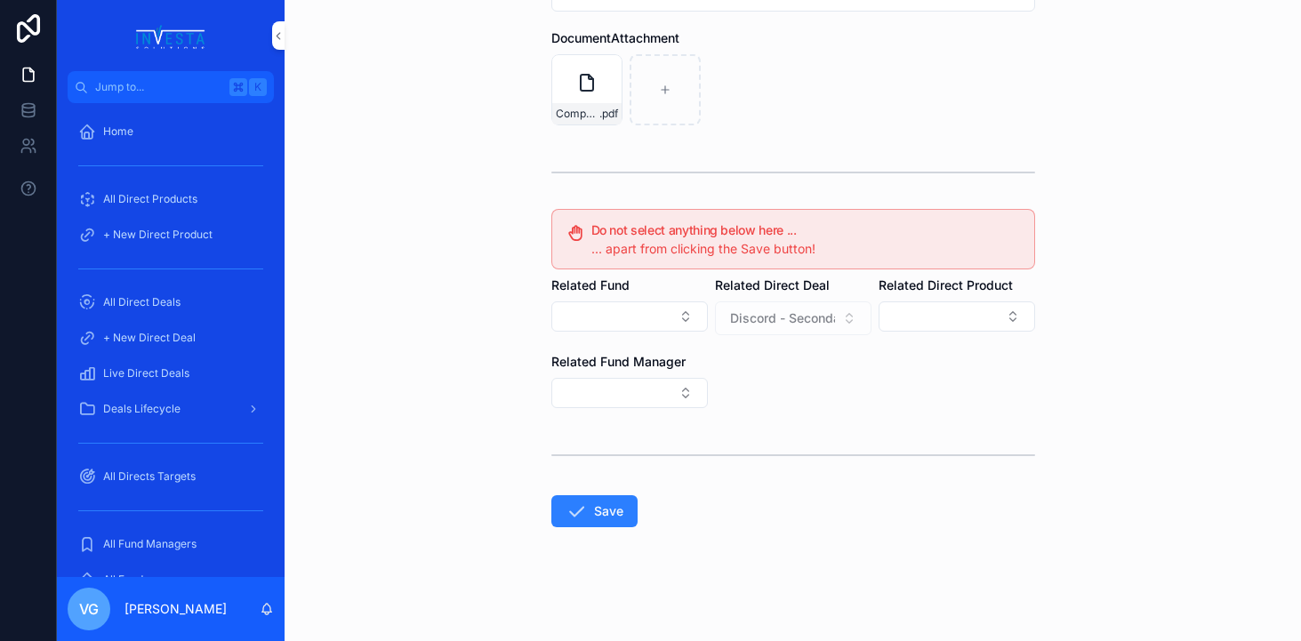
click at [616, 514] on button "Save" at bounding box center [594, 511] width 86 height 32
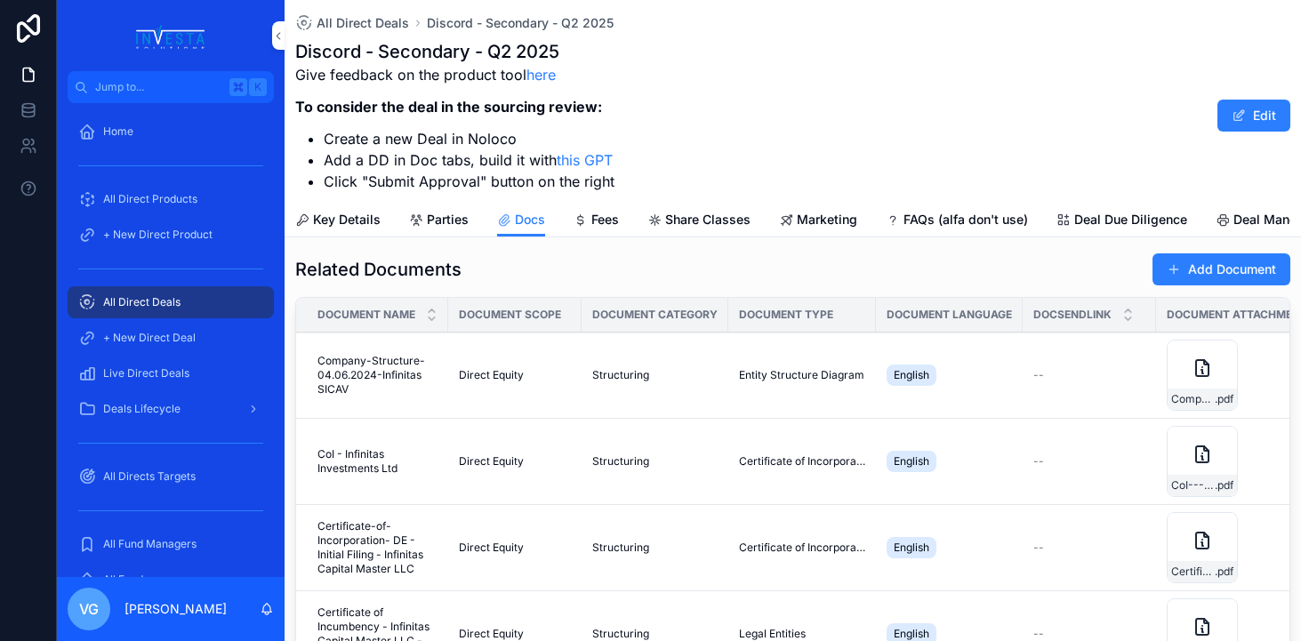
scroll to position [6, 0]
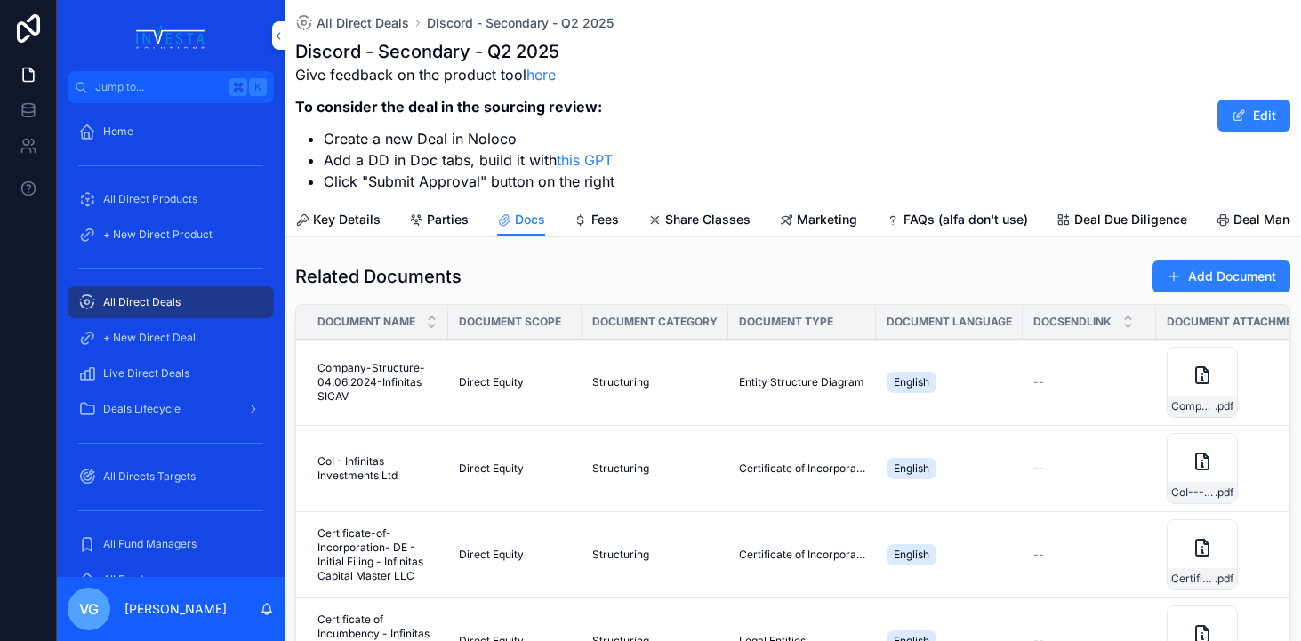
click at [1191, 284] on button "Add Document" at bounding box center [1221, 277] width 138 height 32
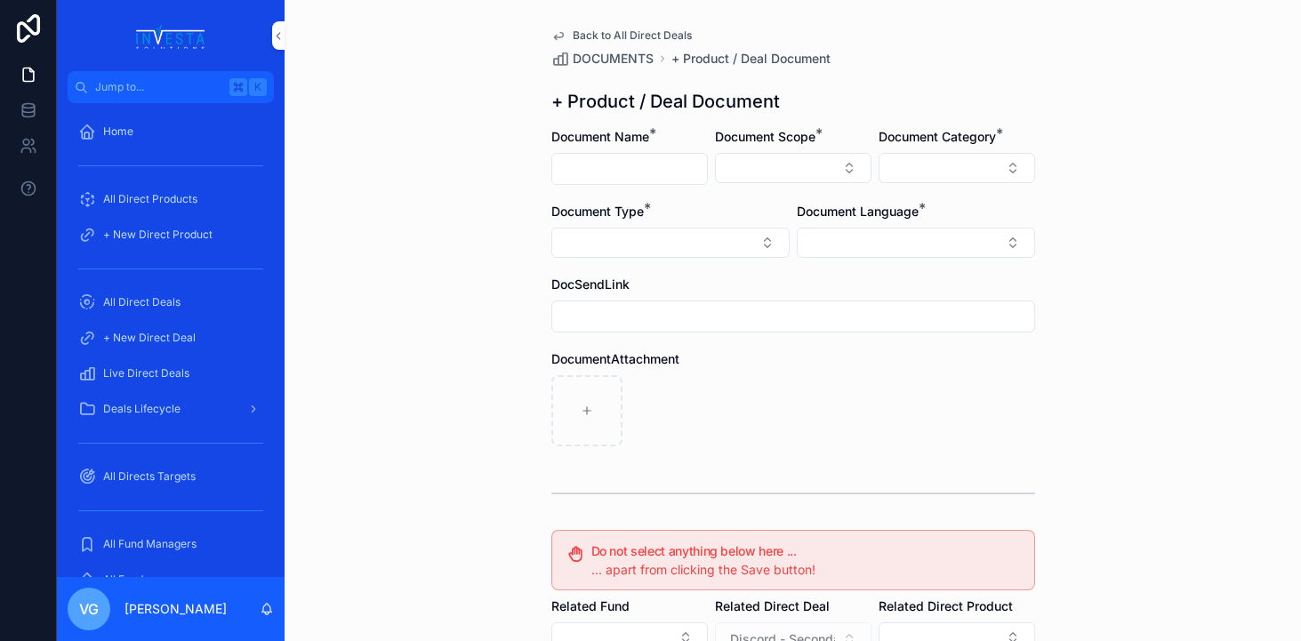
click at [646, 169] on input "scrollable content" at bounding box center [629, 169] width 155 height 25
paste input "**********"
drag, startPoint x: 634, startPoint y: 173, endPoint x: 540, endPoint y: 175, distance: 94.3
click at [540, 175] on div "**********" at bounding box center [793, 481] width 512 height 962
type input "**********"
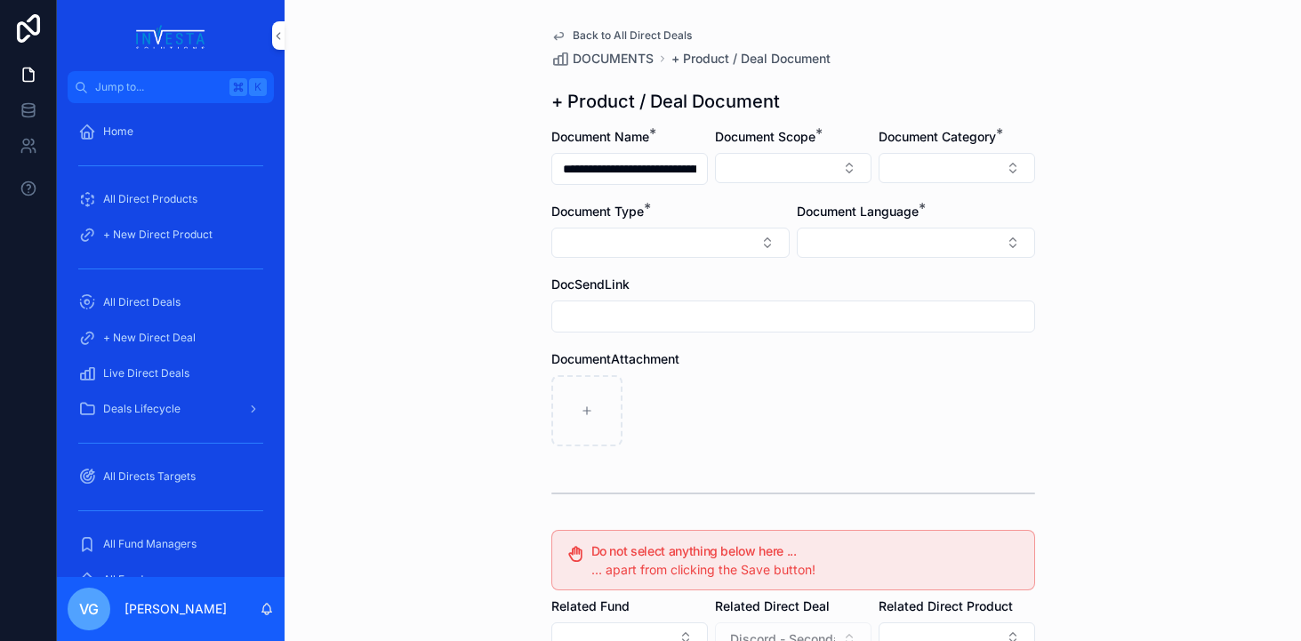
click at [811, 173] on button "Select Button" at bounding box center [793, 168] width 157 height 30
click at [777, 246] on div "Direct Equity" at bounding box center [793, 238] width 247 height 28
click at [955, 159] on button "Select Button" at bounding box center [957, 168] width 157 height 30
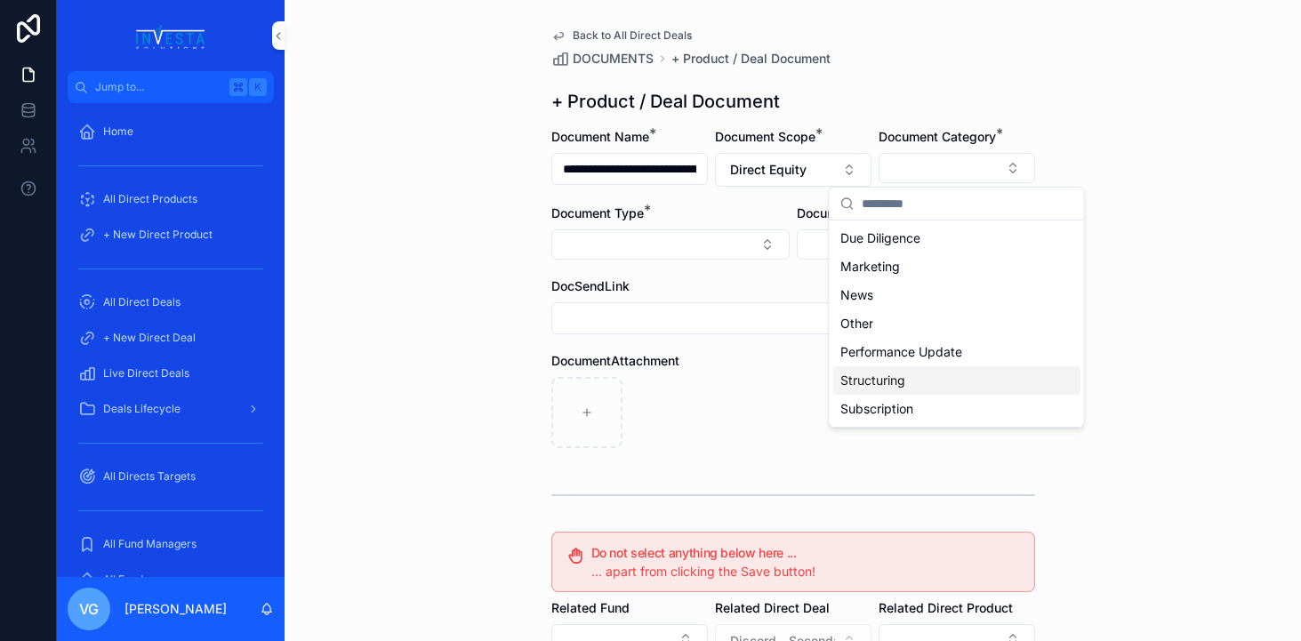
click at [910, 376] on div "Structuring" at bounding box center [956, 380] width 247 height 28
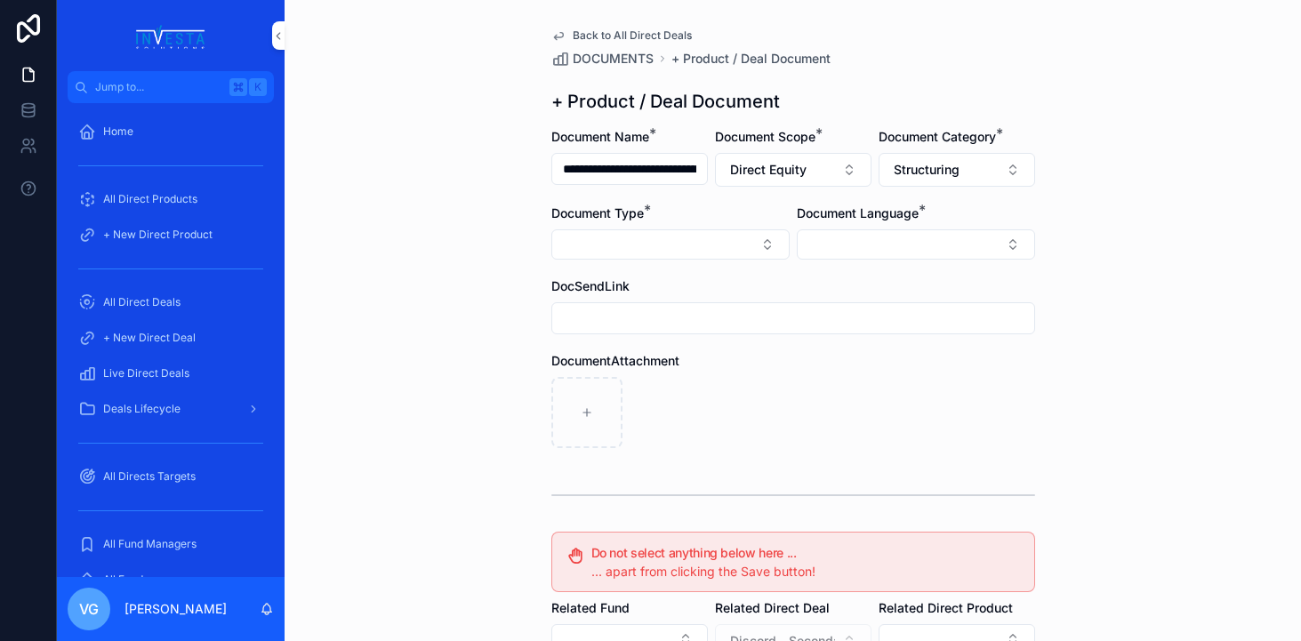
click at [674, 257] on button "Select Button" at bounding box center [670, 244] width 238 height 30
type input "*"
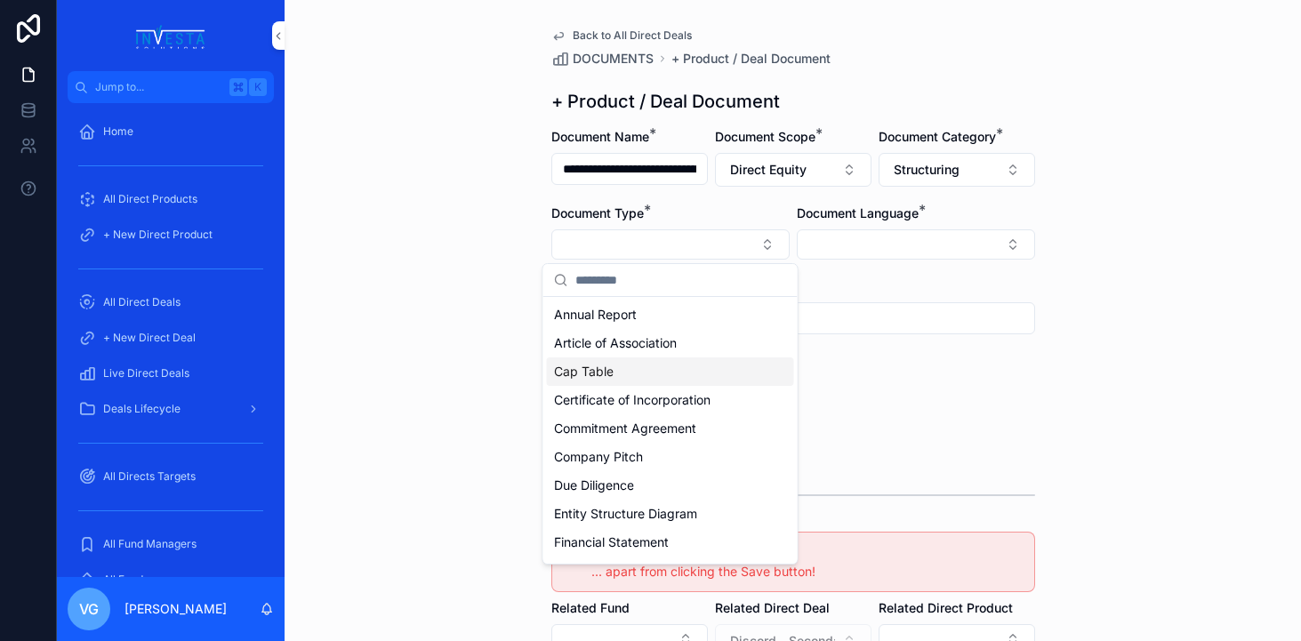
click at [668, 349] on span "Article of Association" at bounding box center [615, 343] width 123 height 18
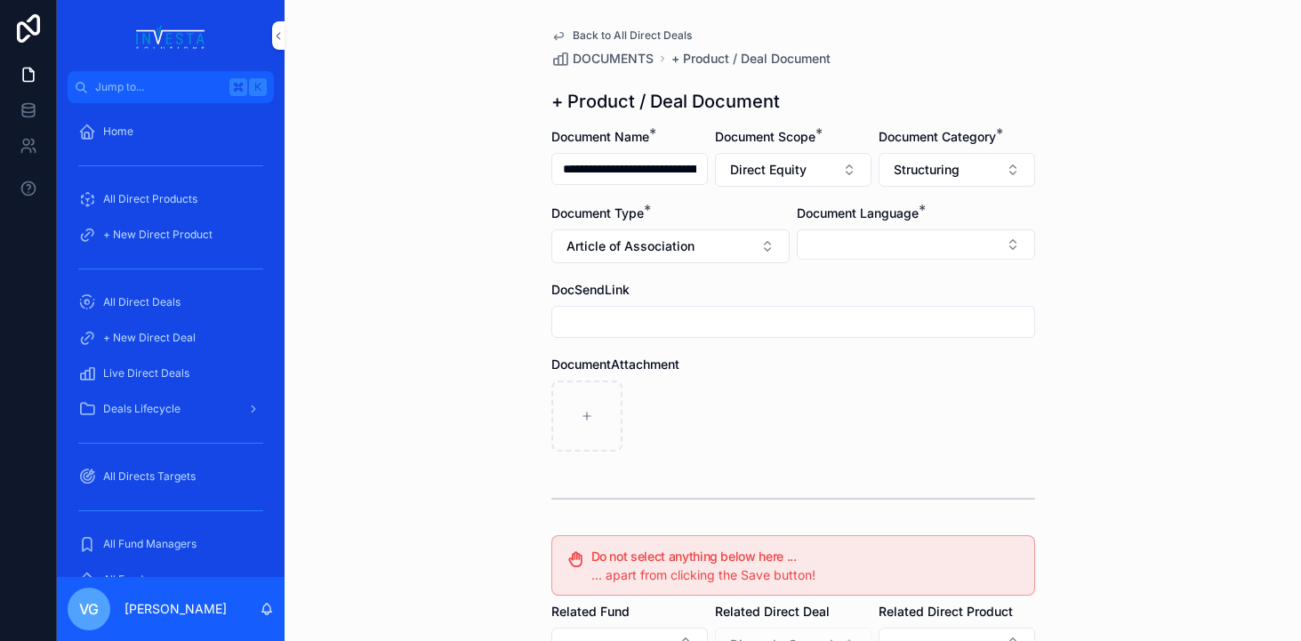
click at [910, 256] on button "Select Button" at bounding box center [916, 244] width 238 height 30
click at [871, 370] on div "English" at bounding box center [915, 371] width 247 height 28
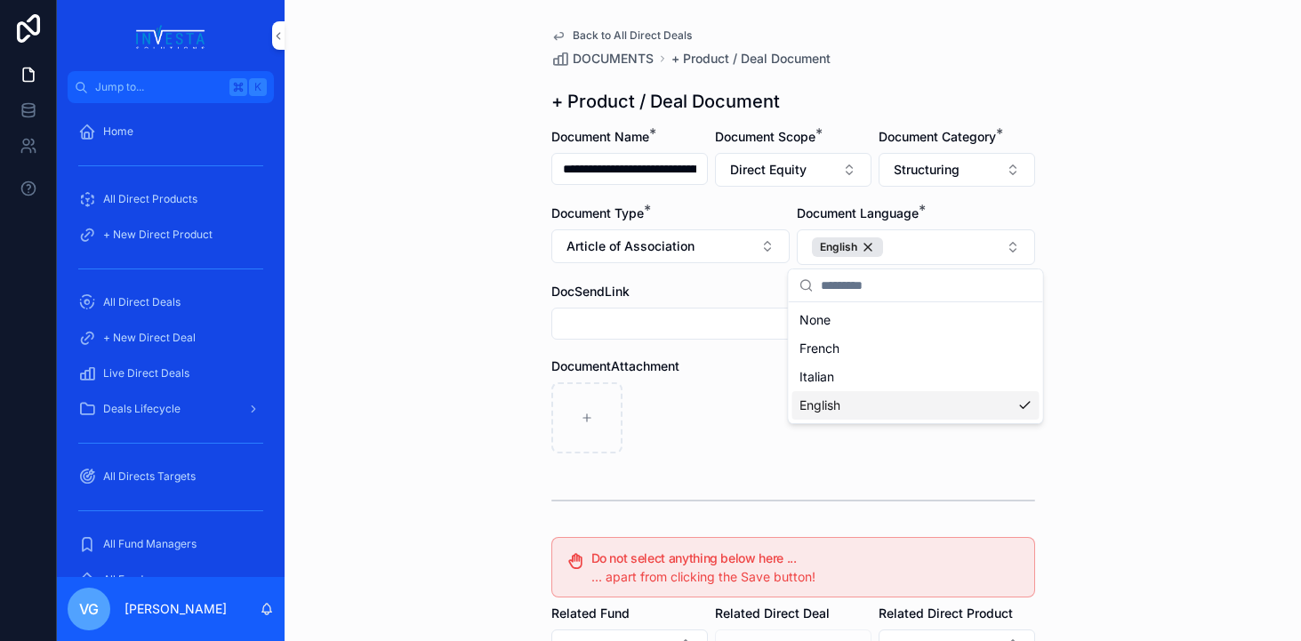
click at [767, 477] on form "**********" at bounding box center [793, 548] width 484 height 841
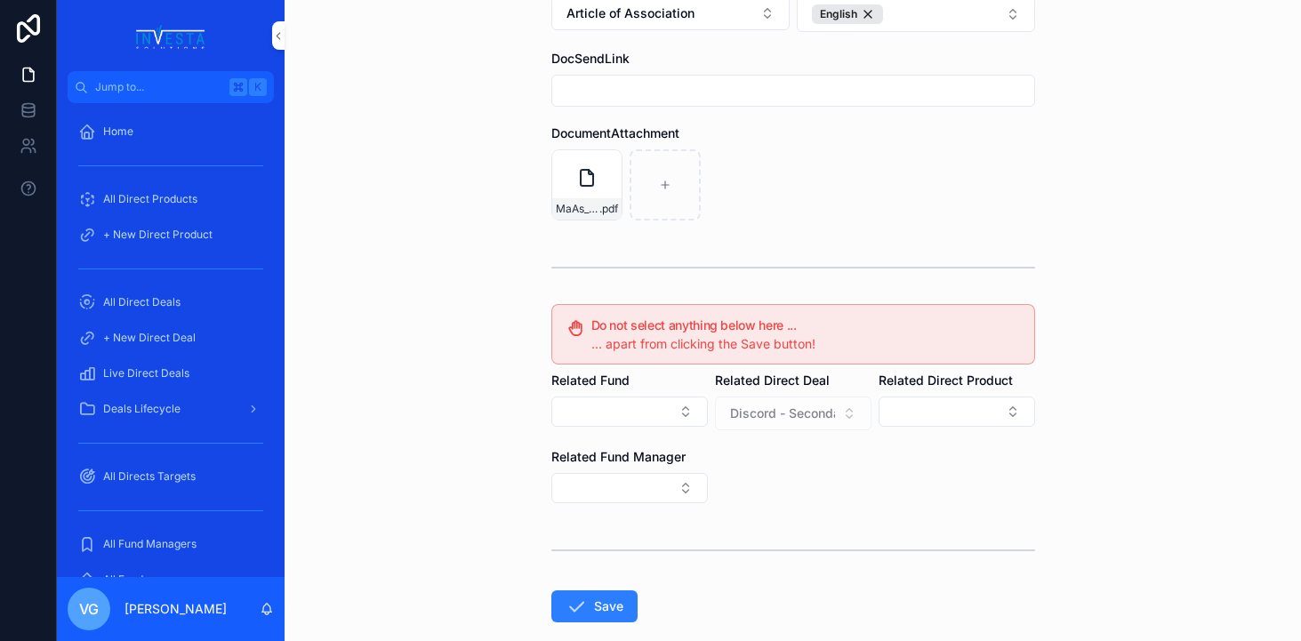
scroll to position [328, 0]
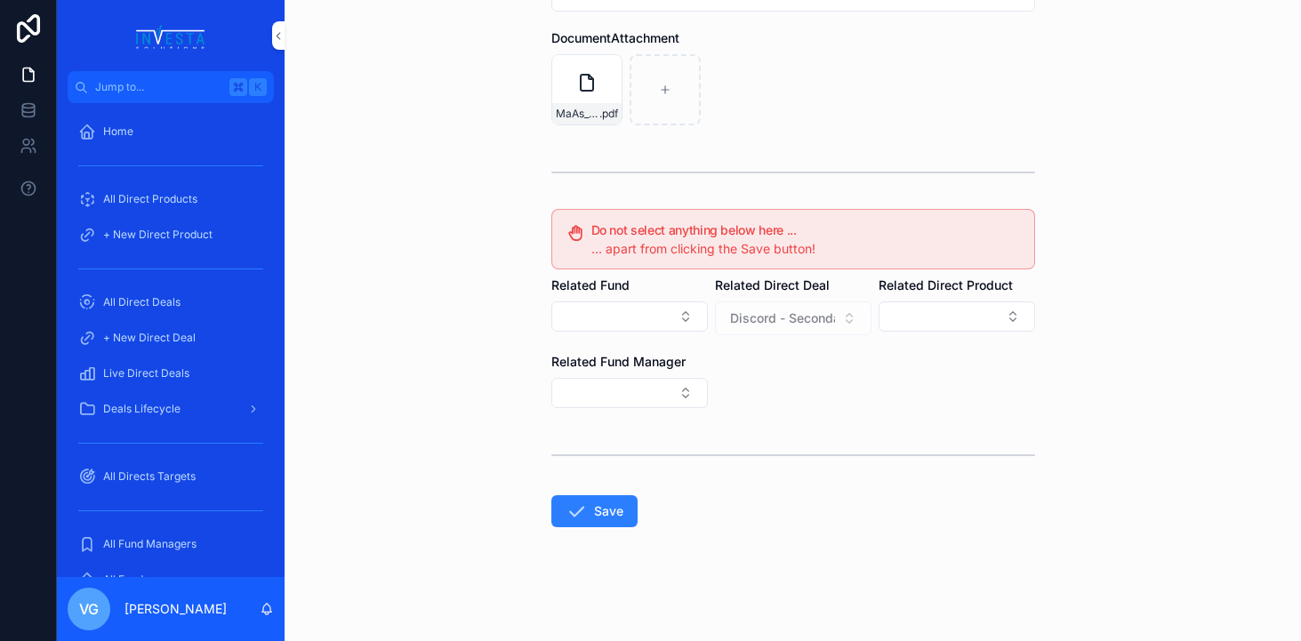
click at [598, 510] on button "Save" at bounding box center [594, 511] width 86 height 32
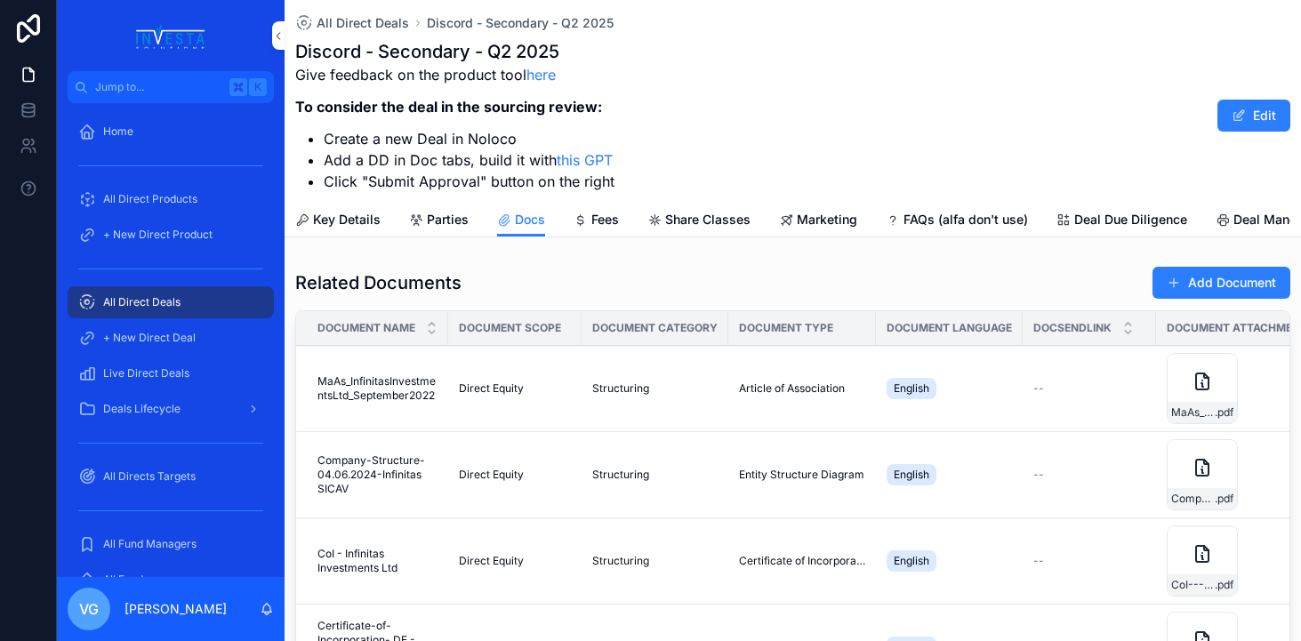
click at [1193, 283] on button "Add Document" at bounding box center [1221, 283] width 138 height 32
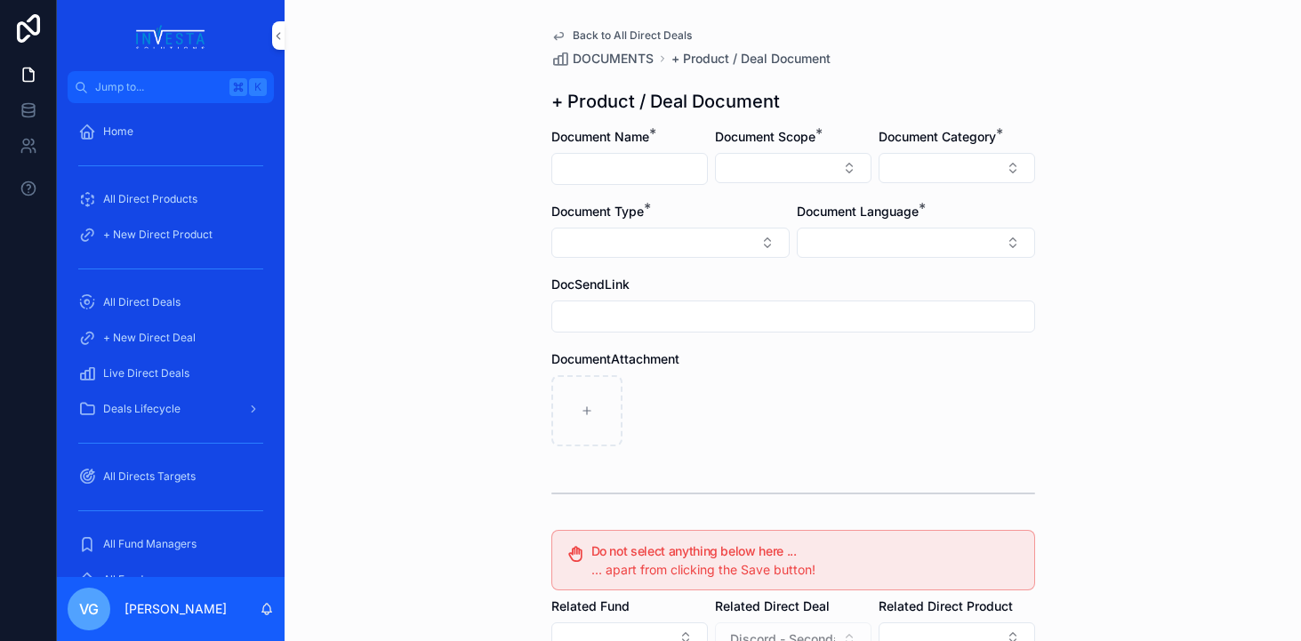
click at [601, 177] on input "scrollable content" at bounding box center [629, 169] width 155 height 25
paste input "**********"
type input "**********"
click at [757, 156] on button "Select Button" at bounding box center [793, 168] width 157 height 30
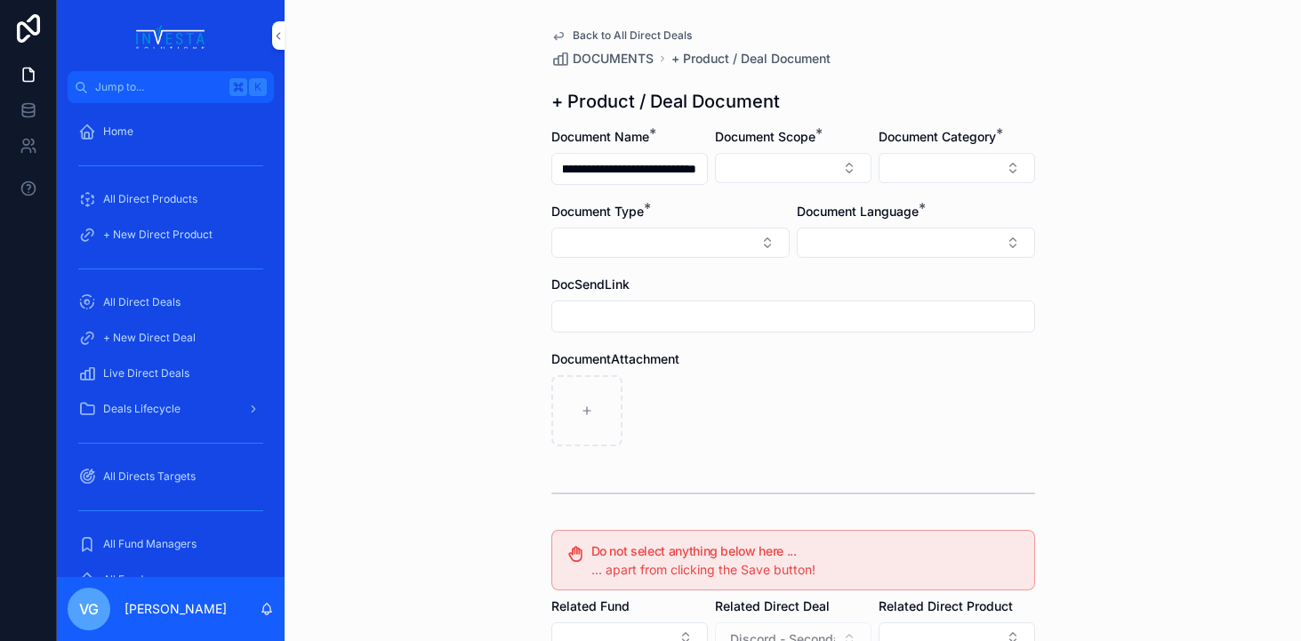
scroll to position [0, 0]
click at [726, 238] on span "Direct Equity" at bounding box center [714, 238] width 75 height 18
click at [814, 255] on button "Select Button" at bounding box center [916, 244] width 238 height 30
click at [825, 375] on span "English" at bounding box center [819, 372] width 41 height 18
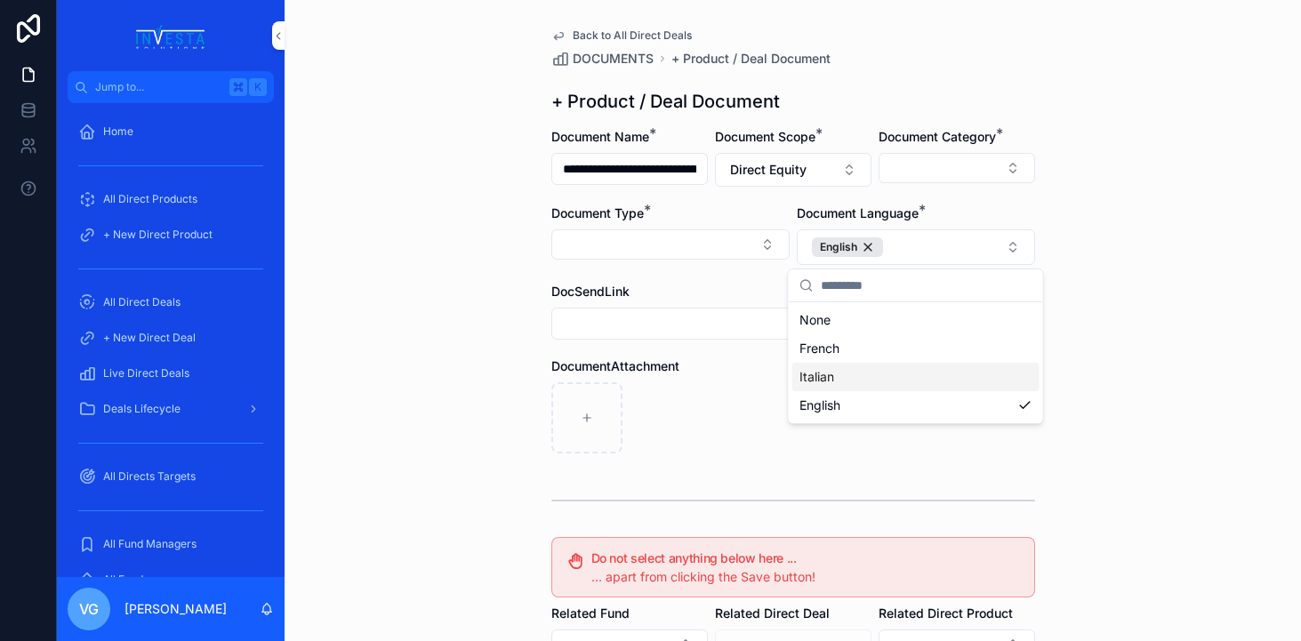
click at [726, 389] on div "scrollable content" at bounding box center [793, 417] width 484 height 71
click at [899, 153] on button "Select Button" at bounding box center [957, 168] width 157 height 30
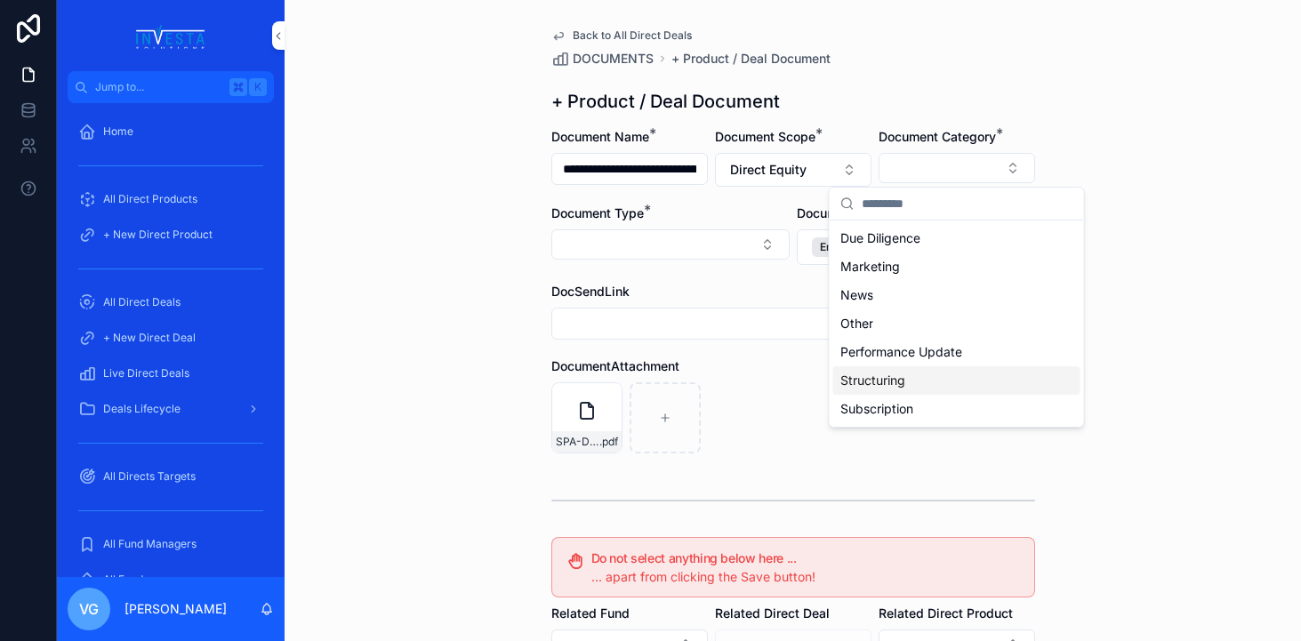
click at [897, 377] on span "Structuring" at bounding box center [872, 381] width 65 height 18
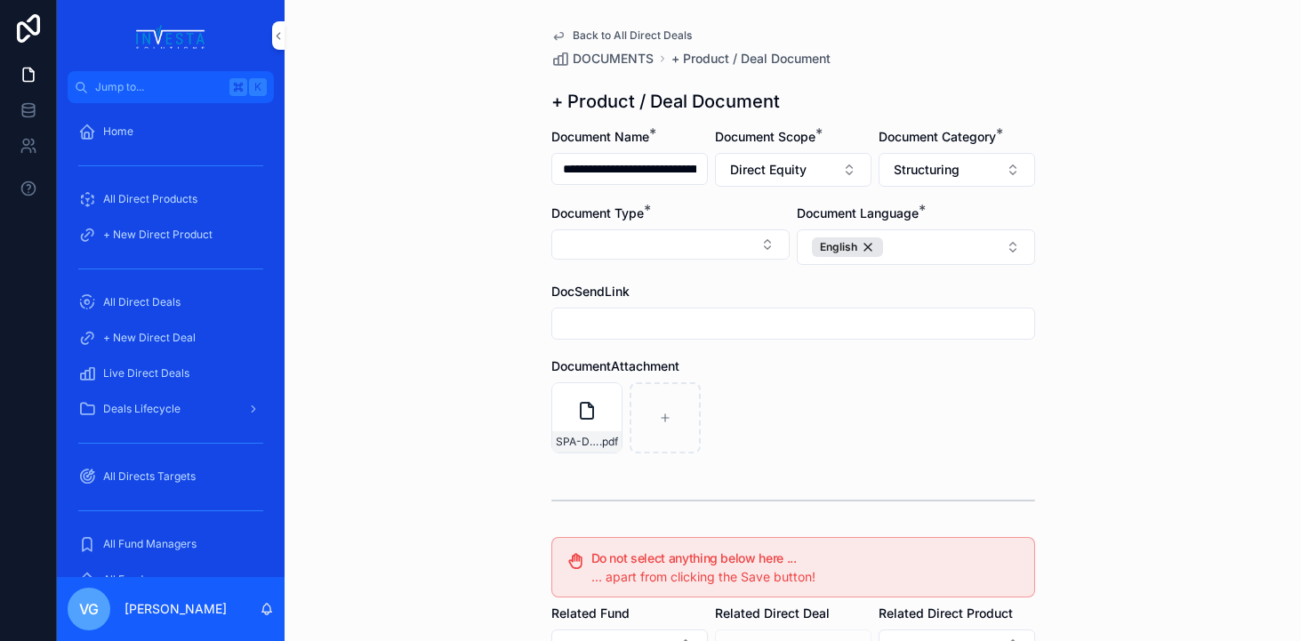
click at [716, 248] on button "Select Button" at bounding box center [670, 244] width 238 height 30
type input "*****"
click at [685, 309] on span "Share Purchase Agreement" at bounding box center [634, 315] width 160 height 18
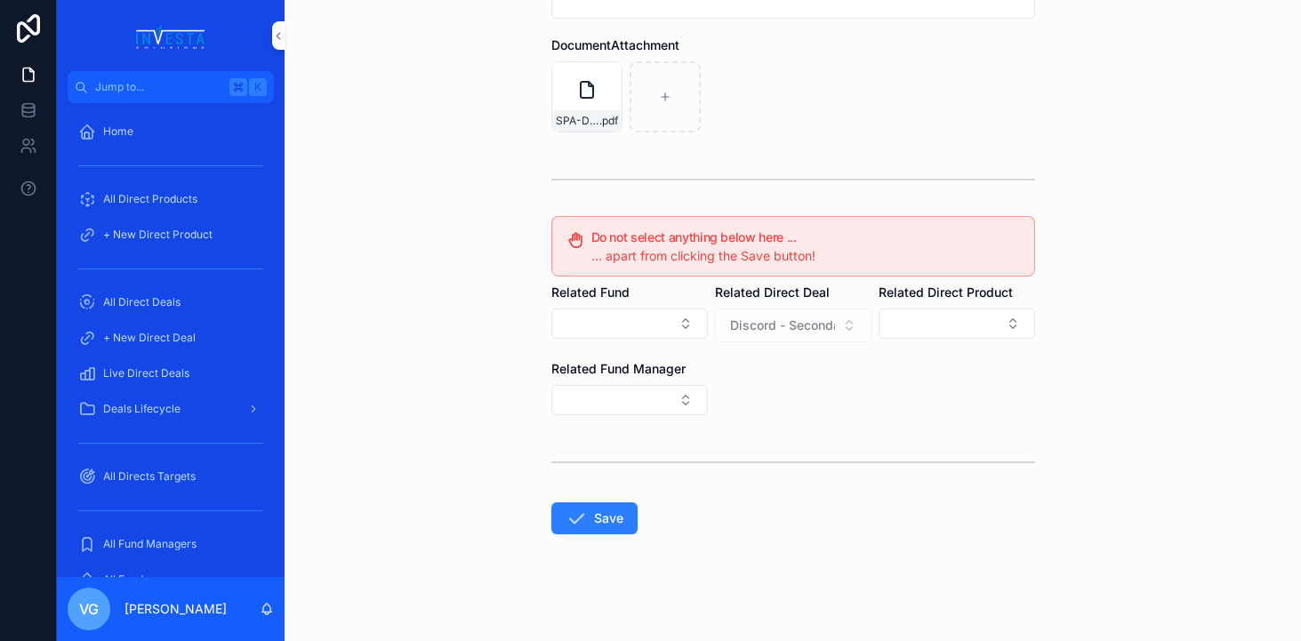
scroll to position [328, 0]
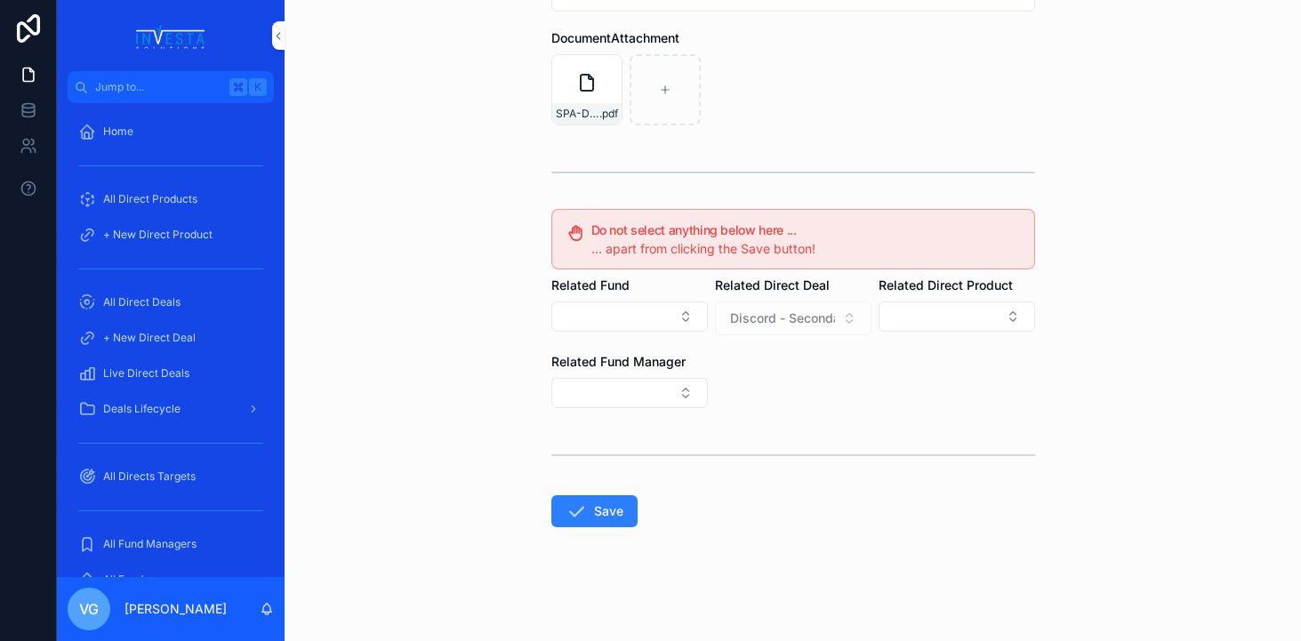
click at [613, 502] on button "Save" at bounding box center [594, 511] width 86 height 32
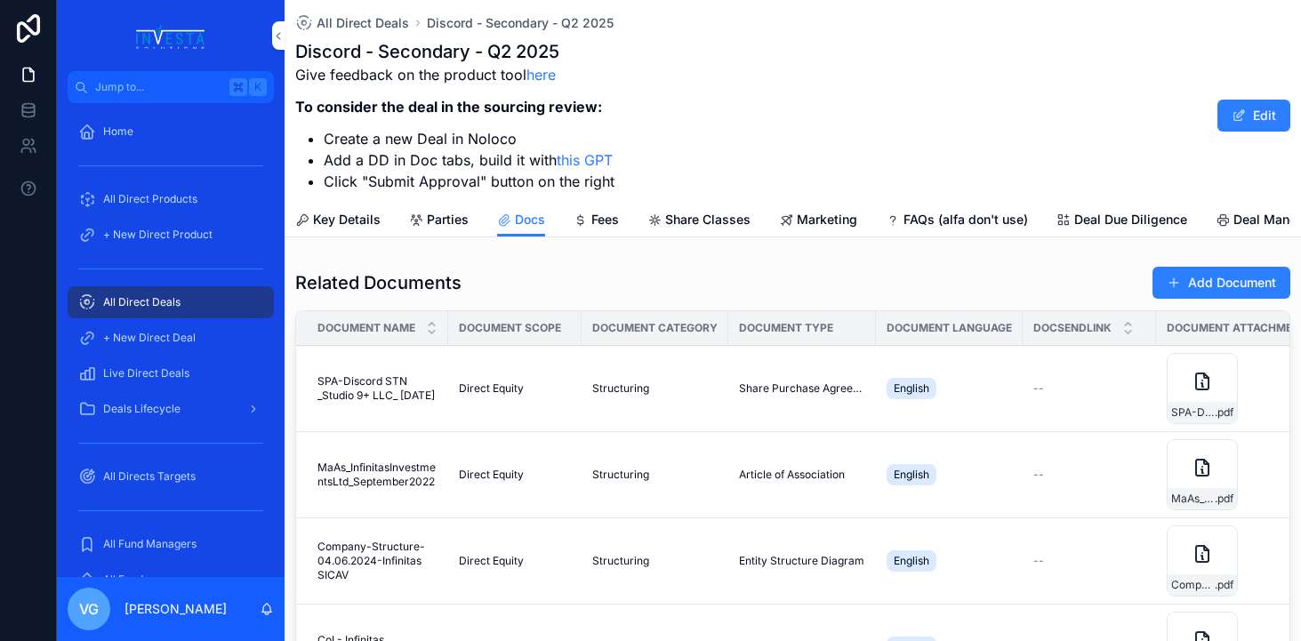
click at [1209, 283] on button "Add Document" at bounding box center [1221, 283] width 138 height 32
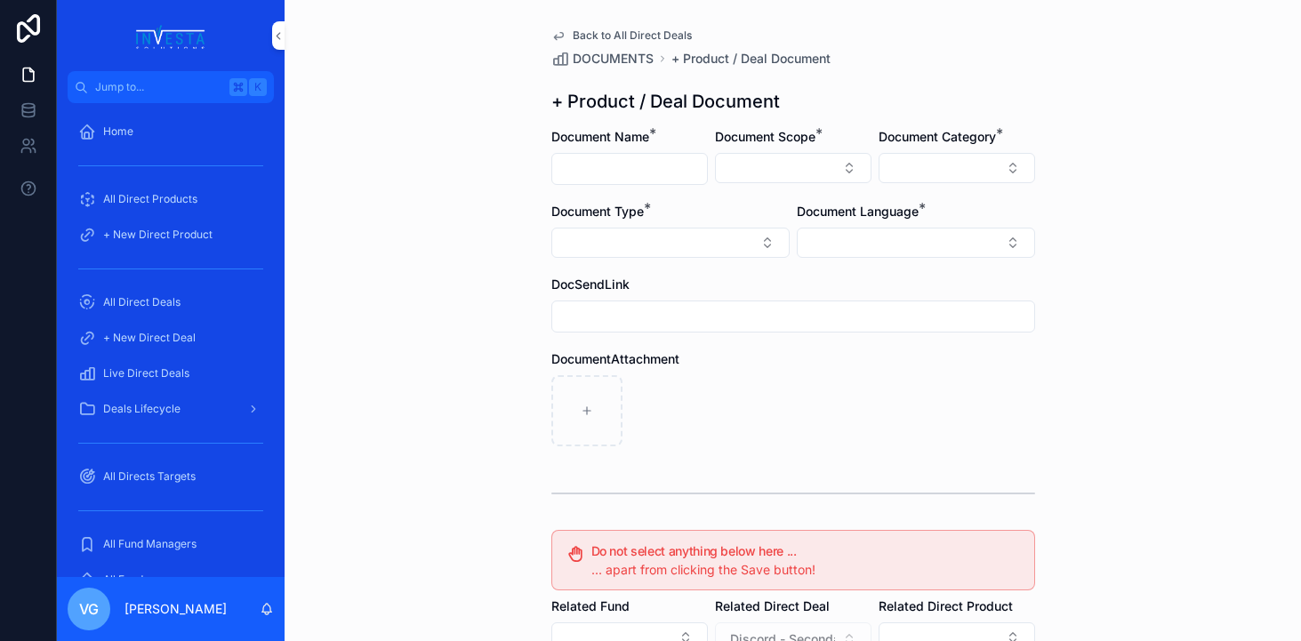
click at [673, 180] on input "scrollable content" at bounding box center [629, 169] width 155 height 25
paste input "**********"
type input "**********"
click at [863, 84] on div "**********" at bounding box center [793, 481] width 512 height 962
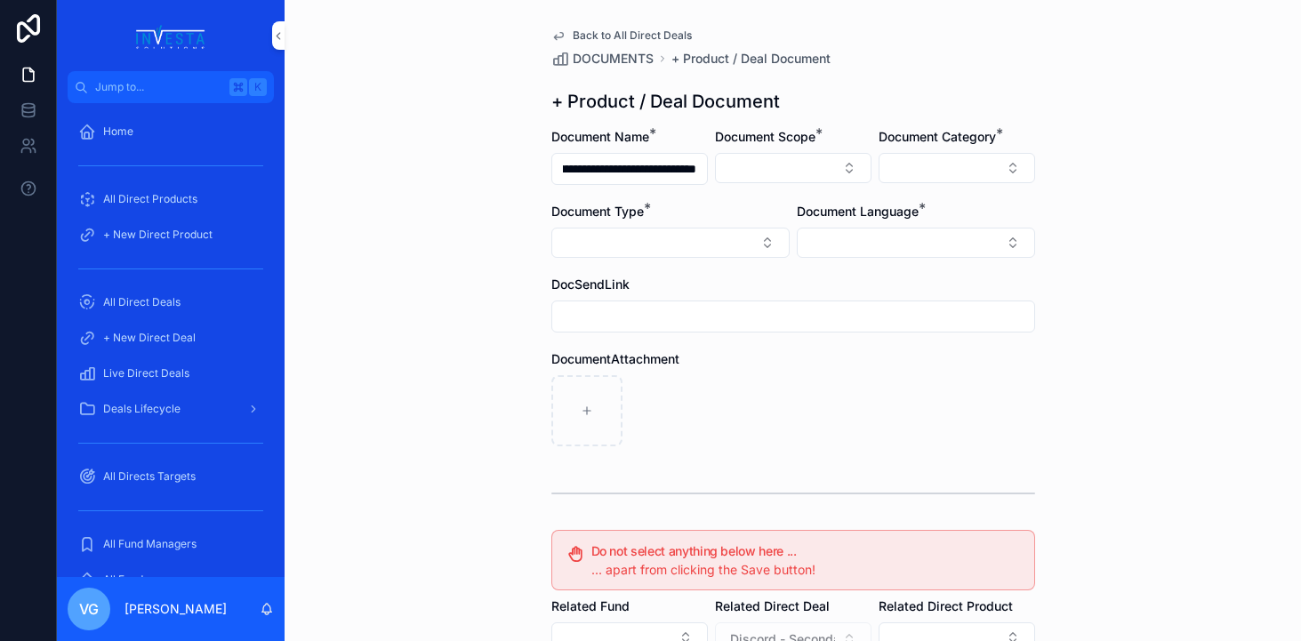
scroll to position [0, 0]
click at [783, 167] on button "Select Button" at bounding box center [793, 168] width 157 height 30
click at [776, 241] on div "Direct Equity" at bounding box center [793, 238] width 247 height 28
click at [897, 244] on button "Select Button" at bounding box center [916, 244] width 238 height 30
click at [869, 366] on div "English" at bounding box center [915, 371] width 247 height 28
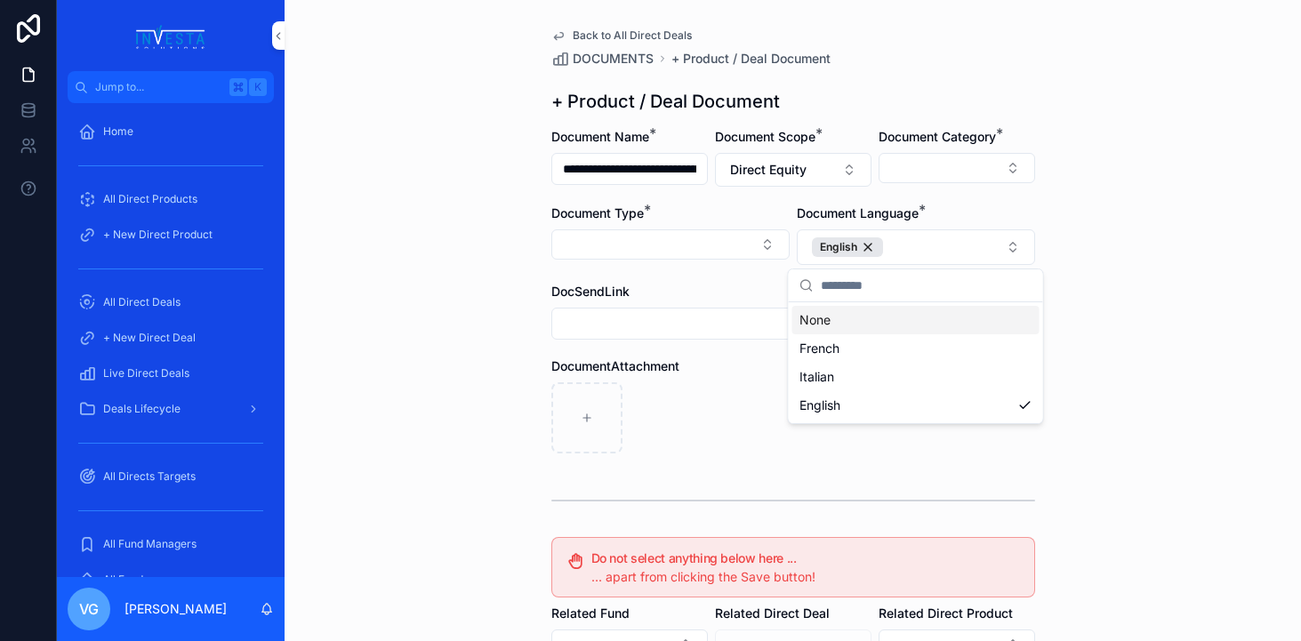
click at [1188, 199] on div "**********" at bounding box center [793, 320] width 1016 height 641
click at [953, 157] on button "Select Button" at bounding box center [957, 168] width 157 height 30
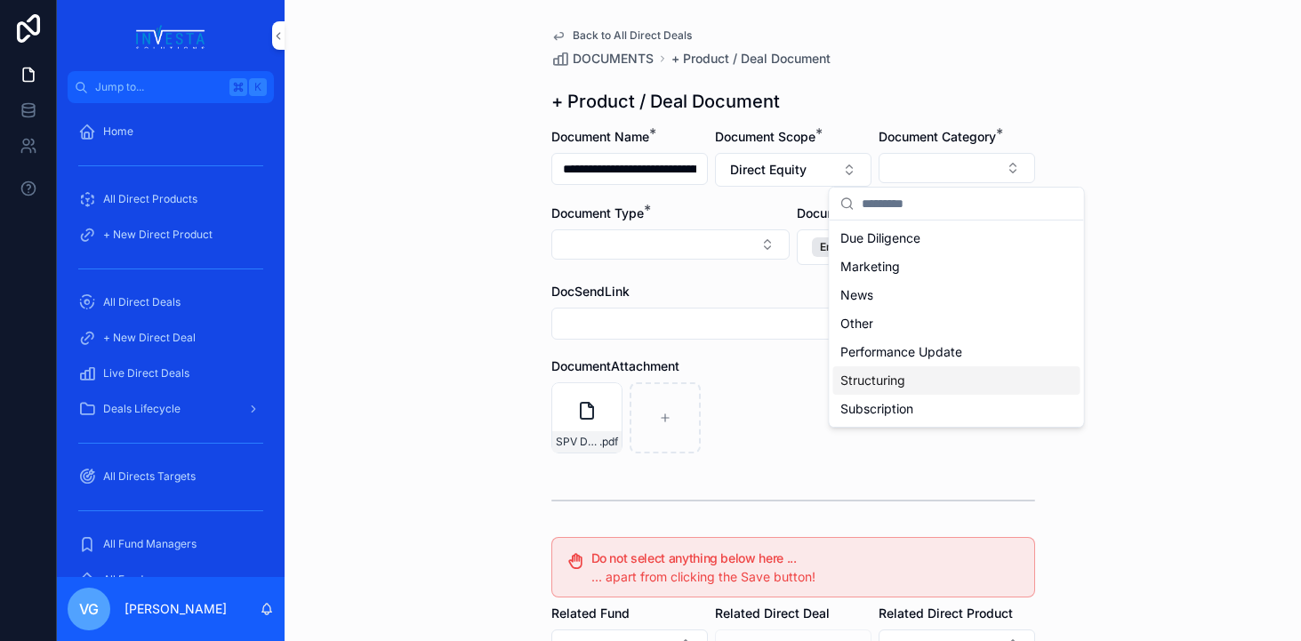
click at [906, 381] on div "Structuring" at bounding box center [956, 380] width 247 height 28
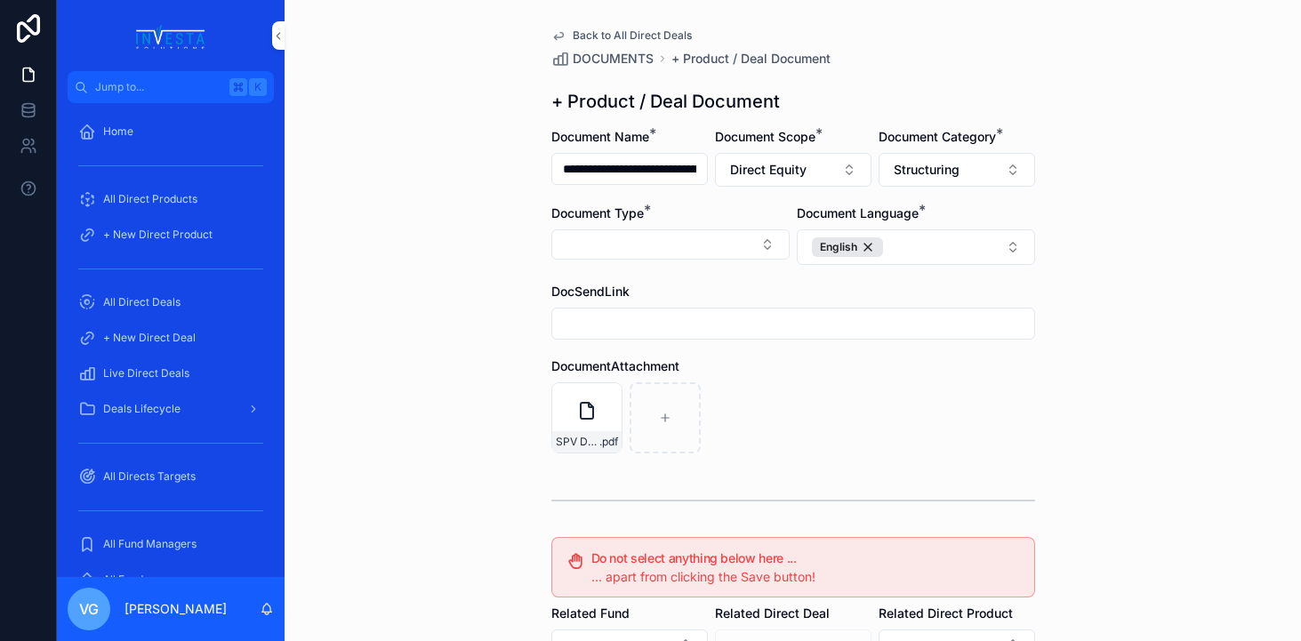
click at [638, 252] on button "Select Button" at bounding box center [670, 244] width 238 height 30
type input "**"
click at [663, 345] on span "SPV Structuring Chart" at bounding box center [618, 343] width 129 height 18
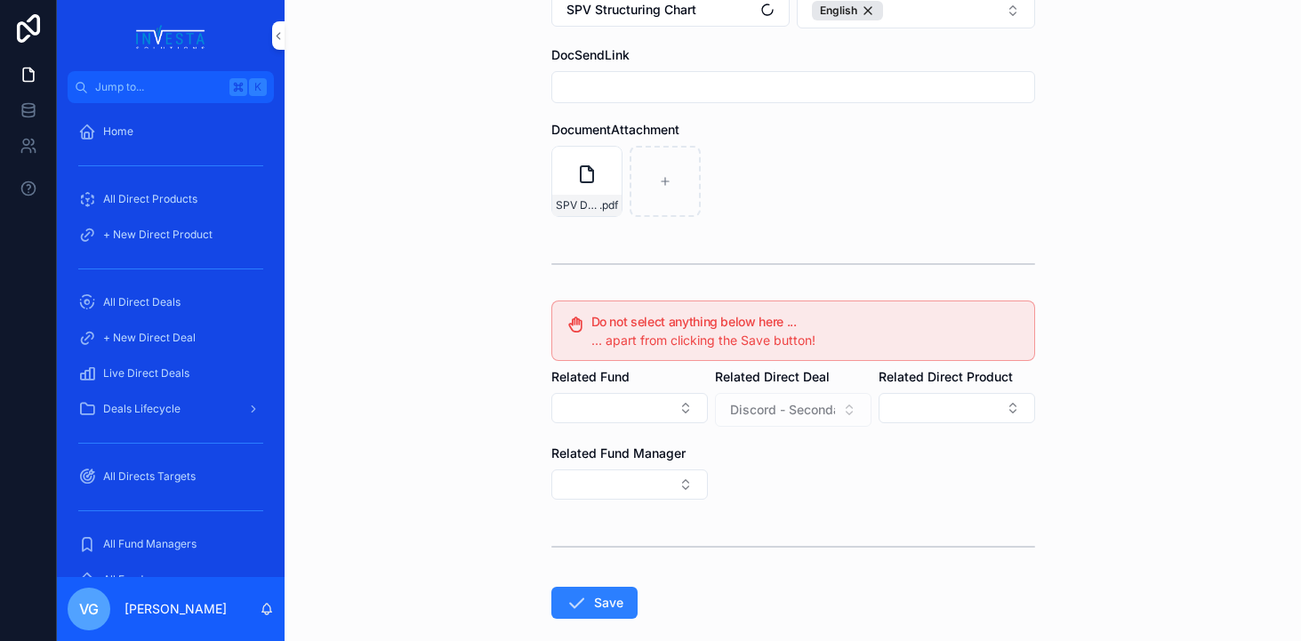
scroll to position [328, 0]
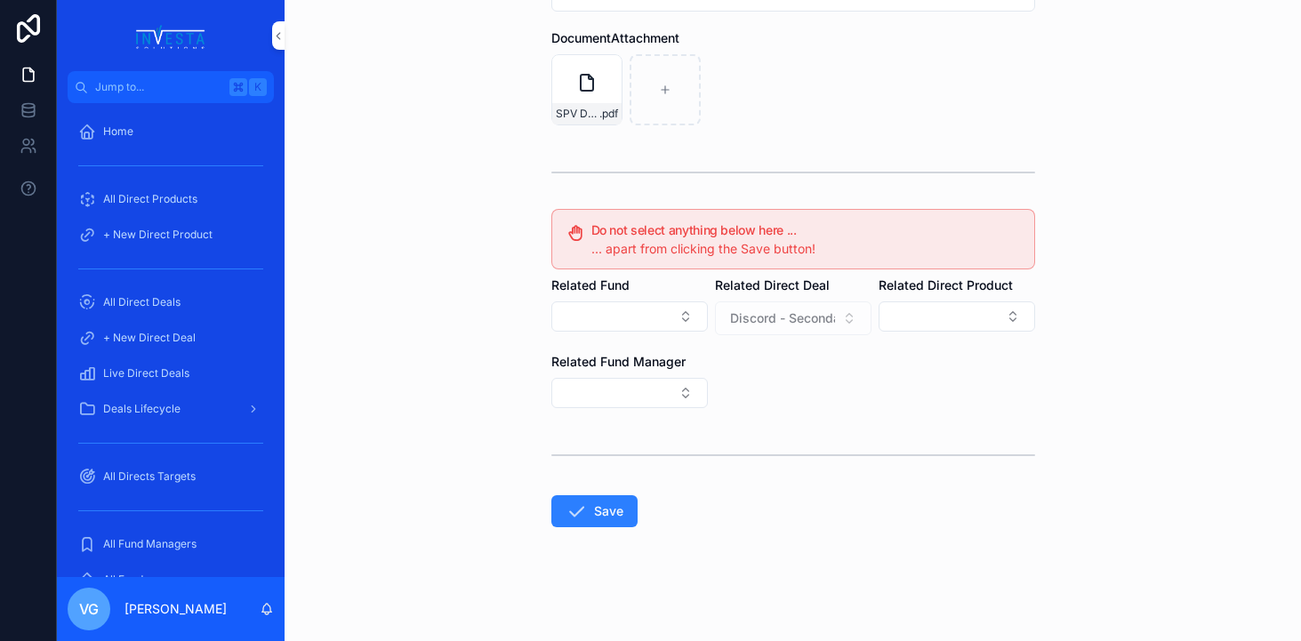
click at [621, 524] on button "Save" at bounding box center [594, 511] width 86 height 32
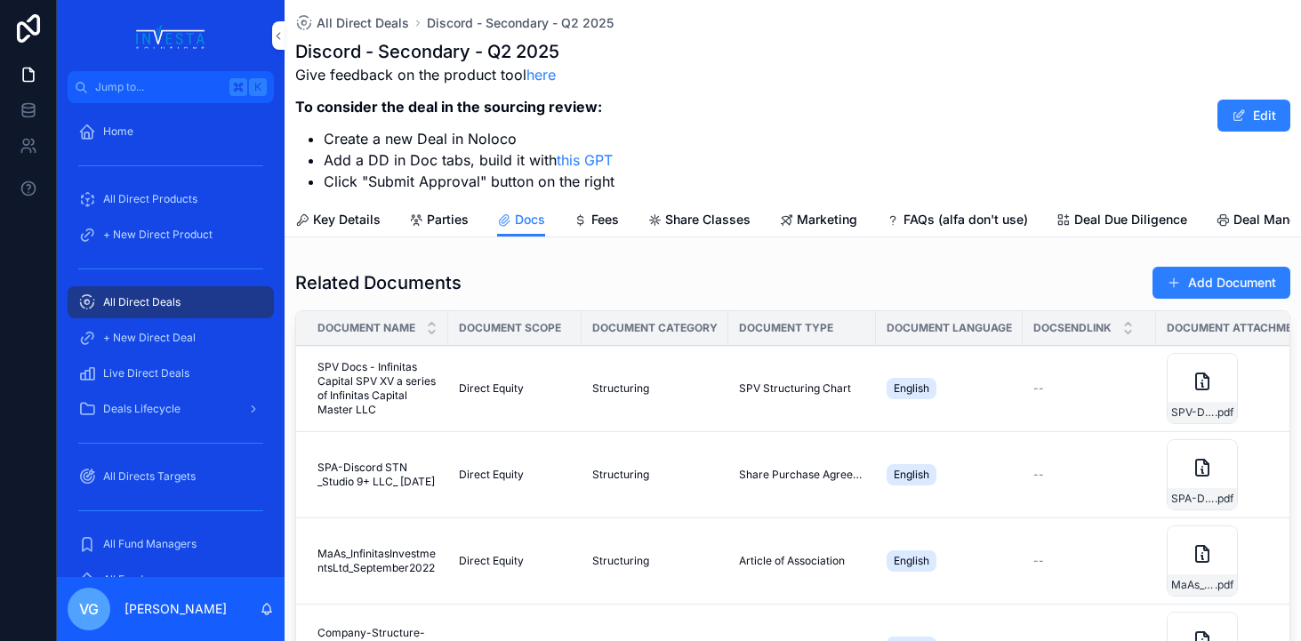
click at [1254, 276] on button "Add Document" at bounding box center [1221, 283] width 138 height 32
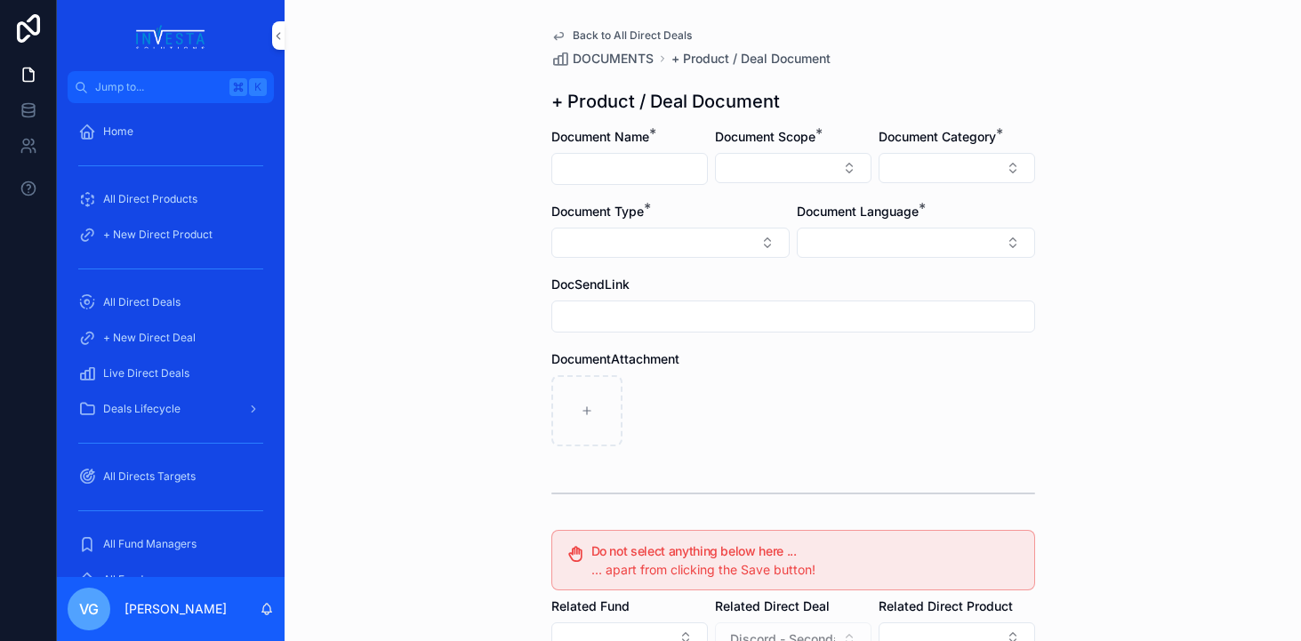
click at [616, 170] on input "scrollable content" at bounding box center [629, 169] width 155 height 25
type input "***"
click at [761, 164] on button "Select Button" at bounding box center [793, 168] width 157 height 30
click at [756, 239] on div "Direct Equity" at bounding box center [793, 238] width 247 height 28
click at [927, 176] on button "Select Button" at bounding box center [957, 168] width 157 height 30
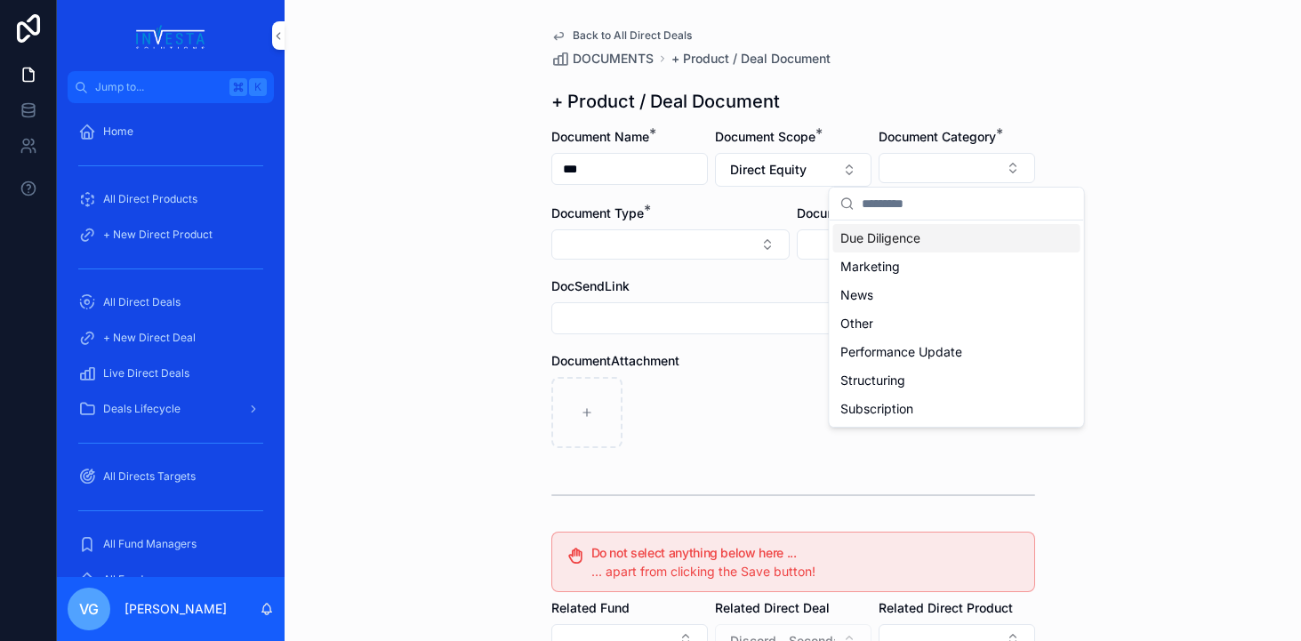
click at [905, 241] on span "Due Diligence" at bounding box center [880, 238] width 80 height 18
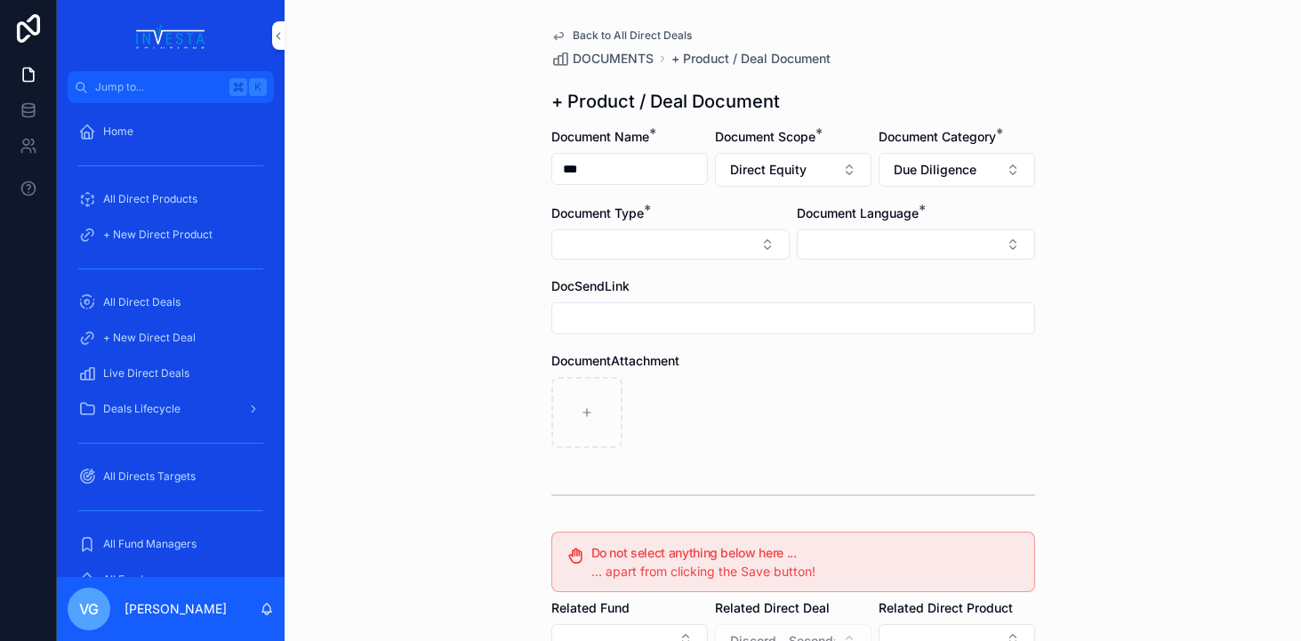
click at [701, 242] on button "Select Button" at bounding box center [670, 244] width 238 height 30
type input "*"
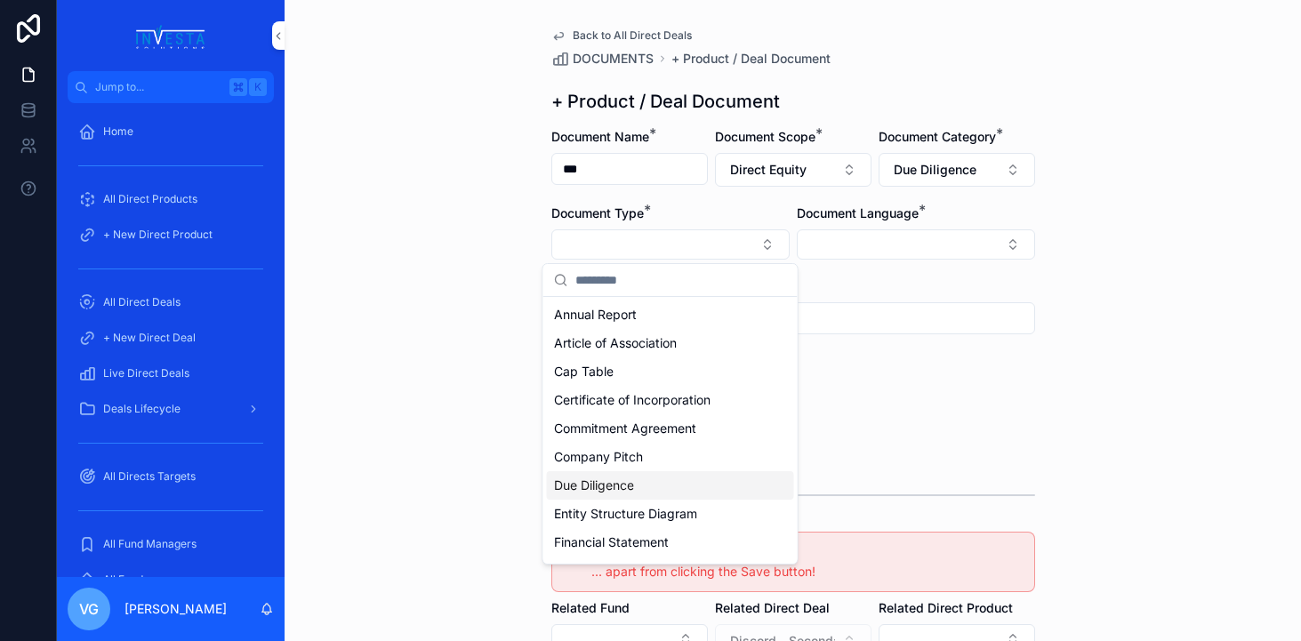
click at [641, 494] on div "Due Diligence" at bounding box center [670, 485] width 247 height 28
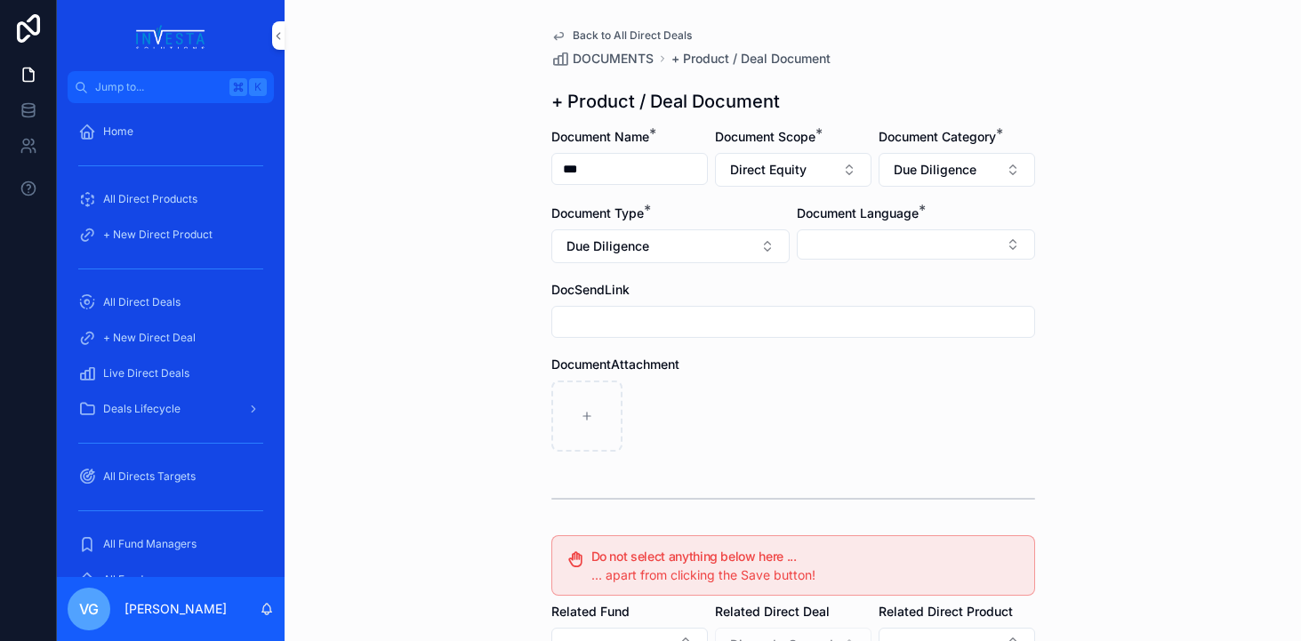
click at [873, 237] on button "Select Button" at bounding box center [916, 244] width 238 height 30
click at [874, 369] on div "English" at bounding box center [915, 371] width 247 height 28
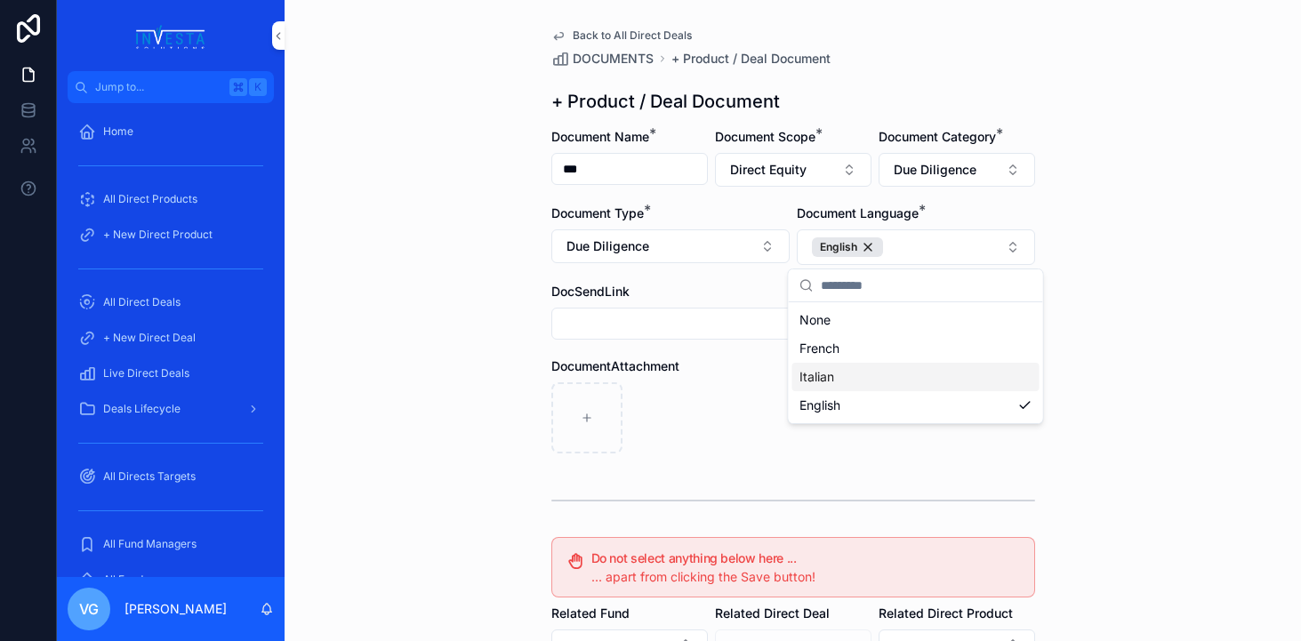
click at [725, 385] on div "scrollable content" at bounding box center [793, 417] width 484 height 71
click at [627, 173] on input "***" at bounding box center [629, 169] width 155 height 25
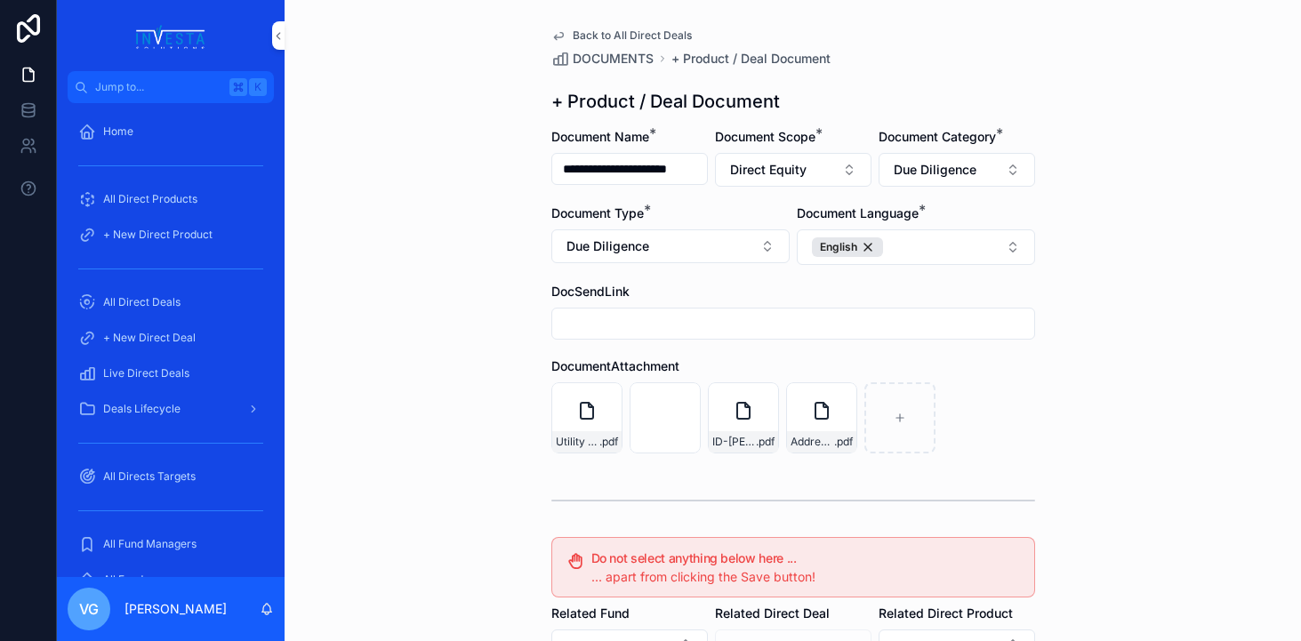
click at [982, 363] on div "DocumentAttachment" at bounding box center [793, 366] width 484 height 18
click at [648, 167] on input "**********" at bounding box center [629, 169] width 155 height 25
type input "**********"
click at [541, 336] on div "**********" at bounding box center [793, 484] width 512 height 969
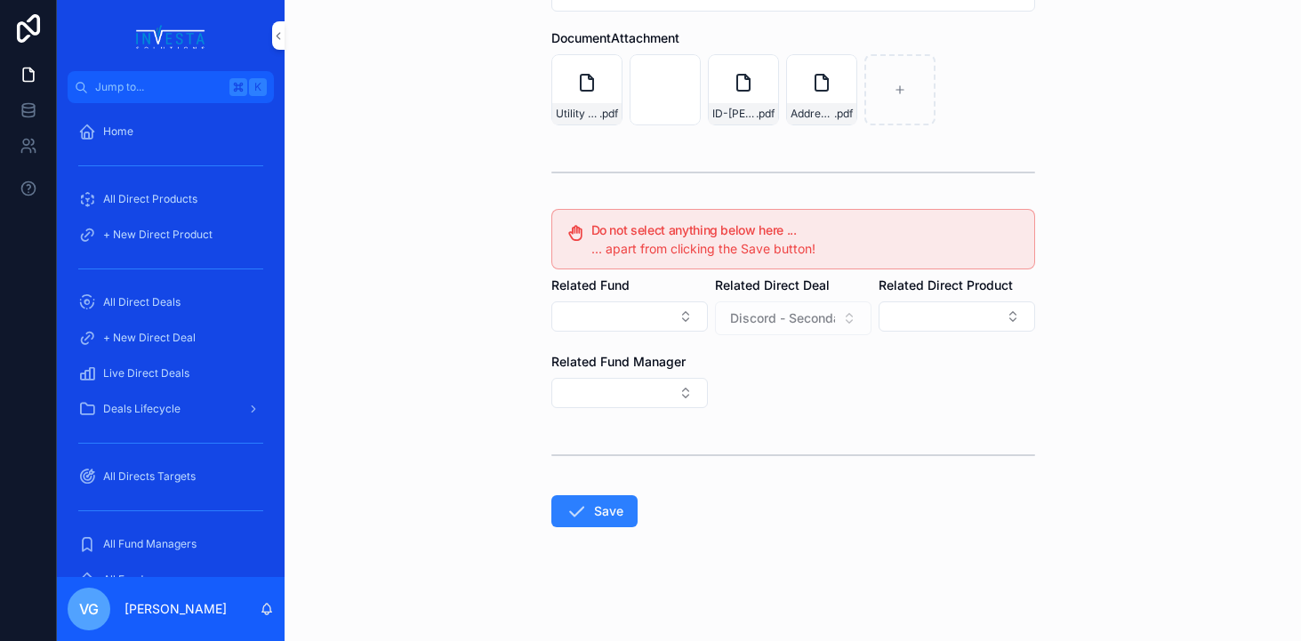
click at [603, 518] on button "Save" at bounding box center [594, 511] width 86 height 32
